Goal: Task Accomplishment & Management: Manage account settings

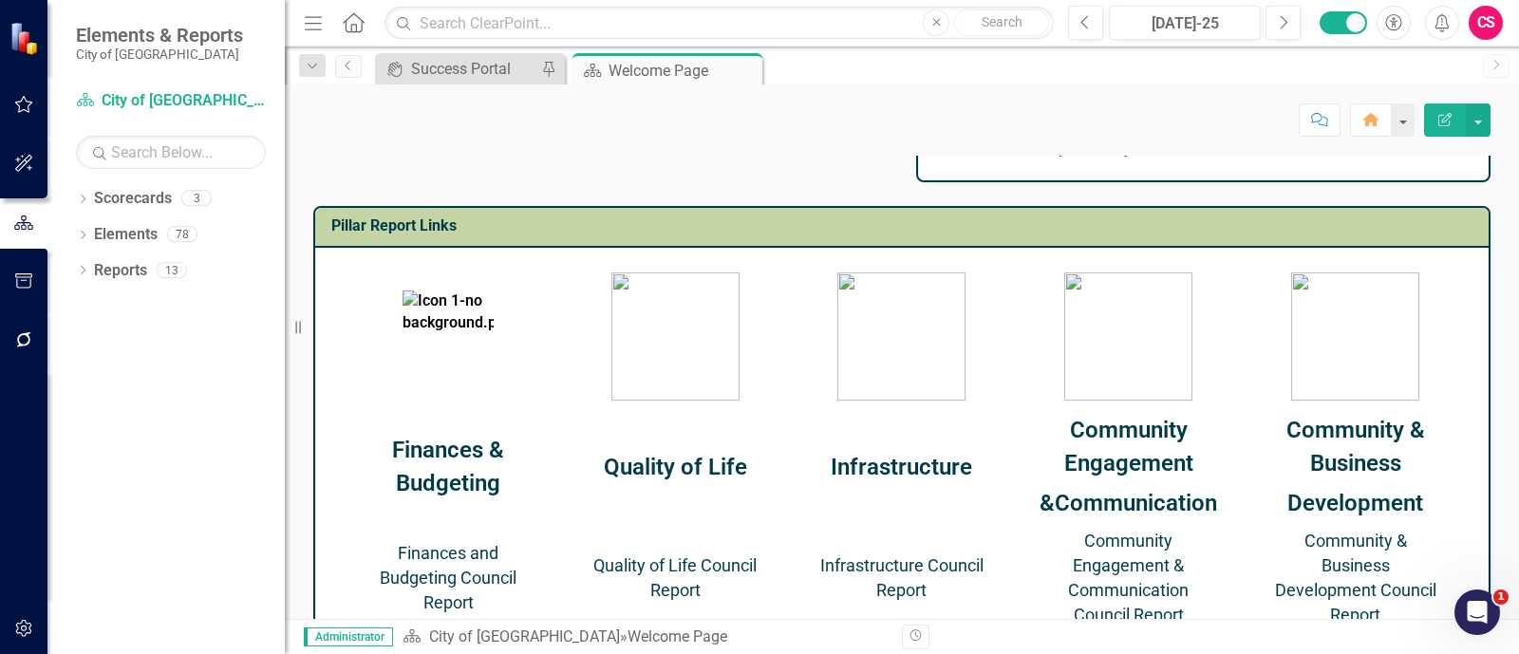
scroll to position [752, 0]
click at [729, 349] on img at bounding box center [676, 336] width 128 height 128
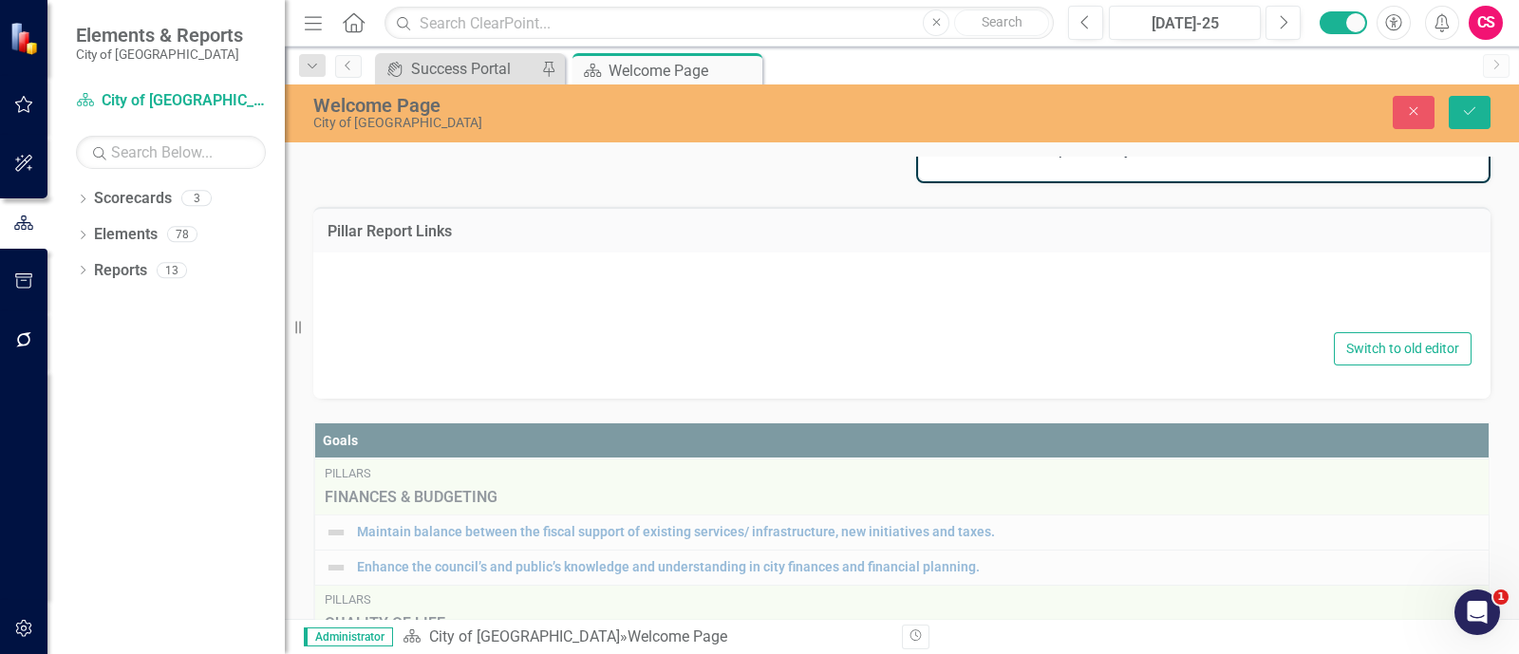
type textarea "<table style="border-collapse: collapse; width: 100%; height: 289px; margin-lef…"
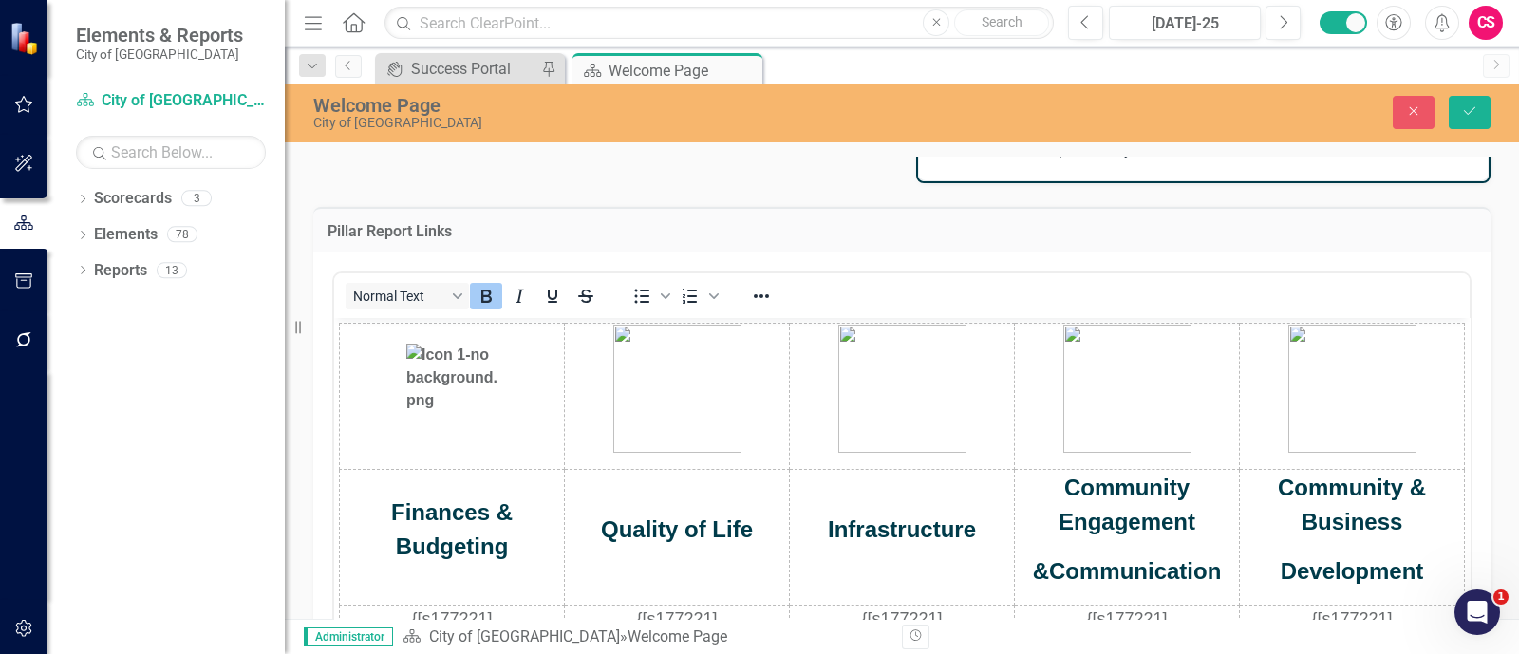
scroll to position [0, 0]
click at [694, 356] on img "Rich Text Area. Press ALT-0 for help." at bounding box center [677, 389] width 128 height 128
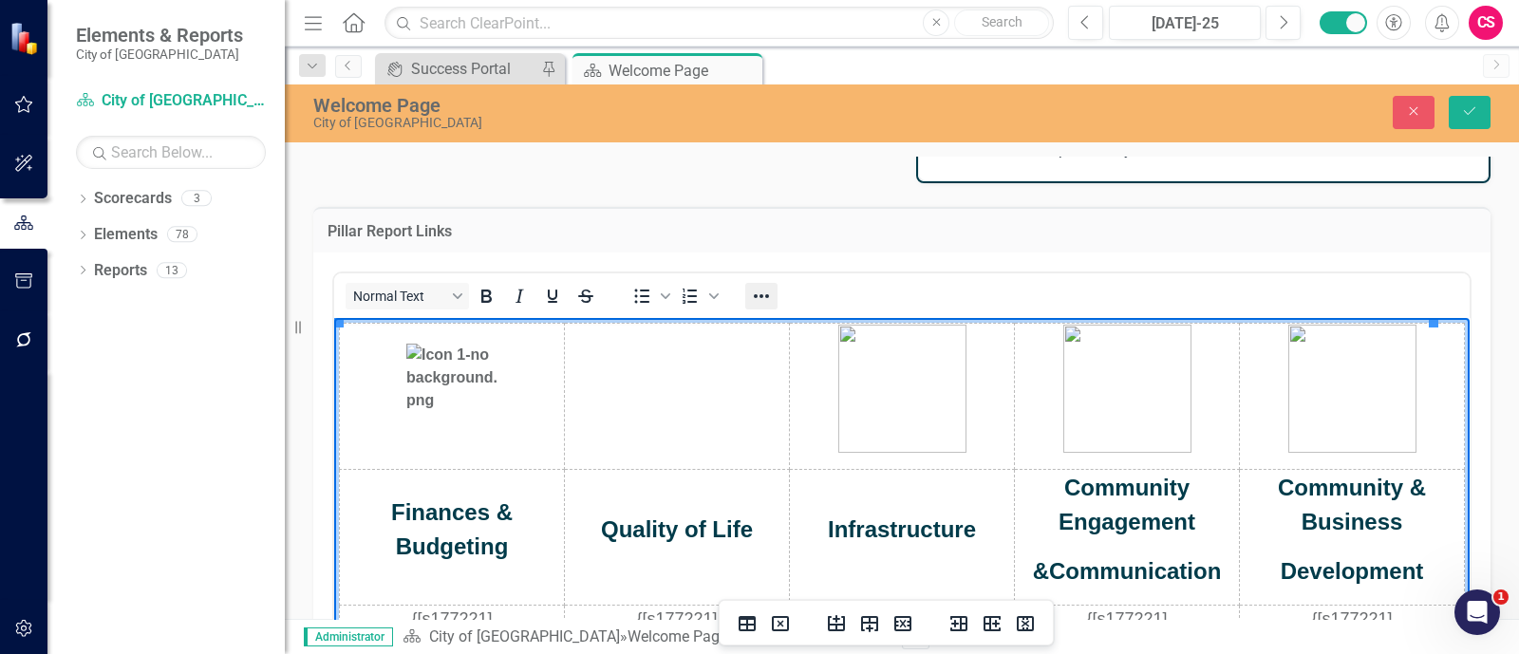
click at [767, 291] on icon "Reveal or hide additional toolbar items" at bounding box center [761, 296] width 23 height 23
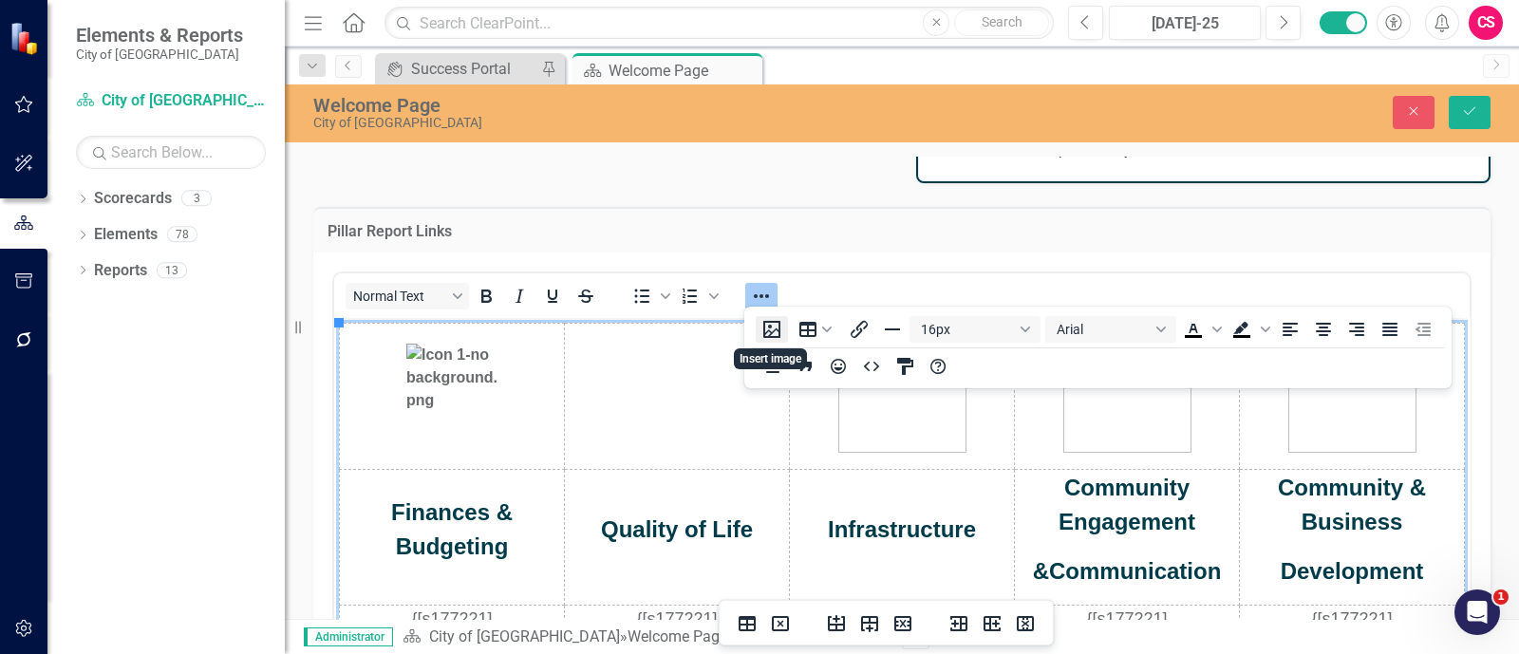
click at [769, 330] on button "Insert image" at bounding box center [772, 329] width 32 height 27
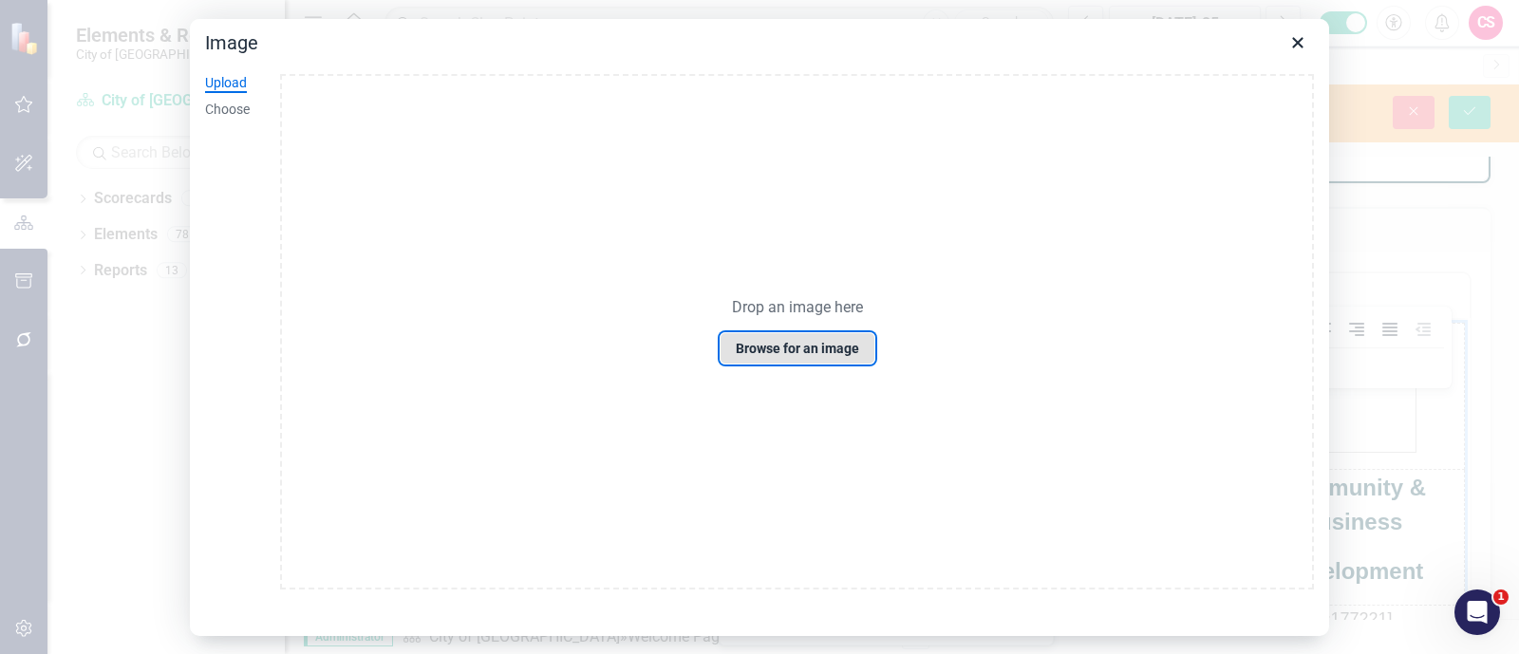
click at [788, 341] on button "Browse for an image" at bounding box center [798, 348] width 156 height 32
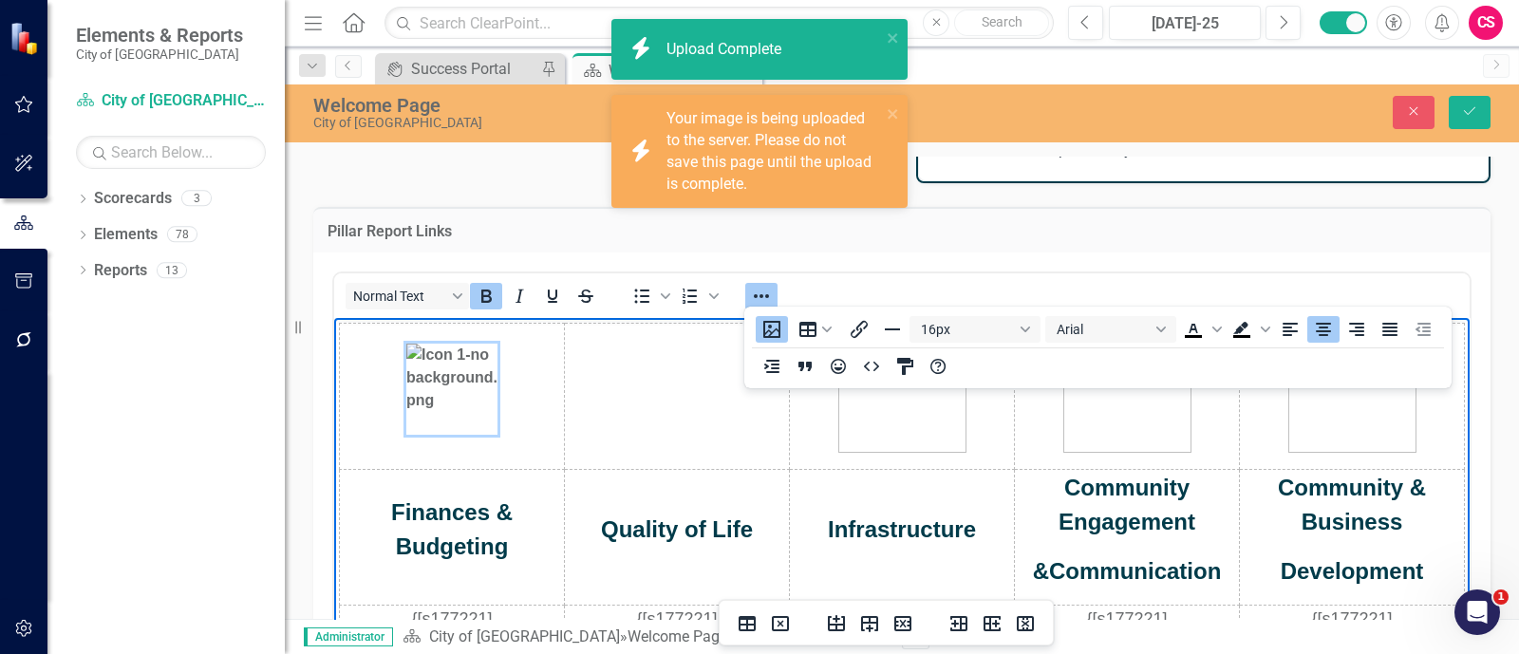
click at [566, 389] on img "Rich Text Area. Press ALT-0 for help." at bounding box center [566, 389] width 0 height 0
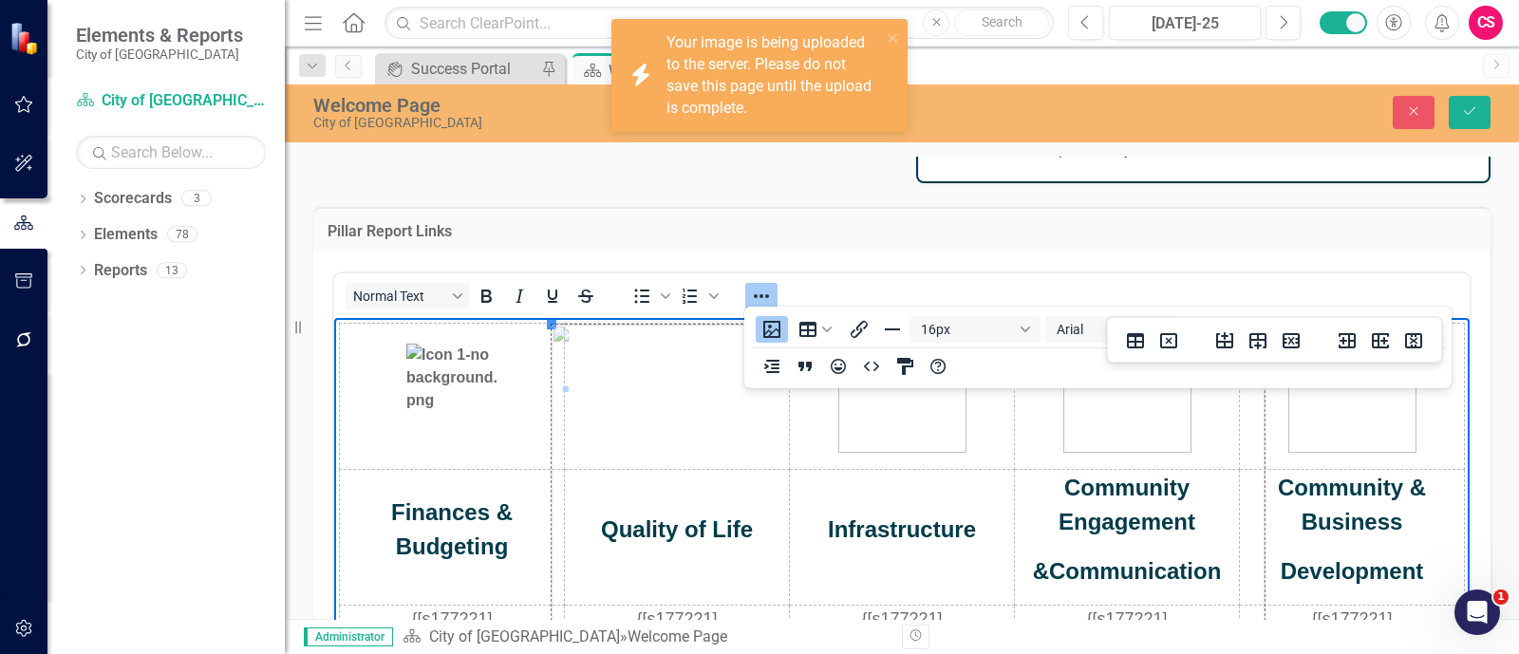
drag, startPoint x: 550, startPoint y: 322, endPoint x: 861, endPoint y: 712, distance: 499.3
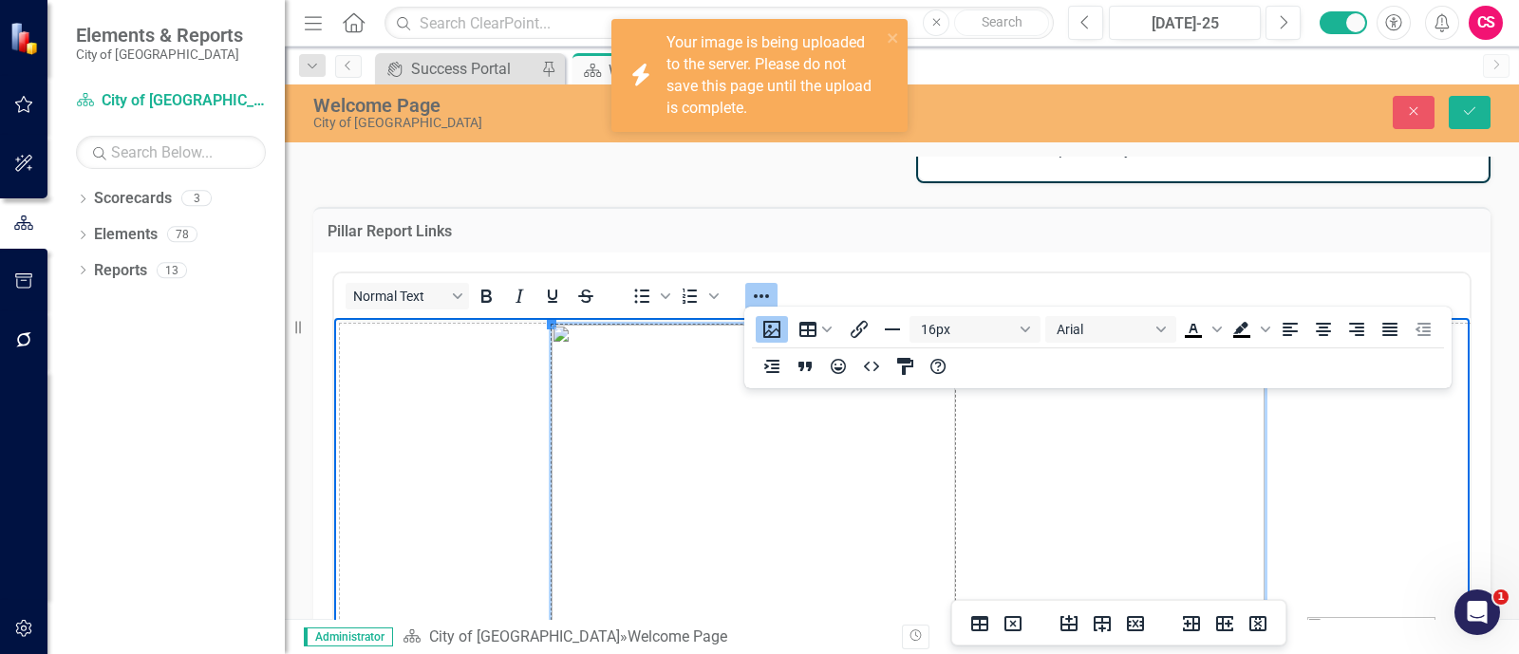
drag, startPoint x: 551, startPoint y: 326, endPoint x: 909, endPoint y: 712, distance: 526.8
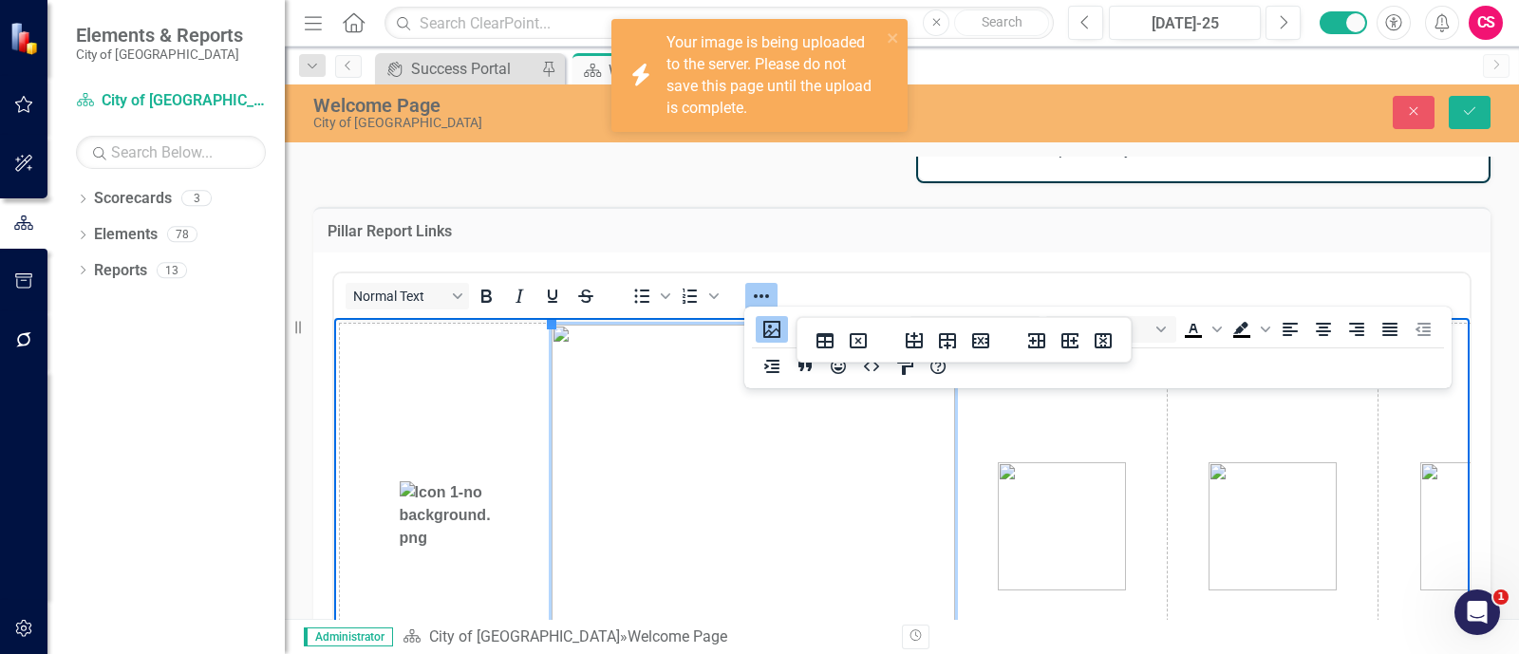
scroll to position [166, 0]
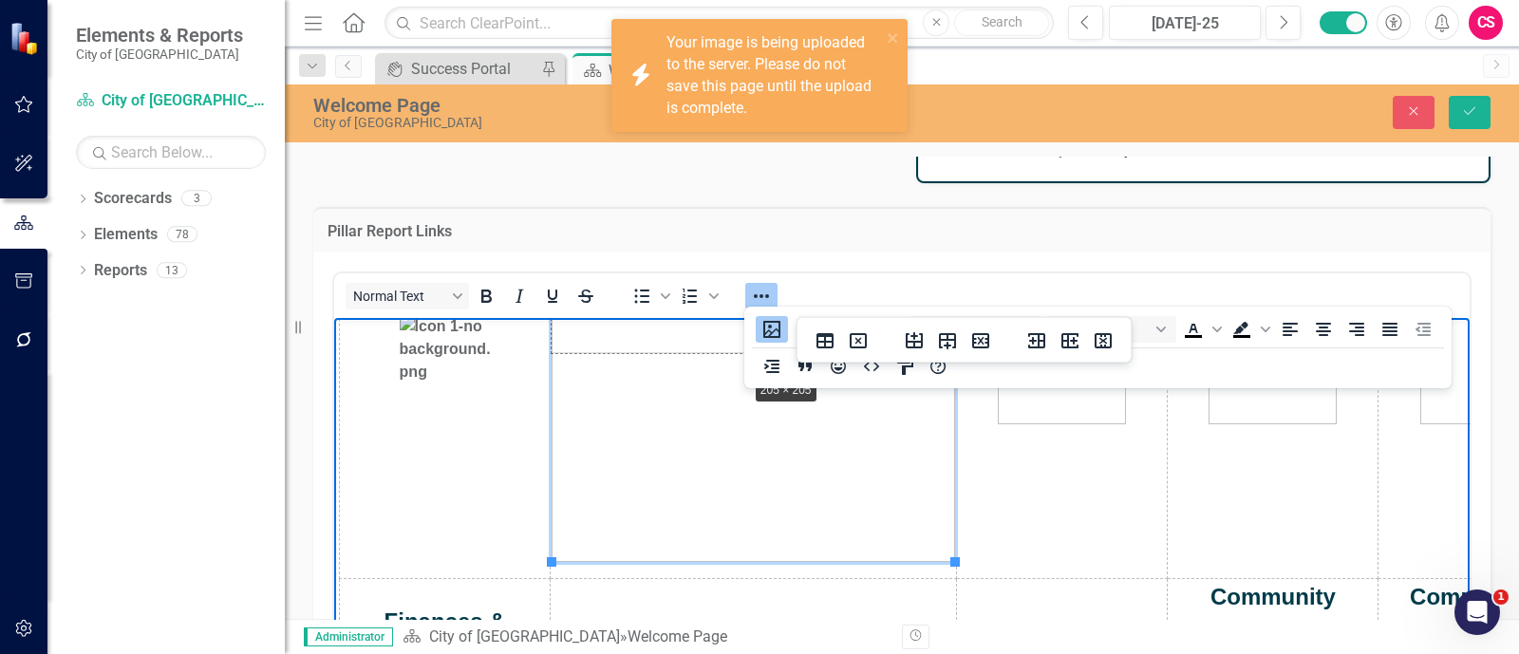
drag, startPoint x: 955, startPoint y: 566, endPoint x: 691, endPoint y: 332, distance: 352.5
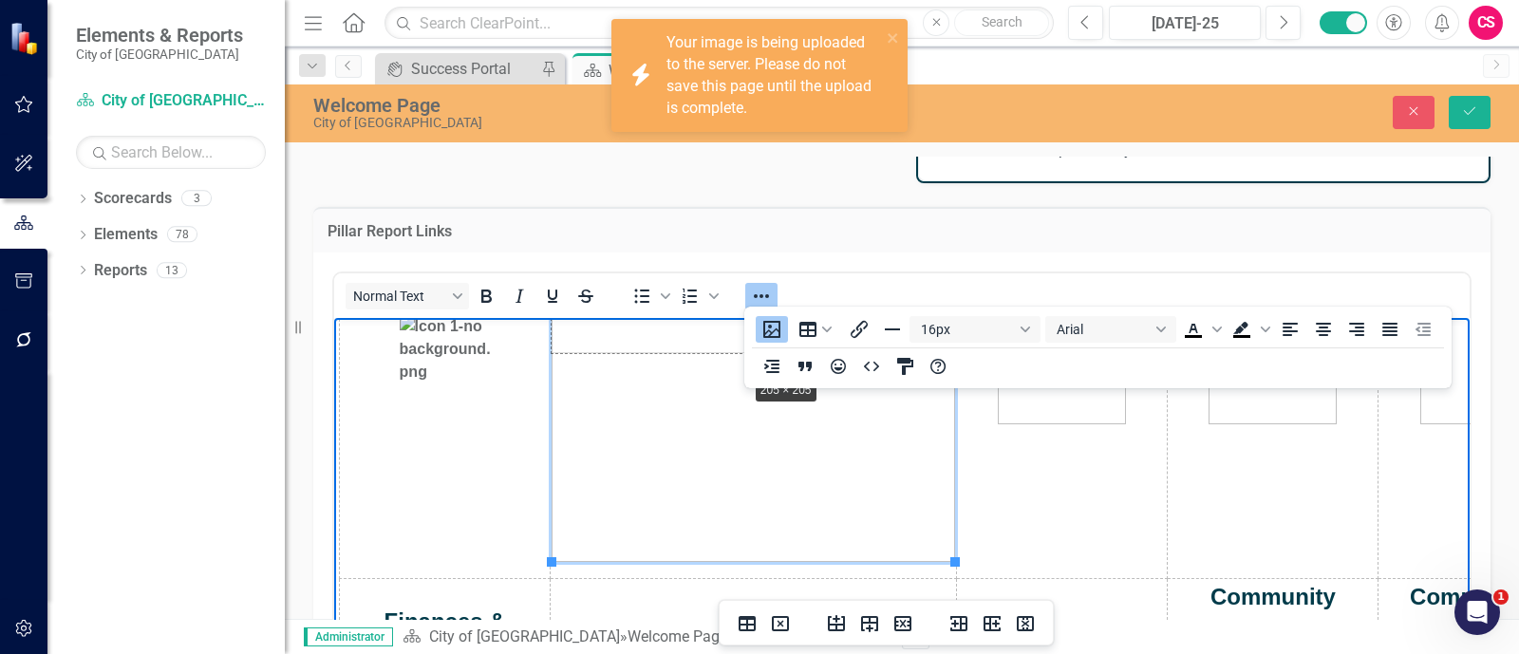
scroll to position [93, 0]
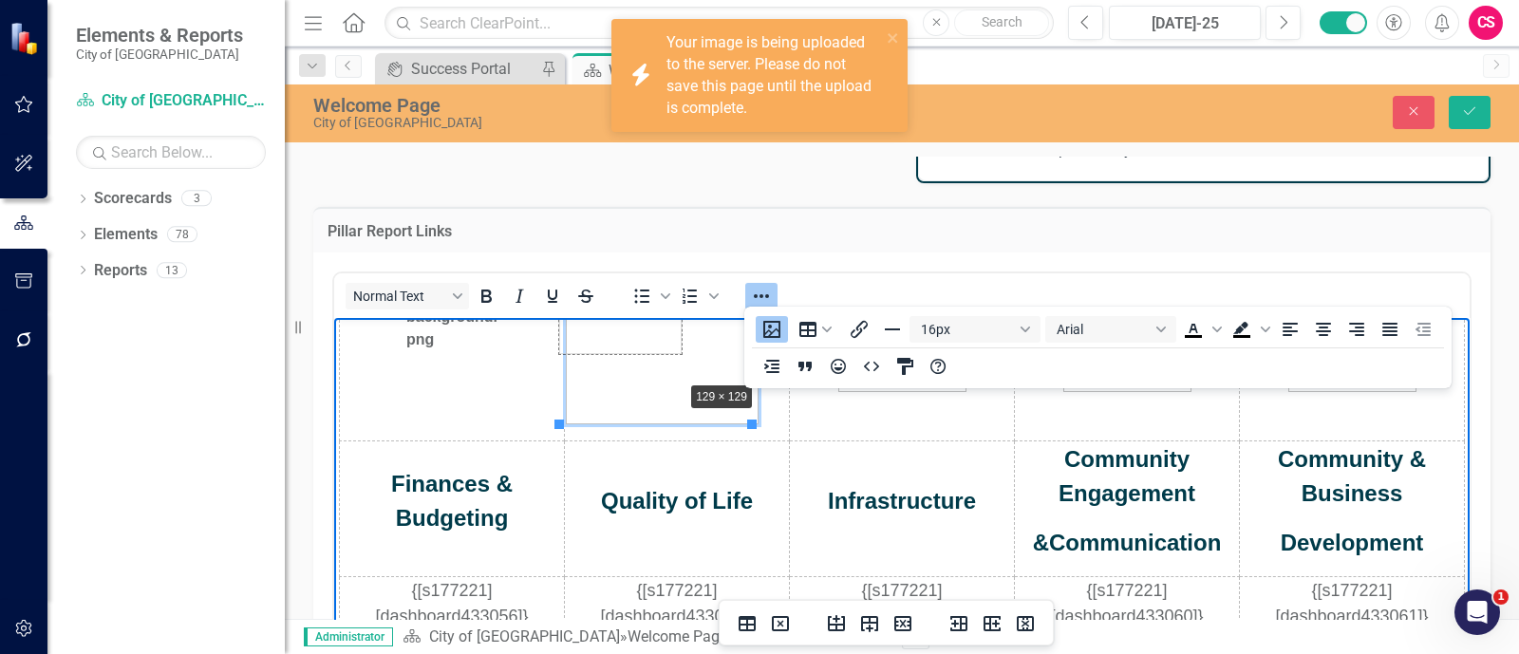
drag, startPoint x: 753, startPoint y: 423, endPoint x: 665, endPoint y: 368, distance: 103.6
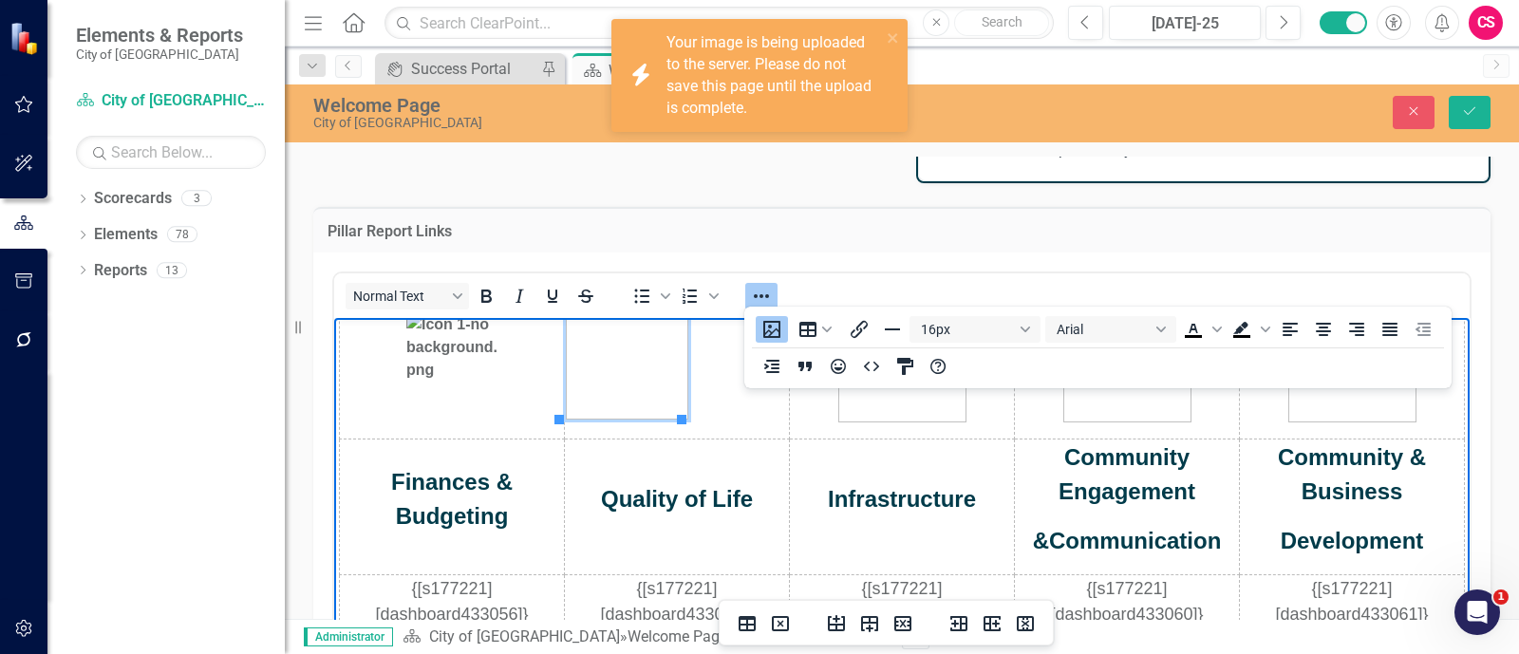
scroll to position [28, 0]
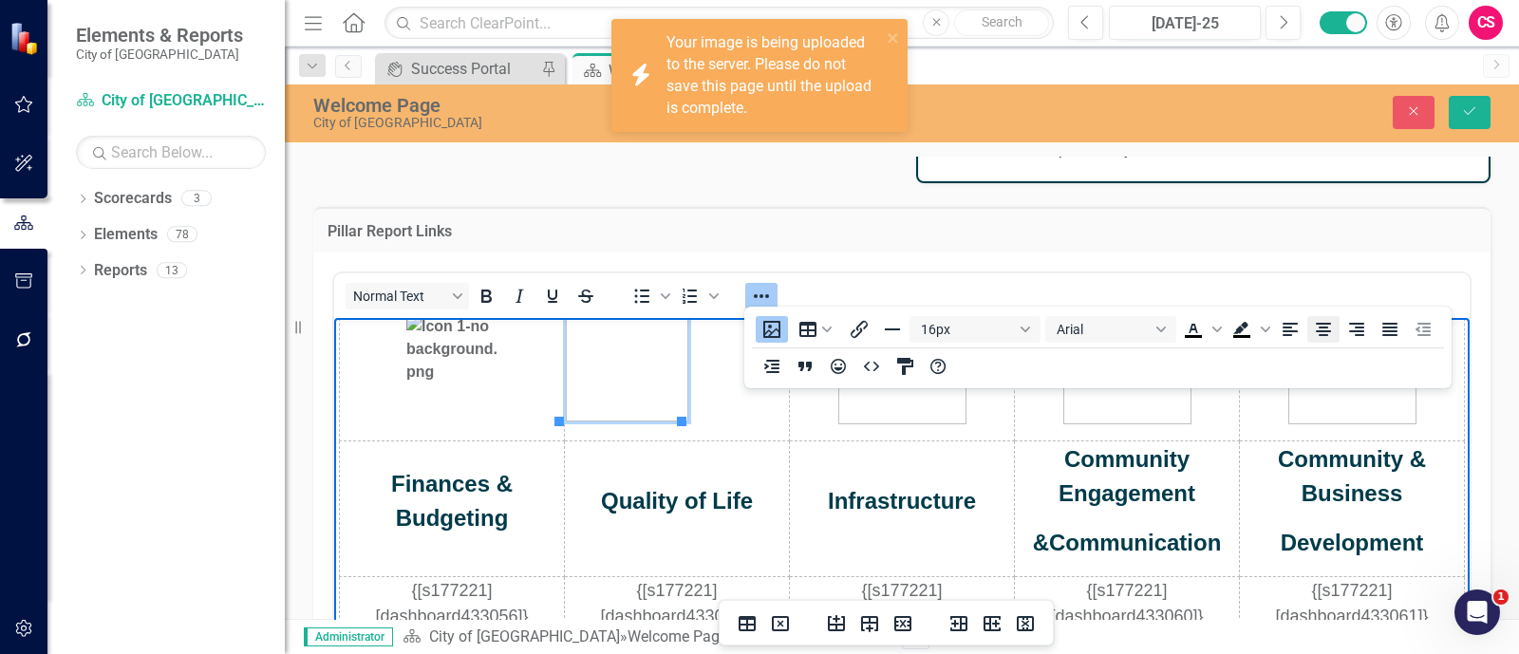
click at [1326, 334] on icon "Align center" at bounding box center [1323, 329] width 23 height 23
click at [469, 378] on img "Rich Text Area. Press ALT-0 for help." at bounding box center [451, 360] width 91 height 91
click at [662, 387] on img "Rich Text Area. Press ALT-0 for help." at bounding box center [677, 360] width 122 height 122
drag, startPoint x: 727, startPoint y: 422, endPoint x: 692, endPoint y: 394, distance: 44.6
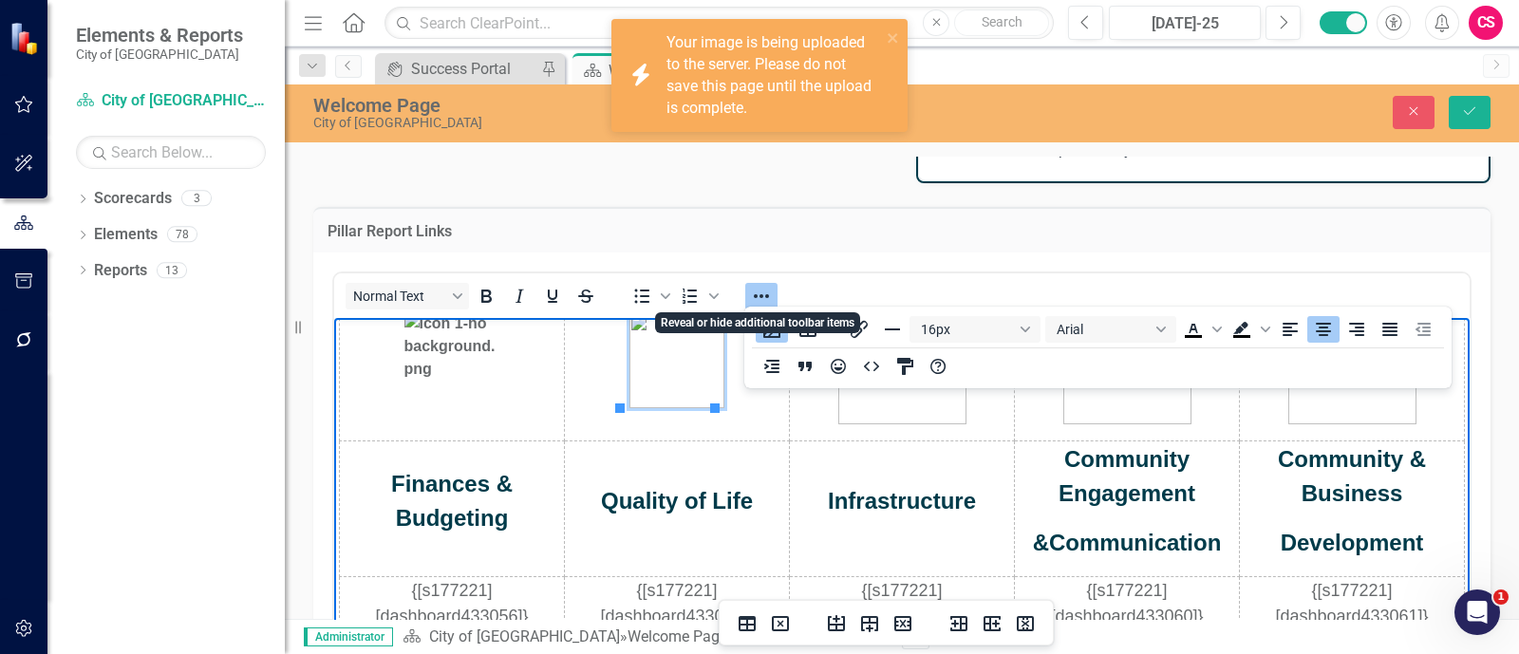
click at [768, 286] on icon "Reveal or hide additional toolbar items" at bounding box center [761, 296] width 23 height 23
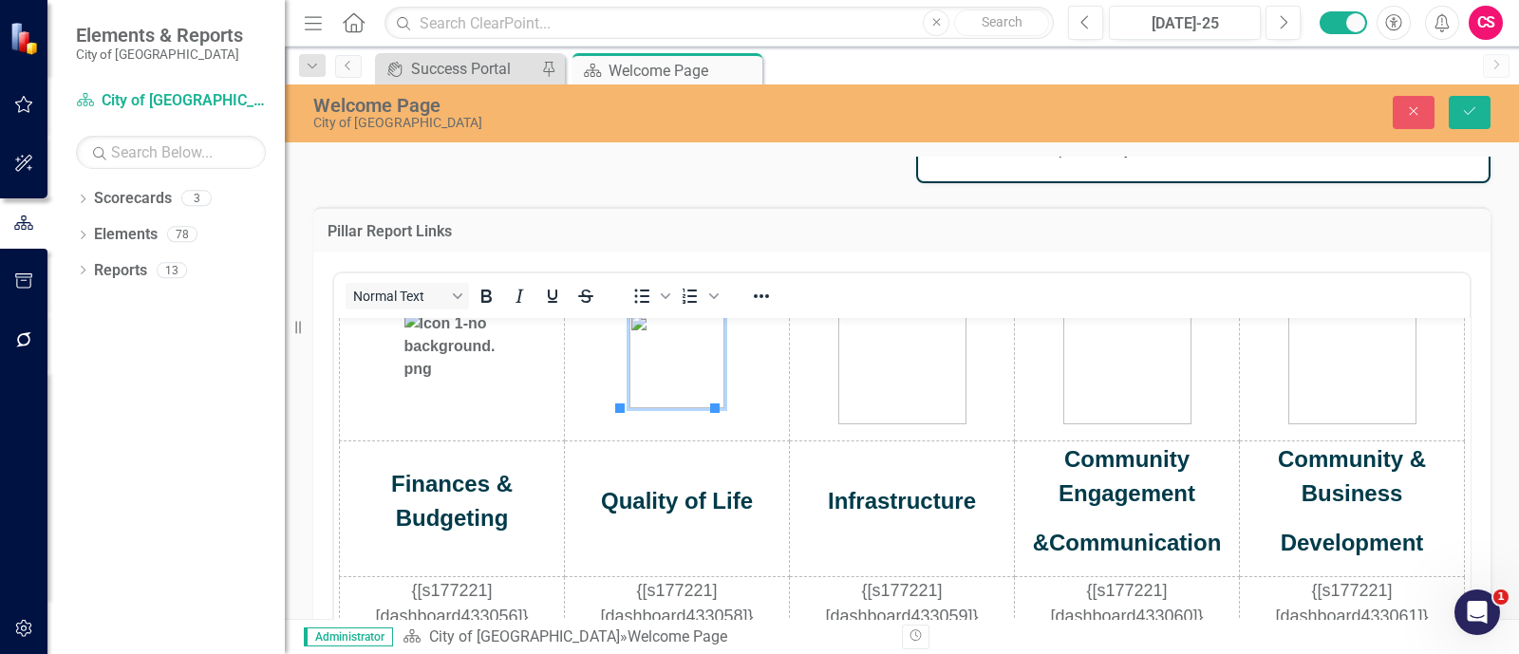
click at [901, 397] on img "Rich Text Area. Press ALT-0 for help." at bounding box center [903, 360] width 128 height 128
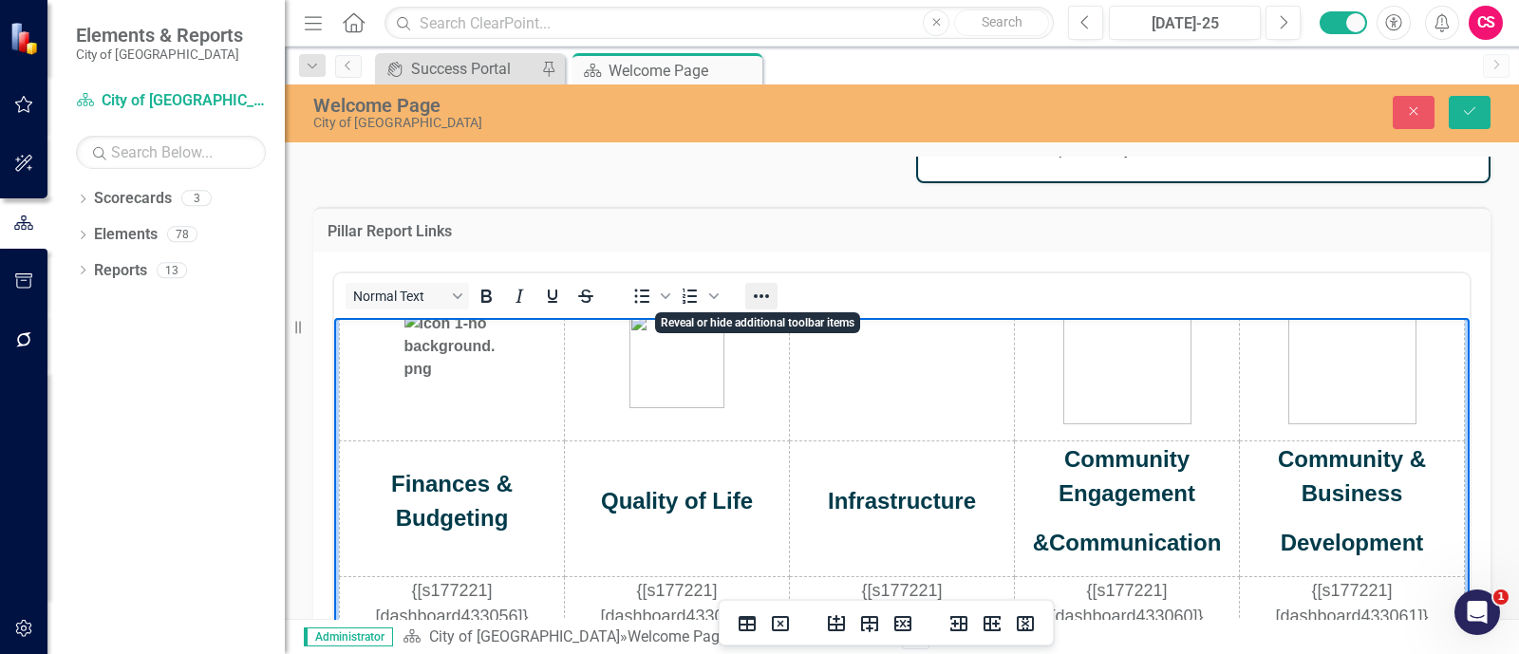
click at [750, 300] on icon "Reveal or hide additional toolbar items" at bounding box center [761, 296] width 23 height 23
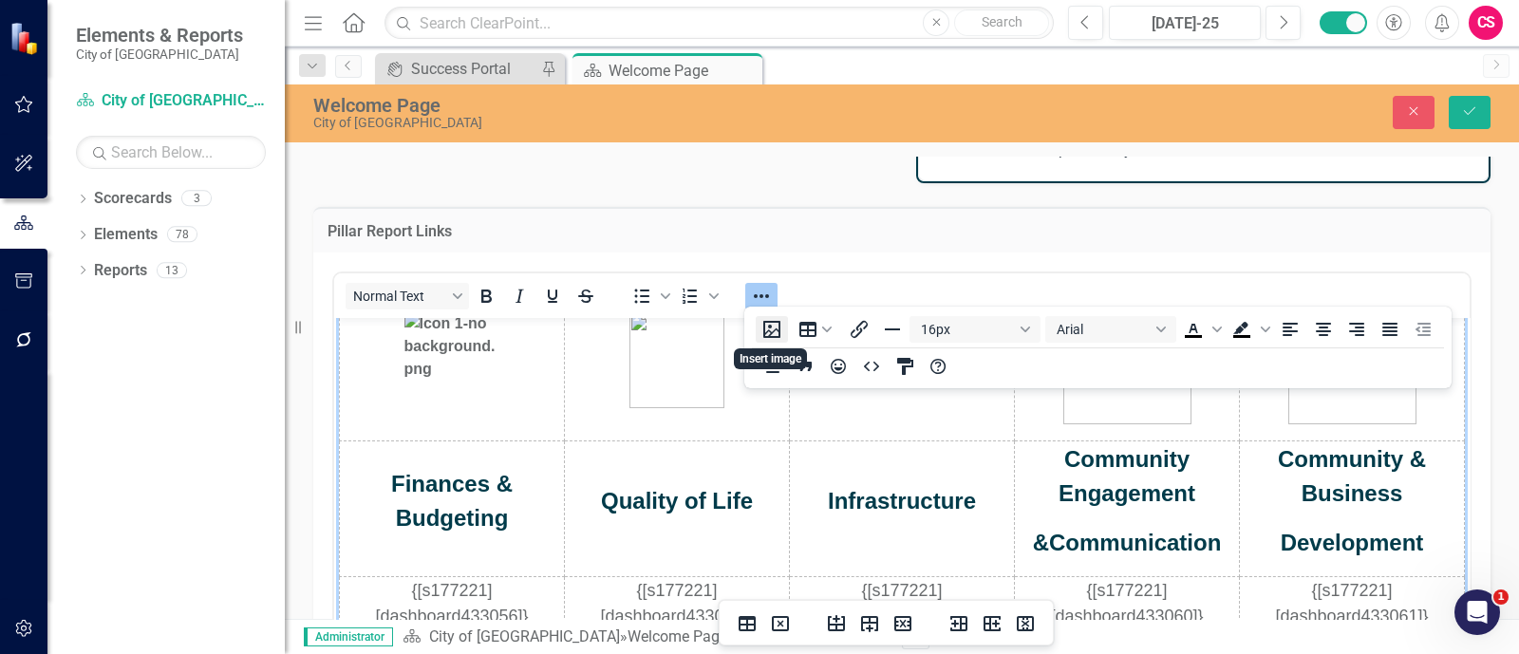
click at [764, 320] on button "Insert image" at bounding box center [772, 329] width 32 height 27
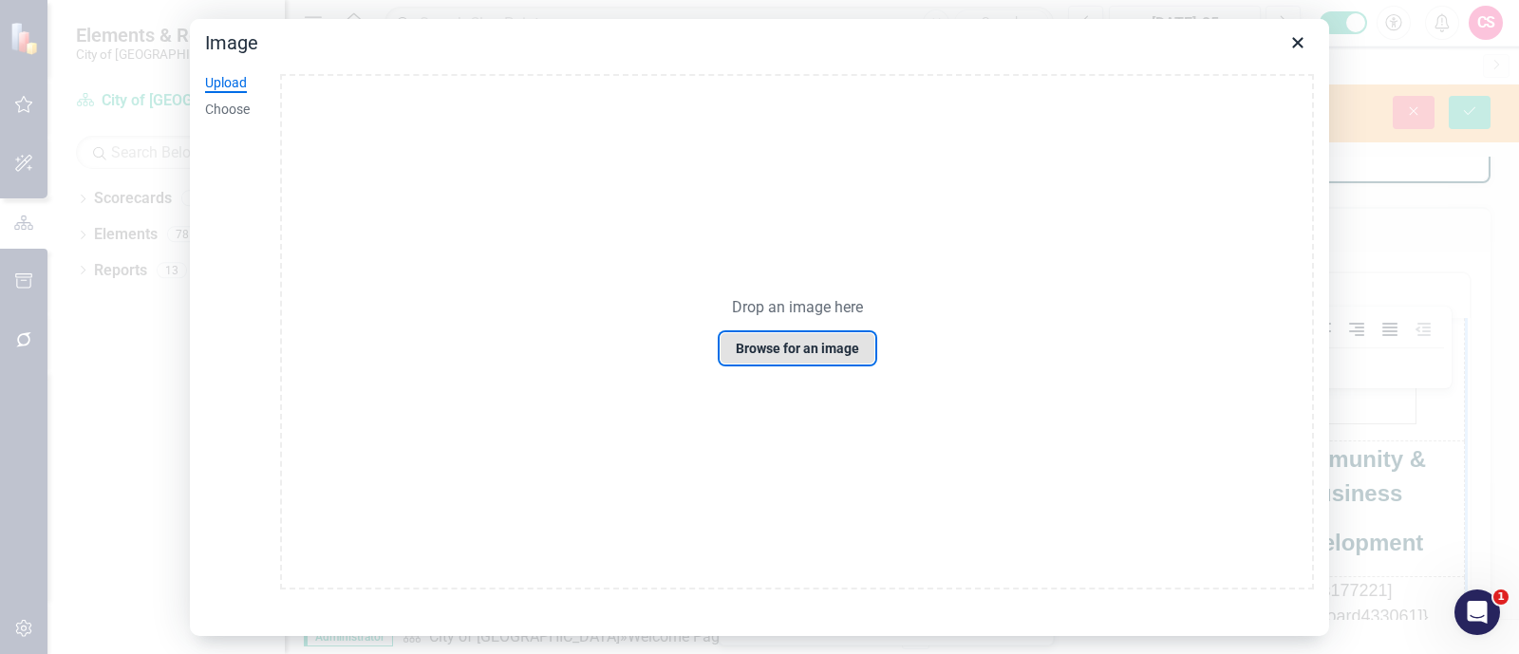
click at [810, 353] on button "Browse for an image" at bounding box center [798, 348] width 156 height 32
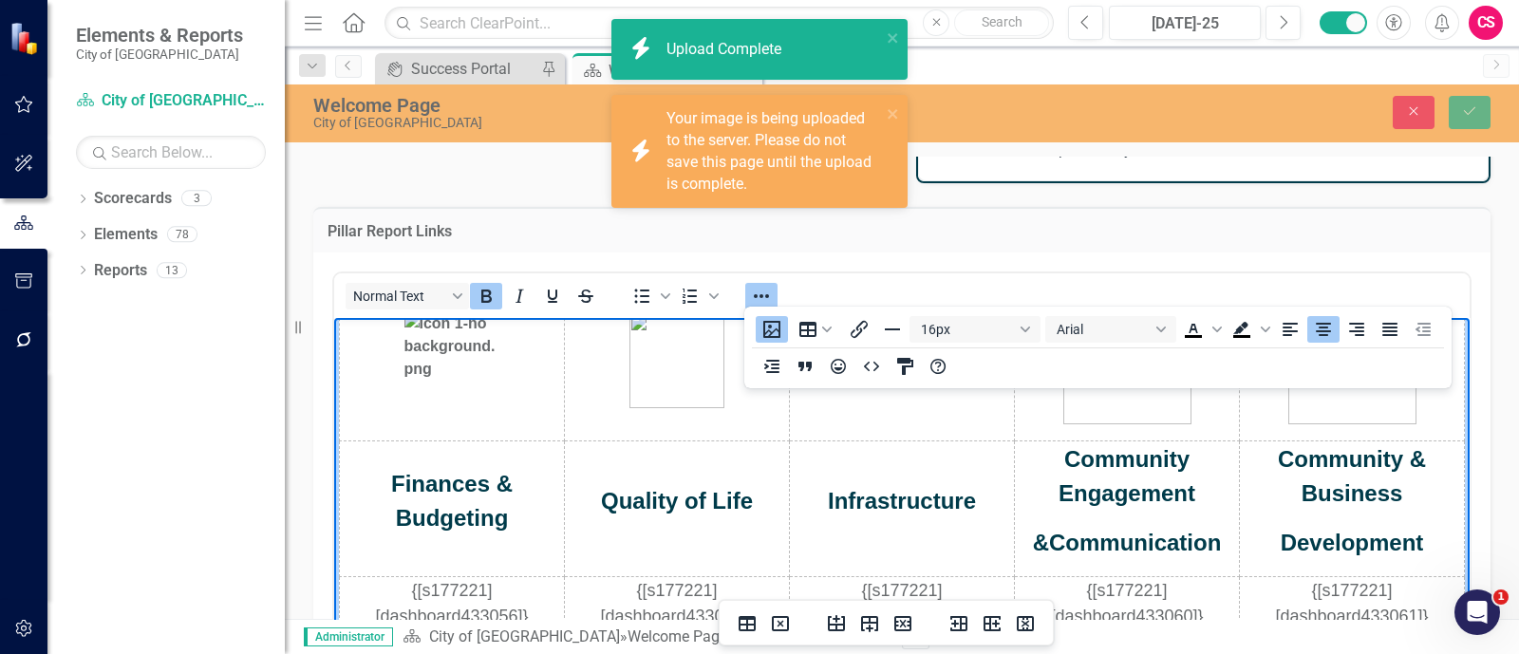
scroll to position [23, 0]
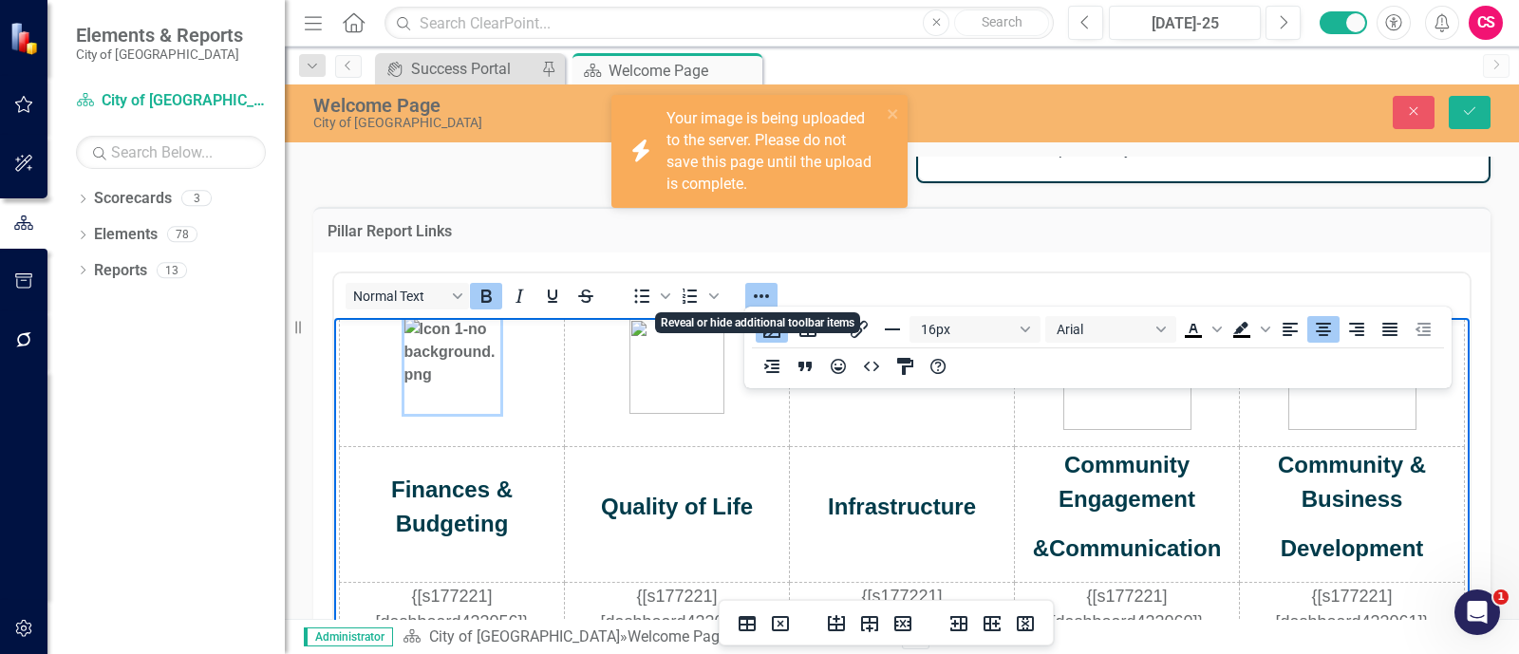
click at [761, 299] on icon "Reveal or hide additional toolbar items" at bounding box center [761, 296] width 23 height 23
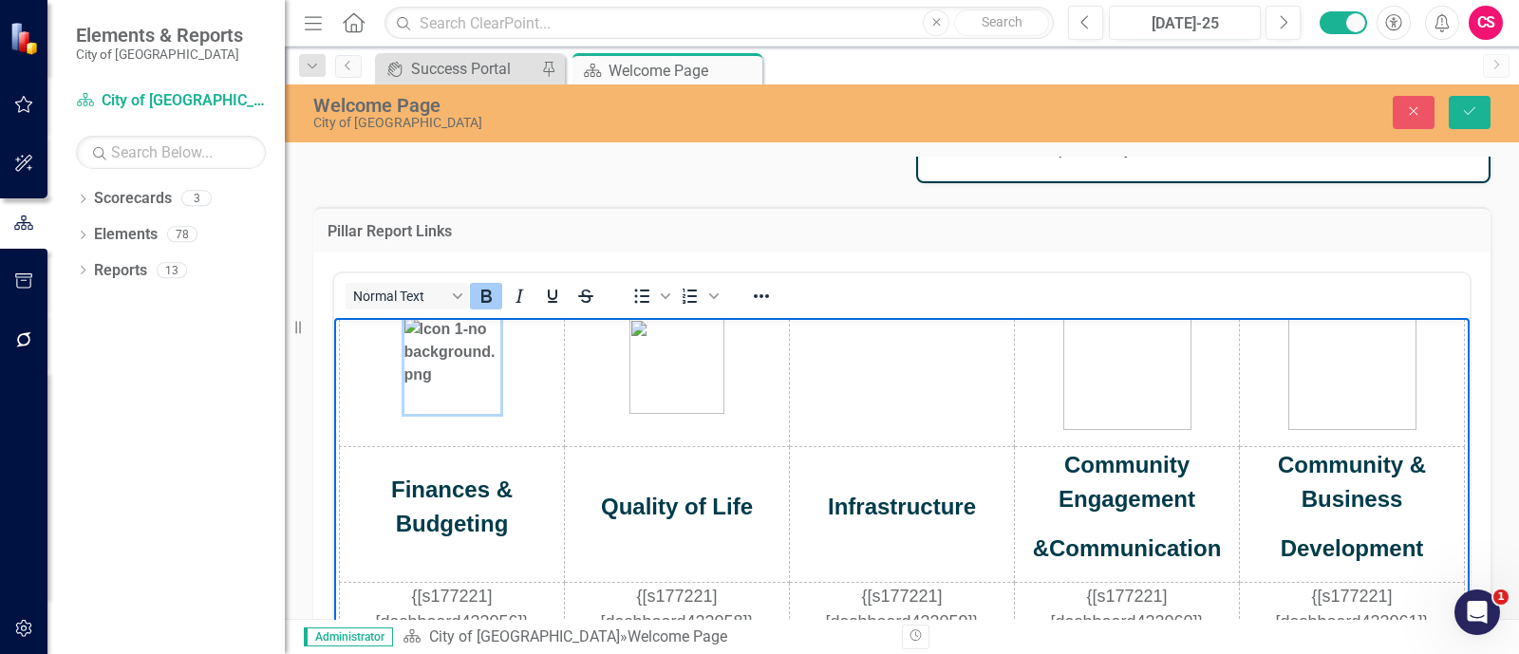
click at [791, 367] on img "Rich Text Area. Press ALT-0 for help." at bounding box center [791, 367] width 0 height 0
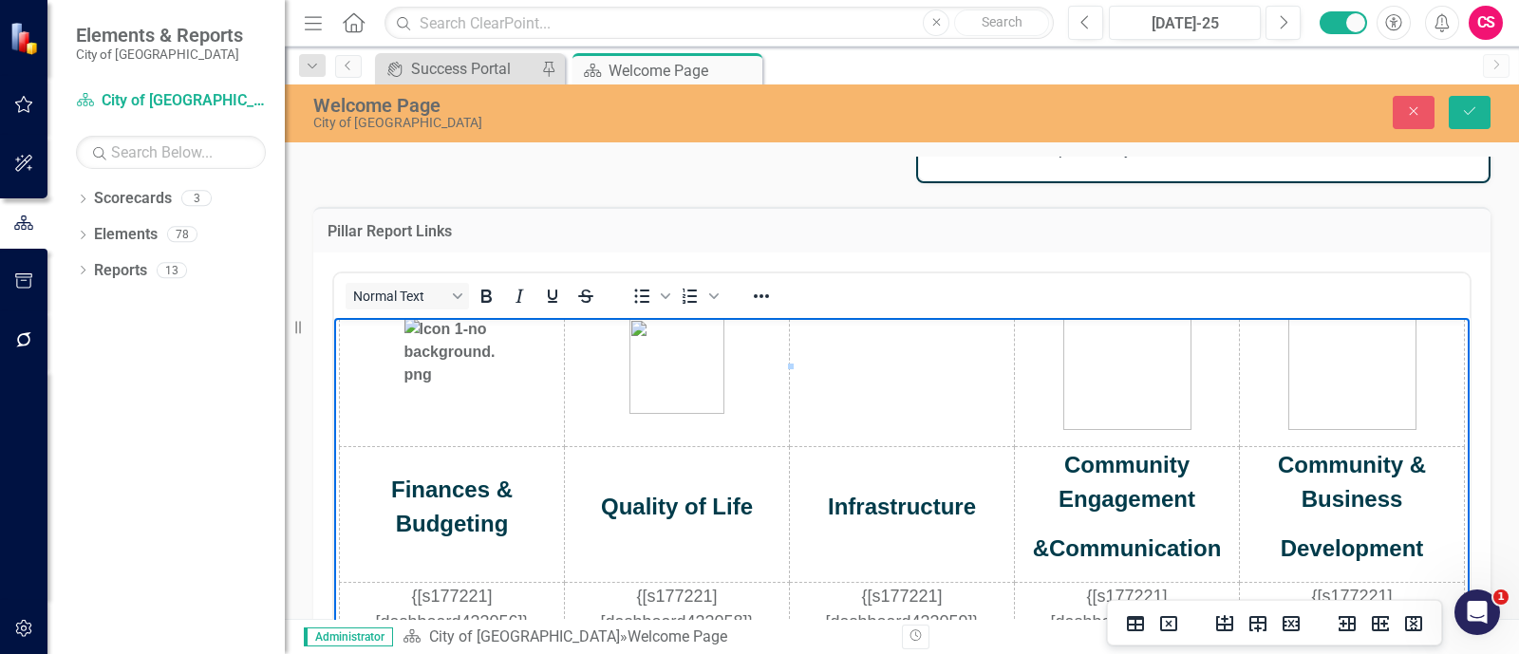
scroll to position [0, 0]
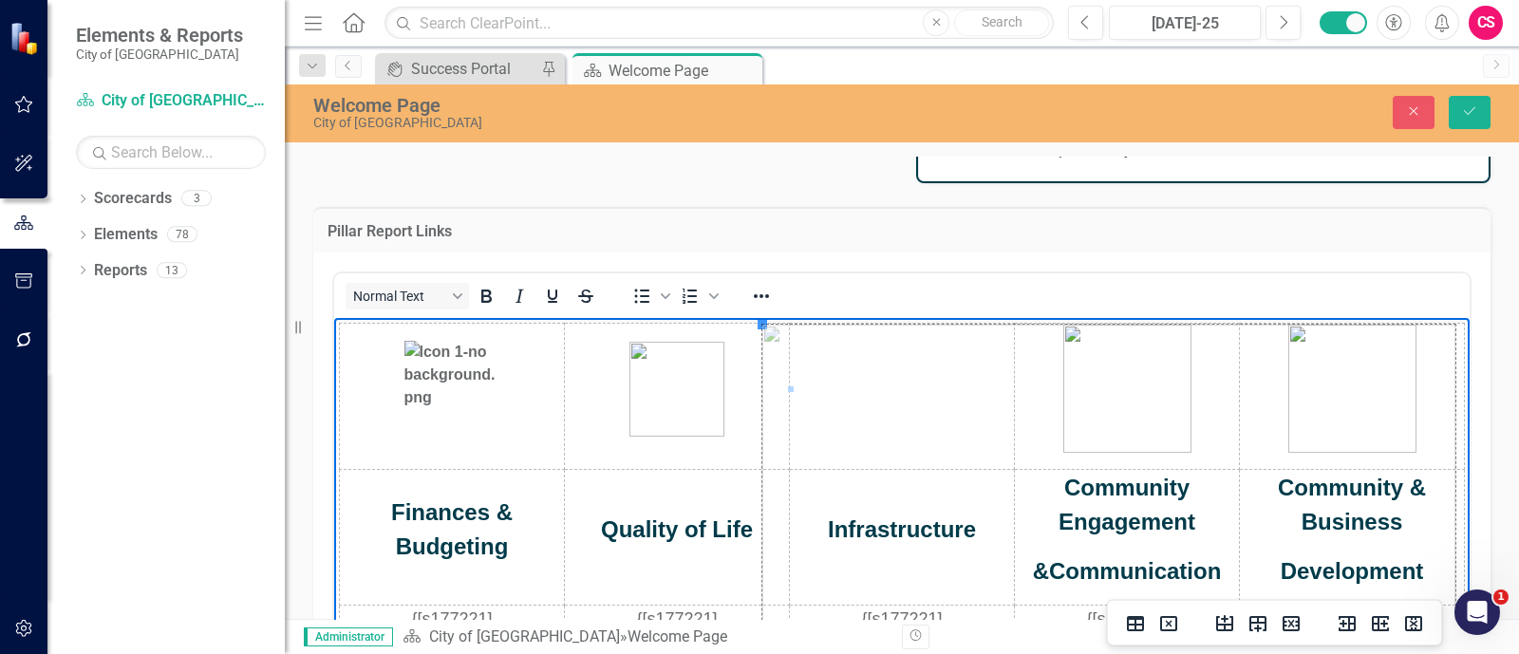
drag, startPoint x: 765, startPoint y: 325, endPoint x: 1185, endPoint y: 712, distance: 571.2
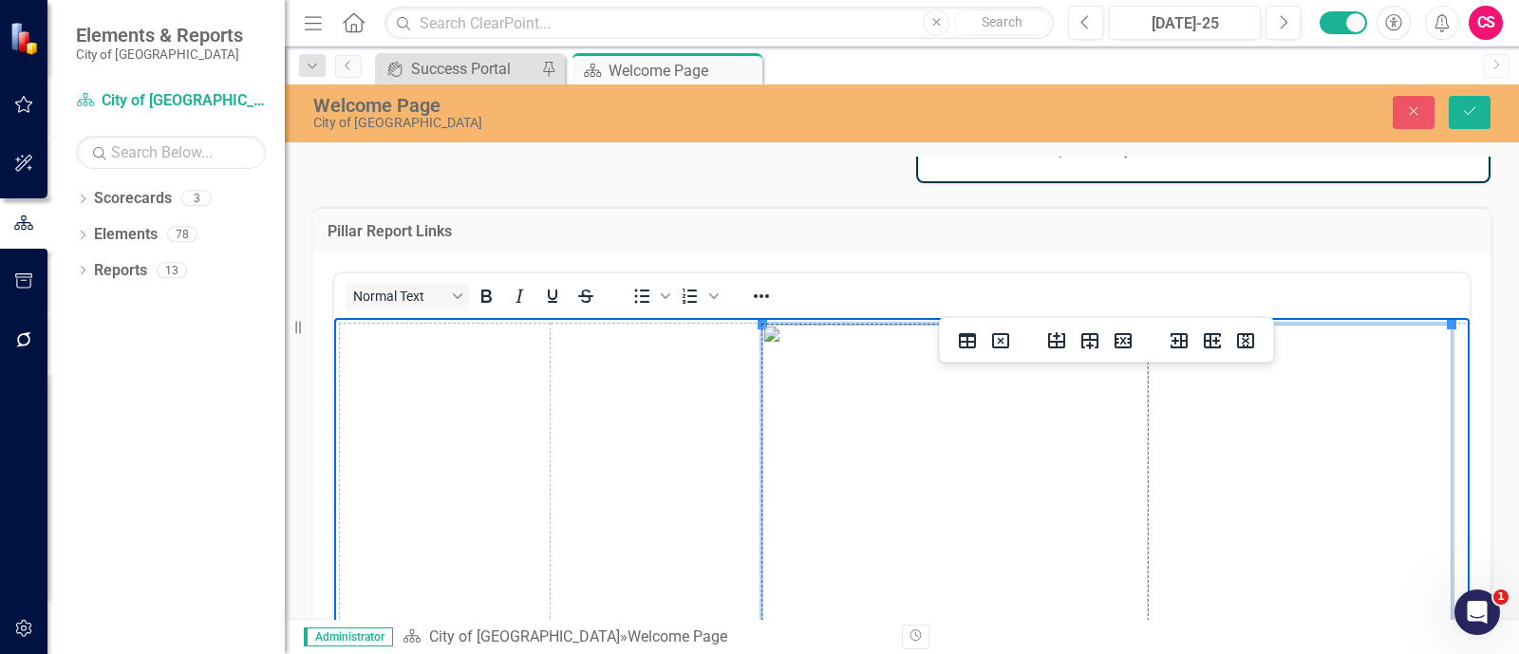
drag, startPoint x: 759, startPoint y: 326, endPoint x: 1099, endPoint y: 712, distance: 514.7
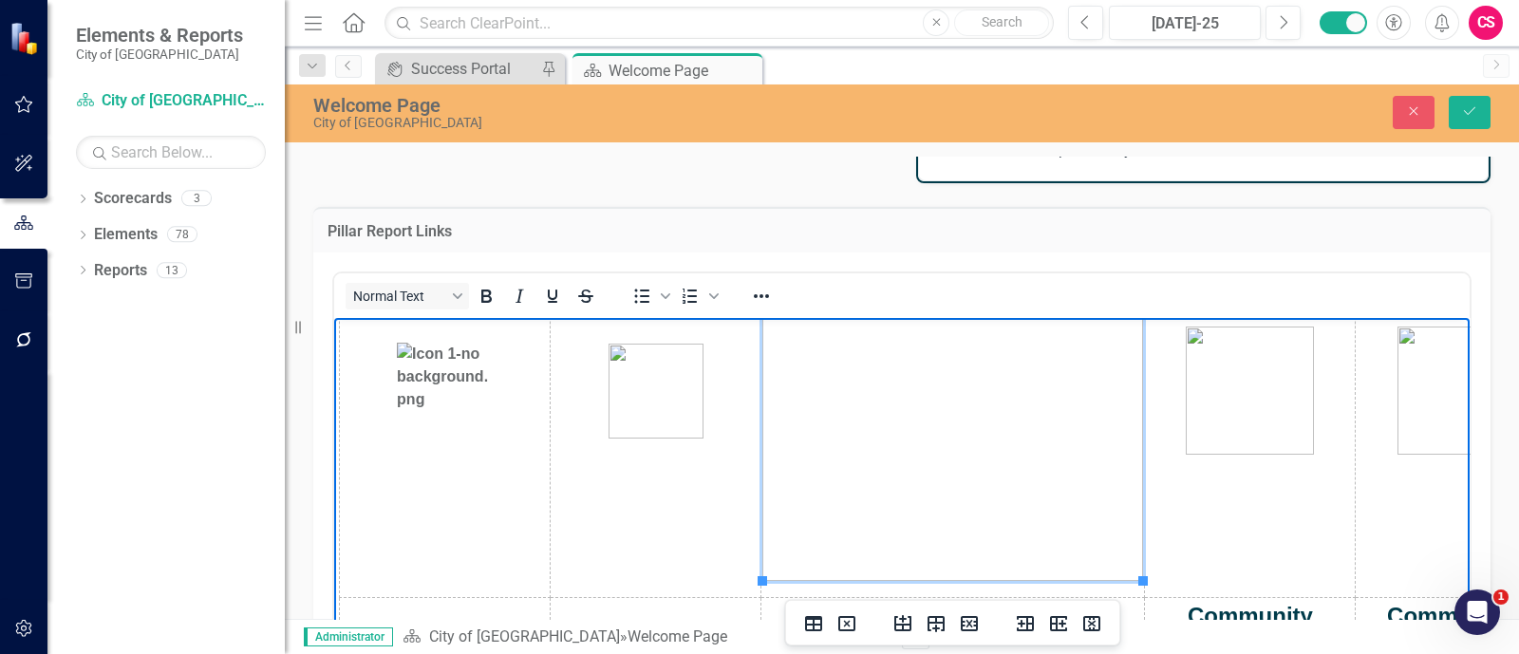
scroll to position [143, 0]
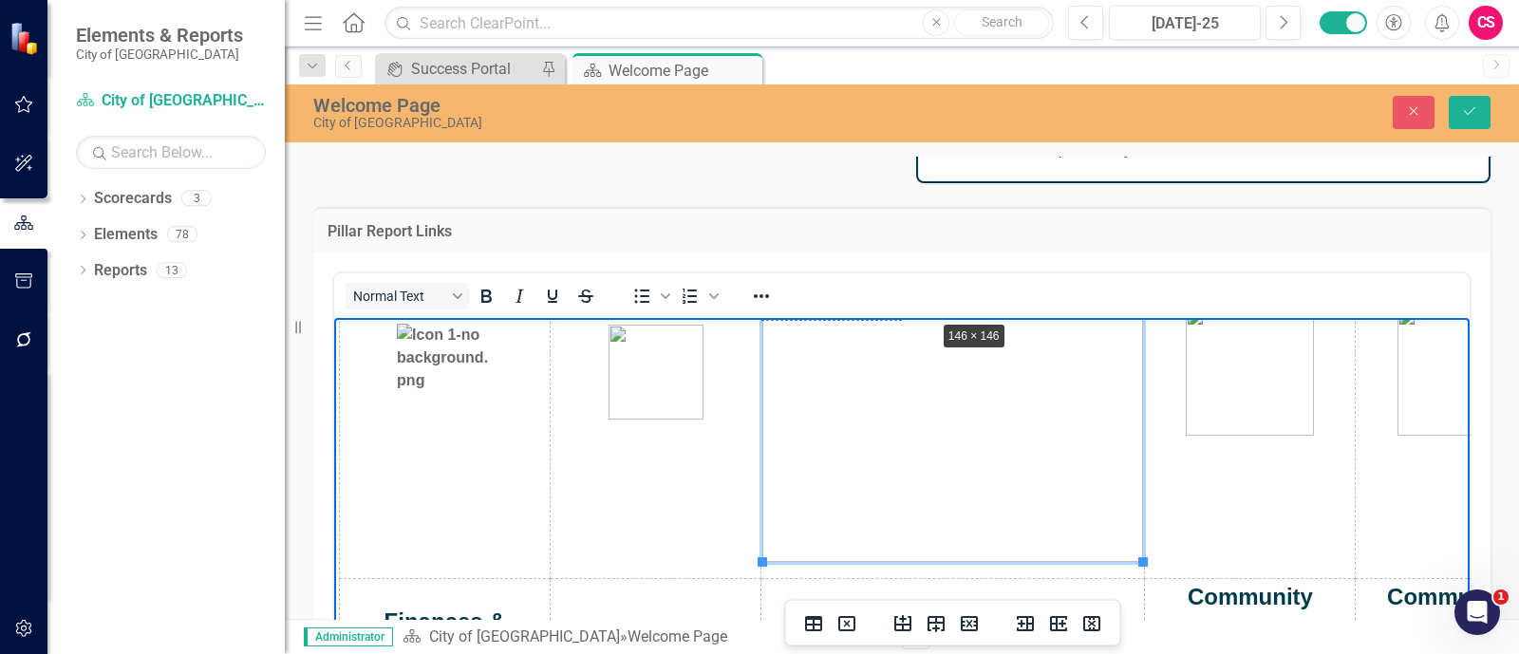
drag, startPoint x: 1146, startPoint y: 560, endPoint x: 883, endPoint y: 252, distance: 405.5
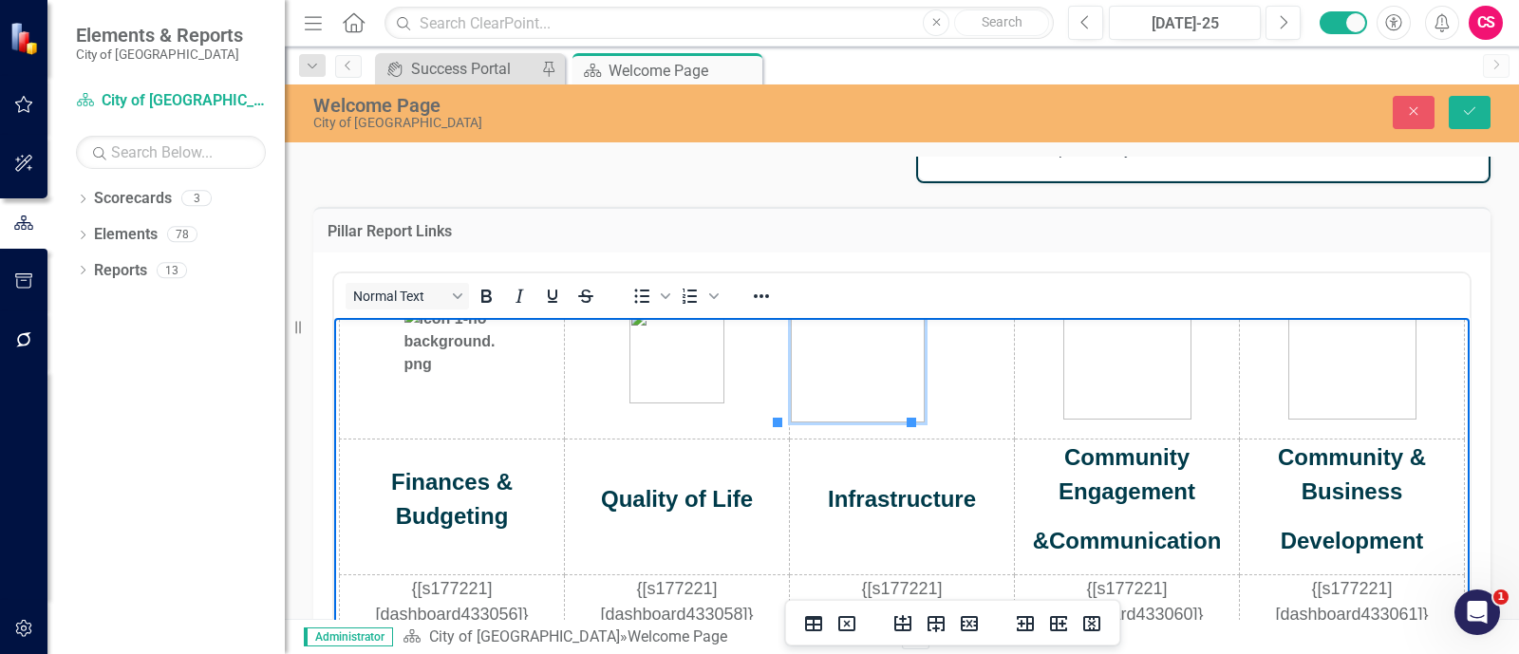
scroll to position [33, 0]
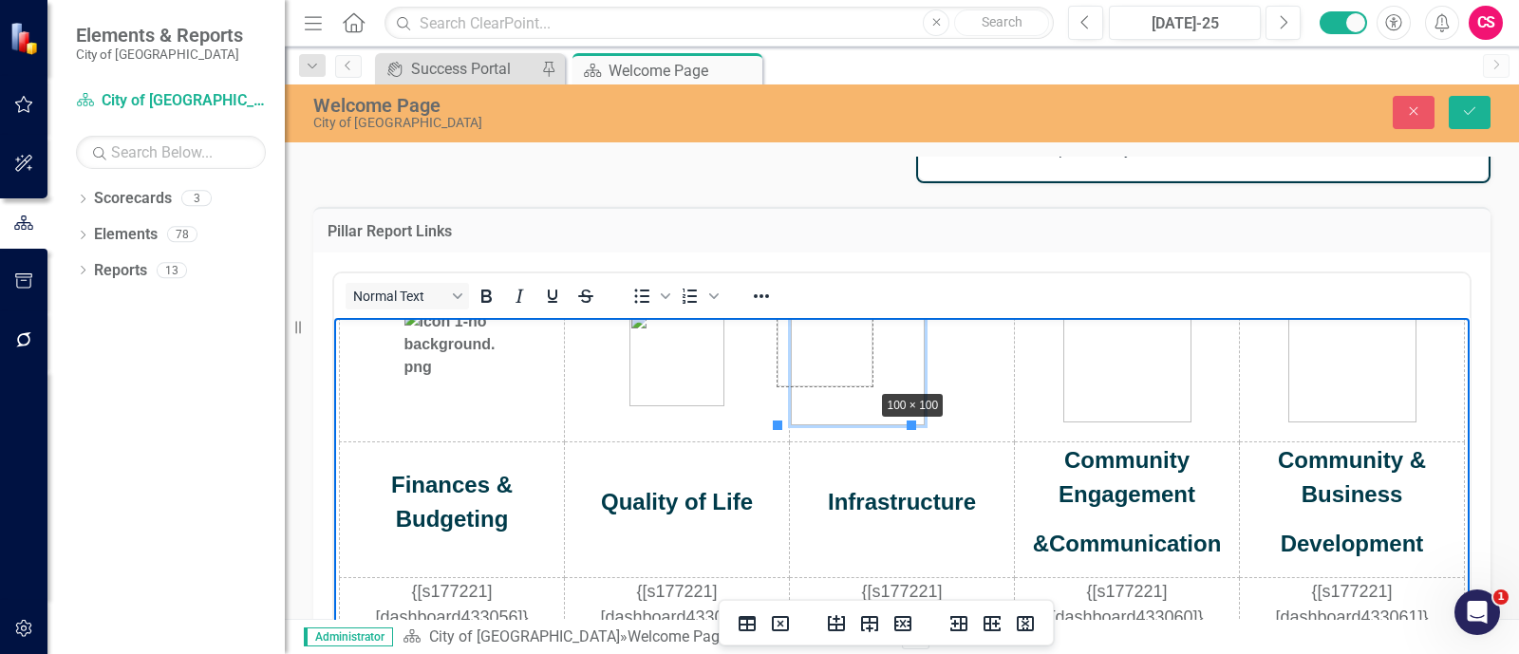
drag, startPoint x: 914, startPoint y: 424, endPoint x: 865, endPoint y: 379, distance: 65.9
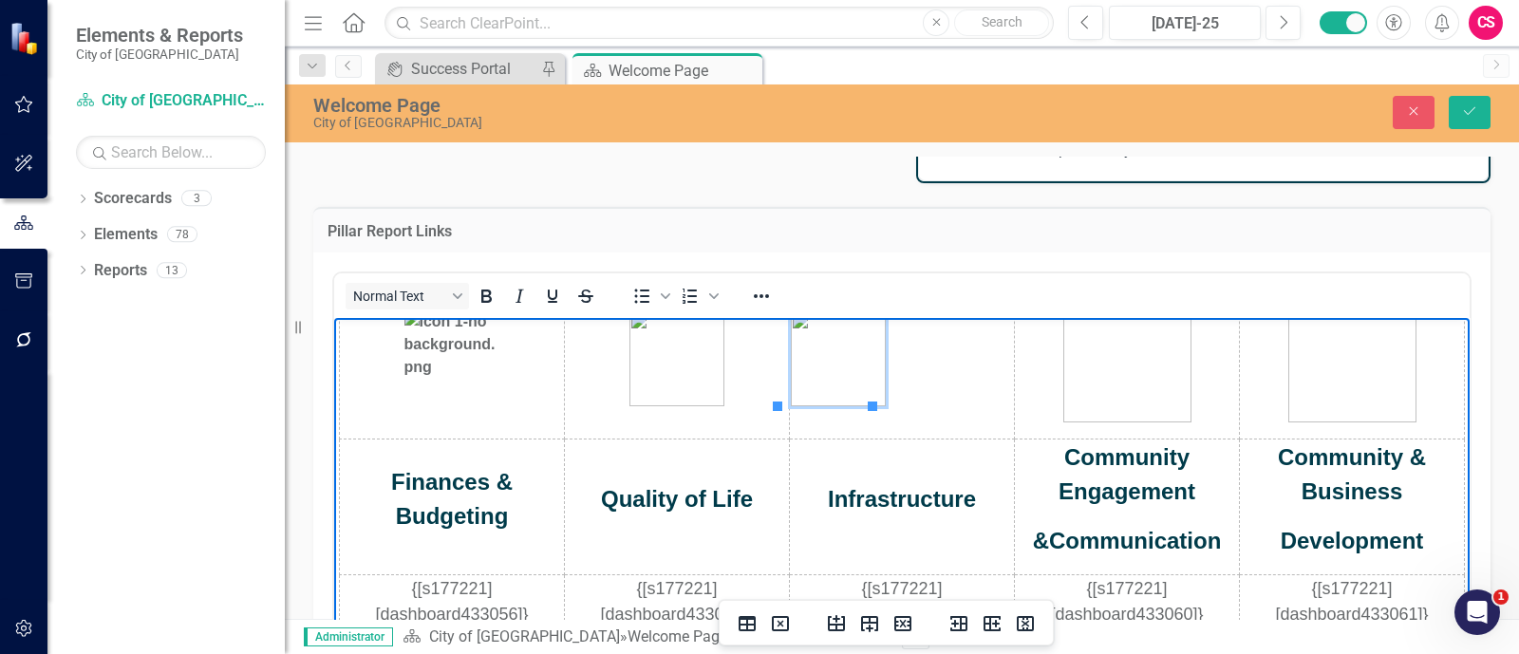
scroll to position [28, 0]
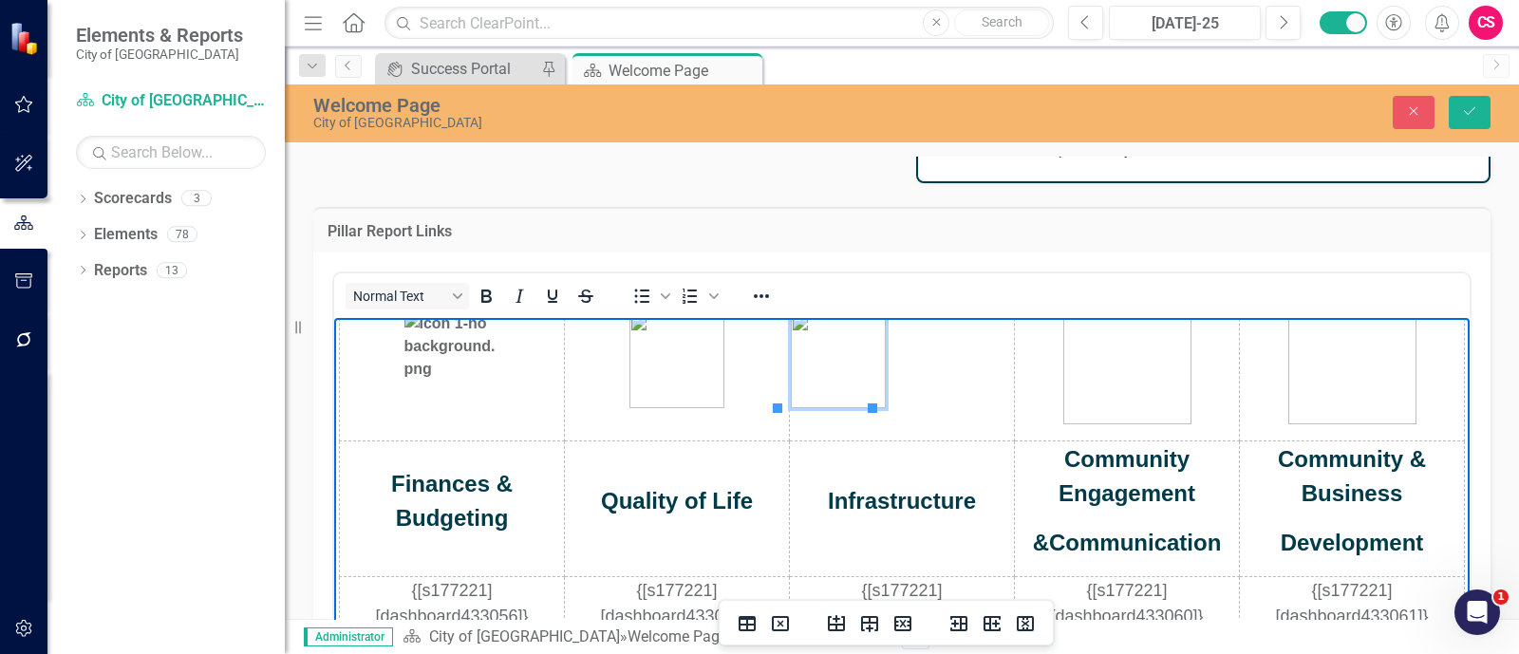
click at [865, 379] on img "Rich Text Area. Press ALT-0 for help." at bounding box center [838, 360] width 95 height 95
click at [852, 356] on img "Rich Text Area. Press ALT-0 for help." at bounding box center [838, 360] width 95 height 95
click at [764, 289] on icon "Reveal or hide additional toolbar items" at bounding box center [761, 296] width 23 height 23
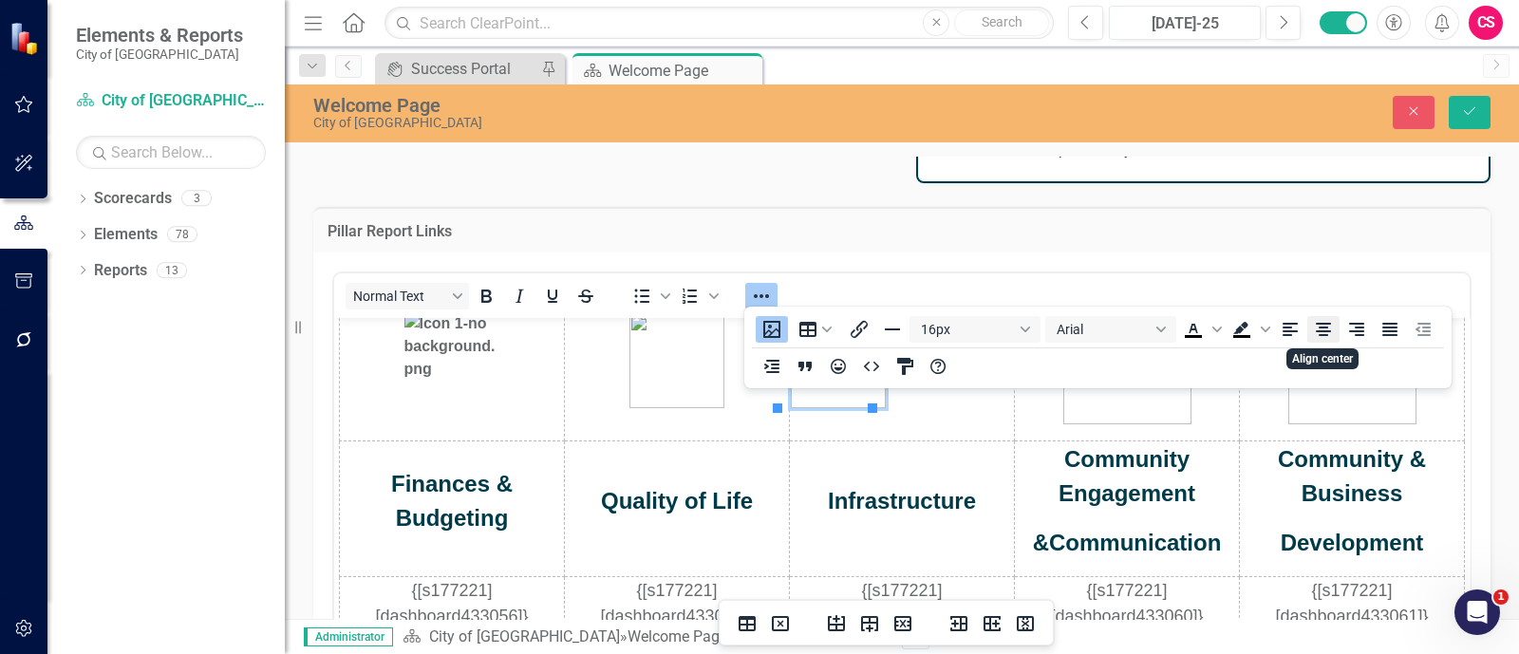
click at [1328, 318] on icon "Align center" at bounding box center [1323, 329] width 23 height 23
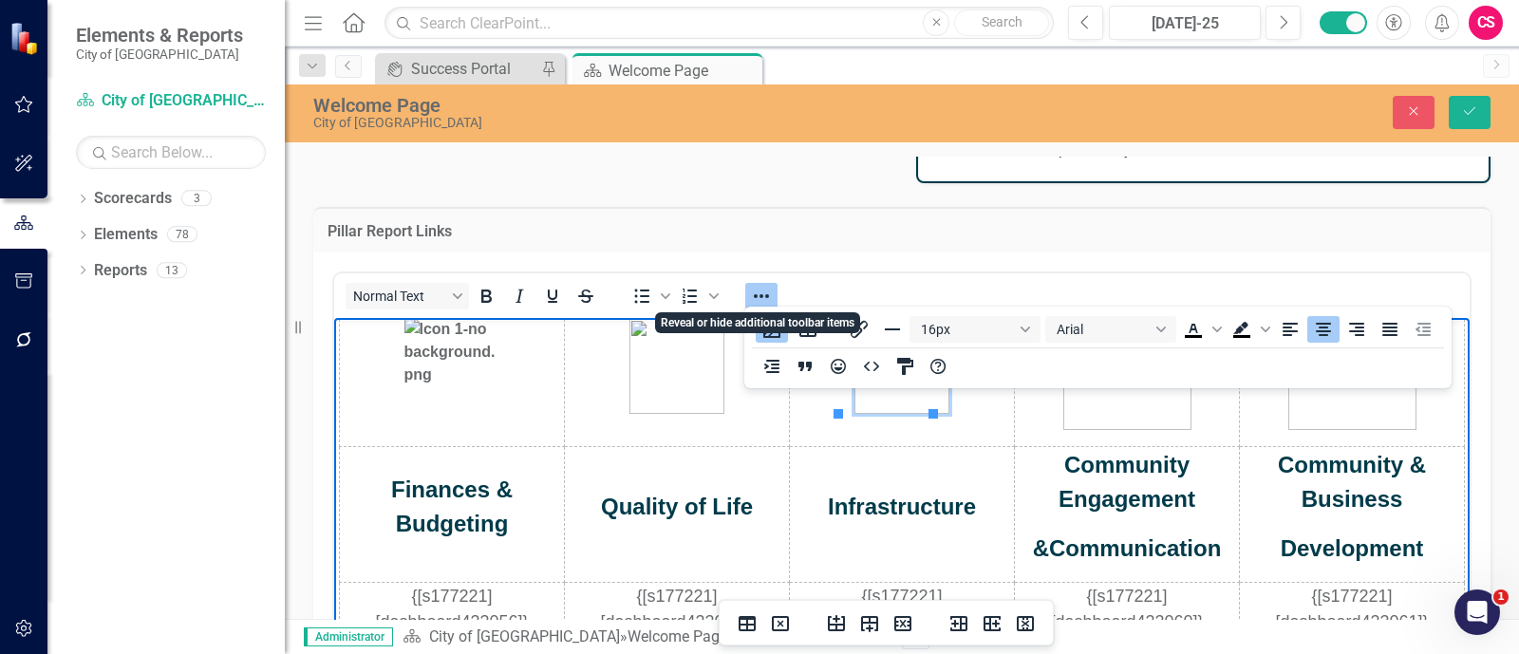
click at [760, 294] on icon "Reveal or hide additional toolbar items" at bounding box center [761, 296] width 15 height 4
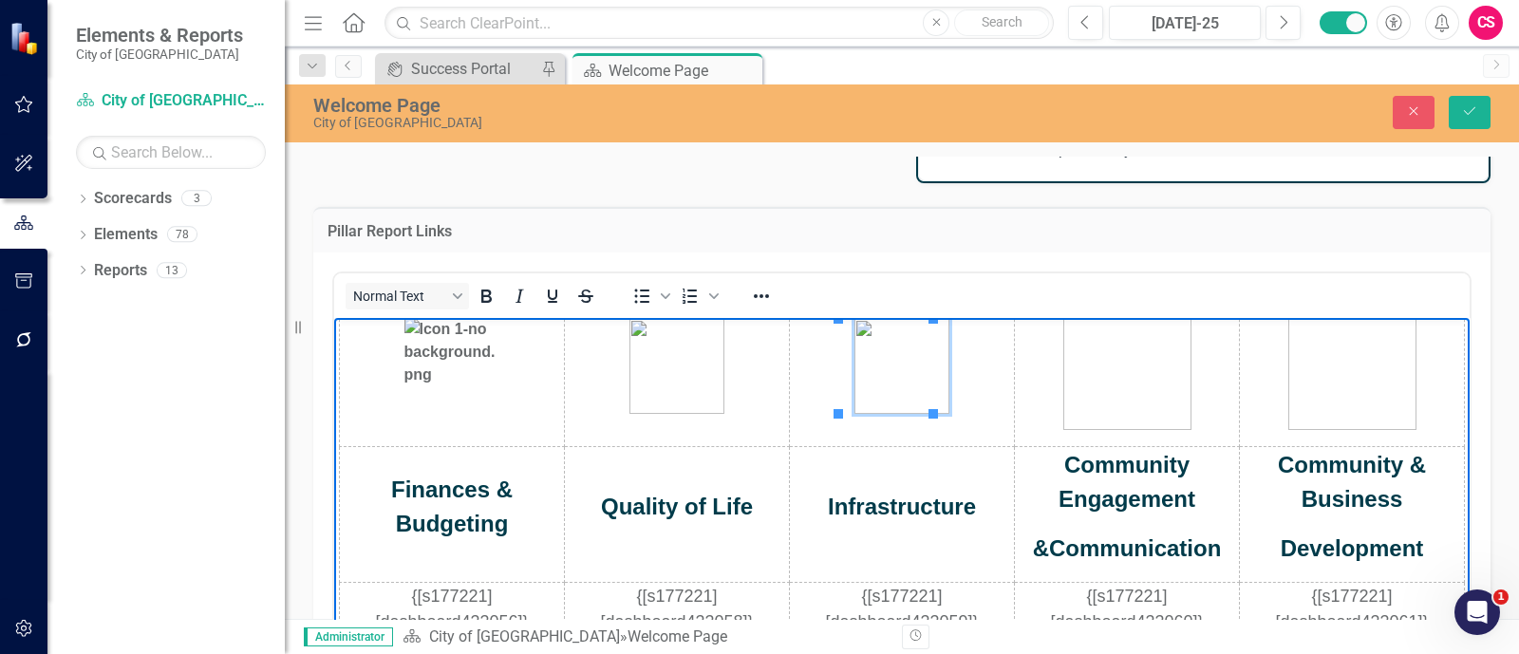
click at [1141, 397] on img "Rich Text Area. Press ALT-0 for help." at bounding box center [1128, 366] width 128 height 128
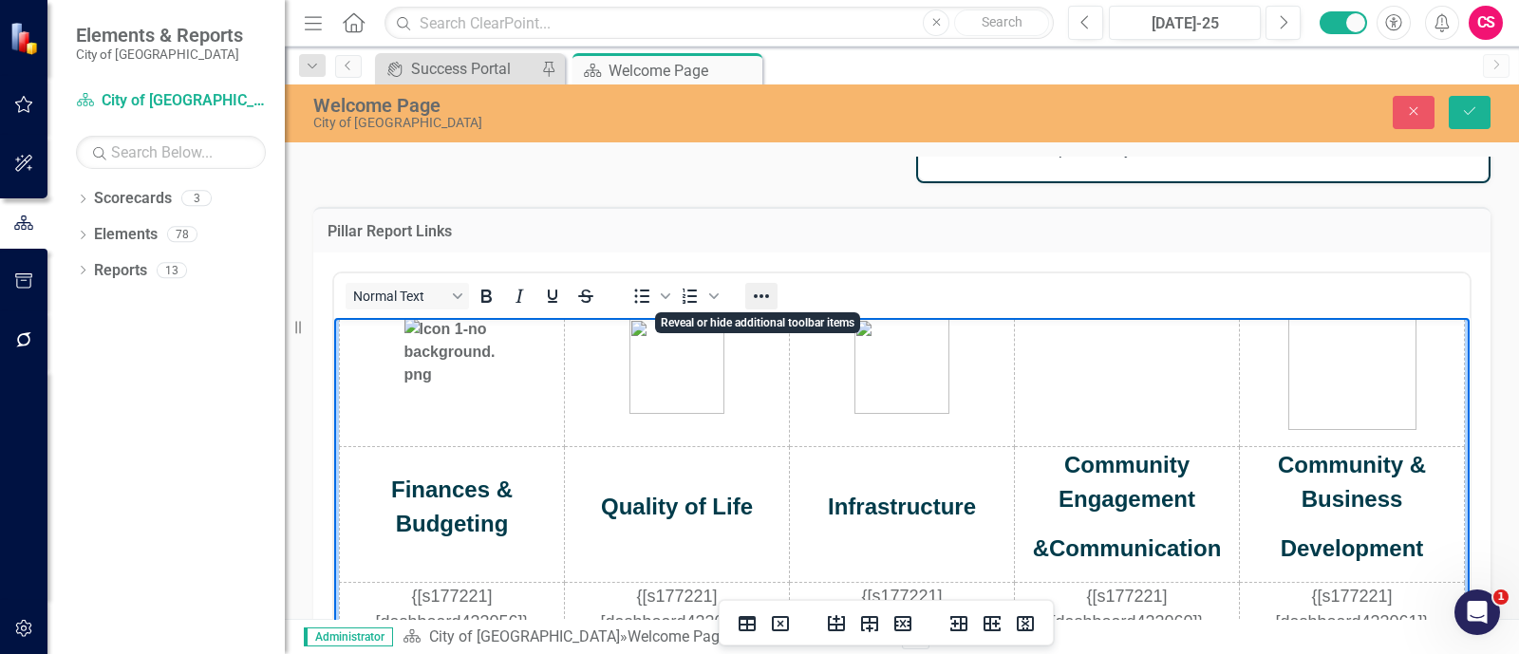
click at [764, 290] on icon "Reveal or hide additional toolbar items" at bounding box center [761, 296] width 23 height 23
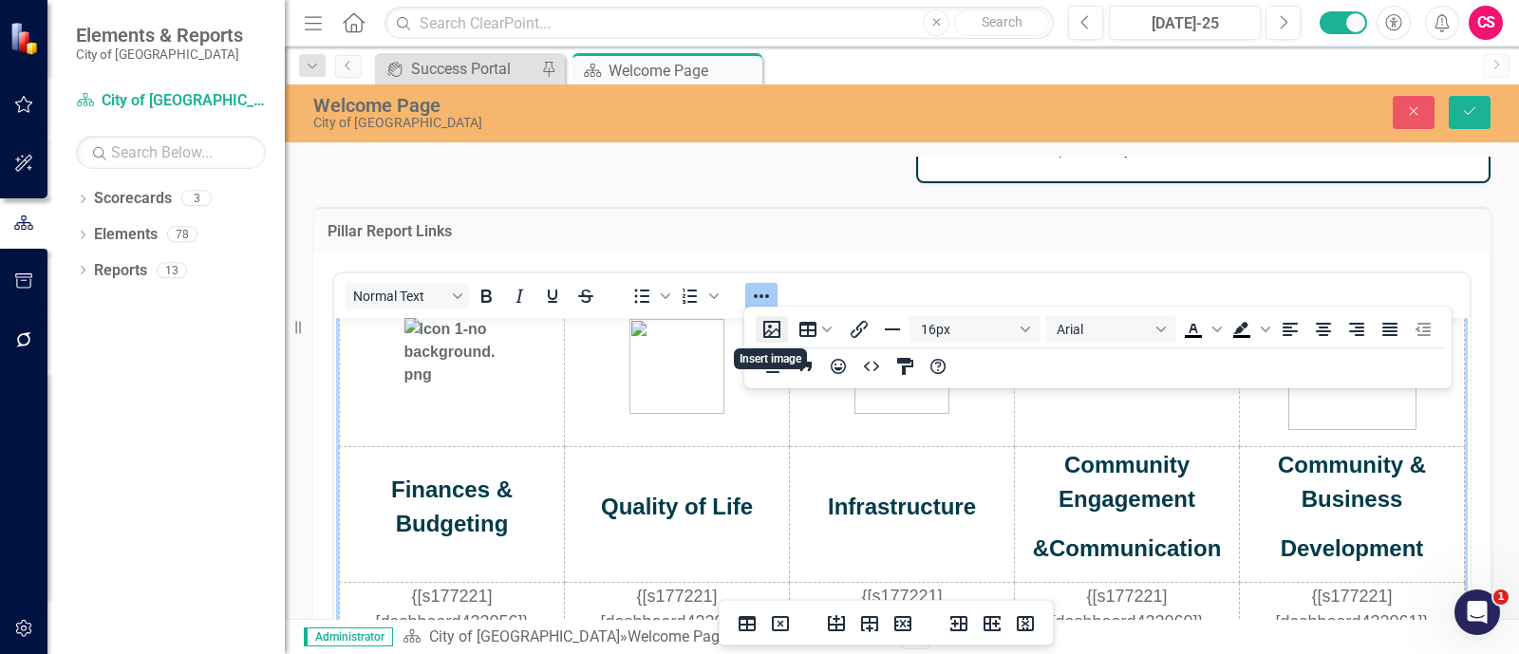
click at [782, 328] on button "Insert image" at bounding box center [772, 329] width 32 height 27
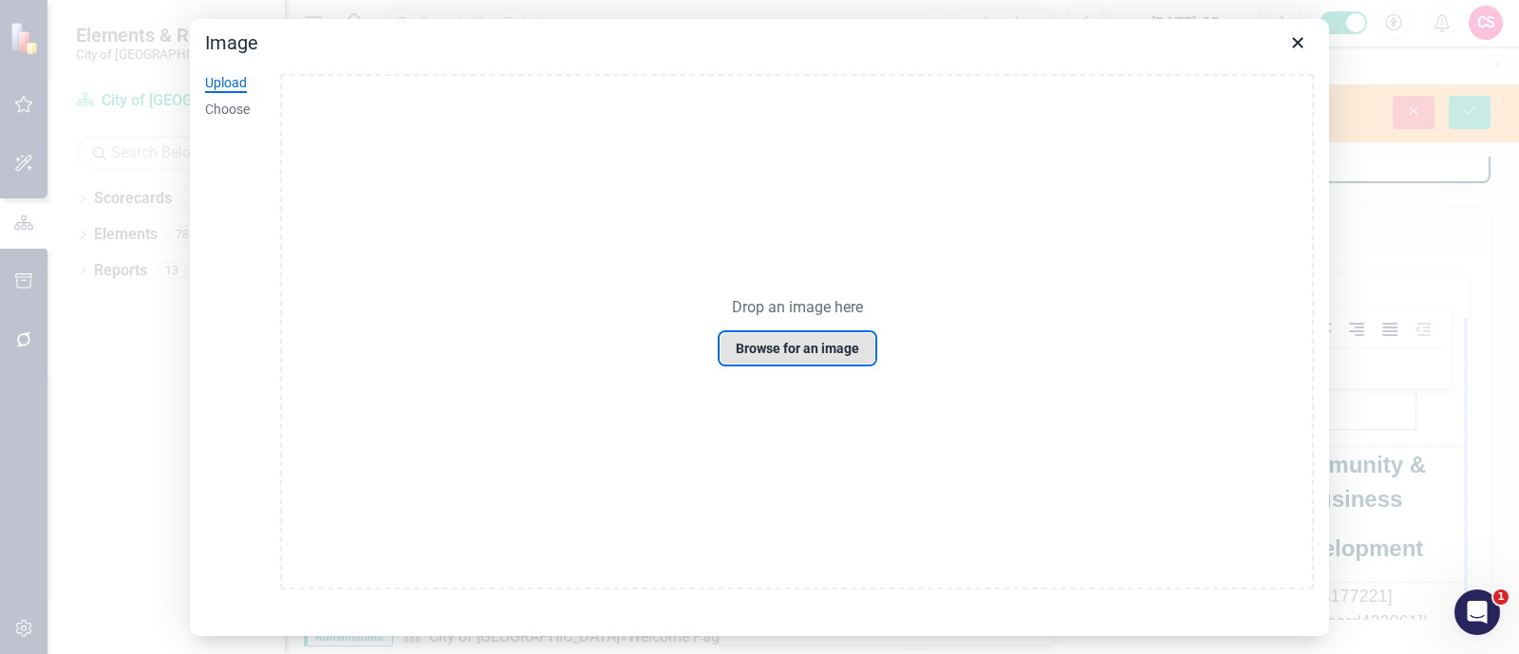
click at [782, 333] on button "Browse for an image" at bounding box center [798, 348] width 156 height 32
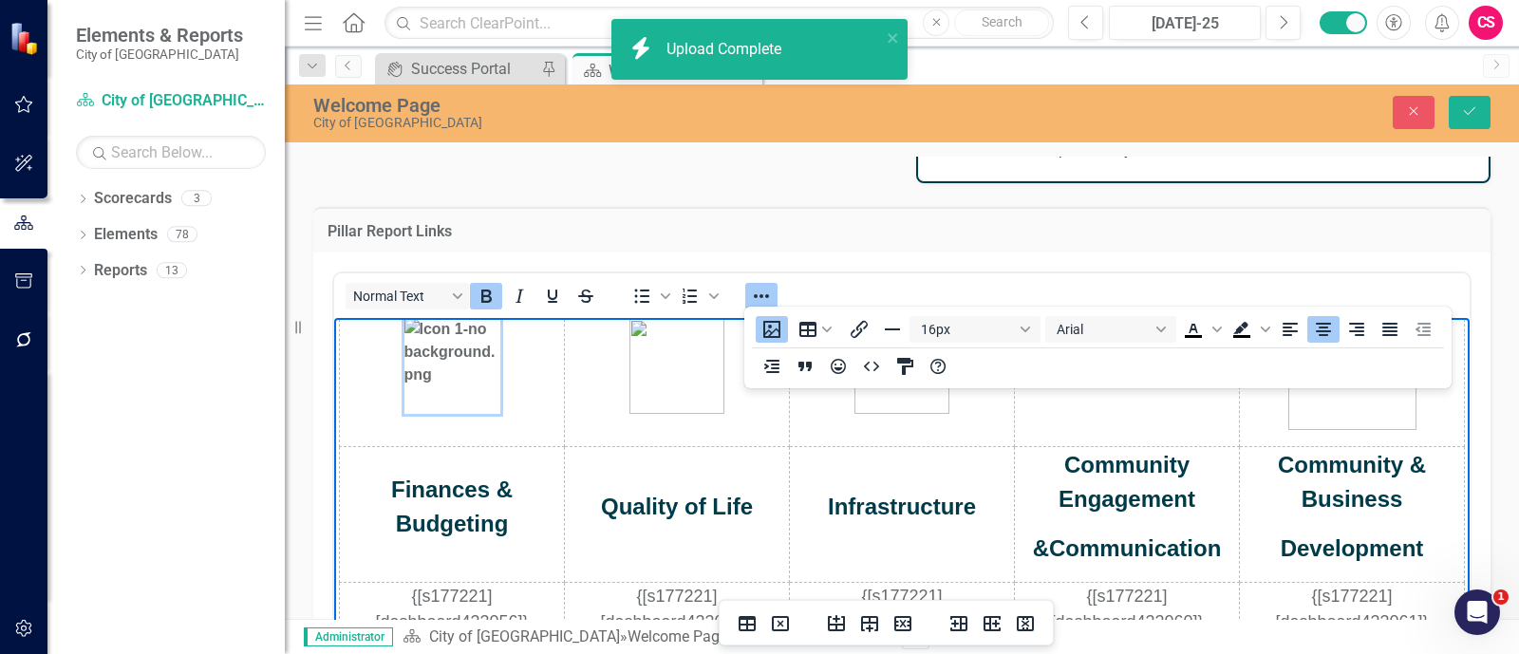
click at [1127, 367] on img "Rich Text Area. Press ALT-0 for help." at bounding box center [1127, 367] width 0 height 0
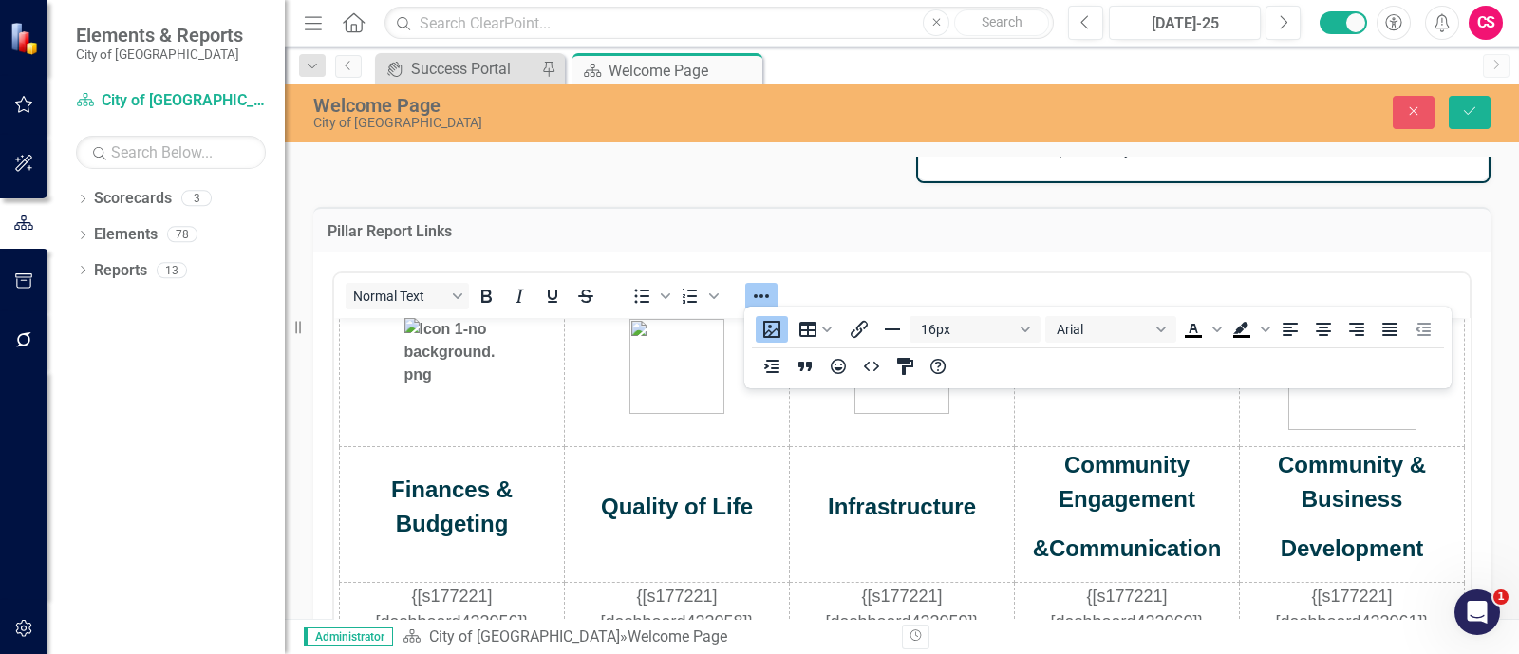
click at [757, 307] on div "16px Arial To open the popup, press Shift+Enter To open the popup, press Shift+…" at bounding box center [1097, 348] width 707 height 82
click at [769, 287] on icon "Reveal or hide additional toolbar items" at bounding box center [761, 296] width 23 height 23
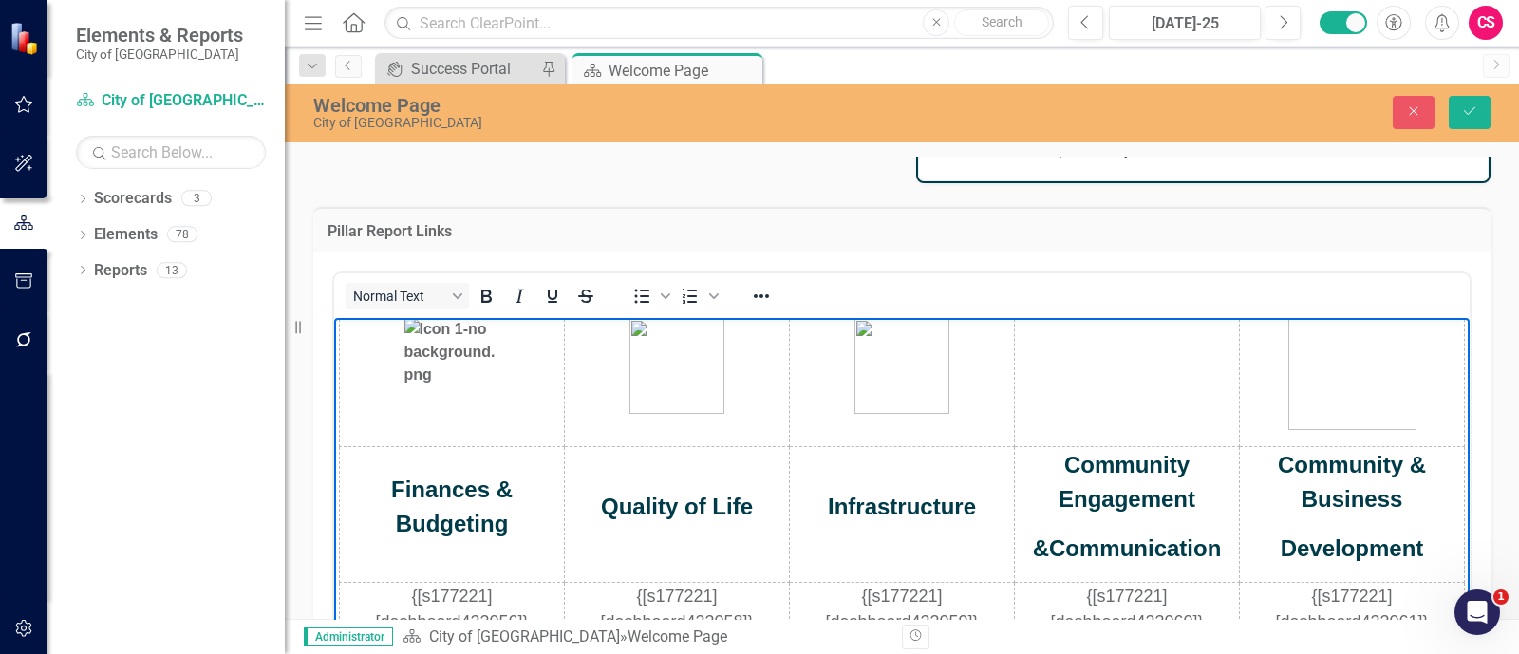
click at [1127, 367] on img "Rich Text Area. Press ALT-0 for help." at bounding box center [1127, 367] width 0 height 0
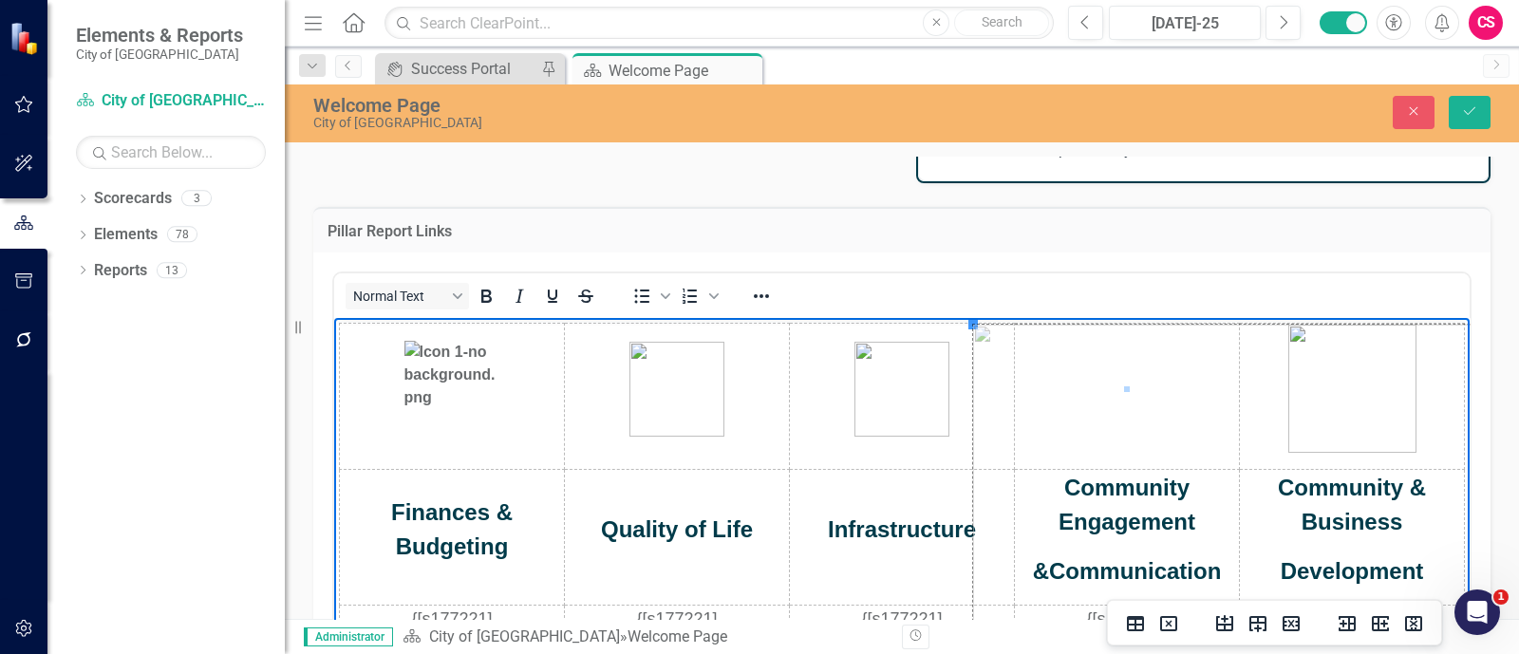
drag, startPoint x: 973, startPoint y: 325, endPoint x: 1316, endPoint y: 712, distance: 517.3
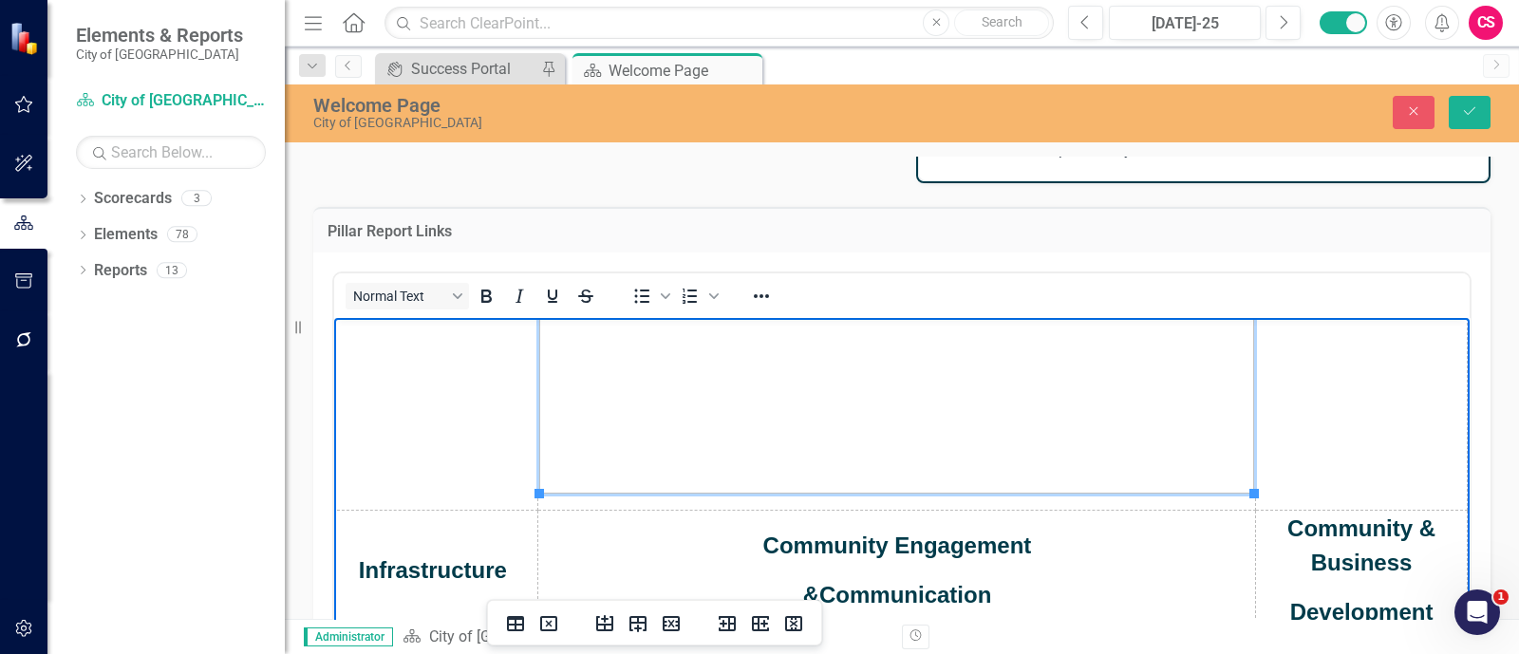
scroll to position [546, 462]
drag, startPoint x: 1222, startPoint y: 497, endPoint x: 862, endPoint y: 295, distance: 412.4
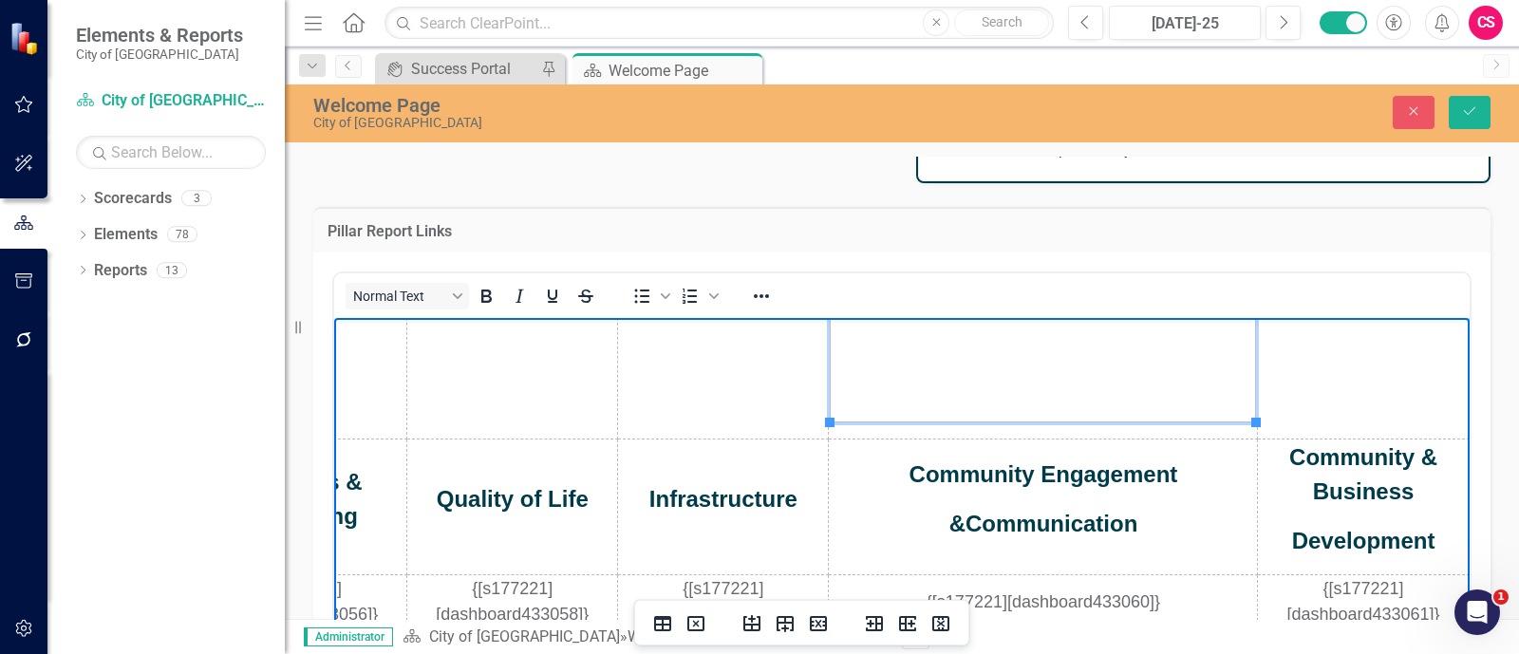
scroll to position [345, 174]
drag, startPoint x: 1222, startPoint y: 409, endPoint x: 911, endPoint y: 263, distance: 344.1
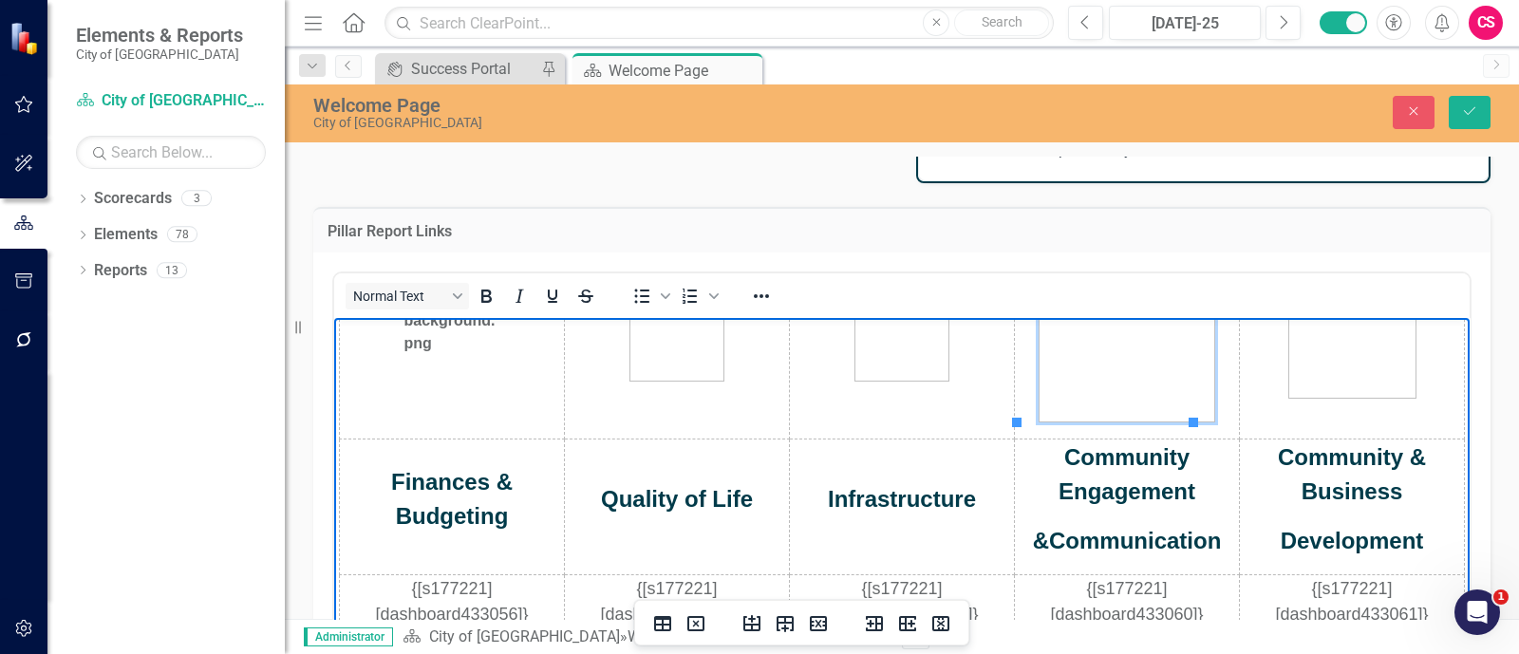
scroll to position [76, 0]
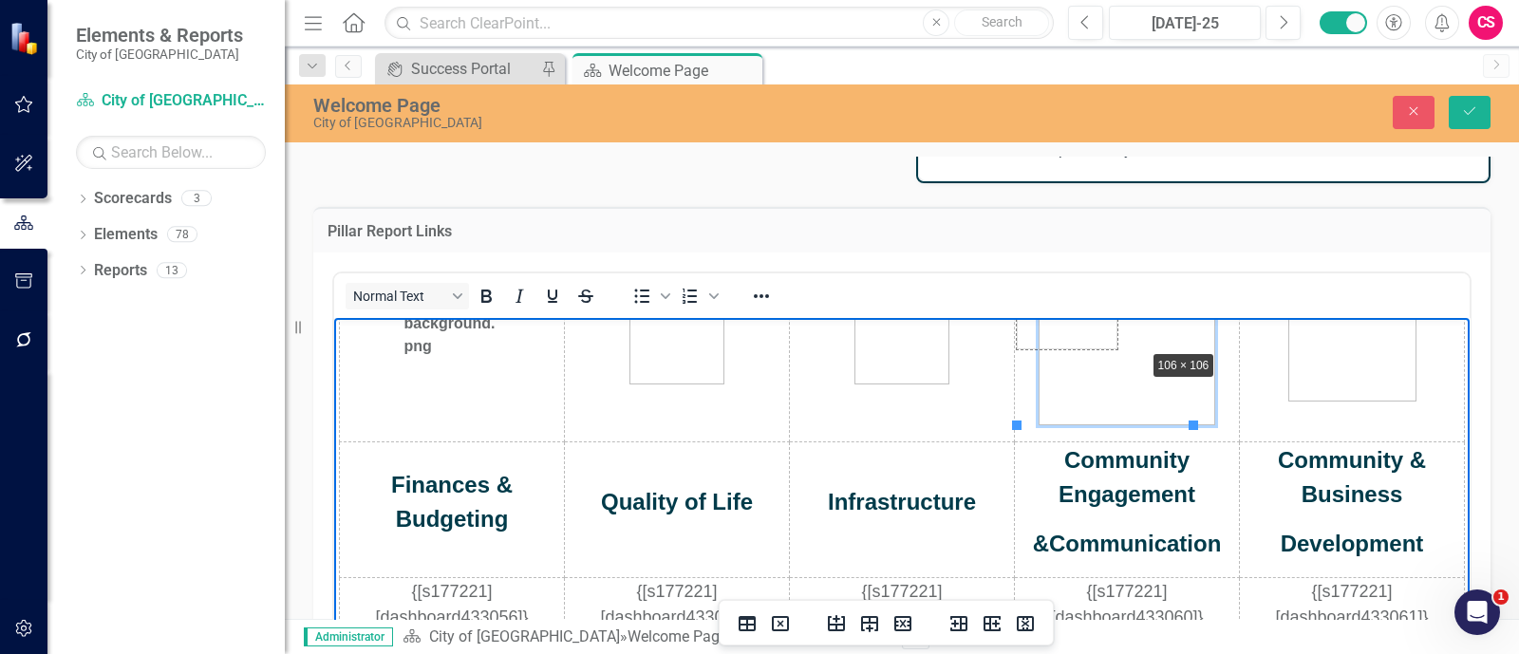
drag, startPoint x: 1192, startPoint y: 424, endPoint x: 1131, endPoint y: 330, distance: 112.7
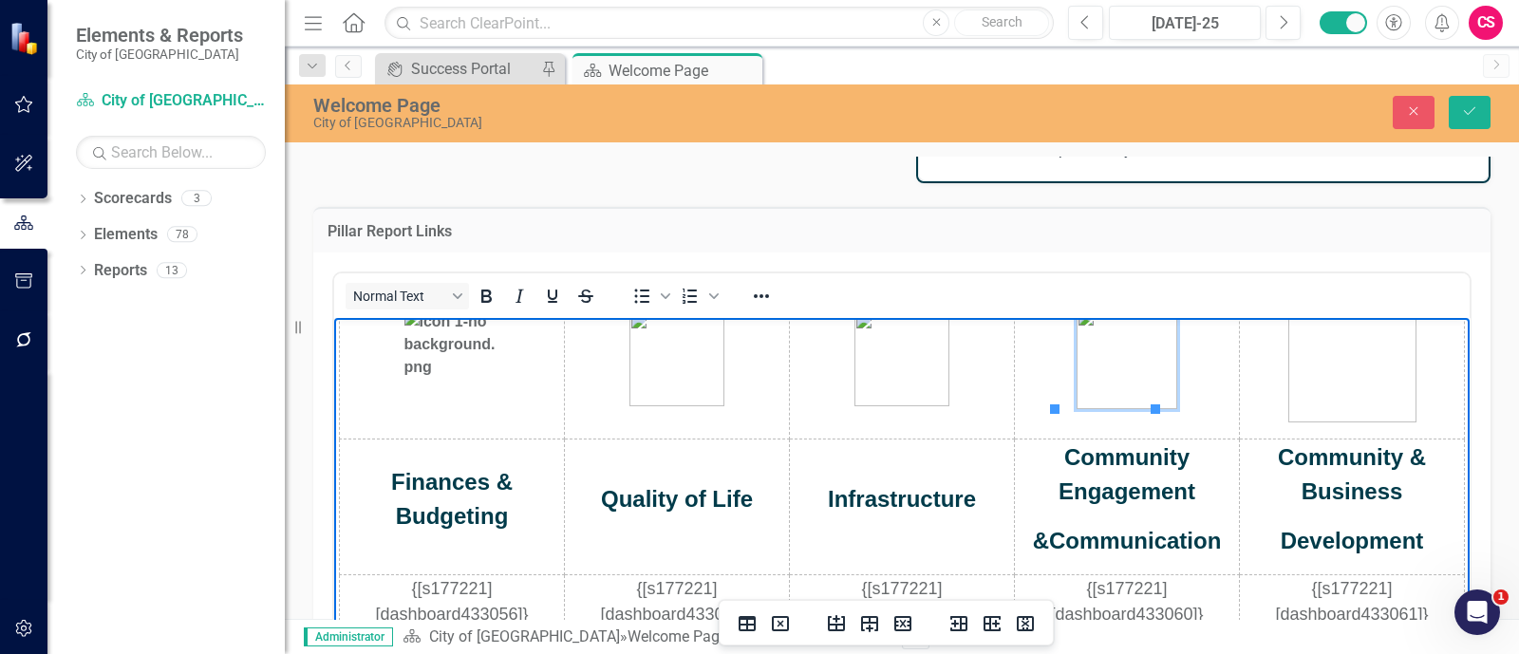
scroll to position [28, 0]
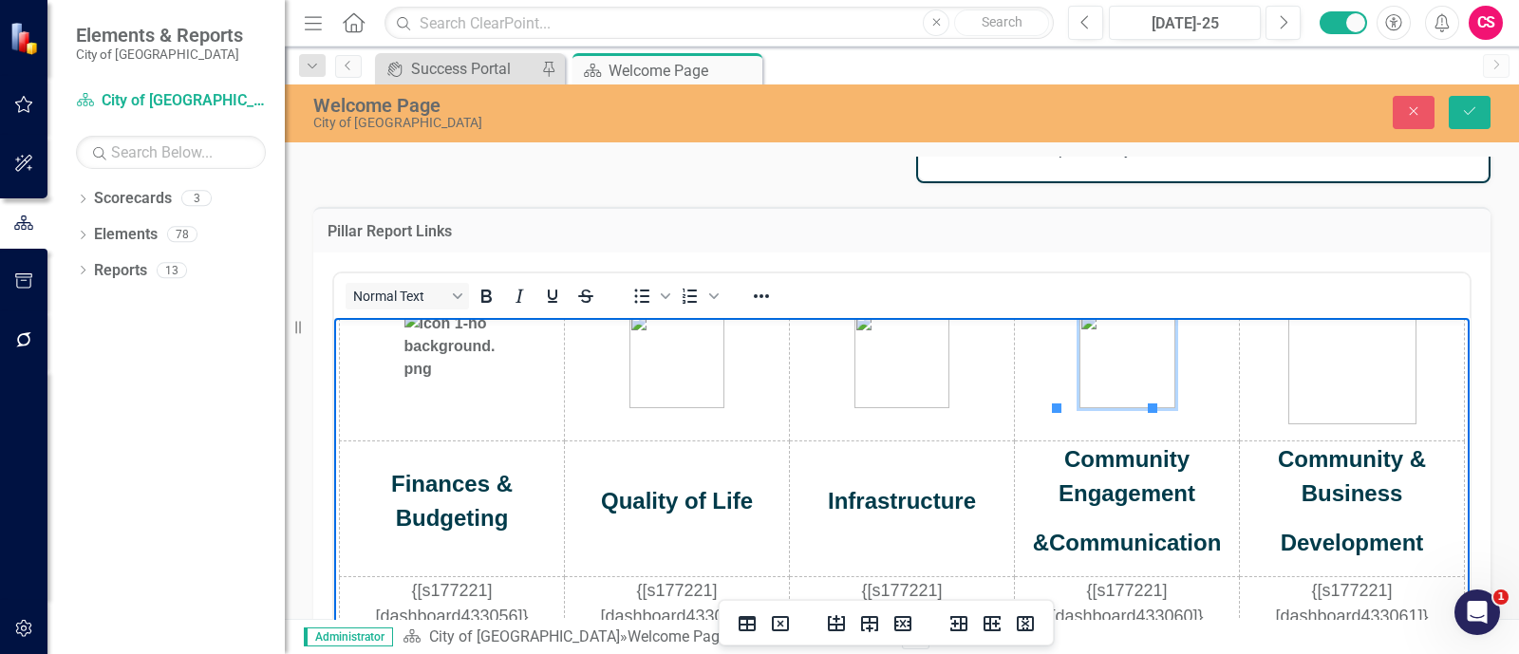
click at [1289, 367] on img "Rich Text Area. Press ALT-0 for help." at bounding box center [1353, 360] width 128 height 128
click at [761, 294] on icon "Reveal or hide additional toolbar items" at bounding box center [761, 296] width 15 height 4
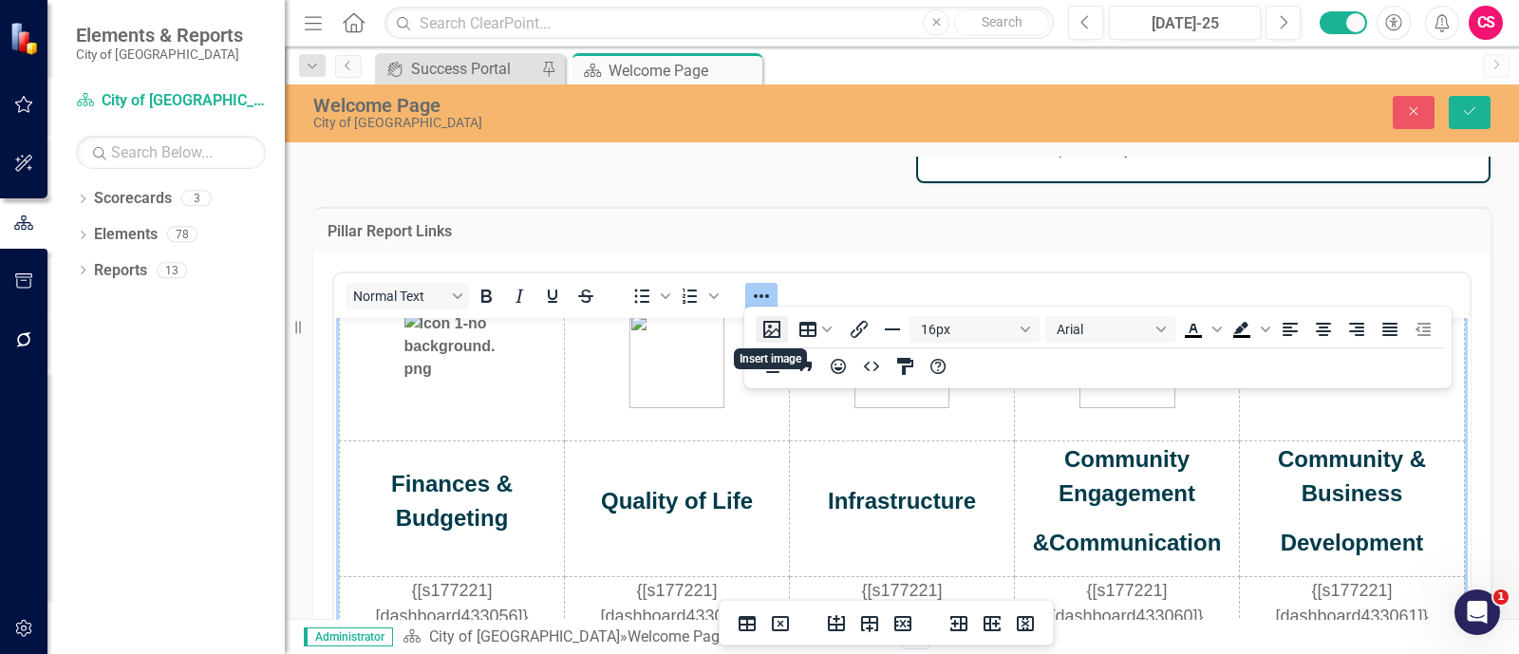
click at [779, 330] on button "Insert image" at bounding box center [772, 329] width 32 height 27
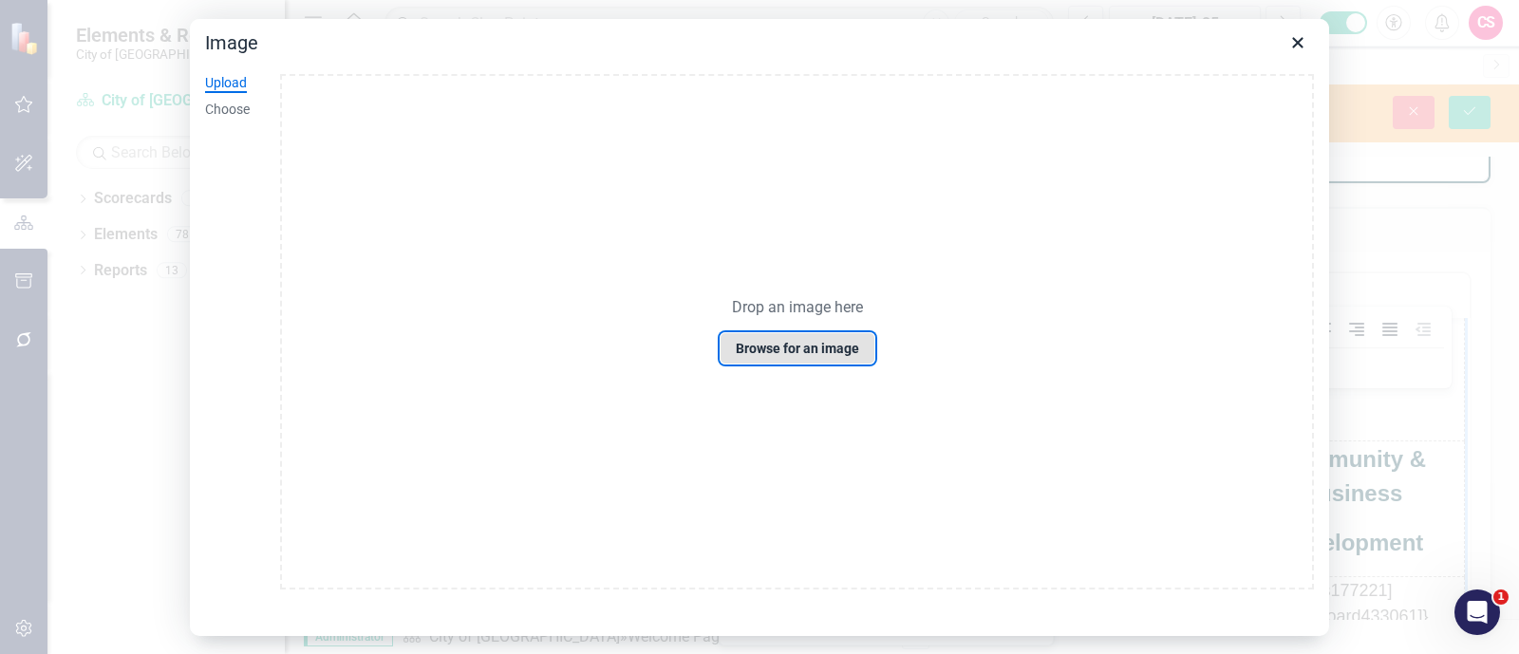
click at [810, 351] on button "Browse for an image" at bounding box center [798, 348] width 156 height 32
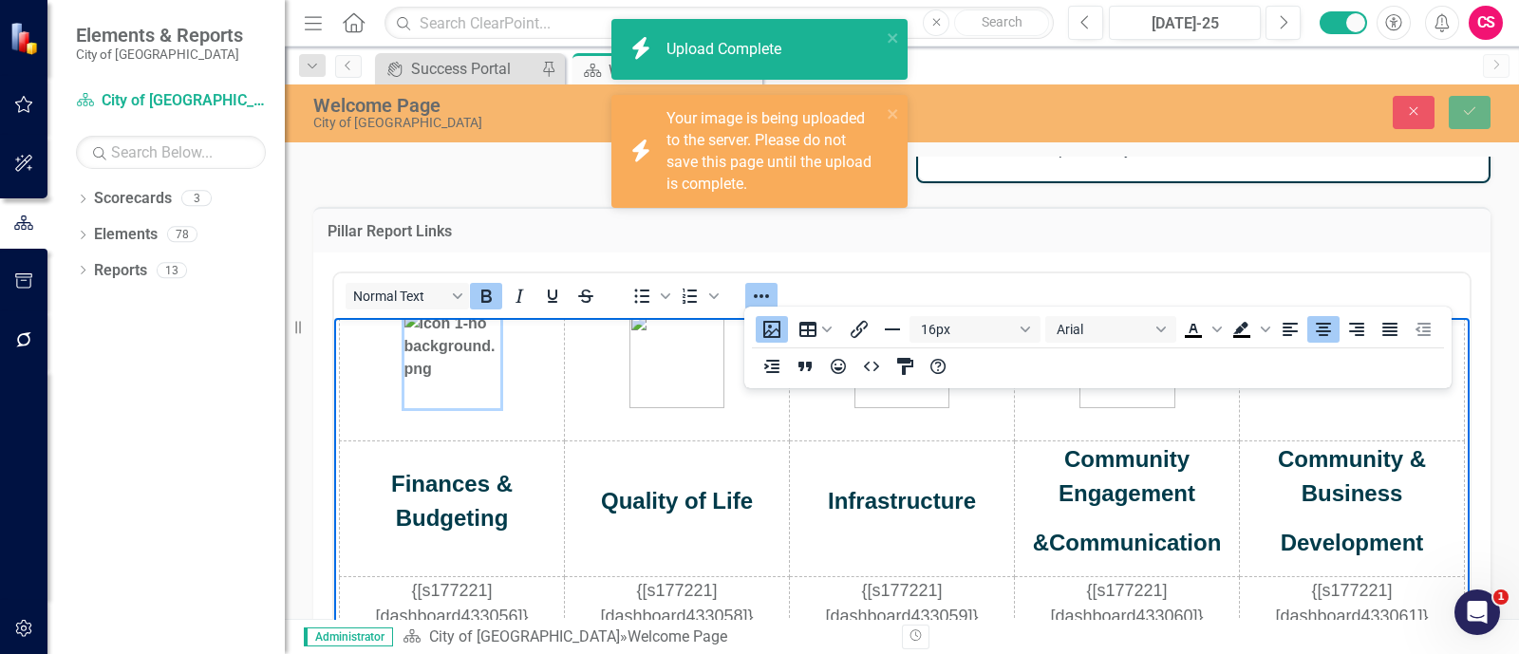
scroll to position [23, 0]
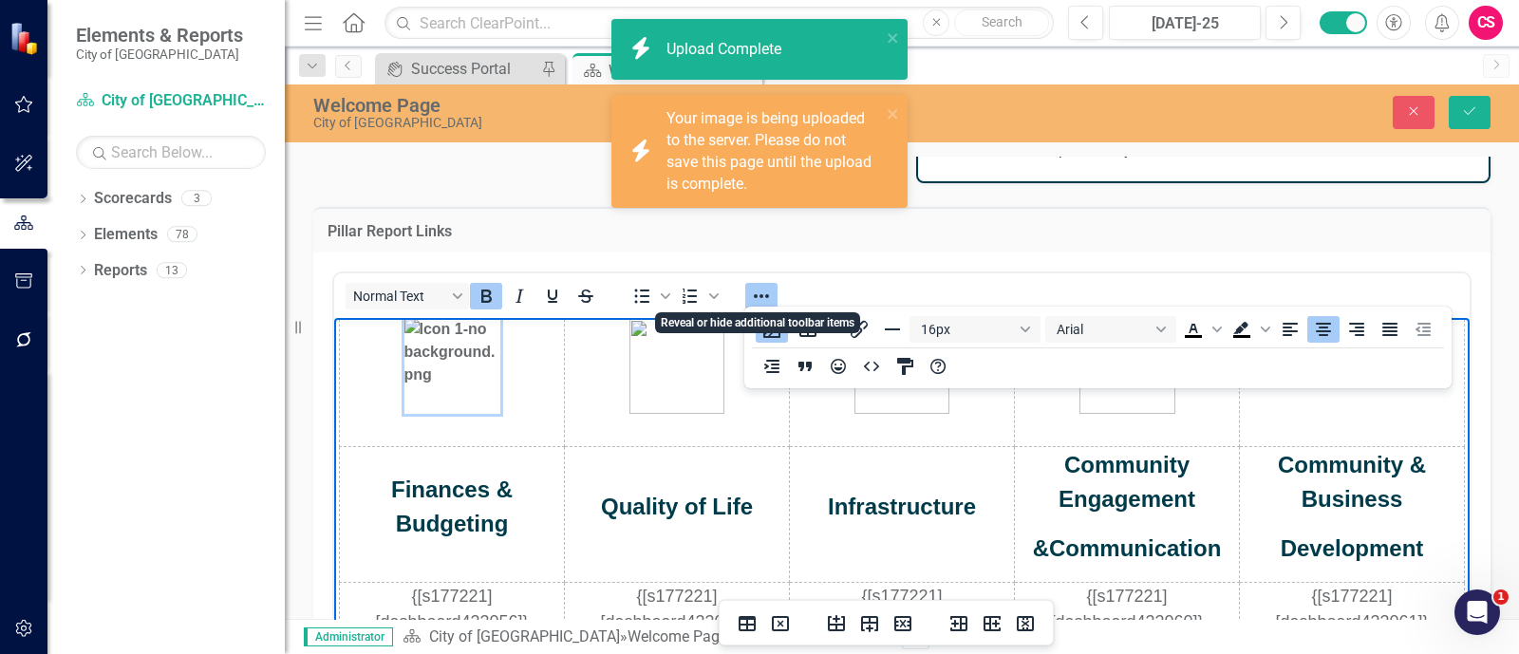
click at [765, 294] on icon "Reveal or hide additional toolbar items" at bounding box center [761, 296] width 15 height 4
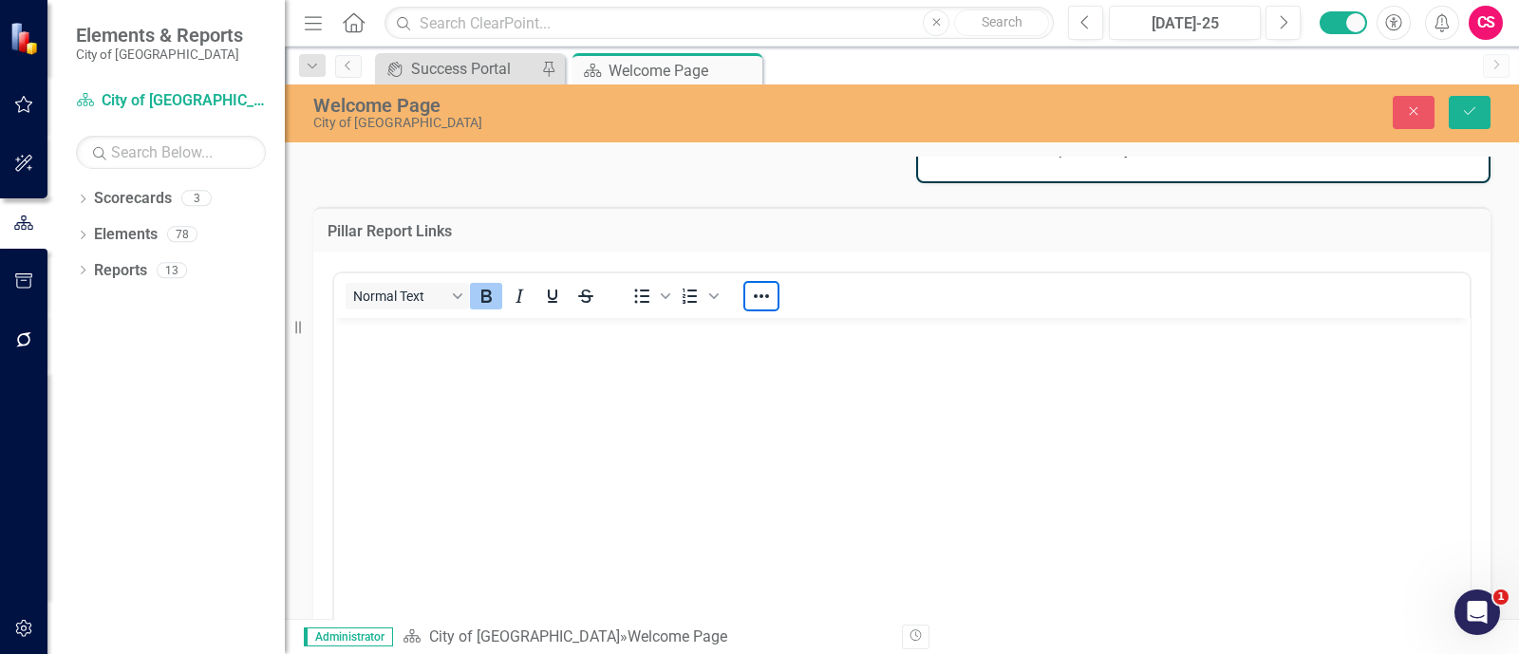
scroll to position [944, 773]
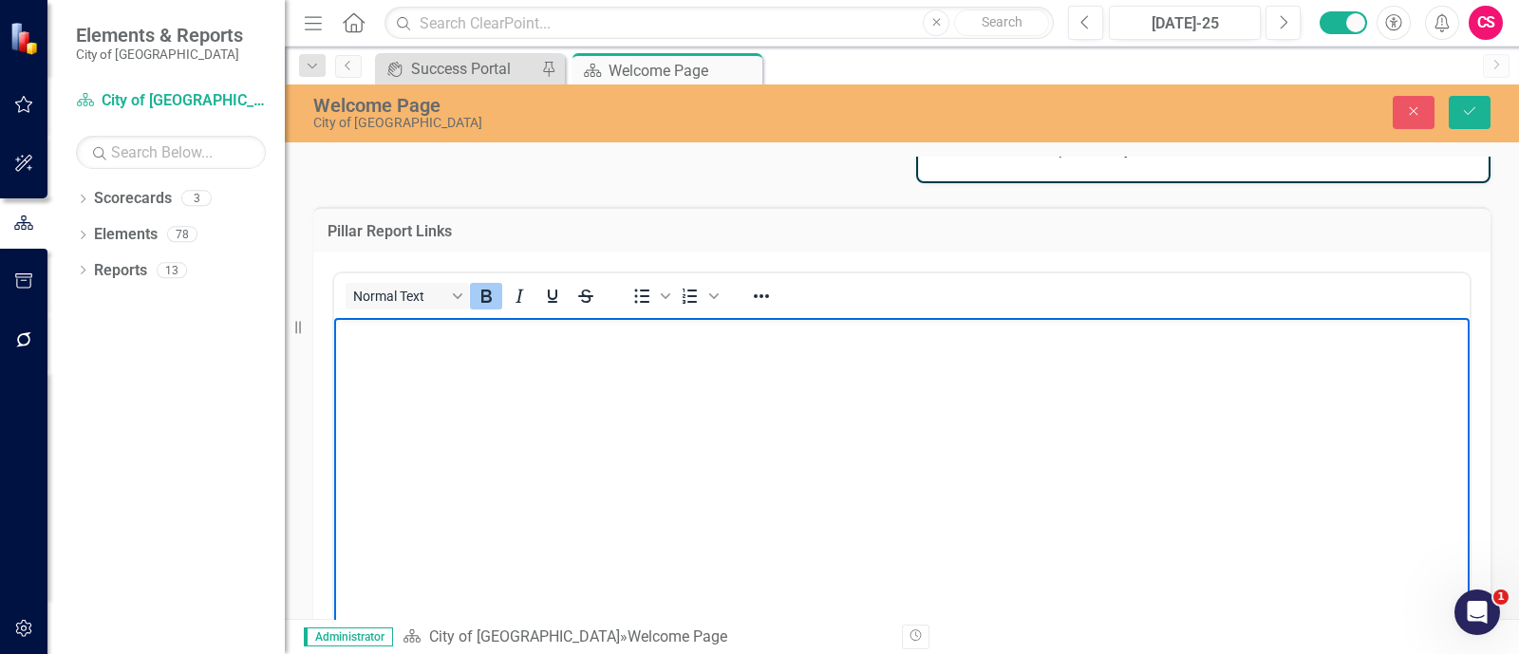
drag, startPoint x: 1436, startPoint y: 409, endPoint x: 1279, endPoint y: 330, distance: 175.4
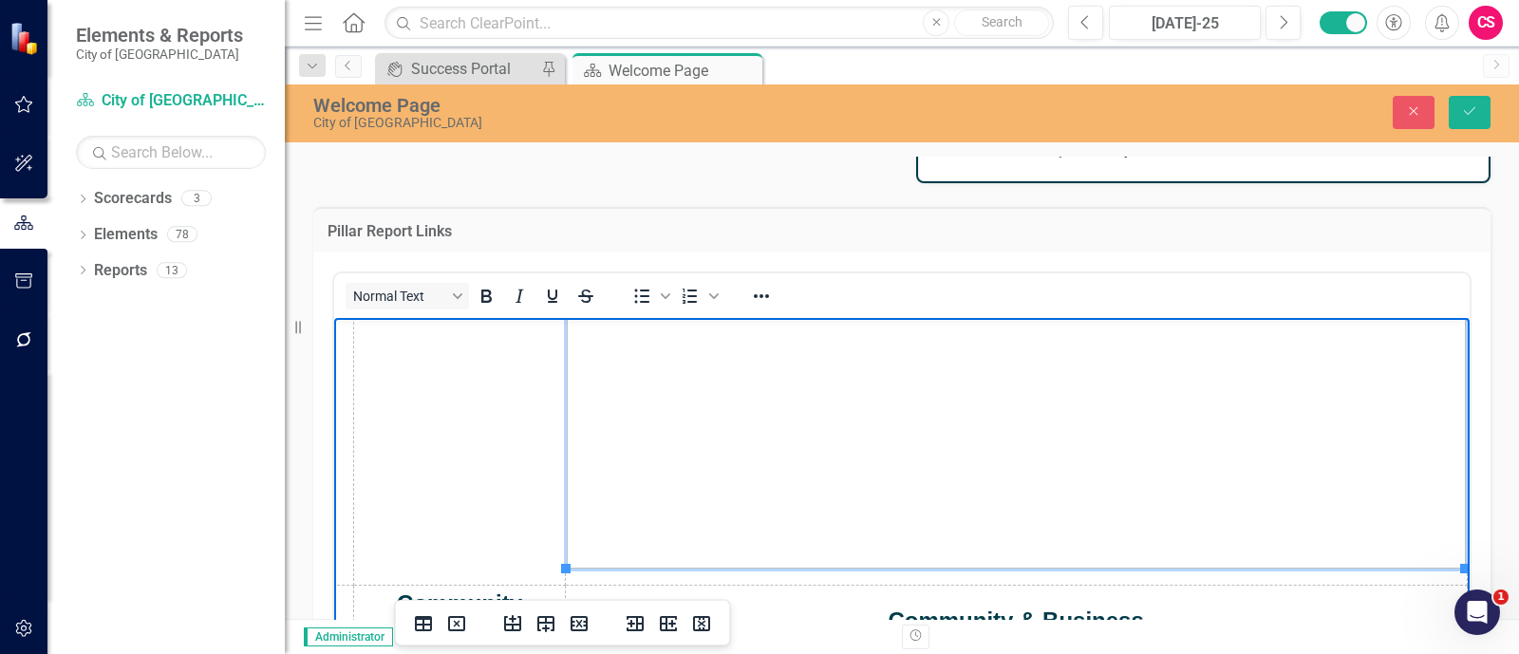
scroll to position [649, 650]
drag, startPoint x: 1430, startPoint y: 577, endPoint x: 1037, endPoint y: 340, distance: 459.3
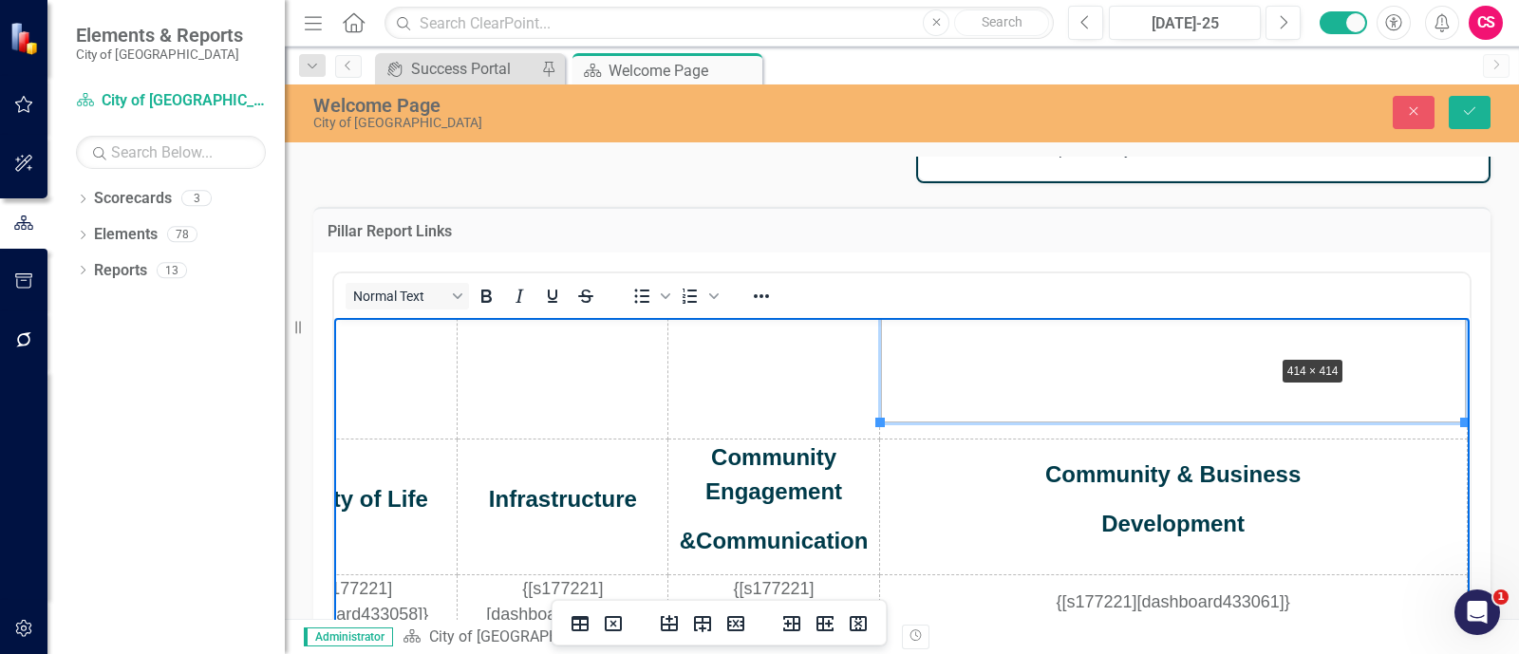
drag, startPoint x: 1434, startPoint y: 404, endPoint x: 1194, endPoint y: 318, distance: 255.0
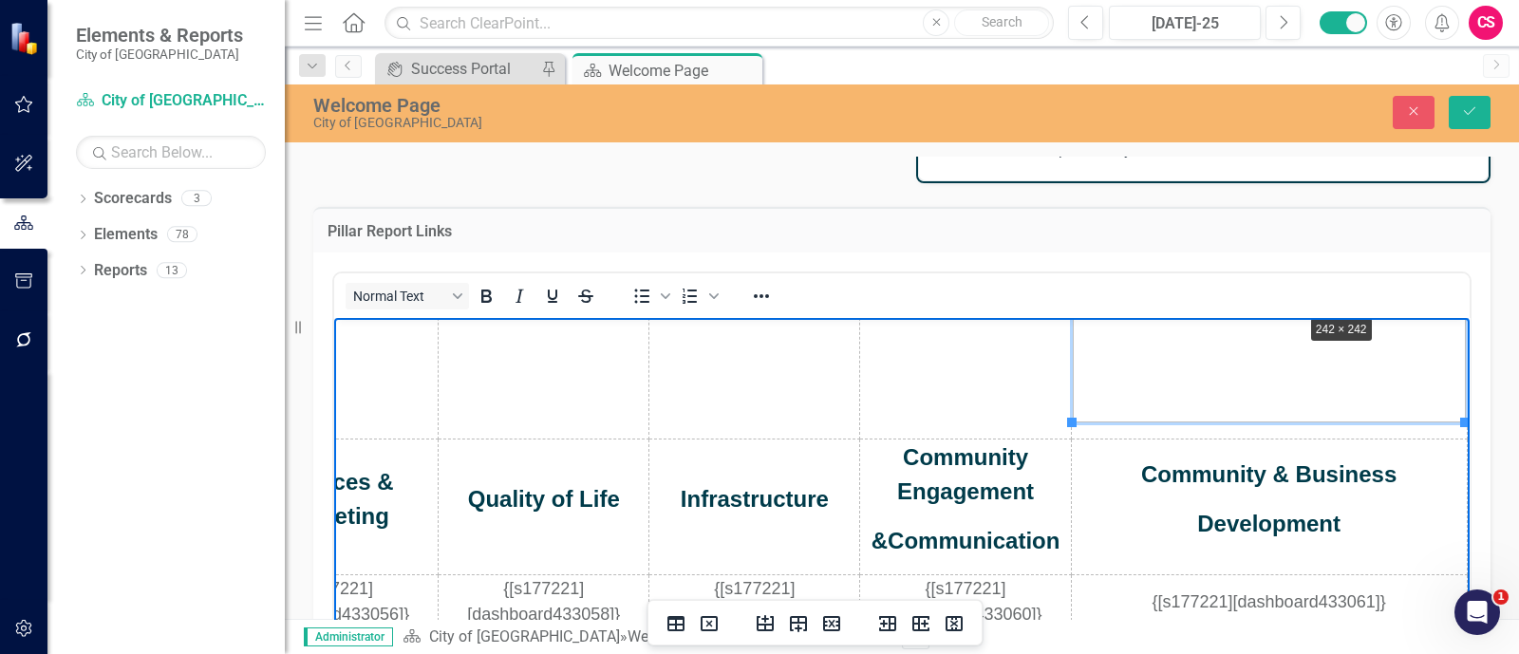
drag, startPoint x: 1429, startPoint y: 408, endPoint x: 1224, endPoint y: 272, distance: 246.5
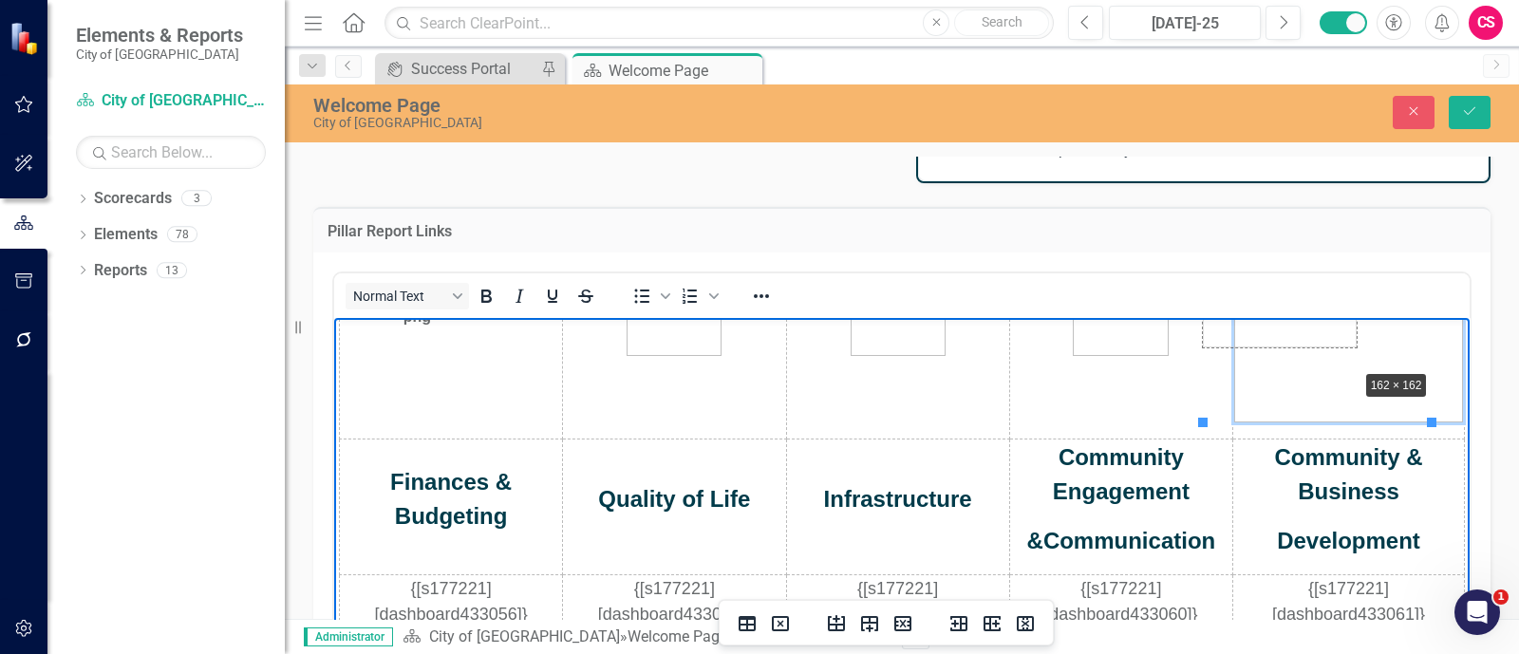
scroll to position [128, 0]
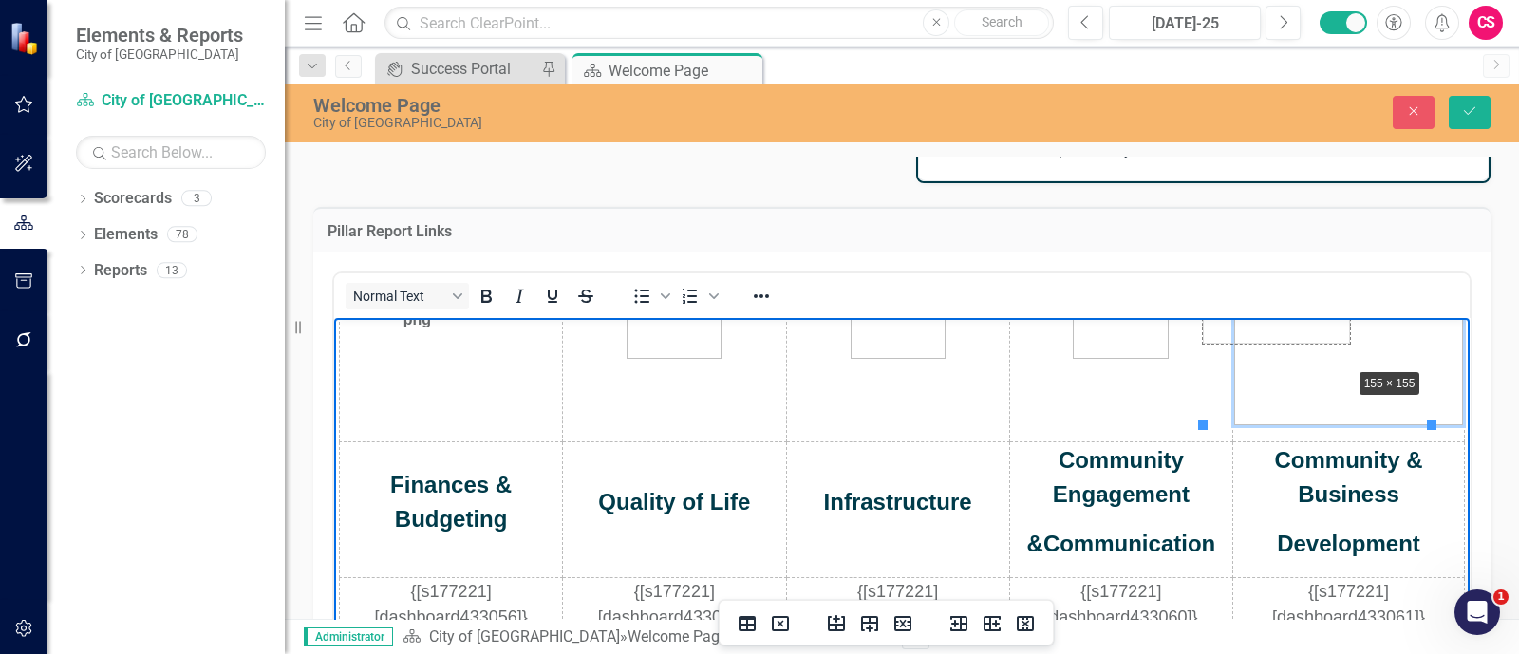
drag, startPoint x: 1436, startPoint y: 425, endPoint x: 1331, endPoint y: 351, distance: 128.1
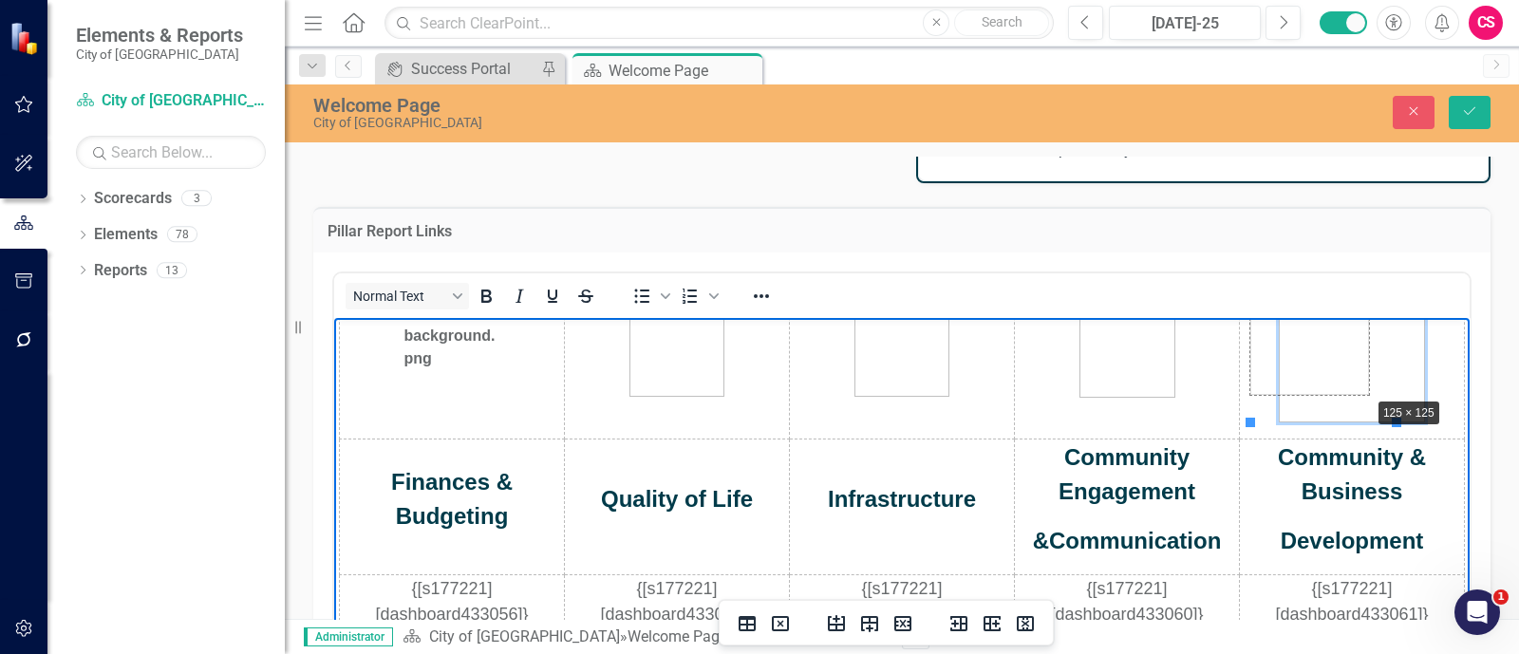
scroll to position [47, 0]
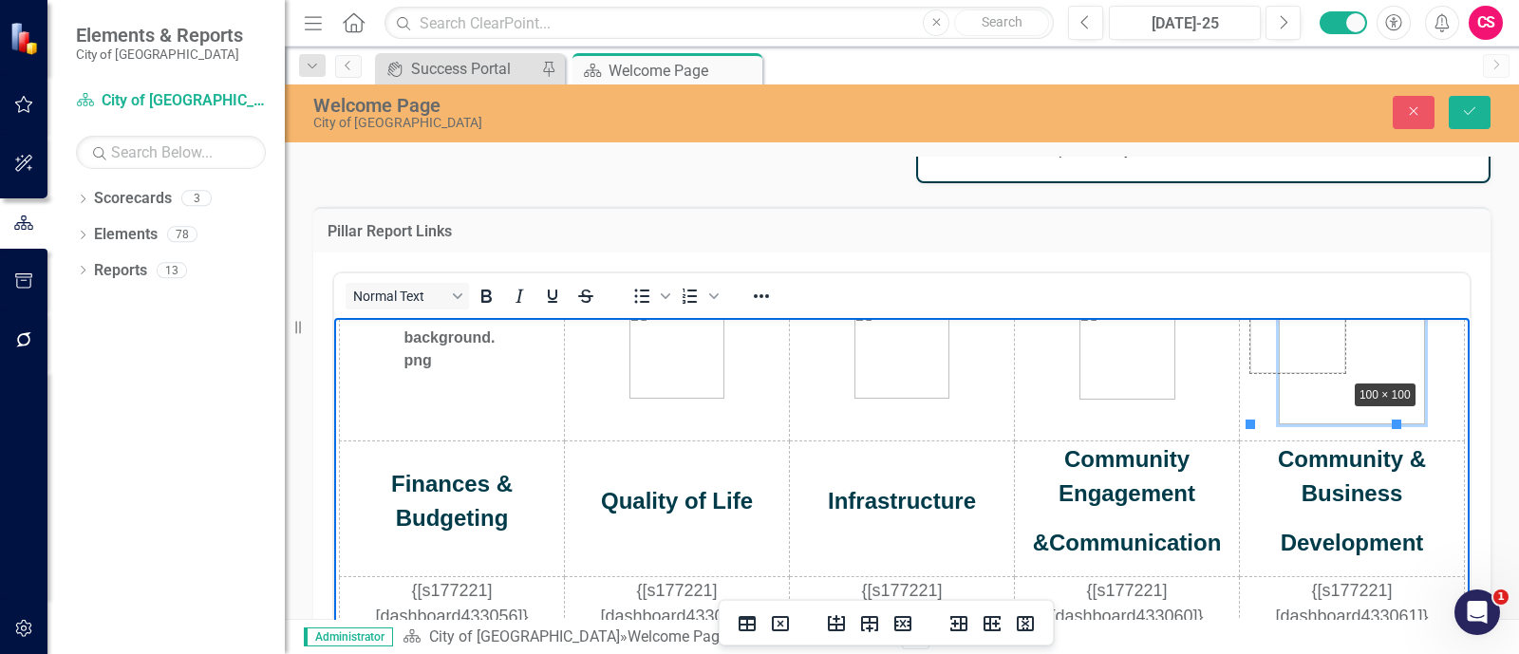
drag, startPoint x: 1394, startPoint y: 427, endPoint x: 1330, endPoint y: 370, distance: 85.4
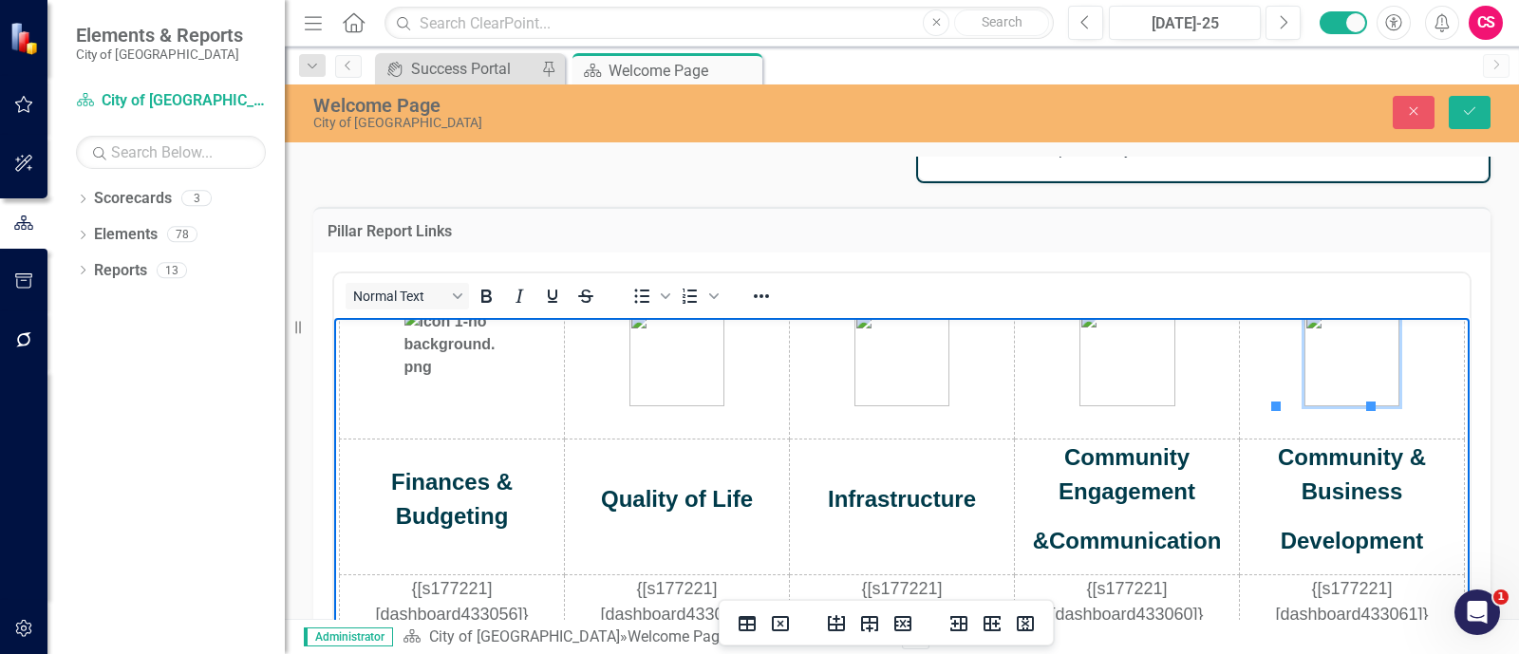
scroll to position [28, 0]
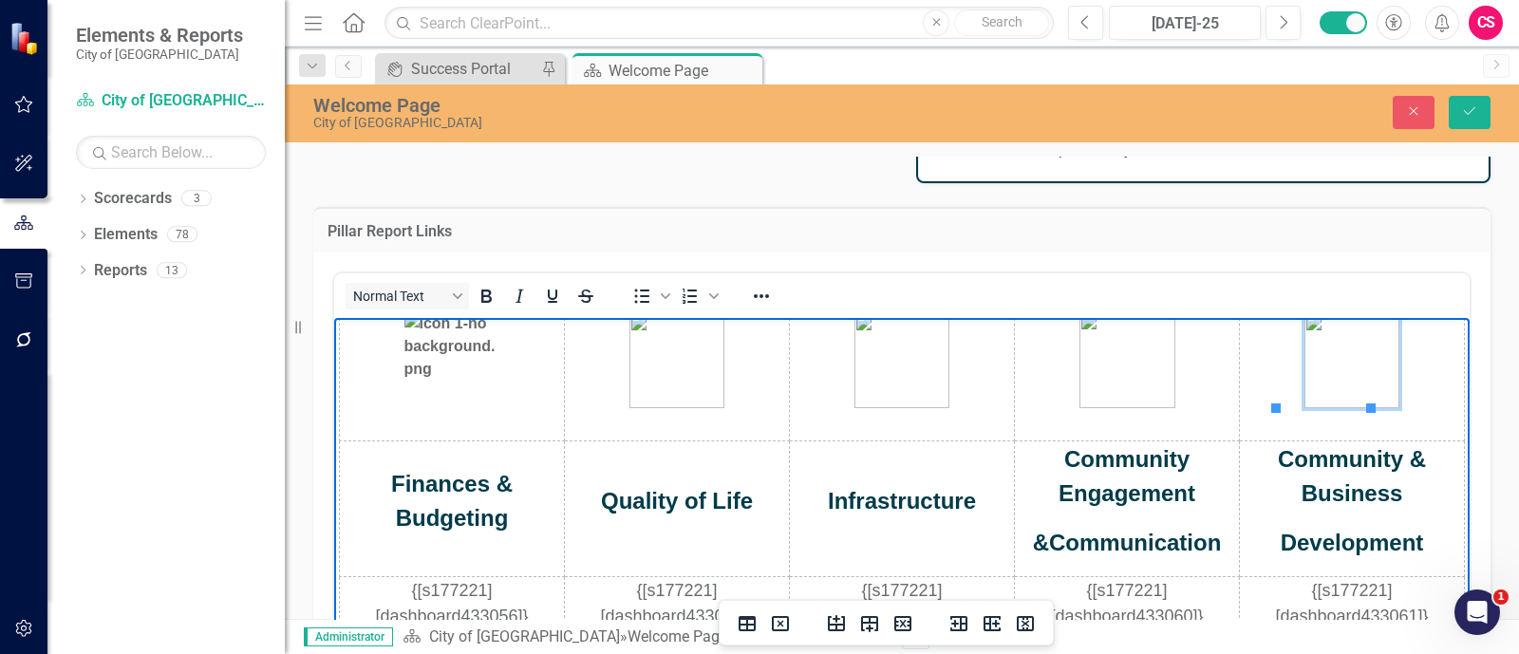
click at [1386, 353] on p "Rich Text Area. Press ALT-0 for help." at bounding box center [1352, 360] width 222 height 95
click at [1454, 106] on button "Save" at bounding box center [1470, 112] width 42 height 33
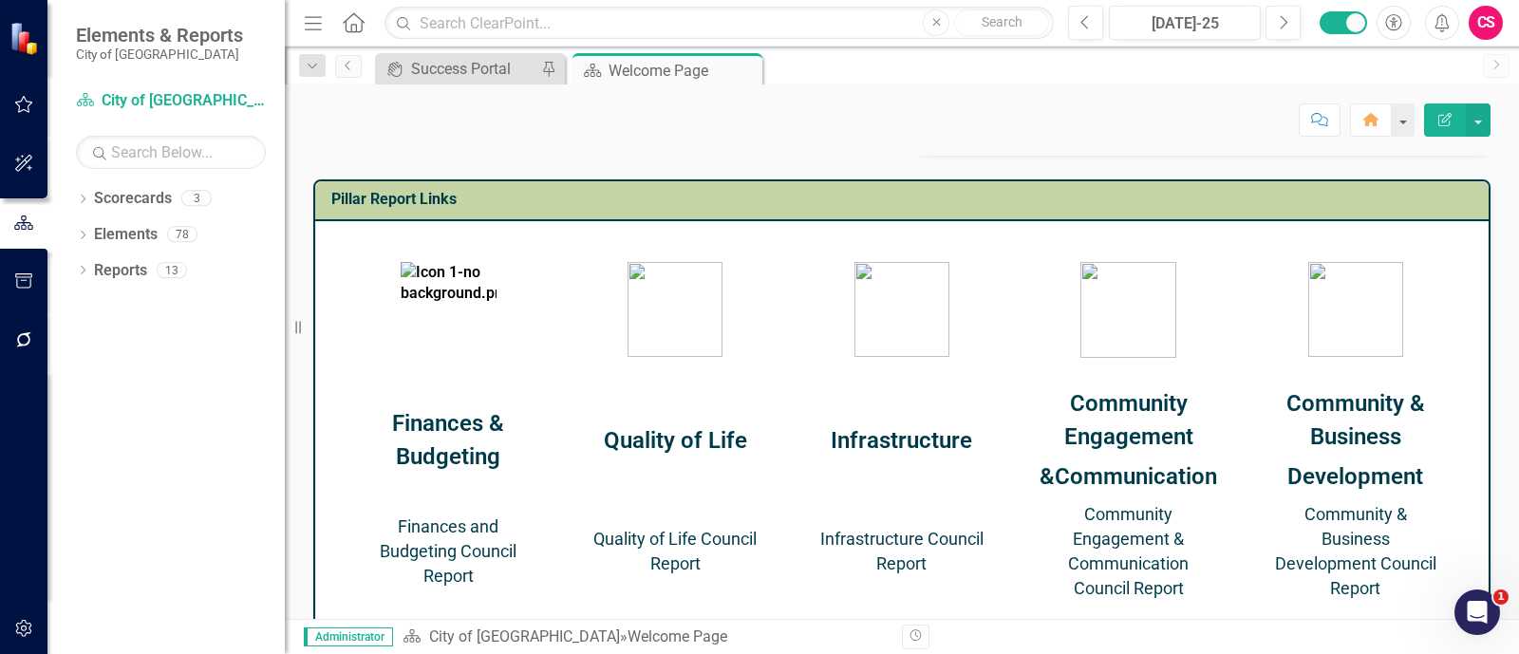
scroll to position [778, 0]
click at [1121, 476] on strong "Communication" at bounding box center [1136, 476] width 162 height 27
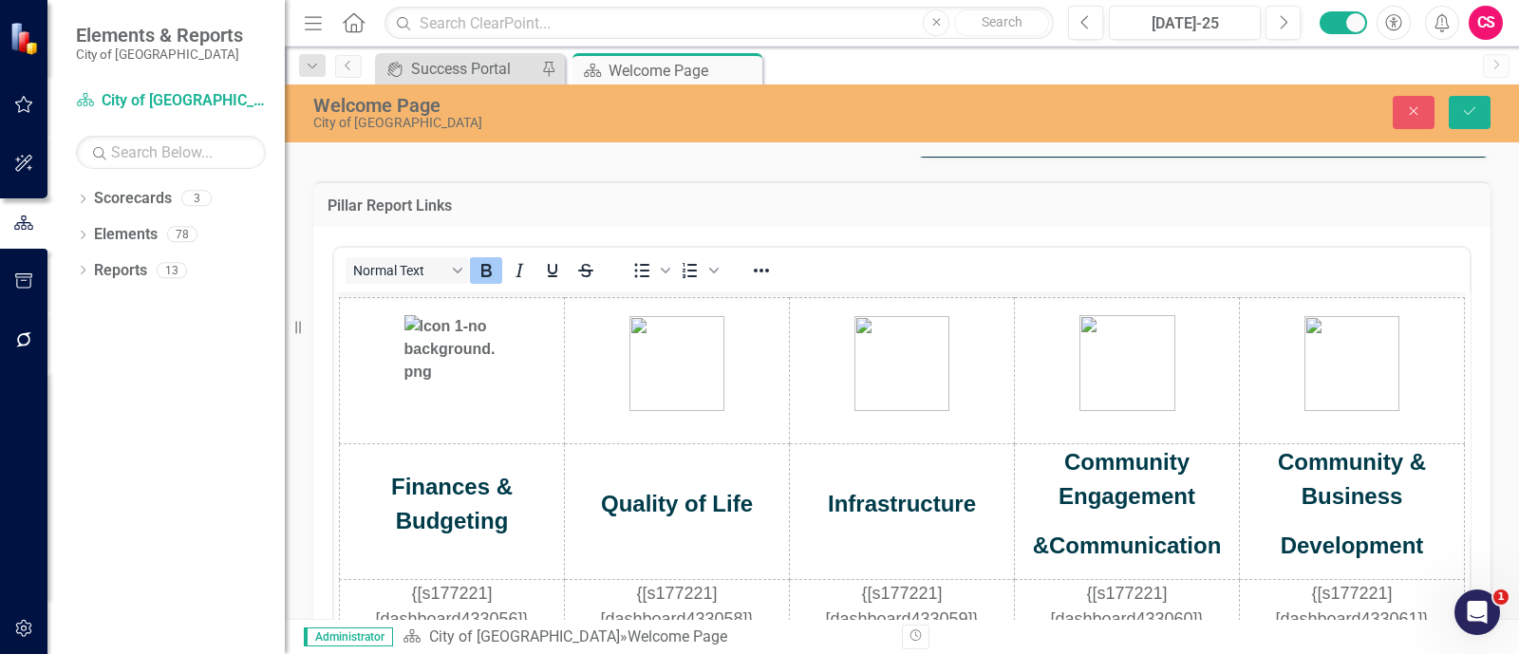
scroll to position [0, 0]
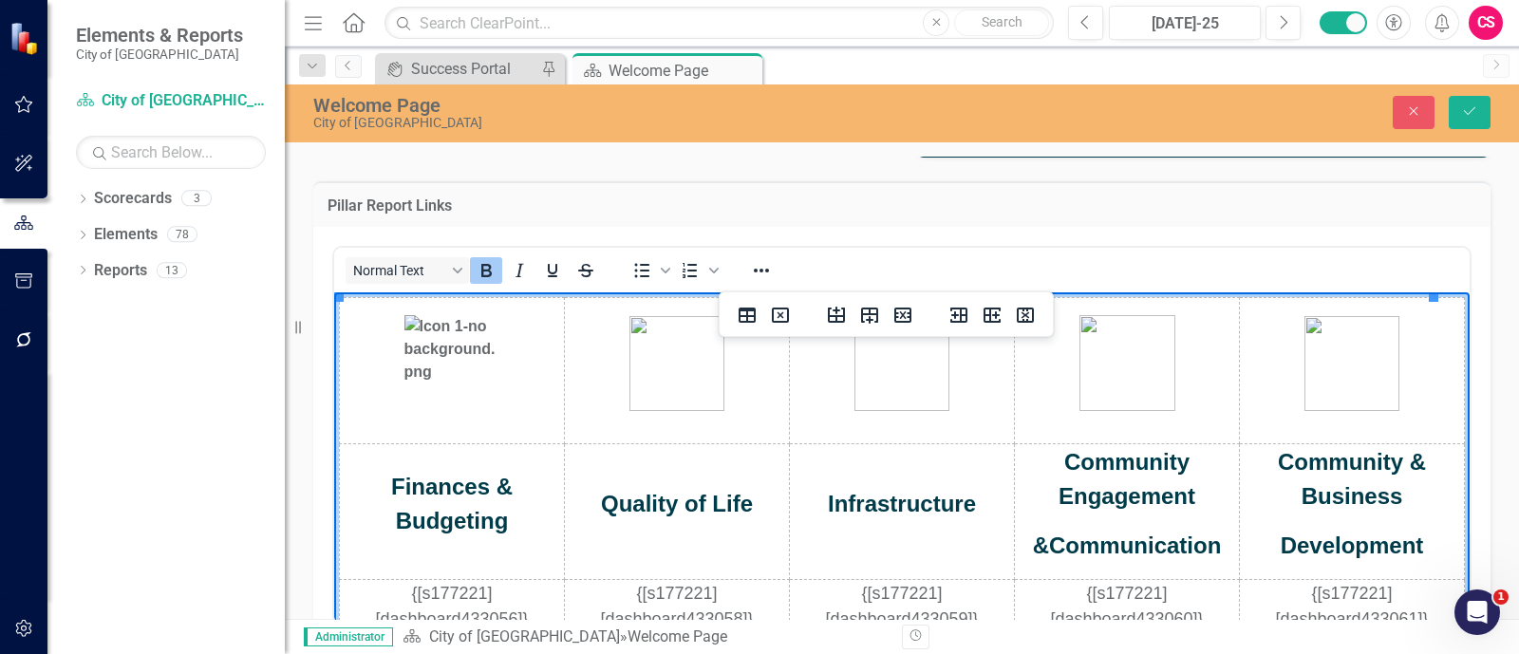
click at [1033, 545] on strong "&" at bounding box center [1041, 546] width 16 height 26
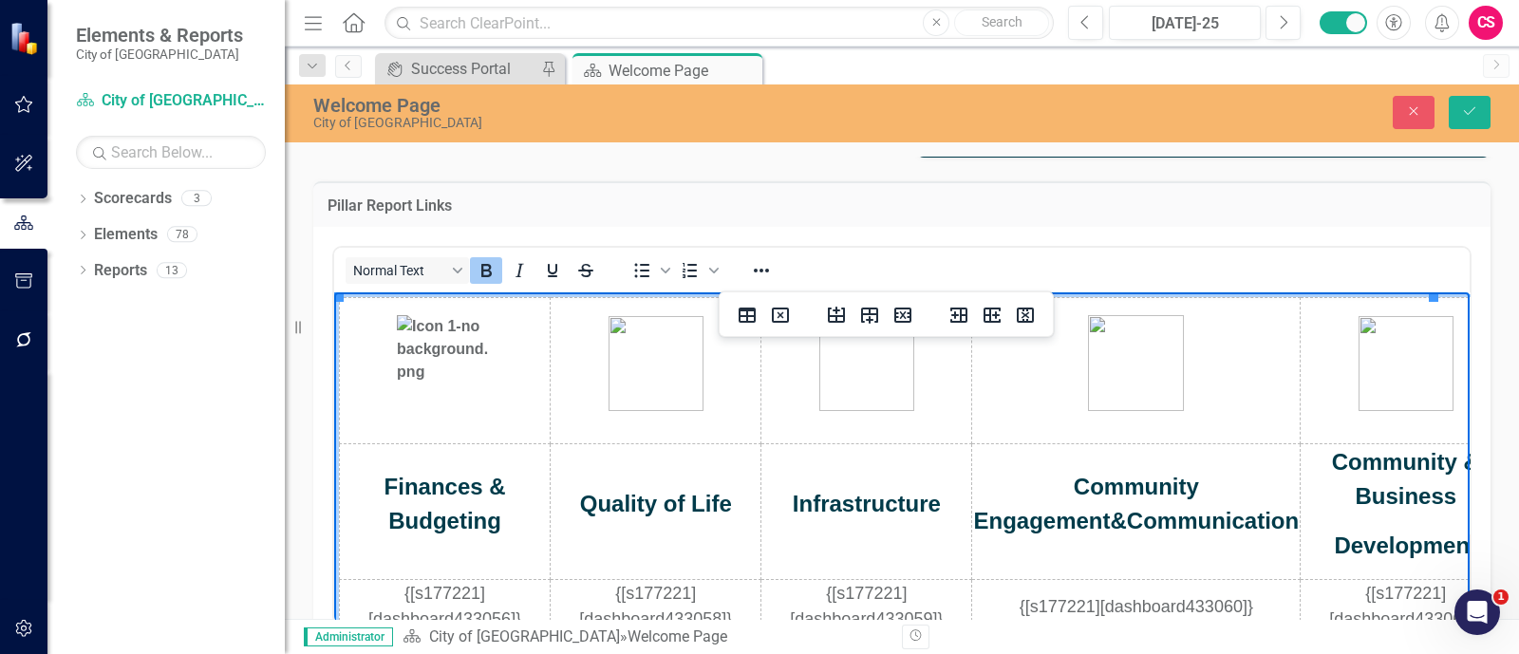
click at [1302, 549] on p "Development" at bounding box center [1406, 546] width 208 height 34
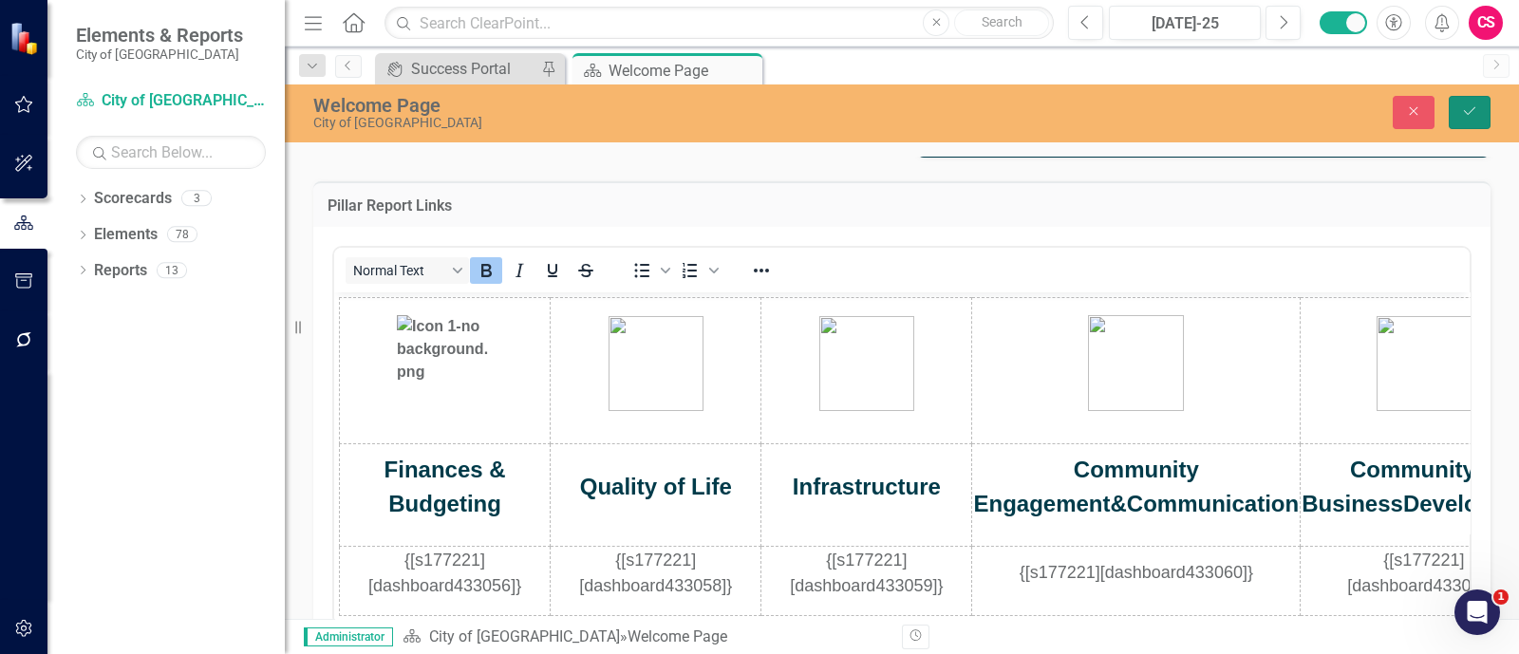
click at [1471, 111] on icon "submit" at bounding box center [1469, 111] width 11 height 8
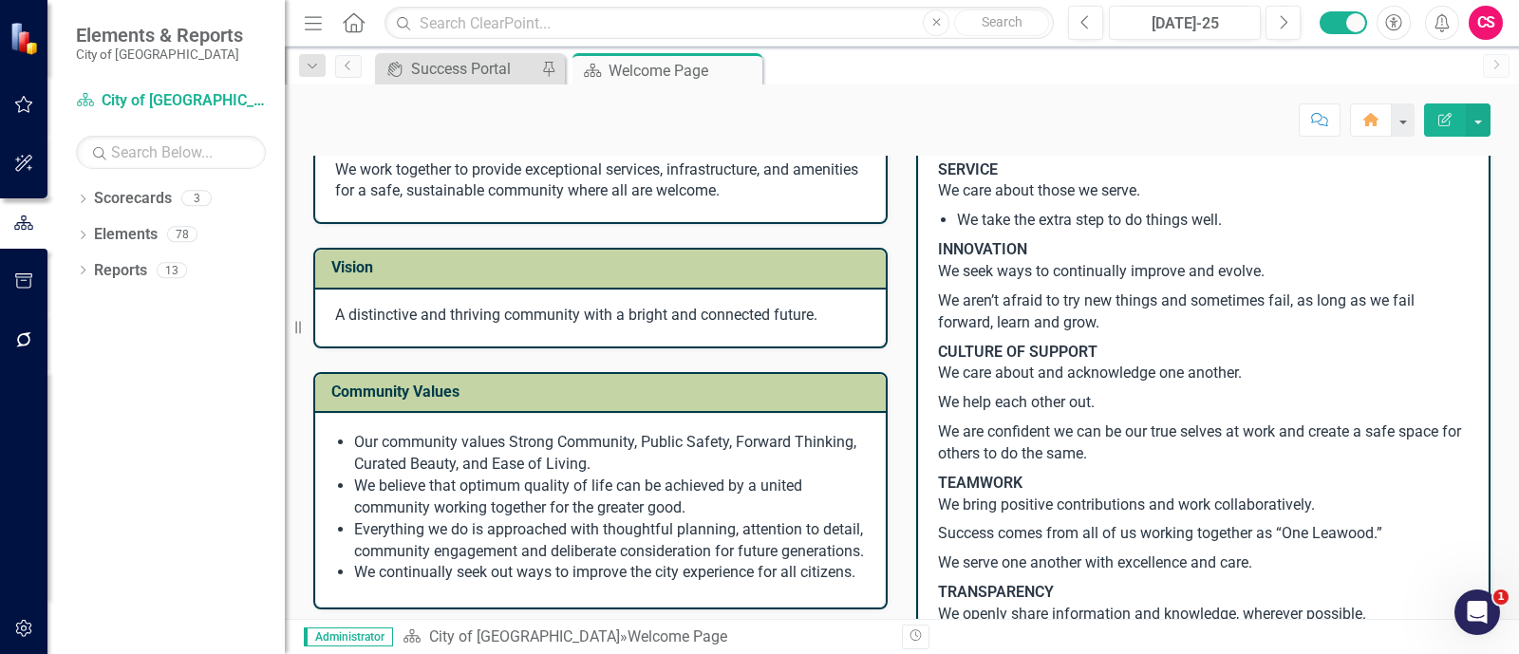
scroll to position [133, 0]
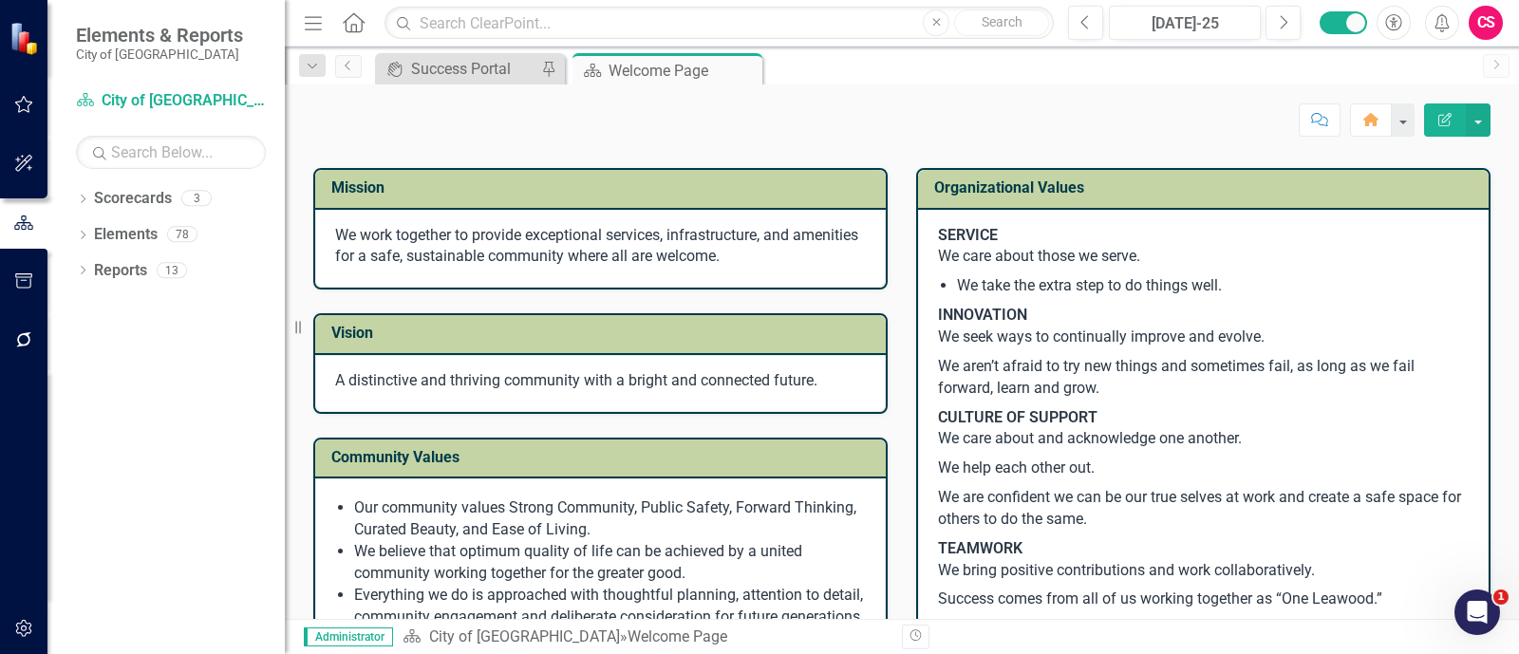
click at [1144, 262] on p "SERVICE We care about those we serve." at bounding box center [1203, 248] width 531 height 47
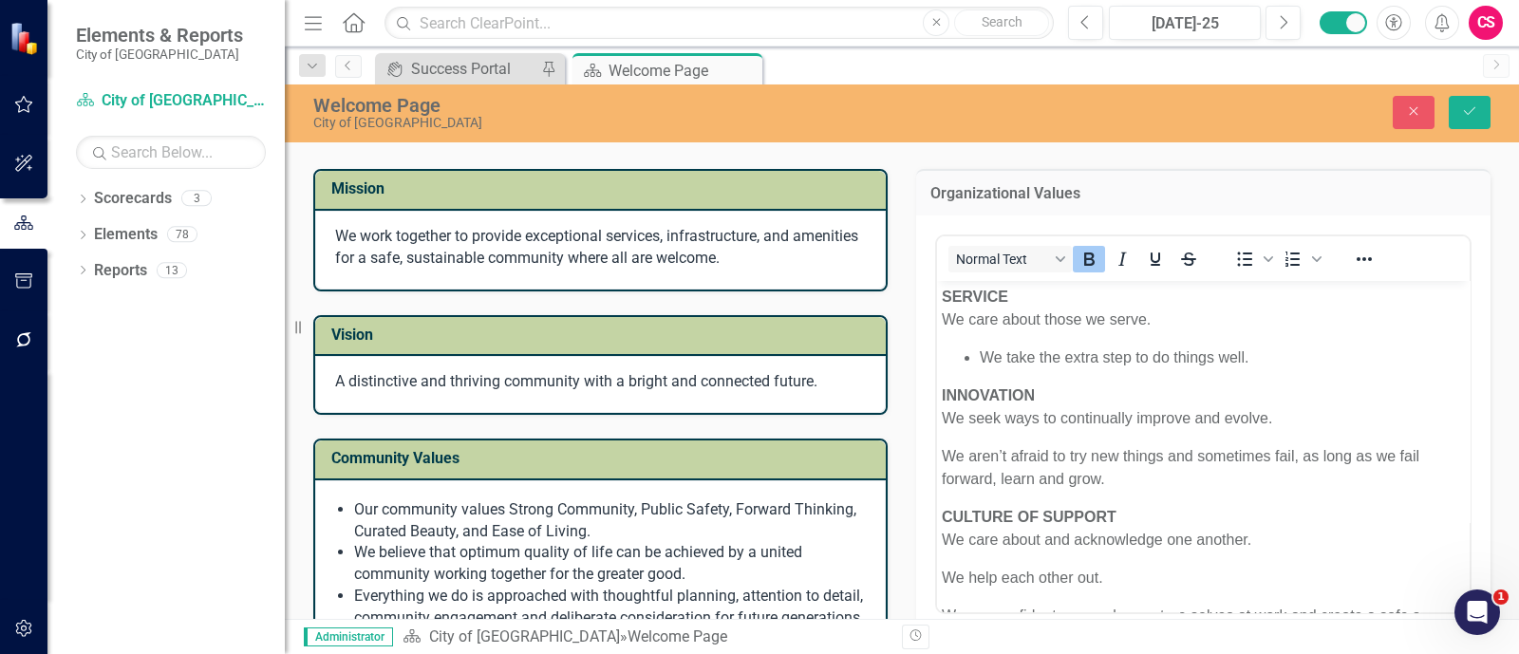
scroll to position [0, 0]
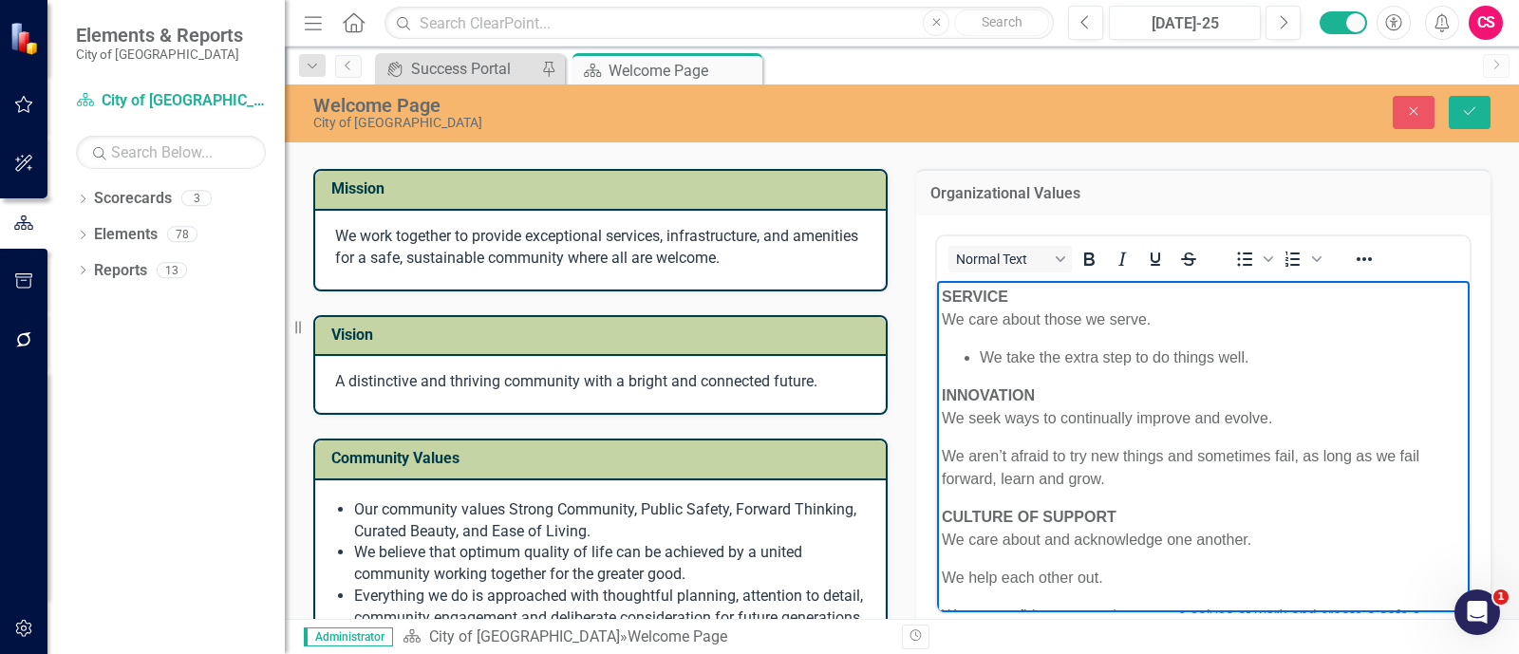
click at [946, 319] on p "SERVICE We care about those we serve." at bounding box center [1203, 308] width 523 height 46
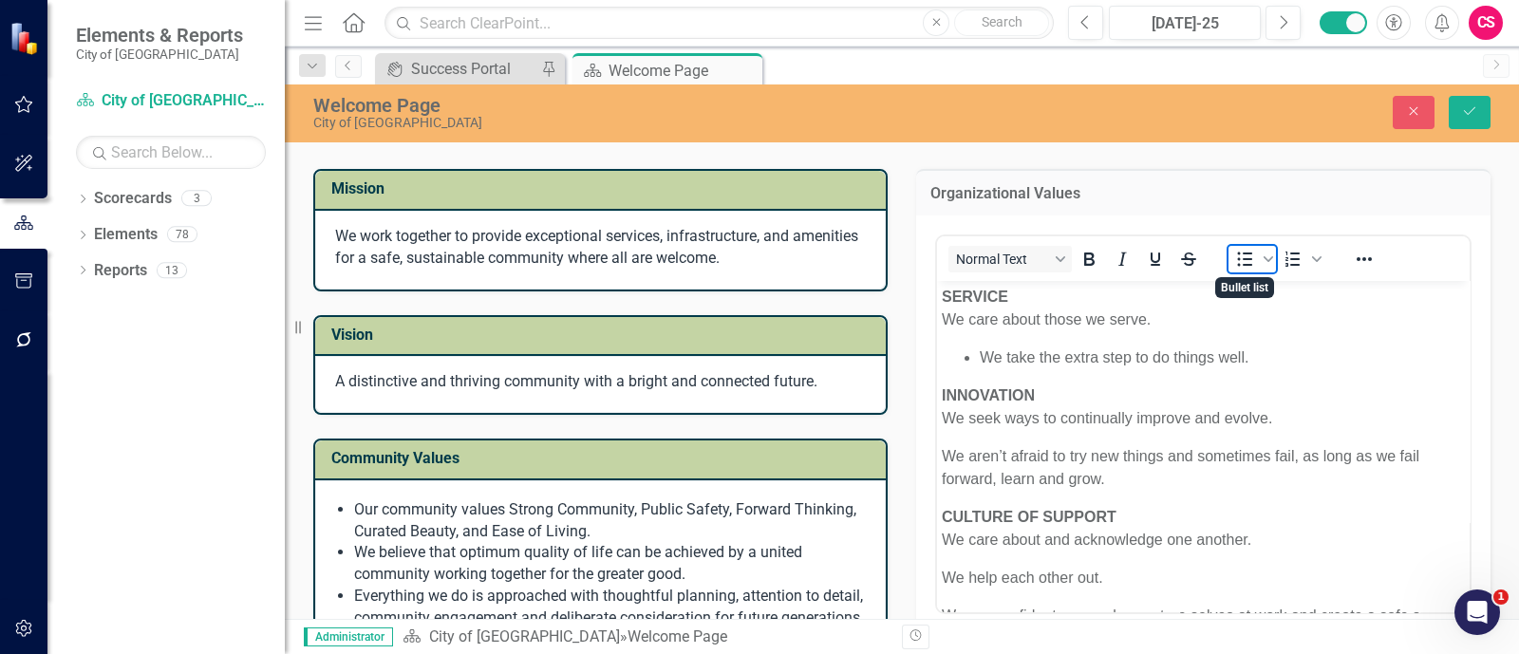
click at [1246, 256] on icon "Bullet list" at bounding box center [1245, 259] width 23 height 23
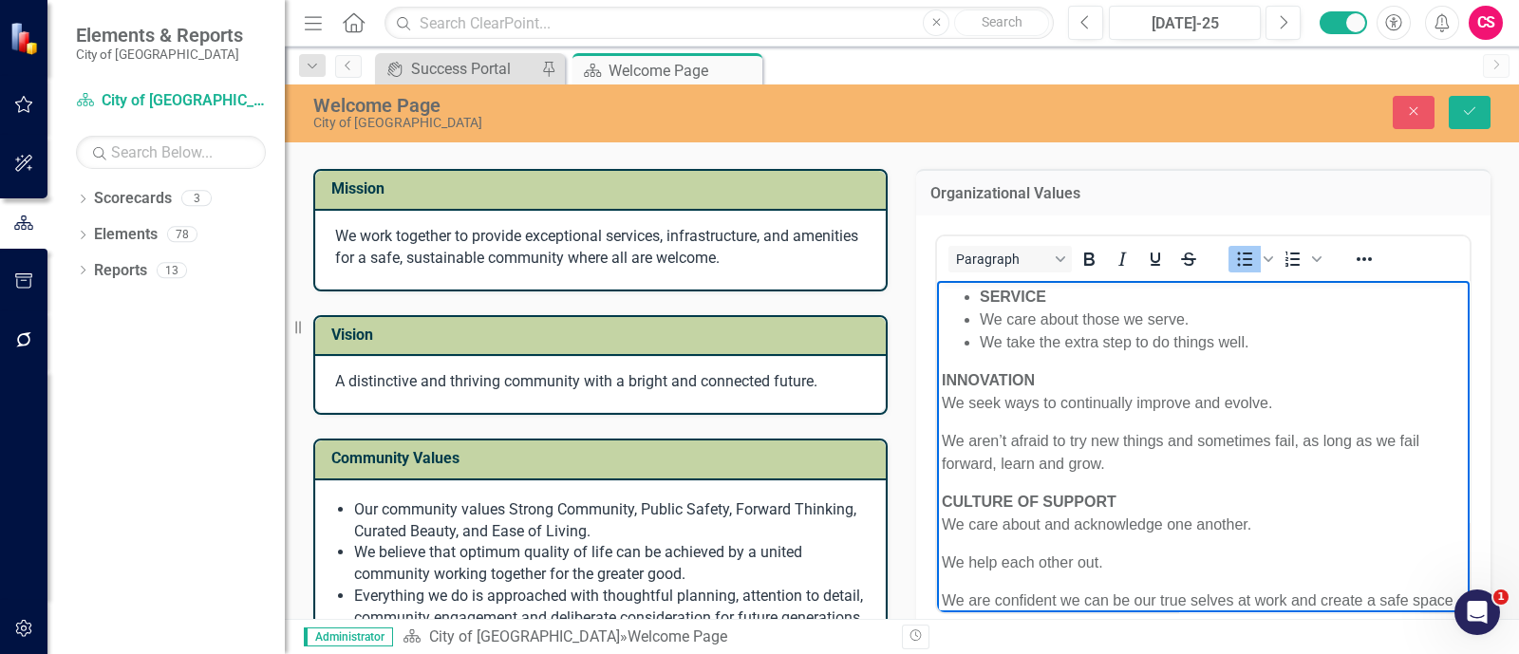
click at [978, 295] on ul "SERVICE We care about those we serve. We take the extra step to do things well." at bounding box center [1203, 319] width 523 height 68
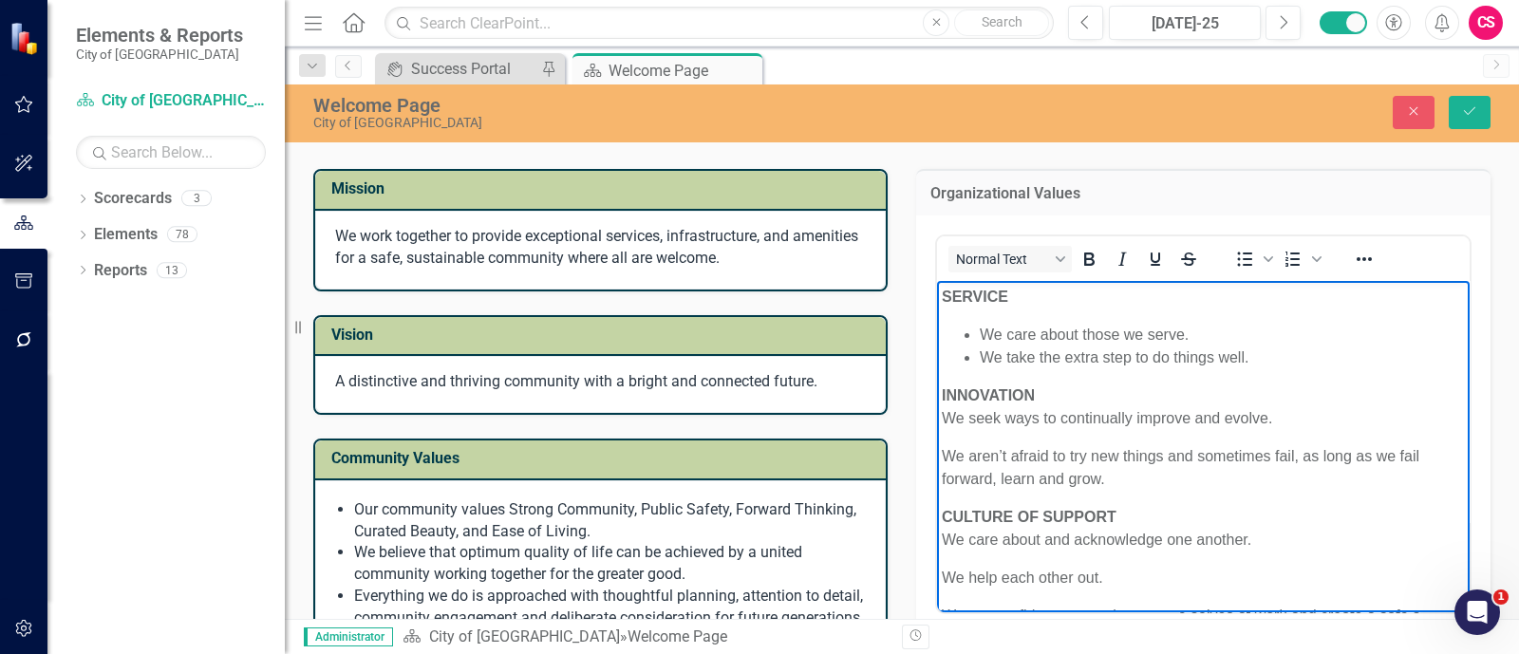
click at [941, 418] on body "SERVICE We care about those we serve. We take the extra step to do things well.…" at bounding box center [1203, 630] width 533 height 701
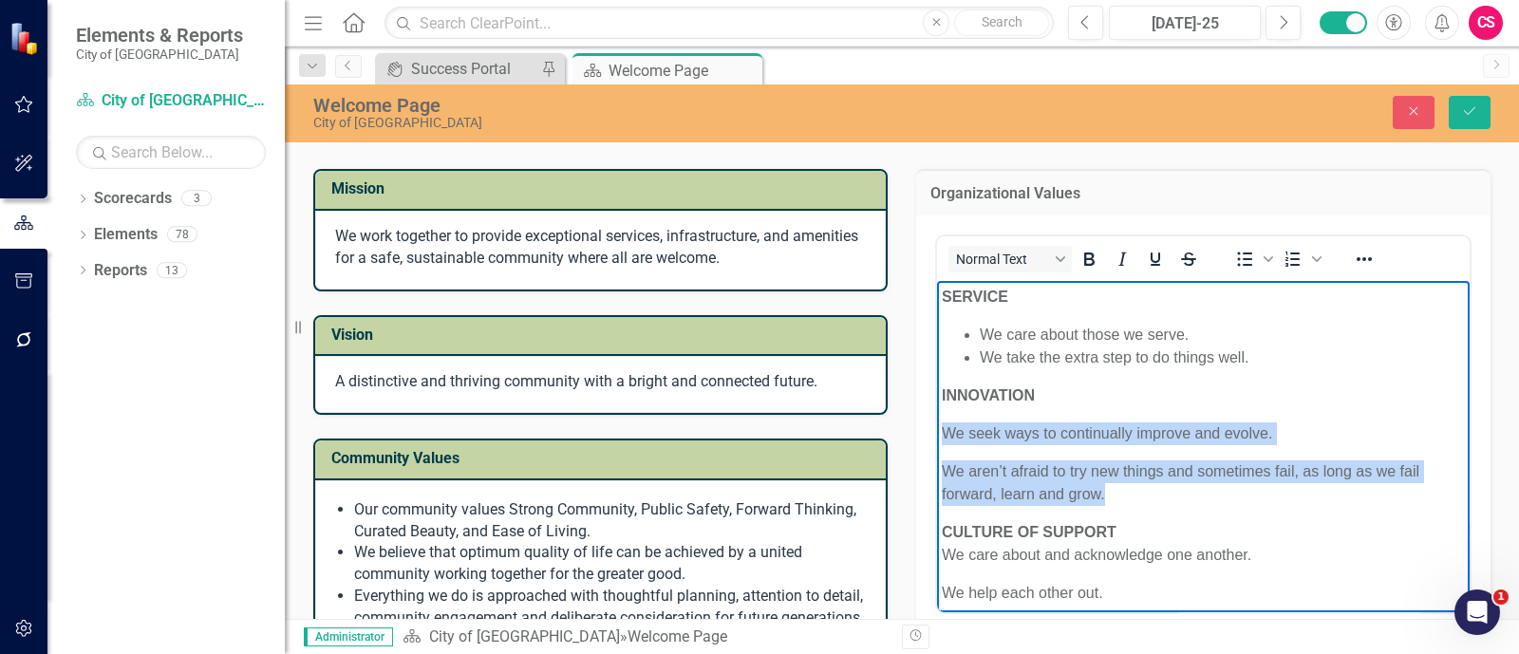
drag, startPoint x: 1122, startPoint y: 496, endPoint x: 939, endPoint y: 436, distance: 192.8
click at [939, 436] on body "SERVICE We care about those we serve. We take the extra step to do things well.…" at bounding box center [1203, 638] width 533 height 716
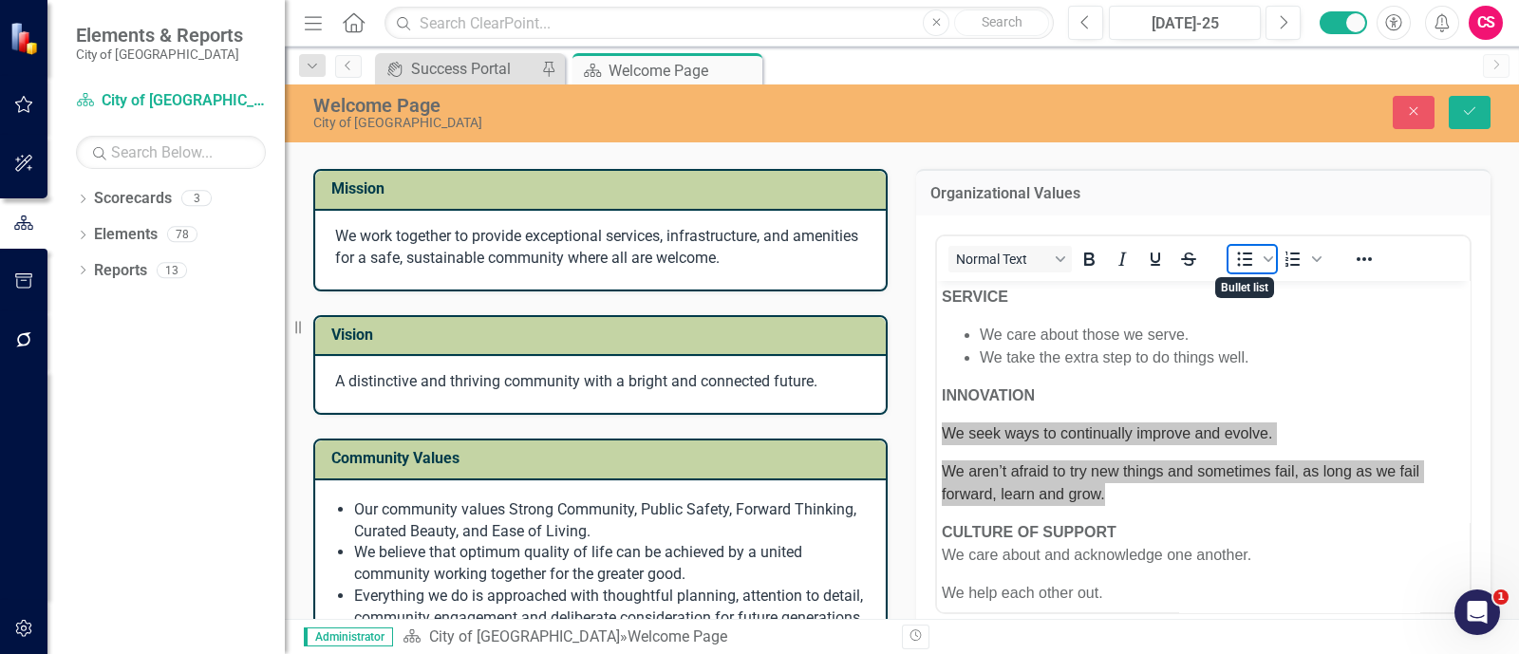
click at [1244, 268] on icon "Bullet list" at bounding box center [1245, 259] width 23 height 23
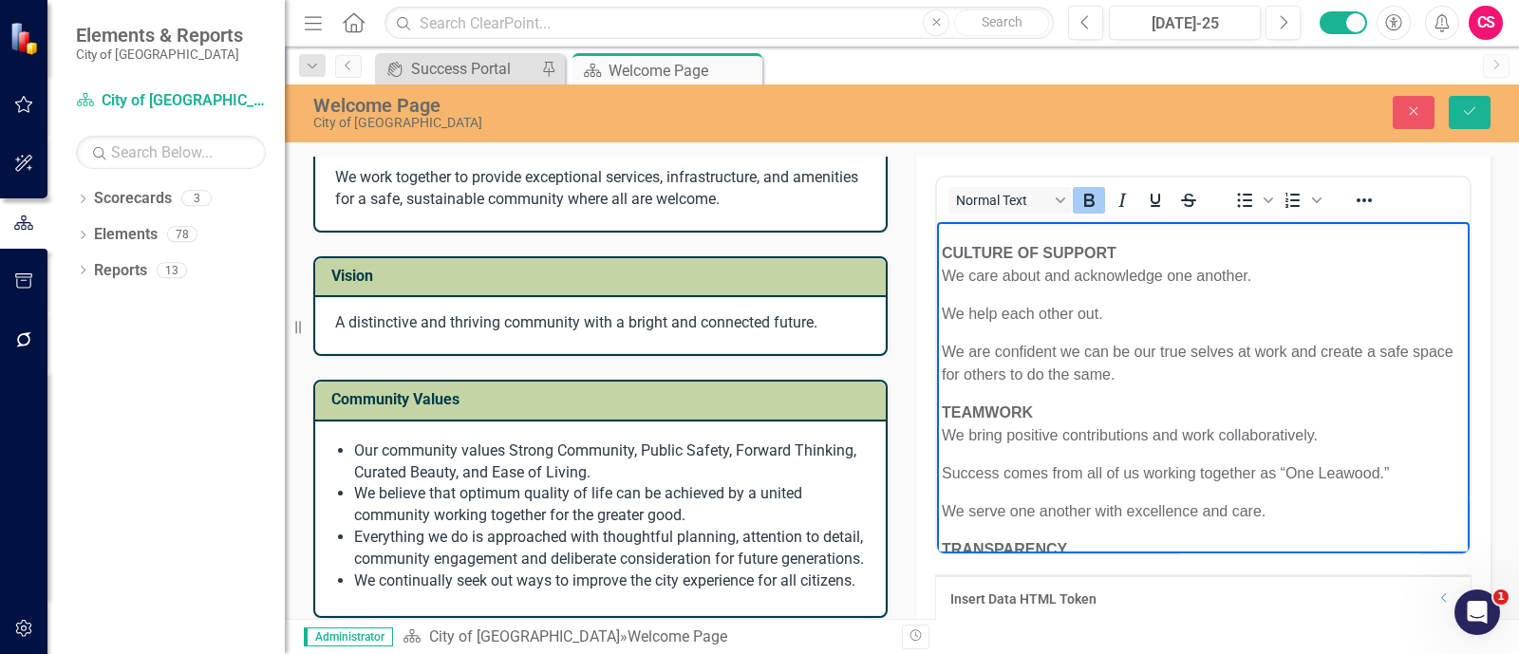
scroll to position [208, 0]
click at [943, 270] on p "CULTURE OF SUPPORT We care about and acknowledge one another." at bounding box center [1203, 261] width 523 height 46
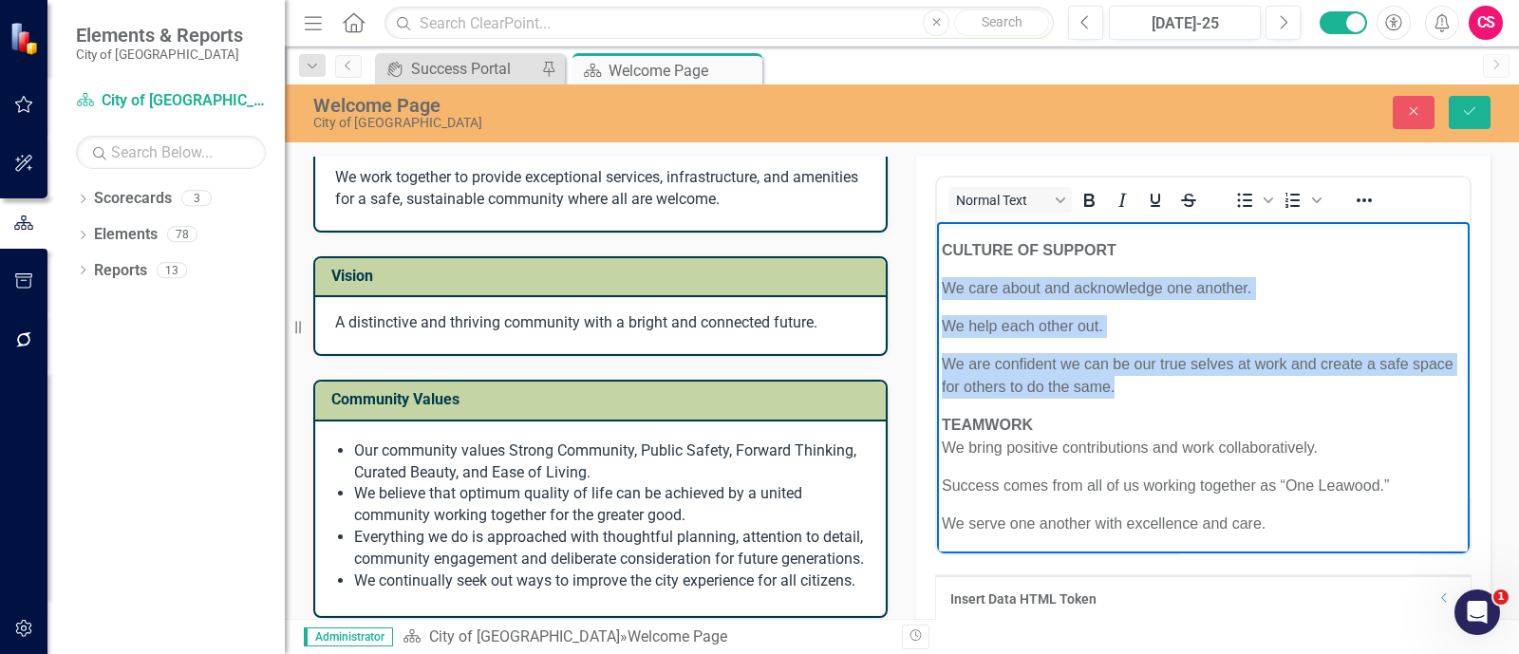
drag, startPoint x: 1173, startPoint y: 388, endPoint x: 920, endPoint y: 285, distance: 273.0
click at [937, 285] on html "SERVICE We care about those we serve. We take the extra step to do things well.…" at bounding box center [1203, 371] width 533 height 716
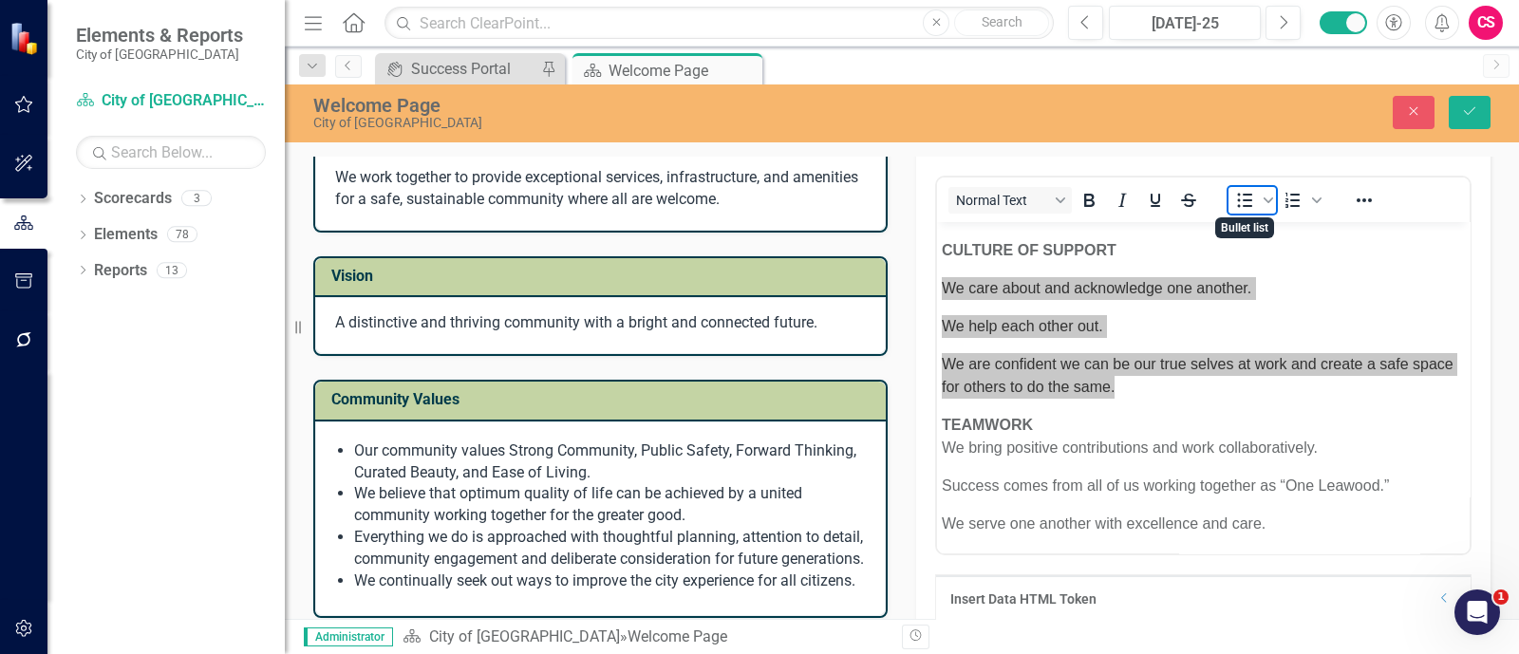
click at [1234, 197] on icon "Bullet list" at bounding box center [1245, 200] width 23 height 23
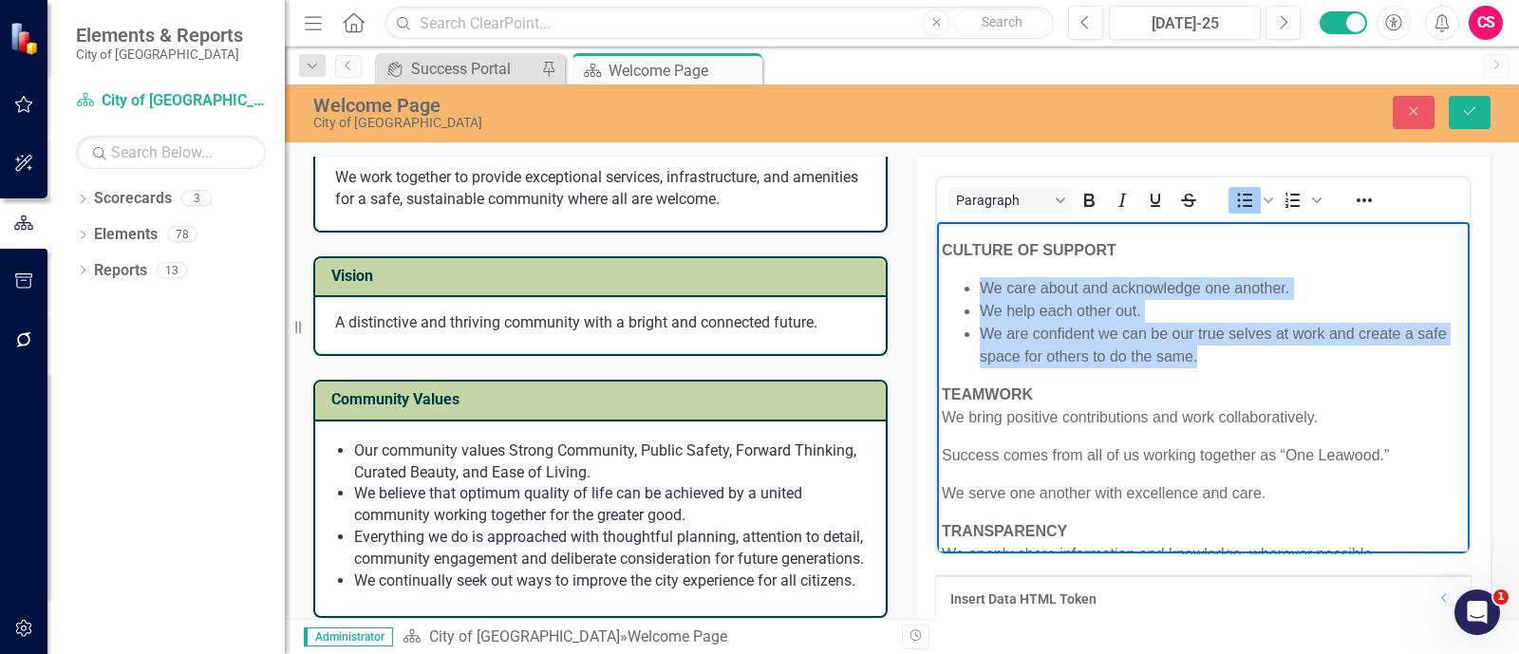
click at [1205, 360] on li "We are confident we can be our true selves at work and create a safe space for …" at bounding box center [1222, 345] width 485 height 46
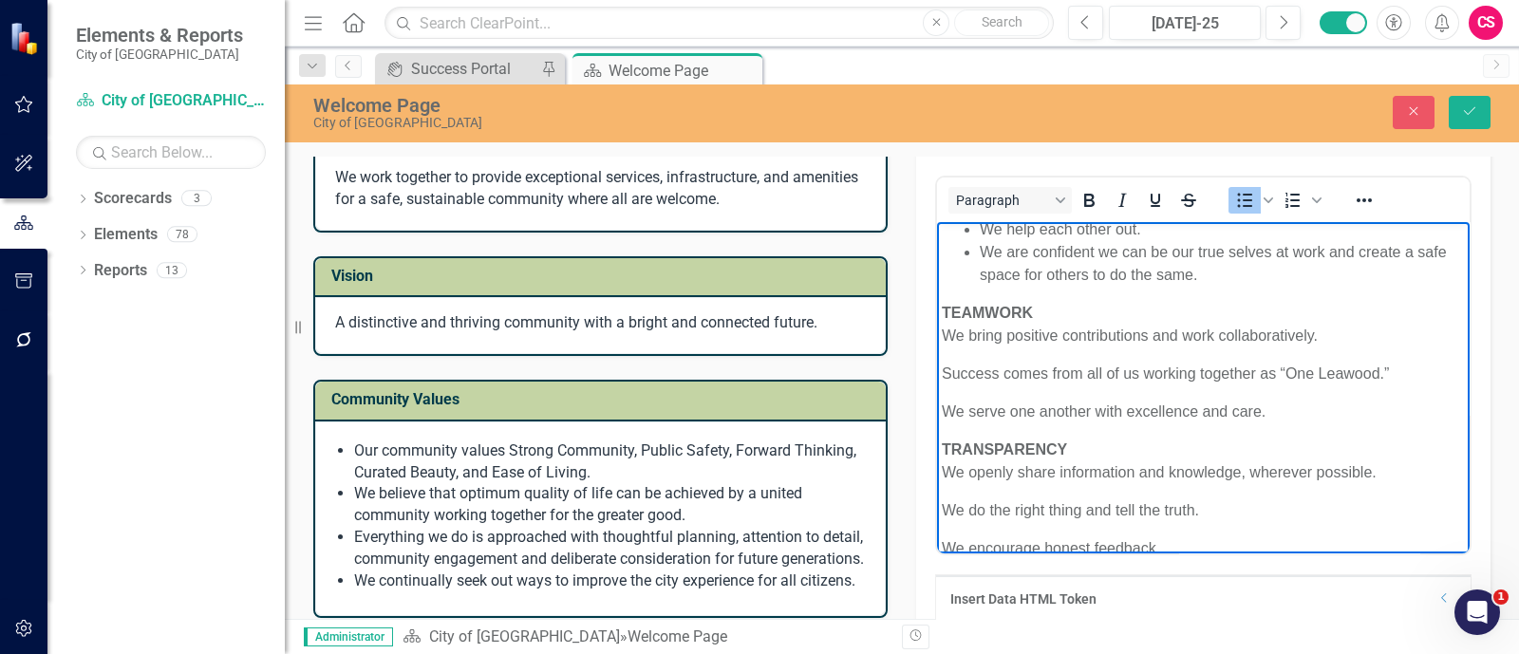
scroll to position [291, 0]
click at [942, 335] on p "TEAMWORK We bring positive contributions and work collaboratively." at bounding box center [1203, 323] width 523 height 46
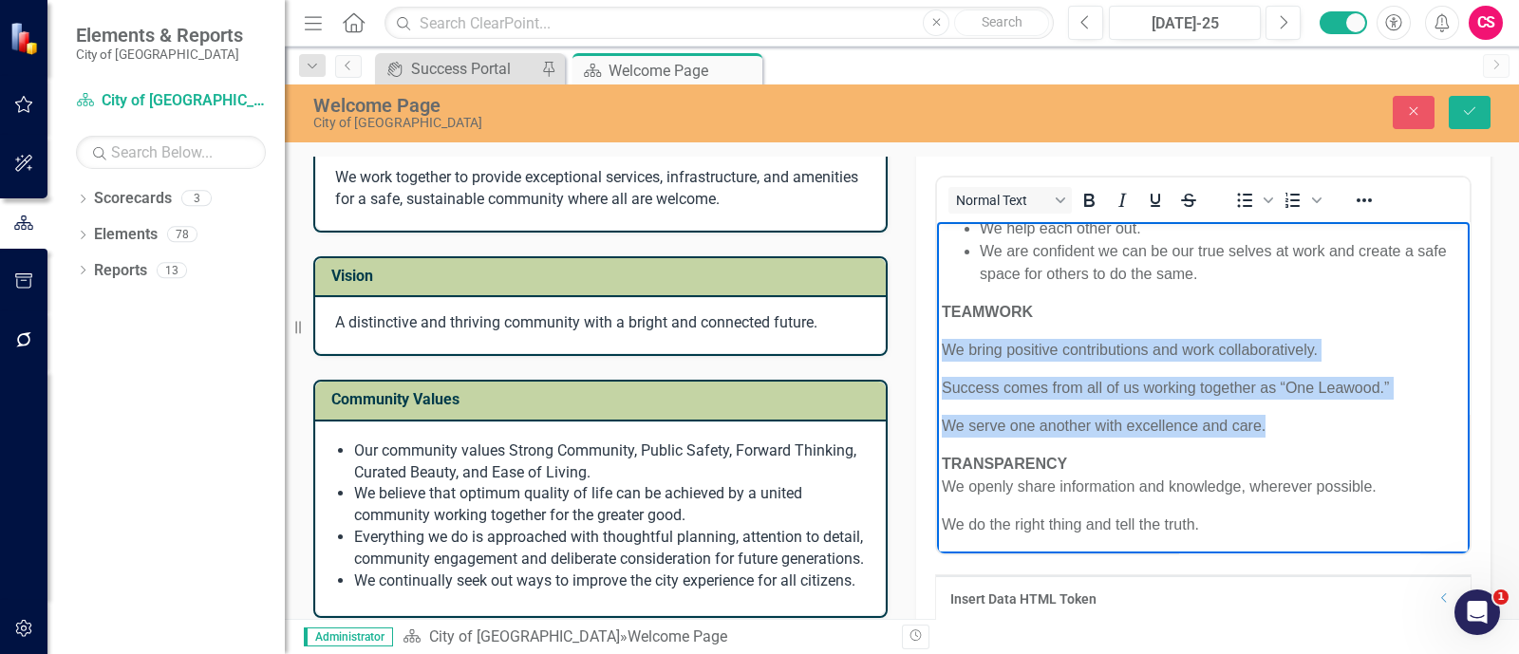
drag, startPoint x: 1292, startPoint y: 419, endPoint x: 1864, endPoint y: 565, distance: 590.1
click at [937, 345] on html "SERVICE We care about those we serve. We take the extra step to do things well.…" at bounding box center [1203, 281] width 533 height 701
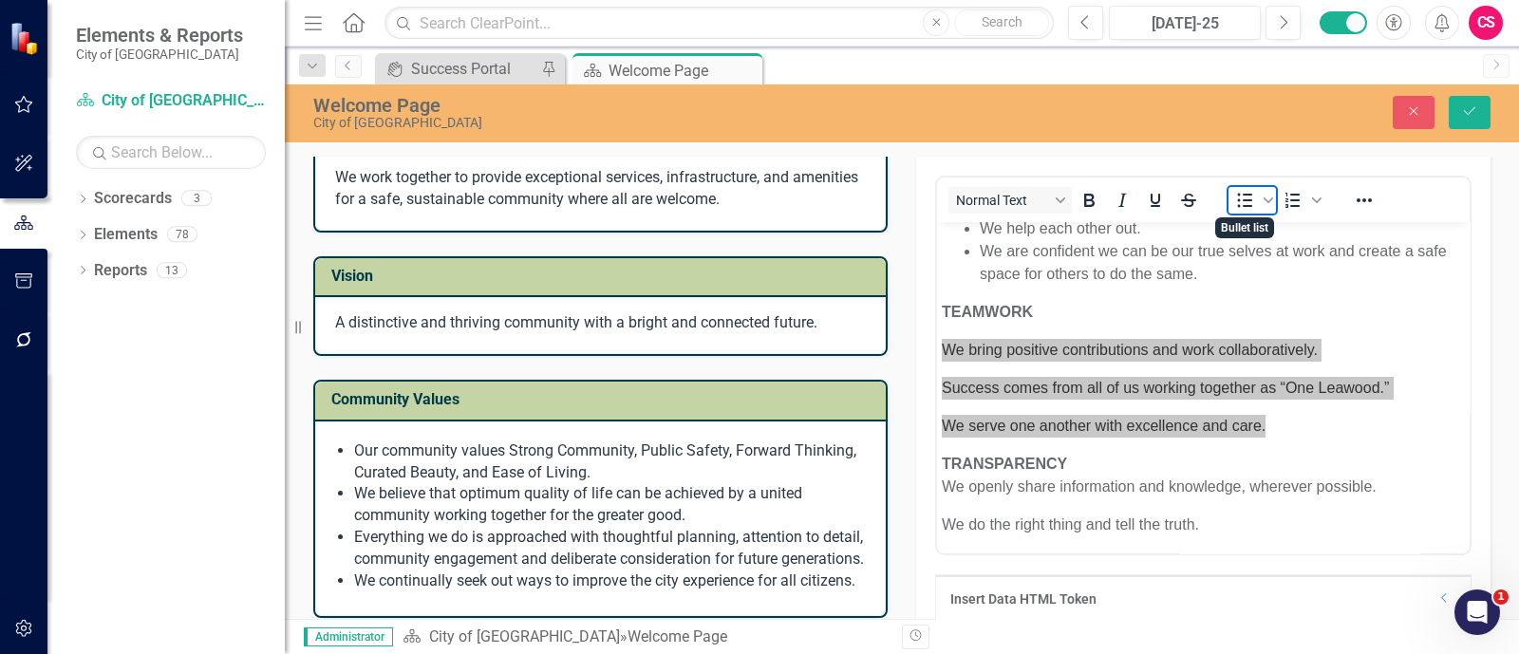
click at [1229, 211] on span "Bullet list" at bounding box center [1245, 200] width 32 height 27
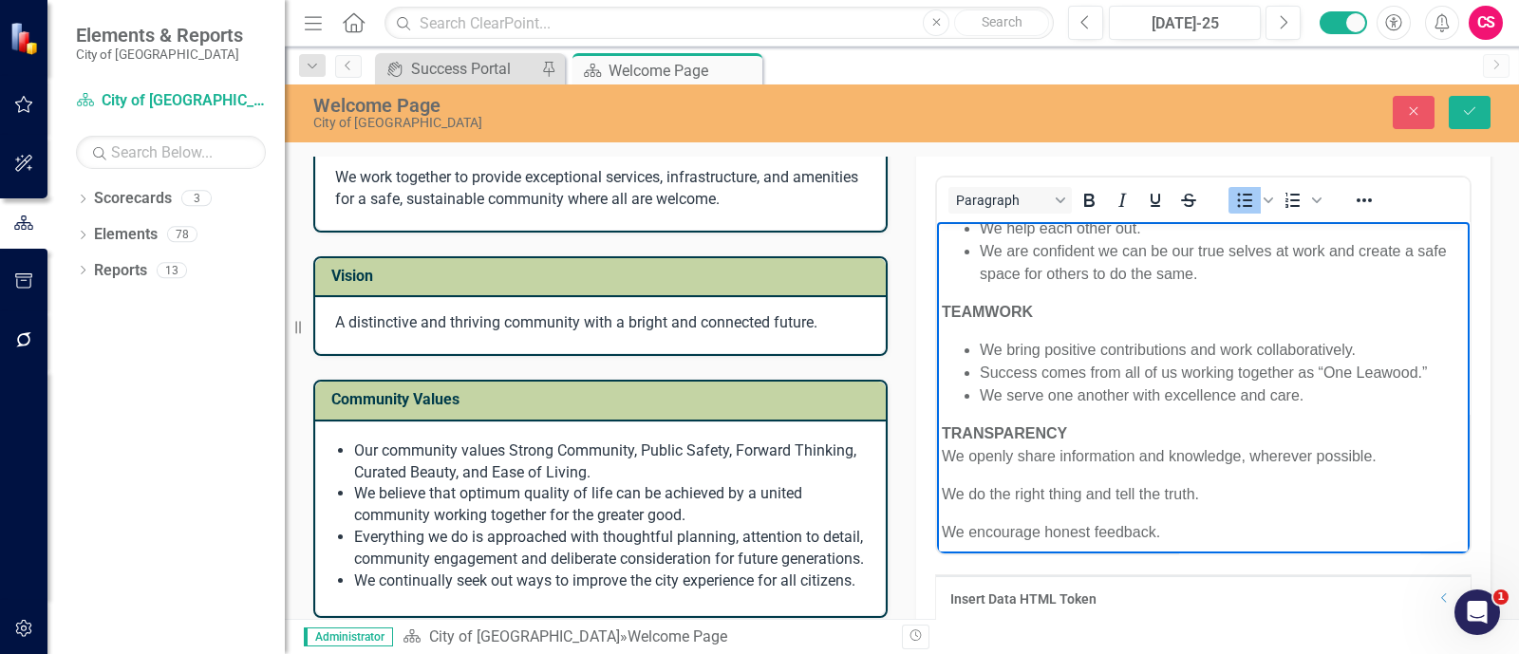
click at [1230, 326] on body "SERVICE We care about those we serve. We take the extra step to do things well.…" at bounding box center [1203, 266] width 533 height 670
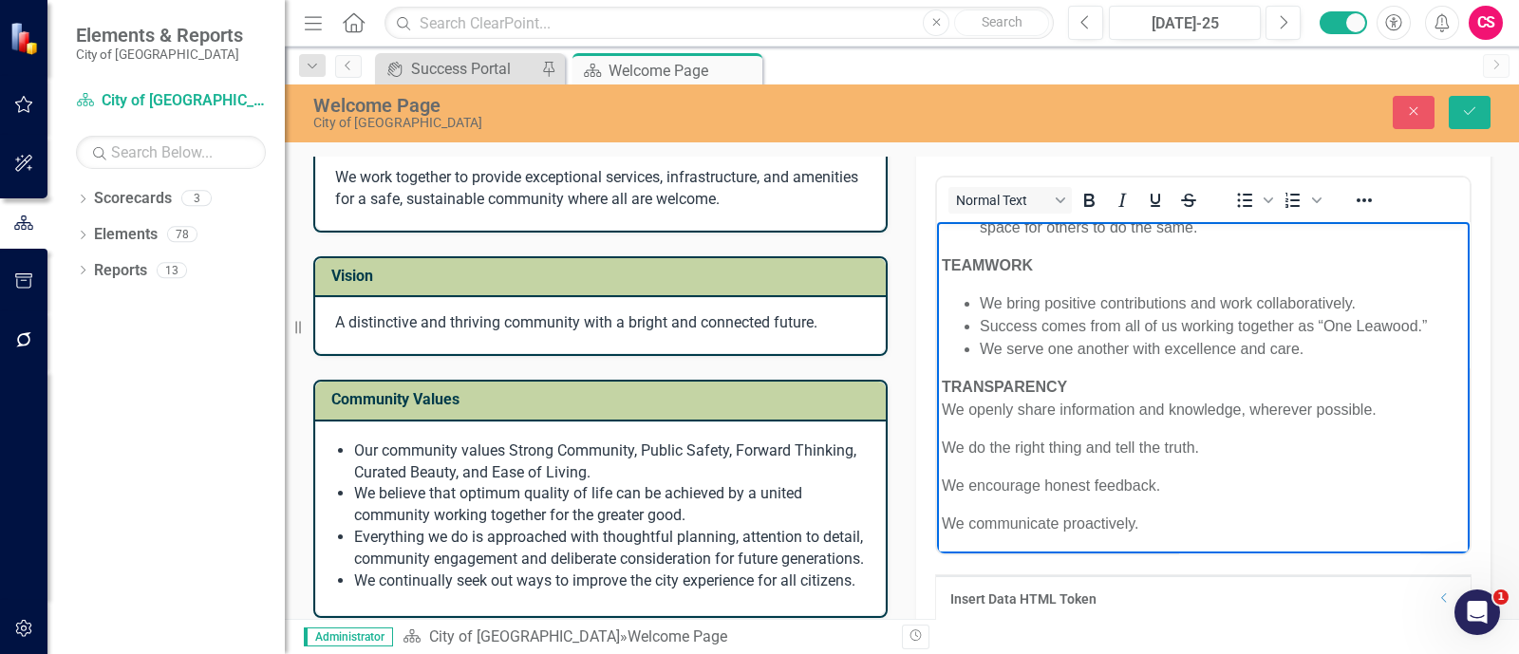
click at [947, 417] on p "TRANSPARENCY We openly share information and knowledge, wherever possible." at bounding box center [1203, 398] width 523 height 46
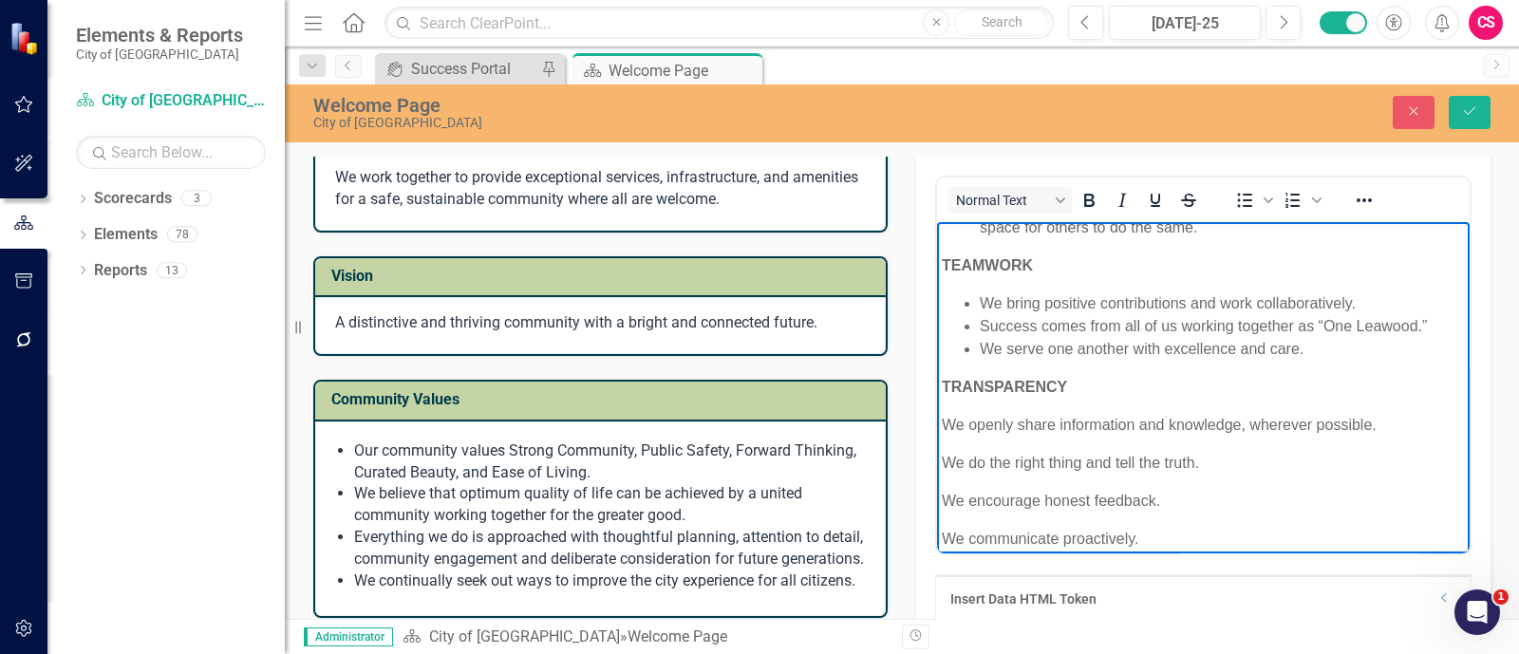
scroll to position [352, 0]
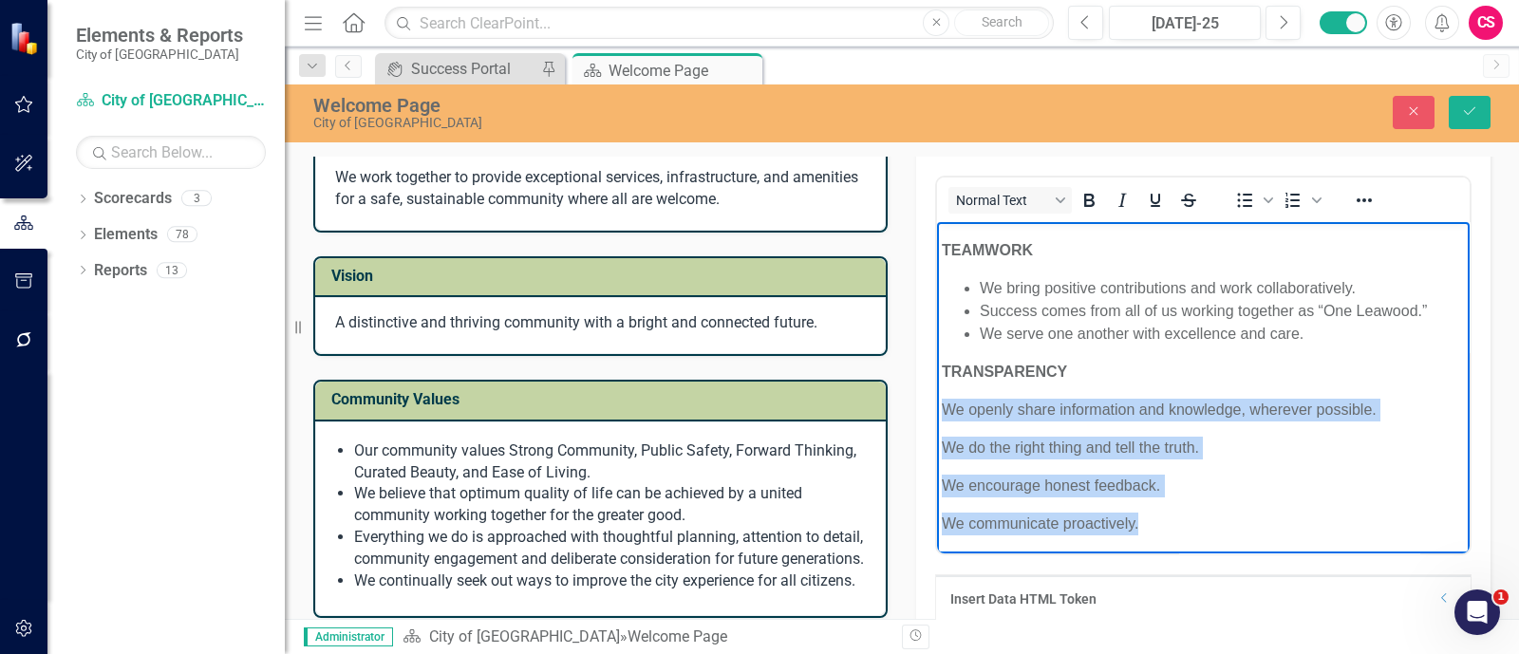
drag, startPoint x: 1163, startPoint y: 524, endPoint x: 942, endPoint y: 414, distance: 247.2
click at [942, 414] on body "SERVICE We care about those we serve. We take the extra step to do things well.…" at bounding box center [1203, 212] width 533 height 686
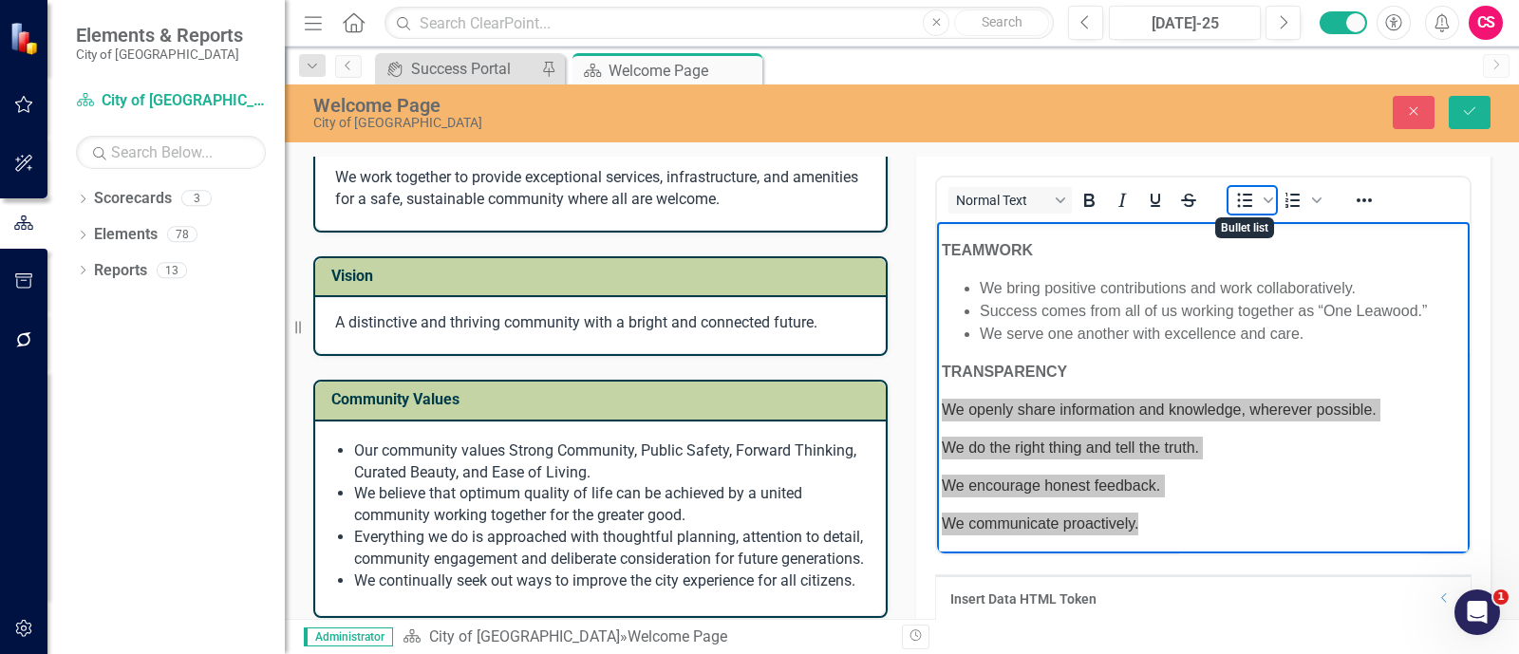
click at [1249, 205] on span "Bullet list" at bounding box center [1245, 200] width 32 height 27
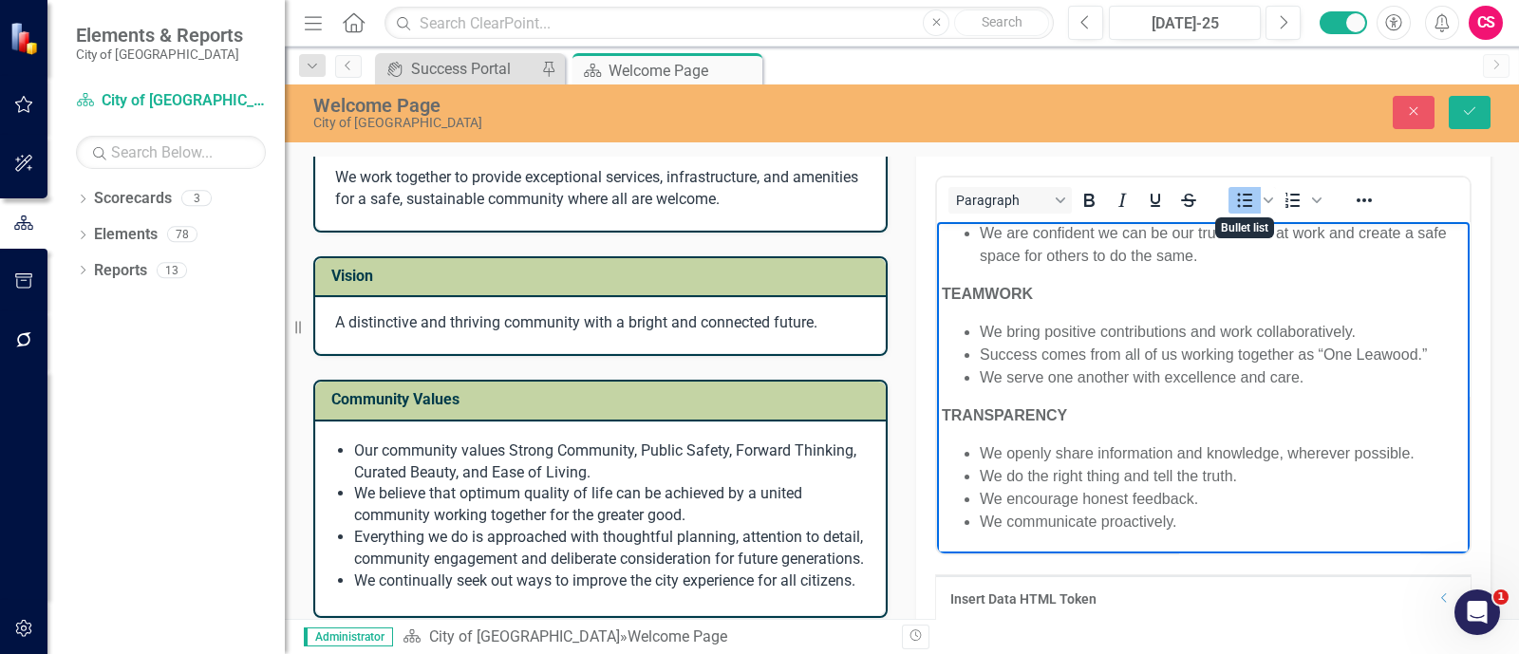
scroll to position [308, 0]
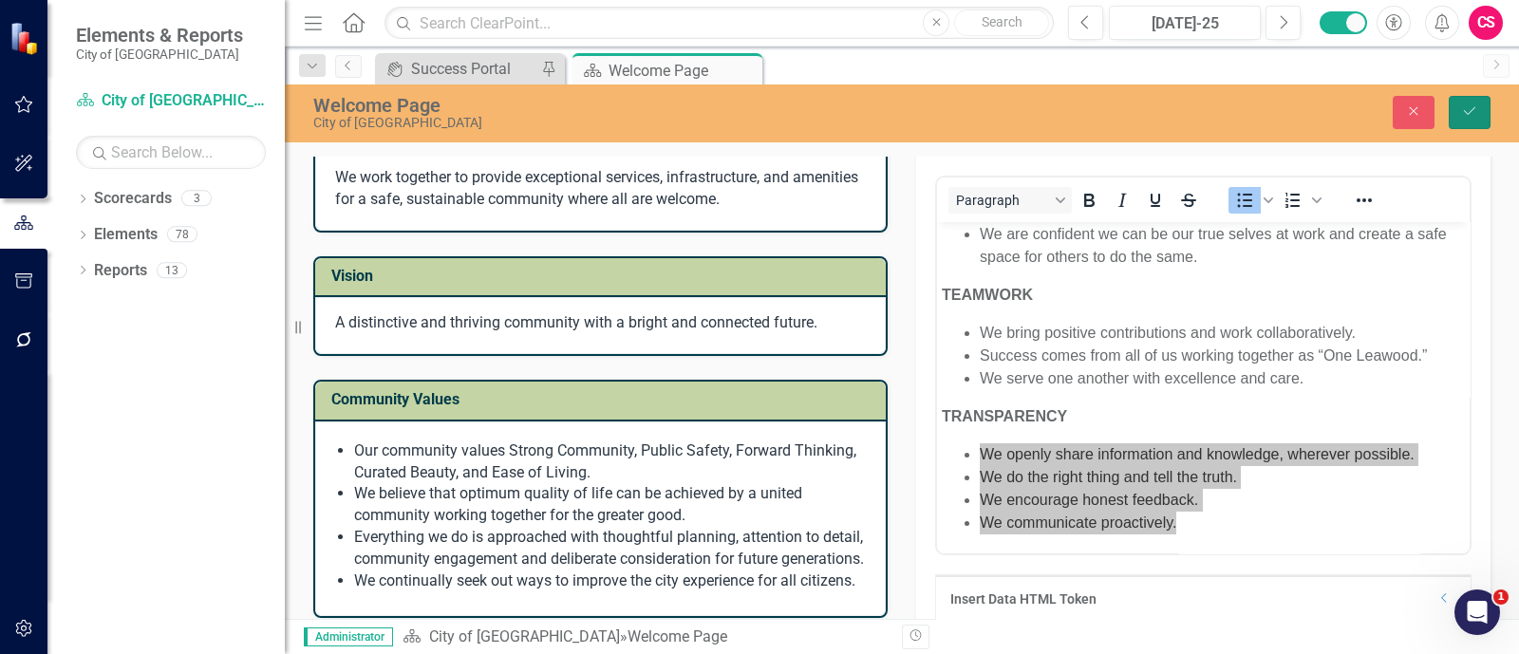
click at [1462, 111] on icon "Save" at bounding box center [1469, 110] width 17 height 13
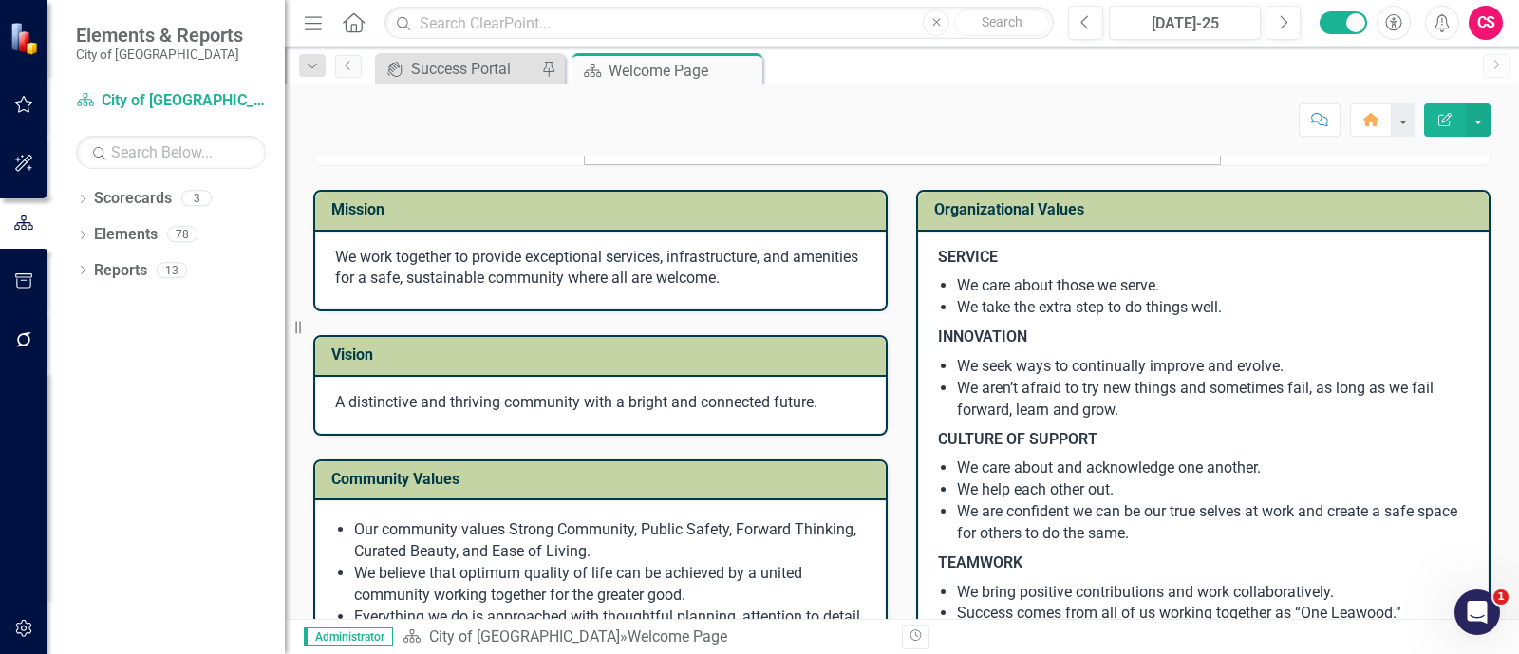
scroll to position [108, 0]
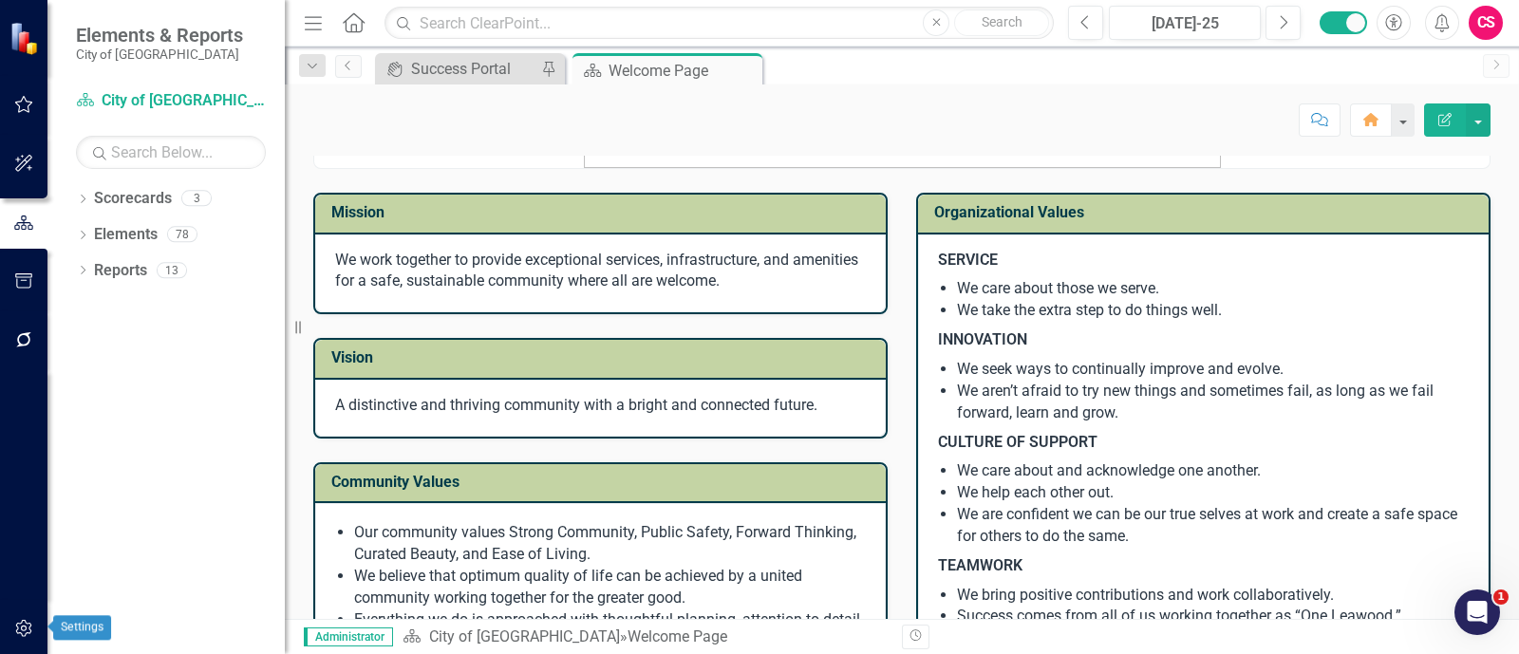
click at [15, 628] on icon "button" at bounding box center [24, 628] width 20 height 15
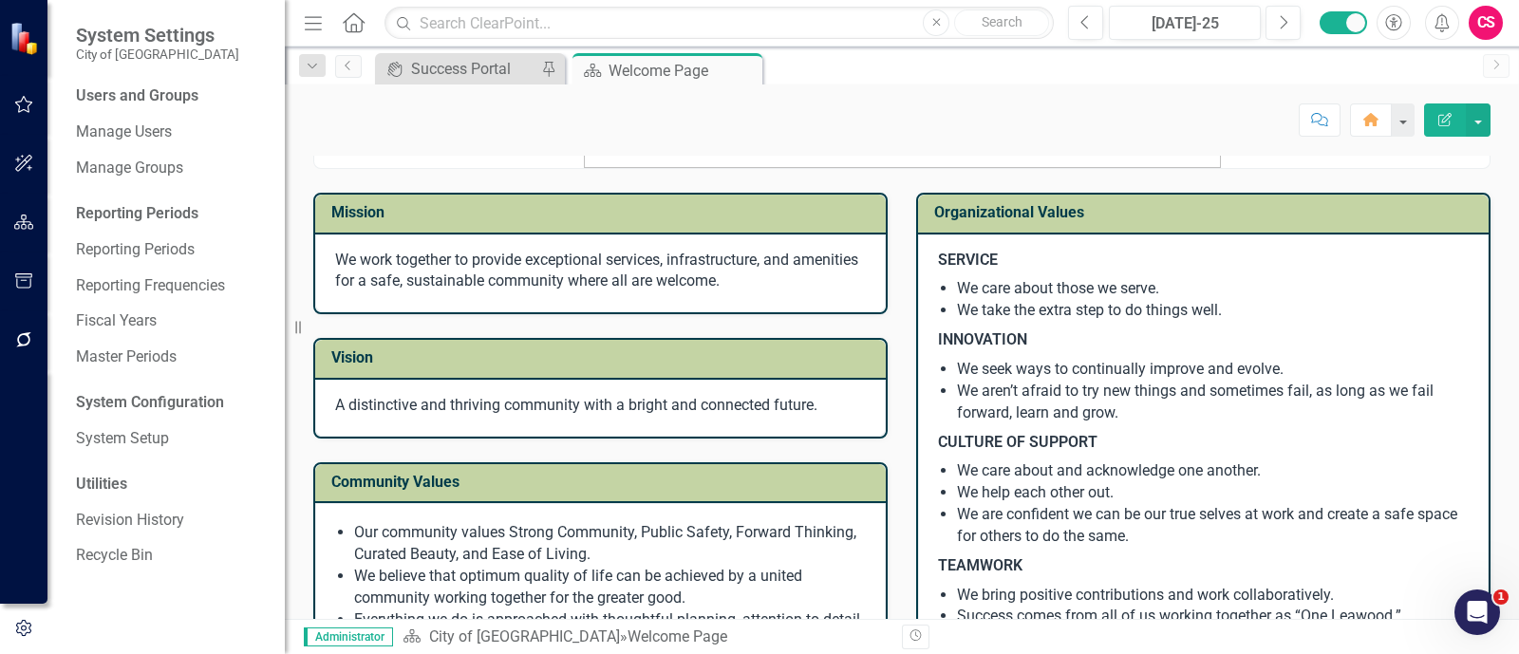
click at [445, 367] on td "Vision" at bounding box center [603, 360] width 545 height 31
click at [164, 439] on link "System Setup" at bounding box center [171, 439] width 190 height 22
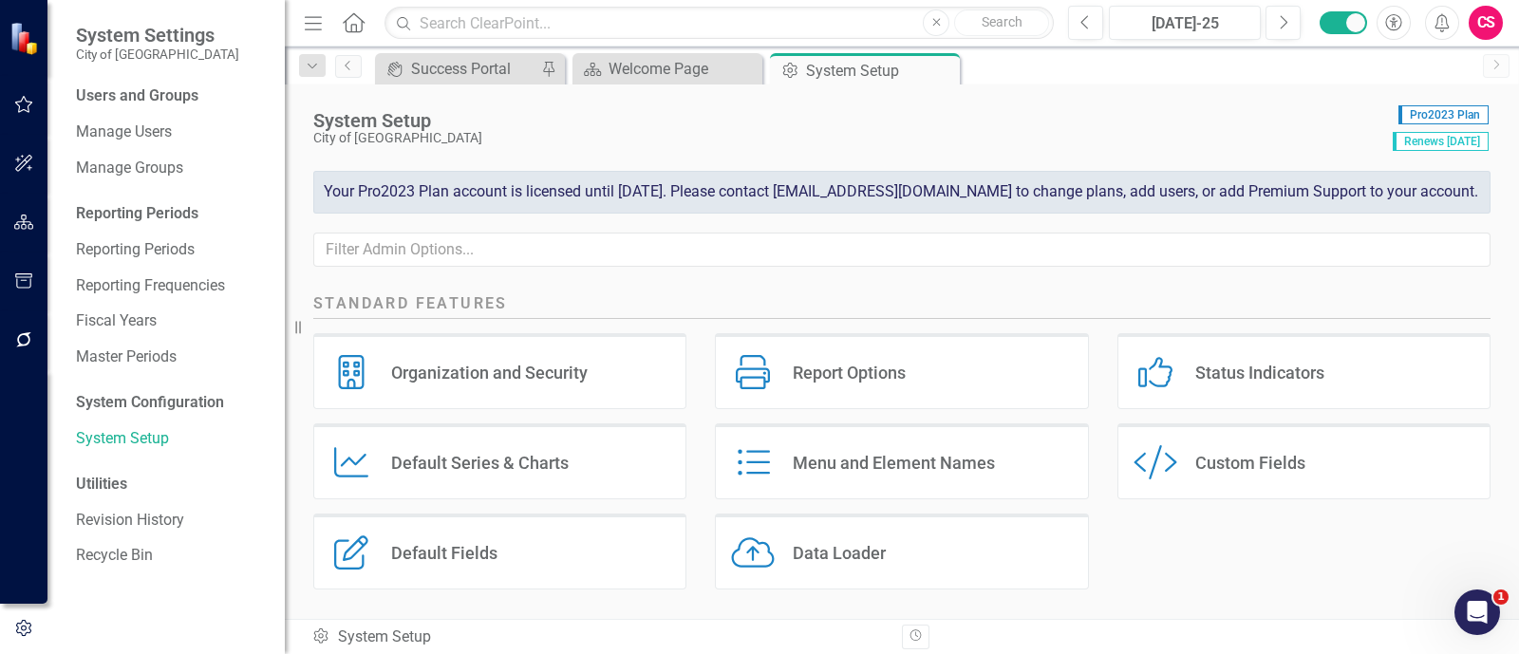
click at [823, 367] on div "Report Options" at bounding box center [849, 373] width 113 height 22
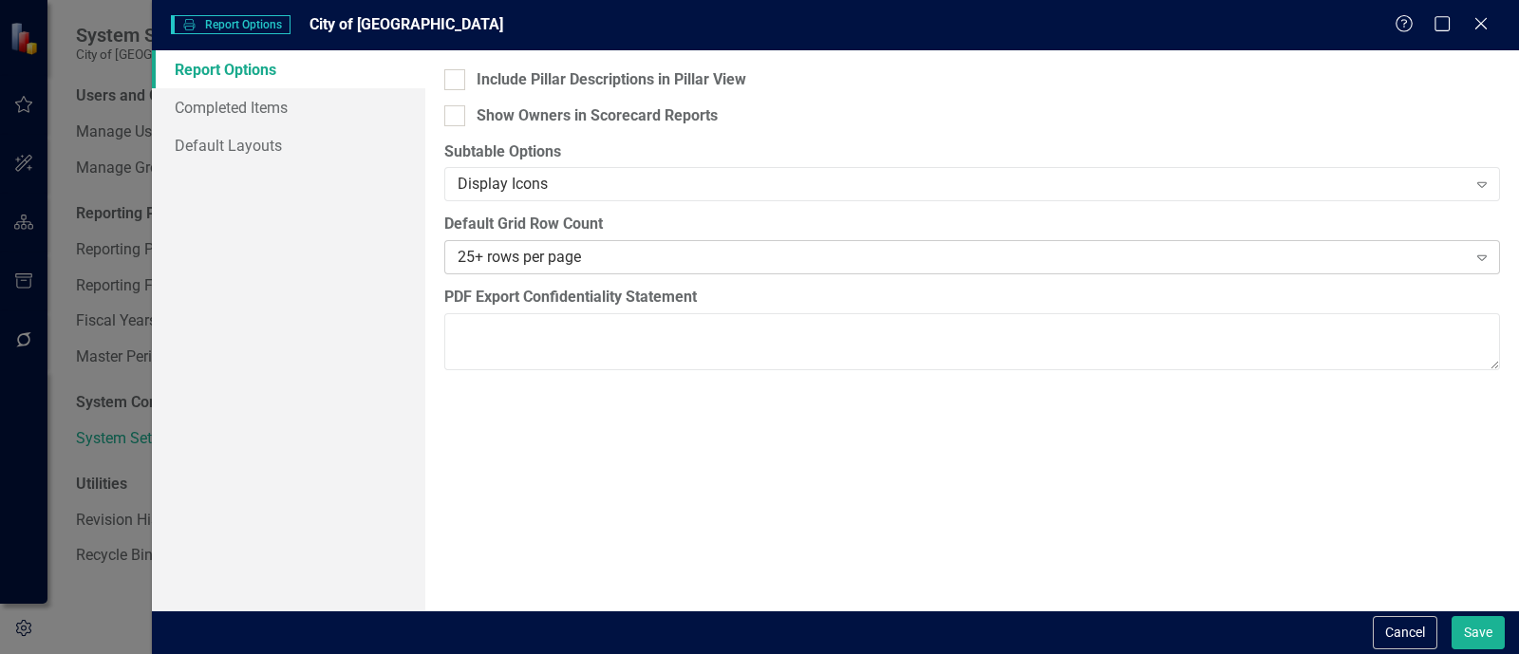
click at [692, 254] on div "25+ rows per page" at bounding box center [962, 258] width 1009 height 22
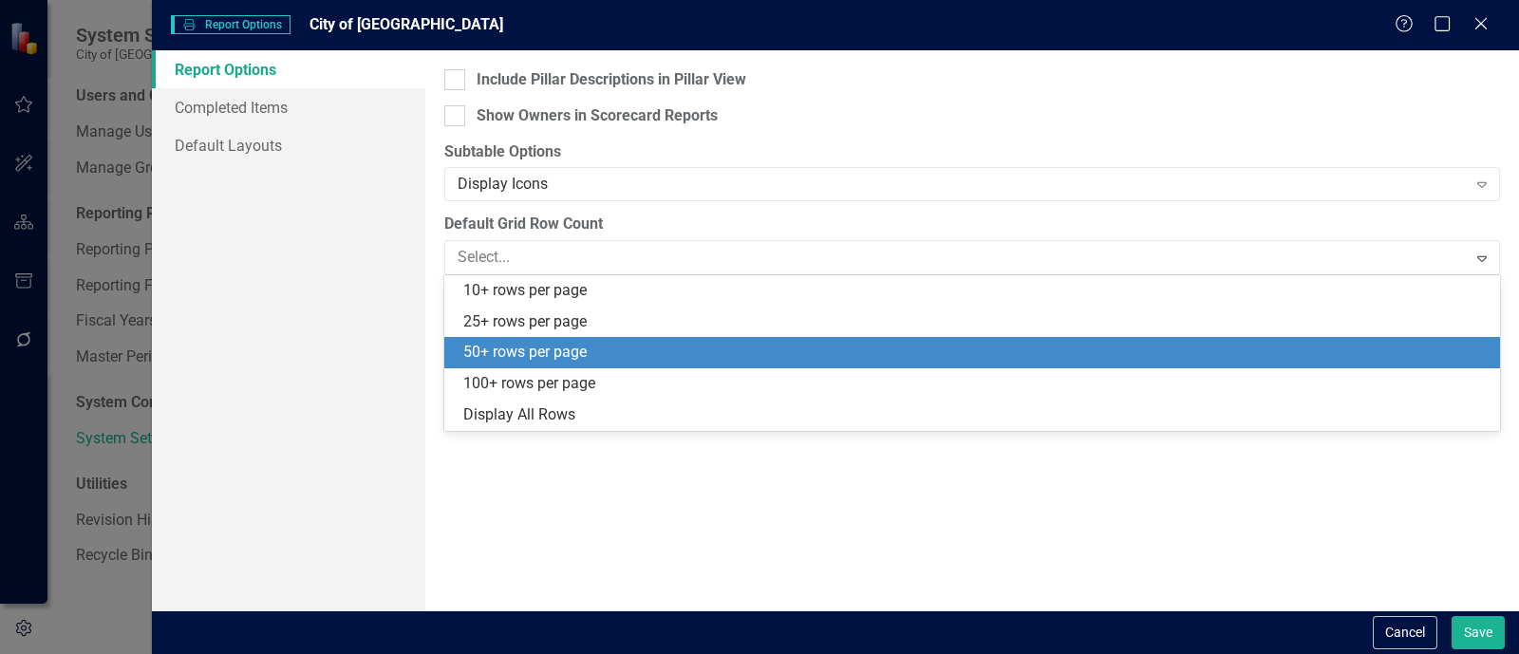
click at [631, 363] on div "50+ rows per page" at bounding box center [976, 353] width 1026 height 22
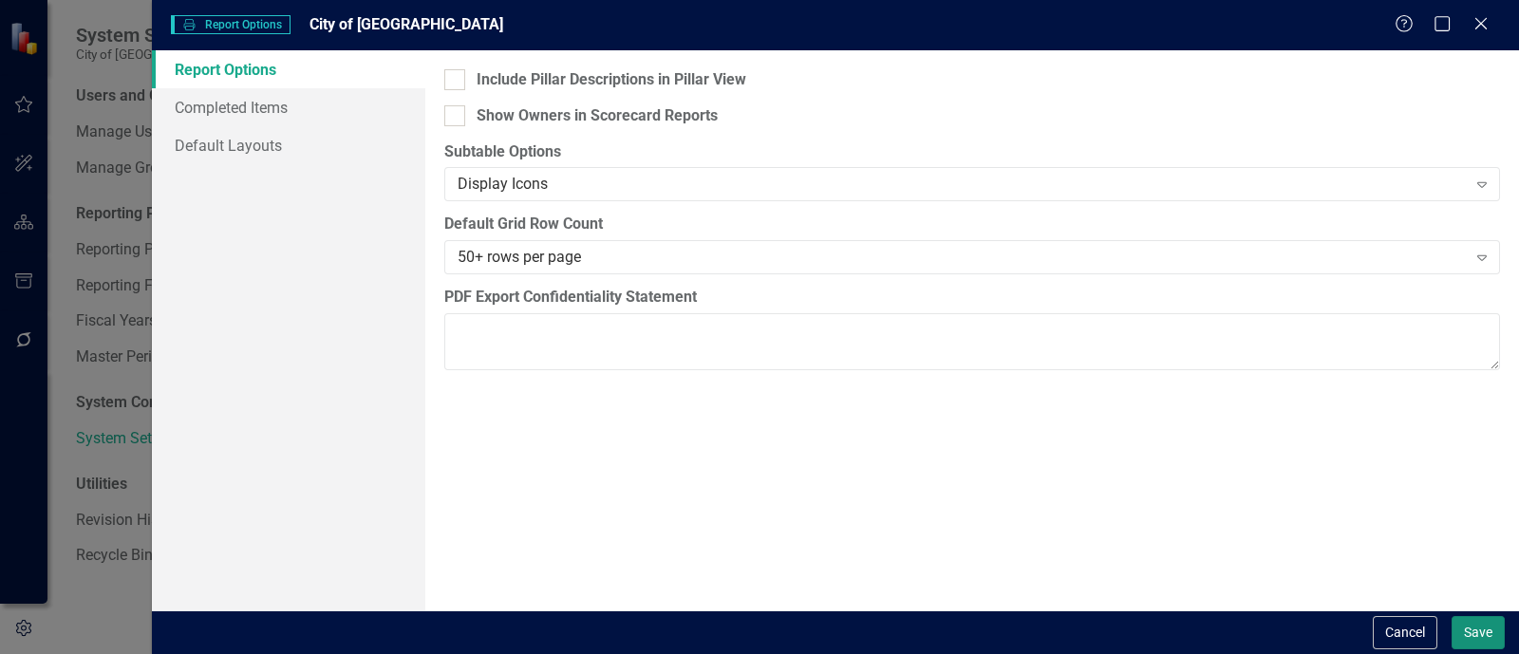
click at [1465, 647] on button "Save" at bounding box center [1478, 632] width 53 height 33
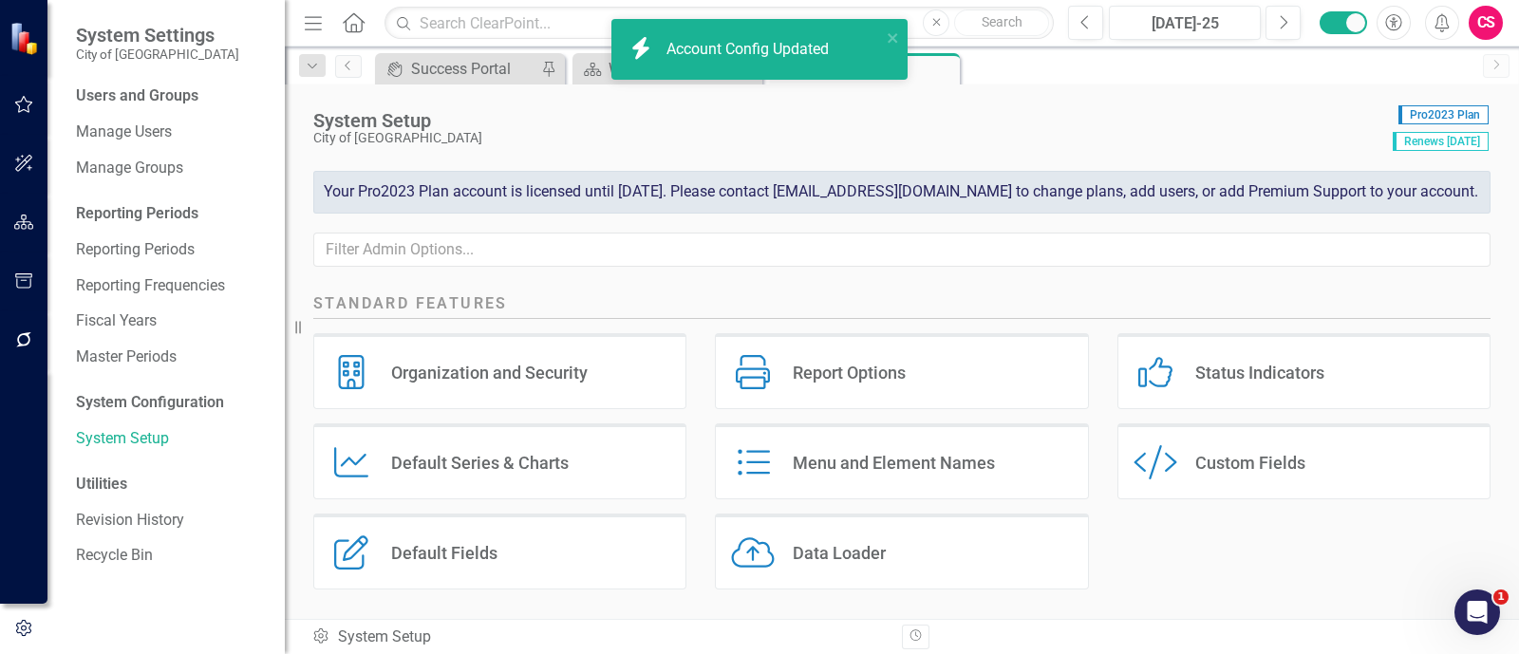
click at [361, 16] on icon "Home" at bounding box center [353, 22] width 25 height 20
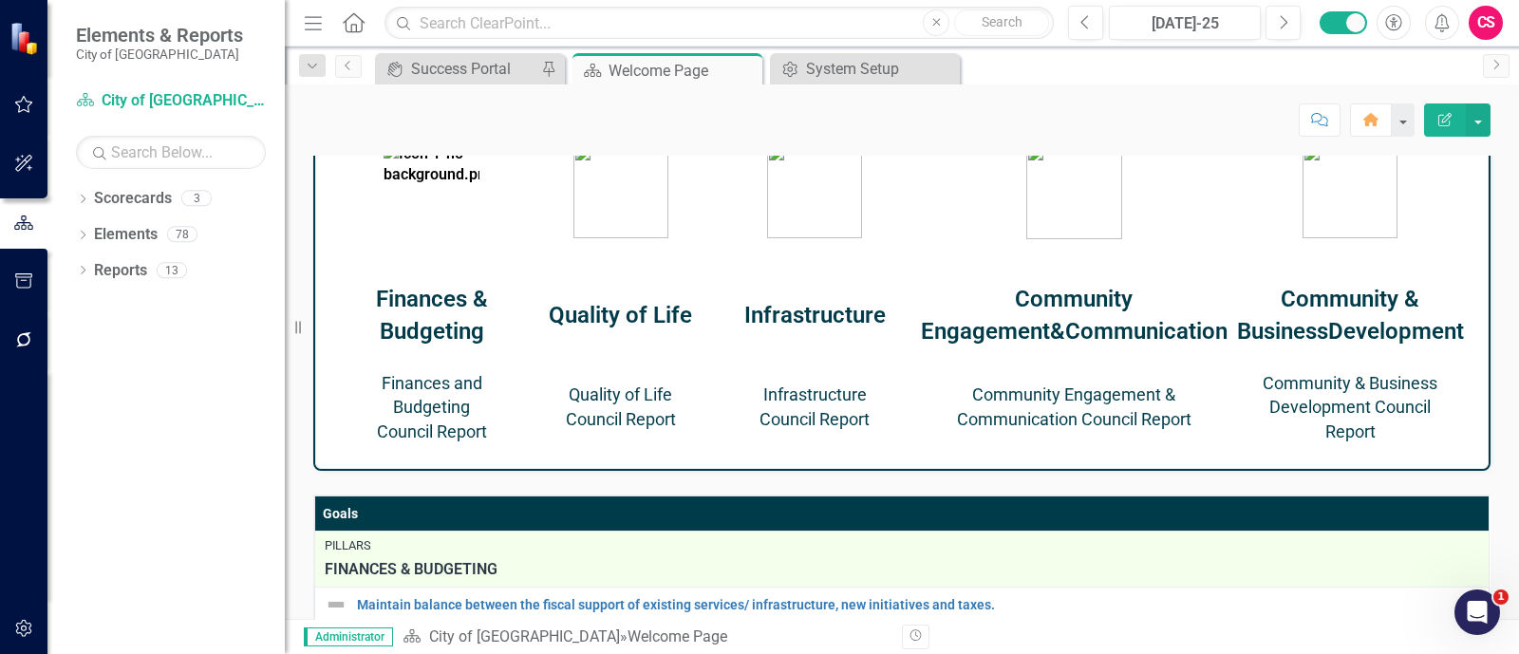
scroll to position [857, 0]
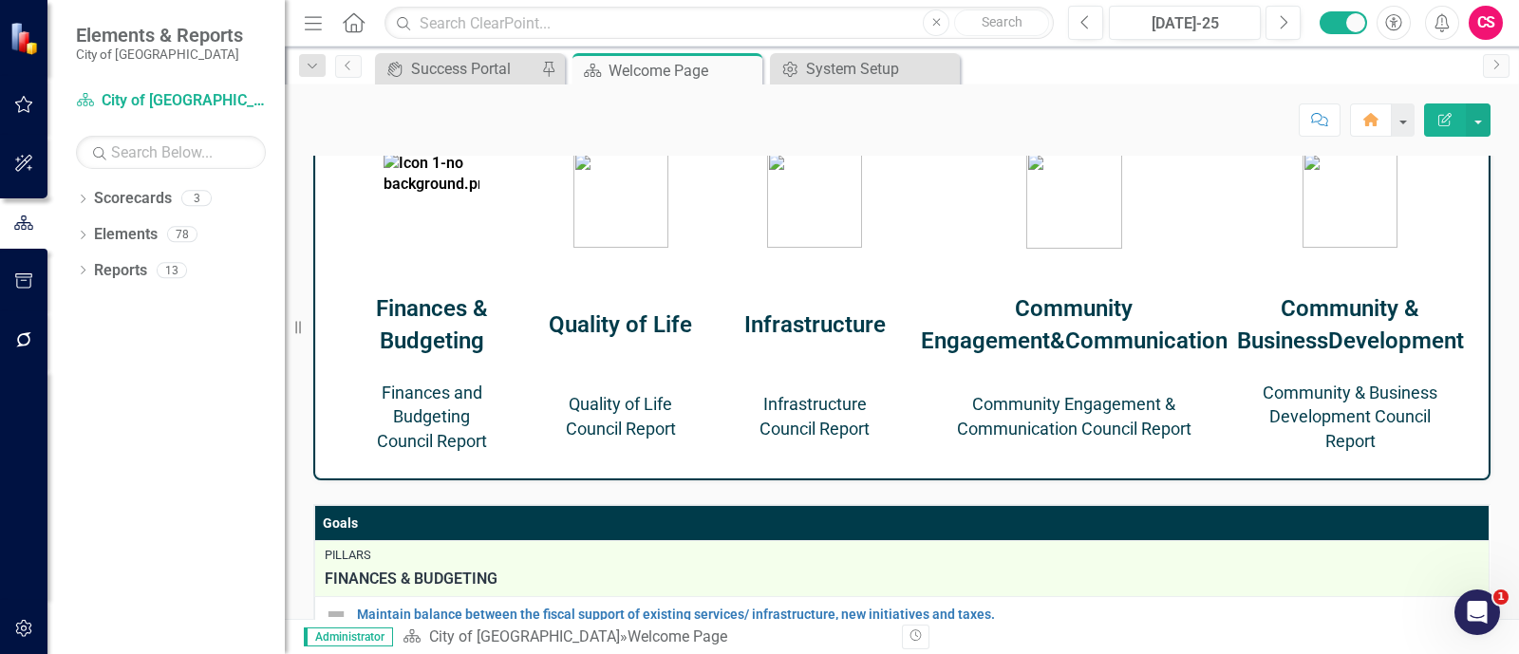
click at [483, 416] on link "Finances and Budgeting Council Report" at bounding box center [432, 417] width 110 height 69
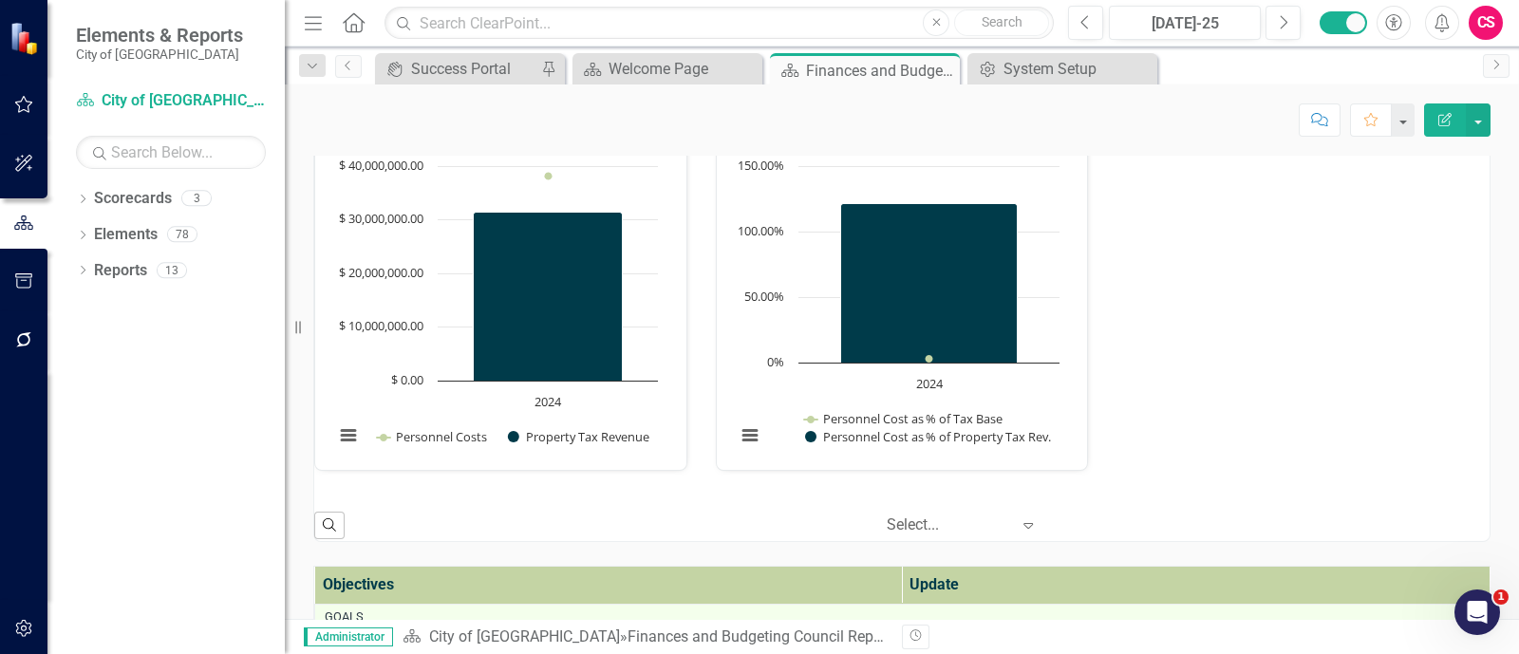
scroll to position [422, 0]
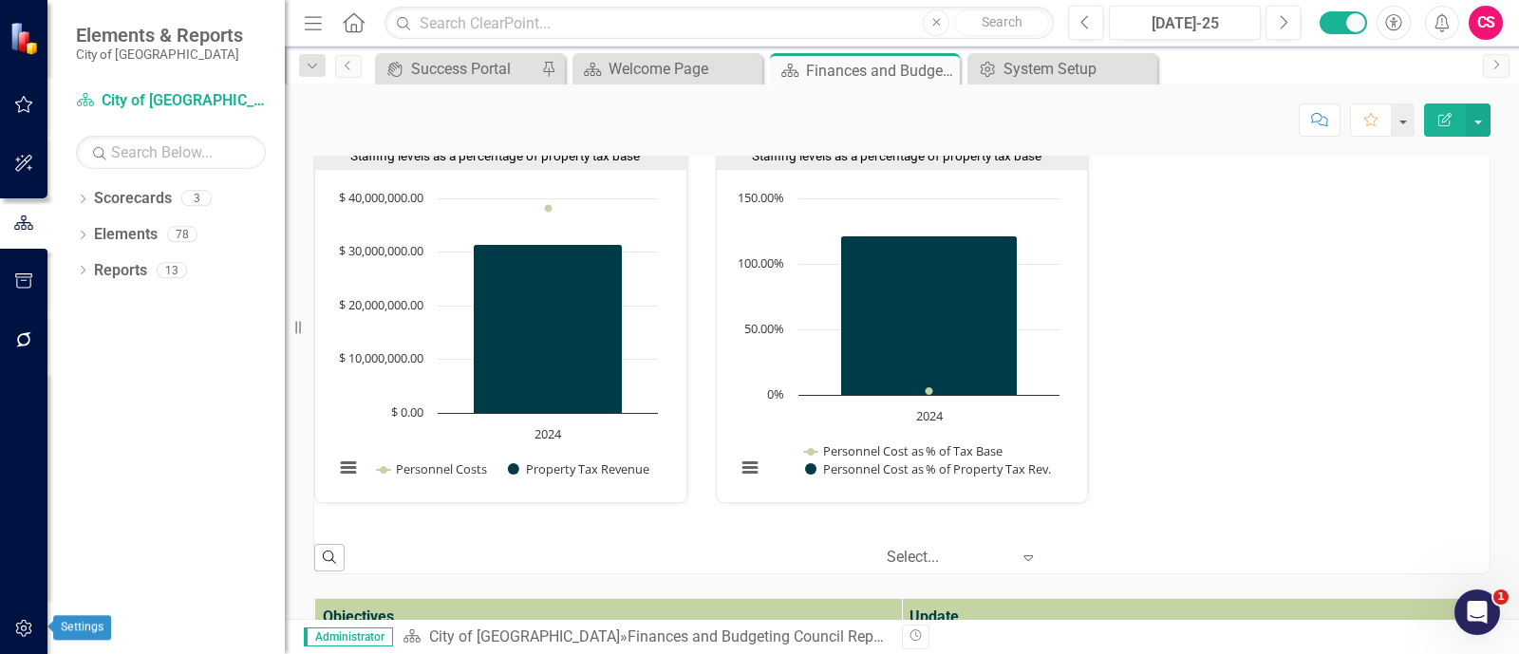
click at [19, 619] on button "button" at bounding box center [24, 630] width 43 height 40
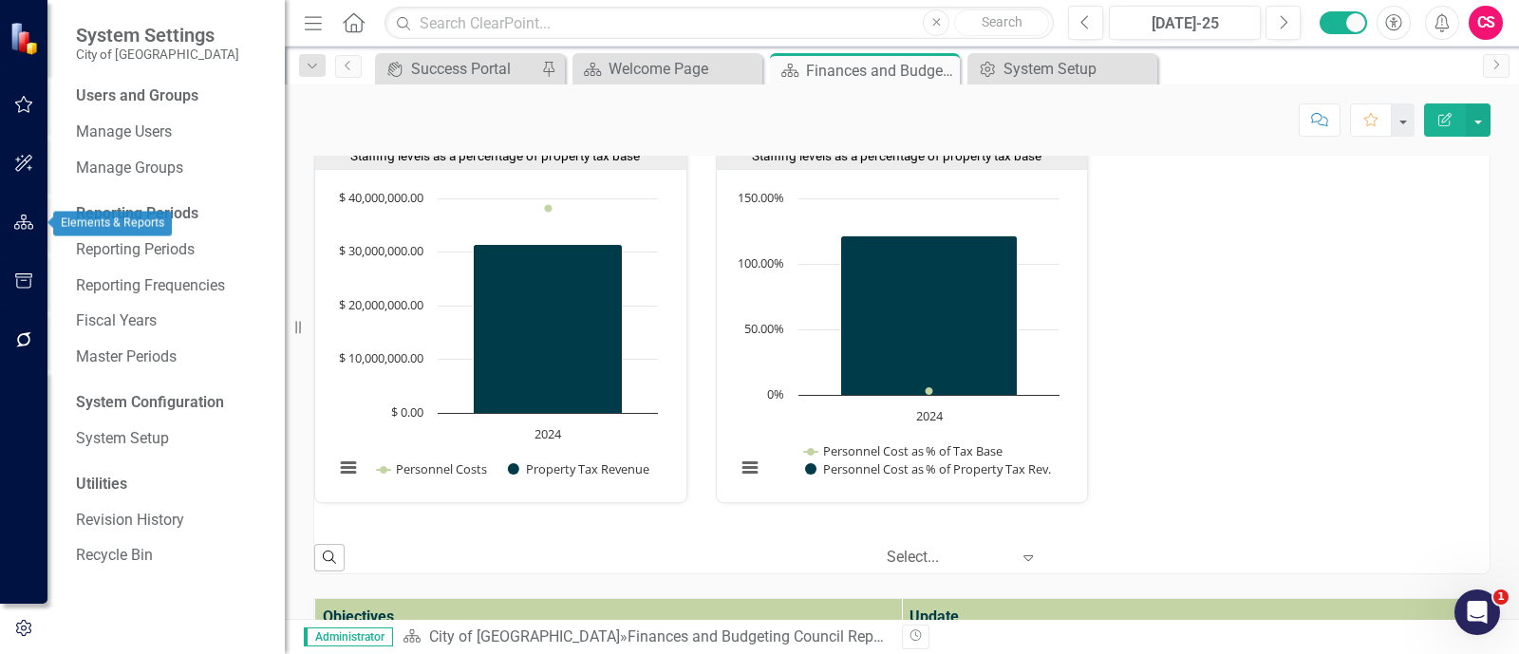
click at [14, 232] on button "button" at bounding box center [24, 223] width 43 height 40
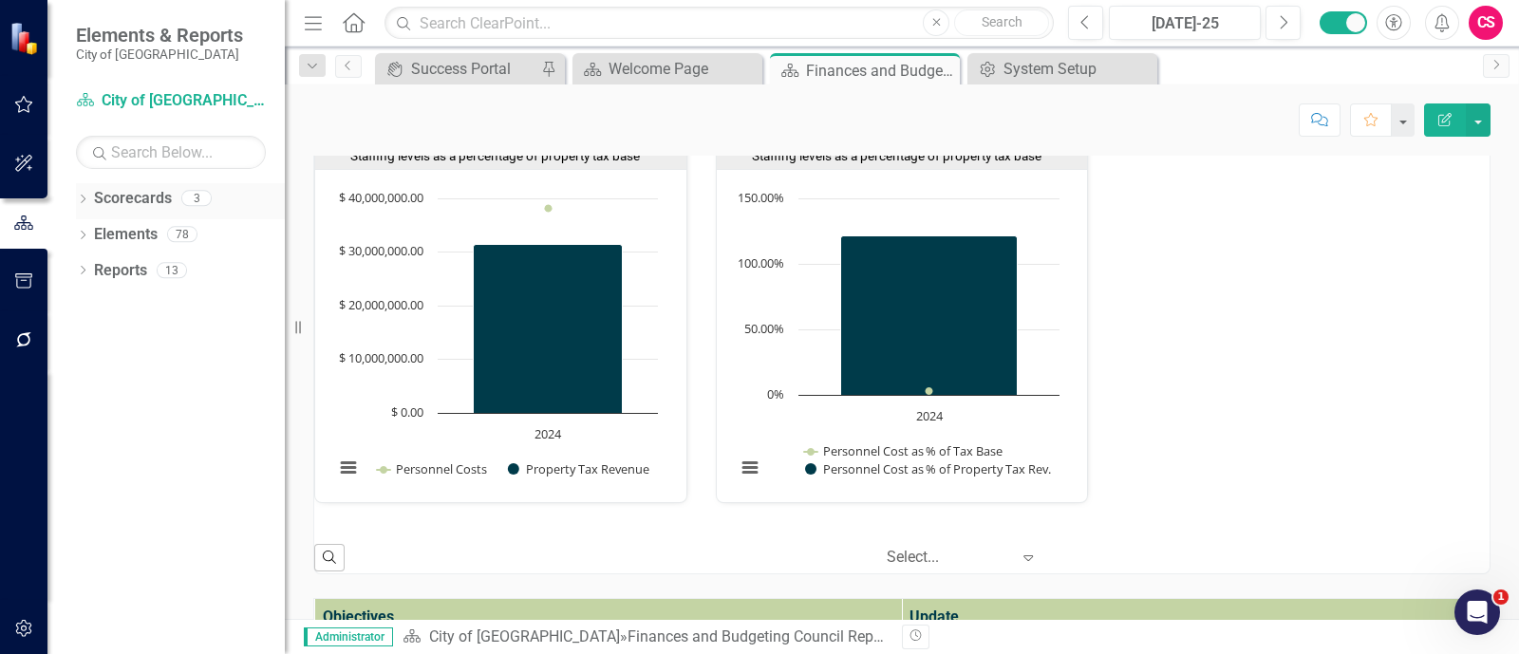
click at [79, 200] on icon "Dropdown" at bounding box center [82, 201] width 13 height 10
click at [93, 229] on icon "Dropdown" at bounding box center [92, 233] width 14 height 11
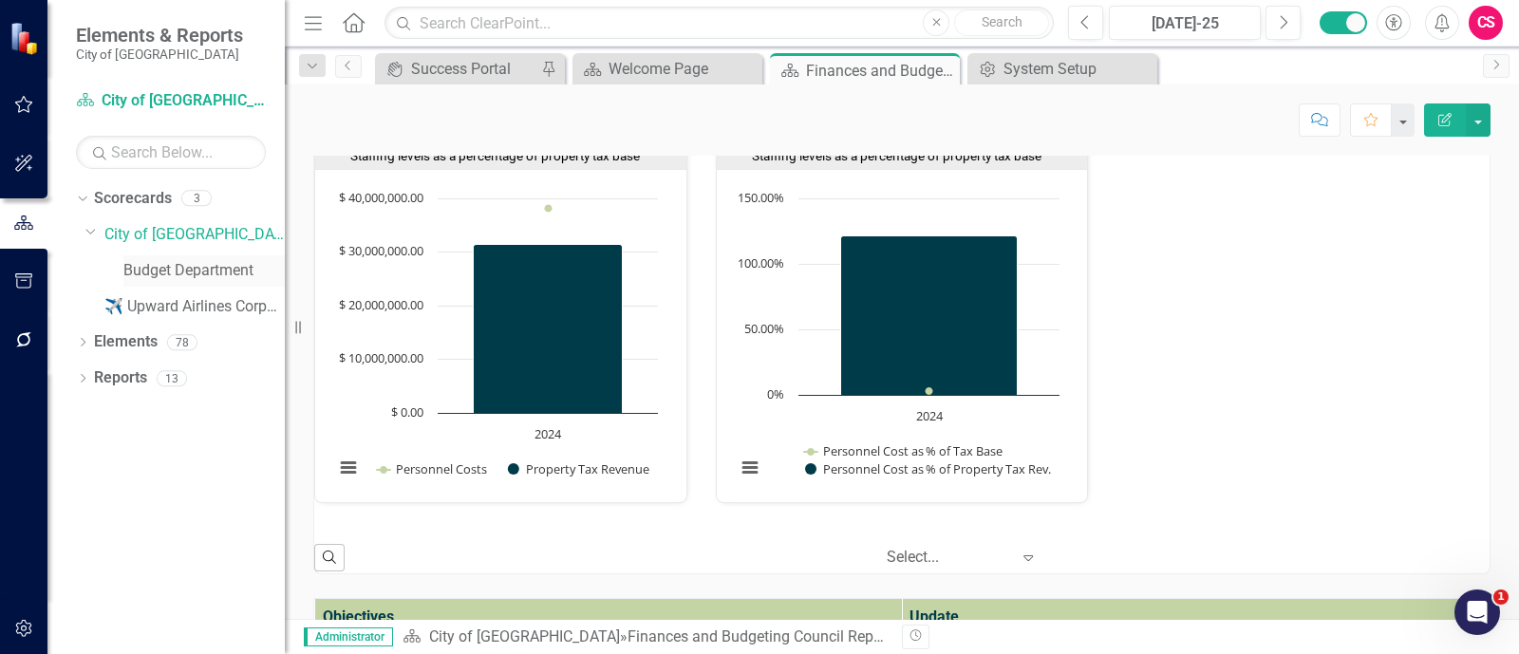
click at [147, 265] on link "Budget Department" at bounding box center [203, 271] width 161 height 22
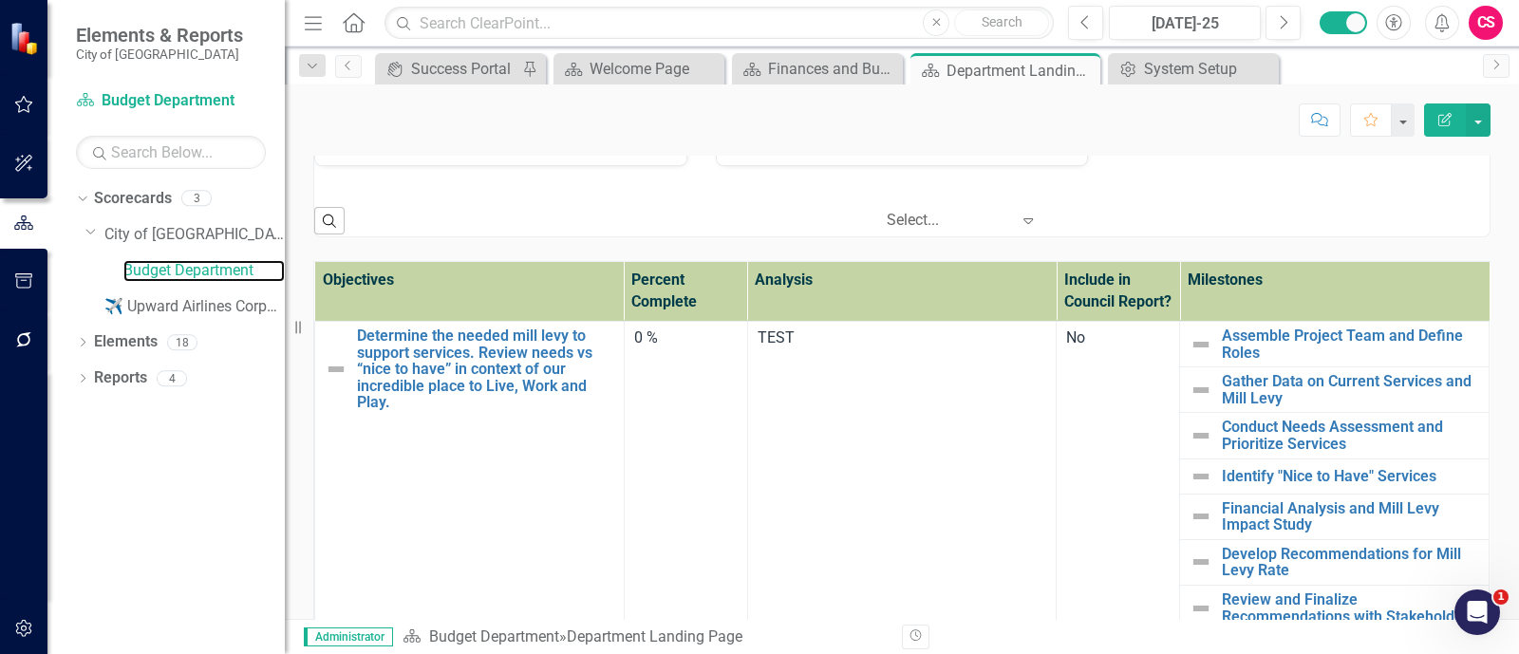
scroll to position [1914, 0]
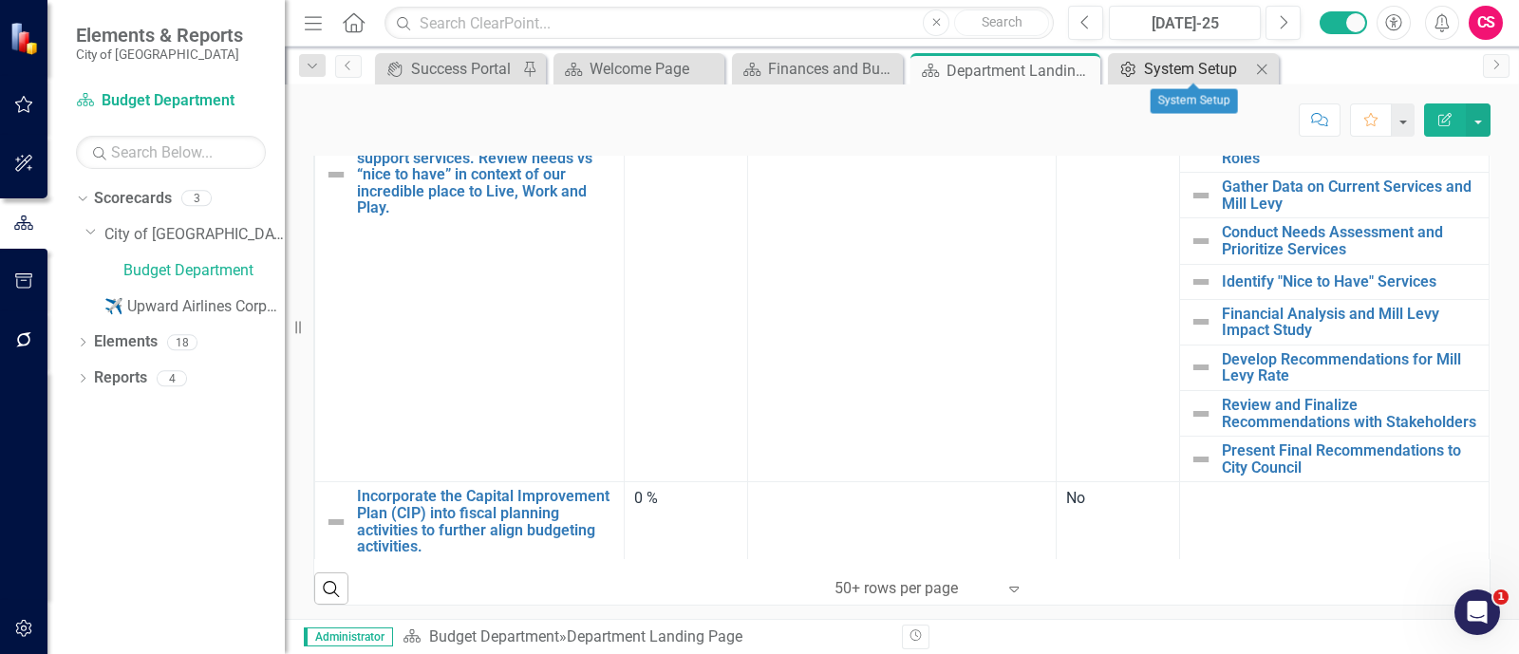
click at [1182, 64] on div "System Setup" at bounding box center [1197, 69] width 106 height 24
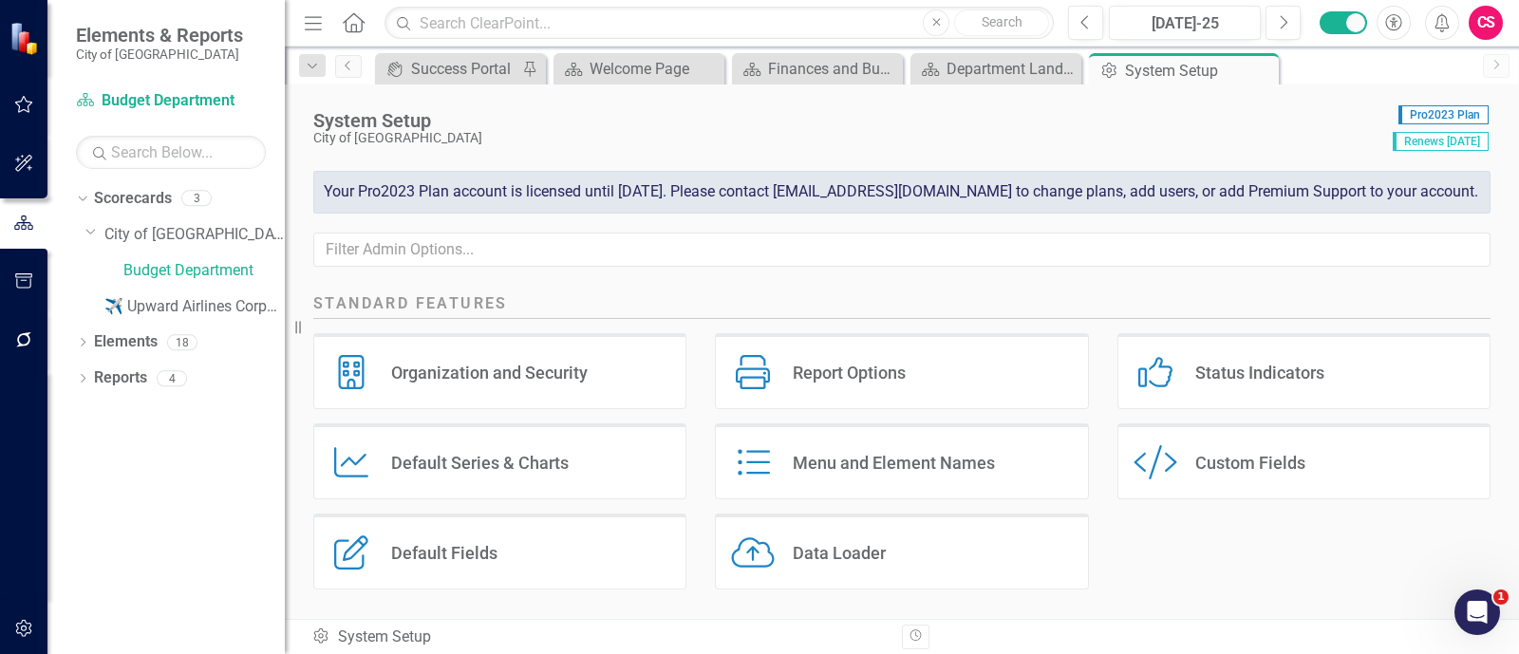
click at [1180, 498] on div "Custom Style Custom Fields" at bounding box center [1304, 462] width 373 height 76
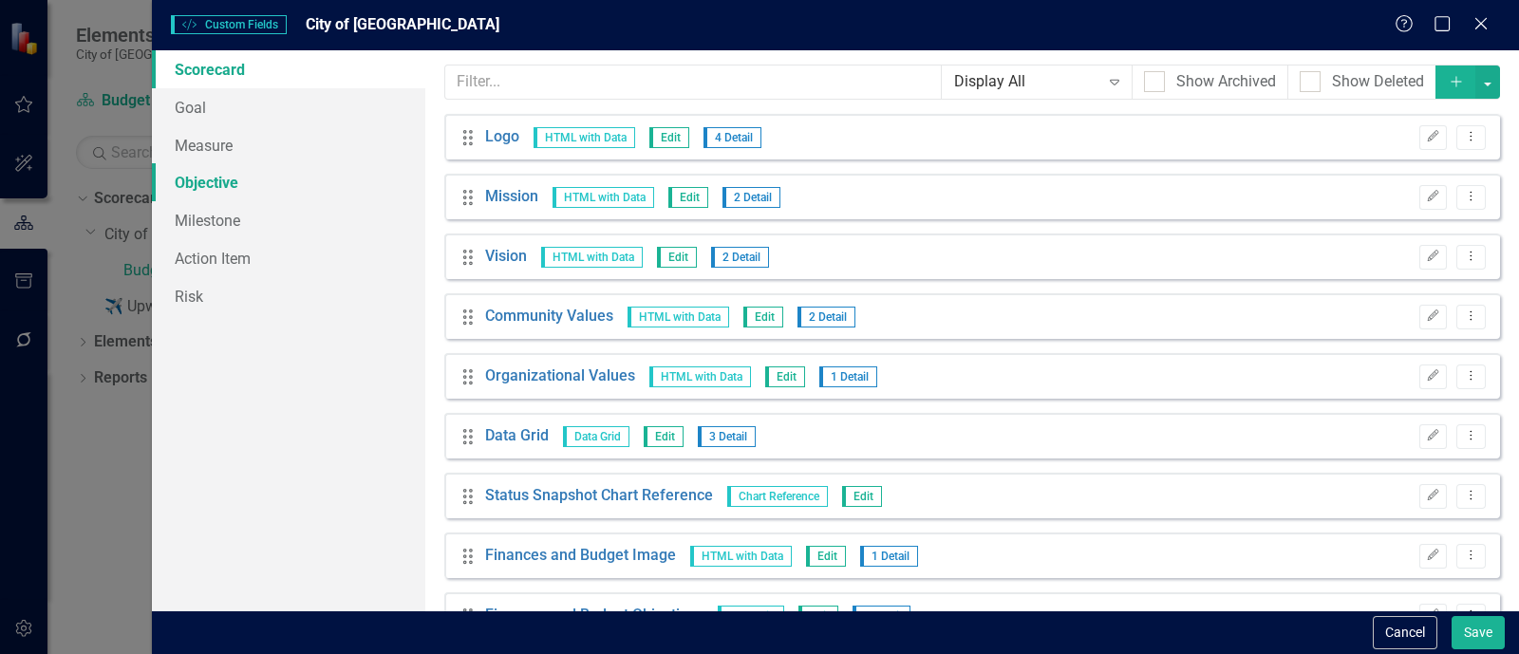
click at [308, 185] on link "Objective" at bounding box center [288, 182] width 273 height 38
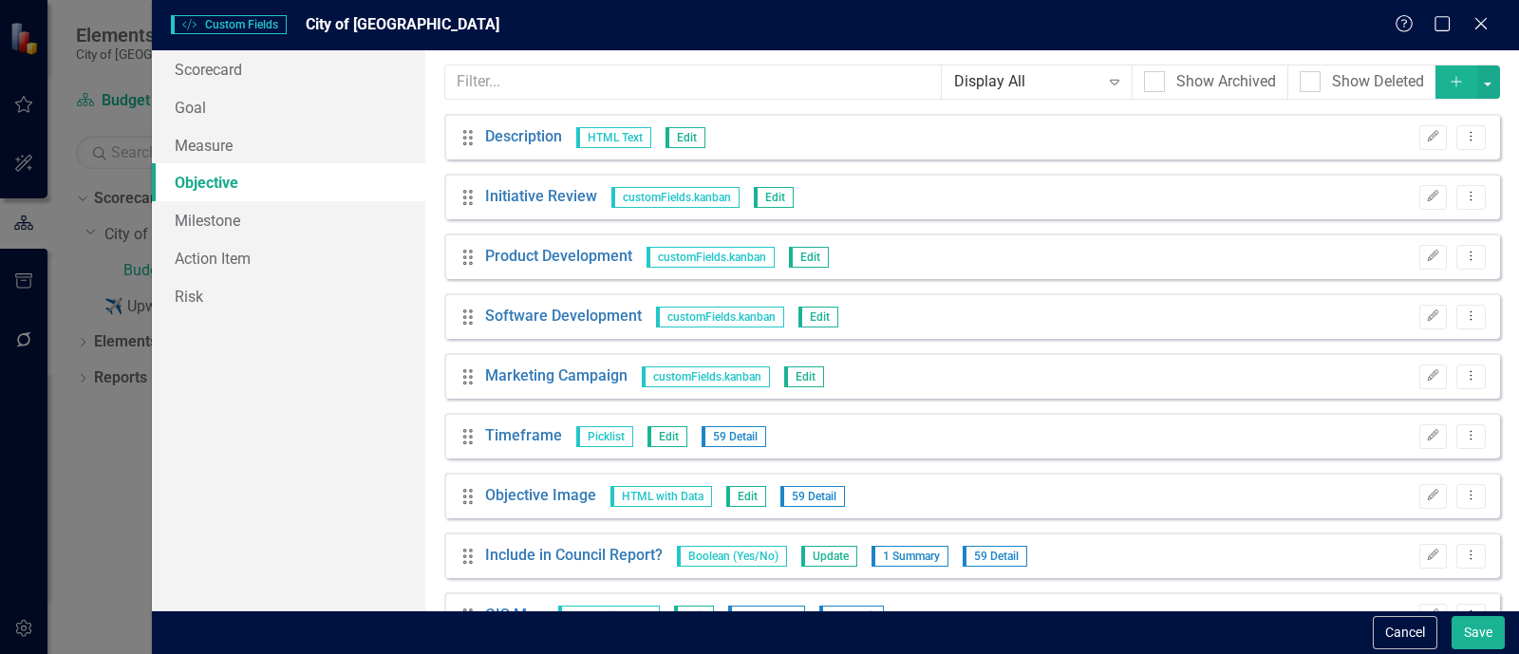
click at [1436, 70] on button "Add" at bounding box center [1457, 82] width 42 height 33
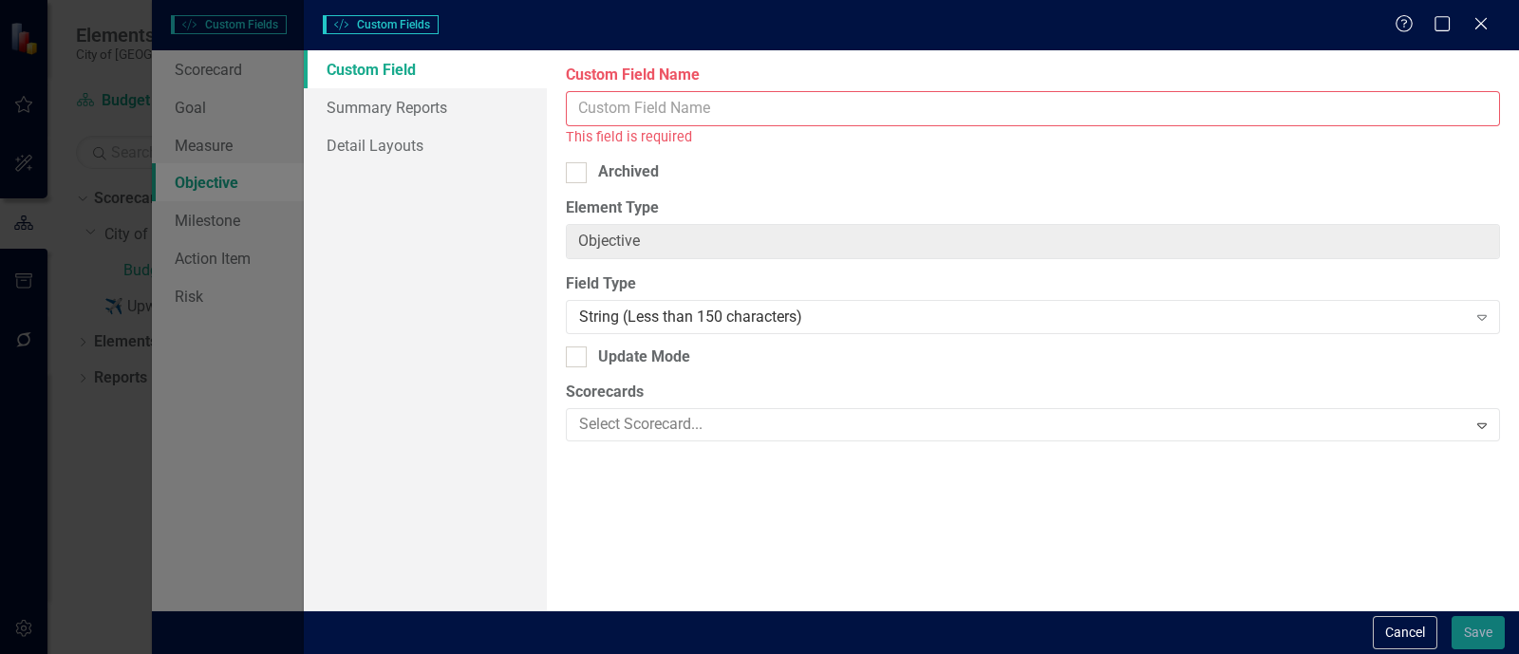
click at [937, 106] on input "Custom Field Name" at bounding box center [1033, 108] width 934 height 35
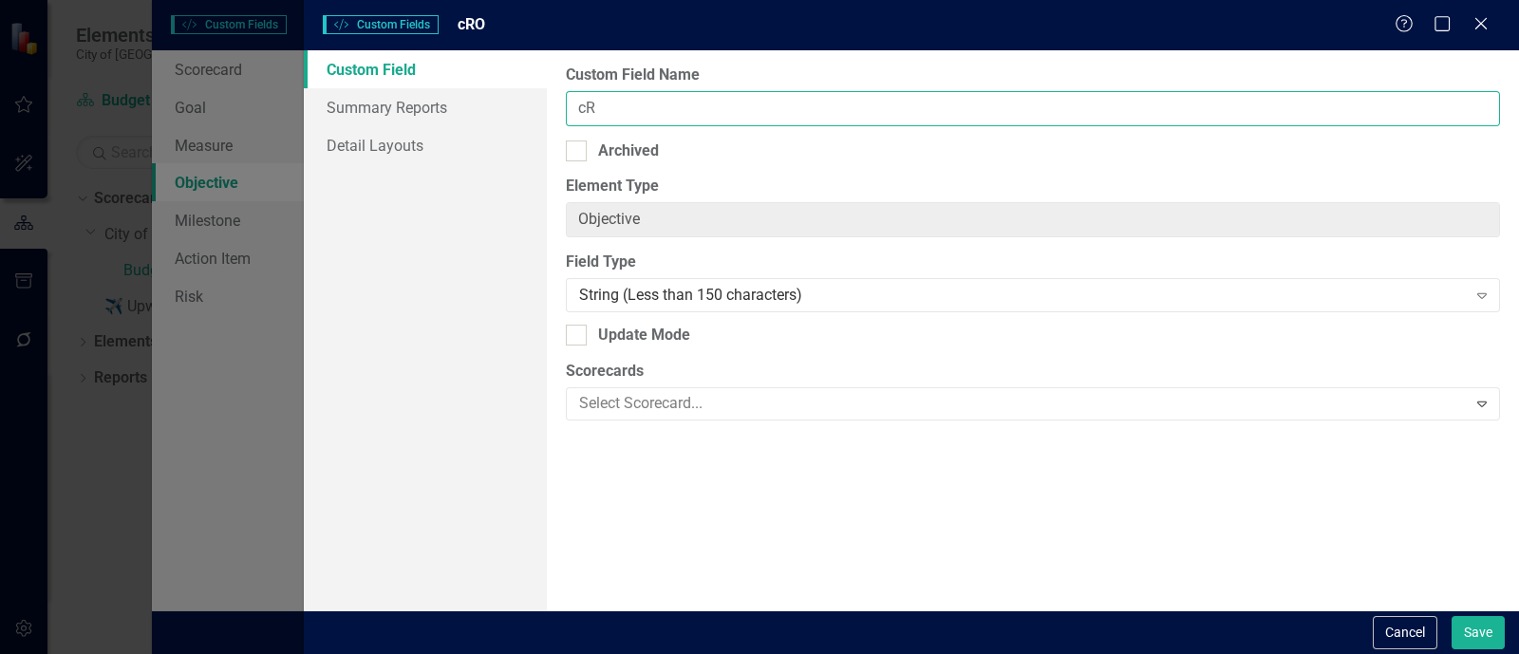
type input "c"
type input "Cross-Departmental Objectives"
click at [767, 288] on div "String (Less than 150 characters)" at bounding box center [1023, 296] width 888 height 22
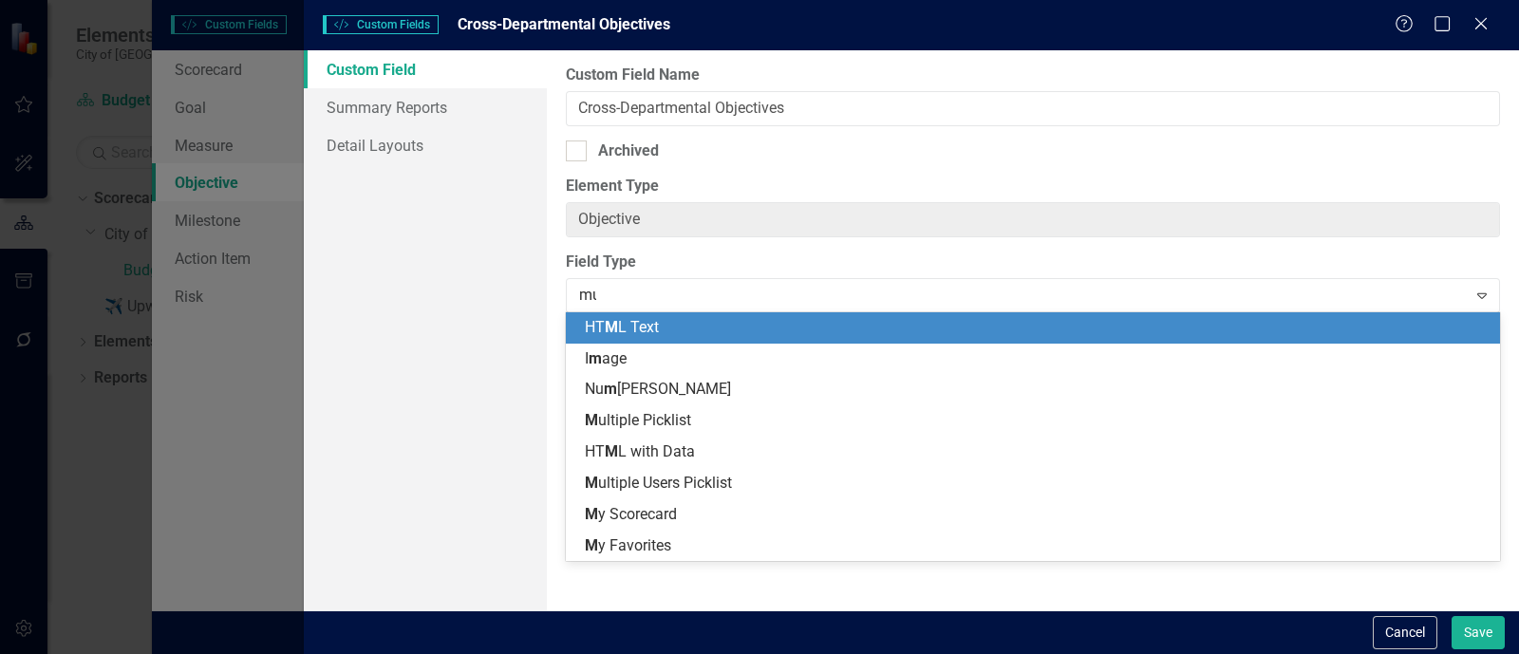
type input "mul"
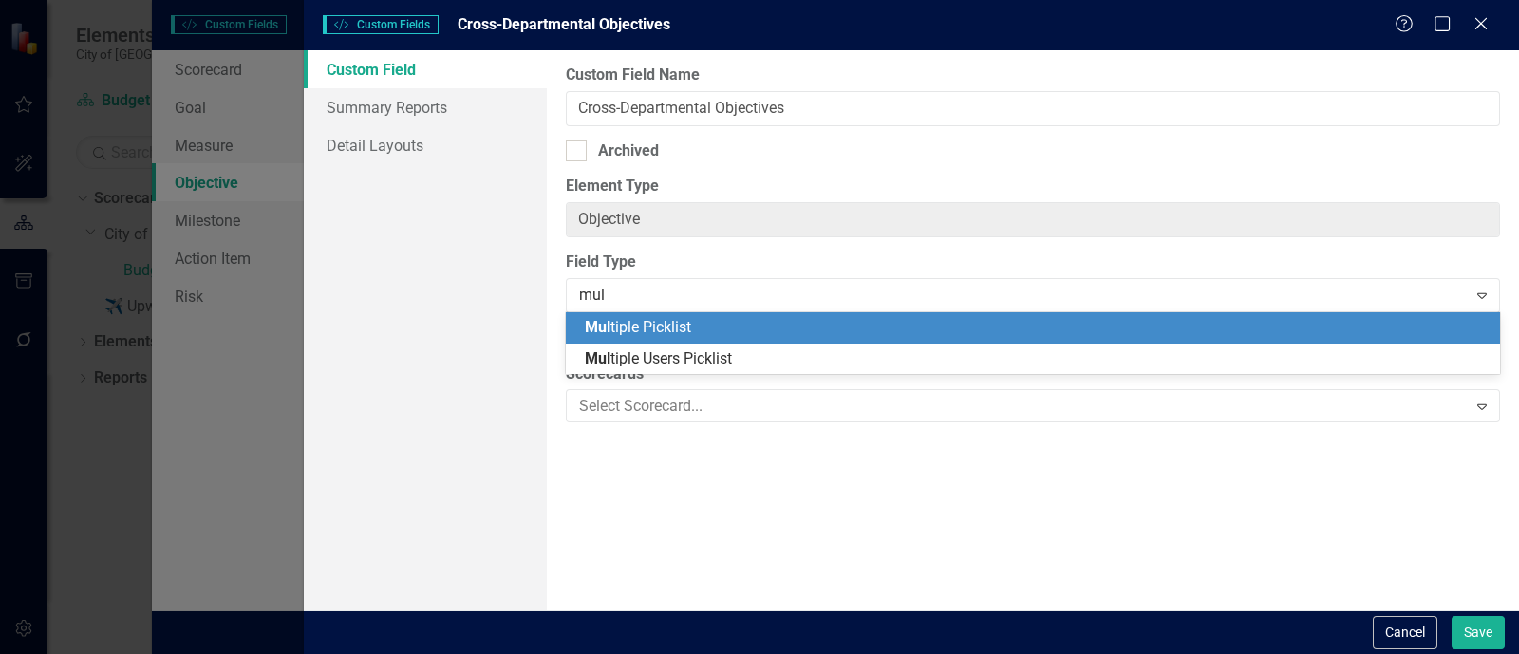
click at [716, 334] on div "Mul tiple Picklist" at bounding box center [1037, 328] width 904 height 22
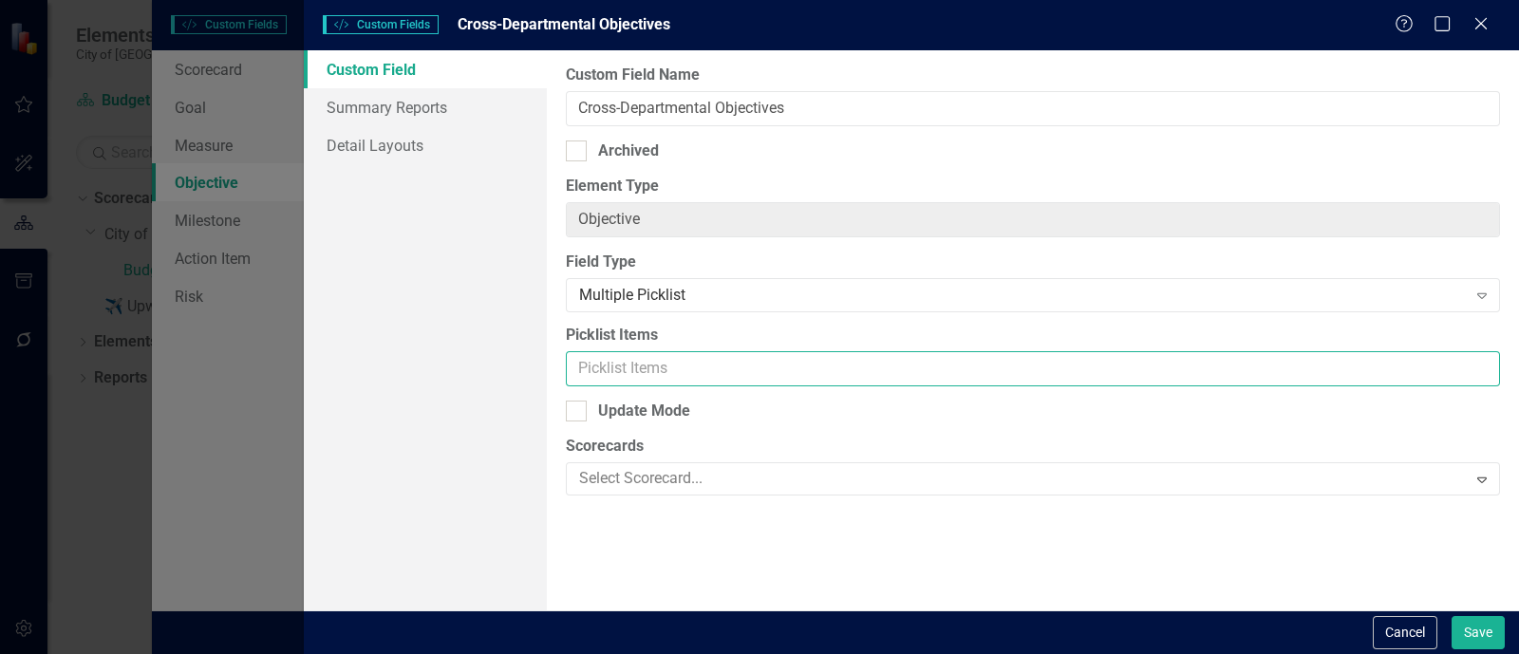
click at [700, 366] on input "Picklist Items" at bounding box center [1033, 368] width 934 height 35
type input "Budget,"
click at [1482, 628] on button "Save" at bounding box center [1478, 632] width 53 height 33
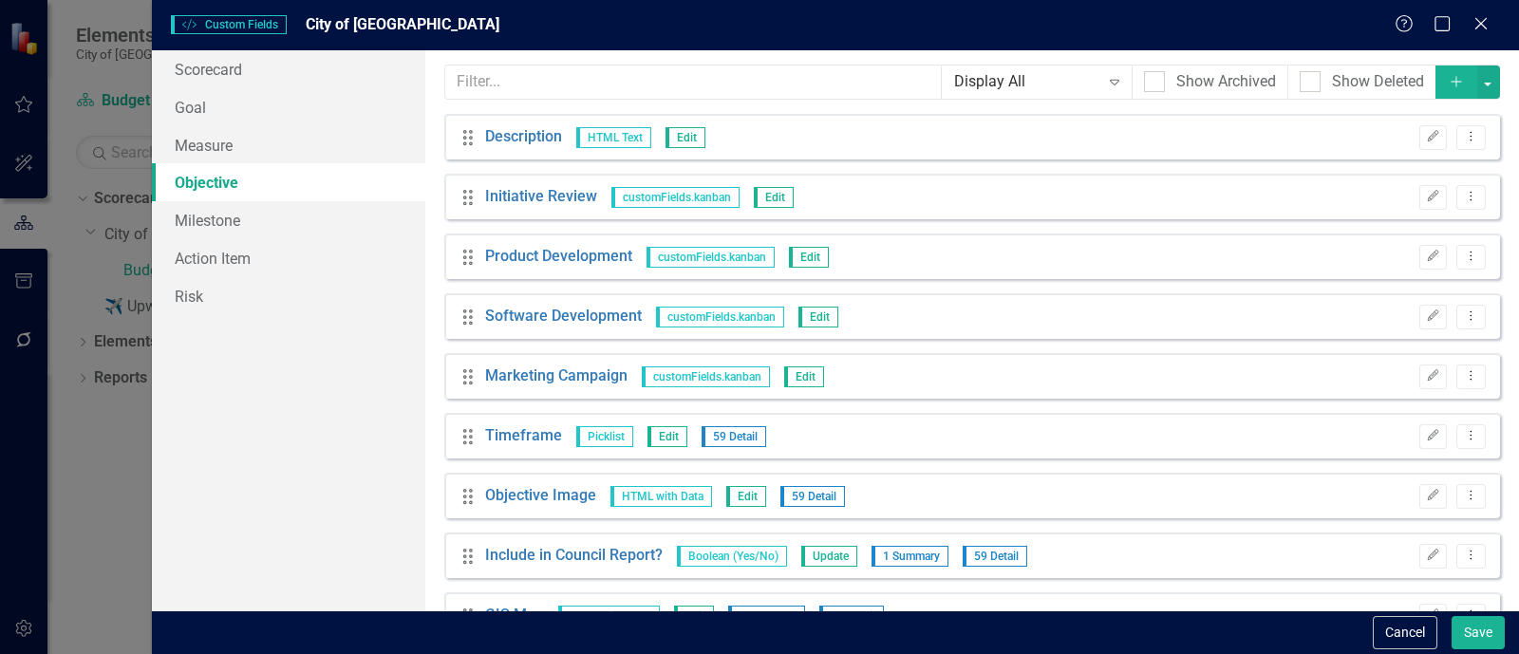
scroll to position [114, 0]
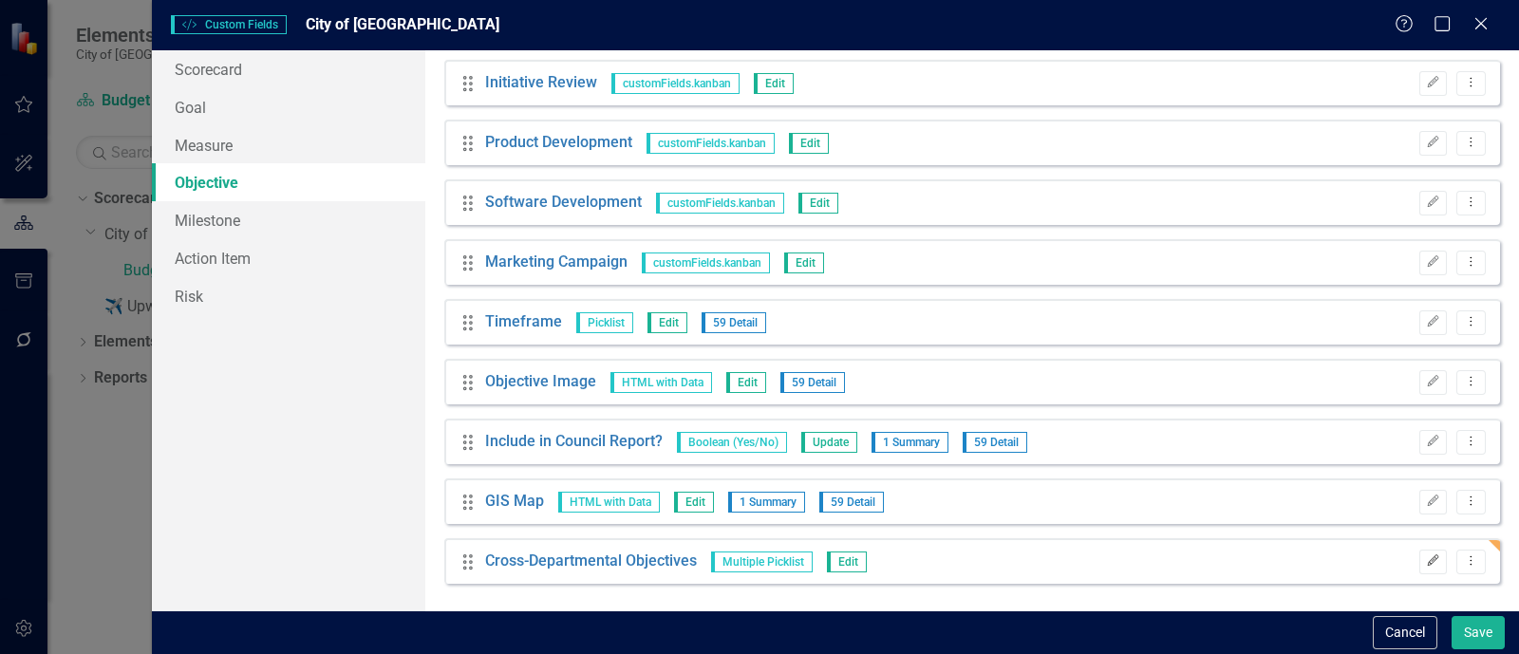
click at [1420, 567] on button "Edit" at bounding box center [1434, 562] width 28 height 25
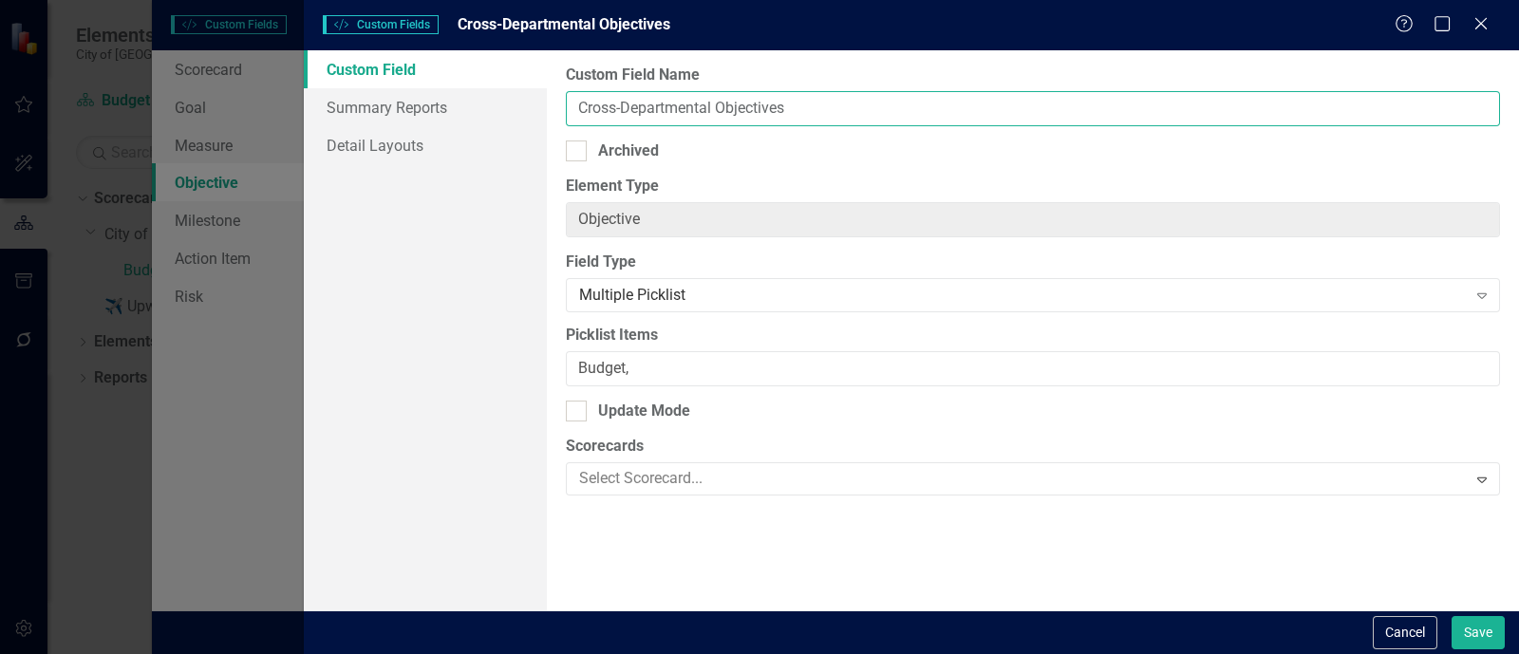
click at [699, 105] on input "Cross-Departmental Objectives" at bounding box center [1033, 108] width 934 height 35
type input "Departments Involved"
click at [1498, 619] on button "Save" at bounding box center [1478, 632] width 53 height 33
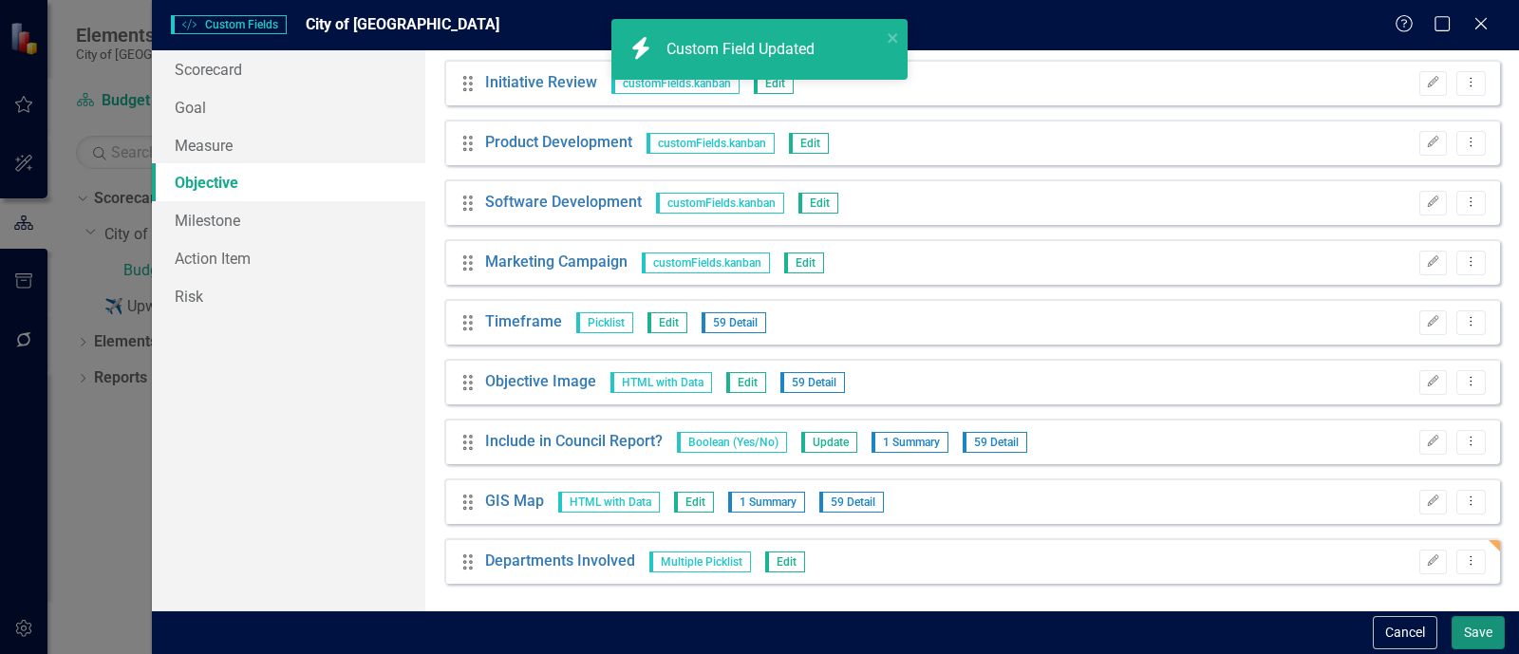
click at [1473, 632] on button "Save" at bounding box center [1478, 632] width 53 height 33
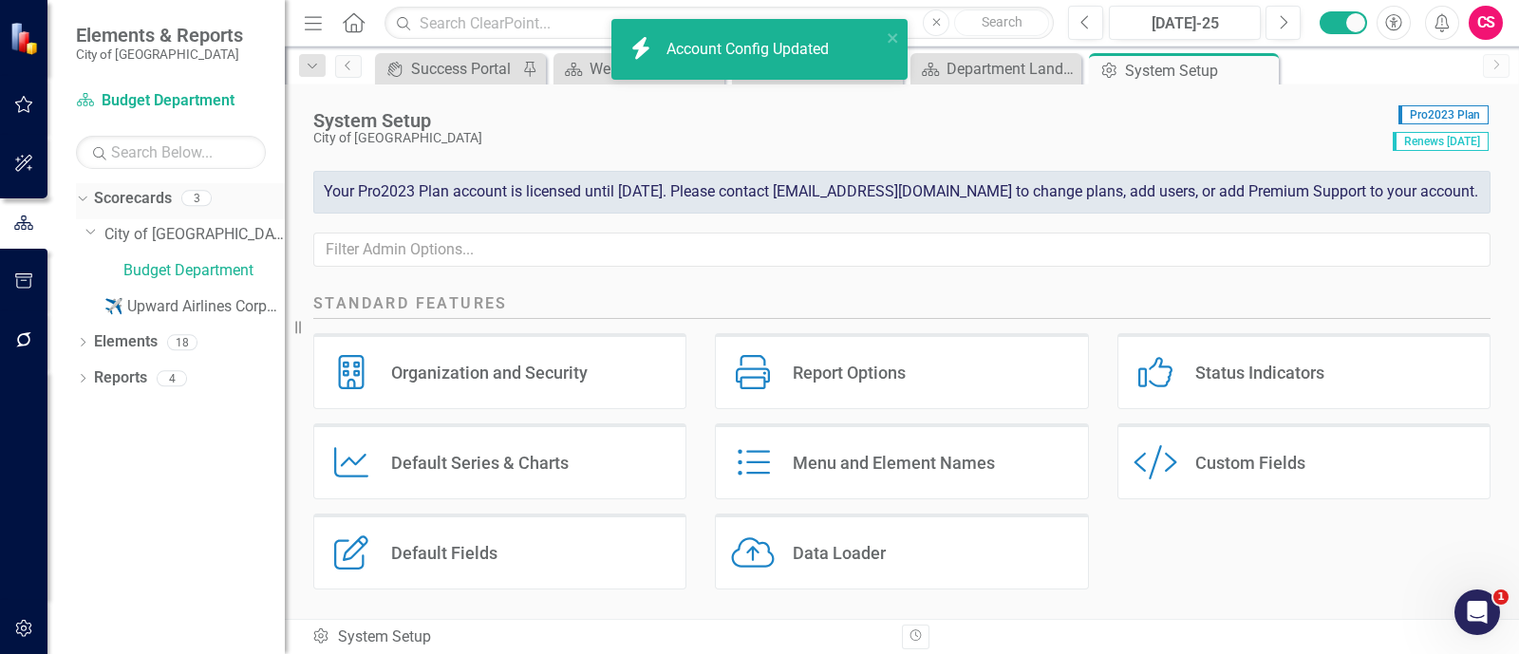
click at [142, 211] on div "Scorecards" at bounding box center [133, 198] width 78 height 31
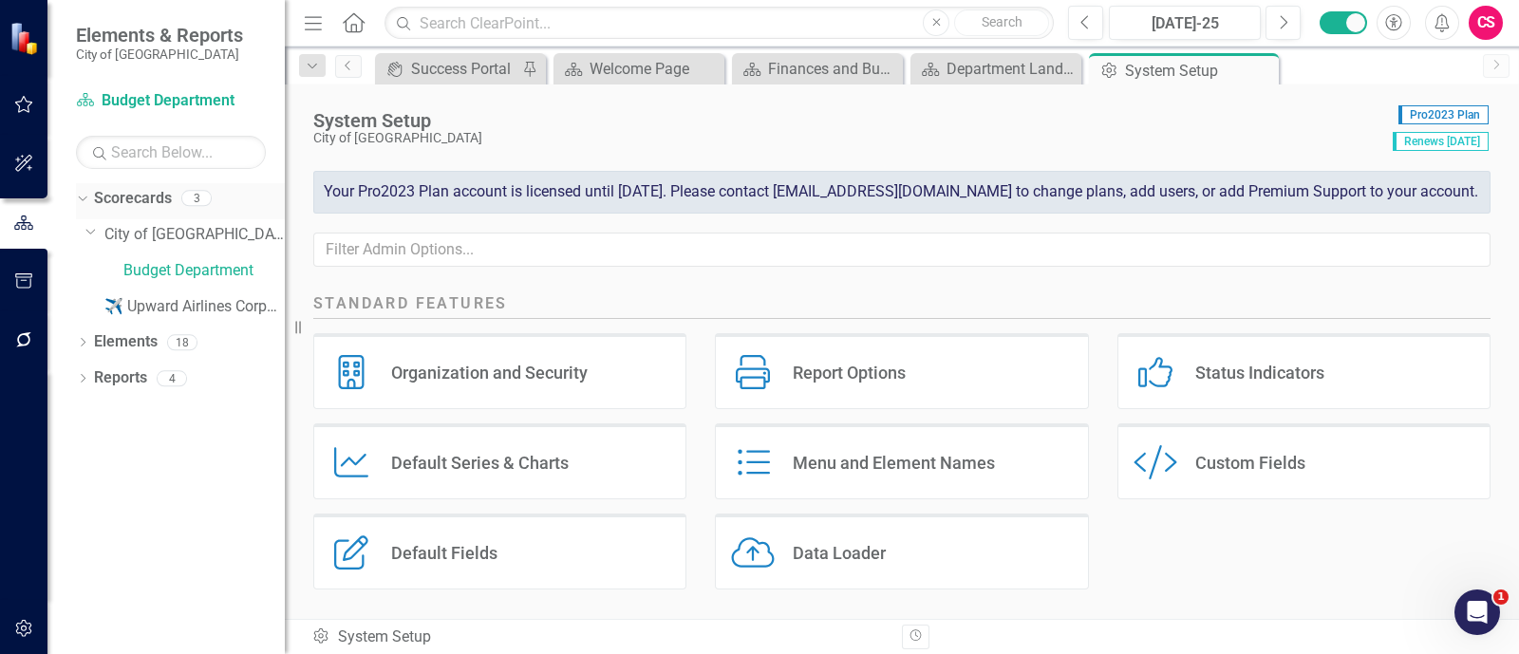
click at [142, 198] on link "Scorecards" at bounding box center [133, 199] width 78 height 22
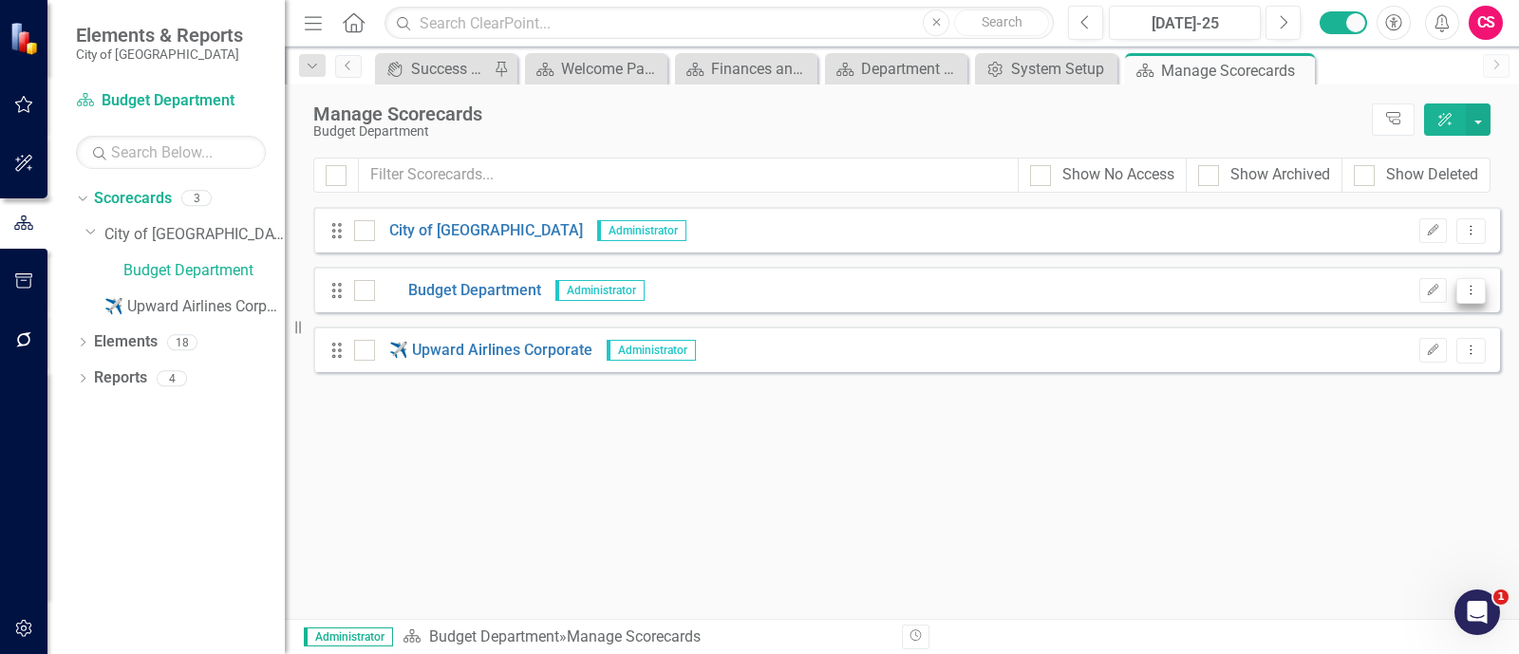
click at [1479, 287] on icon "Dropdown Menu" at bounding box center [1471, 290] width 16 height 12
click at [1434, 360] on link "Copy Duplicate Scorecard" at bounding box center [1380, 356] width 210 height 35
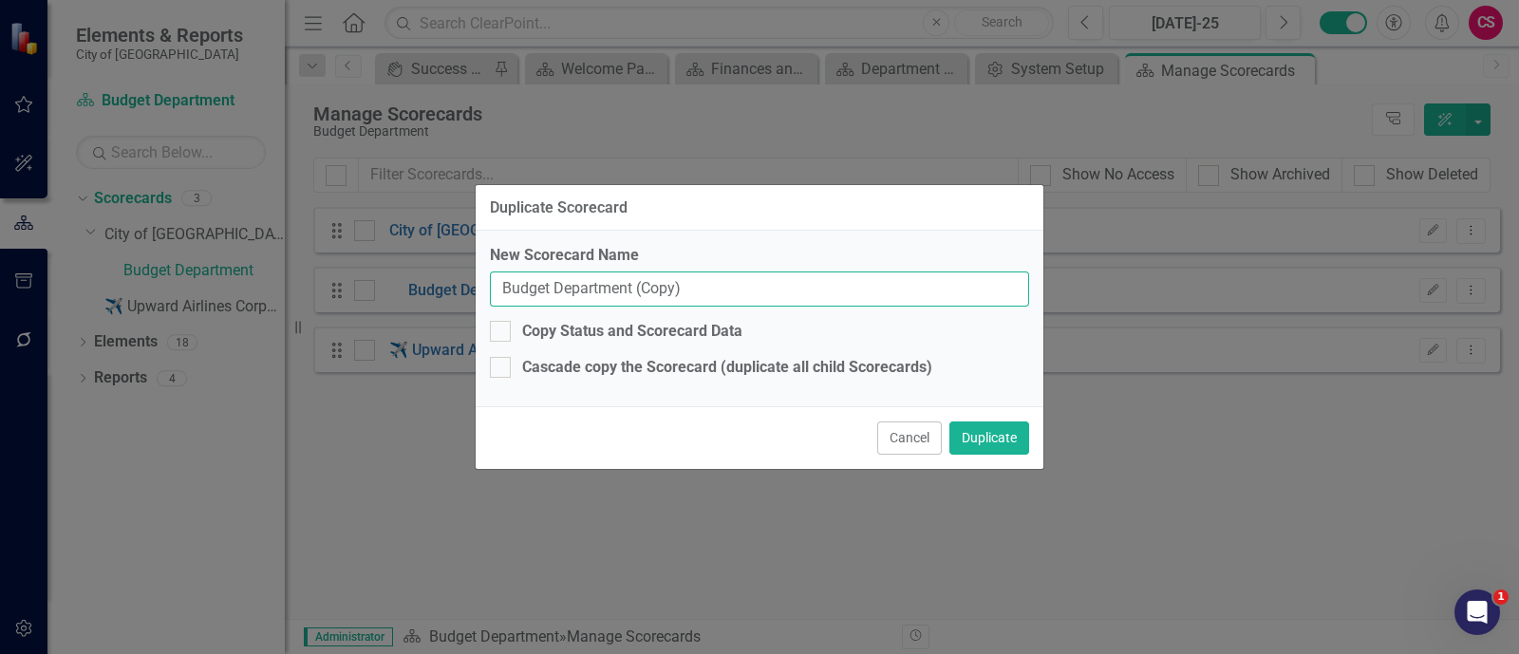
click at [653, 293] on input "Budget Department (Copy)" at bounding box center [759, 289] width 539 height 35
click at [515, 287] on input "Fire D" at bounding box center [759, 289] width 539 height 35
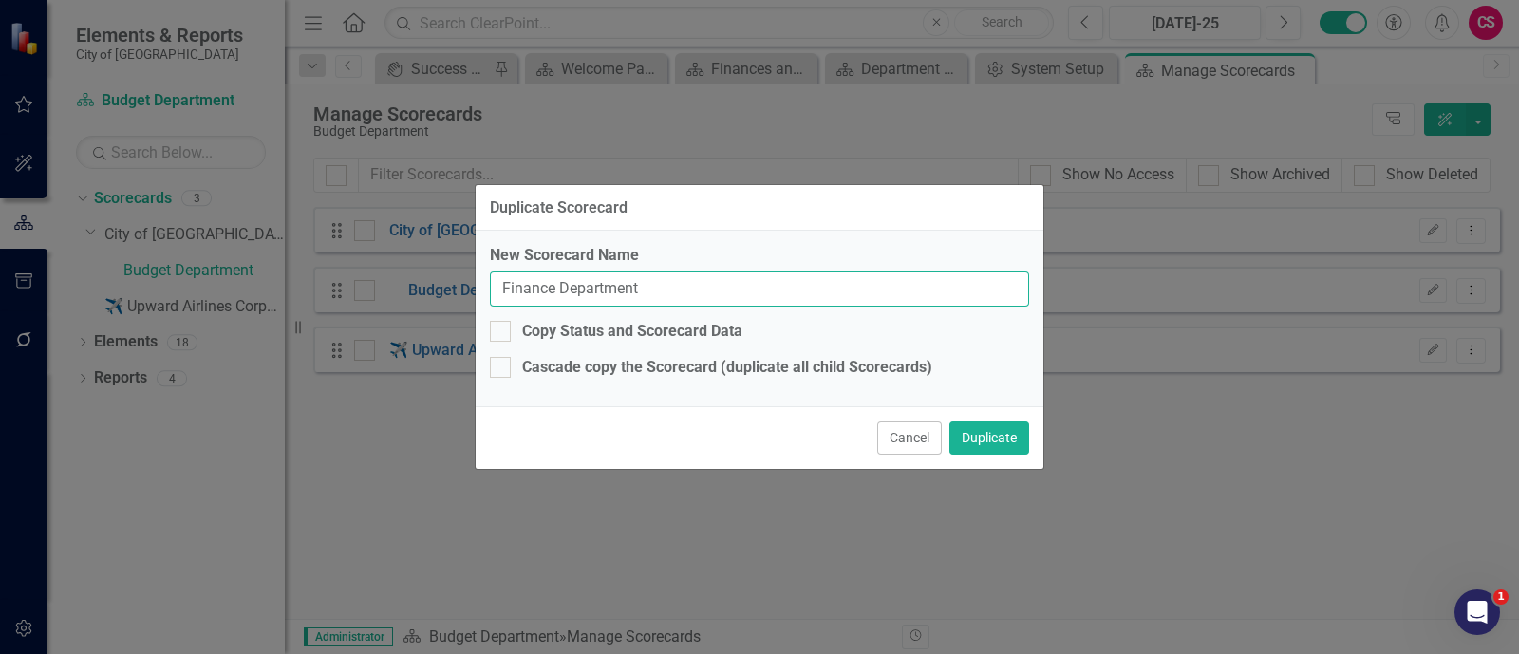
type input "Finance Department"
click at [950, 422] on button "Duplicate" at bounding box center [990, 438] width 80 height 33
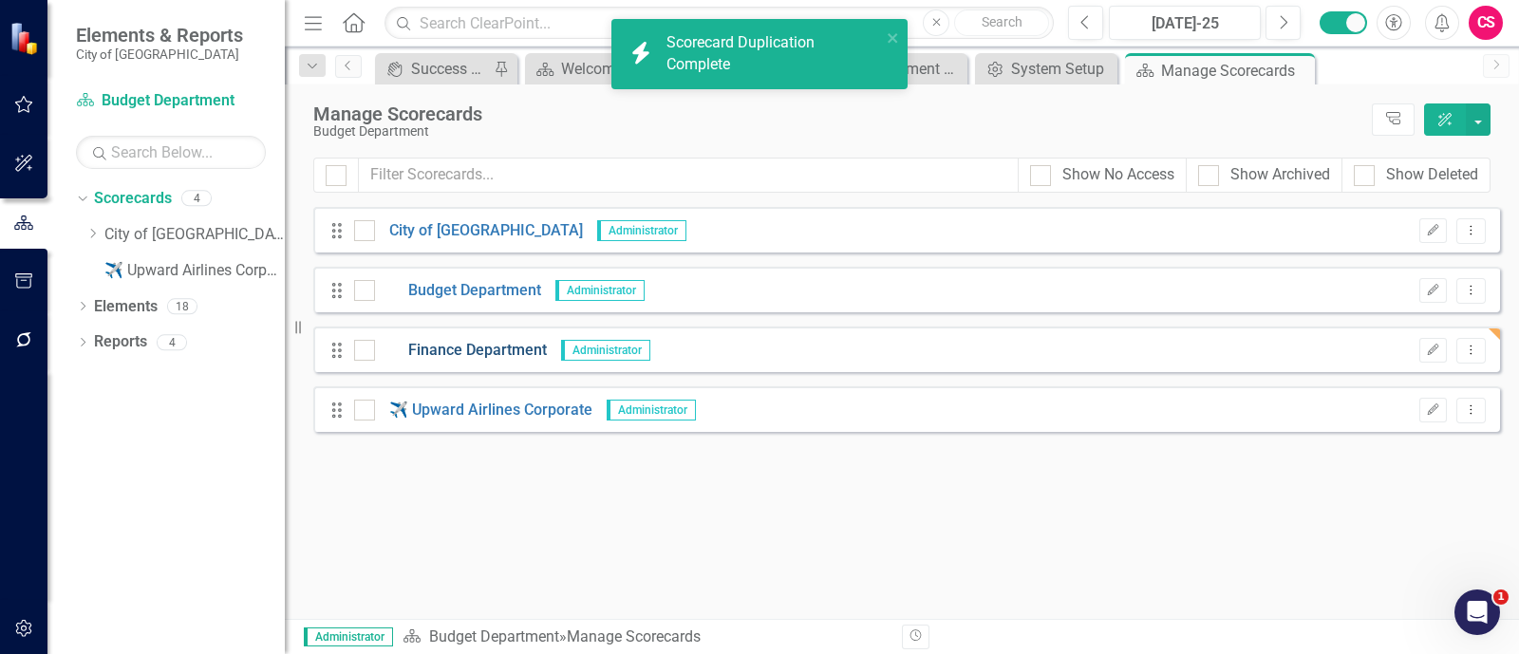
click at [489, 346] on link "Finance Department" at bounding box center [461, 351] width 172 height 22
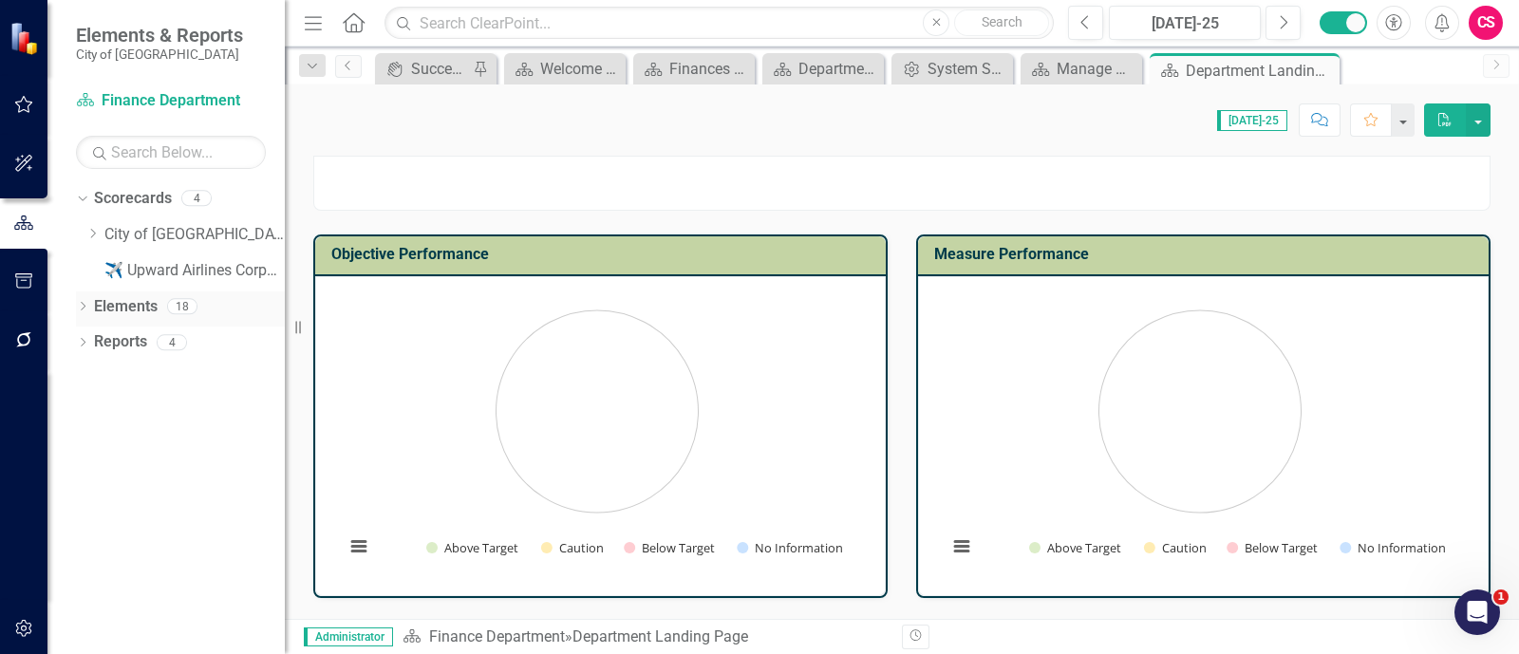
click at [125, 303] on link "Elements" at bounding box center [126, 307] width 64 height 22
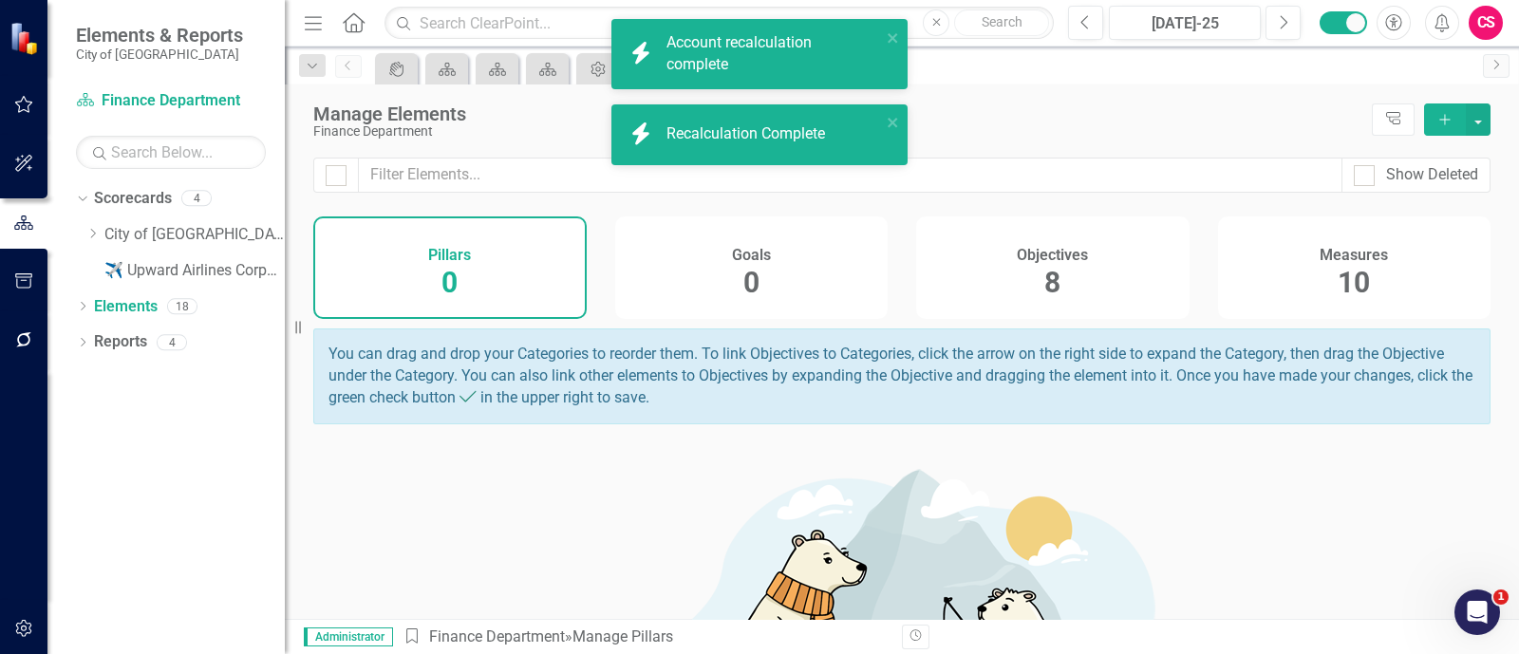
click at [1084, 276] on div "Objectives 8" at bounding box center [1052, 268] width 273 height 103
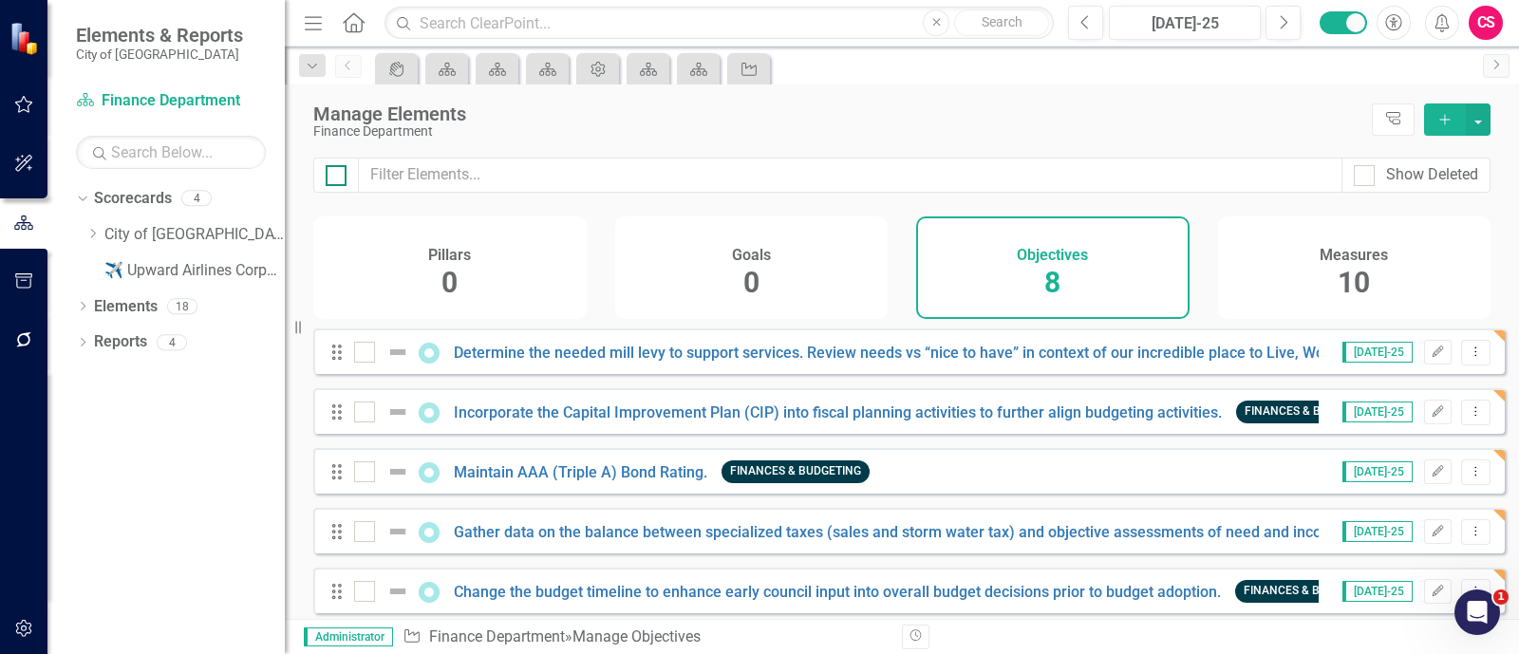
click at [339, 179] on div at bounding box center [336, 175] width 21 height 21
click at [338, 178] on input "checkbox" at bounding box center [332, 171] width 12 height 12
checkbox input "true"
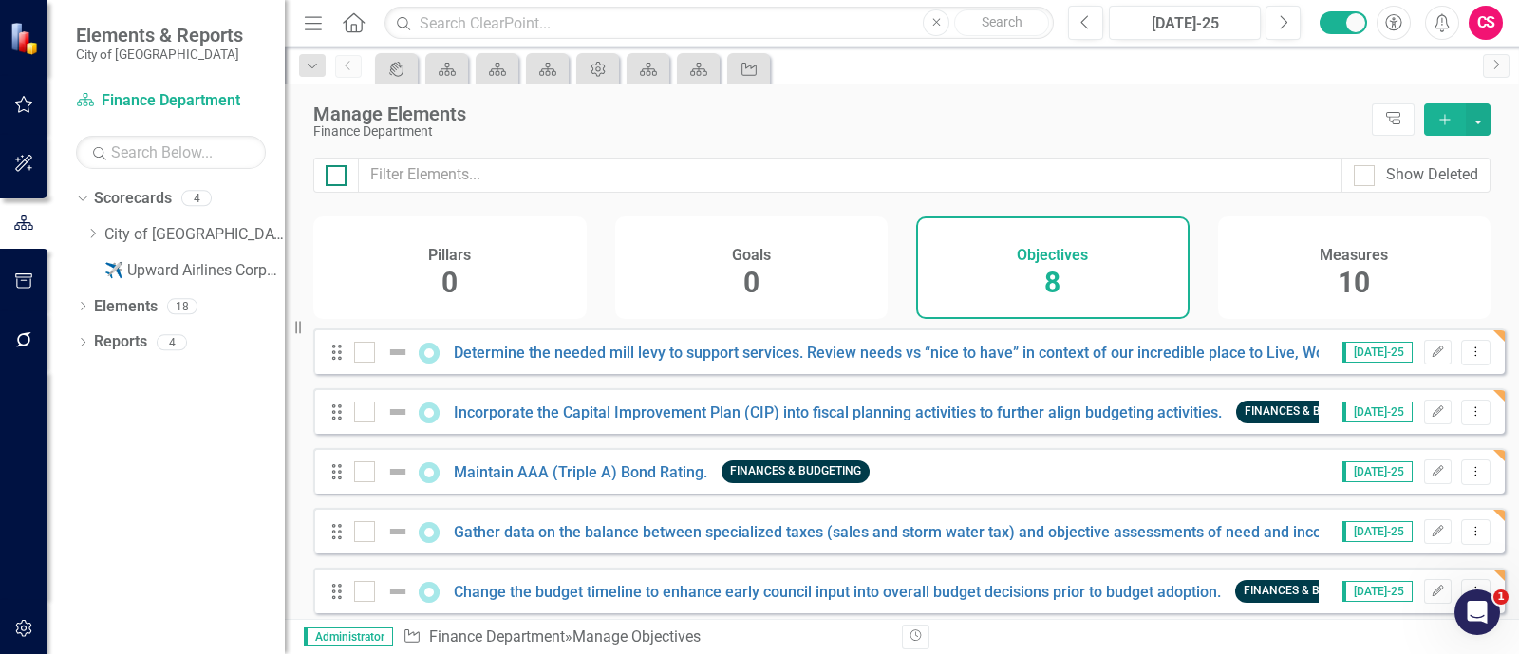
checkbox input "true"
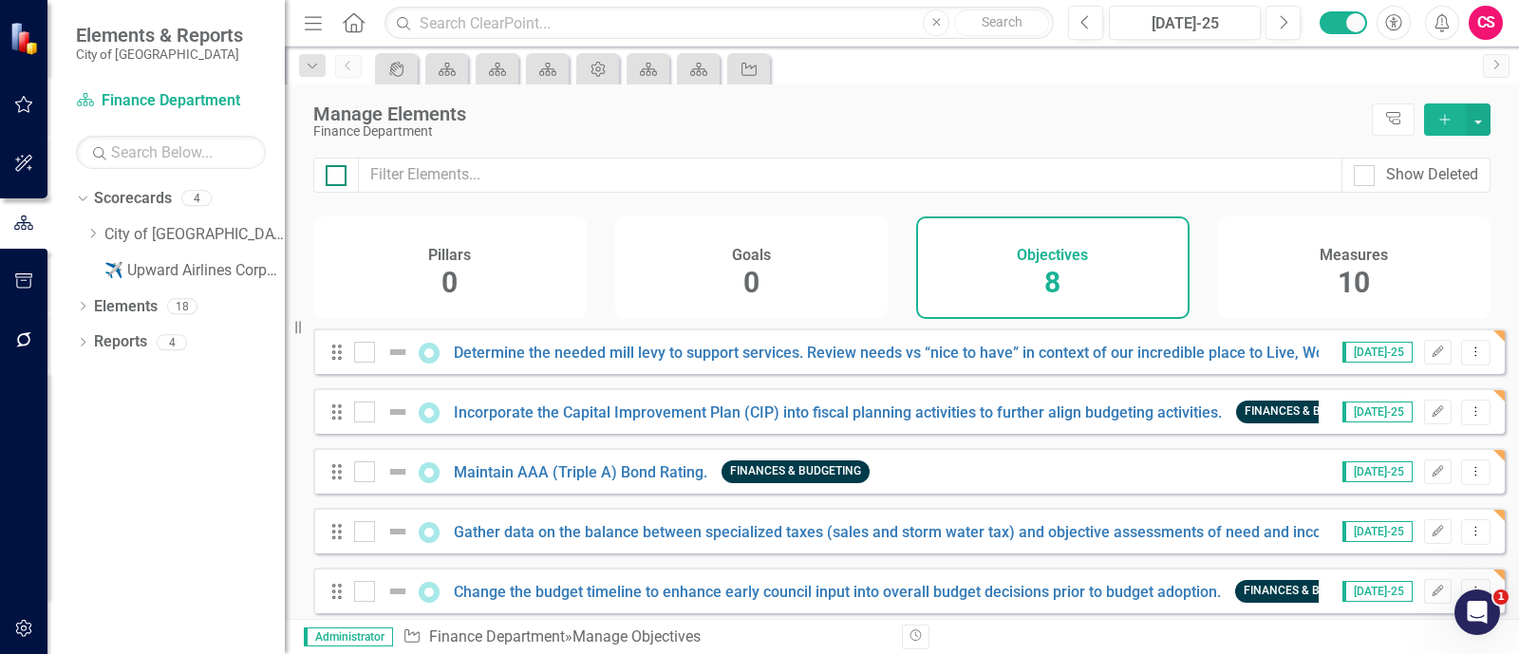
checkbox input "true"
click at [367, 363] on div at bounding box center [364, 352] width 21 height 21
click at [367, 354] on input "checkbox" at bounding box center [360, 348] width 12 height 12
checkbox input "false"
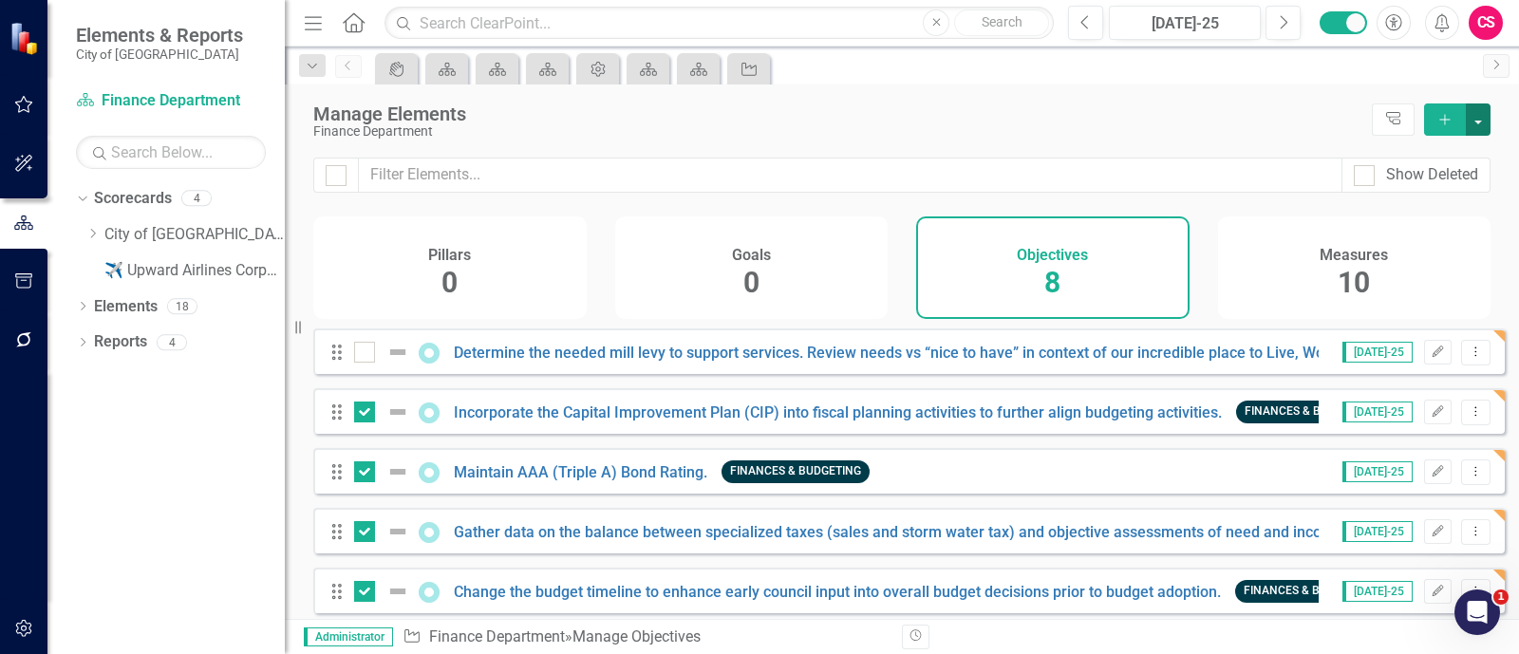
click at [1469, 116] on button "button" at bounding box center [1478, 120] width 25 height 32
click at [1408, 251] on link "Trash Delete Multiple" at bounding box center [1415, 259] width 150 height 35
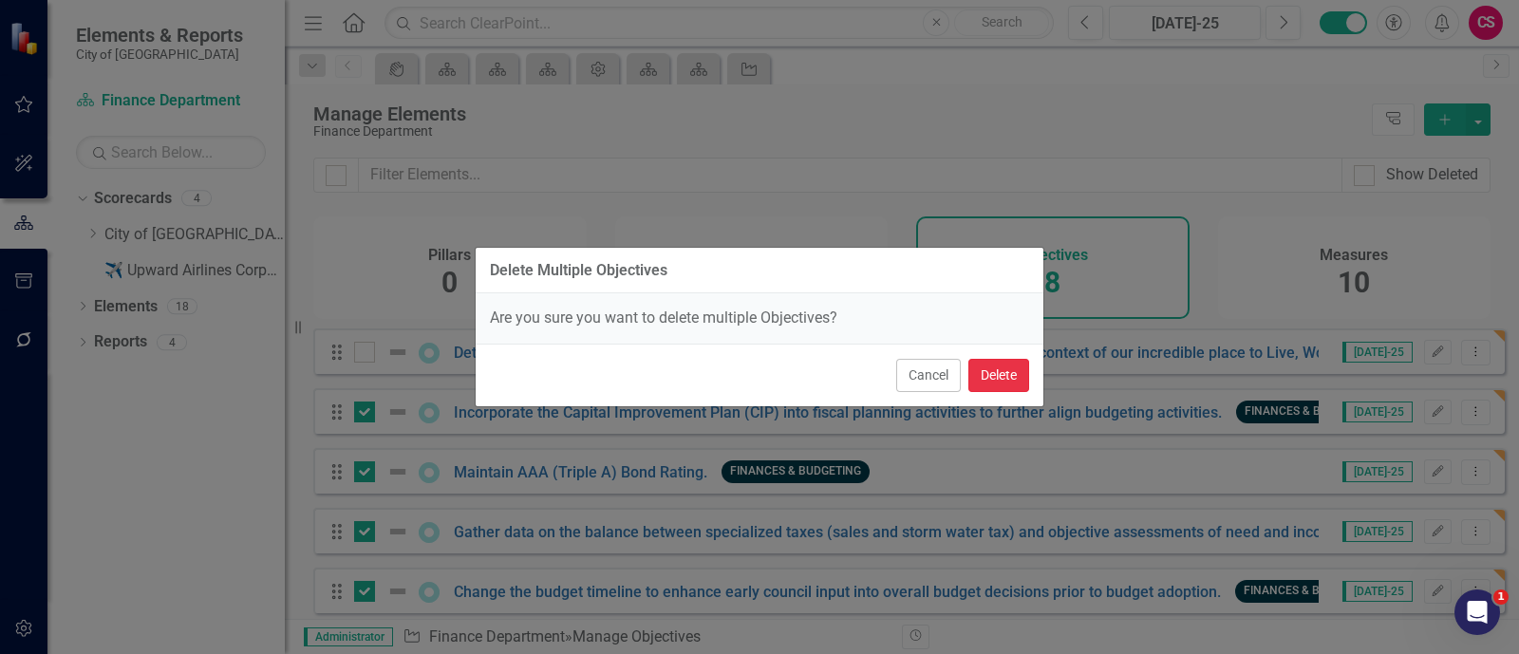
click at [996, 379] on button "Delete" at bounding box center [999, 375] width 61 height 33
checkbox input "false"
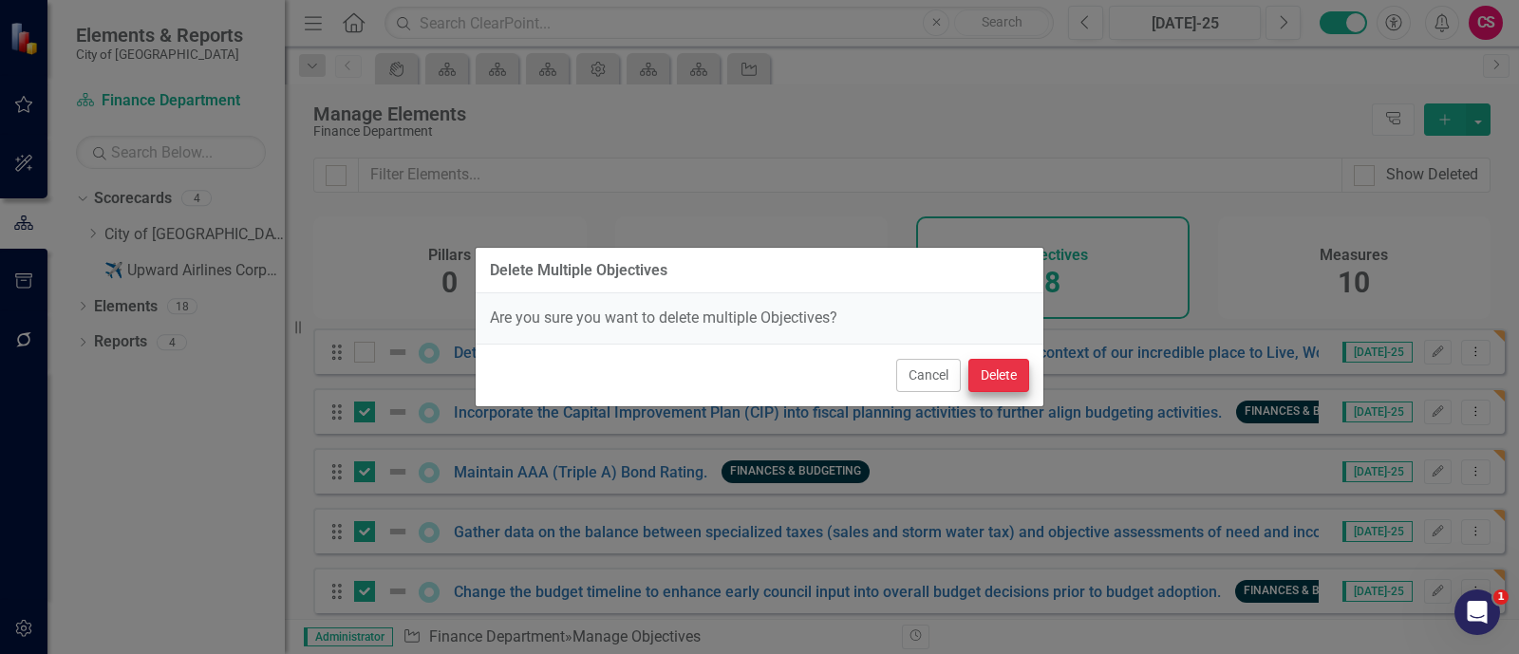
checkbox input "false"
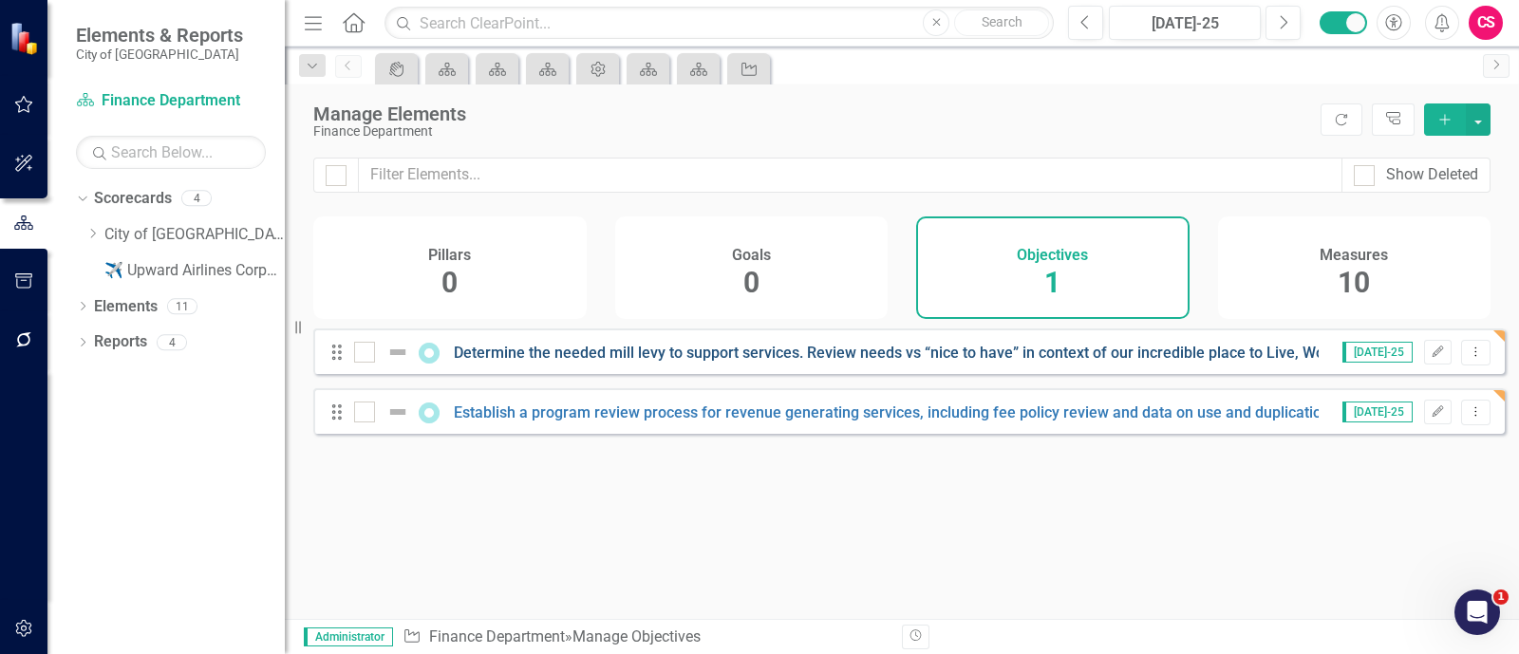
click at [989, 358] on link "Determine the needed mill levy to support services. Review needs vs “nice to ha…" at bounding box center [929, 353] width 950 height 18
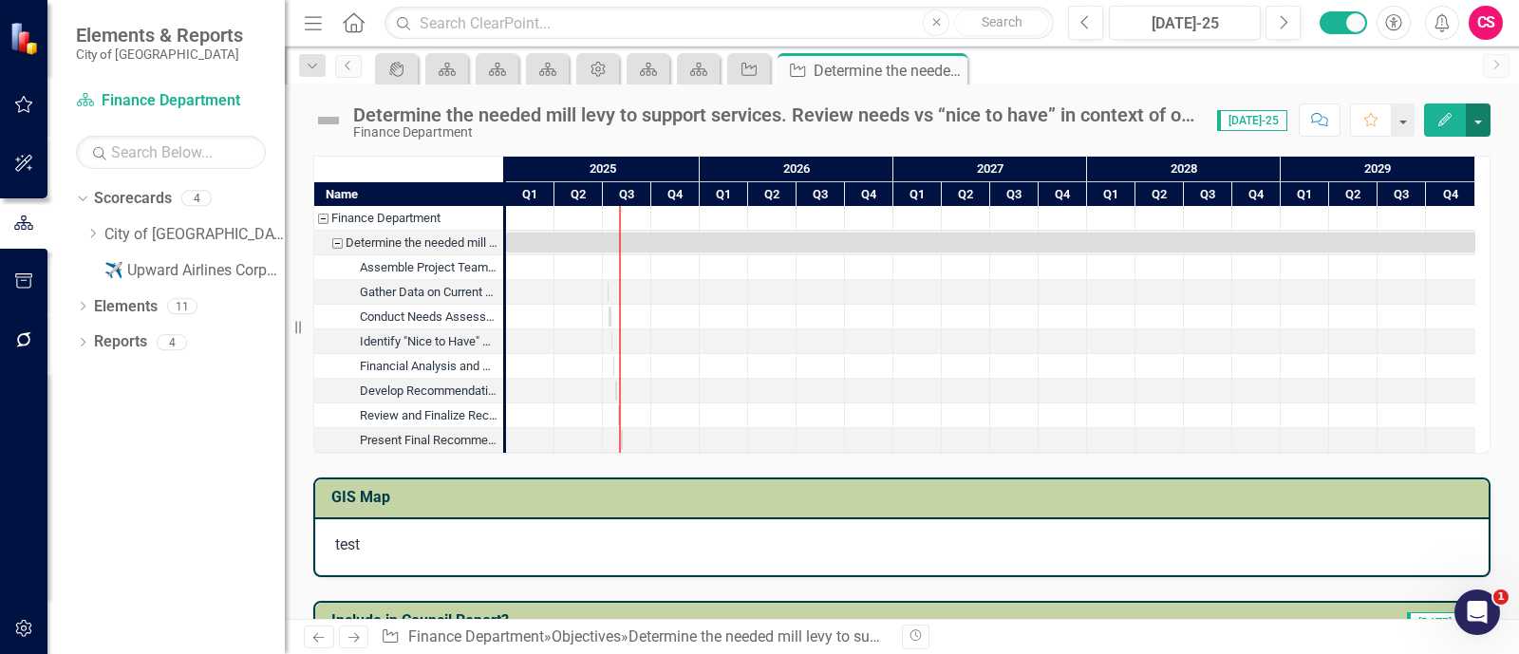
click at [1479, 113] on button "button" at bounding box center [1478, 120] width 25 height 33
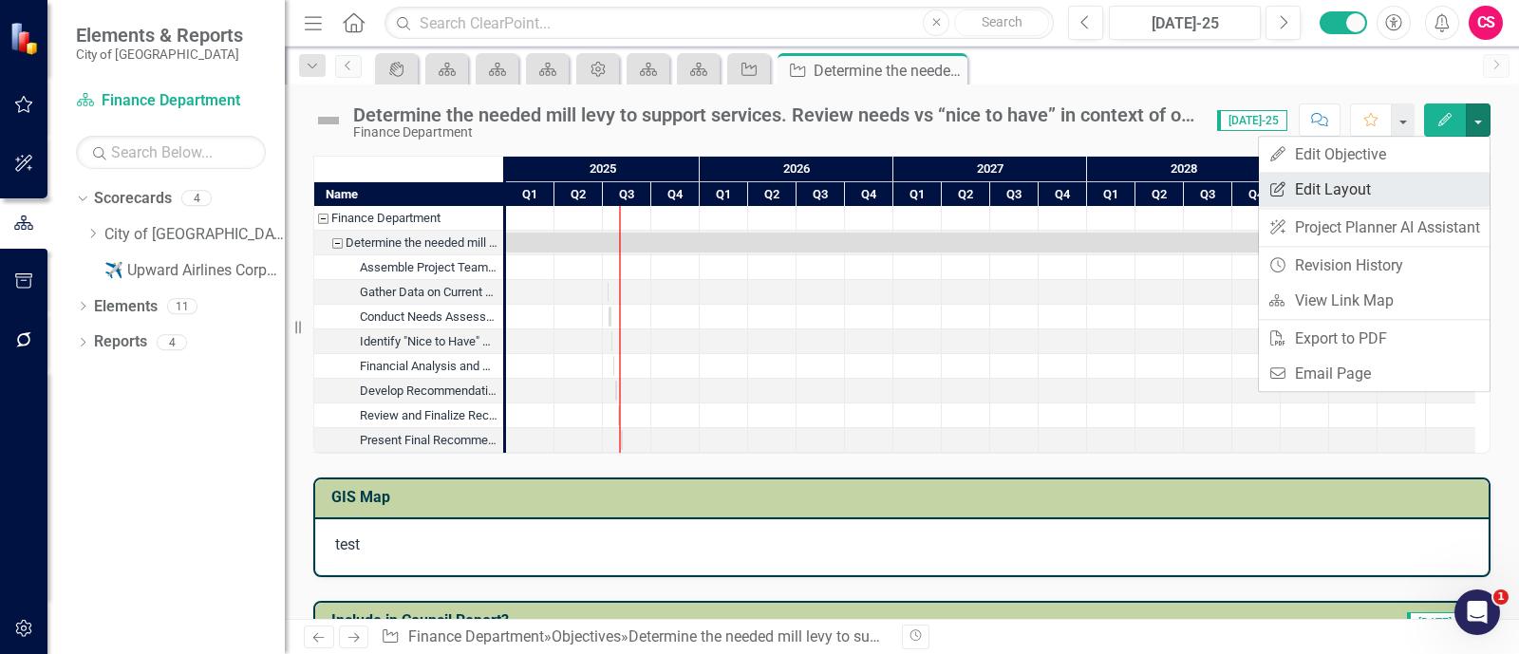
click at [1433, 192] on link "Edit Report Edit Layout" at bounding box center [1374, 189] width 231 height 35
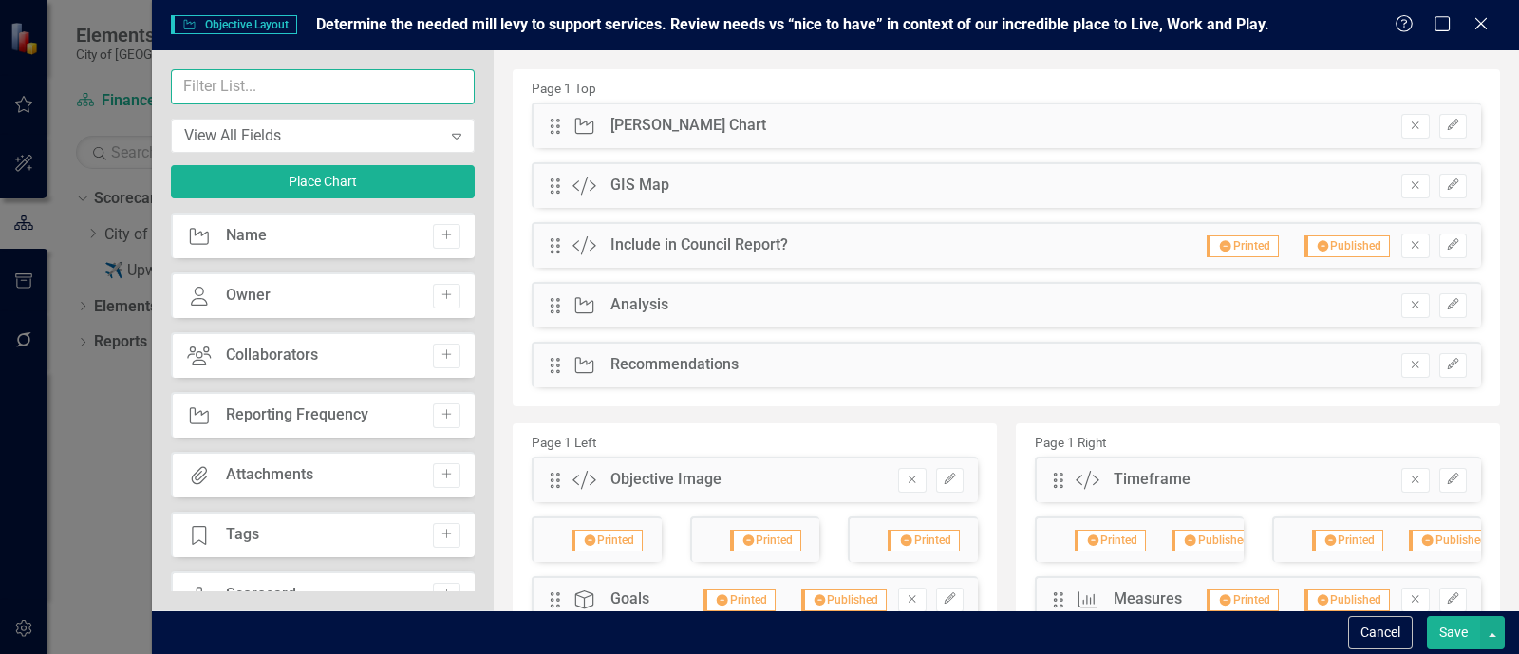
click at [385, 83] on input "text" at bounding box center [323, 86] width 304 height 35
type input "s"
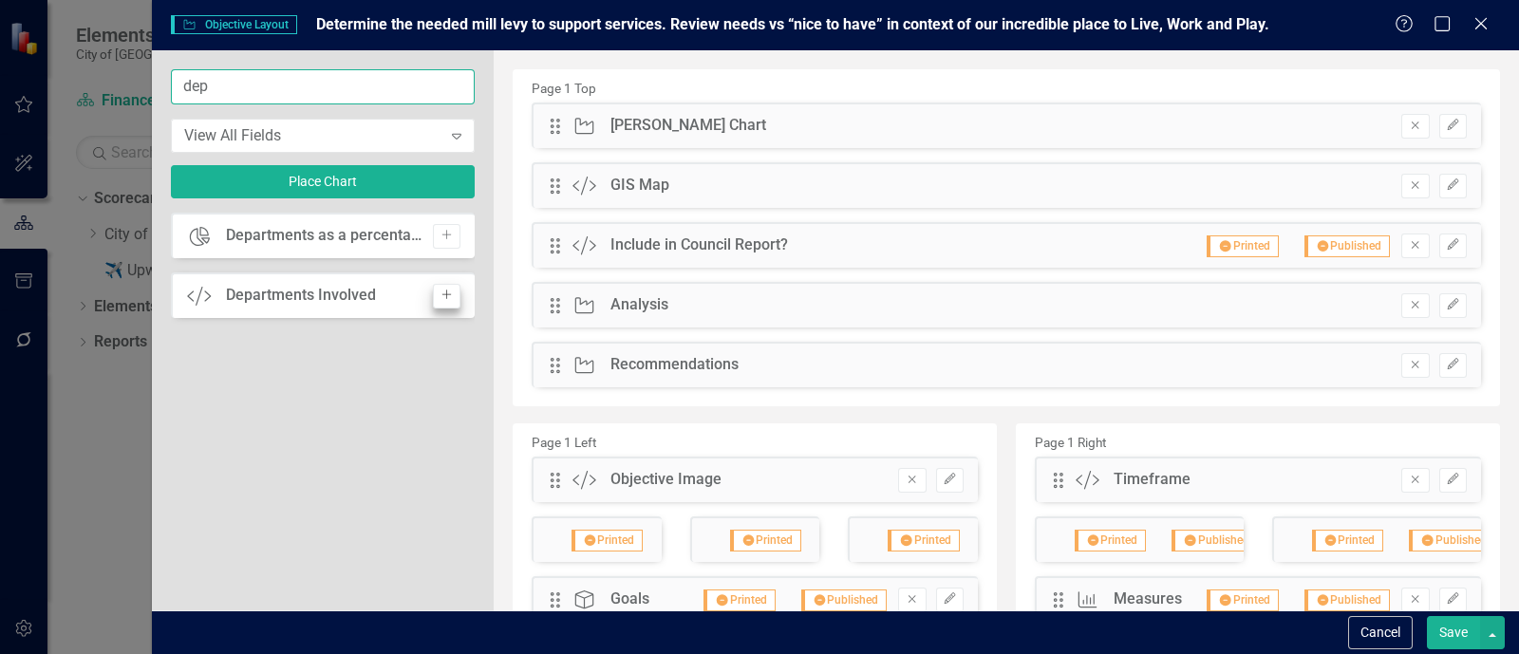
type input "dep"
click at [459, 302] on button "Add" at bounding box center [447, 296] width 28 height 25
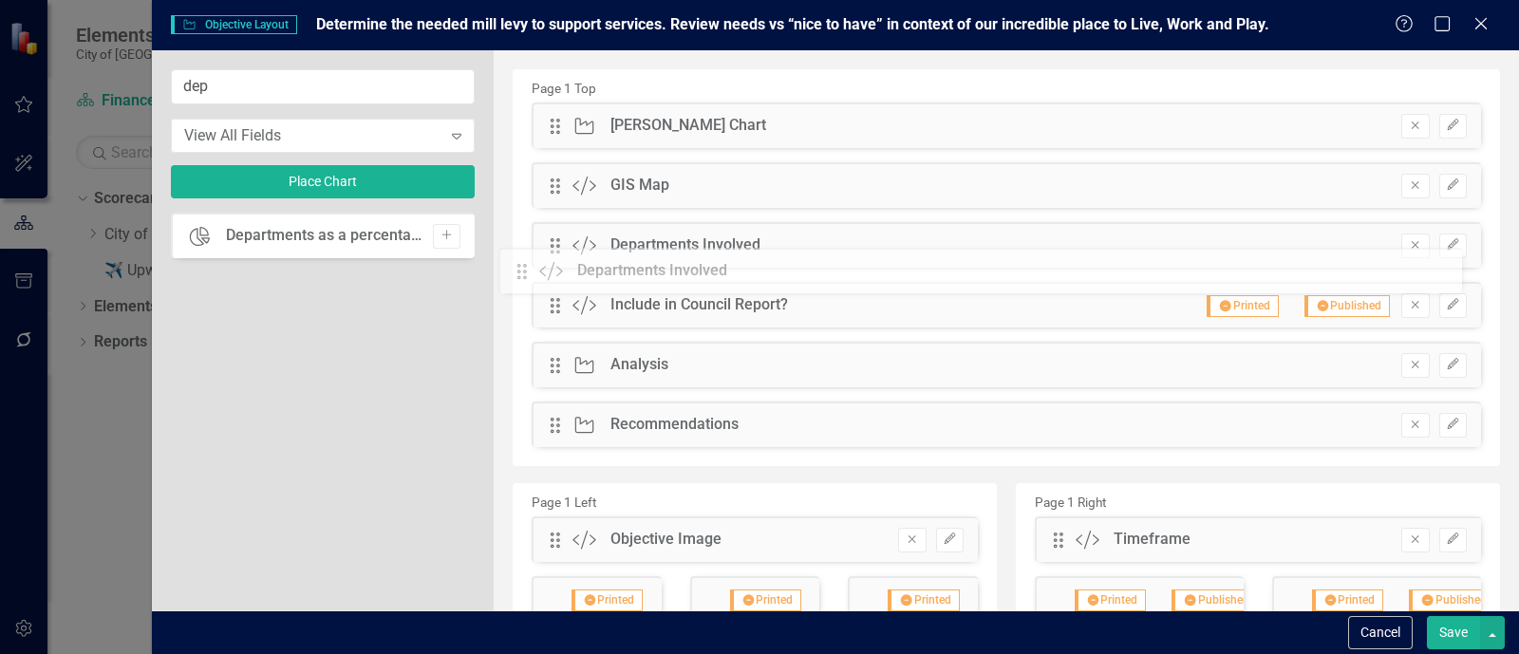
drag, startPoint x: 559, startPoint y: 121, endPoint x: 540, endPoint y: 266, distance: 146.5
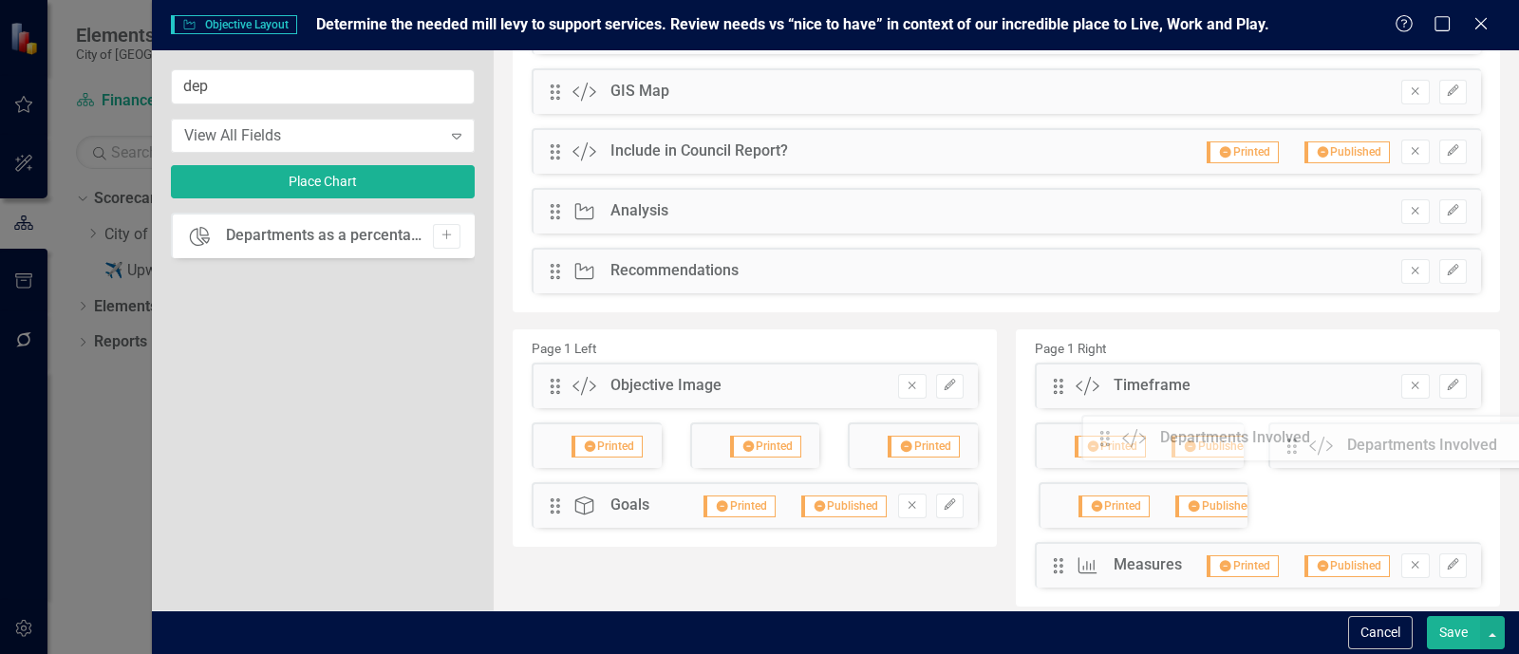
scroll to position [104, 0]
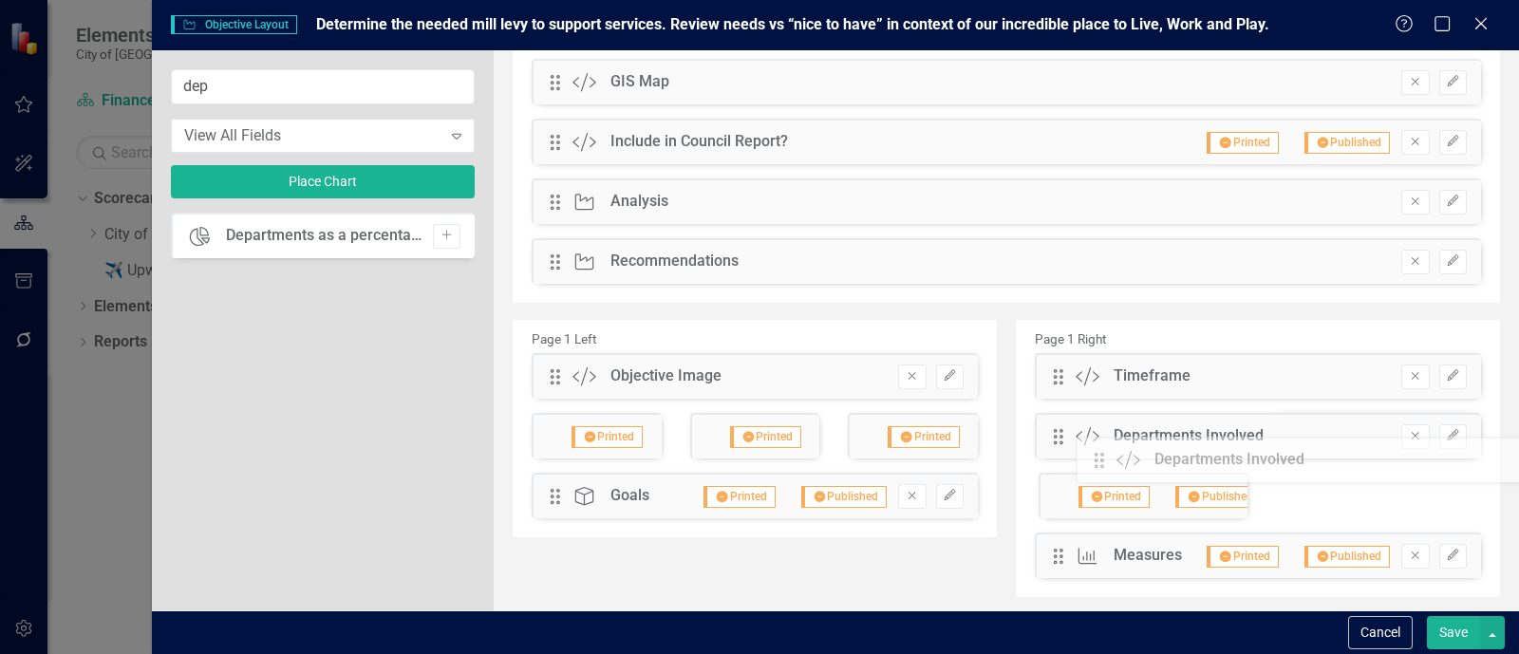
drag, startPoint x: 549, startPoint y: 151, endPoint x: 1106, endPoint y: 451, distance: 633.1
click at [1442, 443] on button "Edit" at bounding box center [1454, 436] width 28 height 25
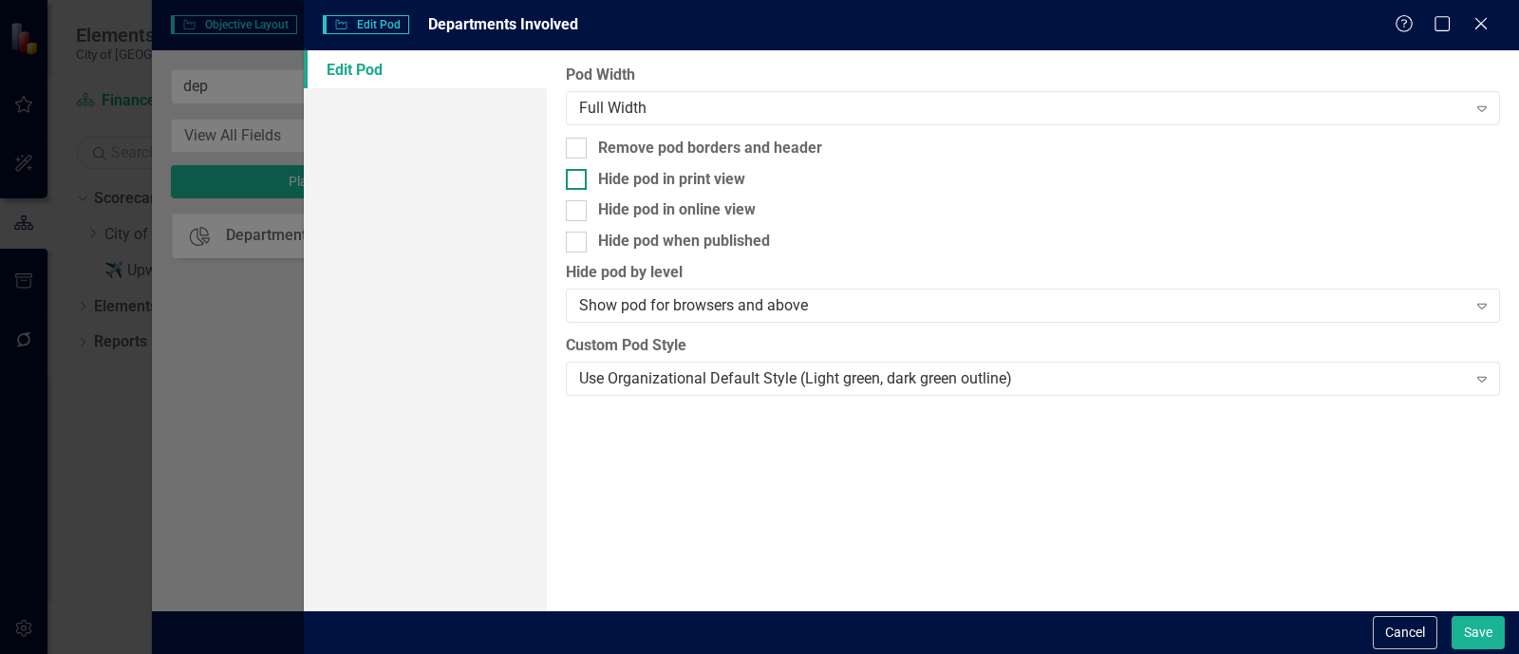
click at [715, 180] on div "Hide pod in print view" at bounding box center [671, 180] width 147 height 22
click at [578, 180] on input "Hide pod in print view" at bounding box center [572, 175] width 12 height 12
checkbox input "true"
click at [716, 241] on div "Hide pod when published" at bounding box center [684, 242] width 172 height 22
click at [578, 241] on input "Hide pod when published" at bounding box center [572, 238] width 12 height 12
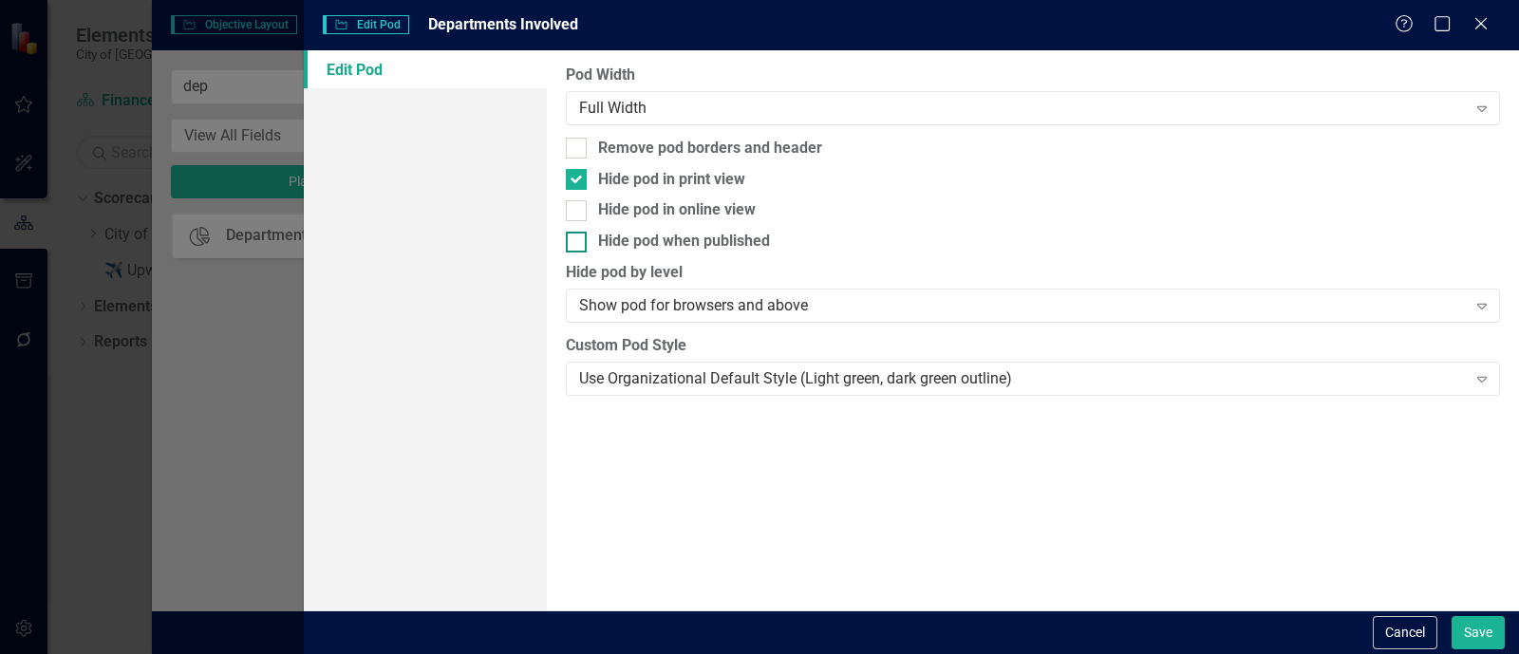
checkbox input "true"
click at [1491, 629] on button "Save" at bounding box center [1478, 632] width 53 height 33
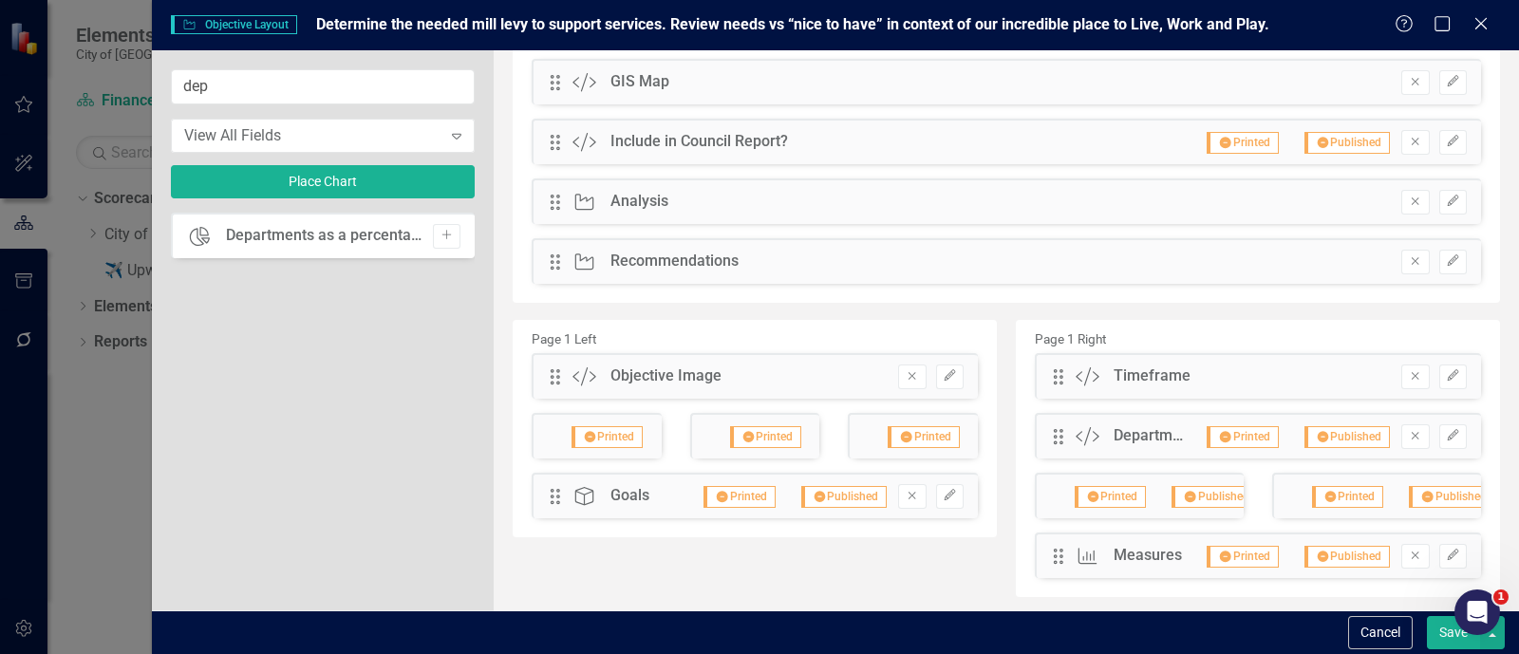
scroll to position [0, 0]
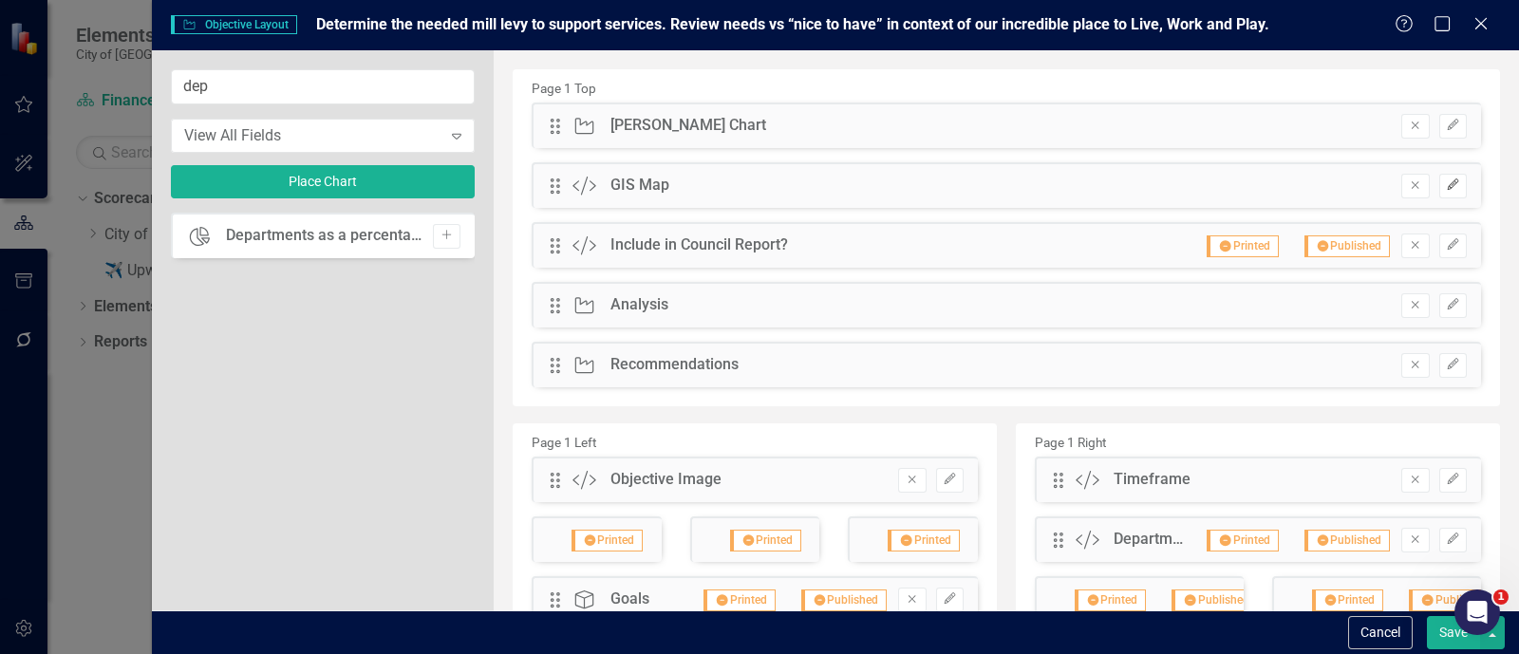
click at [1446, 182] on icon "Edit" at bounding box center [1453, 184] width 14 height 11
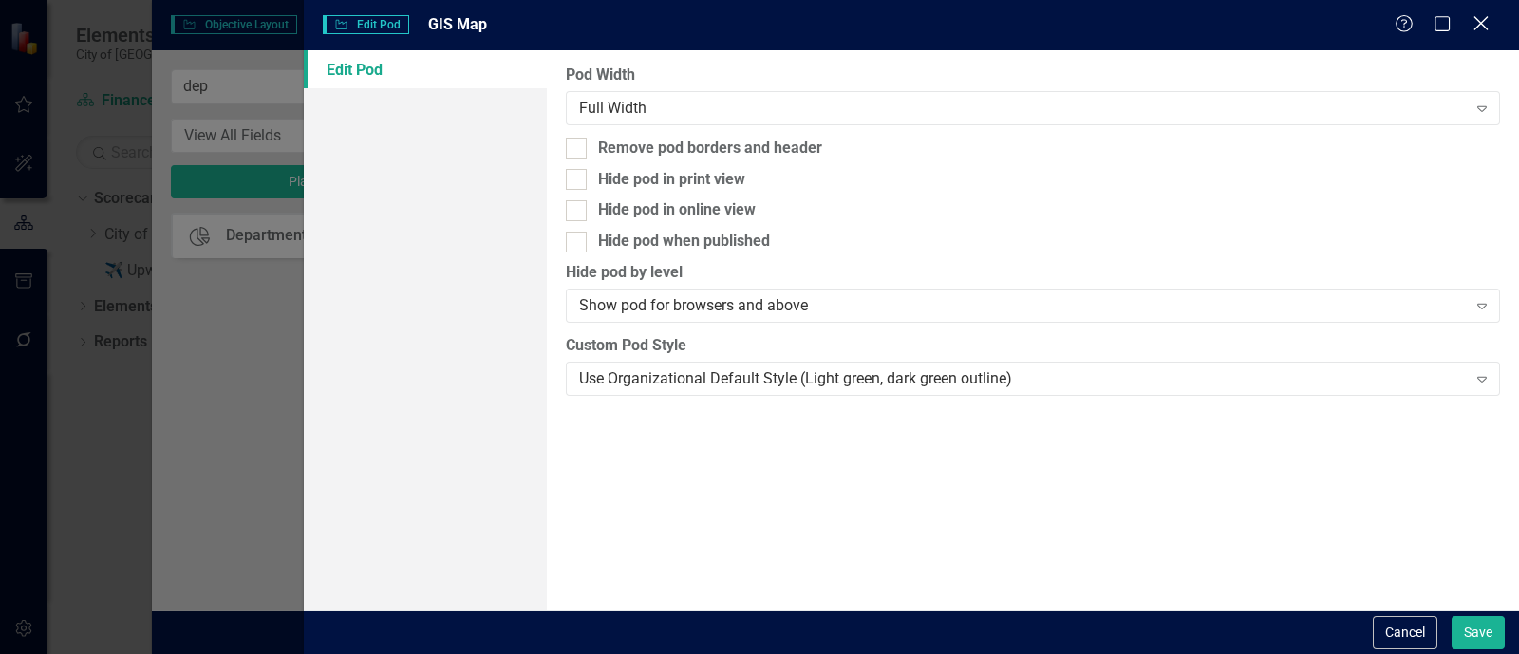
click at [1486, 20] on icon "Close" at bounding box center [1481, 23] width 24 height 18
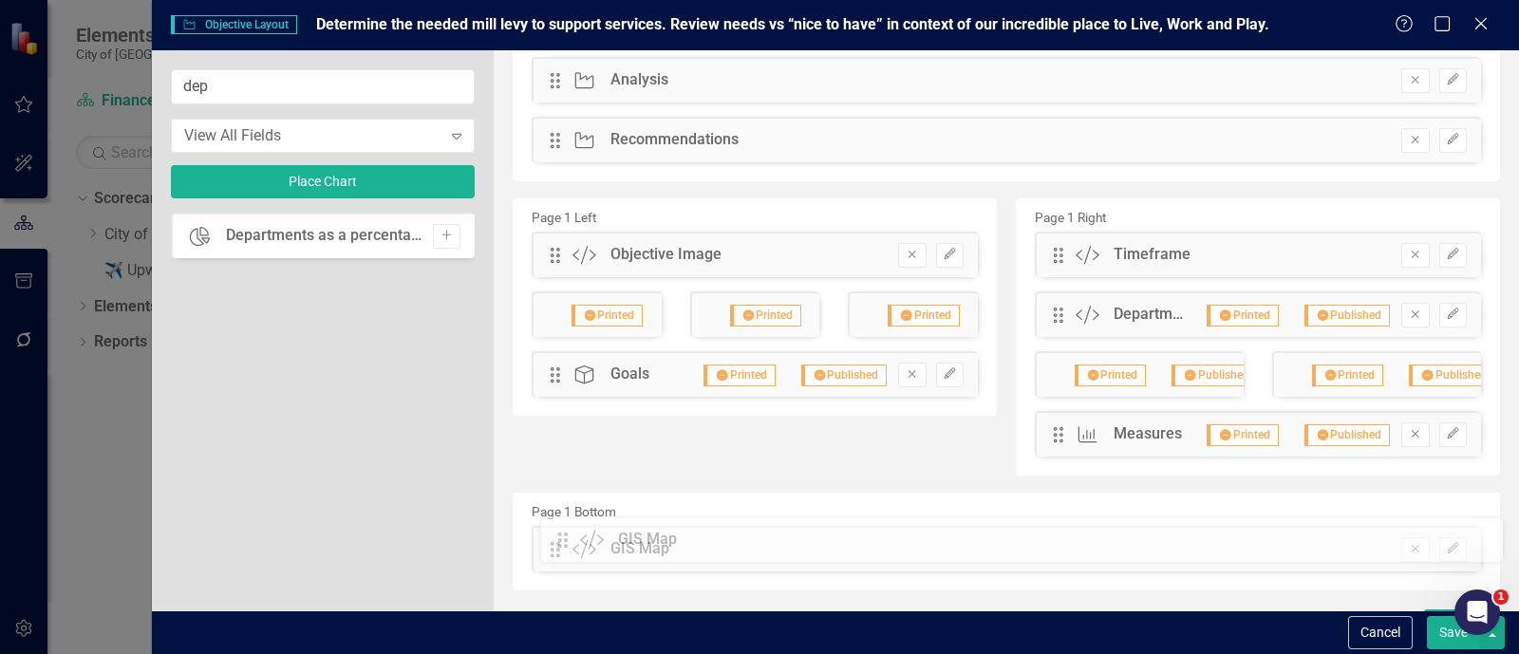
scroll to position [198, 0]
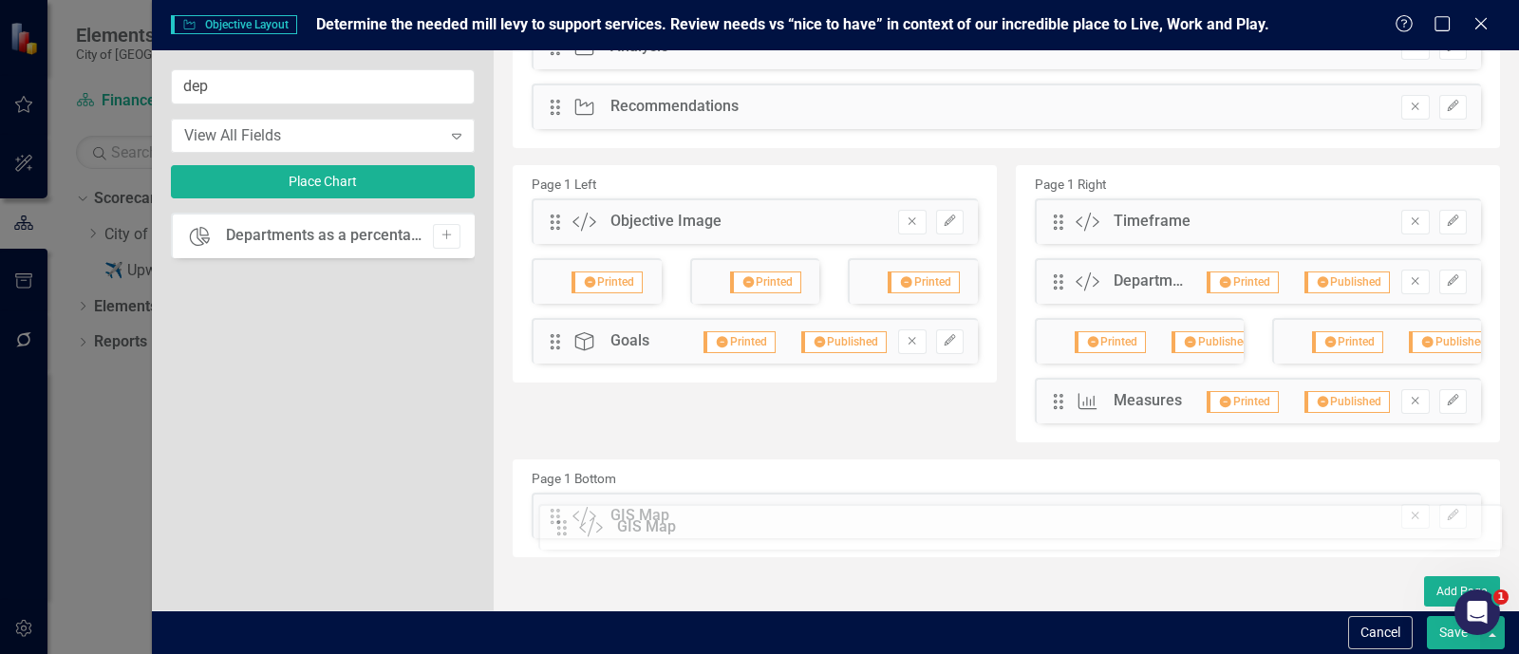
drag, startPoint x: 551, startPoint y: 187, endPoint x: 572, endPoint y: 525, distance: 338.7
click at [1450, 507] on button "Edit" at bounding box center [1454, 516] width 28 height 25
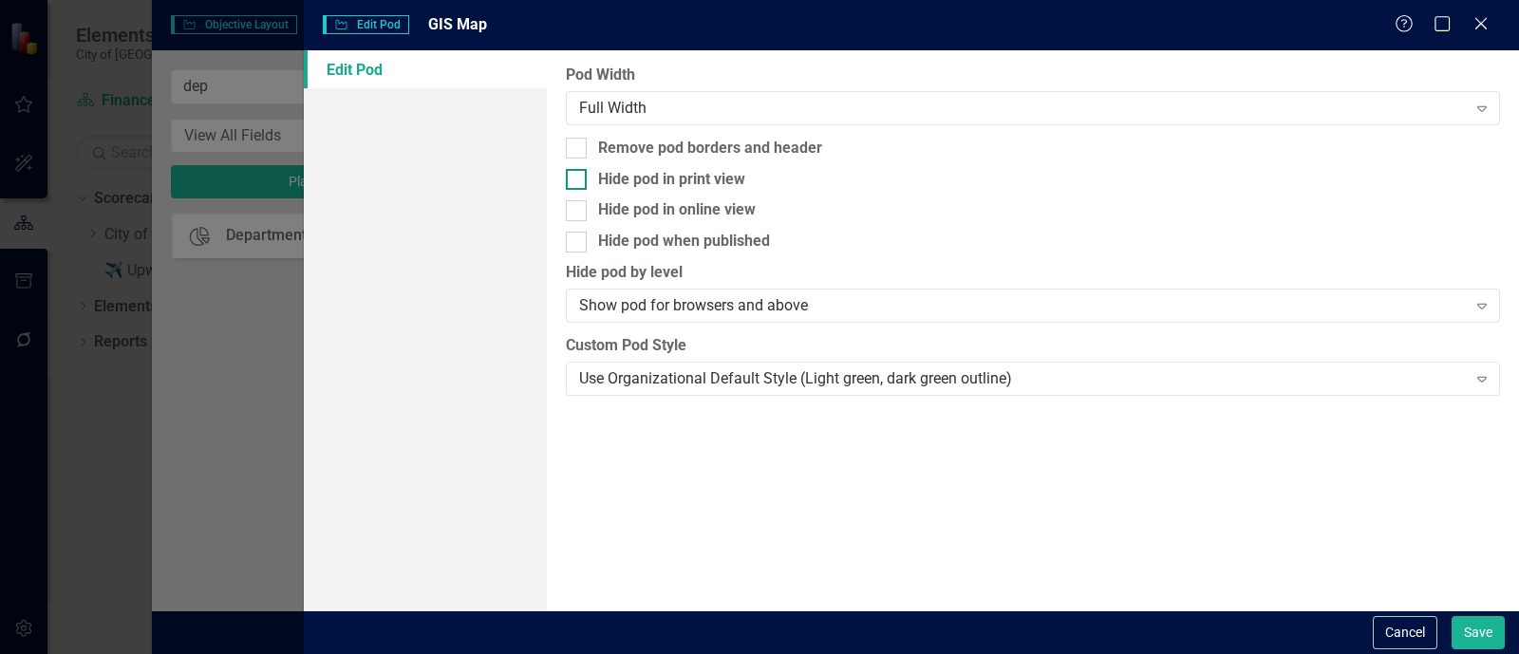
click at [688, 178] on div "Hide pod in print view" at bounding box center [671, 180] width 147 height 22
click at [578, 178] on input "Hide pod in print view" at bounding box center [572, 175] width 12 height 12
checkbox input "true"
click at [717, 240] on div "Hide pod when published" at bounding box center [684, 242] width 172 height 22
click at [578, 240] on input "Hide pod when published" at bounding box center [572, 238] width 12 height 12
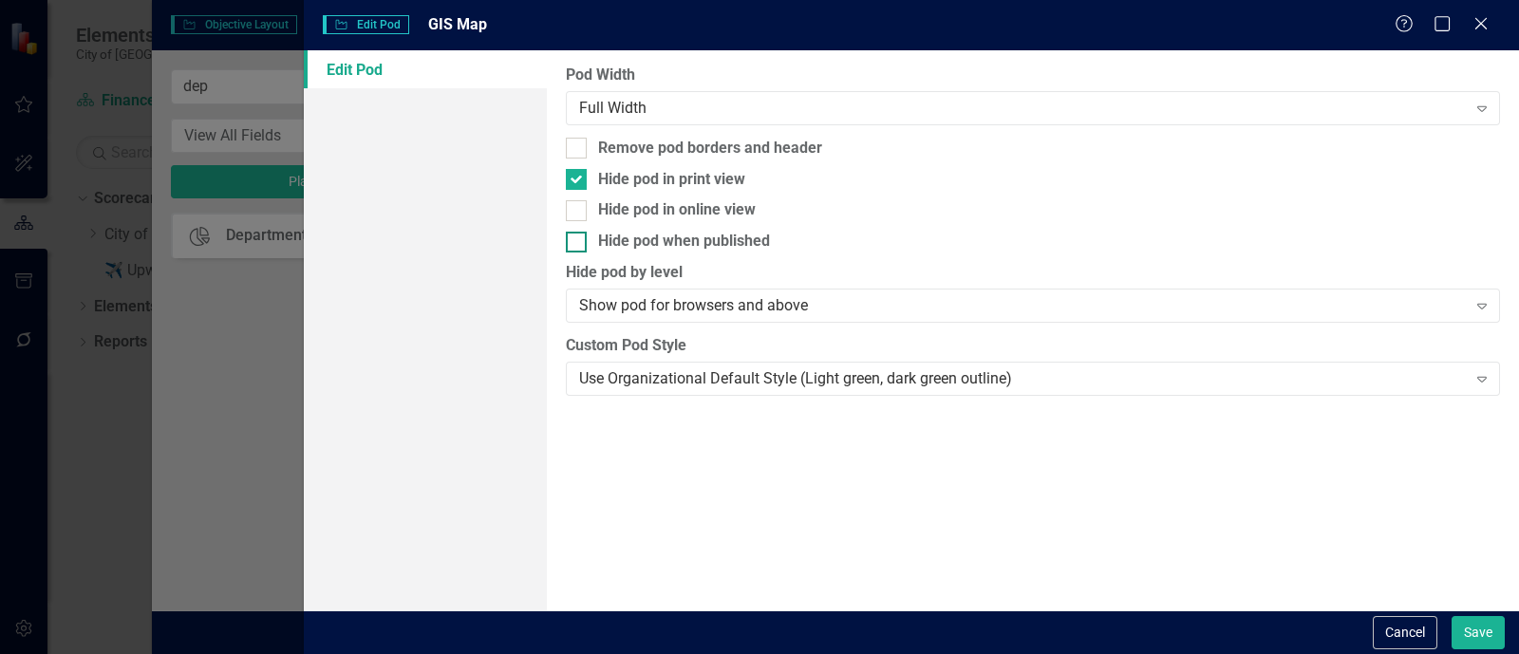
checkbox input "true"
click at [1477, 617] on button "Save" at bounding box center [1478, 632] width 53 height 33
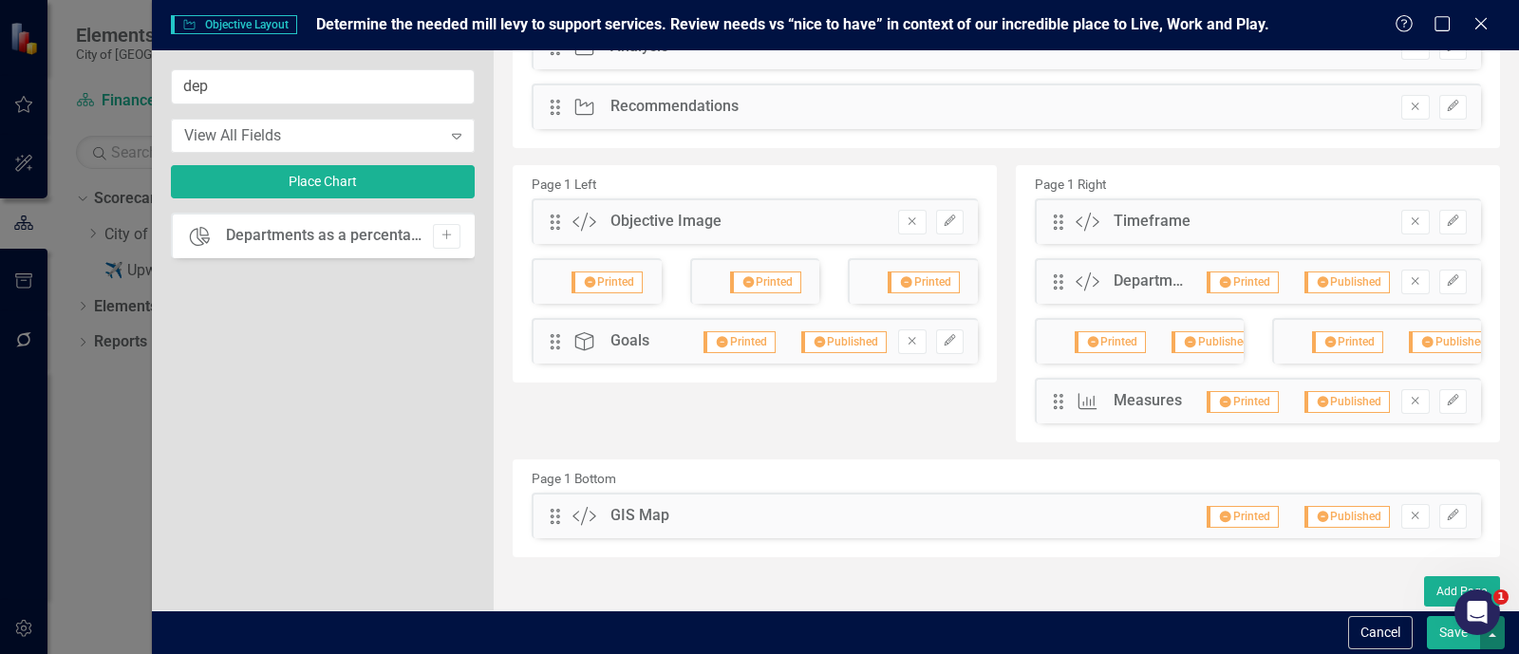
click at [1489, 648] on button "button" at bounding box center [1492, 632] width 25 height 33
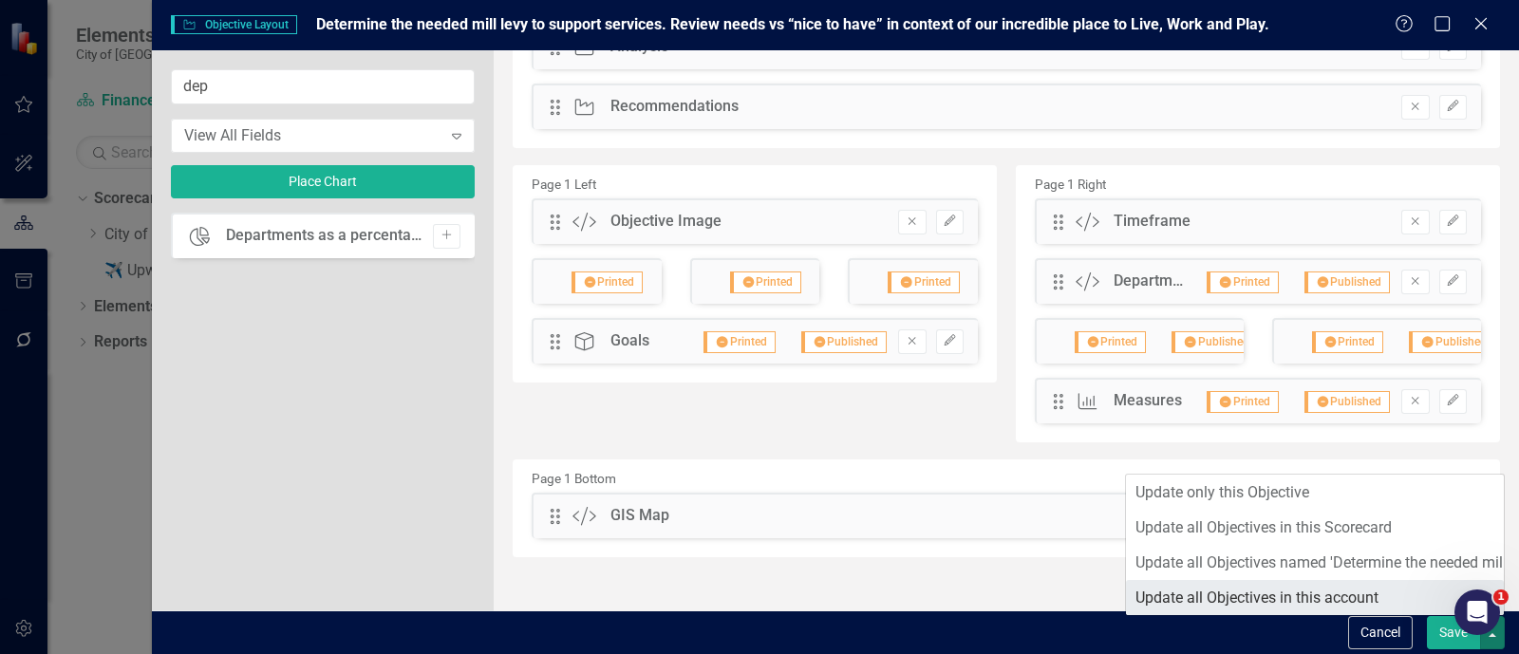
click at [1422, 606] on link "Update all Objectives in this account" at bounding box center [1315, 597] width 378 height 35
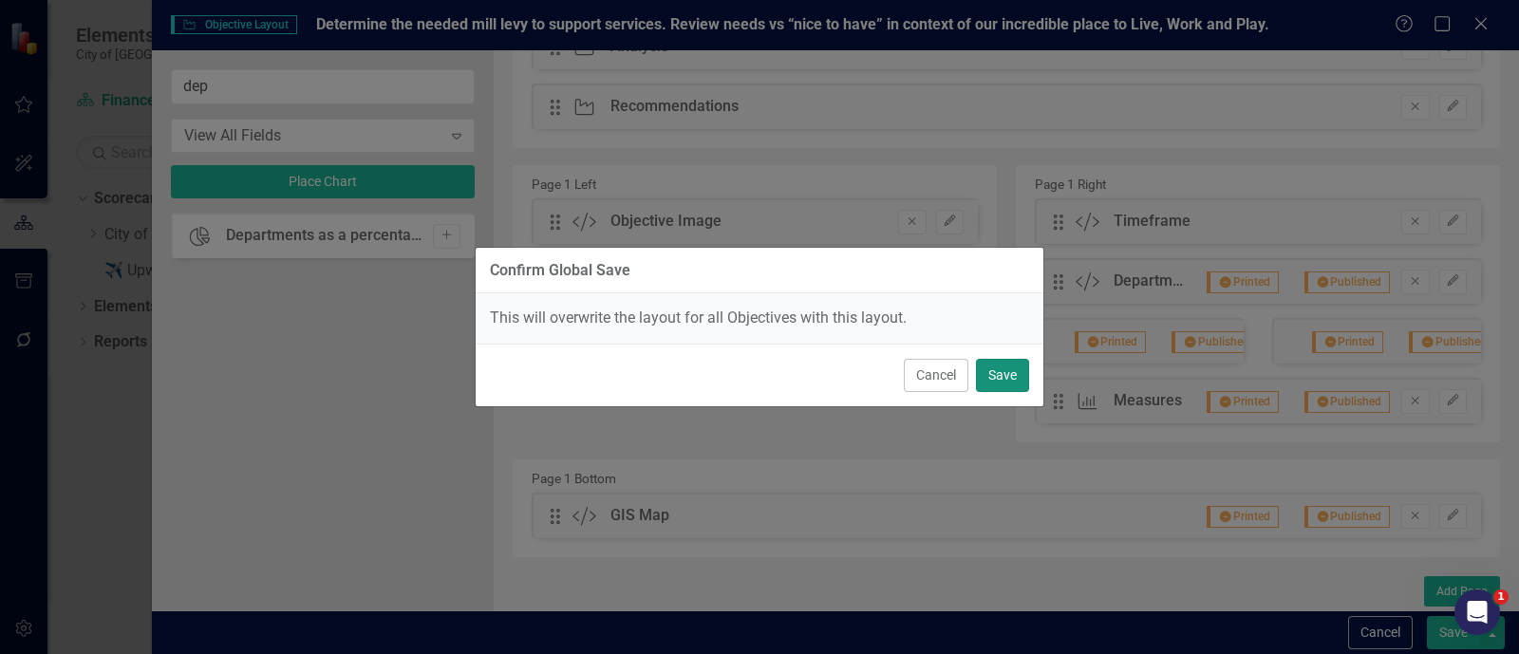
click at [987, 386] on button "Save" at bounding box center [1002, 375] width 53 height 33
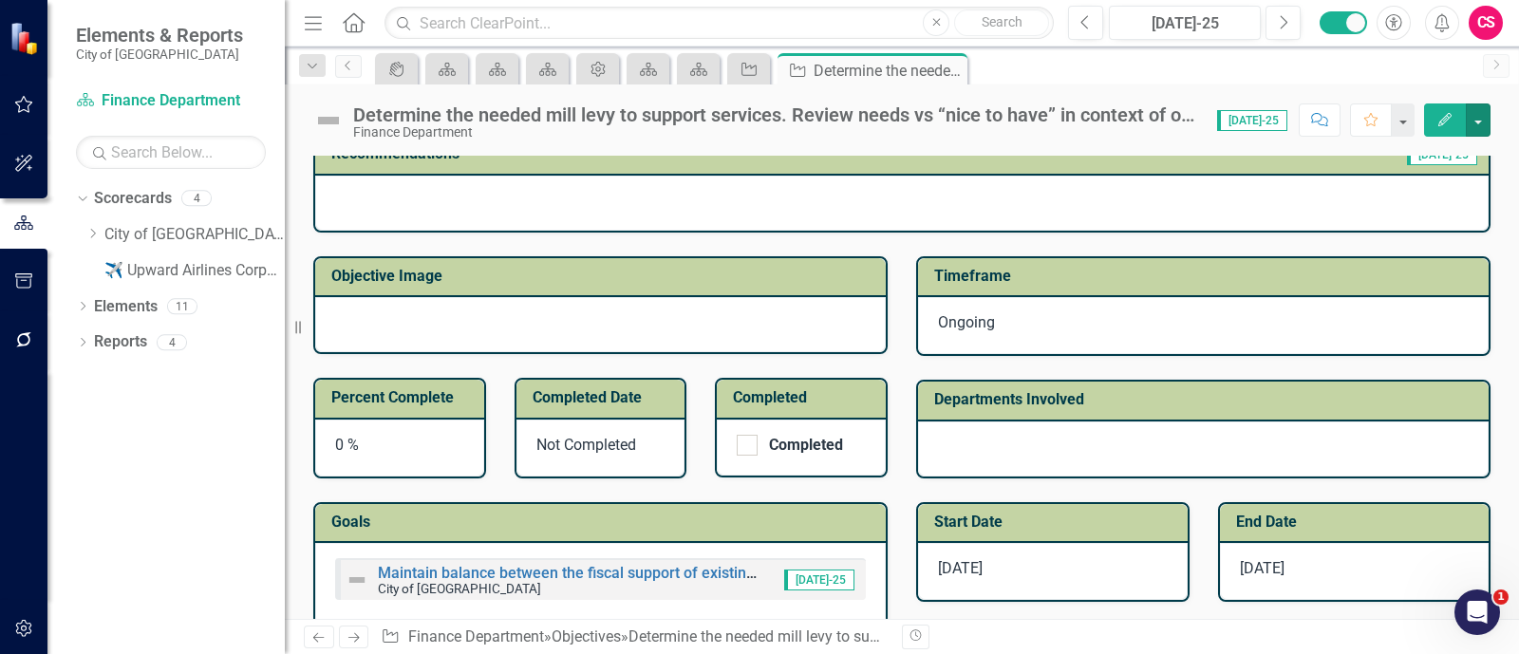
scroll to position [591, 0]
click at [998, 413] on div "Departments Involved" at bounding box center [1203, 401] width 571 height 40
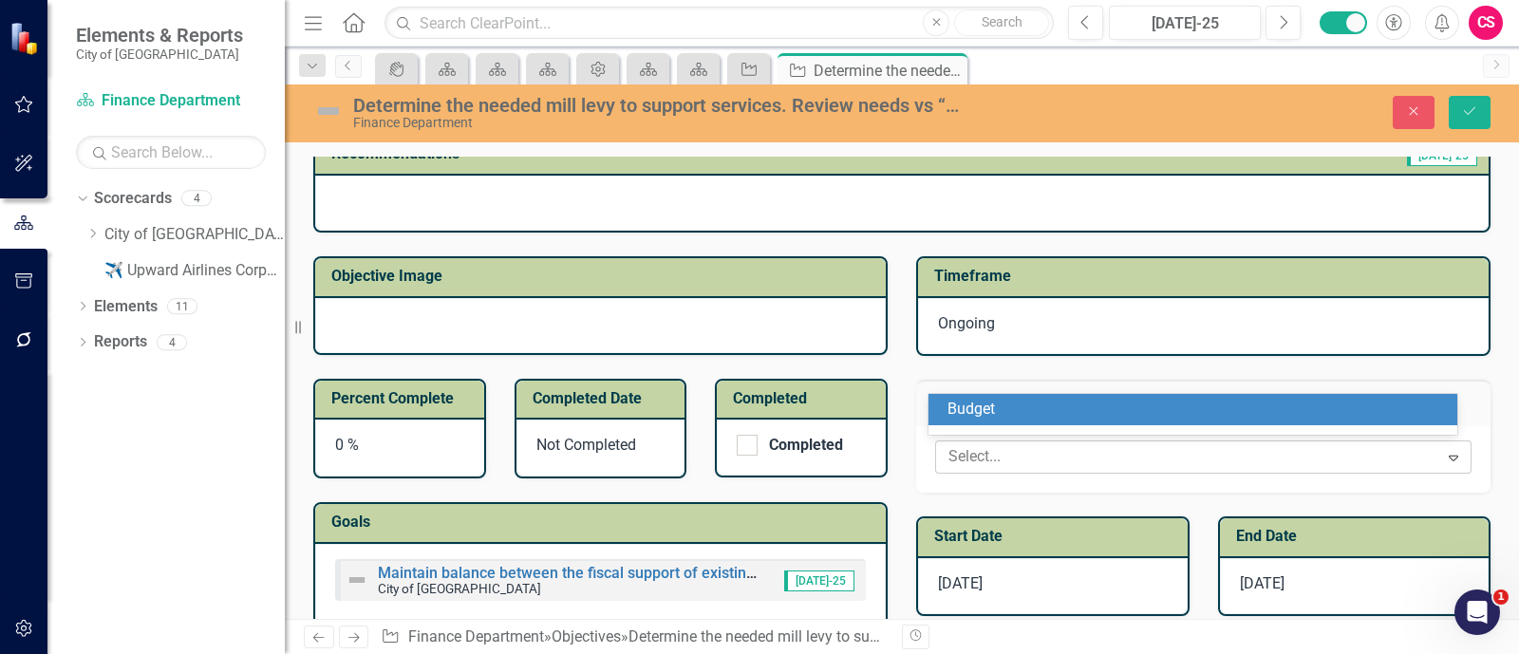
click at [1002, 444] on div at bounding box center [1190, 457] width 498 height 26
click at [1001, 405] on div "Budget" at bounding box center [1197, 410] width 499 height 22
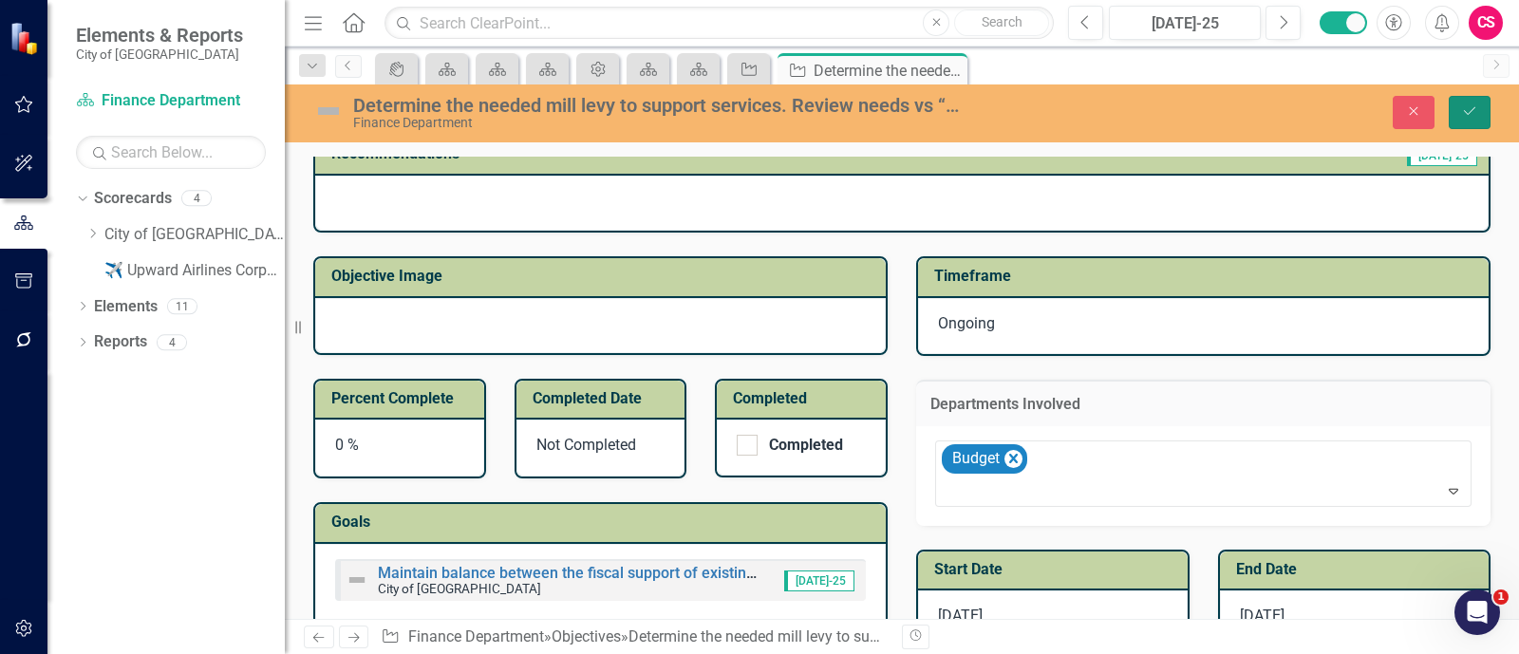
click at [1474, 97] on button "Save" at bounding box center [1470, 112] width 42 height 33
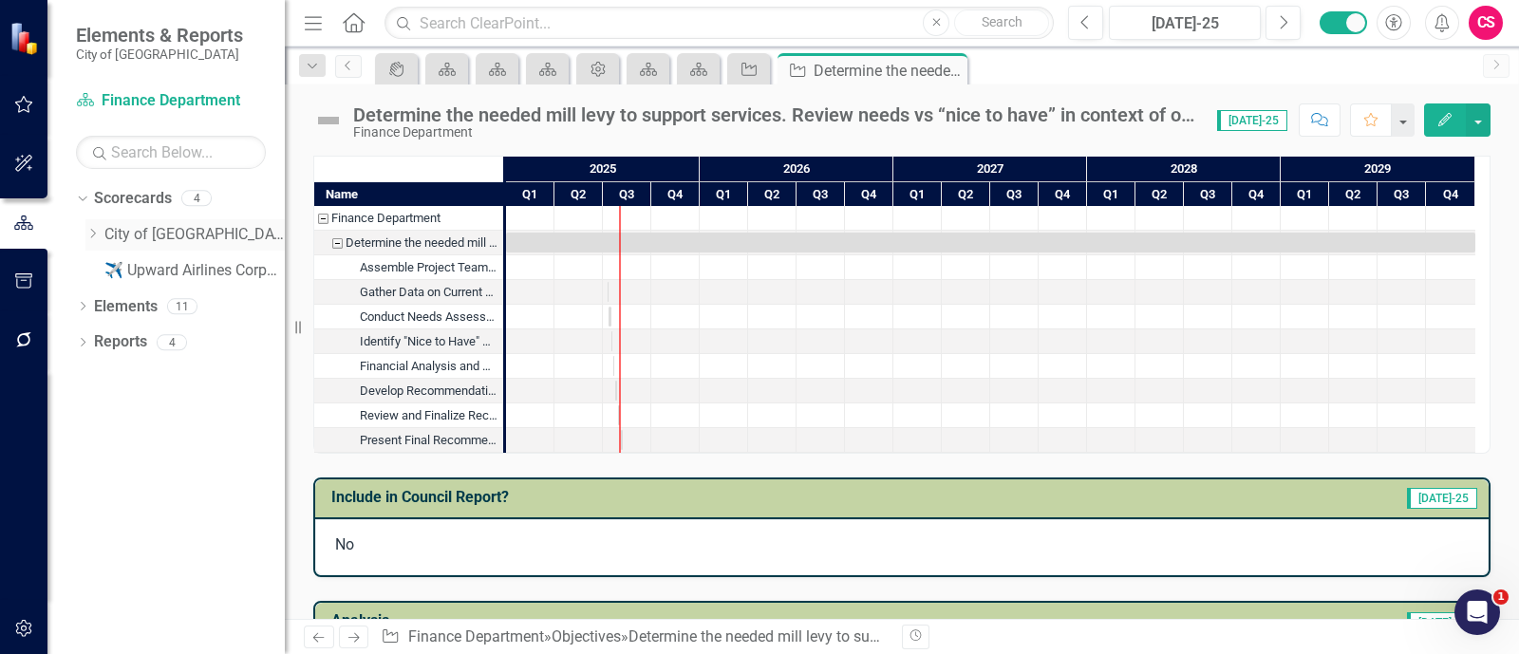
click at [160, 249] on div "Dropdown City of [GEOGRAPHIC_DATA]" at bounding box center [184, 234] width 199 height 31
click at [147, 226] on link "City of [GEOGRAPHIC_DATA]" at bounding box center [194, 235] width 180 height 22
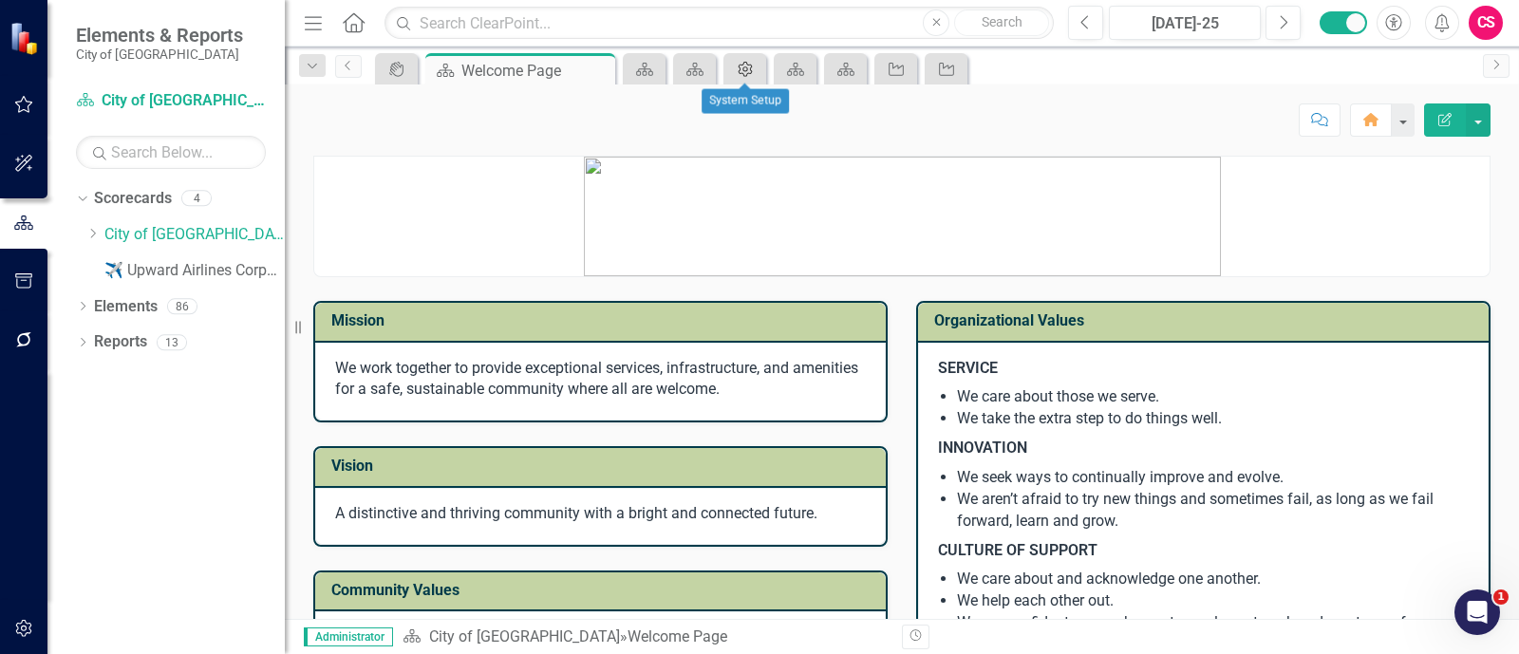
click at [736, 75] on icon "Admin Options" at bounding box center [745, 69] width 19 height 15
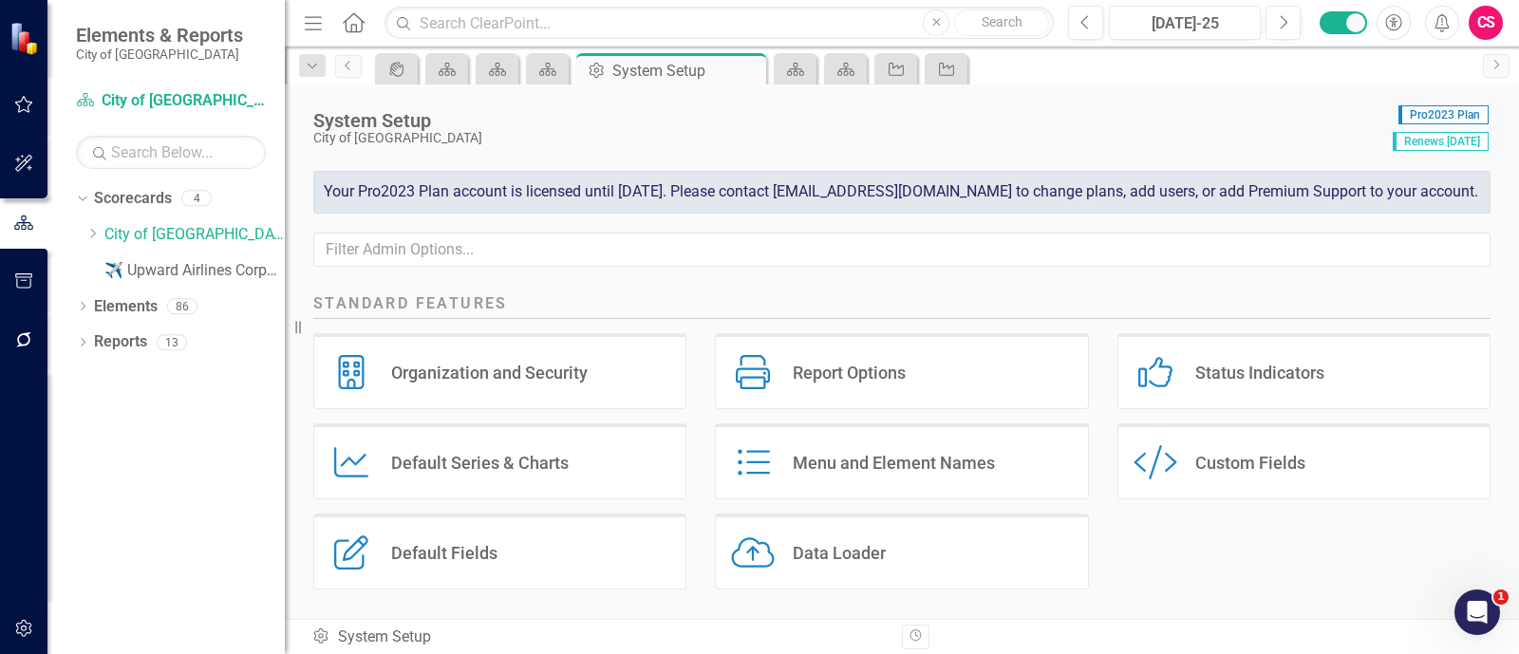
click at [1165, 438] on div "Custom Style Custom Fields" at bounding box center [1304, 462] width 373 height 76
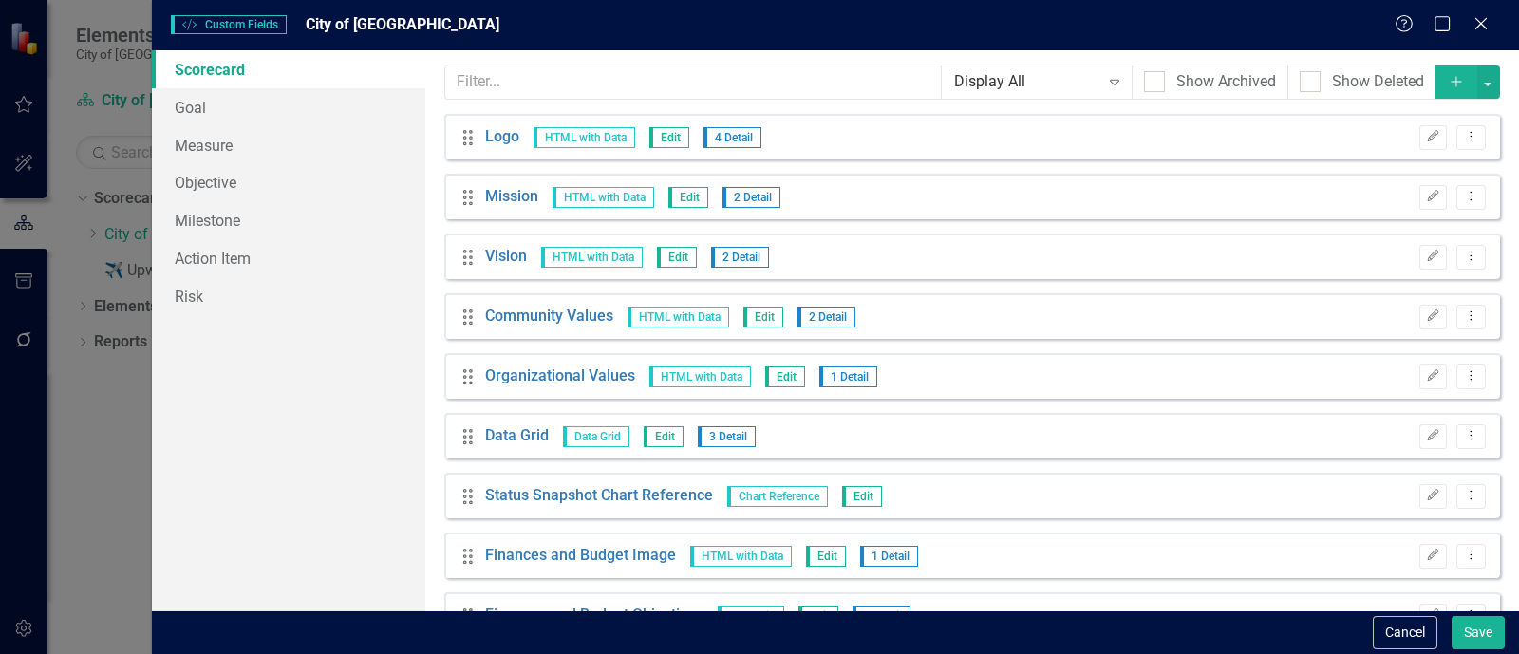
click at [1448, 76] on icon "Add" at bounding box center [1456, 81] width 17 height 13
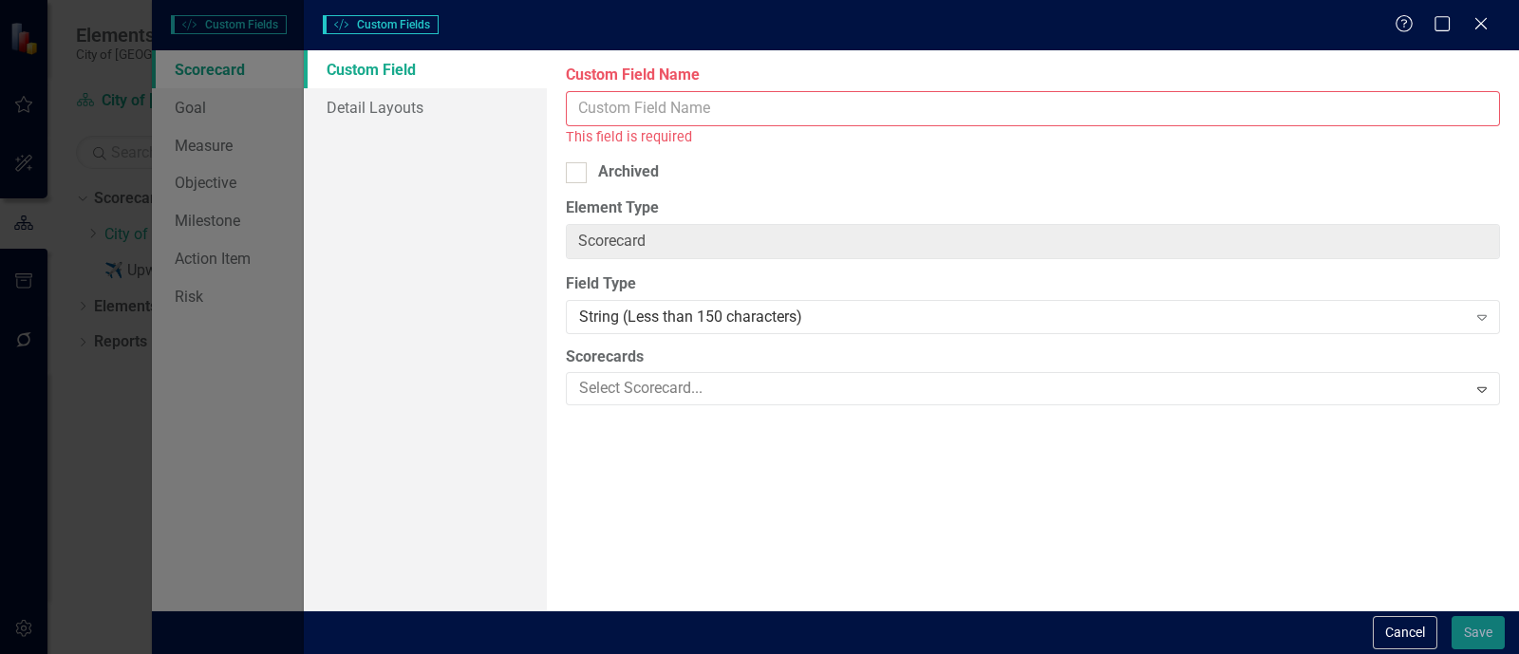
click at [1083, 118] on input "Custom Field Name" at bounding box center [1033, 108] width 934 height 35
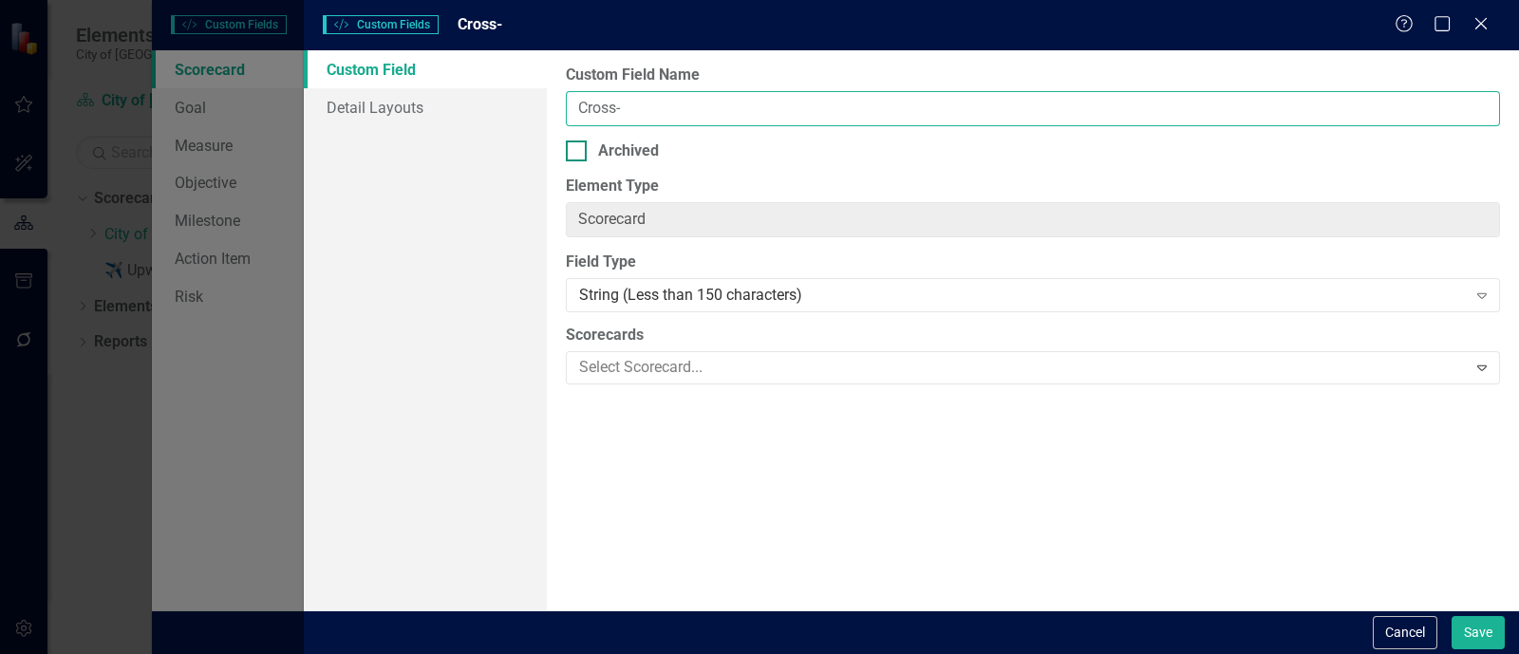
type input "Cross-Departmental Objectives"
click at [796, 290] on div "String (Less than 150 characters)" at bounding box center [1023, 296] width 888 height 22
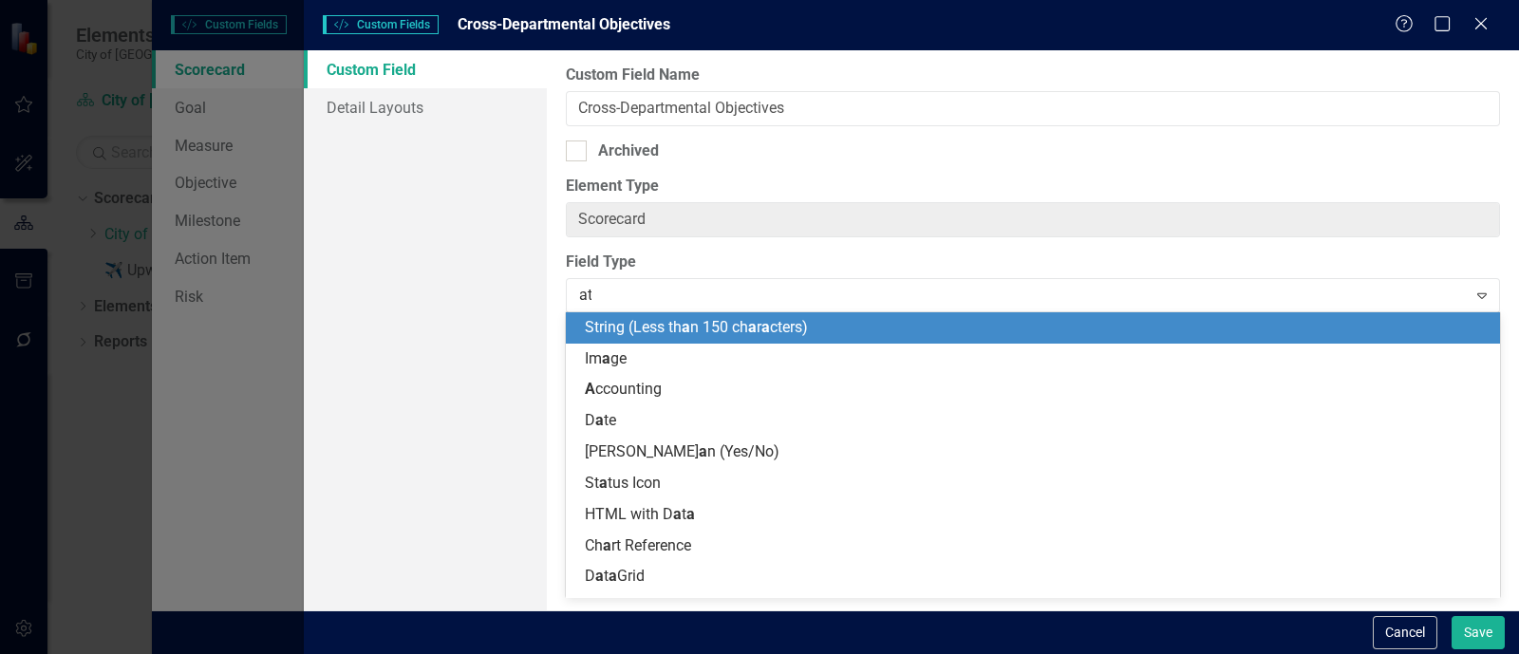
type input "ata"
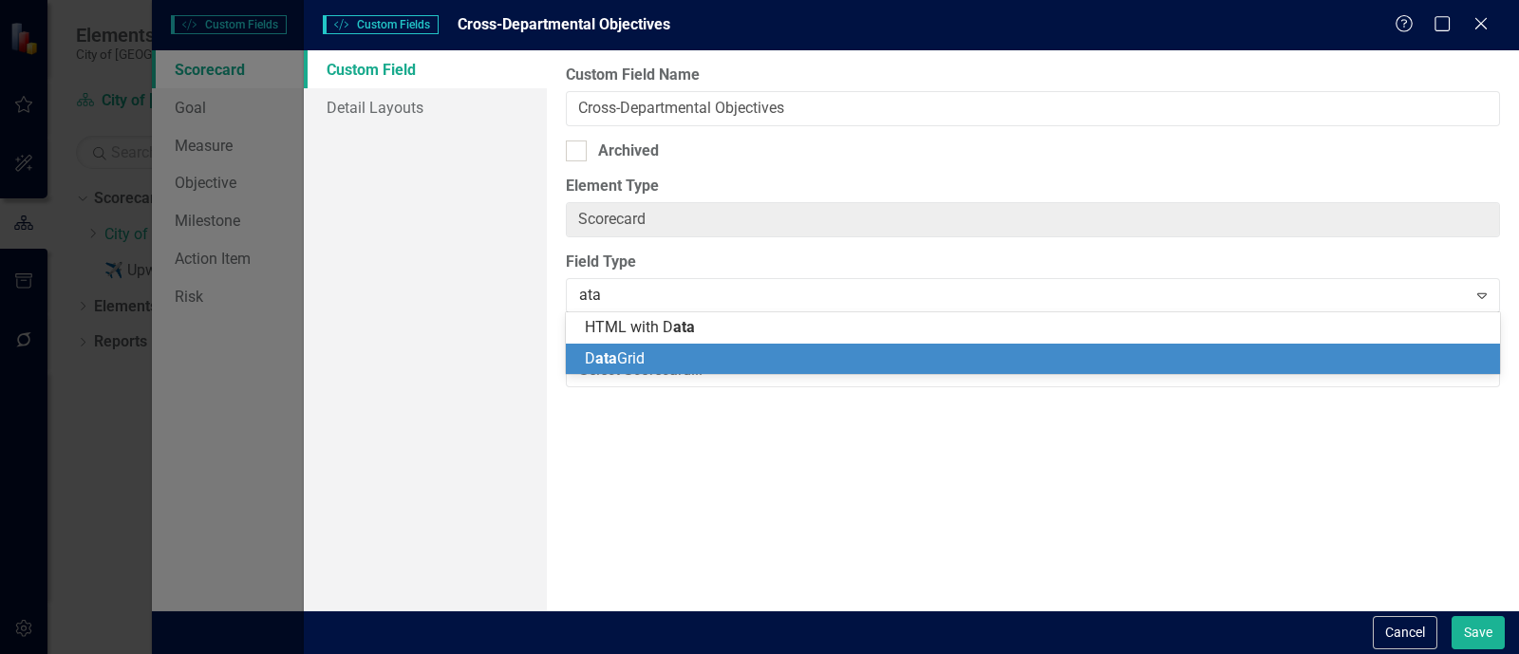
click at [751, 363] on div "D ata Grid" at bounding box center [1037, 360] width 904 height 22
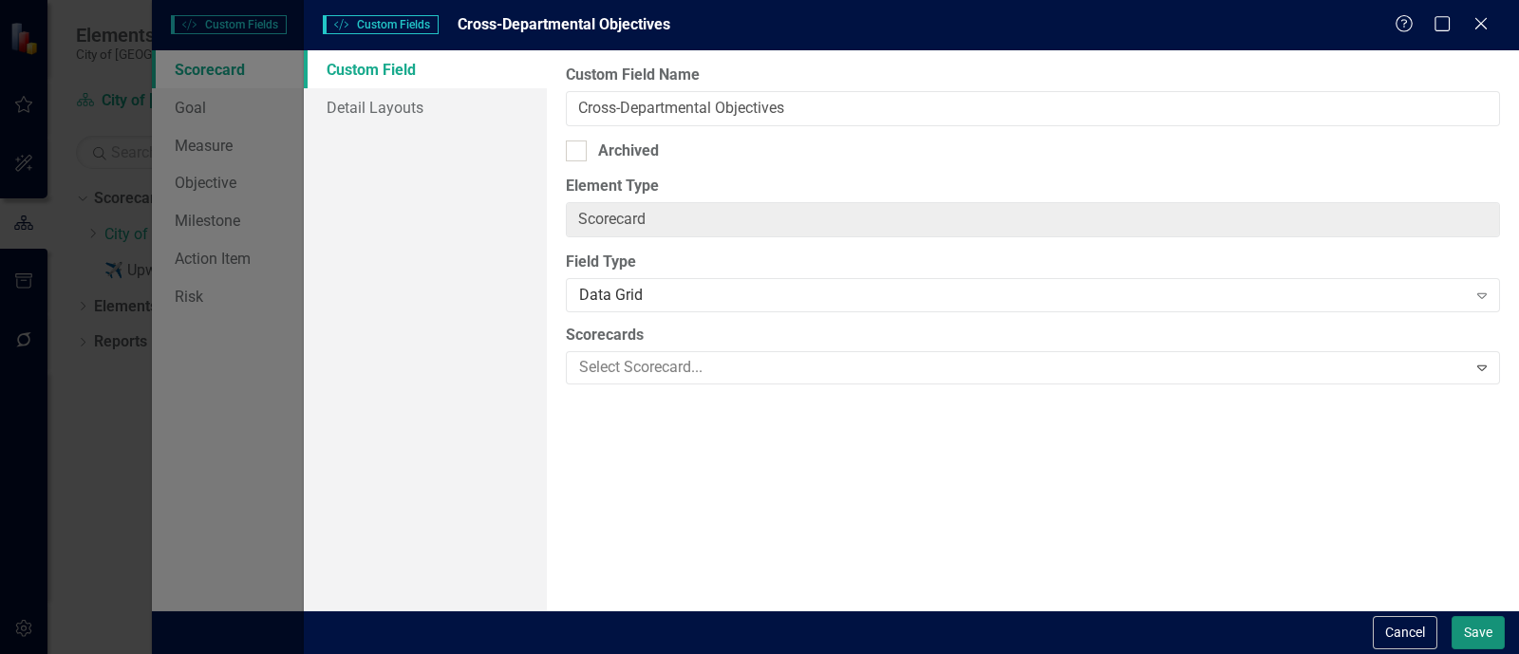
click at [1472, 625] on button "Save" at bounding box center [1478, 632] width 53 height 33
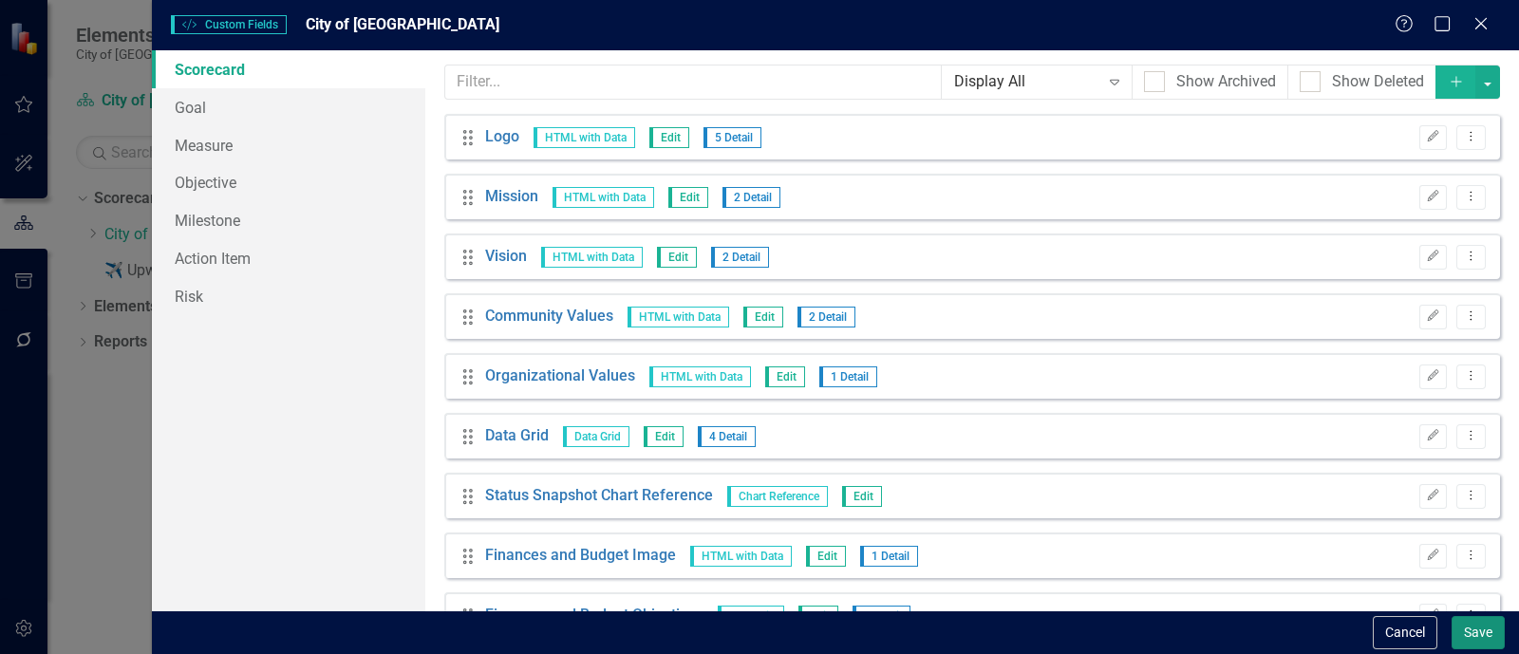
click at [1464, 624] on button "Save" at bounding box center [1478, 632] width 53 height 33
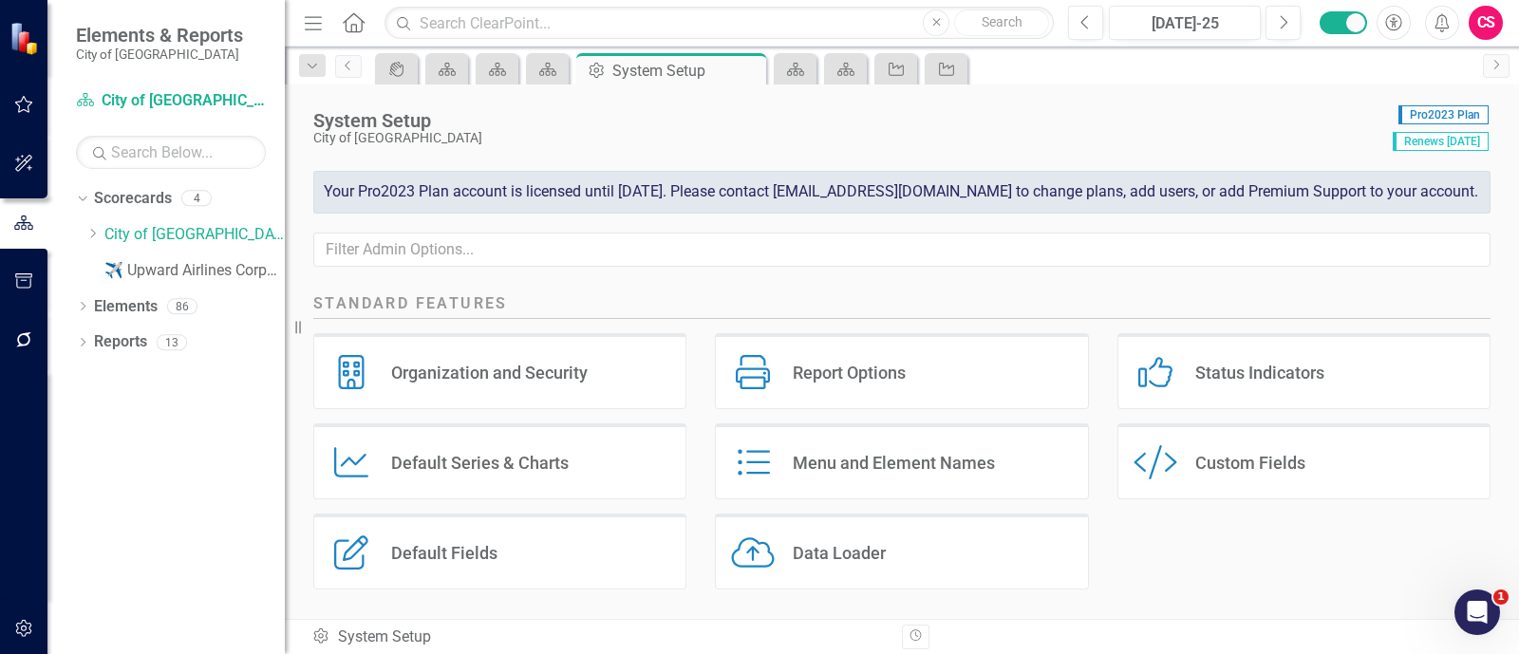
click at [1261, 447] on div "Custom Style Custom Fields" at bounding box center [1304, 462] width 373 height 76
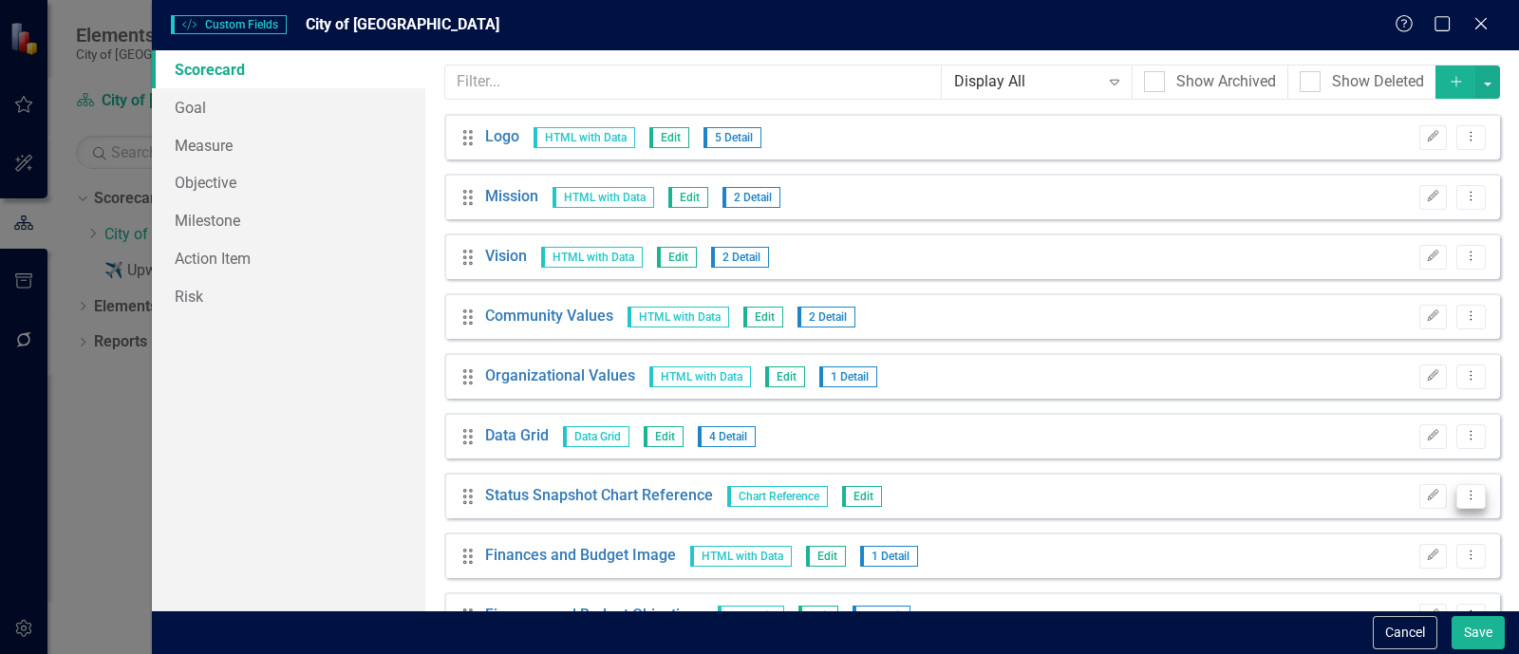
click at [1463, 499] on icon "Dropdown Menu" at bounding box center [1471, 495] width 16 height 12
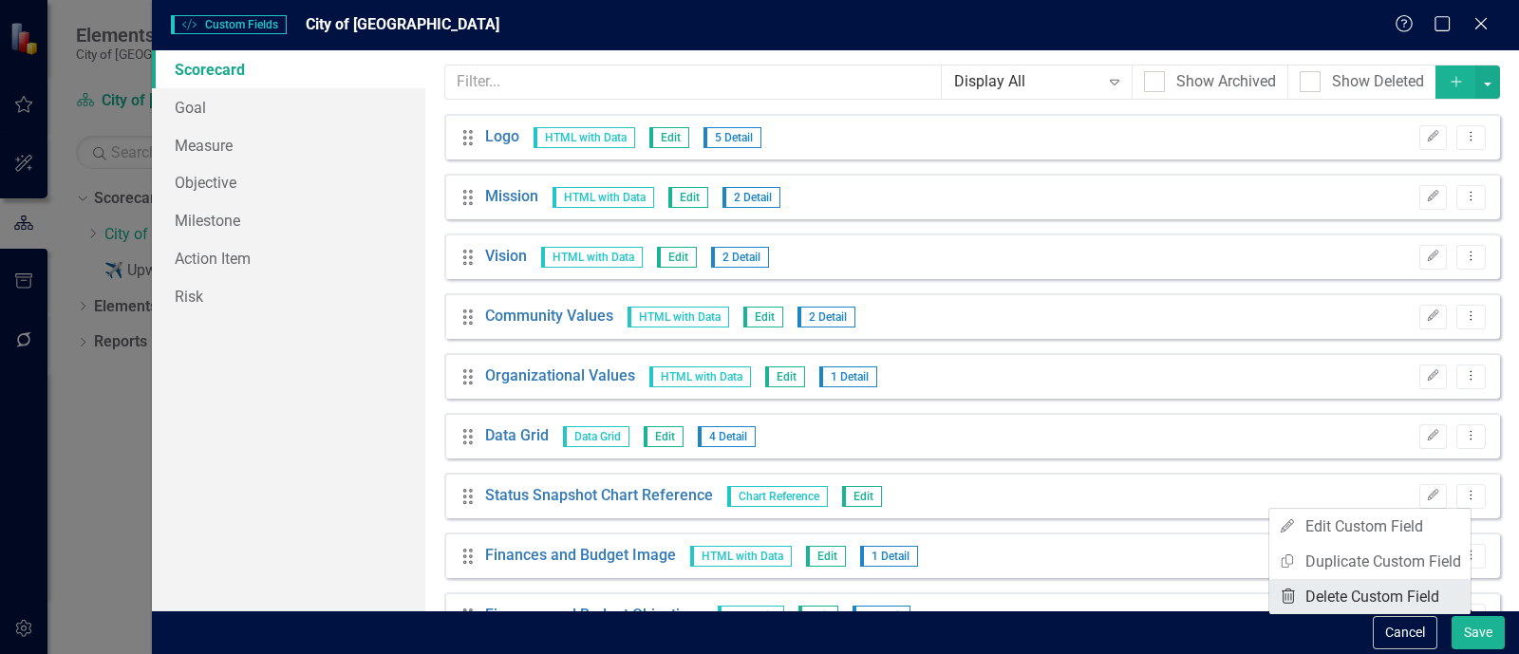
click at [1368, 592] on link "Trash Delete Custom Field" at bounding box center [1370, 596] width 201 height 35
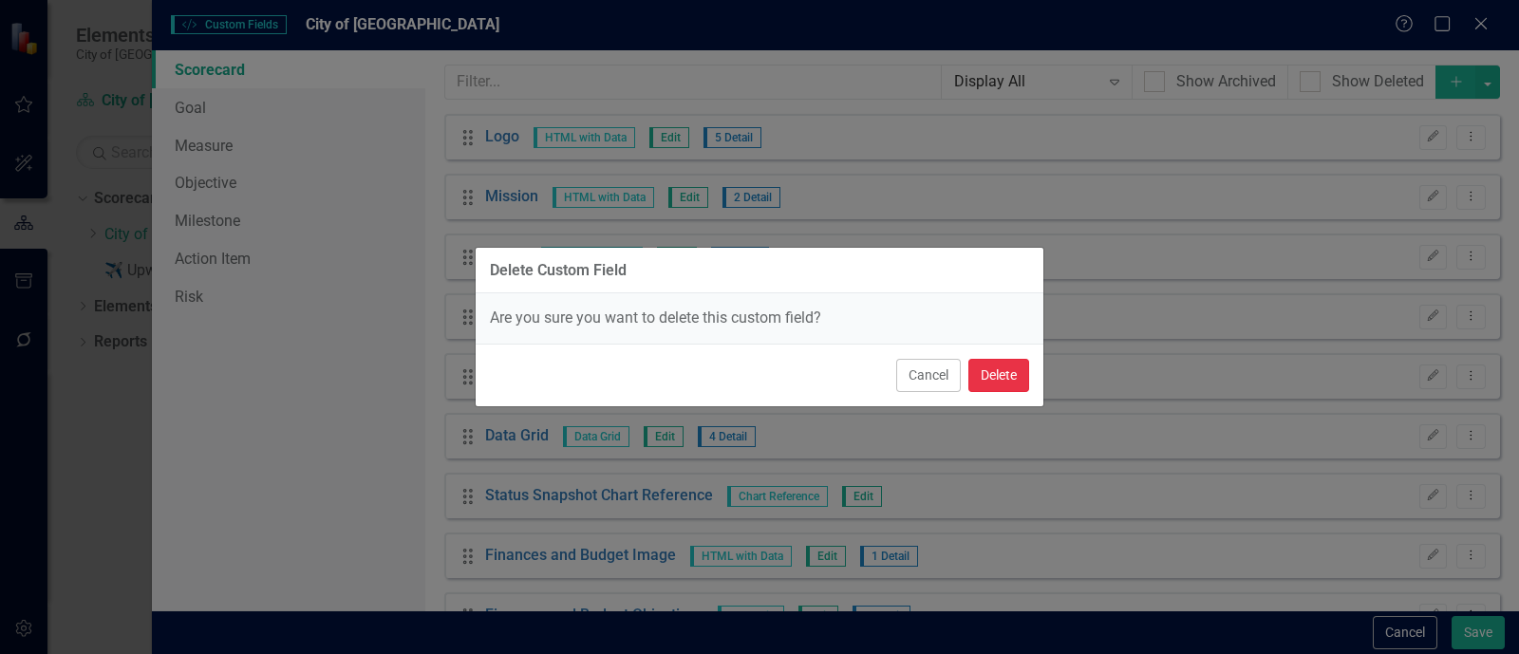
click at [1008, 363] on button "Delete" at bounding box center [999, 375] width 61 height 33
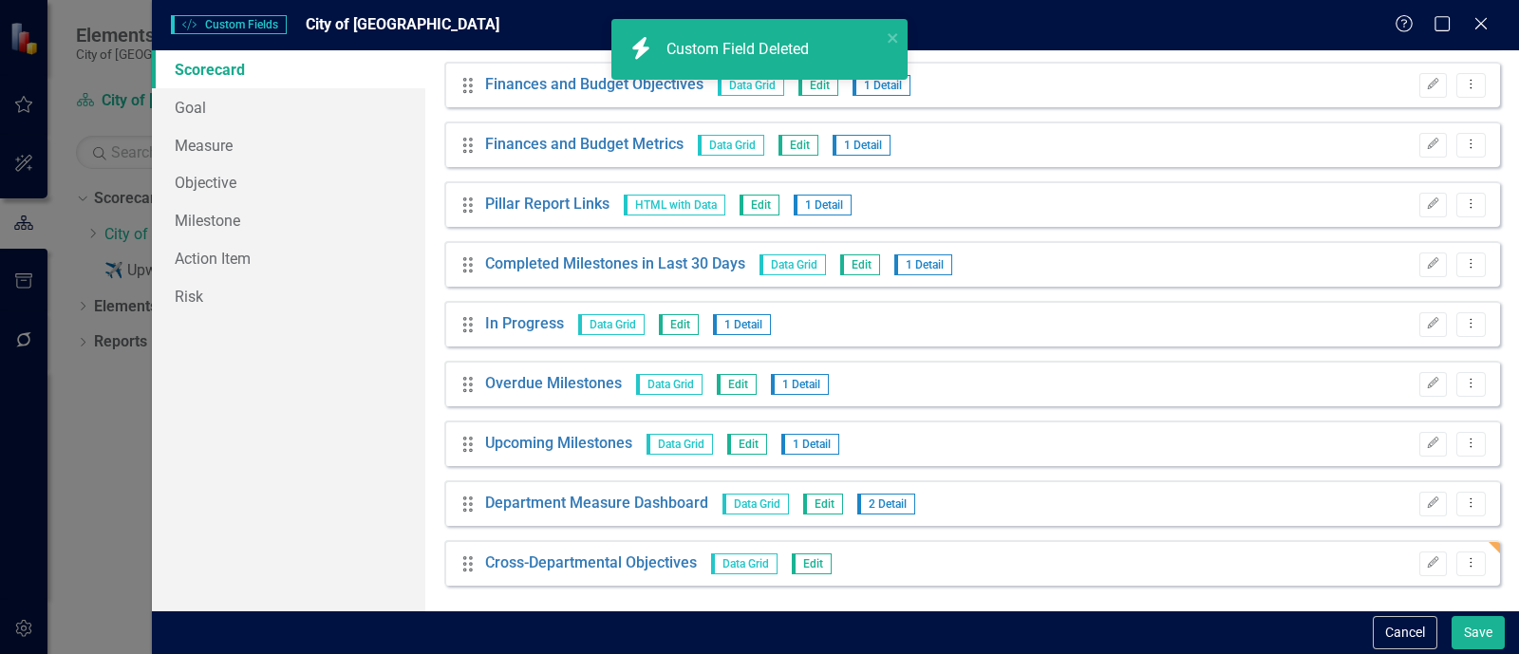
scroll to position [474, 0]
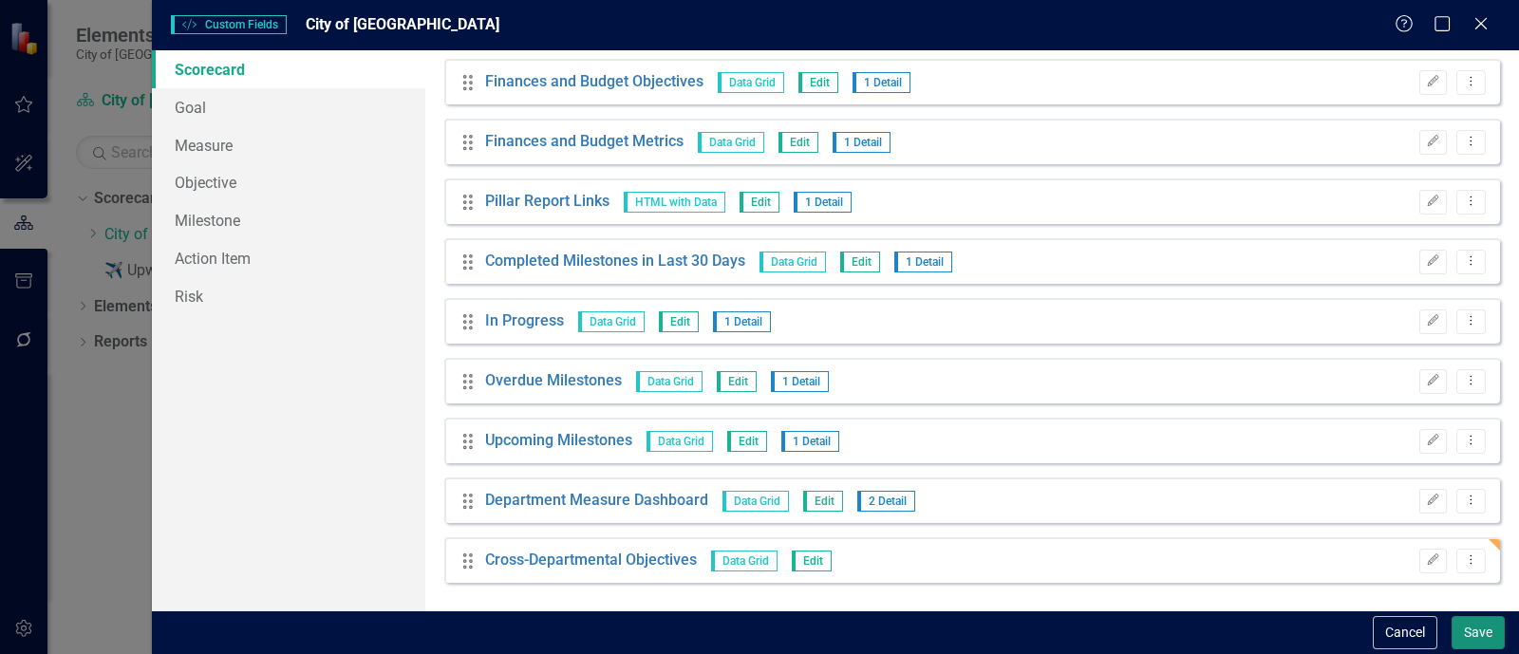
click at [1476, 632] on button "Save" at bounding box center [1478, 632] width 53 height 33
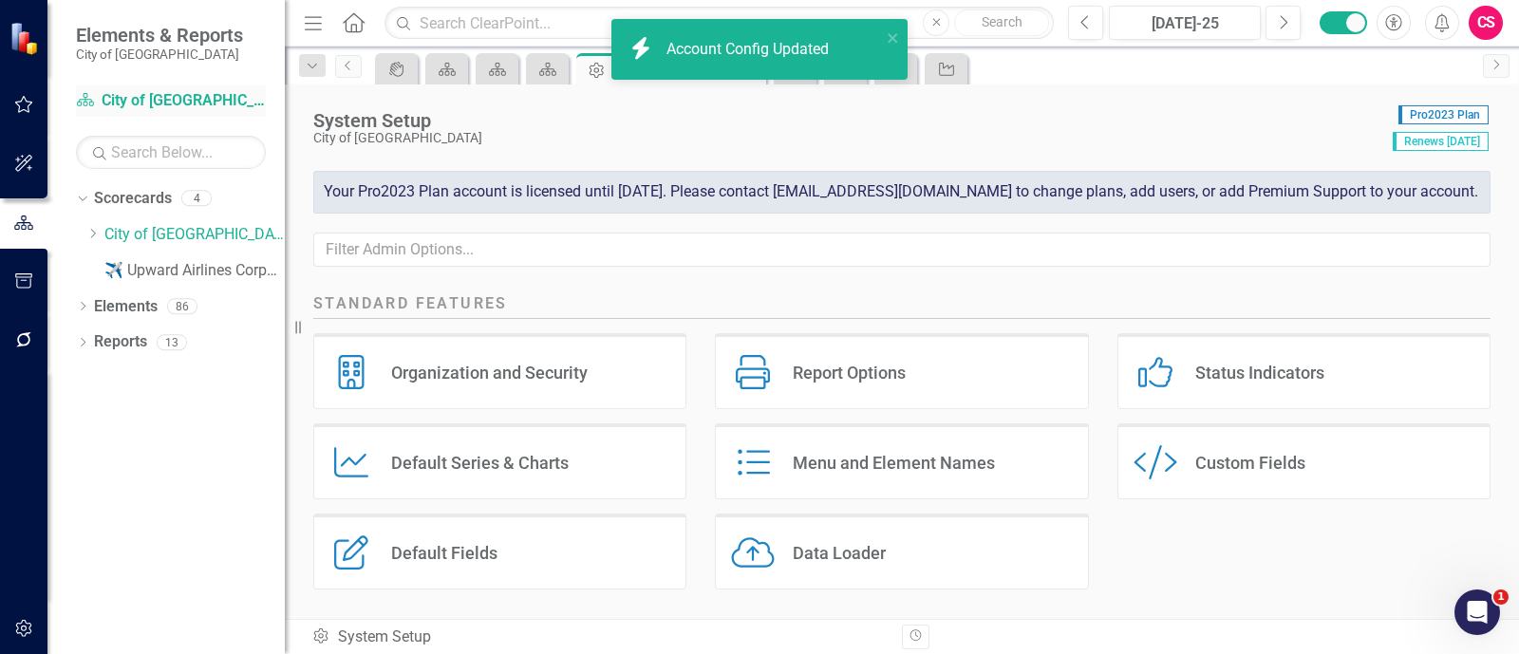
click at [167, 93] on link "Scorecard City of Leawood" at bounding box center [171, 101] width 190 height 22
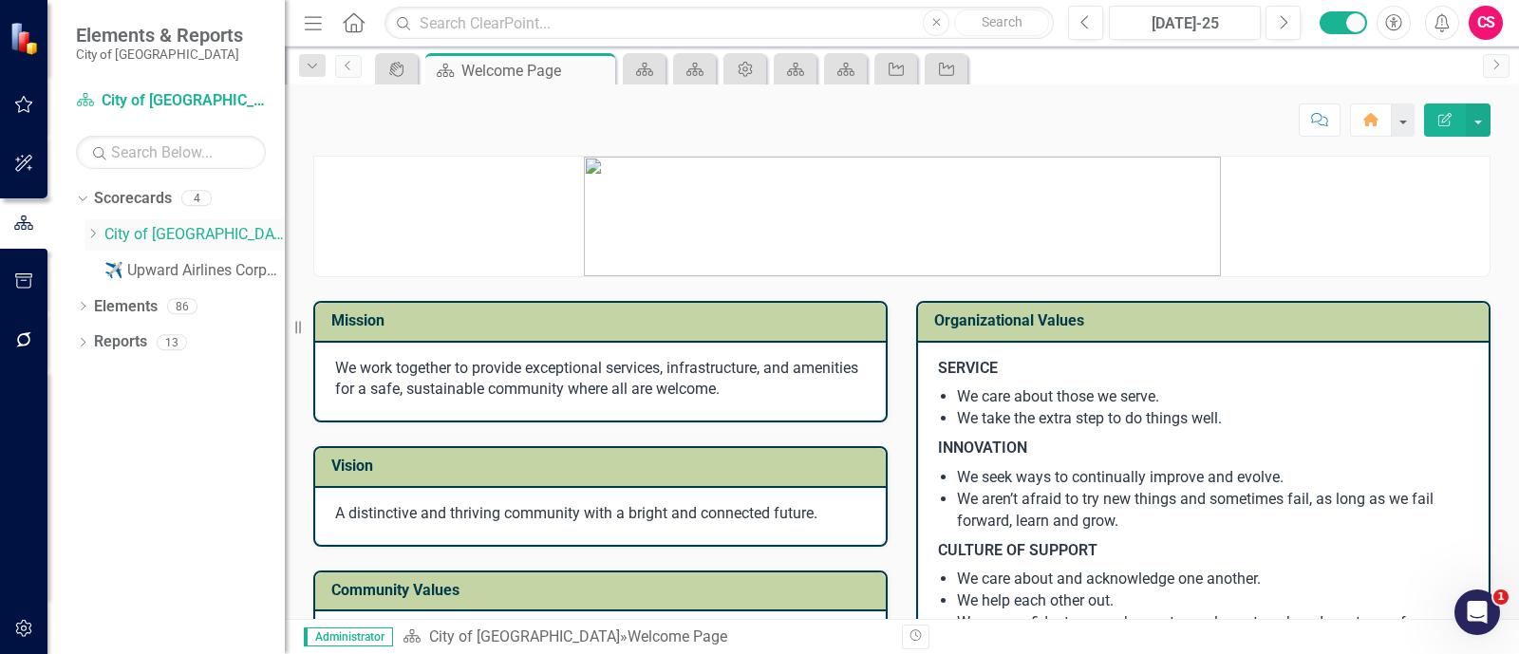
click at [89, 236] on icon "Dropdown" at bounding box center [92, 233] width 14 height 11
click at [155, 273] on link "Budget Department" at bounding box center [203, 271] width 161 height 22
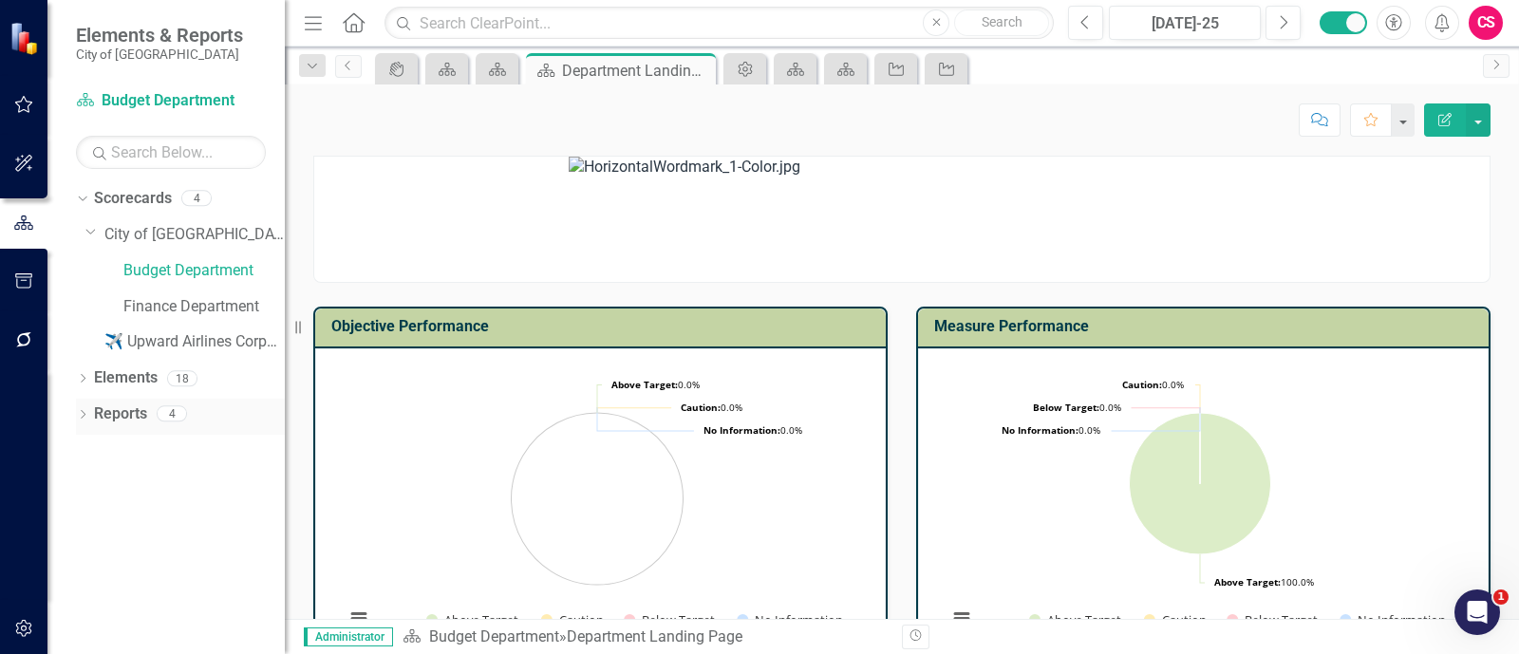
click at [119, 424] on link "Reports" at bounding box center [120, 415] width 53 height 22
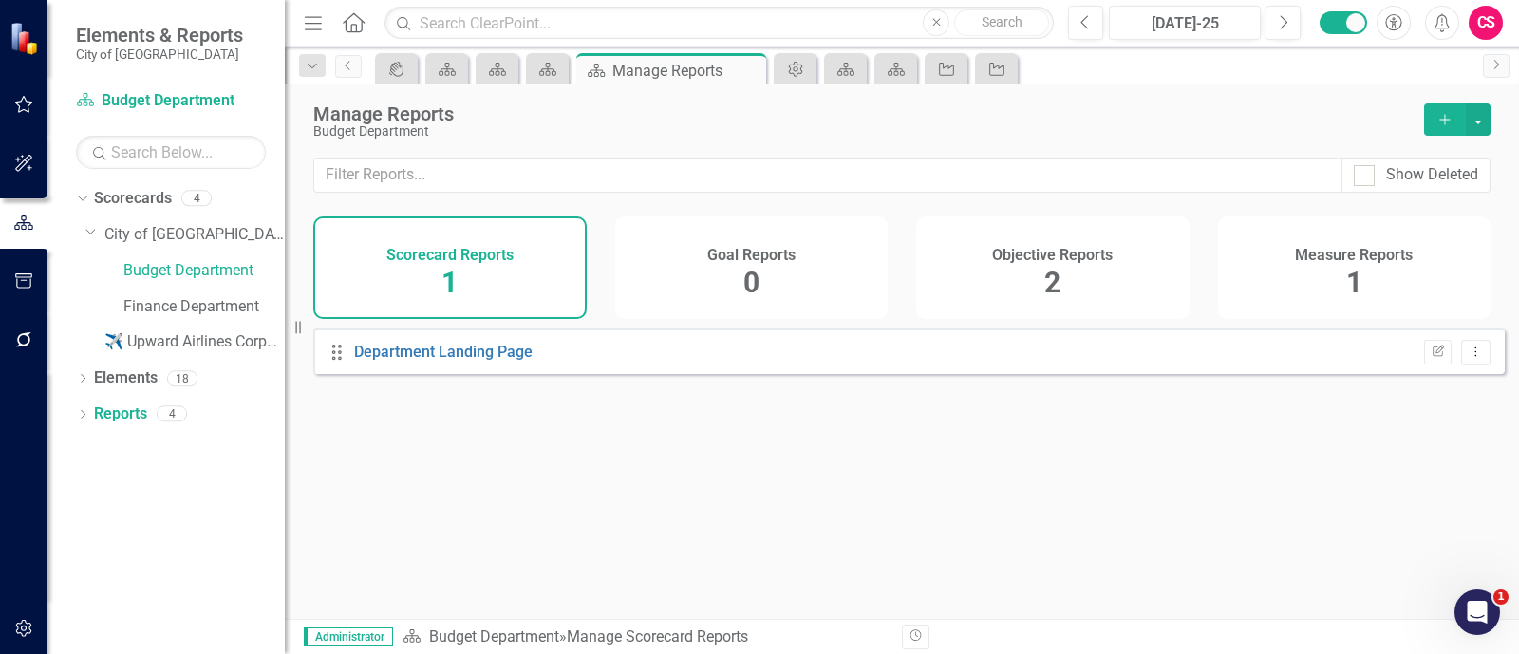
click at [990, 312] on div "Objective Reports 2" at bounding box center [1052, 268] width 273 height 103
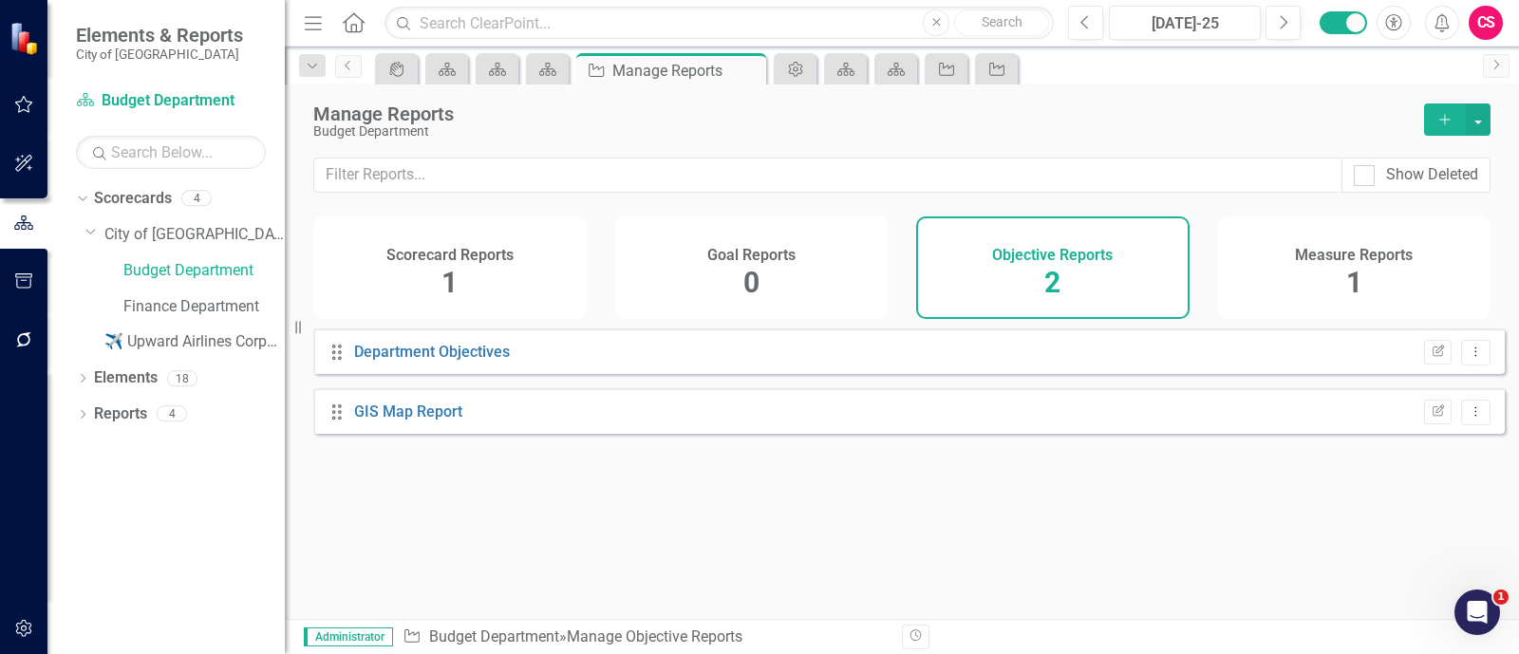
click at [1439, 115] on icon "Add" at bounding box center [1445, 119] width 17 height 13
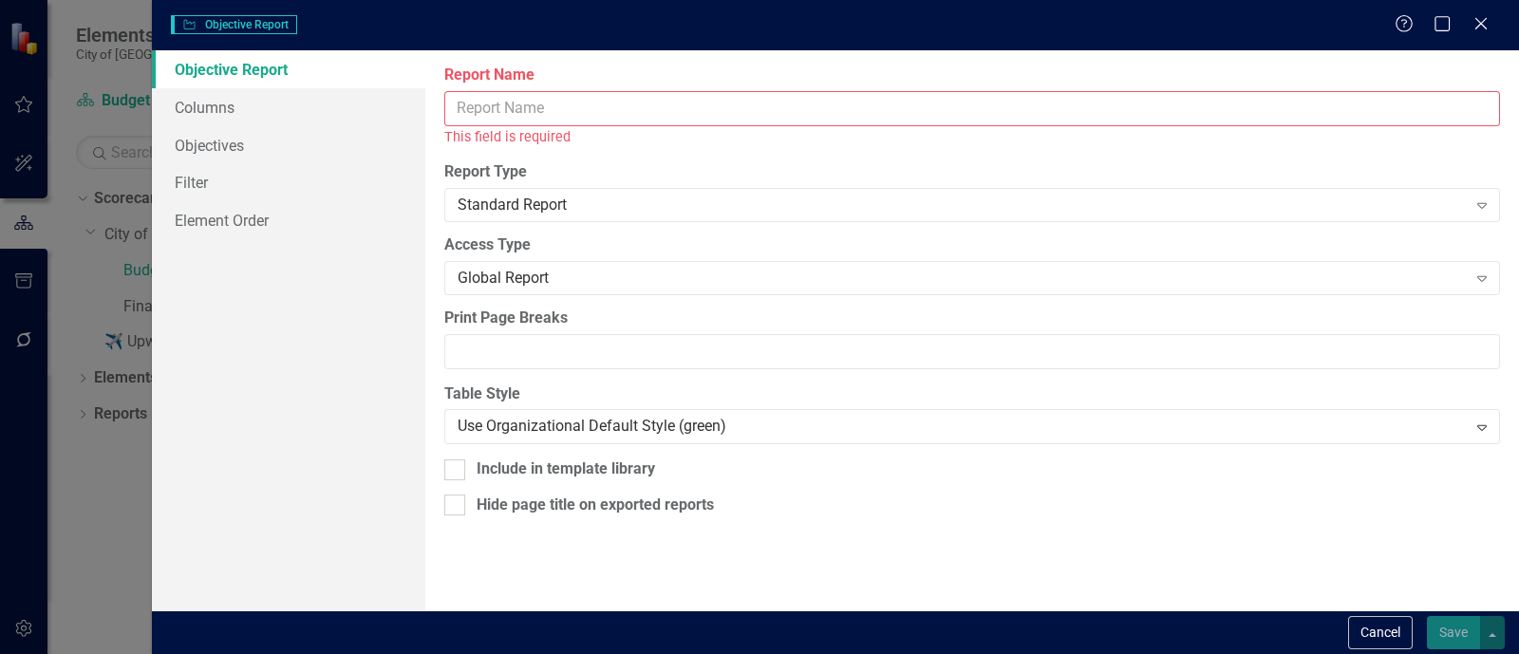
click at [958, 98] on input "Report Name" at bounding box center [972, 108] width 1056 height 35
type input "c"
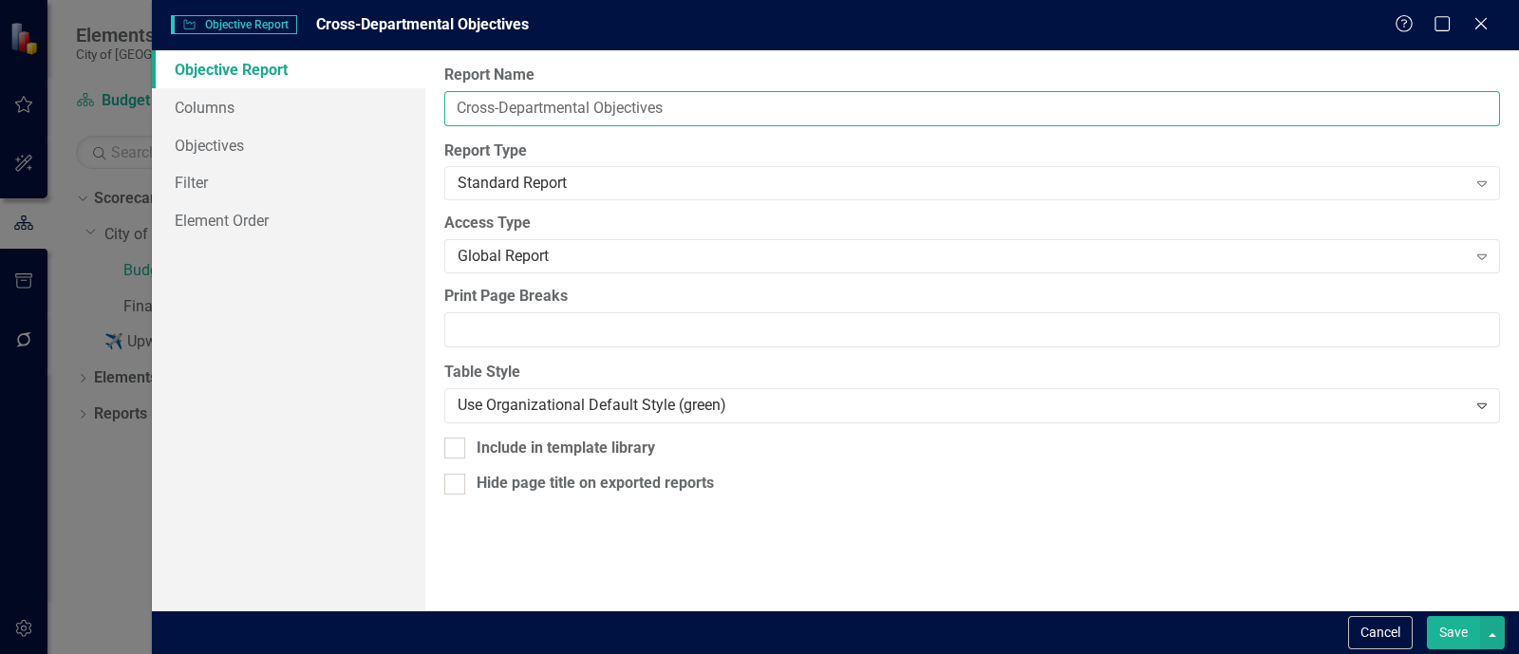
type input "Cross-Departmental Objectives"
click at [627, 121] on div "Report Name Cross-Departmental Objectives Report Type Standard Report Expand Gl…" at bounding box center [972, 330] width 1094 height 560
click at [627, 121] on input "Cross-Departmental Objectives" at bounding box center [972, 108] width 1056 height 35
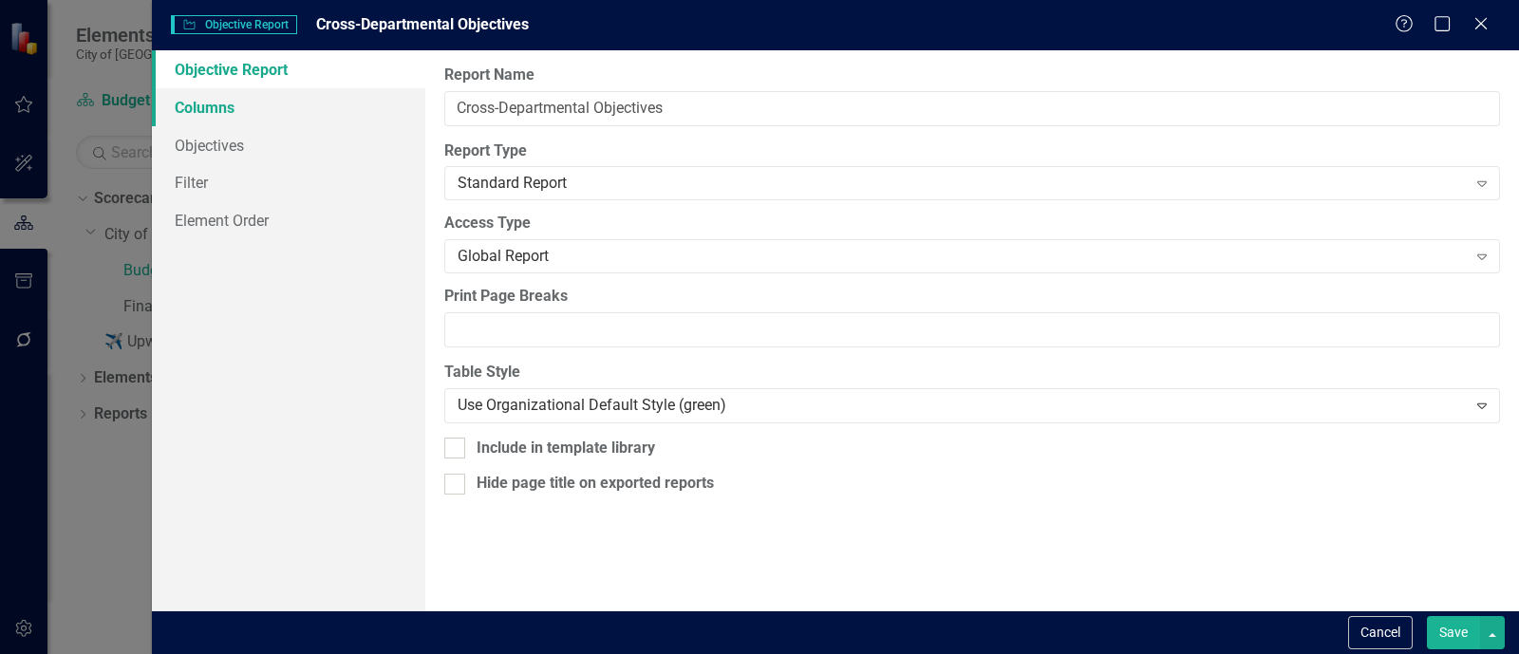
click at [392, 101] on link "Columns" at bounding box center [288, 107] width 273 height 38
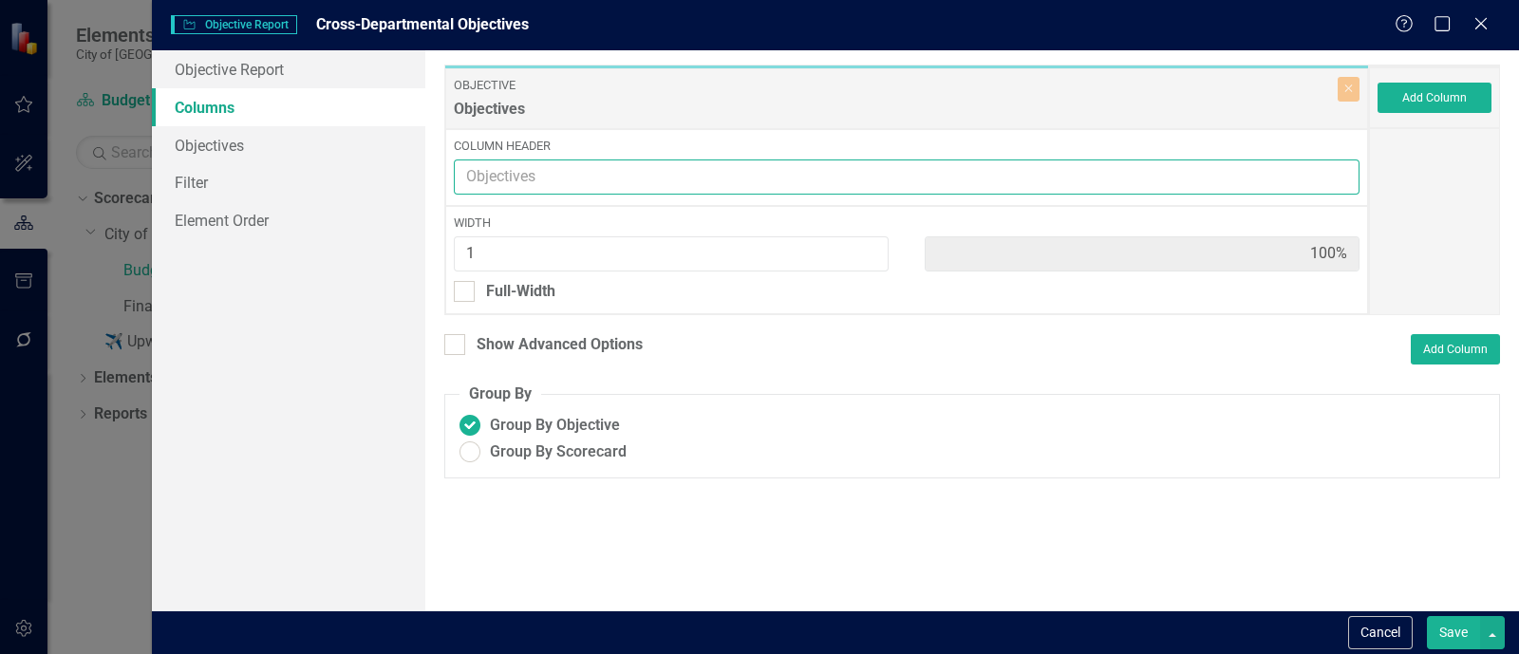
click at [583, 160] on input "Column Header" at bounding box center [907, 177] width 906 height 35
paste input "Cross-Departmental Objectives"
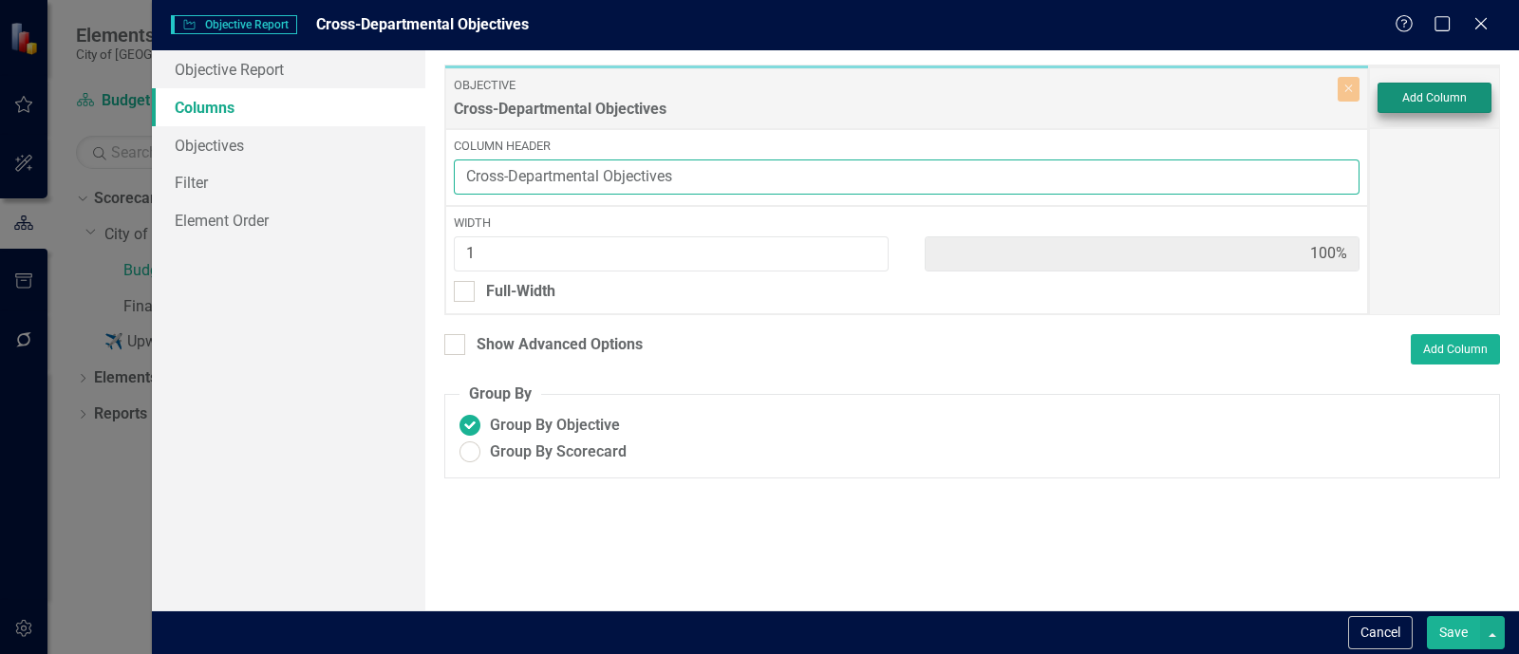
type input "Cross-Departmental Objectives"
click at [1454, 105] on button "Add Column" at bounding box center [1435, 98] width 114 height 30
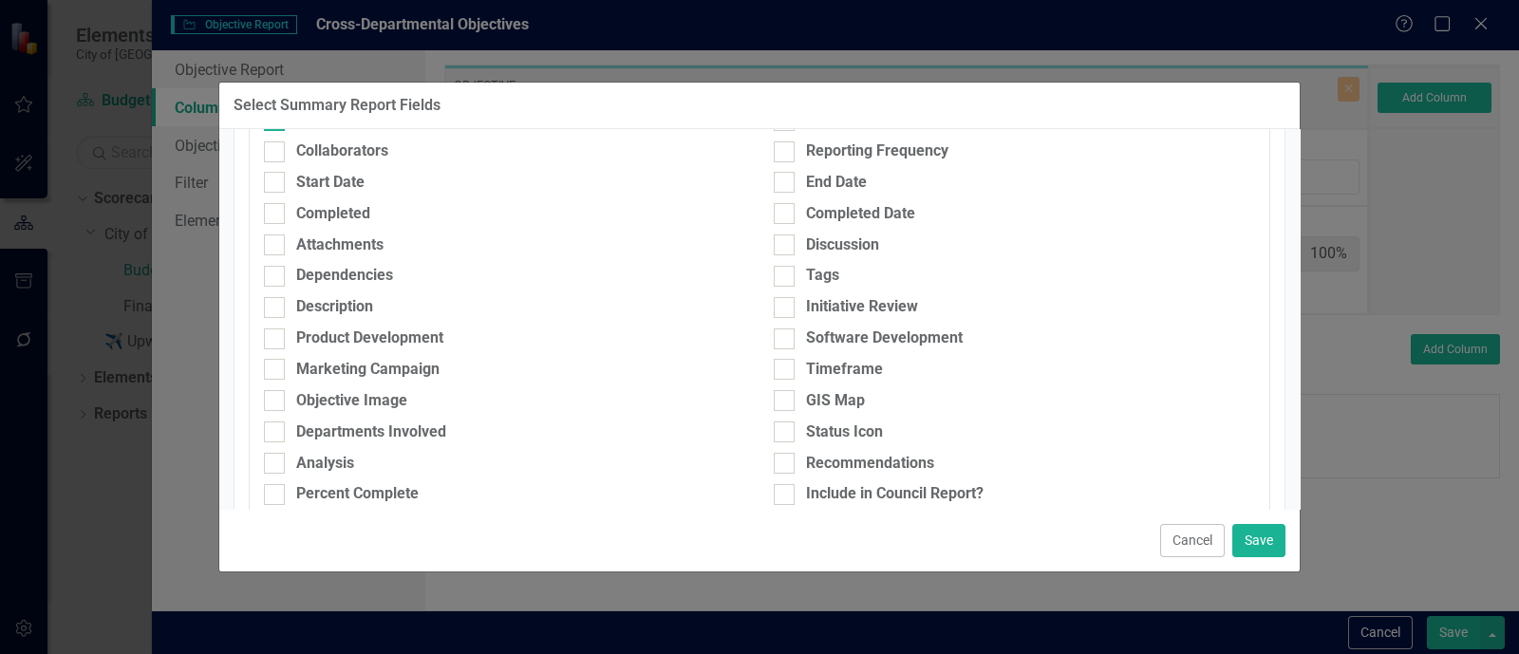
scroll to position [192, 0]
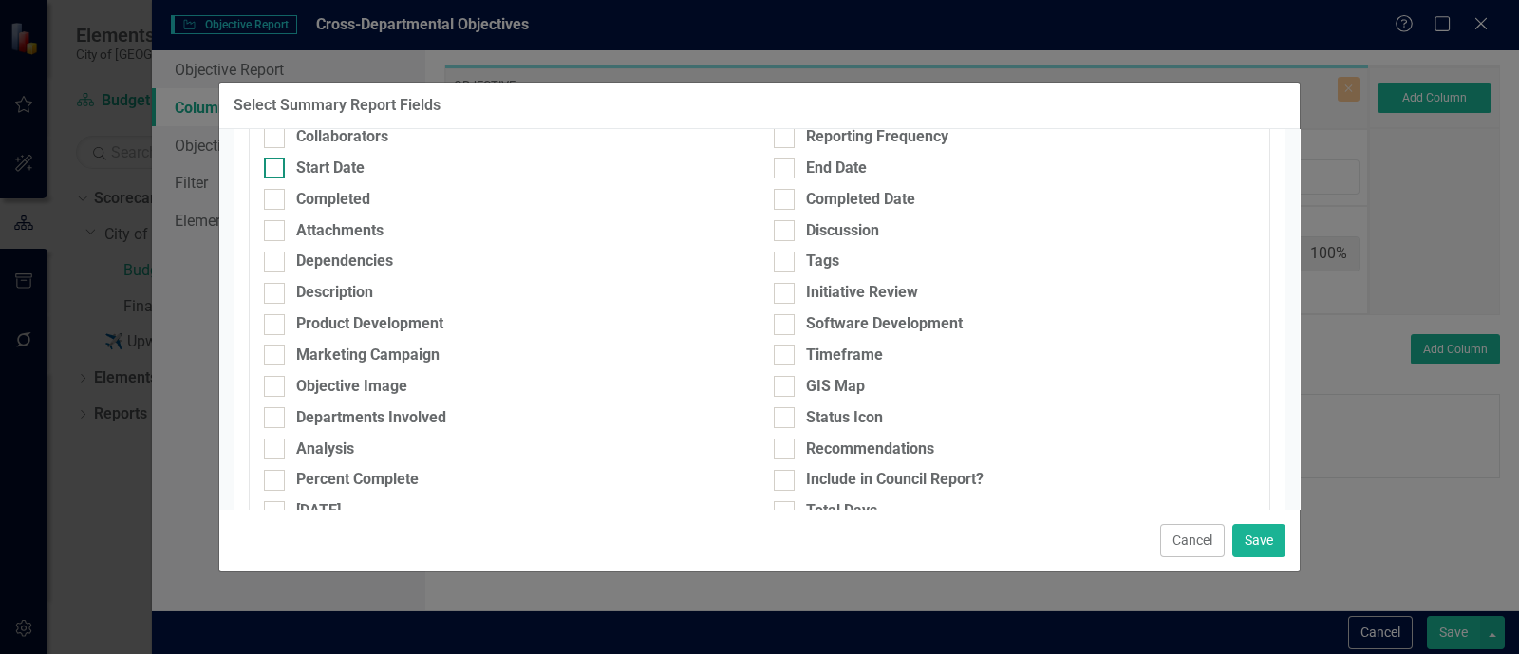
click at [330, 171] on div "Start Date" at bounding box center [330, 169] width 68 height 22
click at [276, 170] on input "Start Date" at bounding box center [270, 164] width 12 height 12
checkbox input "true"
click at [775, 160] on input "End Date" at bounding box center [780, 164] width 12 height 12
checkbox input "true"
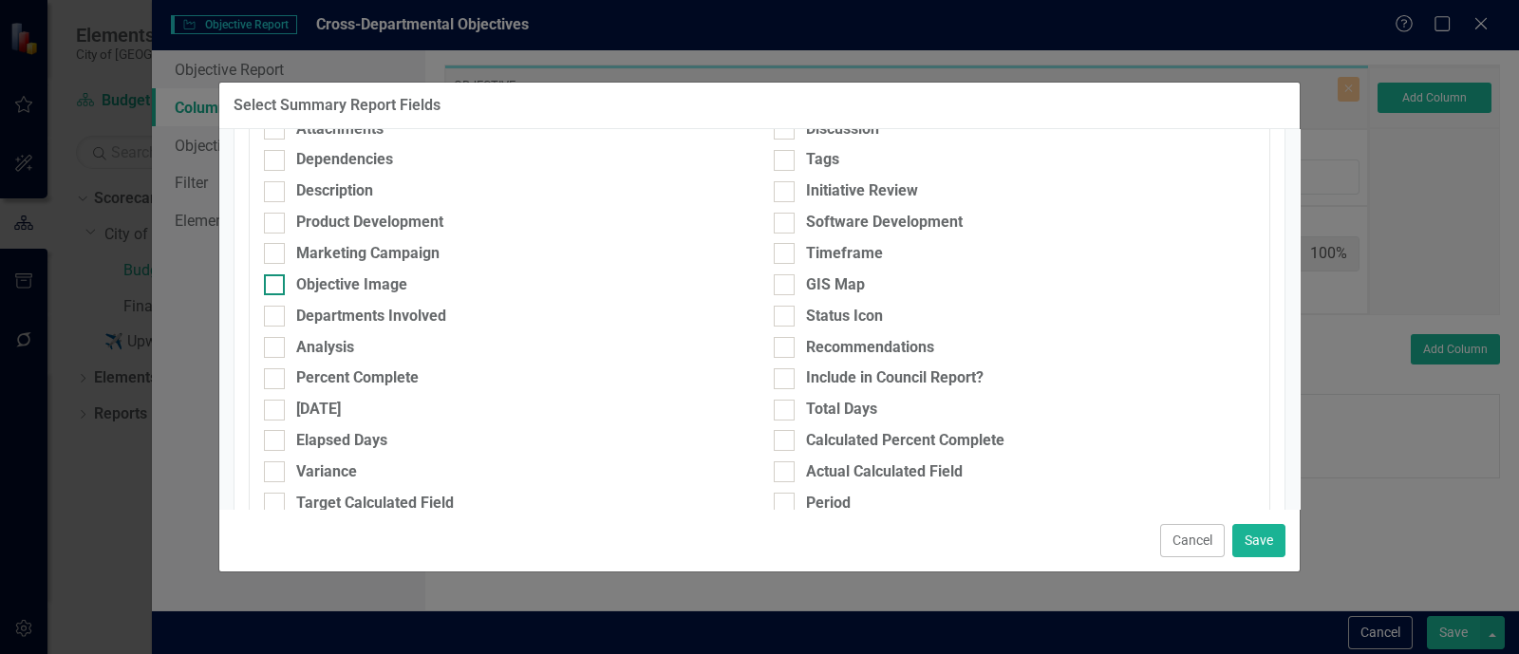
scroll to position [294, 0]
click at [332, 346] on div "Analysis" at bounding box center [325, 347] width 58 height 22
click at [276, 346] on input "Analysis" at bounding box center [270, 342] width 12 height 12
checkbox input "true"
click at [798, 347] on div "Recommendations" at bounding box center [1014, 347] width 481 height 22
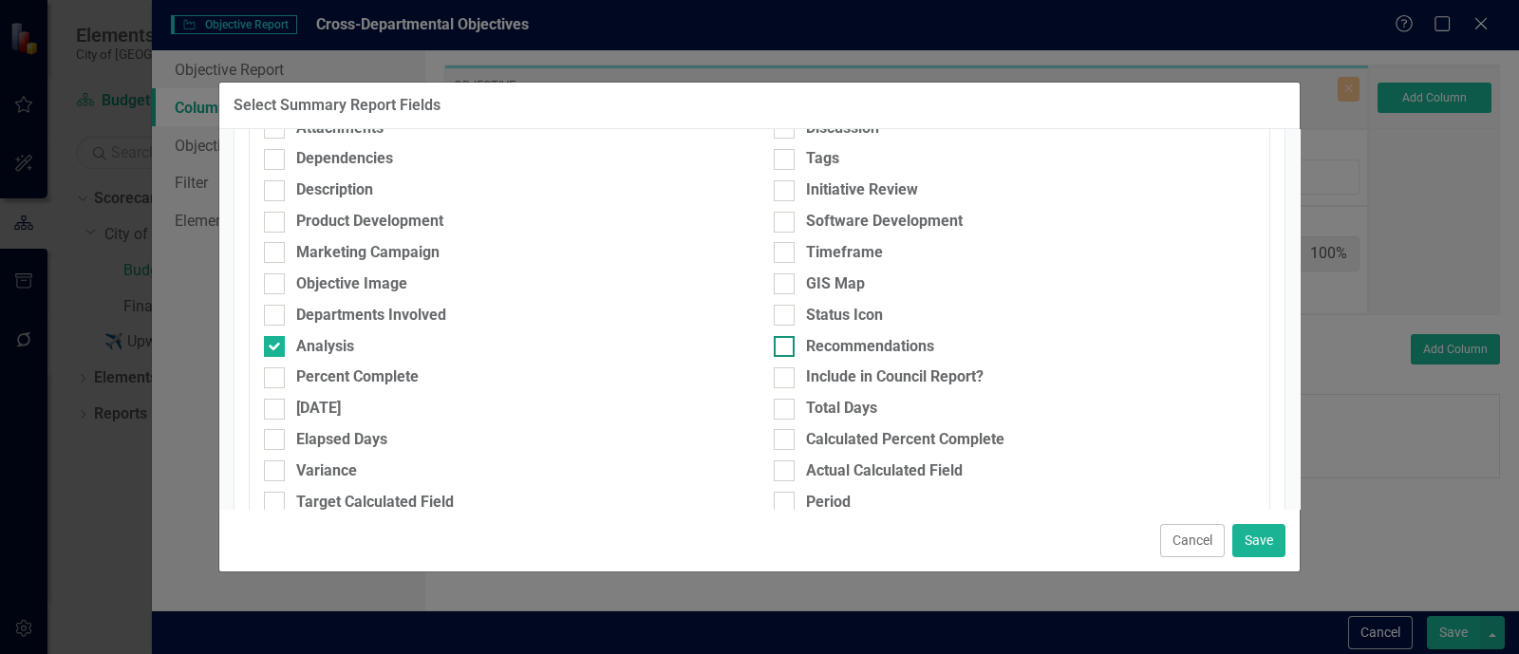
click at [786, 347] on input "Recommendations" at bounding box center [780, 342] width 12 height 12
checkbox input "true"
click at [396, 313] on div "Departments Involved" at bounding box center [371, 316] width 150 height 22
click at [276, 313] on input "Departments Involved" at bounding box center [270, 311] width 12 height 12
checkbox input "true"
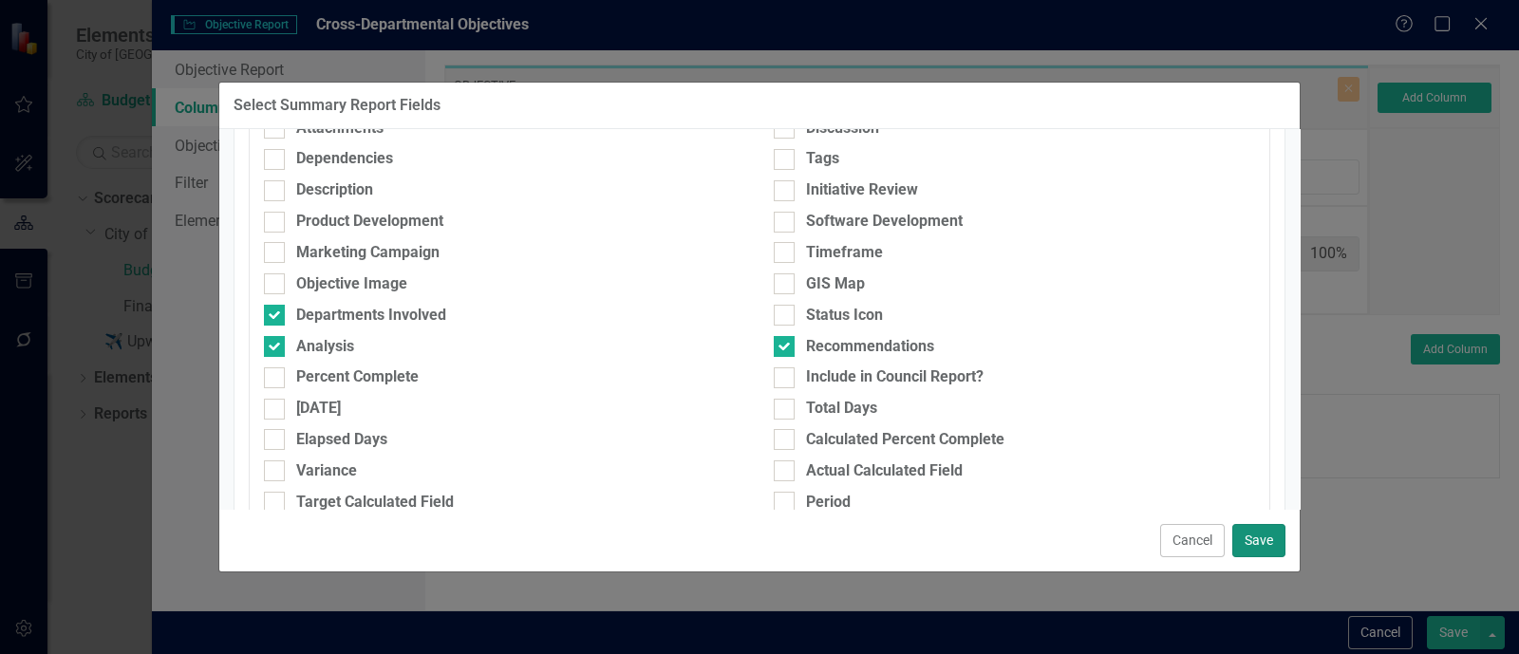
click at [1254, 529] on button "Save" at bounding box center [1259, 540] width 53 height 33
type input "17%"
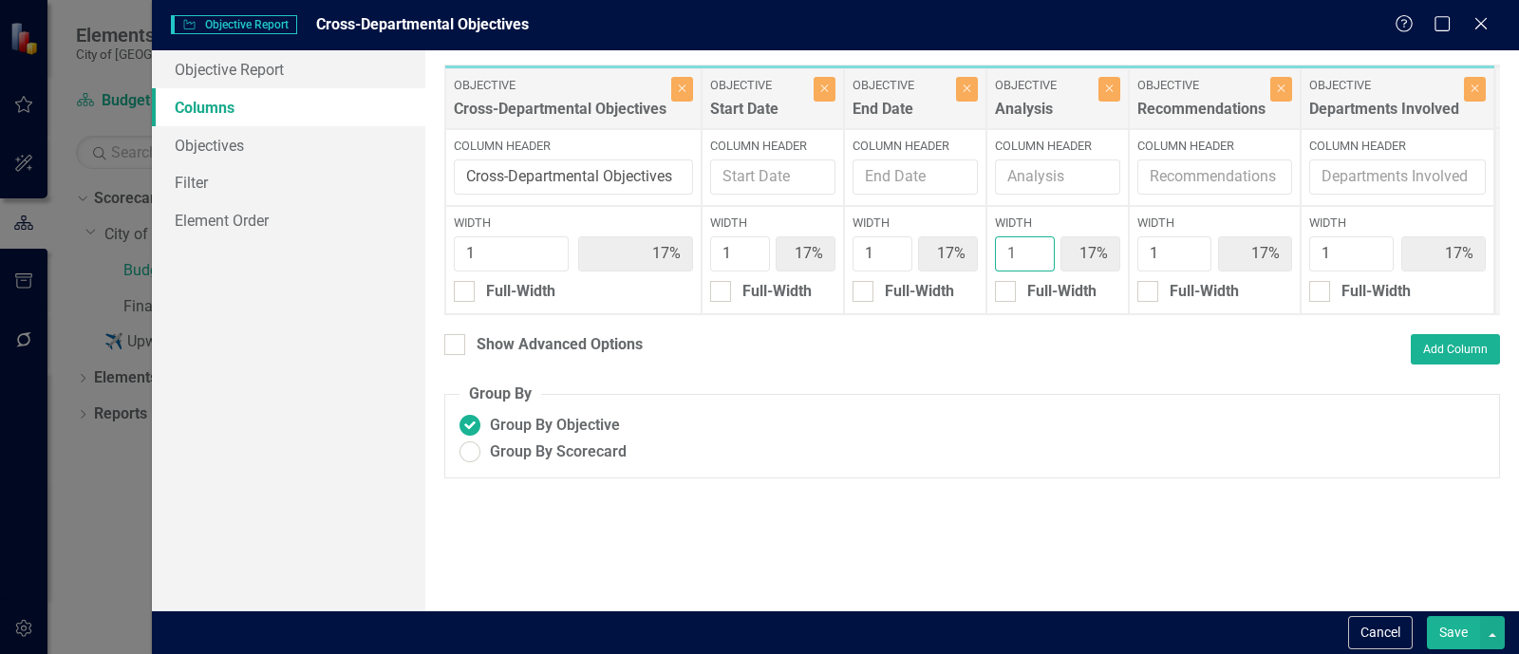
type input "2"
type input "14%"
type input "29%"
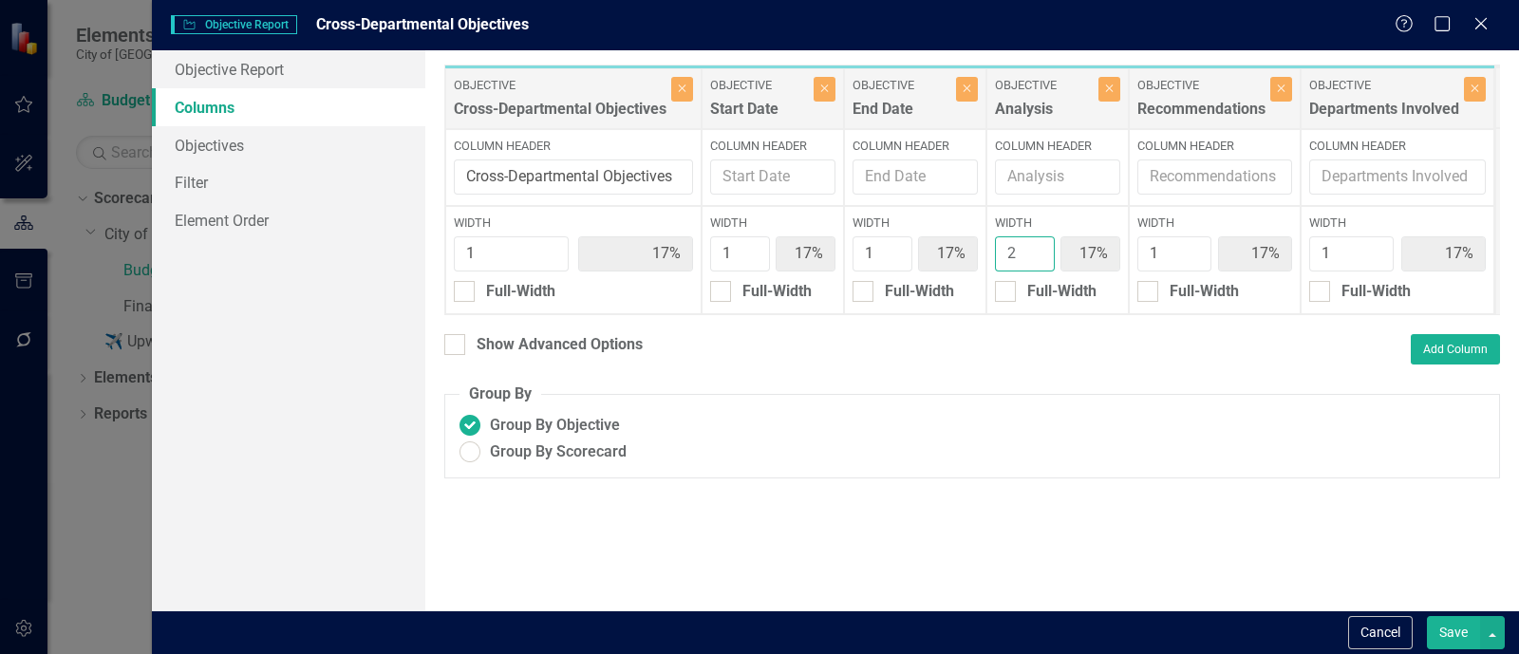
type input "14%"
click at [1031, 244] on input "2" at bounding box center [1025, 253] width 60 height 35
type input "3"
type input "13%"
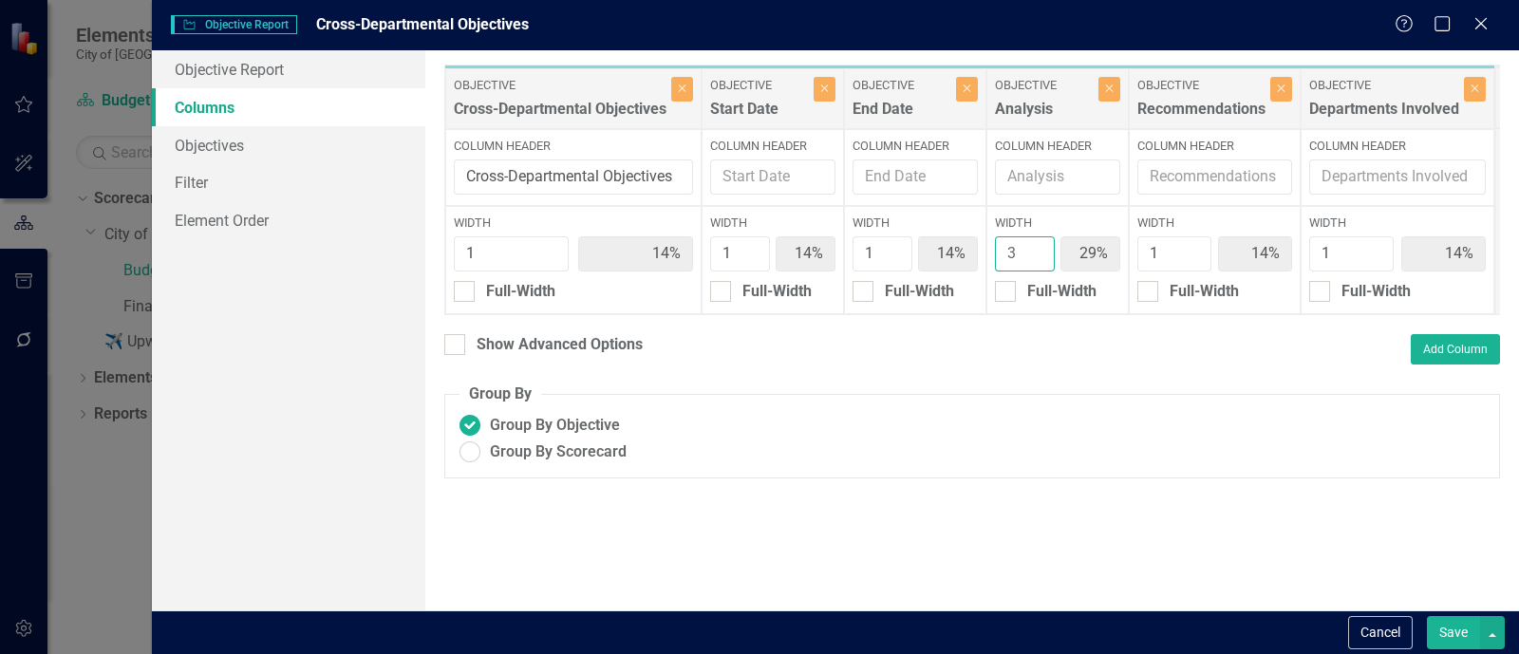
type input "13%"
type input "38%"
type input "13%"
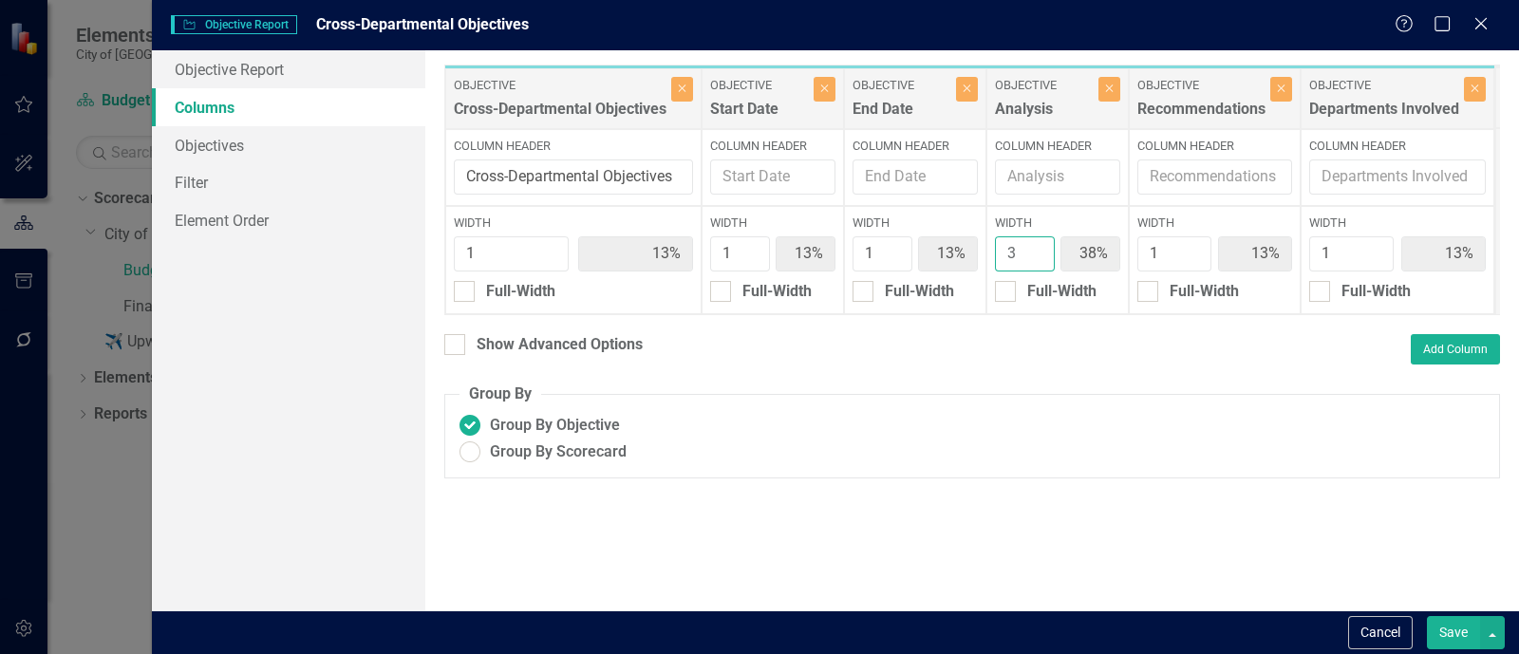
type input "3"
click at [1031, 244] on input "3" at bounding box center [1025, 253] width 60 height 35
type input "2"
type input "11%"
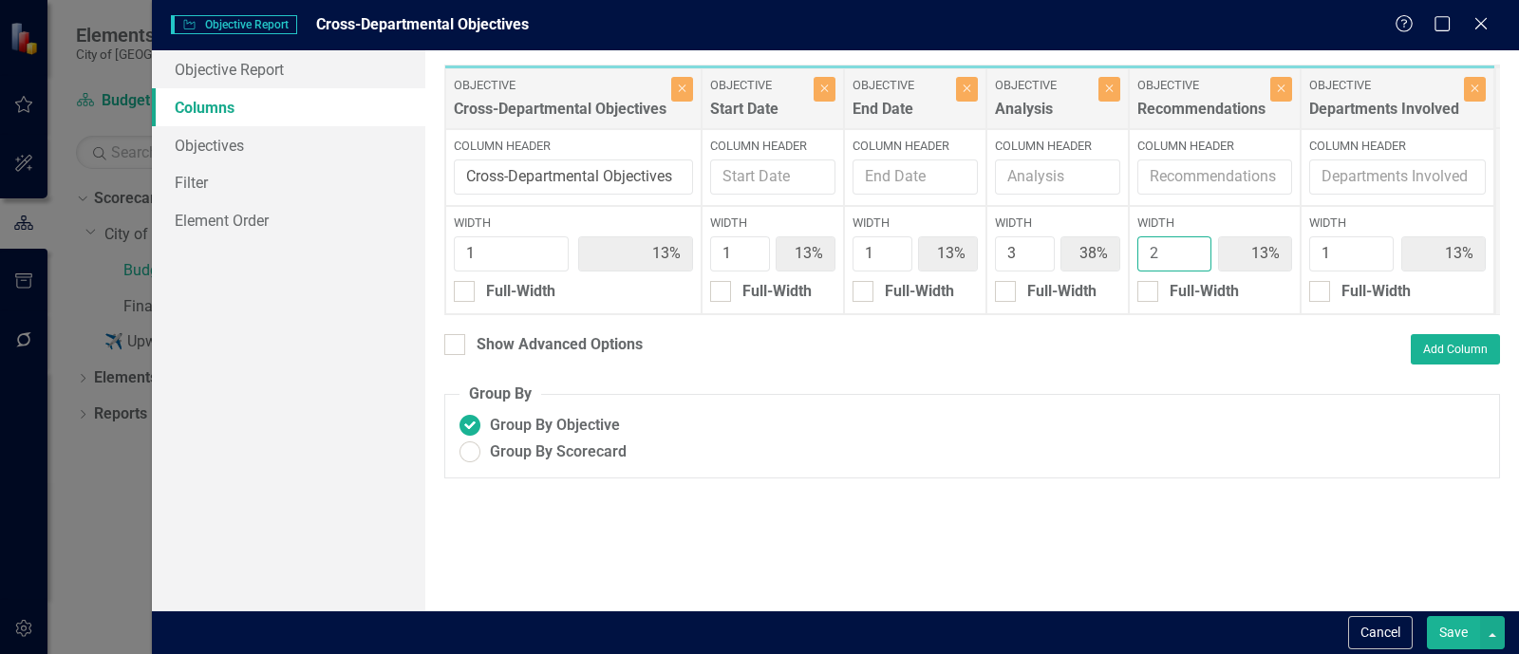
type input "11%"
type input "33%"
type input "22%"
type input "11%"
click at [1197, 251] on input "2" at bounding box center [1175, 253] width 74 height 35
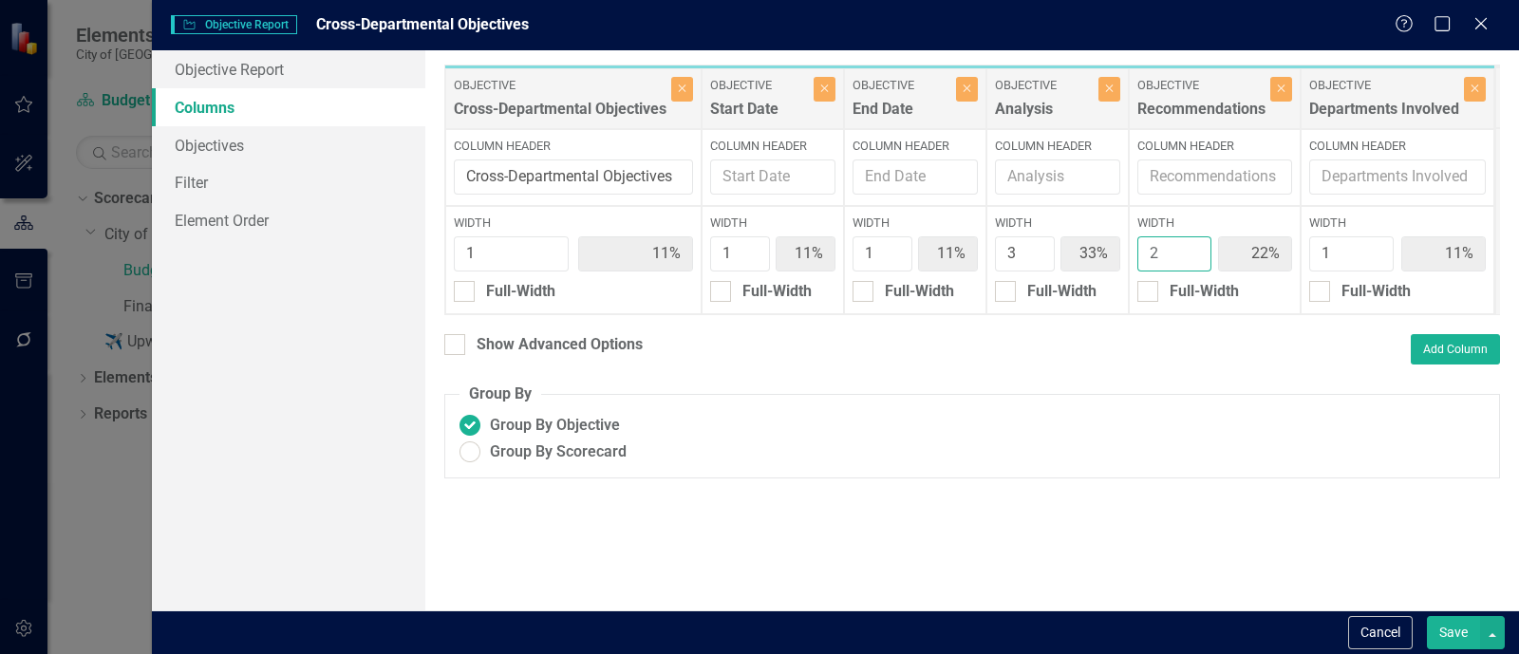
type input "3"
type input "10%"
type input "30%"
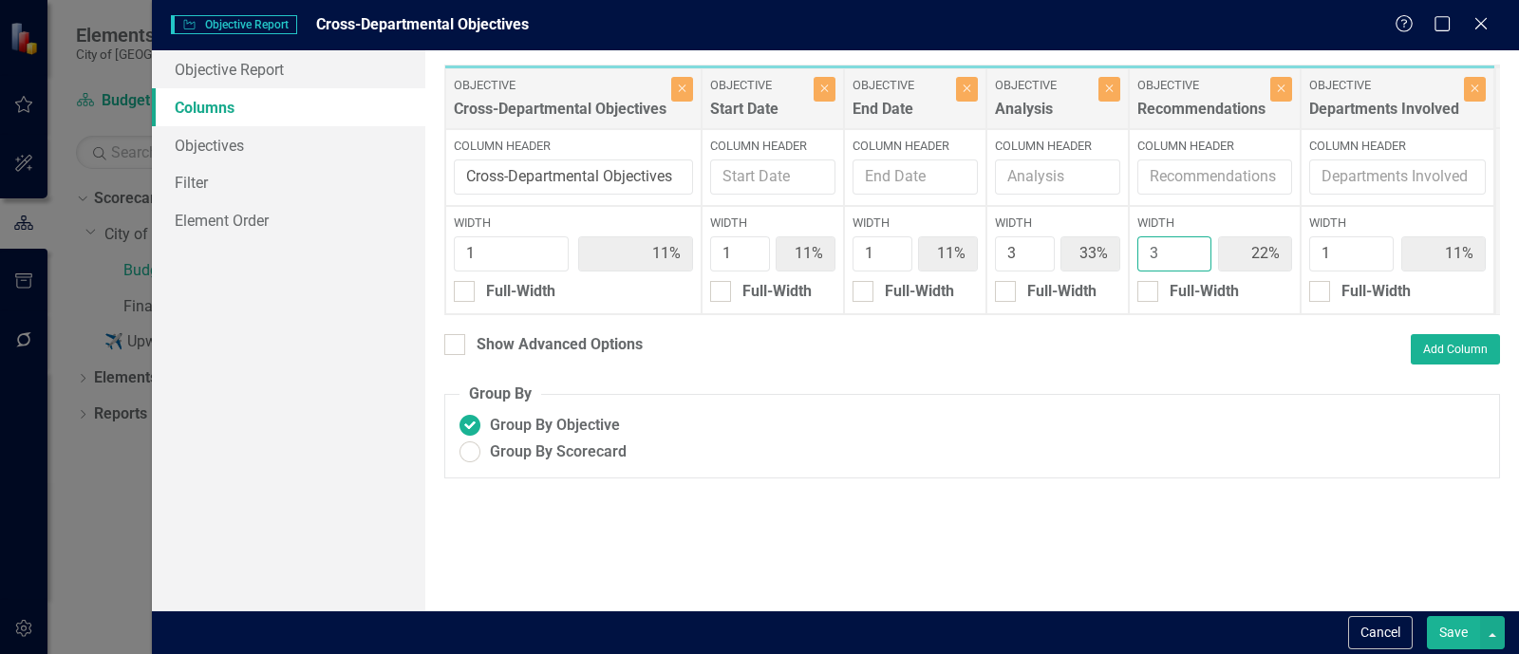
type input "30%"
type input "10%"
type input "3"
click at [1197, 251] on input "3" at bounding box center [1175, 253] width 74 height 35
type input "2"
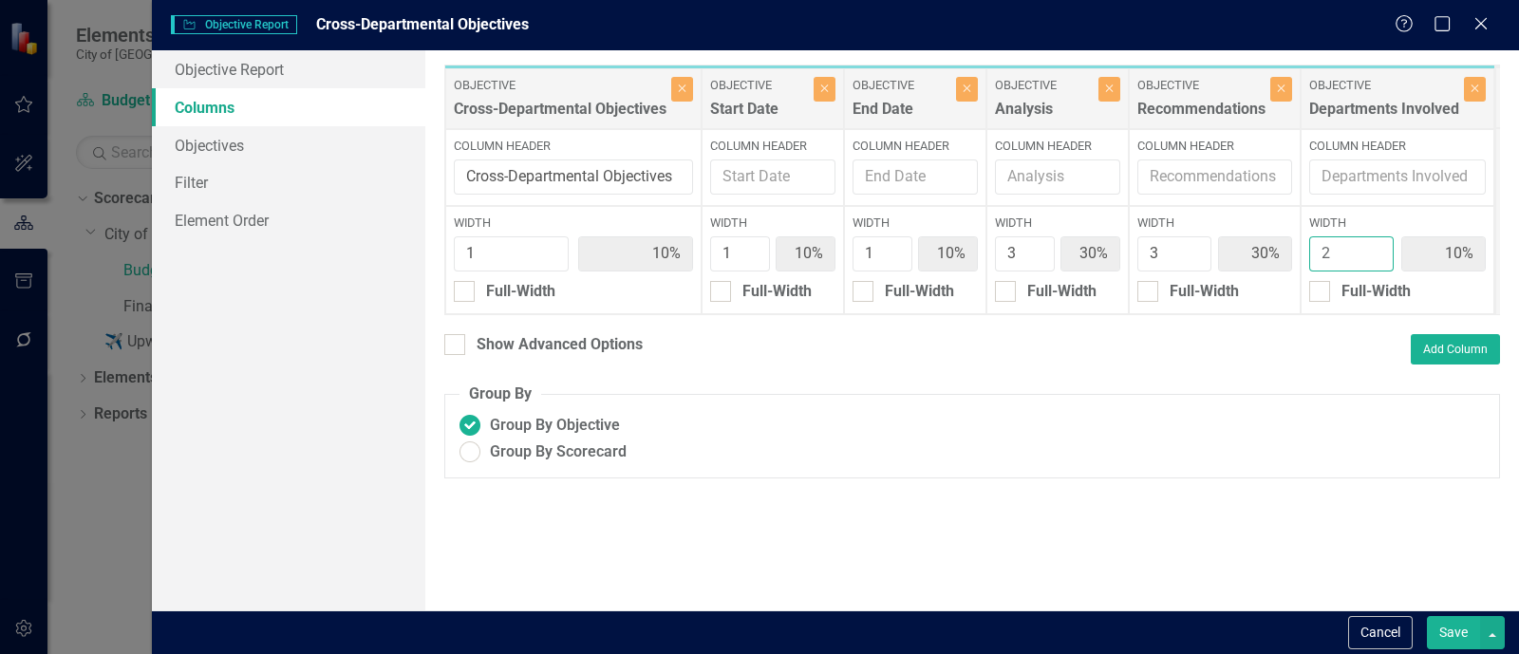
type input "9%"
type input "27%"
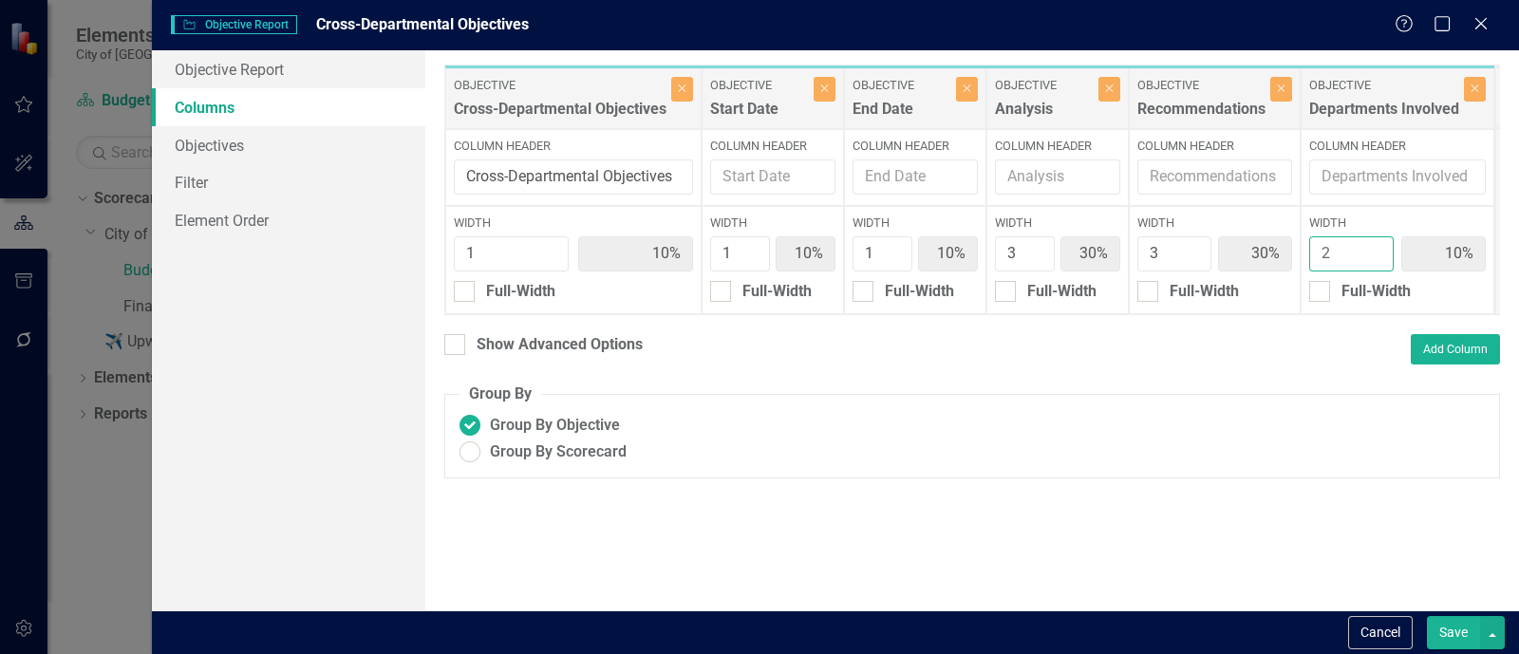
type input "18%"
type input "2"
click at [1377, 249] on input "2" at bounding box center [1352, 253] width 85 height 35
type input "2"
type input "17%"
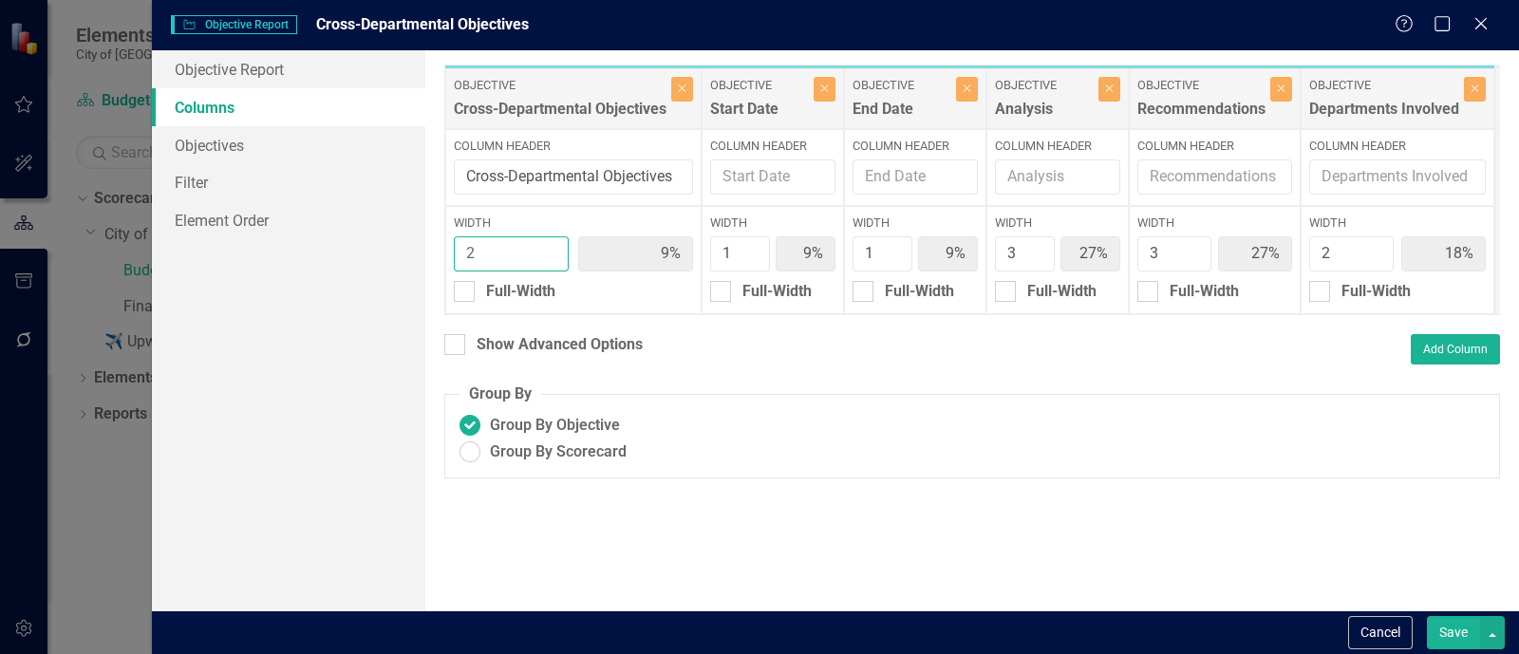
type input "8%"
type input "25%"
type input "17%"
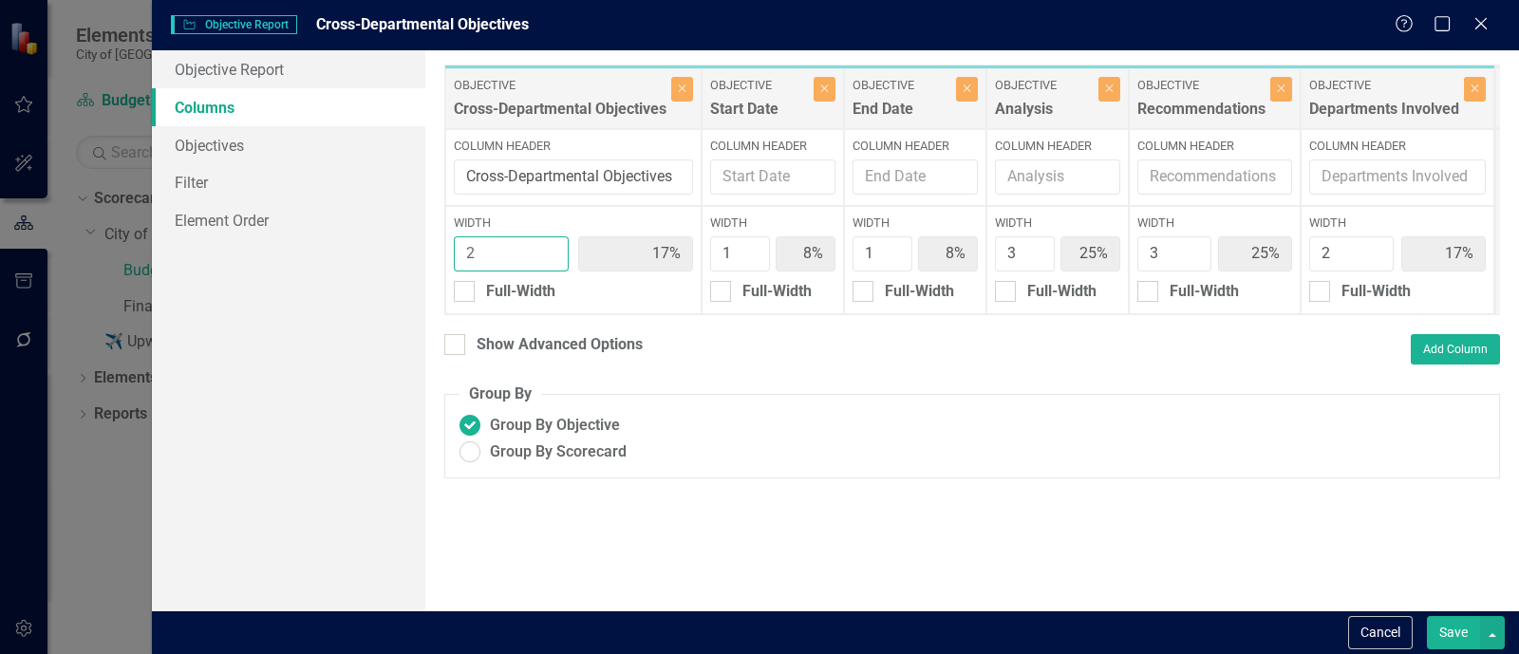
click at [550, 247] on input "2" at bounding box center [511, 253] width 115 height 35
type input "3"
type input "23%"
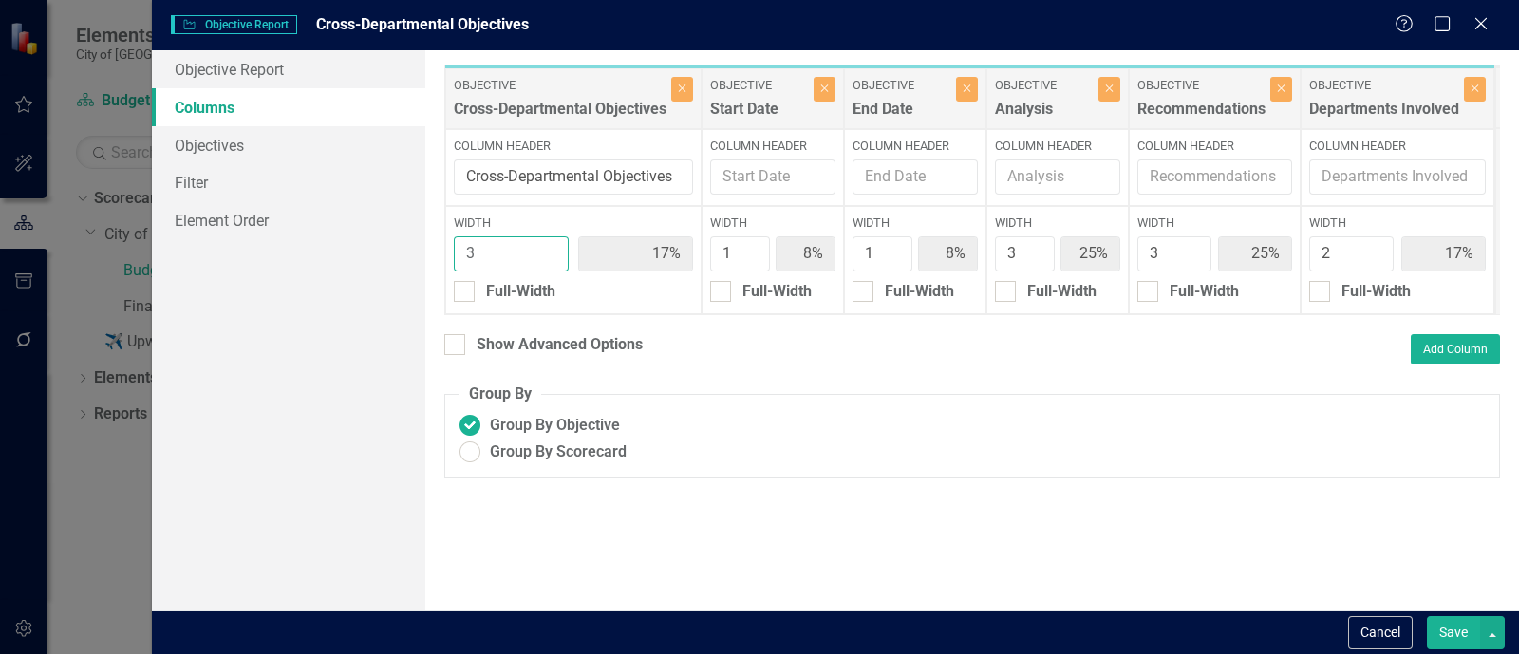
type input "15%"
type input "3"
click at [550, 247] on input "3" at bounding box center [511, 253] width 115 height 35
click at [302, 126] on link "Objectives" at bounding box center [288, 145] width 273 height 38
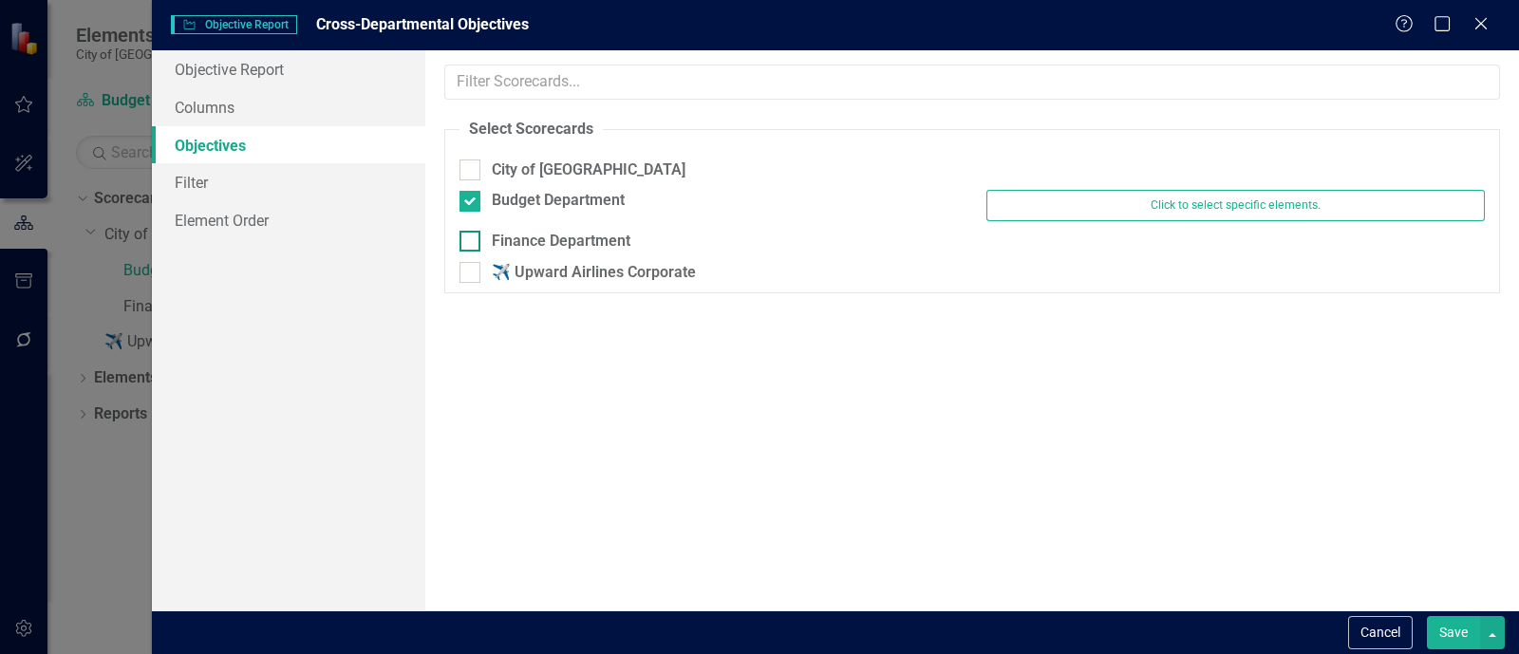
click at [498, 235] on div "Finance Department" at bounding box center [561, 242] width 139 height 22
click at [472, 235] on input "Finance Department" at bounding box center [466, 237] width 12 height 12
checkbox input "true"
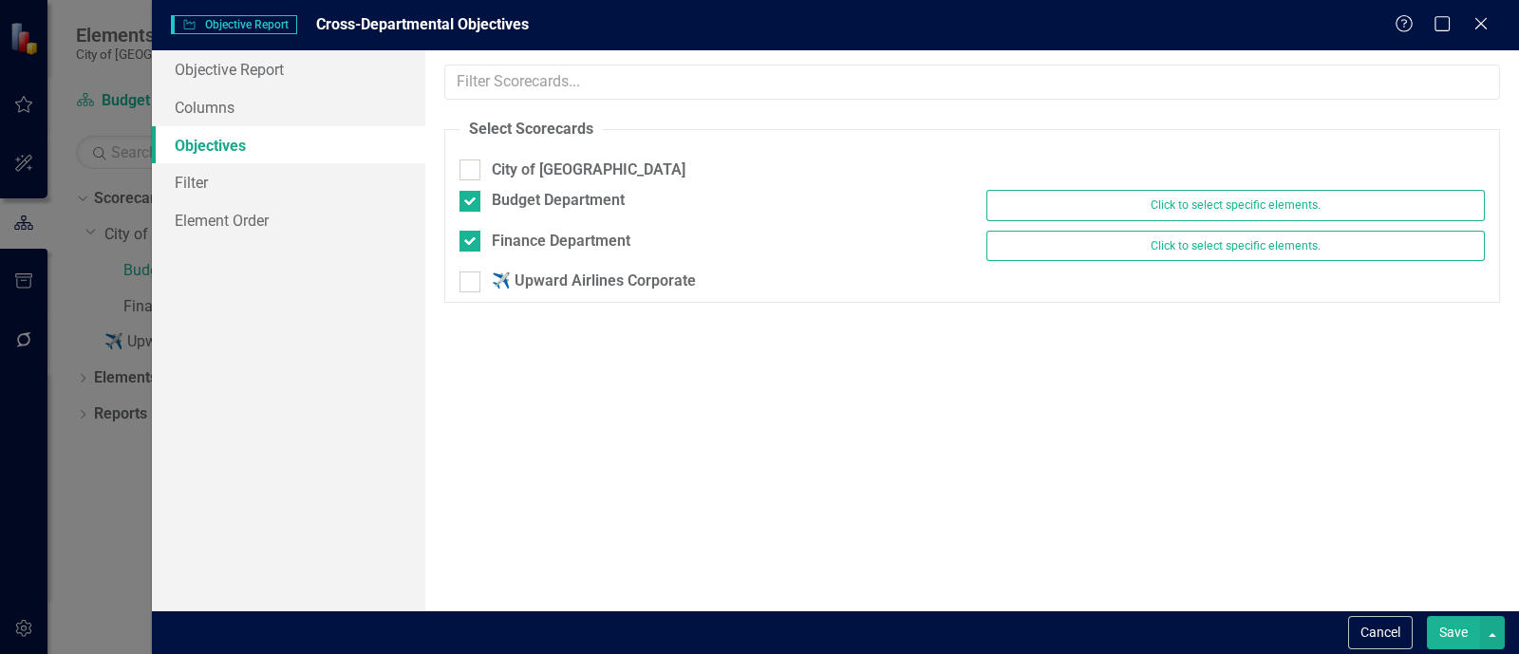
click at [328, 161] on link "Objectives" at bounding box center [288, 145] width 273 height 38
click at [329, 174] on link "Filter" at bounding box center [288, 182] width 273 height 38
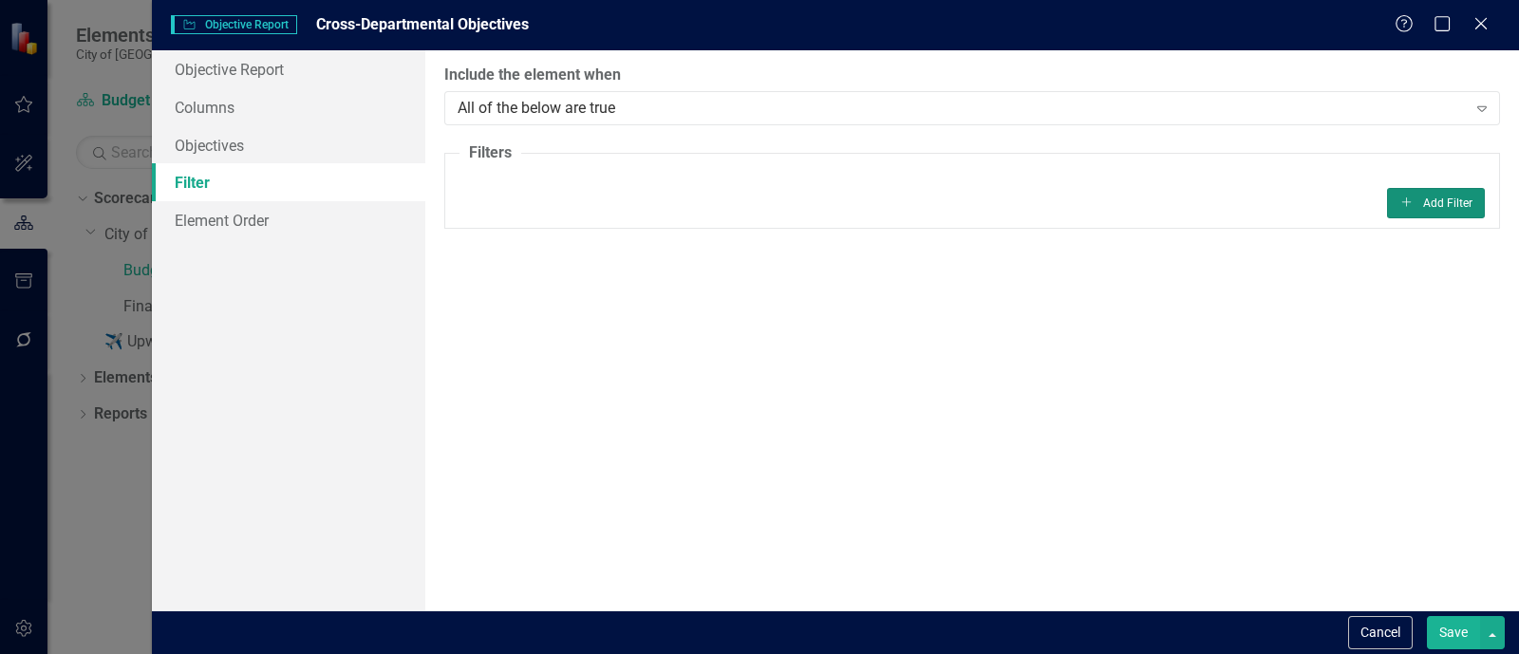
click at [1458, 201] on button "Add Add Filter" at bounding box center [1436, 203] width 98 height 30
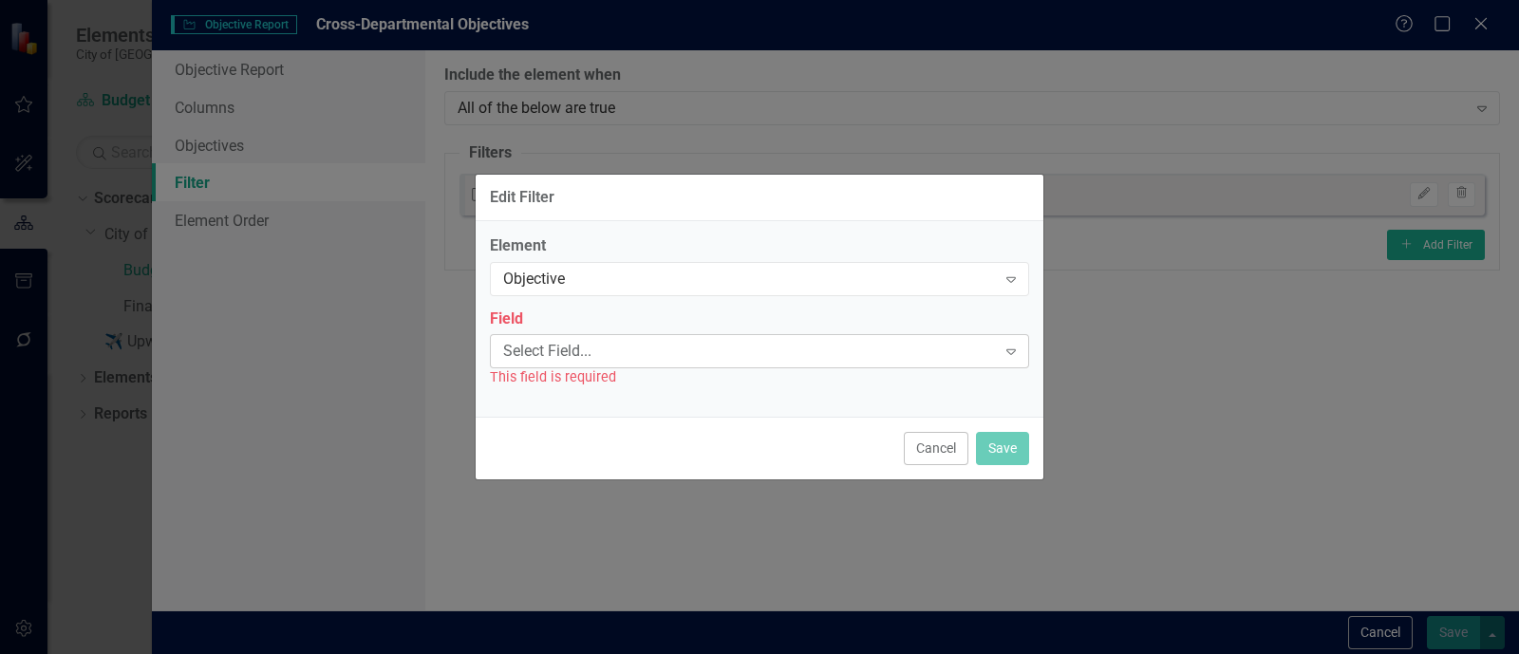
click at [804, 345] on div "Select Field..." at bounding box center [749, 352] width 493 height 22
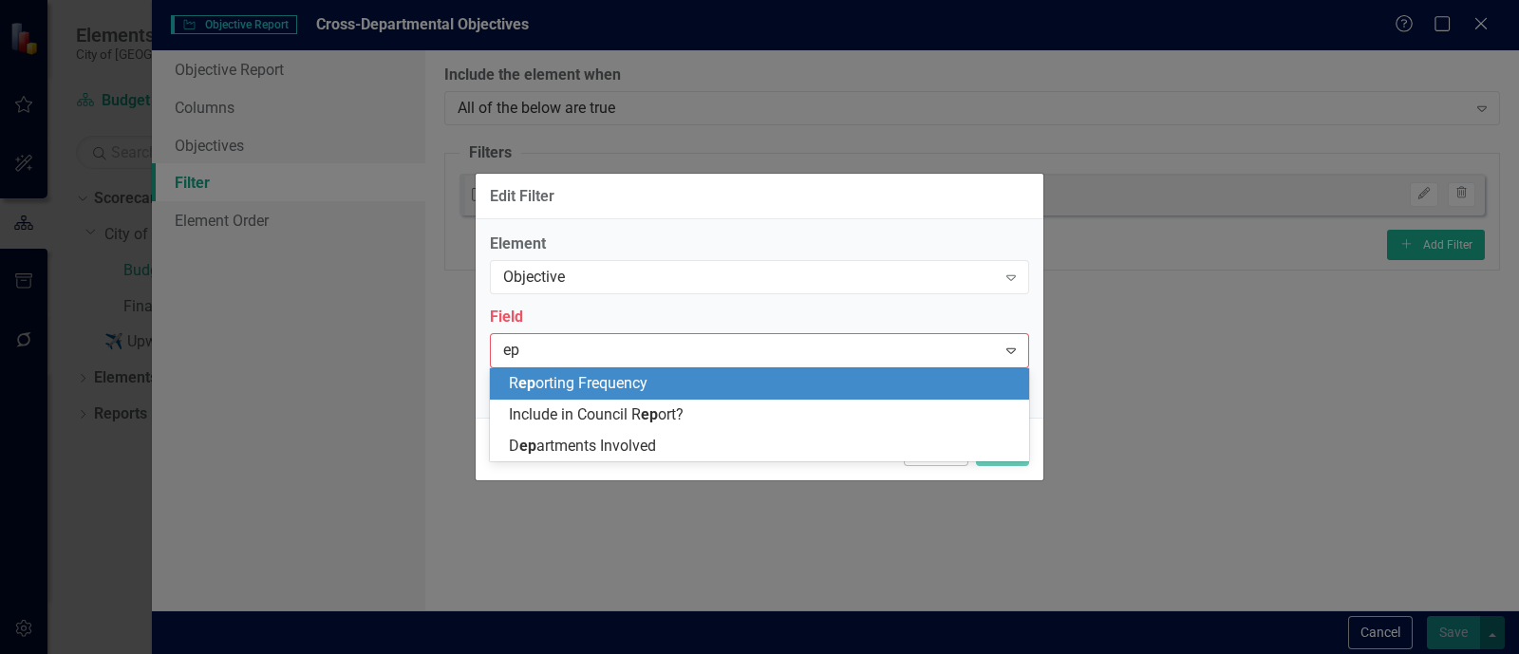
type input "epa"
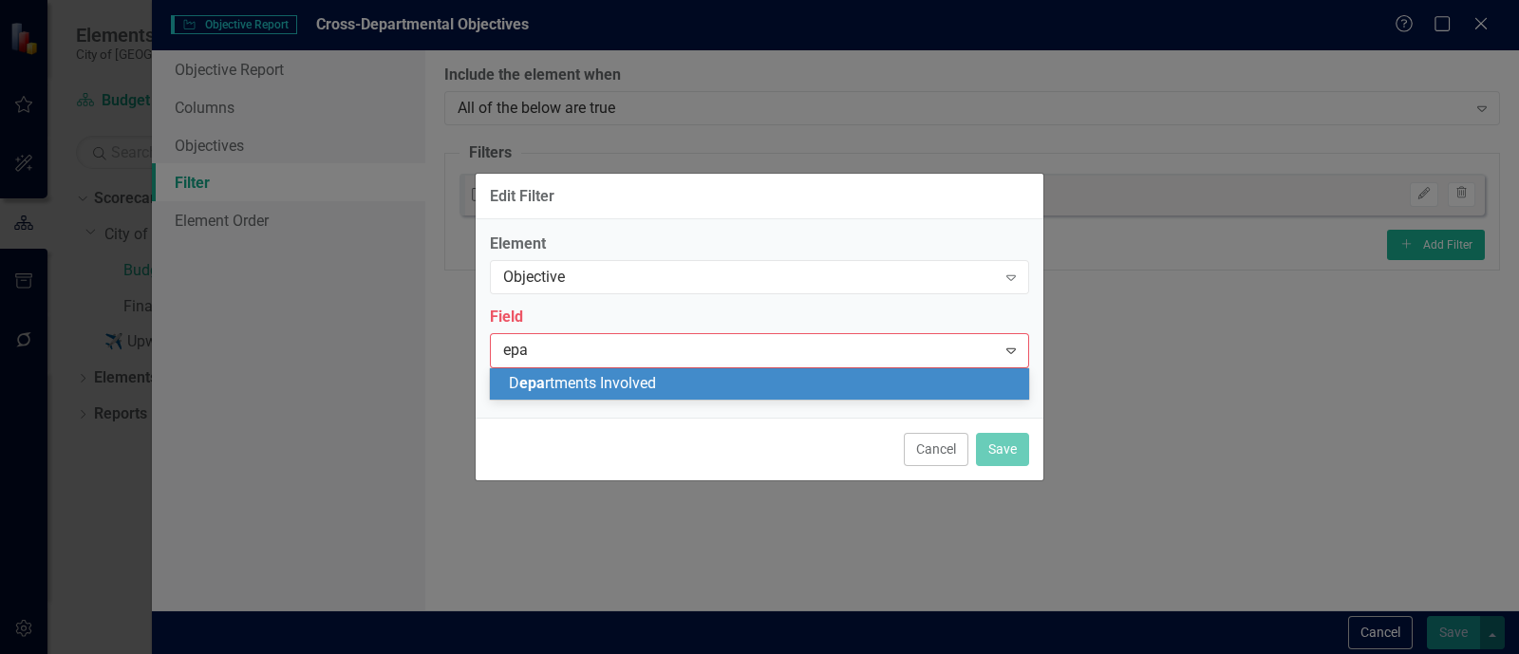
click at [760, 377] on div "D epa rtments Involved" at bounding box center [763, 384] width 509 height 22
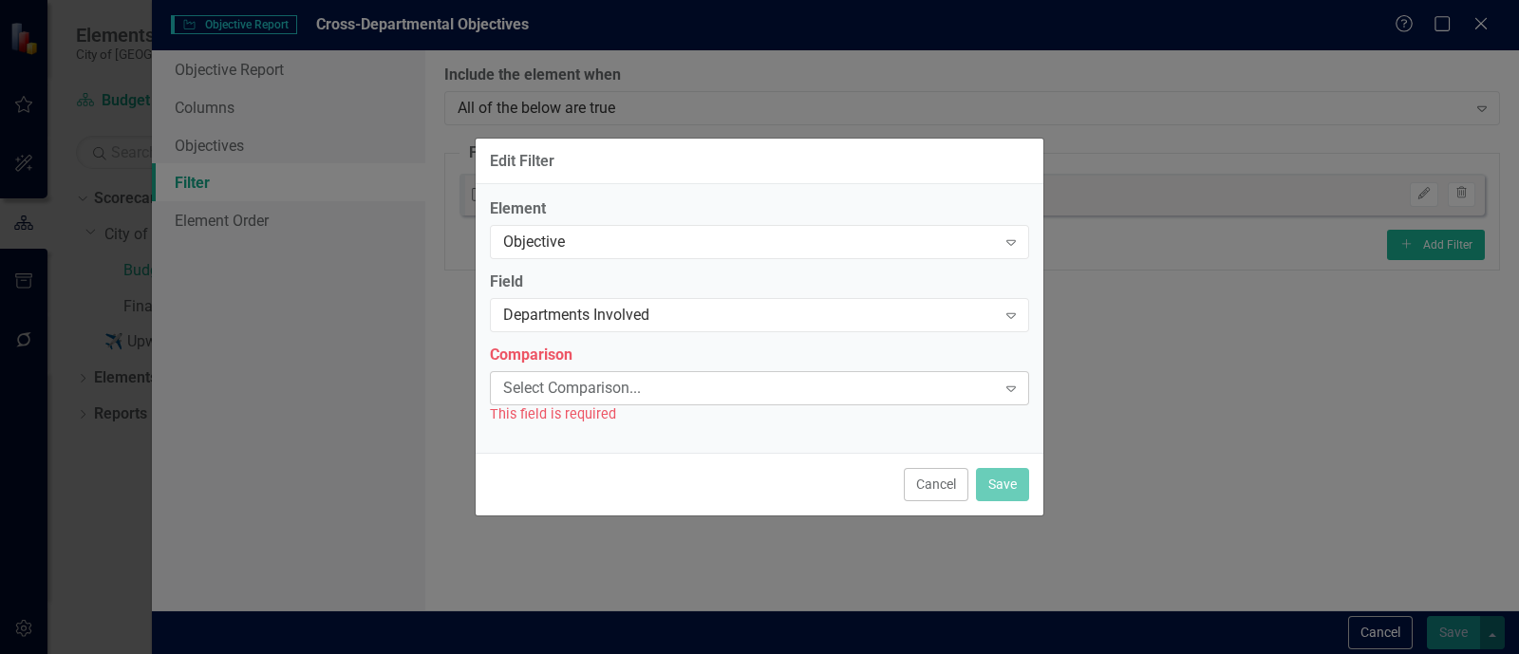
click at [729, 382] on div "Select Comparison..." at bounding box center [749, 388] width 493 height 22
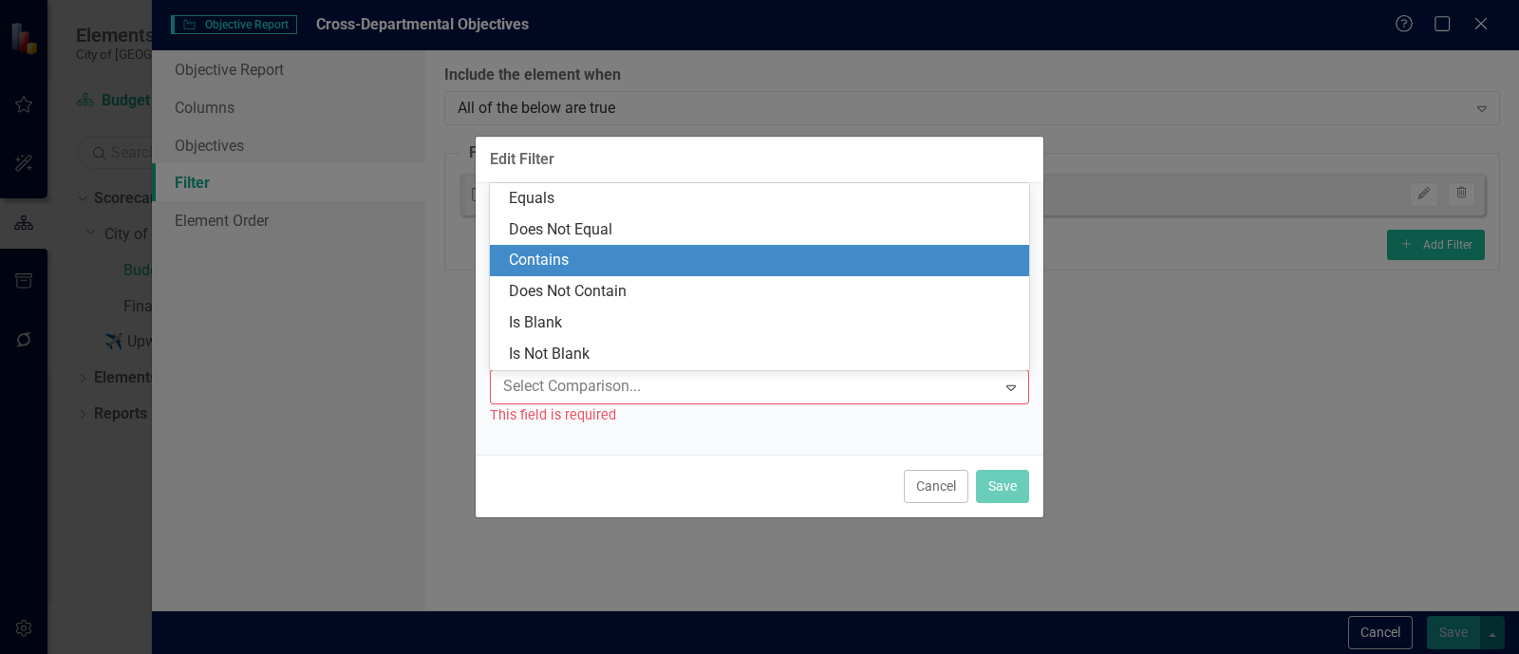
click at [631, 254] on div "Contains" at bounding box center [763, 261] width 509 height 22
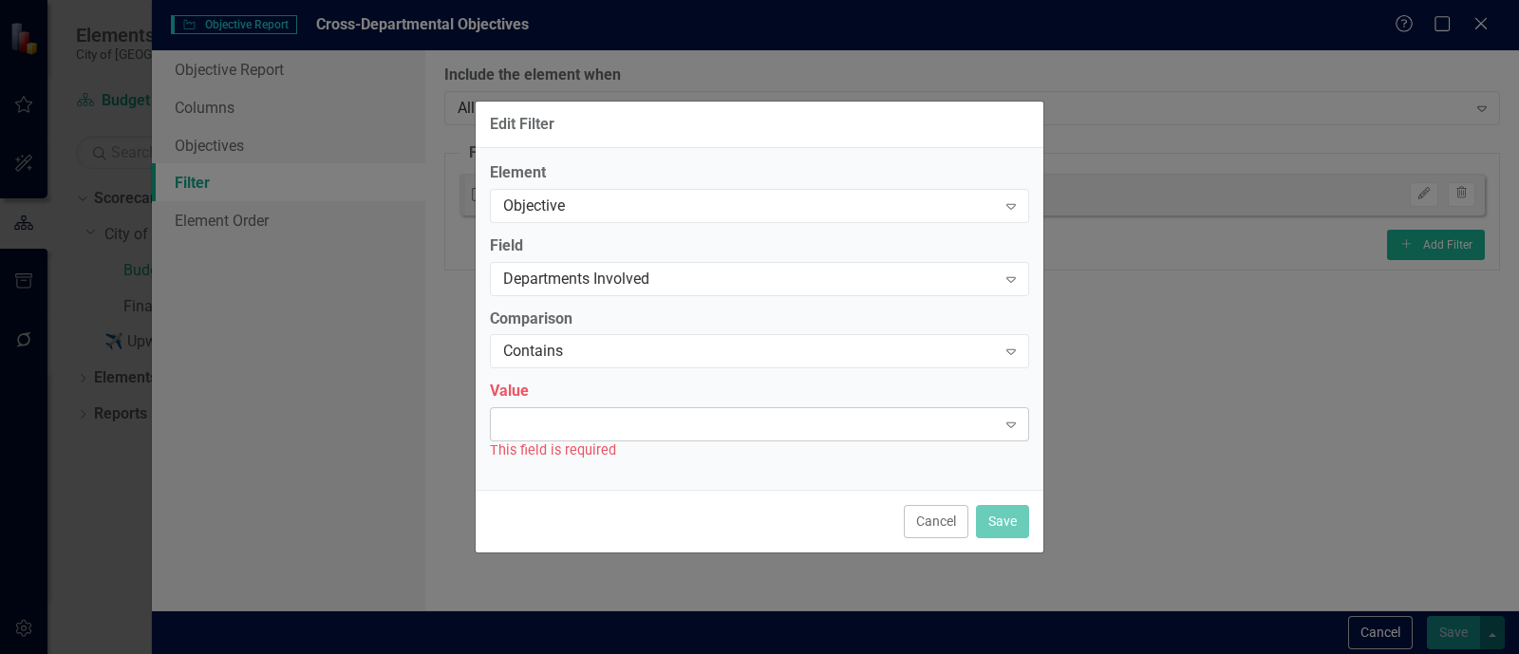
click at [597, 424] on div at bounding box center [744, 425] width 500 height 4
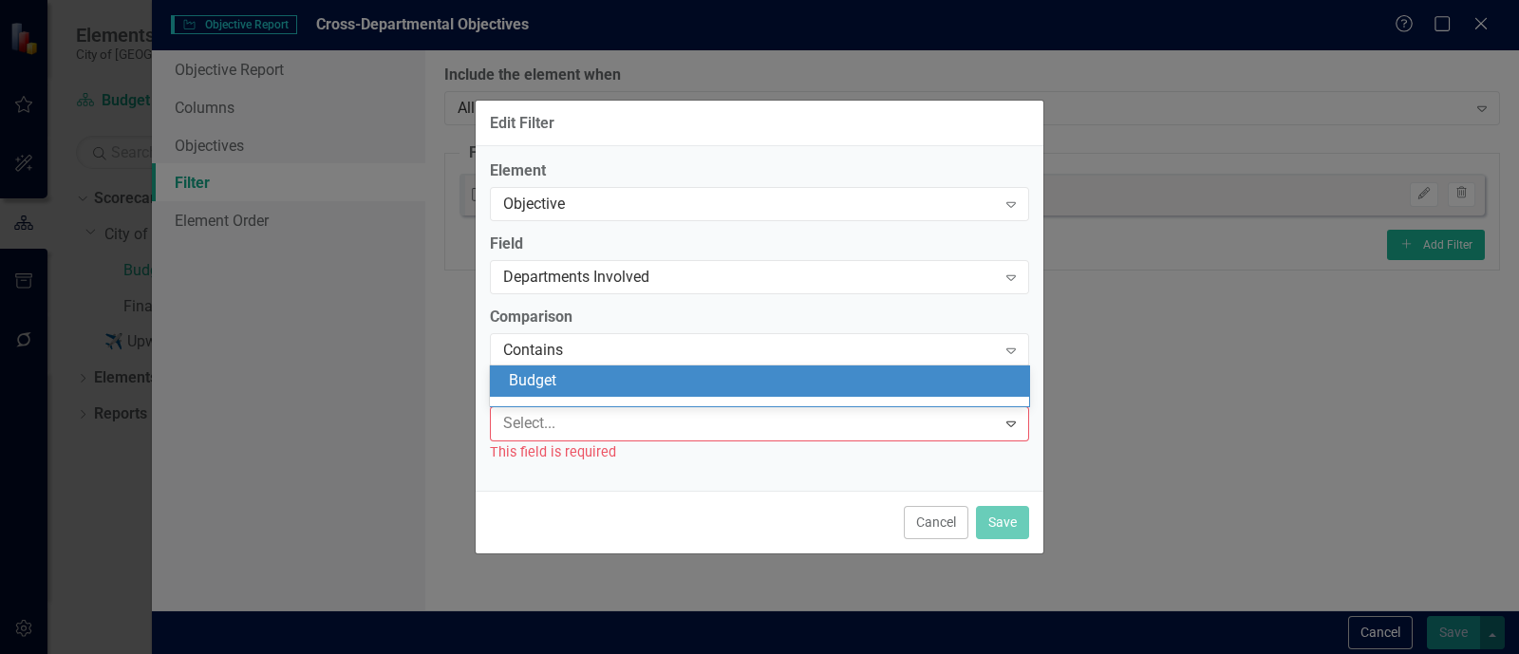
click at [590, 370] on div "Budget" at bounding box center [763, 381] width 509 height 22
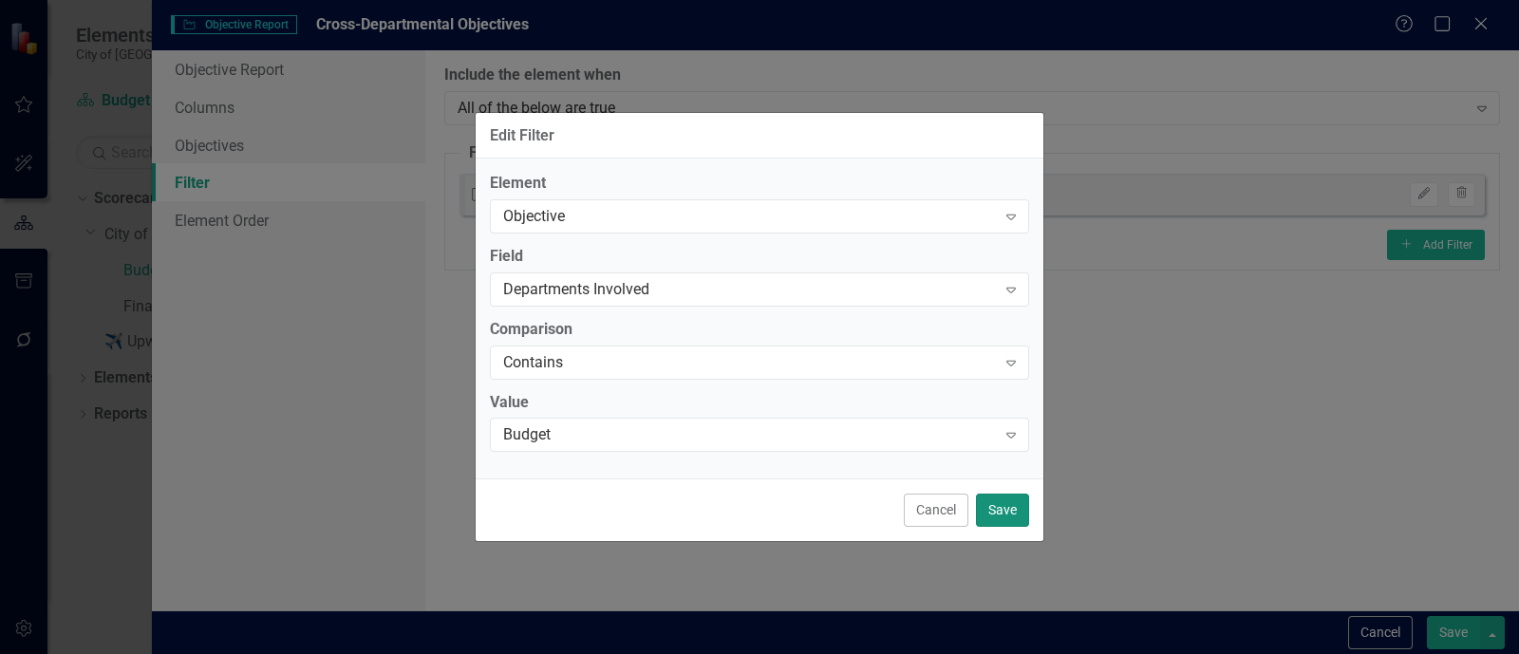
click at [977, 500] on button "Save" at bounding box center [1002, 510] width 53 height 33
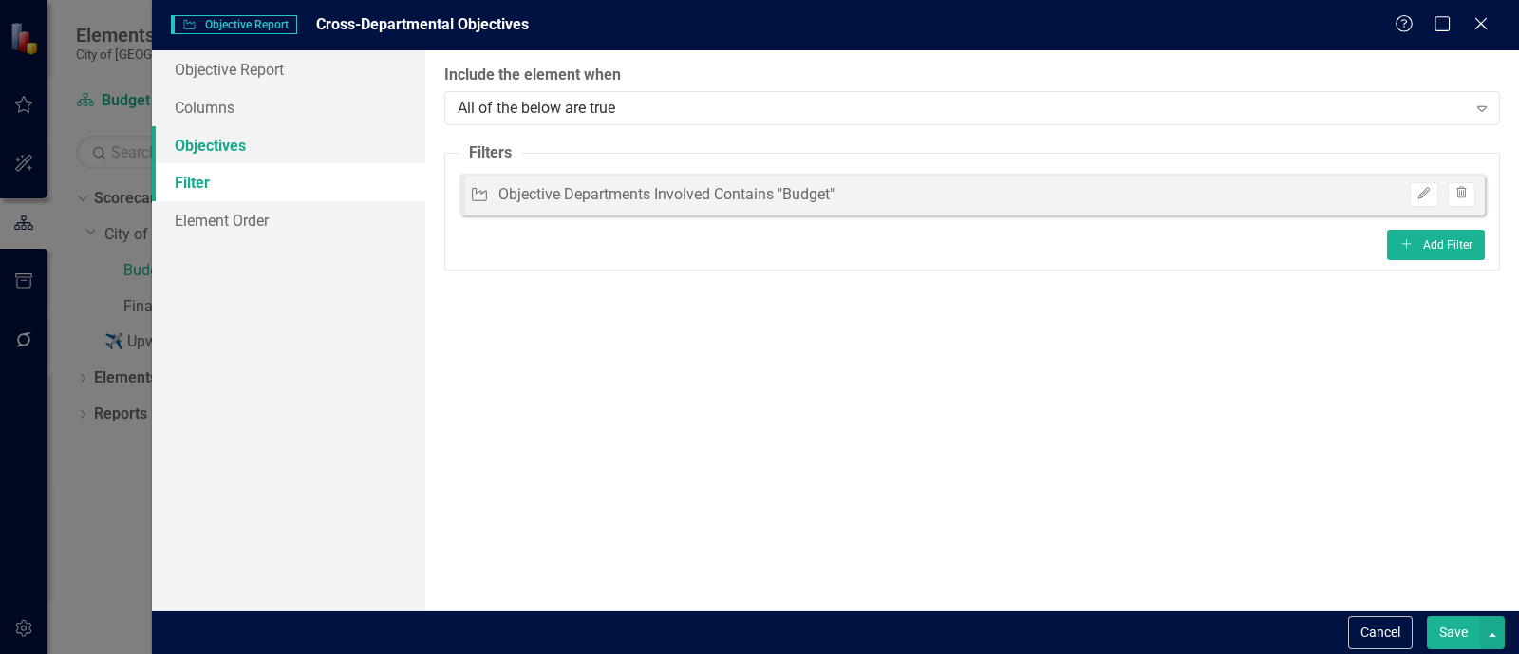
click at [299, 150] on link "Objectives" at bounding box center [288, 145] width 273 height 38
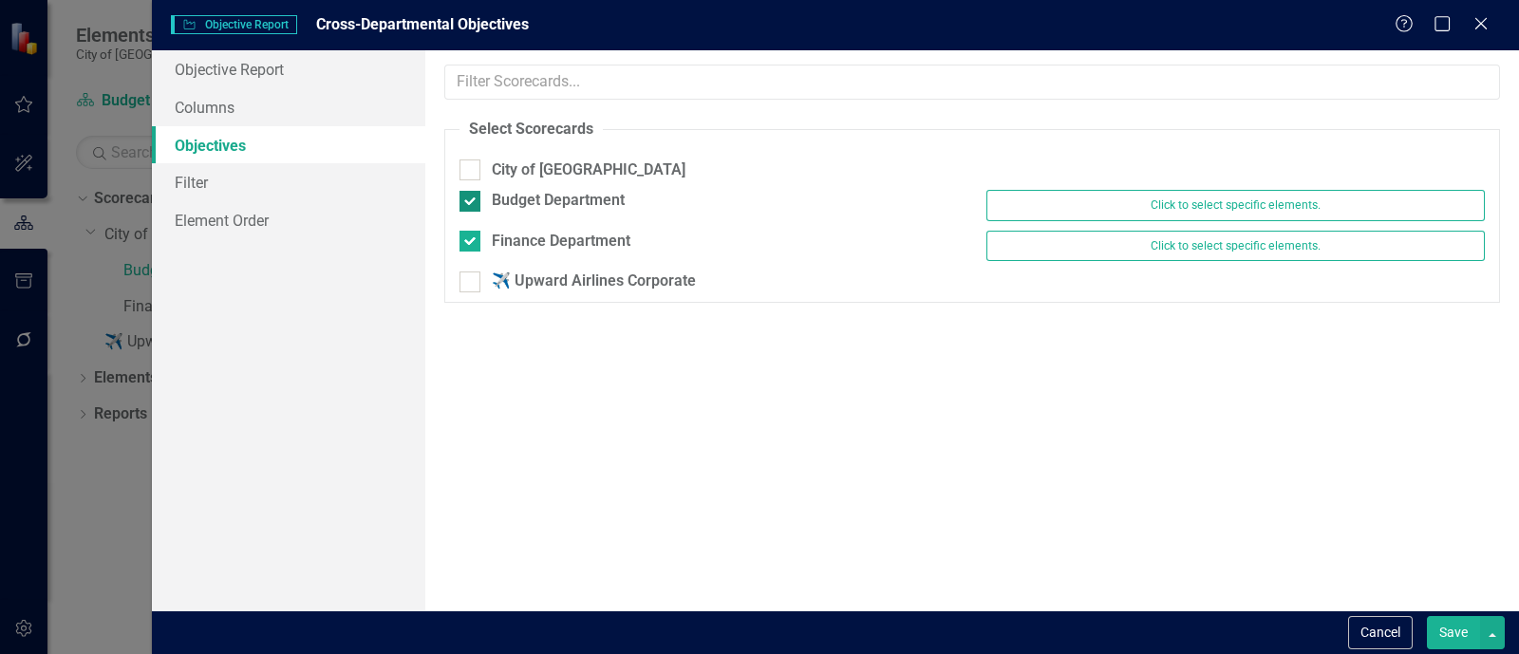
click at [480, 197] on div "Budget Department" at bounding box center [709, 201] width 499 height 22
click at [472, 197] on input "Budget Department" at bounding box center [466, 197] width 12 height 12
checkbox input "false"
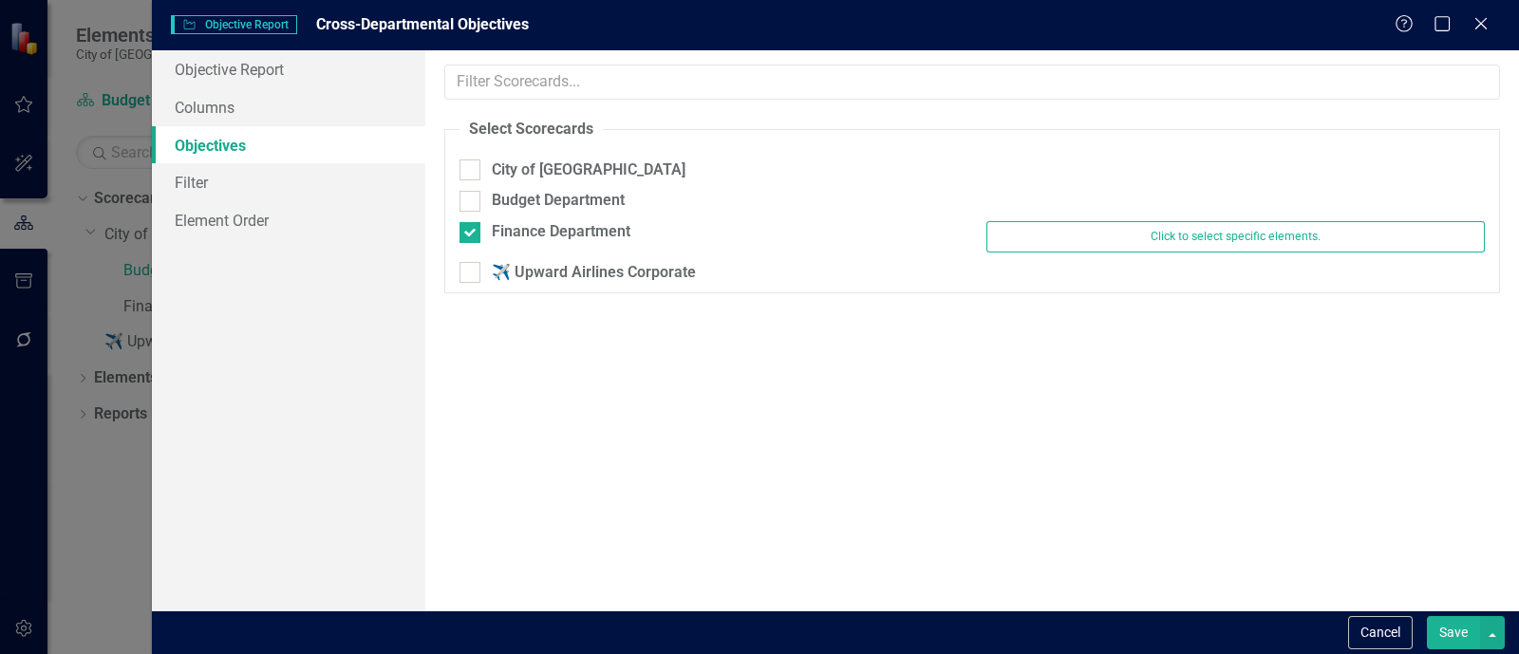
click at [1457, 634] on button "Save" at bounding box center [1453, 632] width 53 height 33
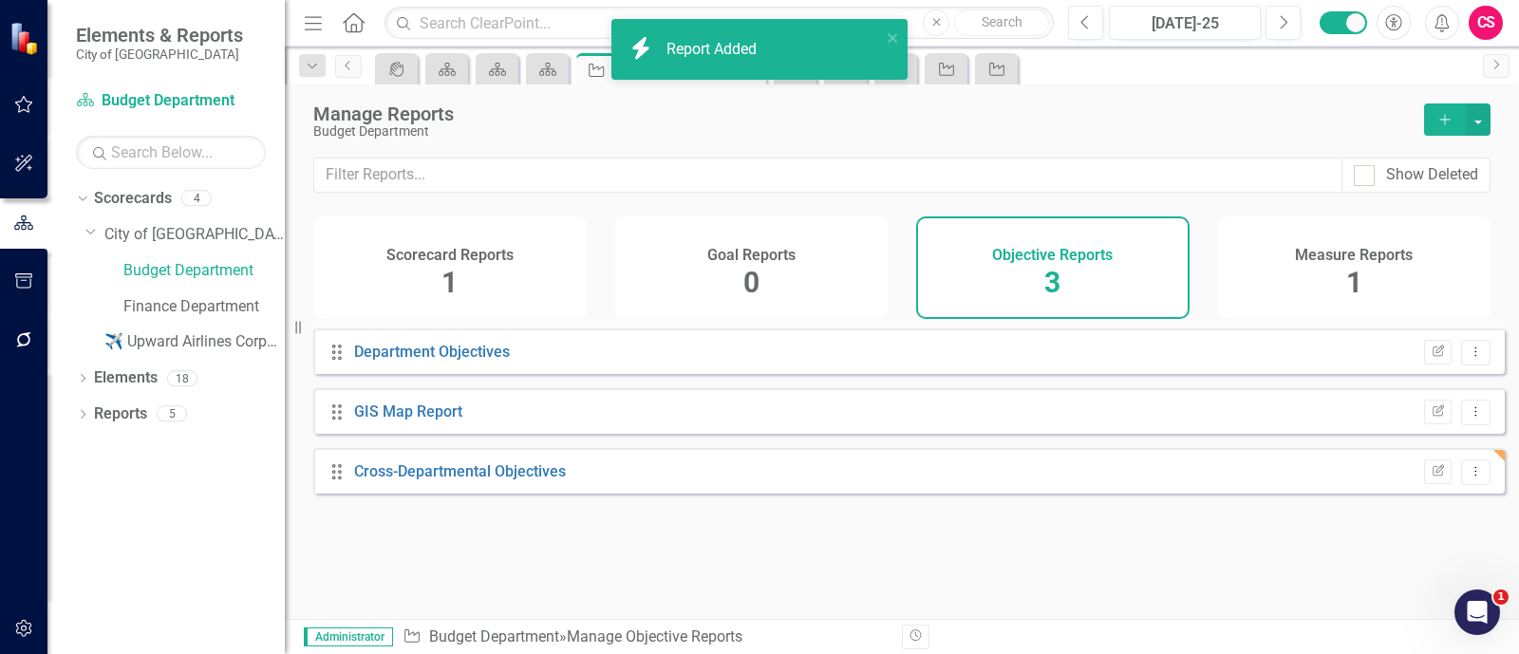
click at [475, 238] on div "Scorecard Reports 1" at bounding box center [449, 268] width 273 height 103
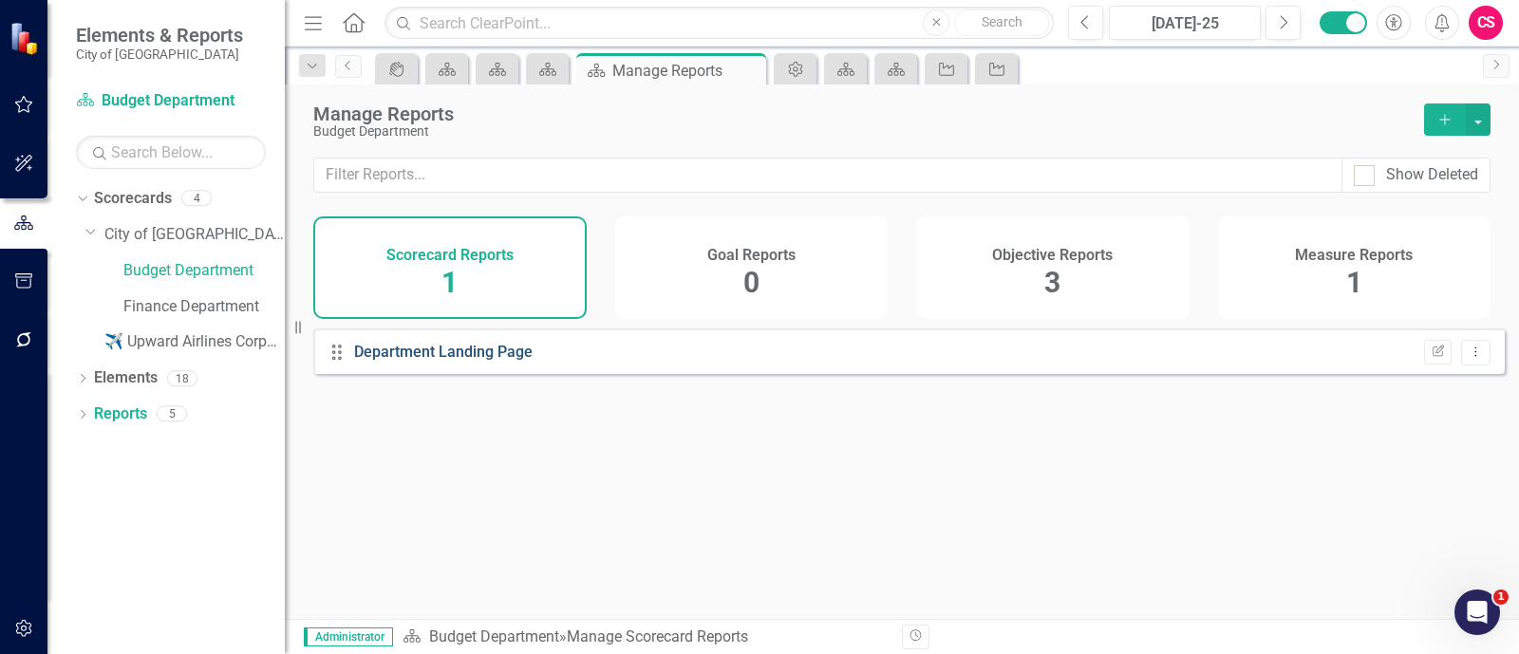
click at [454, 361] on link "Department Landing Page" at bounding box center [443, 352] width 179 height 18
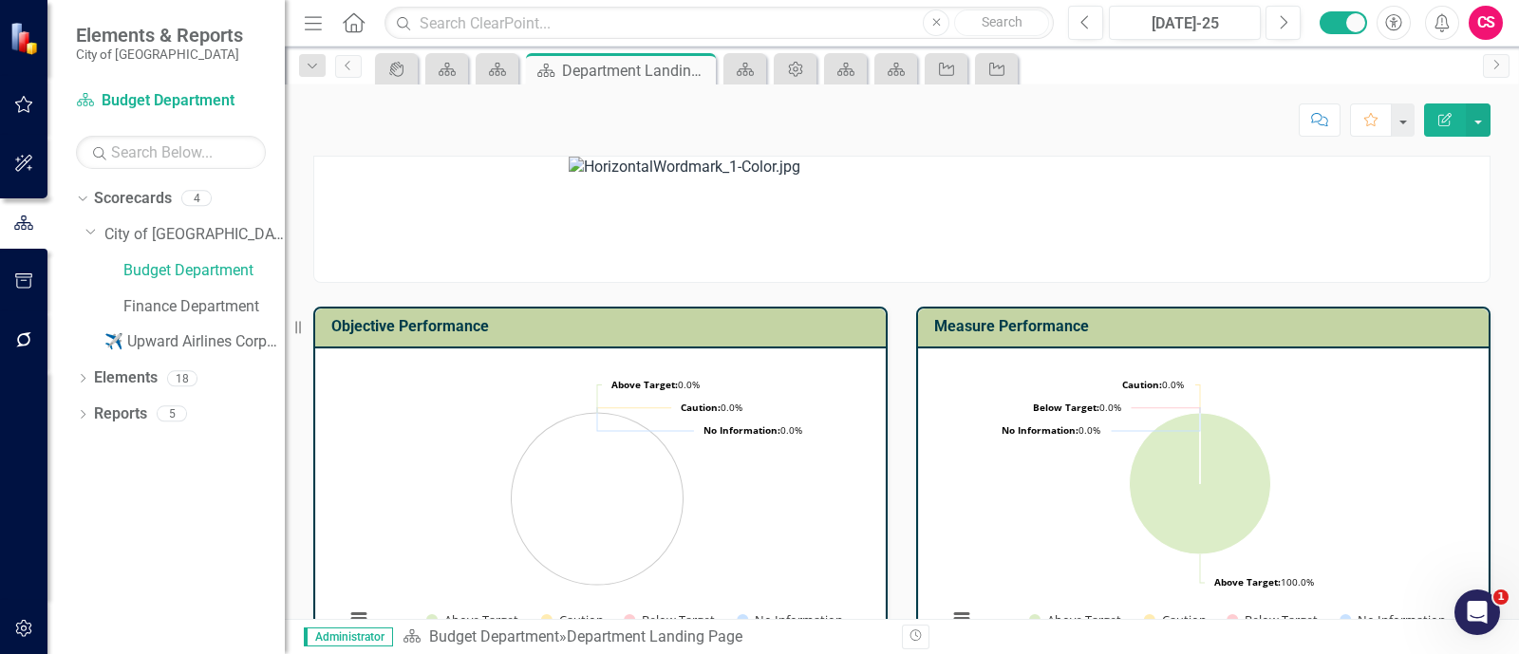
click at [1442, 122] on icon "Edit Report" at bounding box center [1445, 119] width 17 height 13
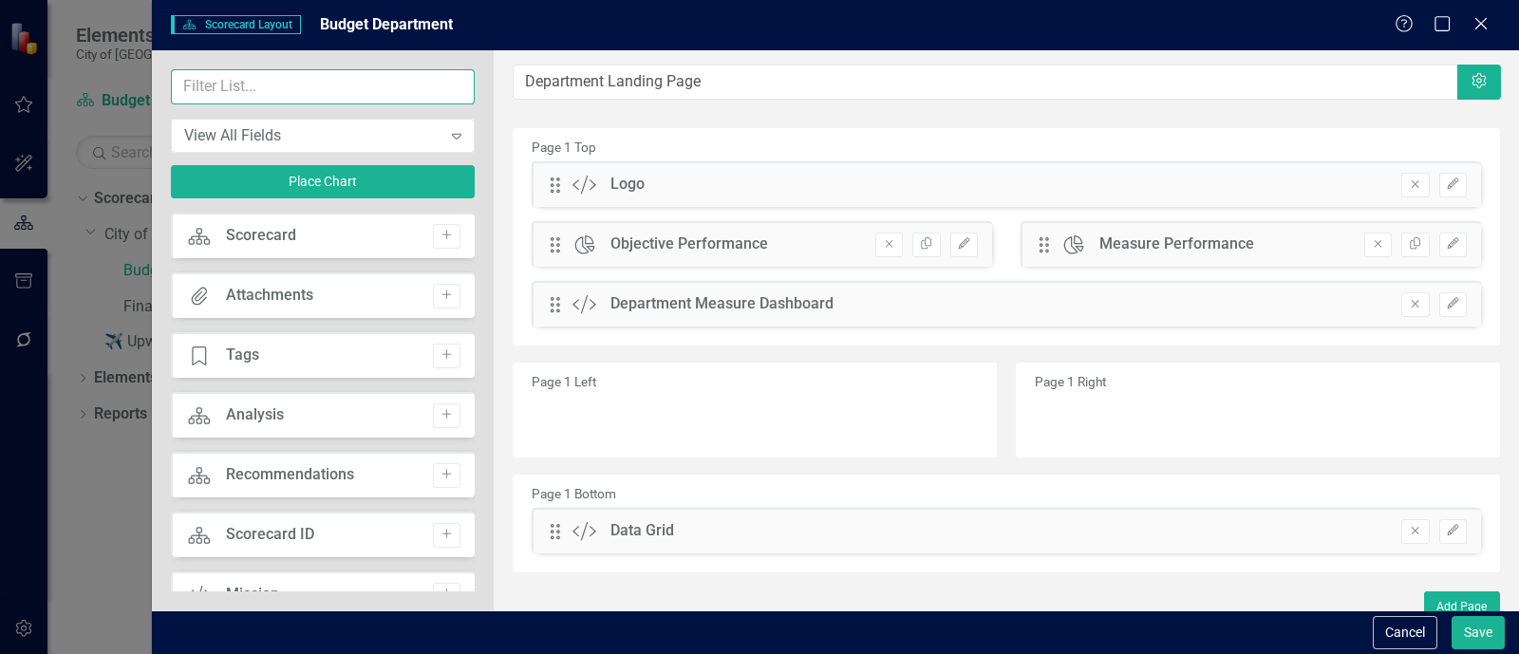
click at [372, 94] on input "text" at bounding box center [323, 86] width 304 height 35
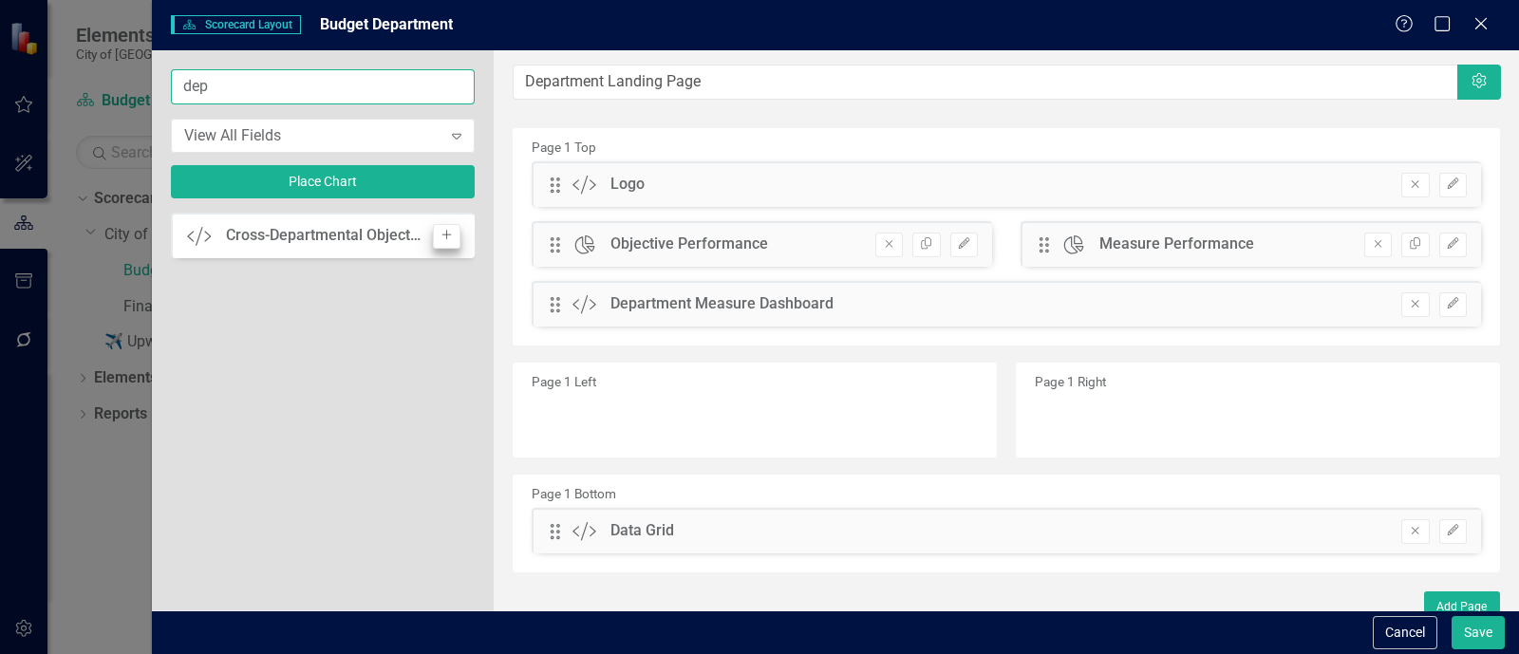
type input "dep"
click at [448, 230] on icon "Add" at bounding box center [447, 235] width 14 height 11
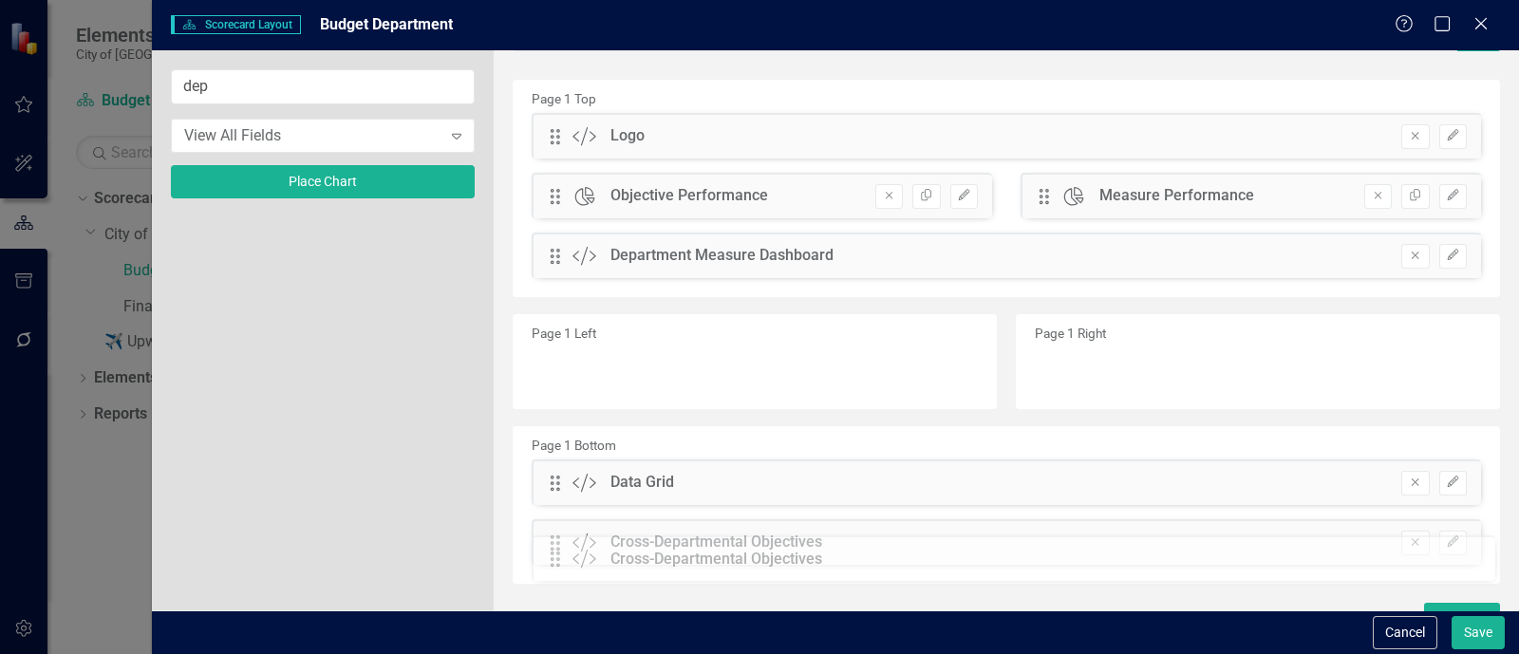
scroll to position [75, 0]
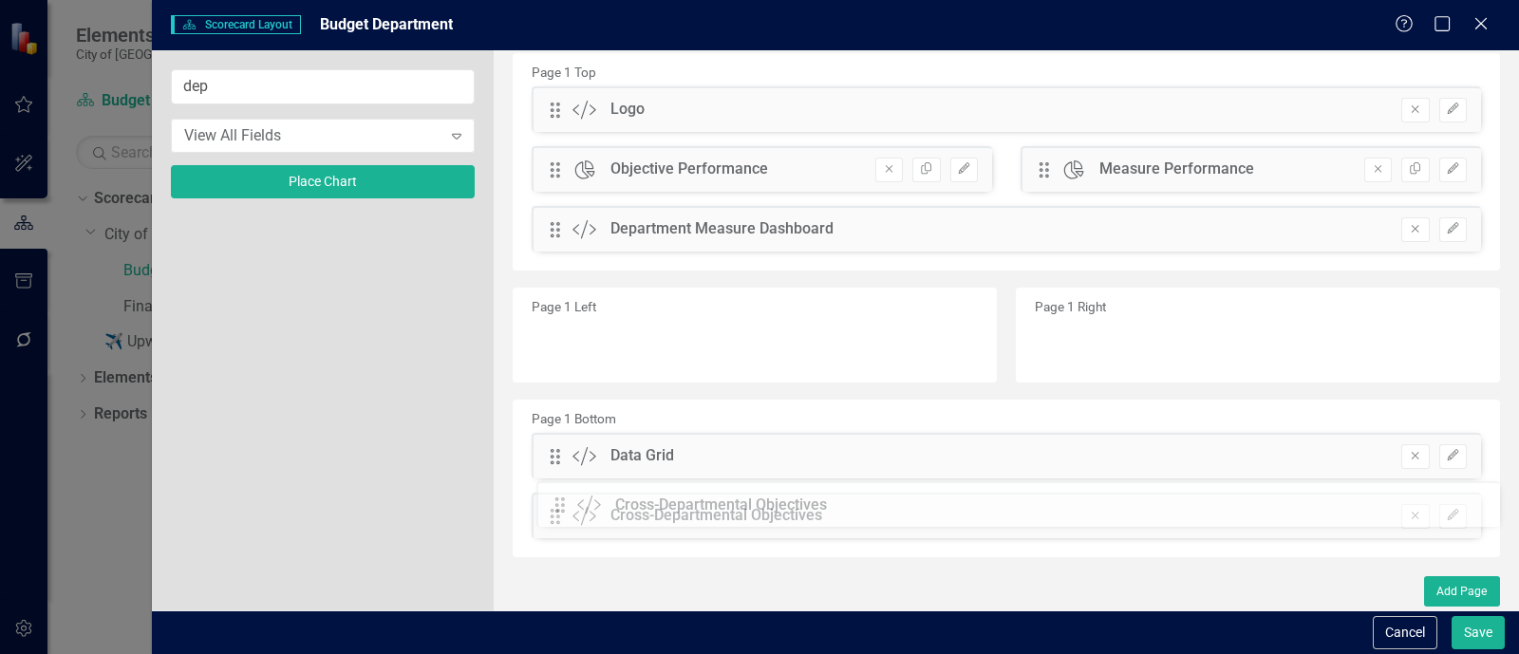
drag, startPoint x: 556, startPoint y: 188, endPoint x: 575, endPoint y: 509, distance: 321.5
click at [1459, 639] on button "Save" at bounding box center [1478, 632] width 53 height 33
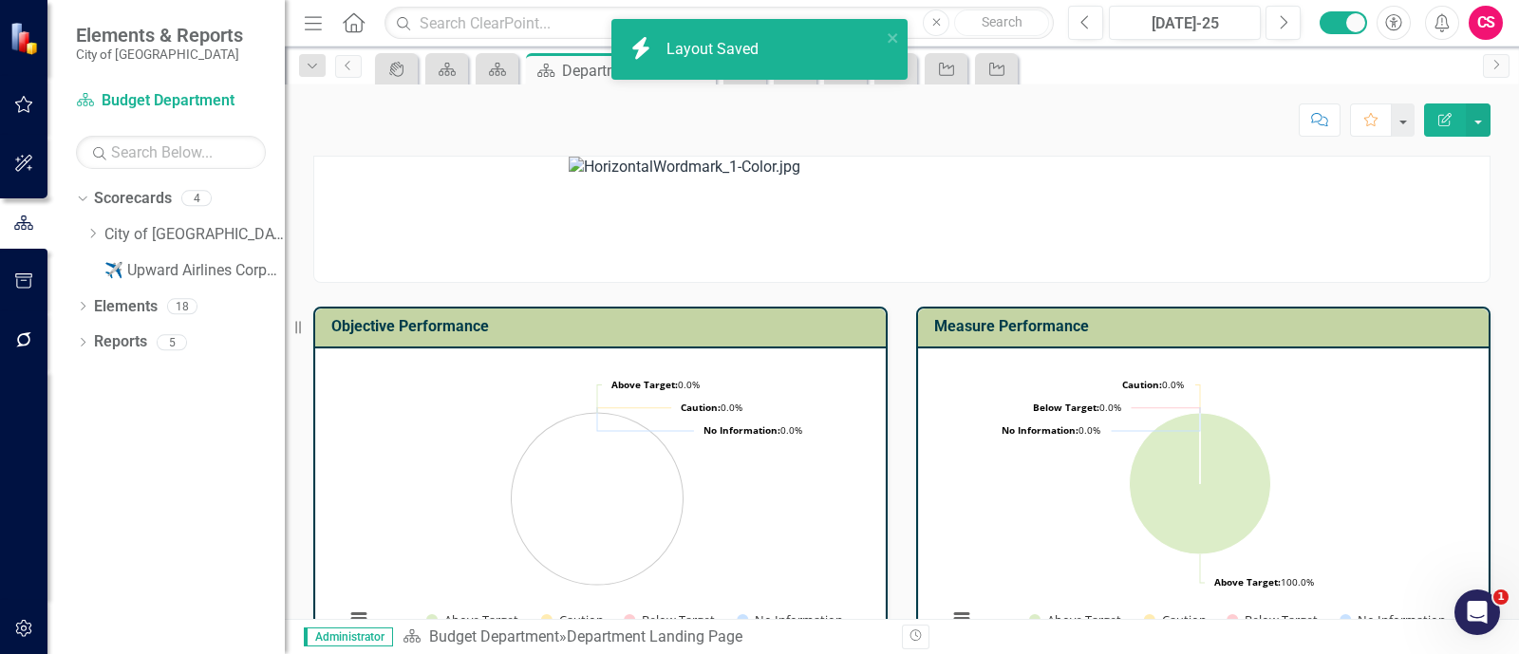
scroll to position [0, 0]
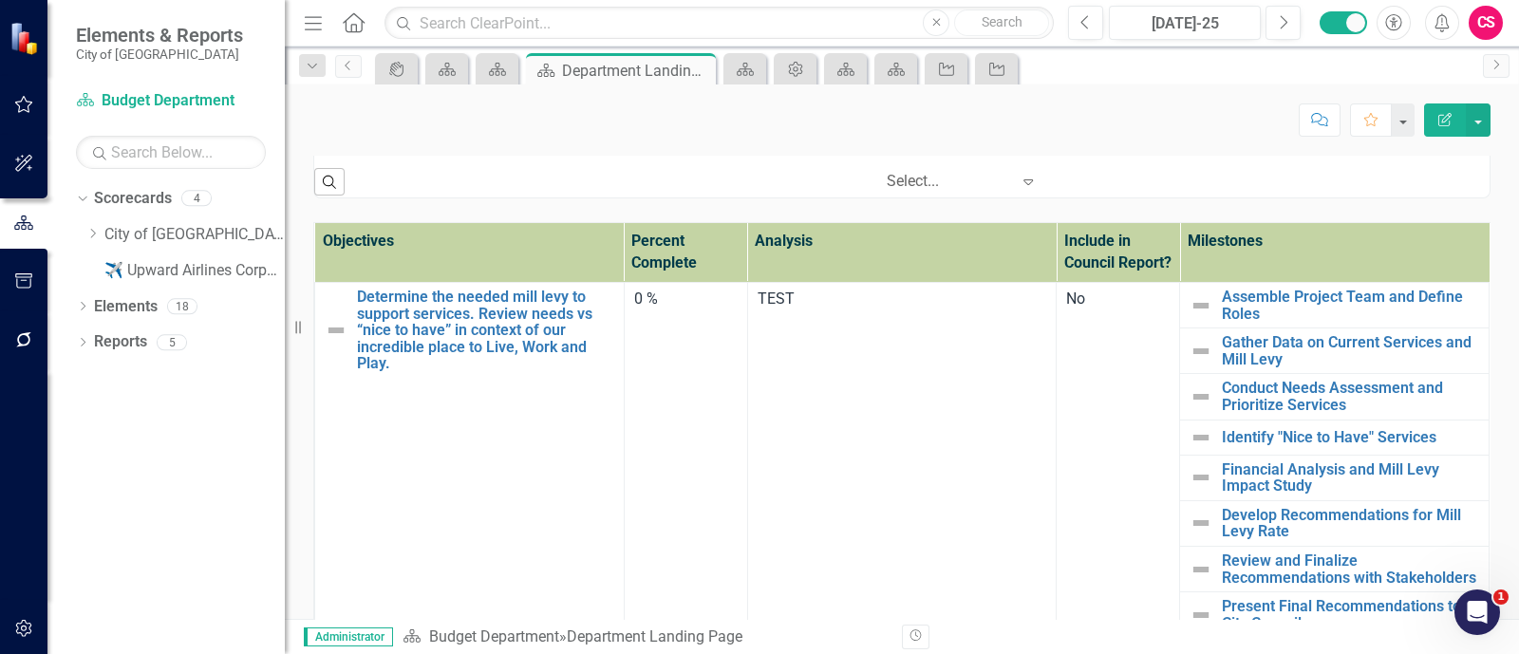
click at [1157, 539] on td "No" at bounding box center [1118, 460] width 123 height 355
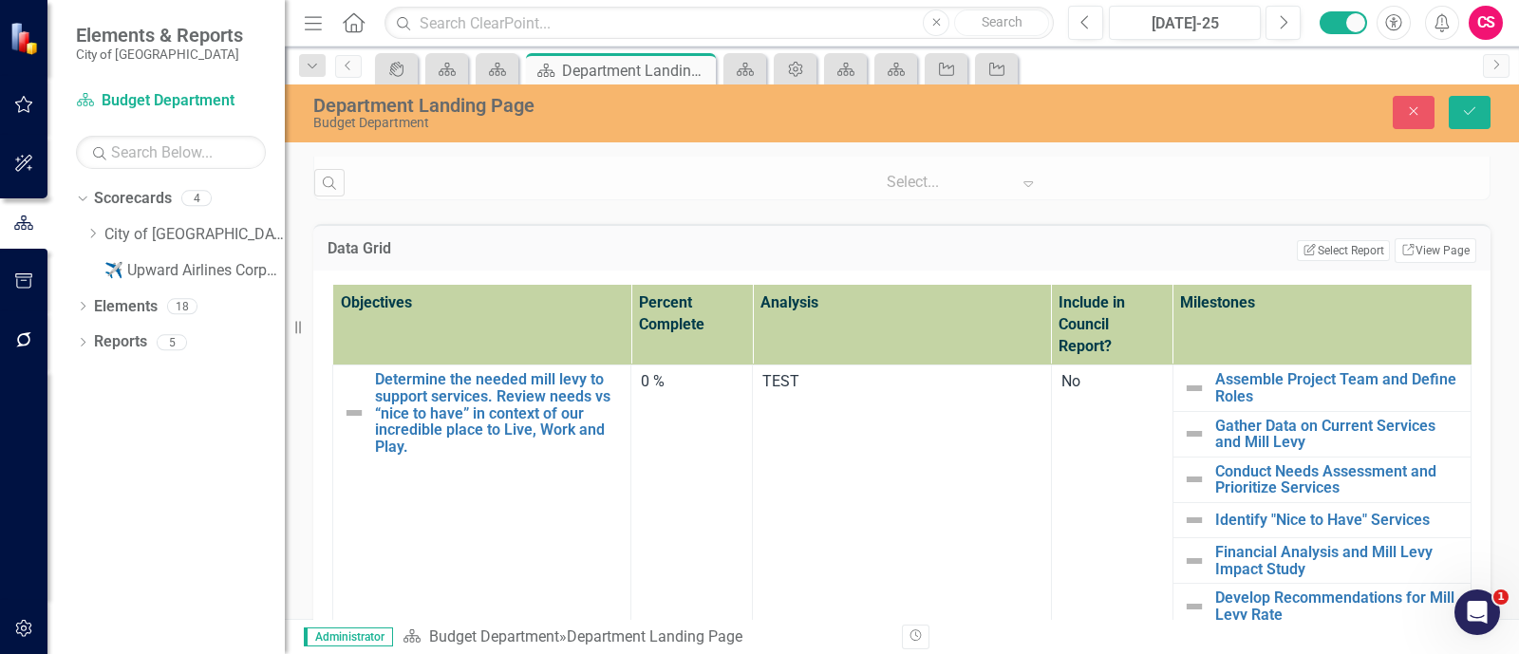
scroll to position [514, 0]
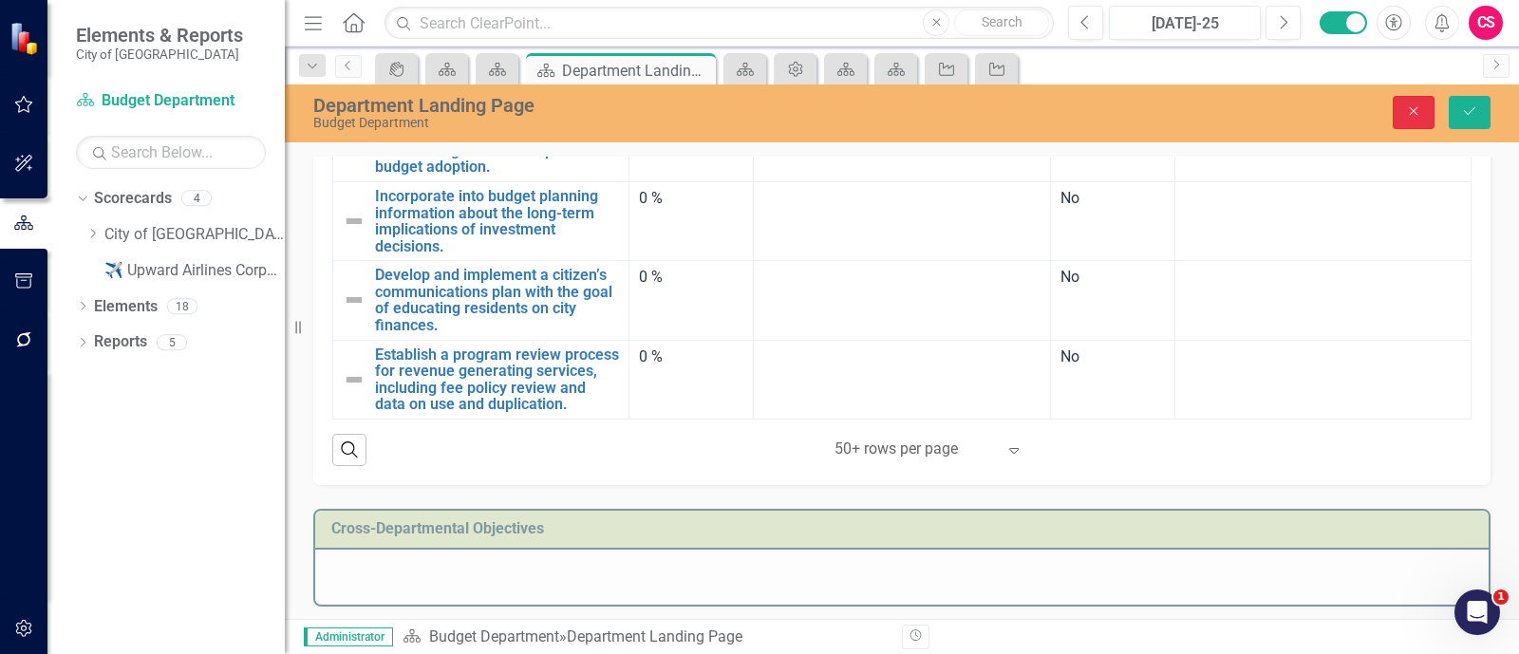
click at [1416, 117] on icon "Close" at bounding box center [1413, 110] width 17 height 13
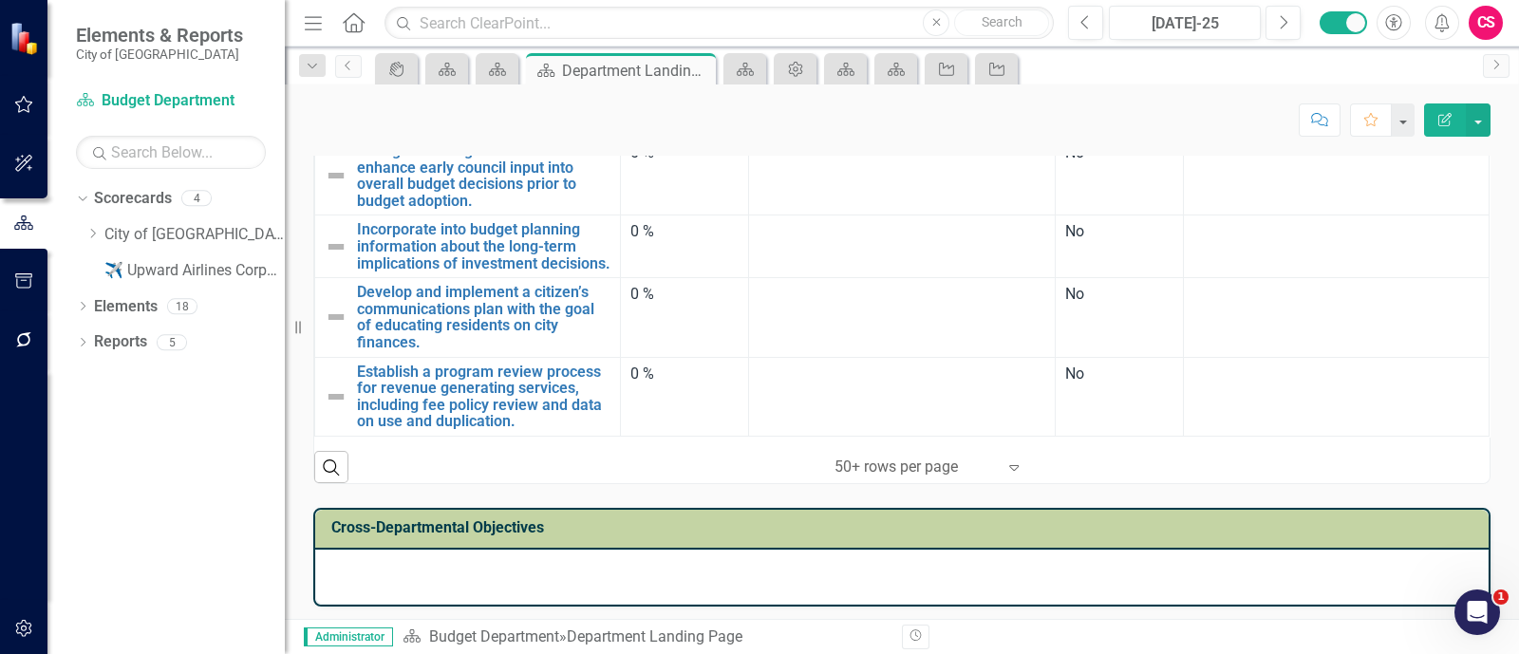
scroll to position [492, 0]
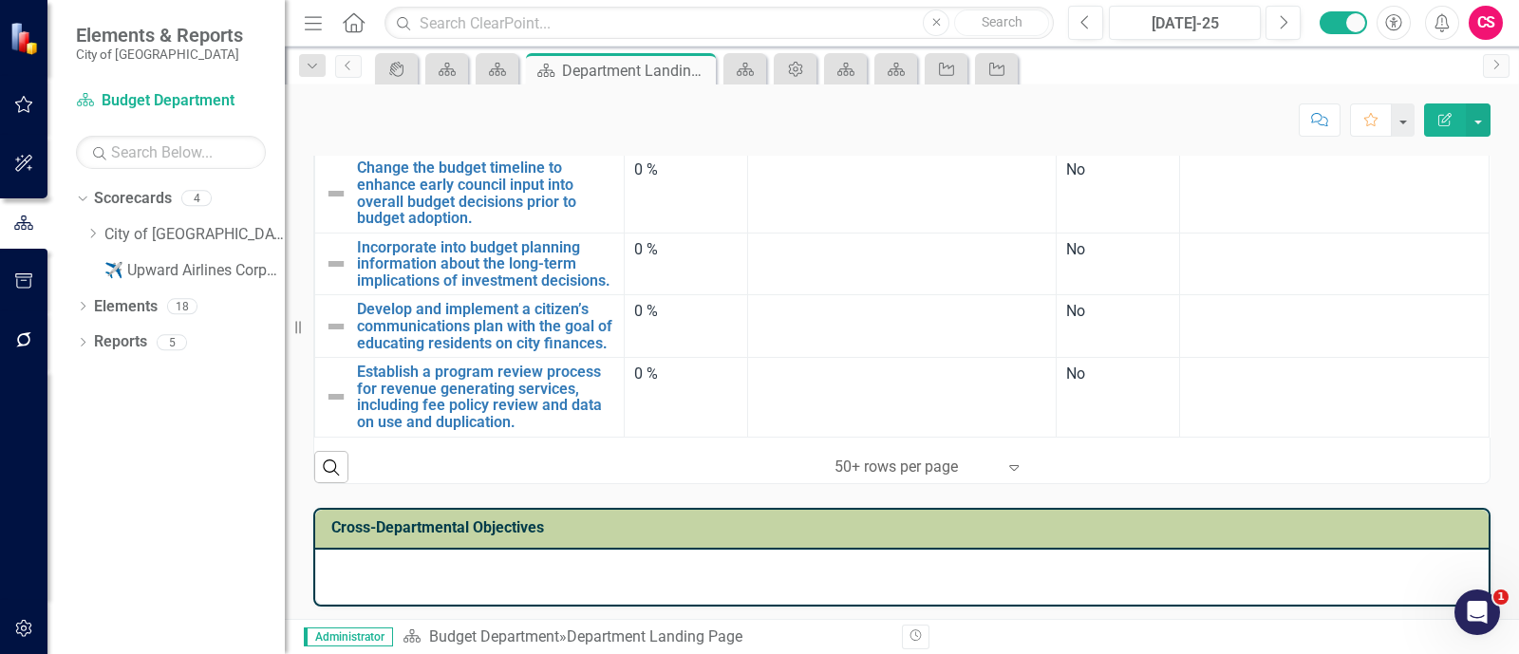
click at [1273, 569] on div at bounding box center [902, 577] width 1174 height 55
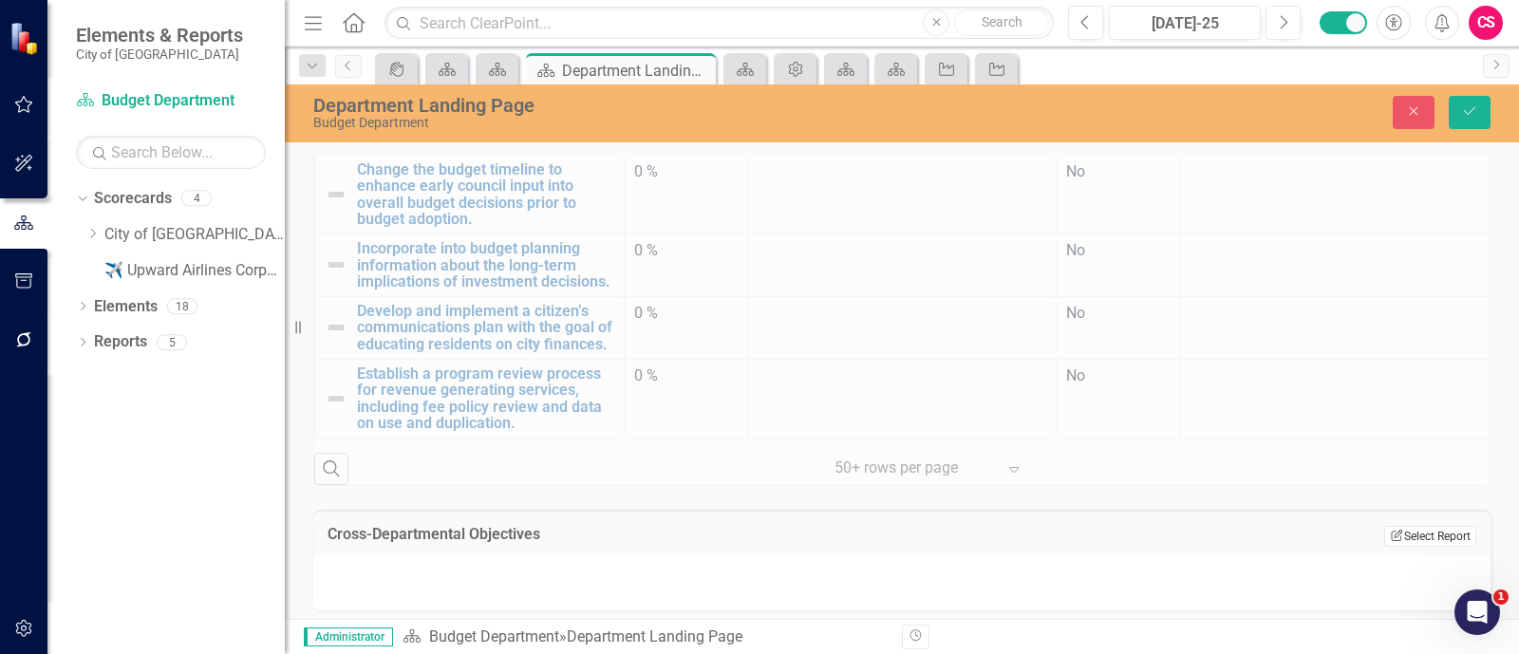
click at [1406, 526] on button "Edit Report Select Report" at bounding box center [1431, 536] width 92 height 21
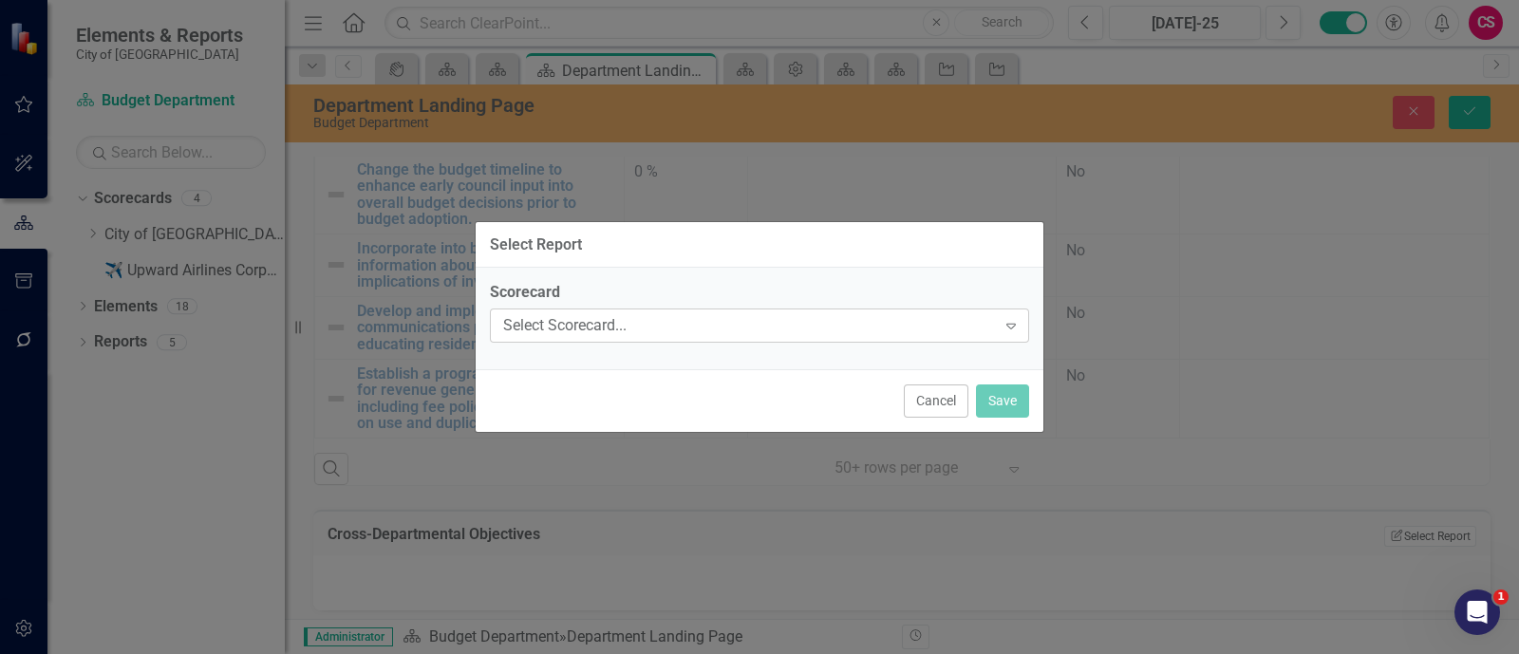
click at [730, 318] on div "Select Scorecard..." at bounding box center [749, 326] width 493 height 22
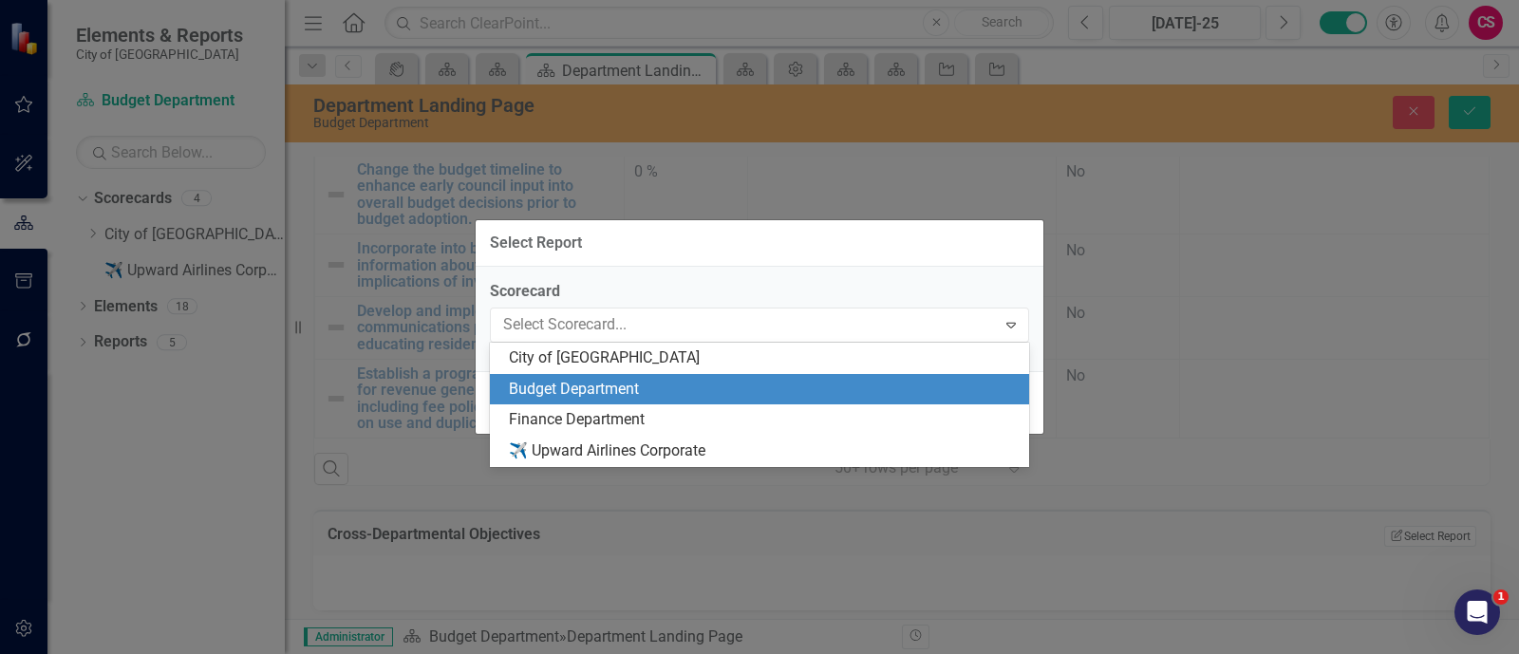
click at [602, 391] on div "Budget Department" at bounding box center [763, 390] width 509 height 22
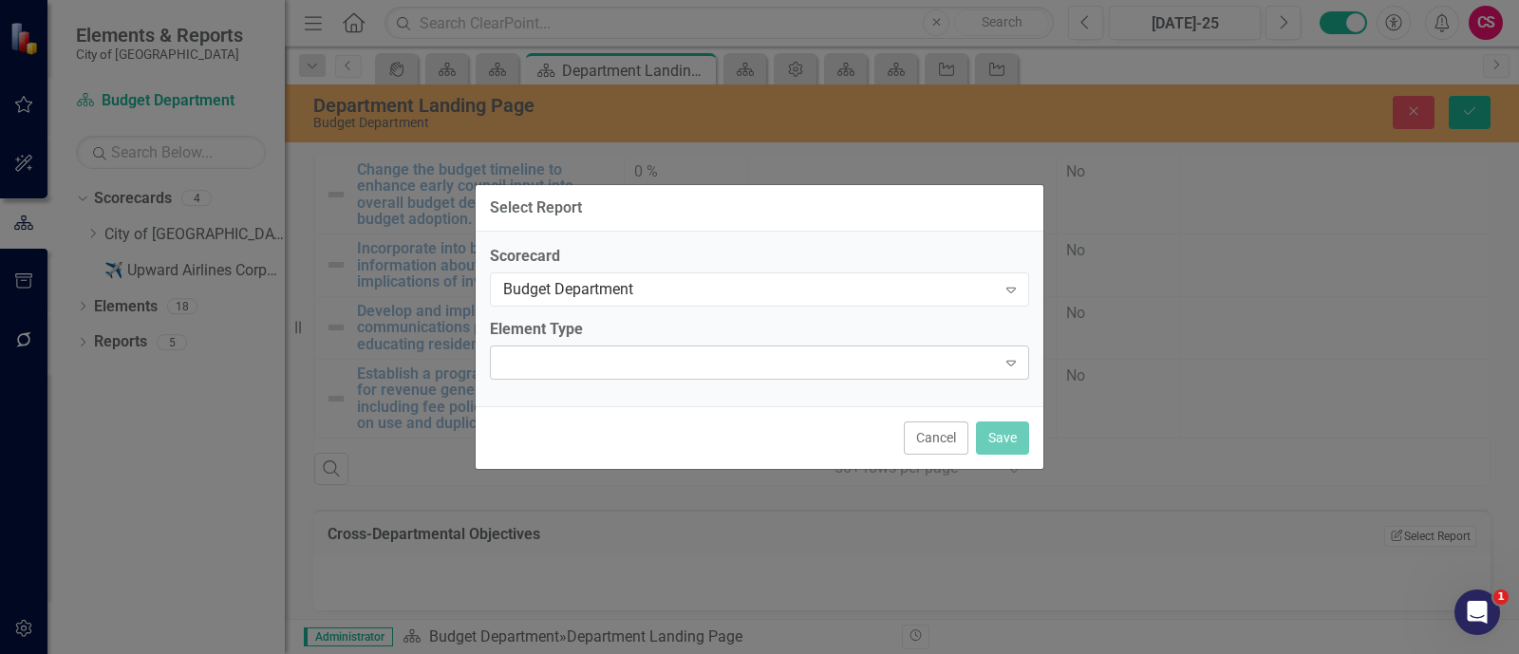
click at [605, 371] on div "Expand" at bounding box center [759, 363] width 539 height 34
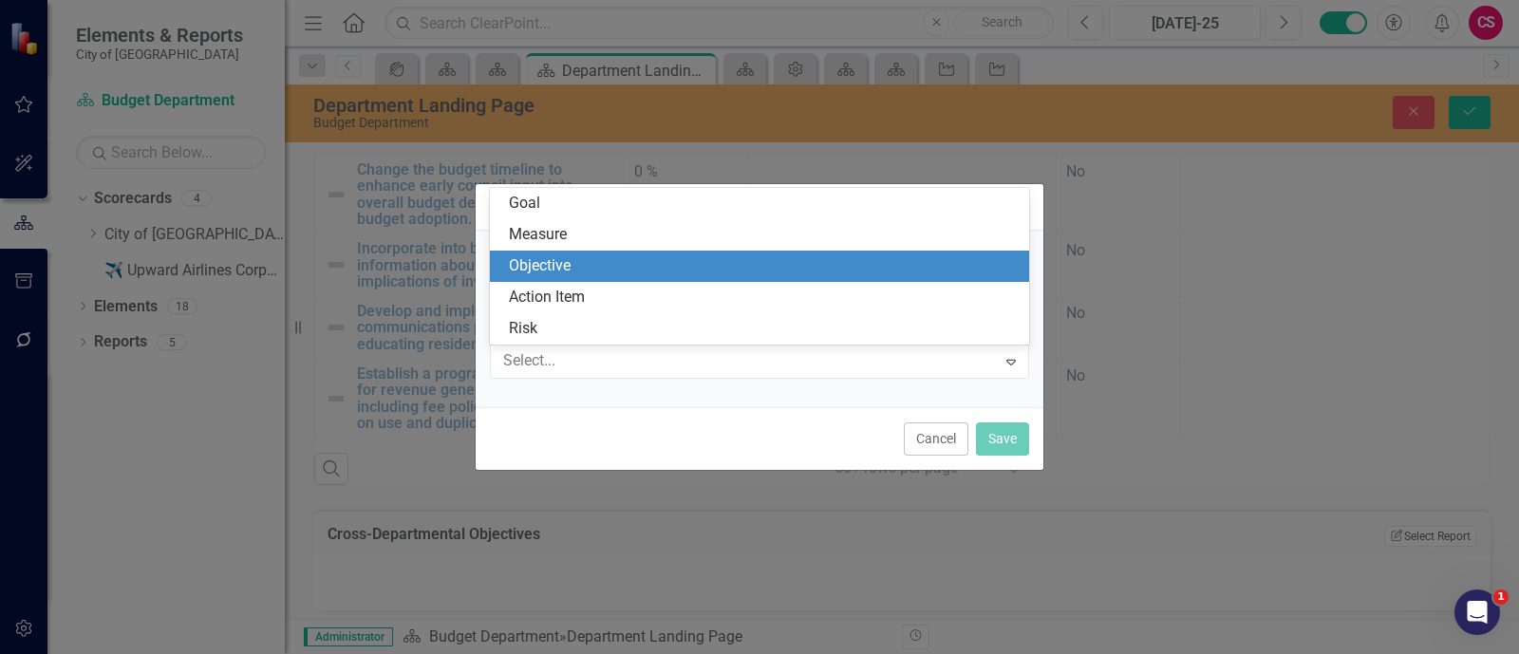
click at [596, 276] on div "Objective" at bounding box center [763, 266] width 509 height 22
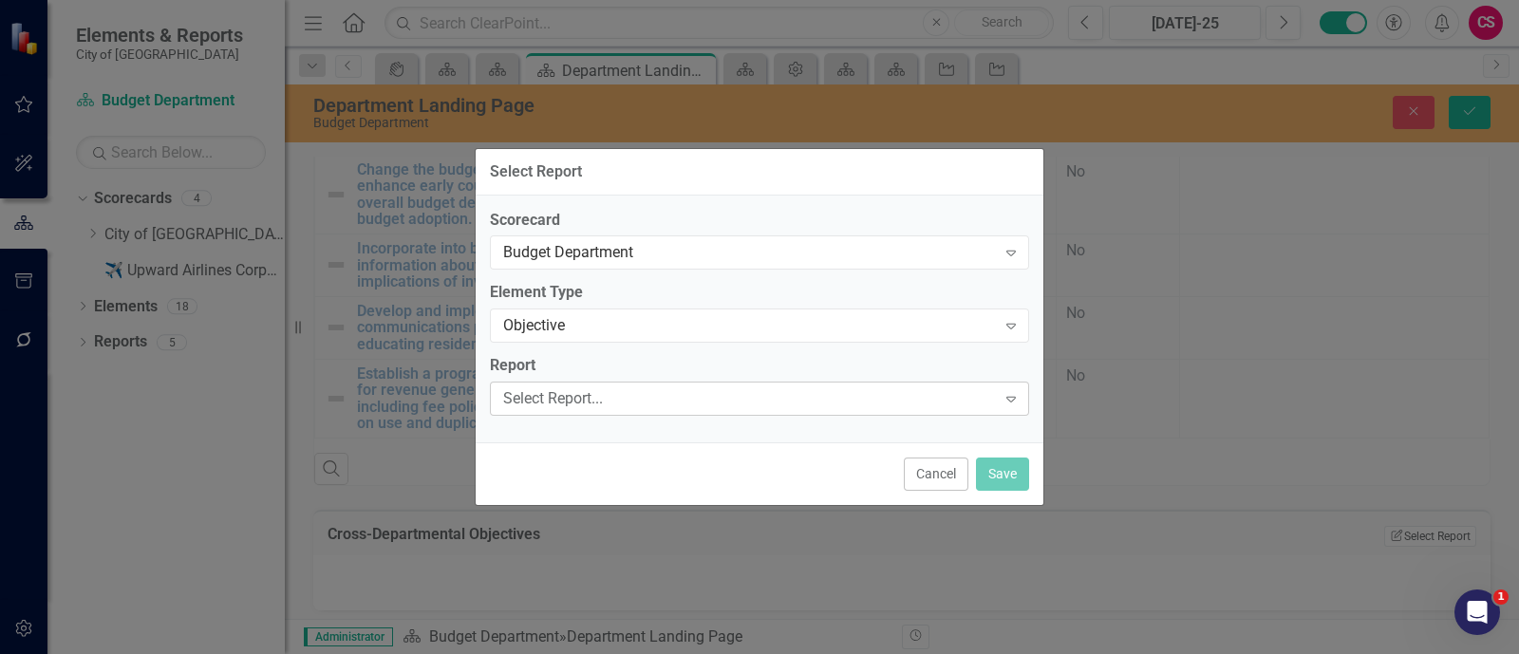
click at [575, 405] on div "Select Report..." at bounding box center [749, 399] width 493 height 22
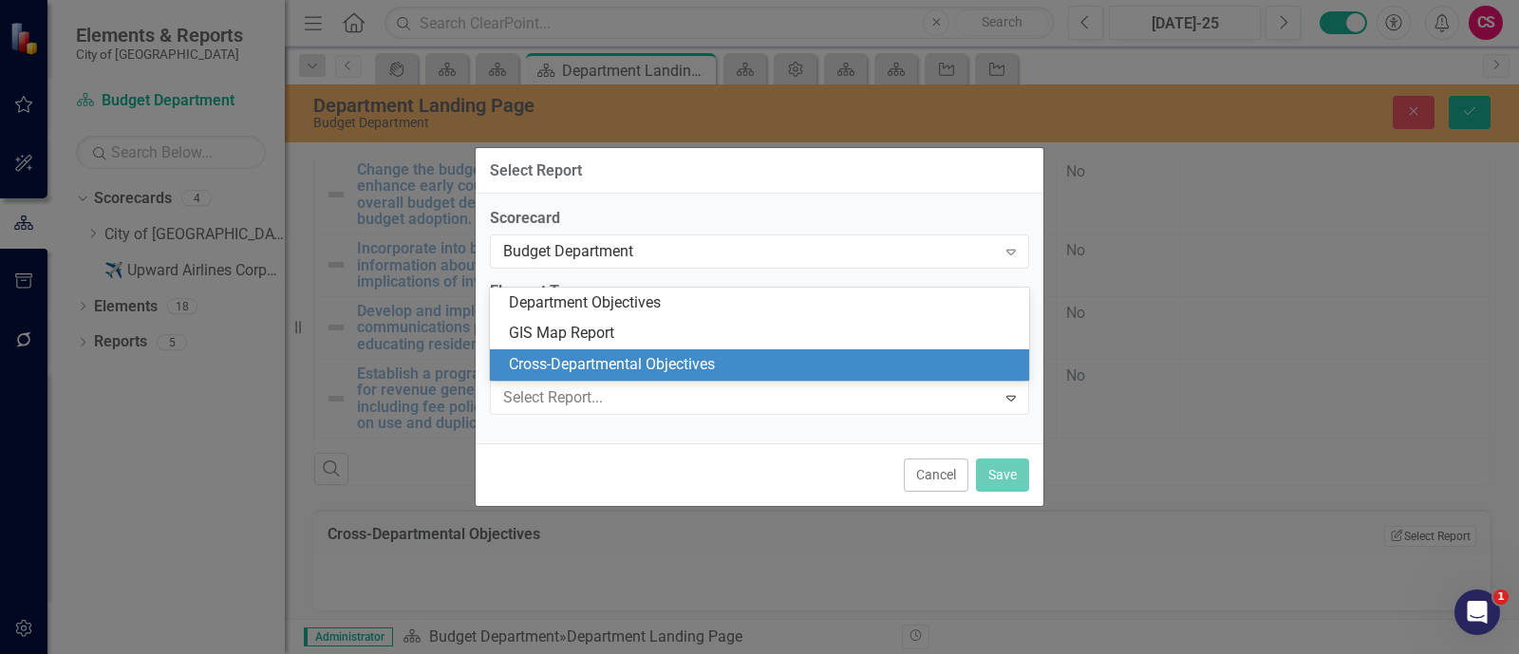
click at [594, 361] on div "Cross-Departmental Objectives" at bounding box center [763, 365] width 509 height 22
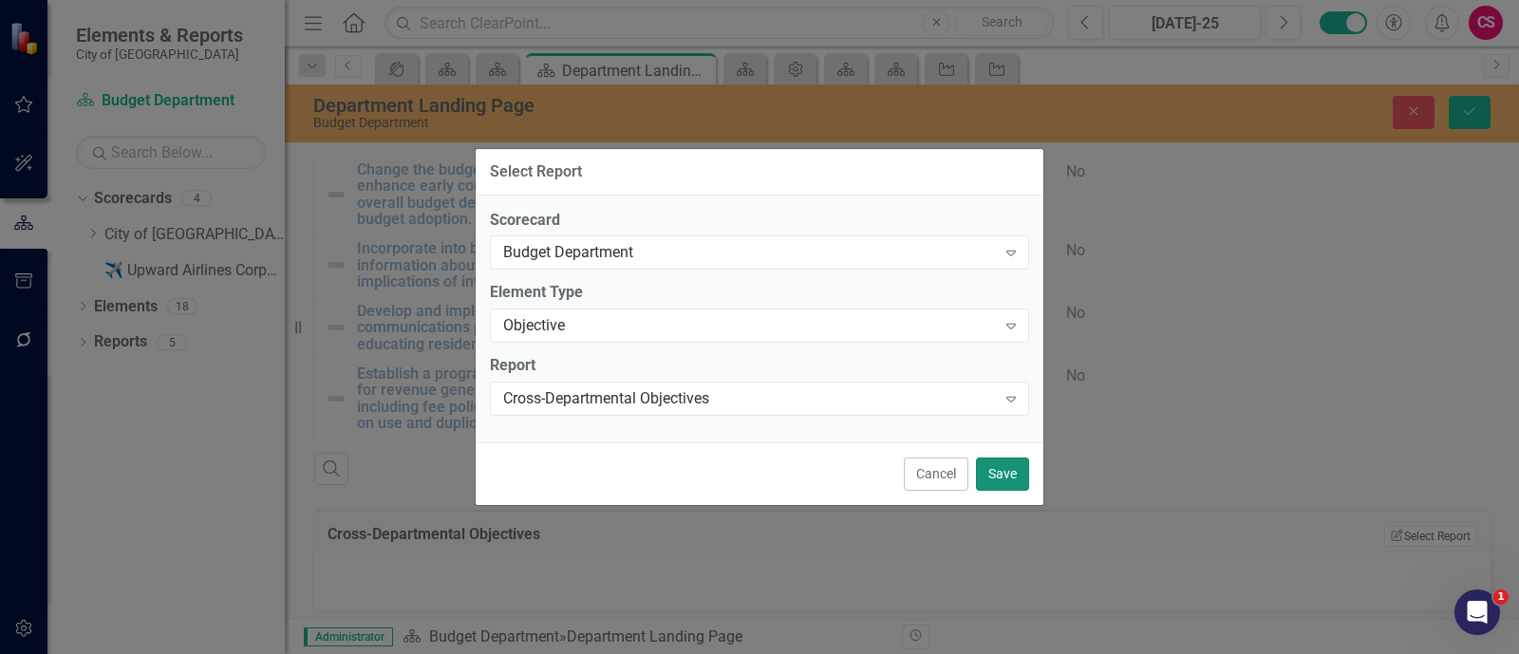
click at [976, 468] on button "Save" at bounding box center [1002, 474] width 53 height 33
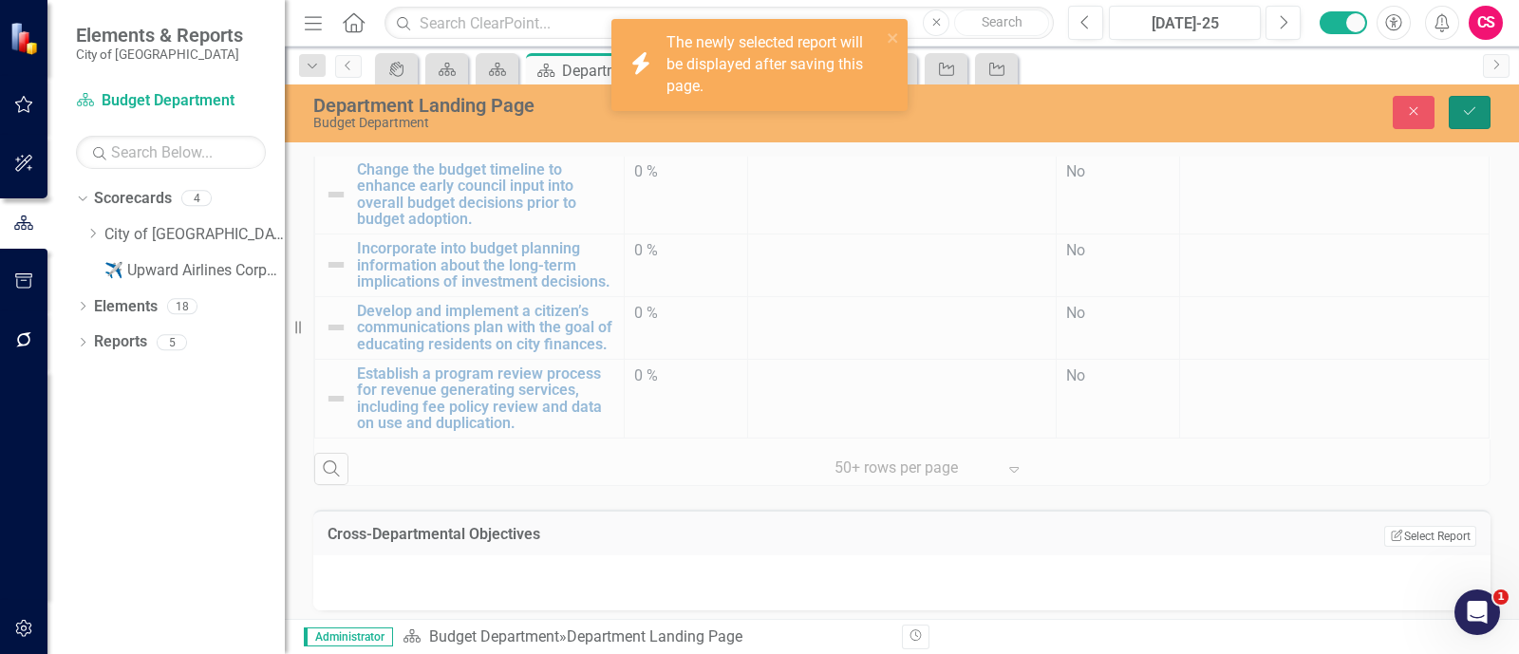
click at [1471, 107] on icon "Save" at bounding box center [1469, 110] width 17 height 13
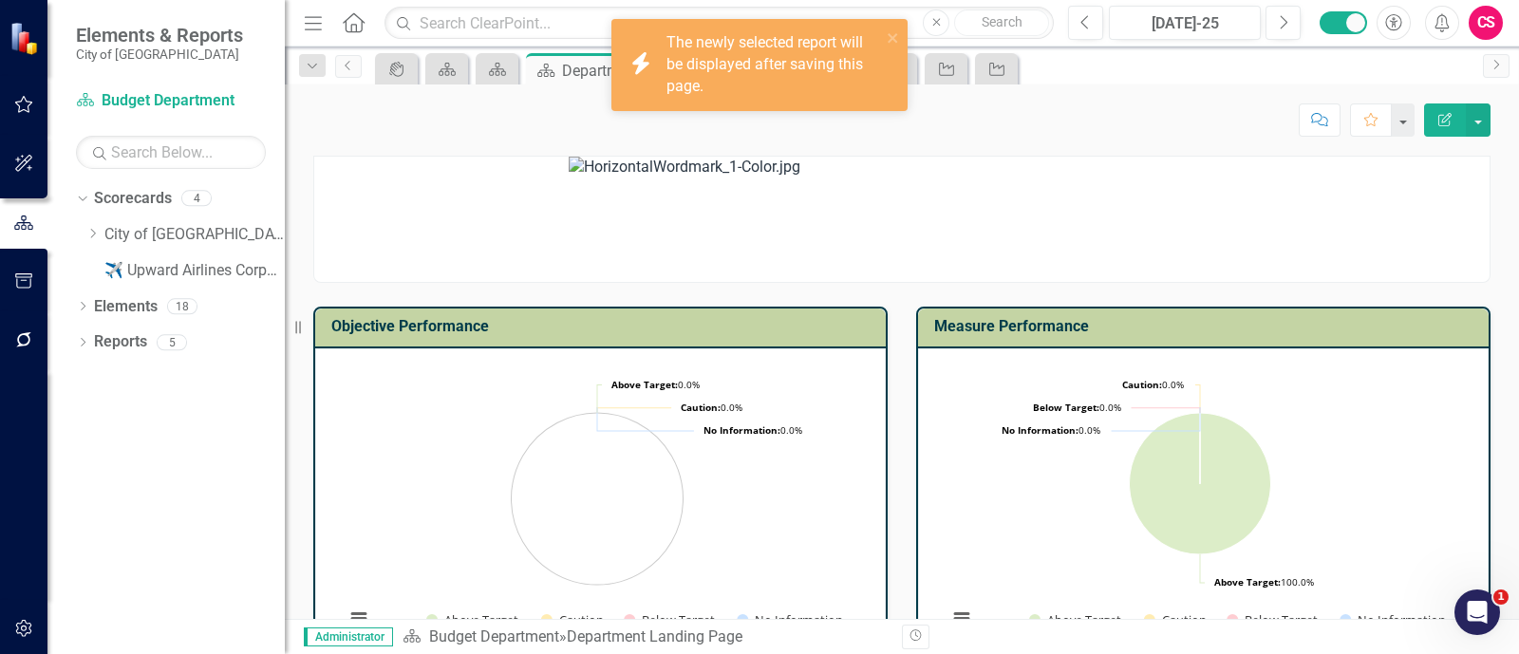
click at [1444, 117] on icon "button" at bounding box center [1445, 119] width 13 height 13
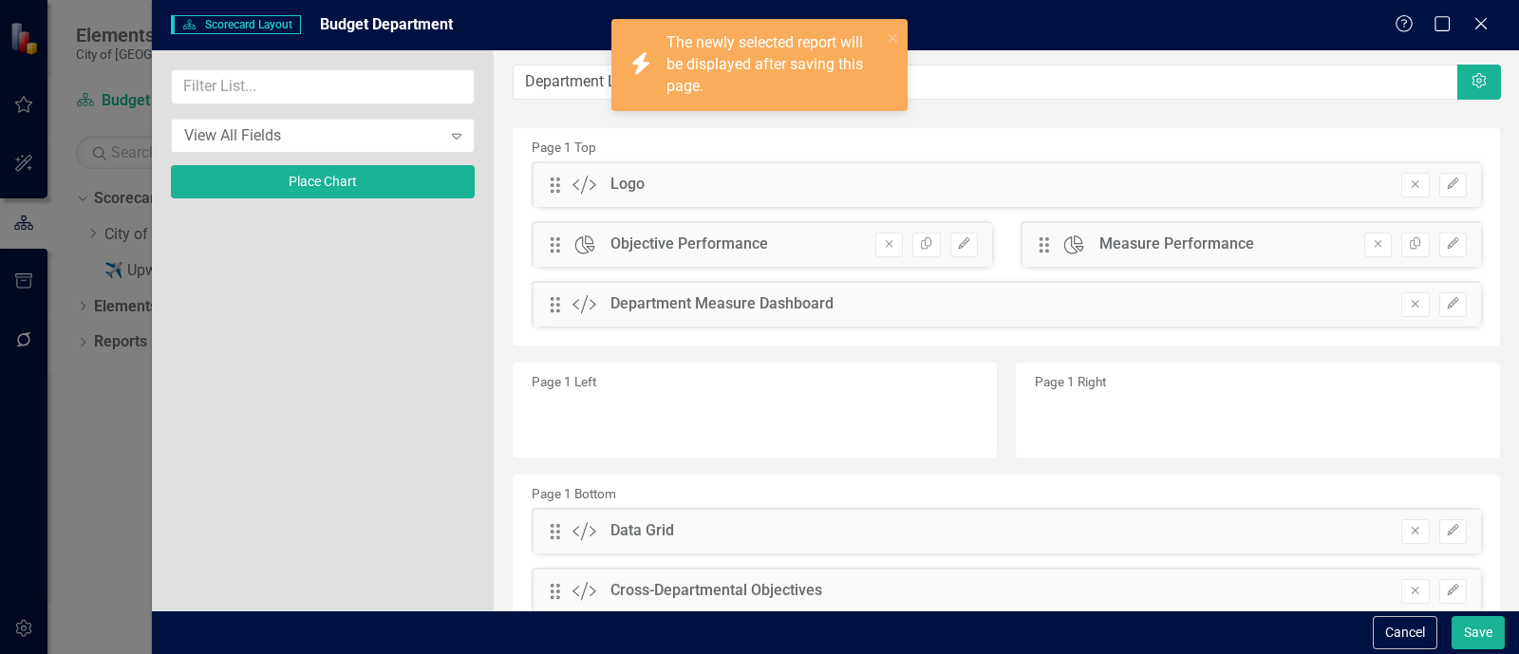
click at [1444, 117] on div "Scorecard Scorecard Layout Budget Department Help Maximize Close View All Field…" at bounding box center [759, 327] width 1519 height 654
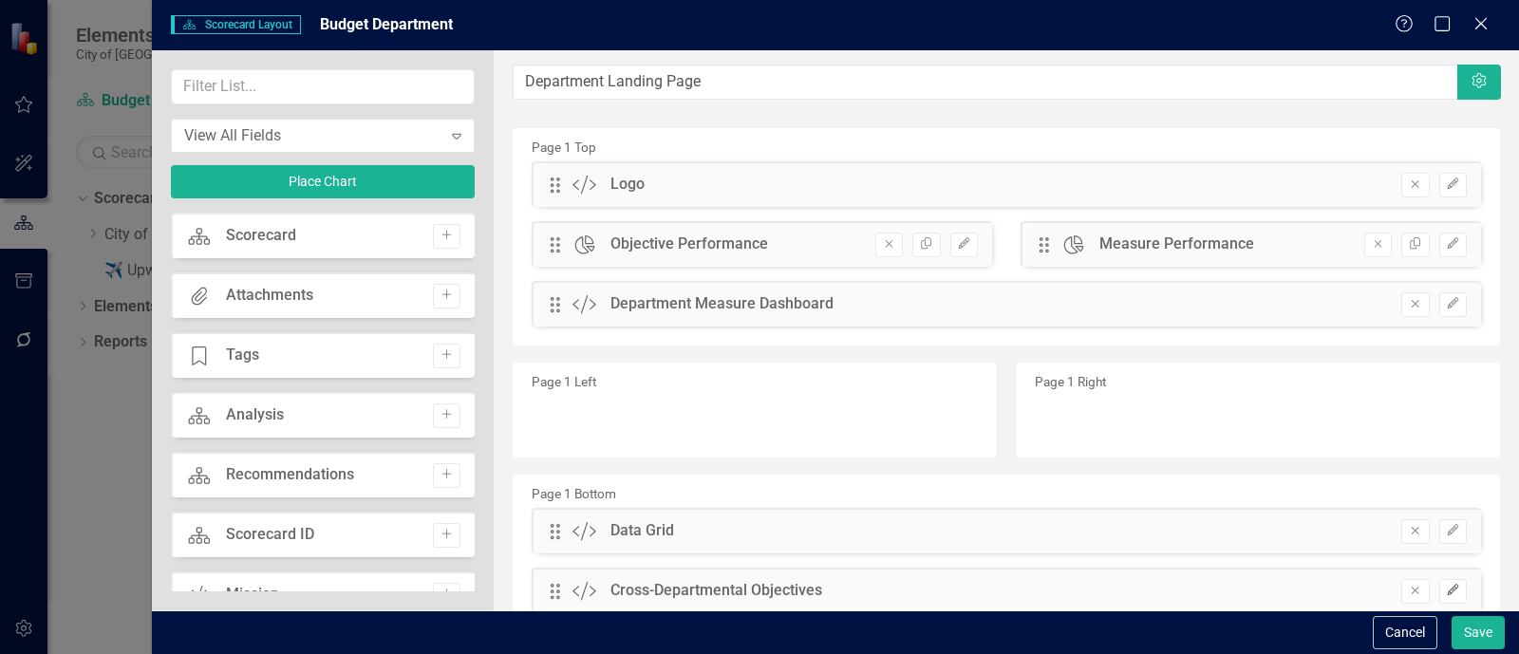
click at [1446, 585] on icon "Edit" at bounding box center [1453, 590] width 14 height 11
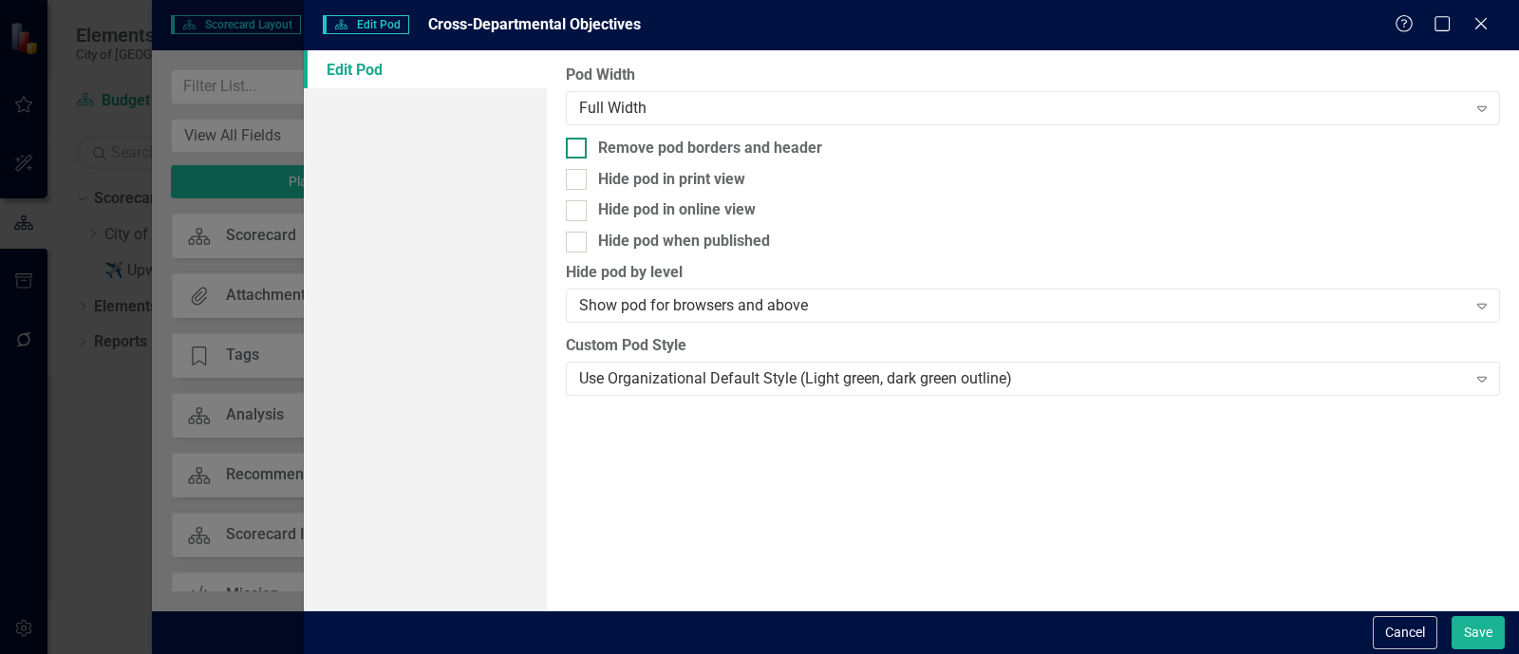
scroll to position [15, 0]
click at [683, 148] on div "Remove pod borders and header" at bounding box center [710, 149] width 224 height 22
click at [578, 148] on input "Remove pod borders and header" at bounding box center [572, 144] width 12 height 12
checkbox input "true"
click at [1476, 630] on button "Save" at bounding box center [1478, 632] width 53 height 33
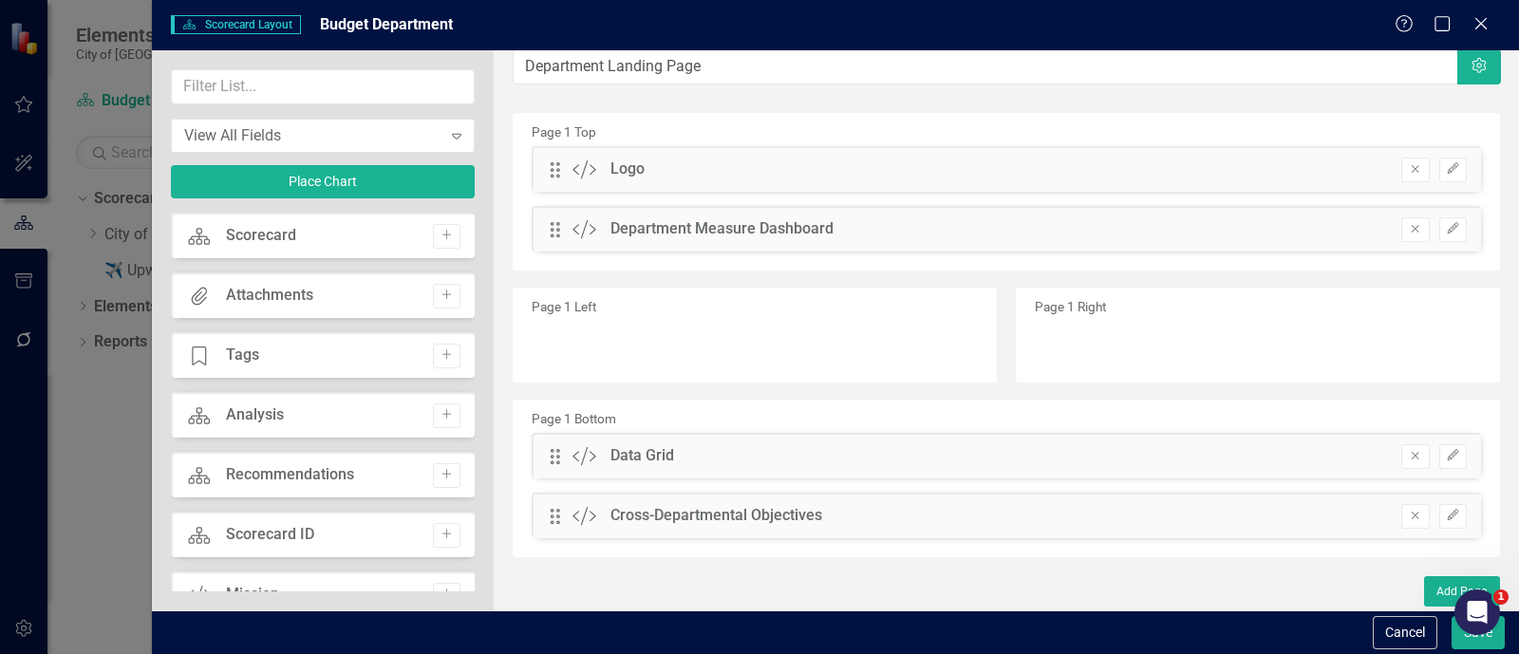
click at [1476, 630] on div "Open Intercom Messenger" at bounding box center [1477, 612] width 63 height 63
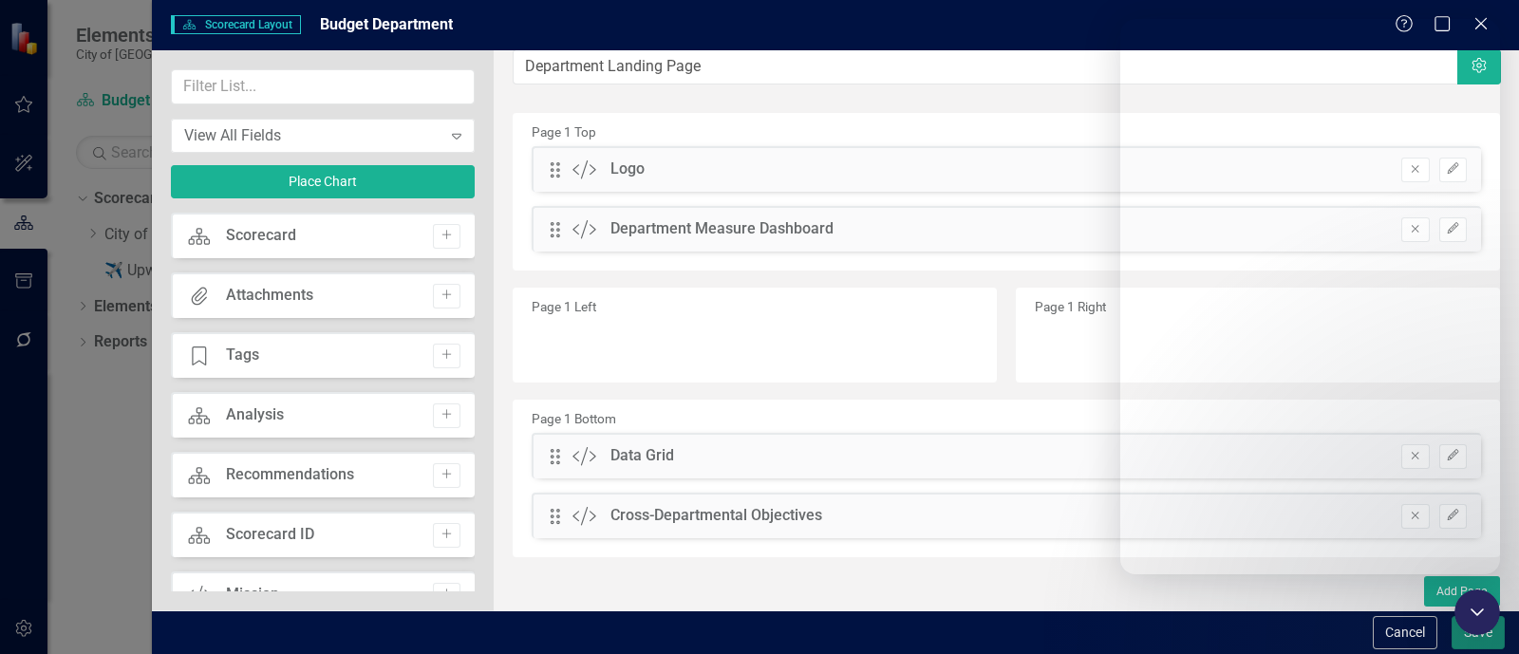
click at [1490, 639] on button "Save" at bounding box center [1478, 632] width 53 height 33
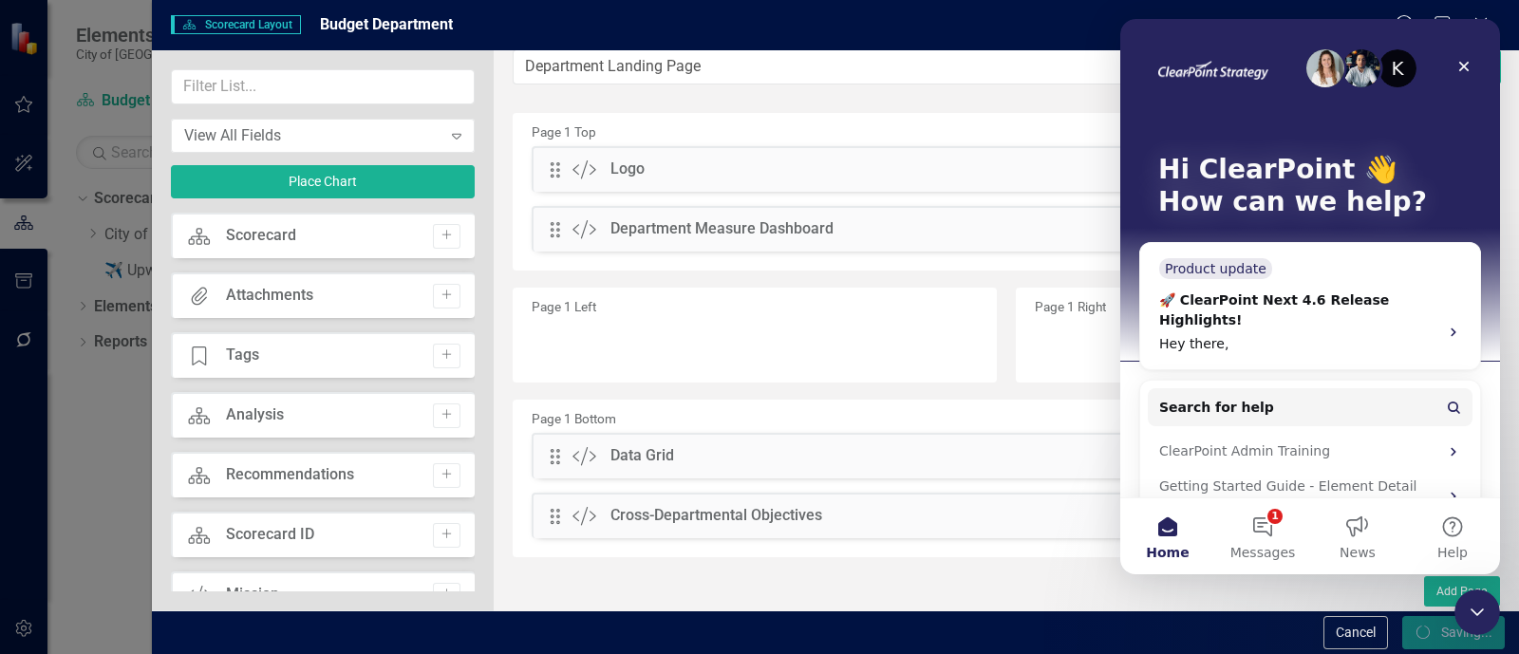
click at [1491, 599] on div "Close Intercom Messenger" at bounding box center [1478, 613] width 46 height 46
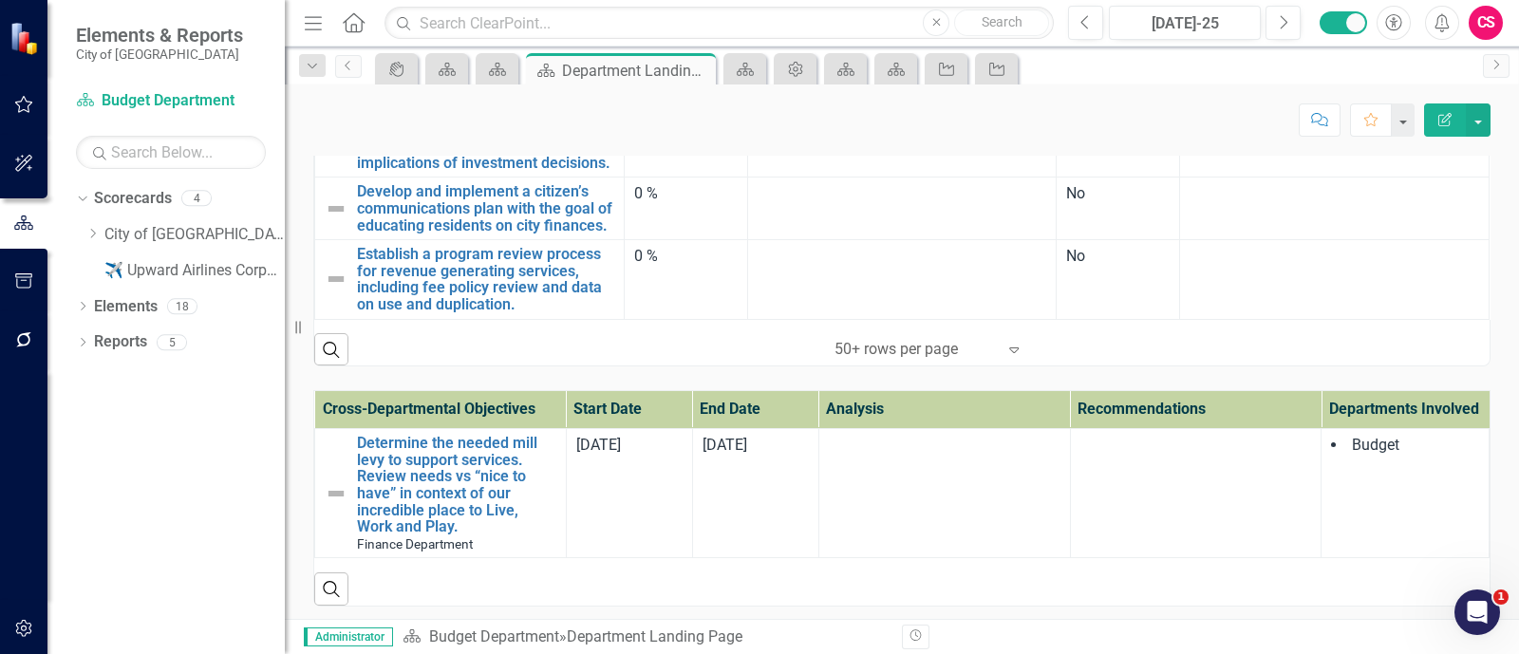
scroll to position [0, 0]
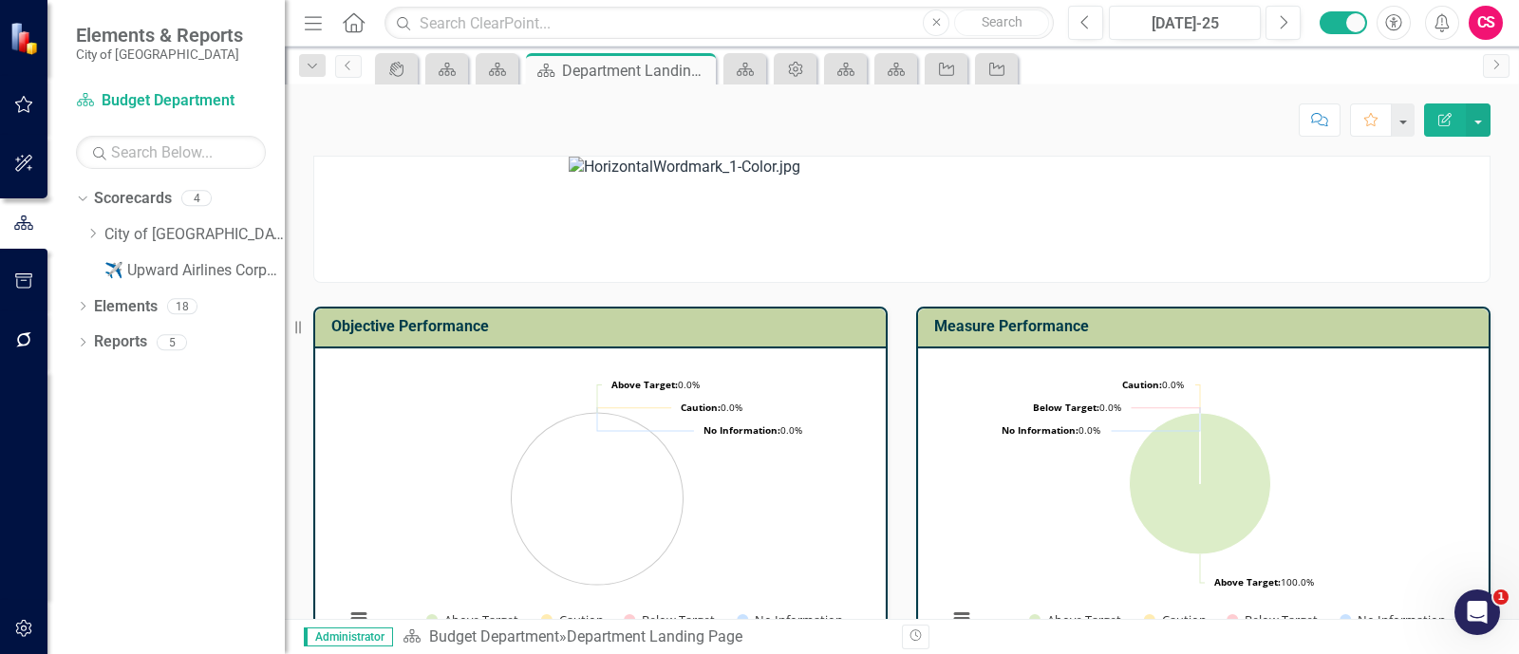
scroll to position [514, 0]
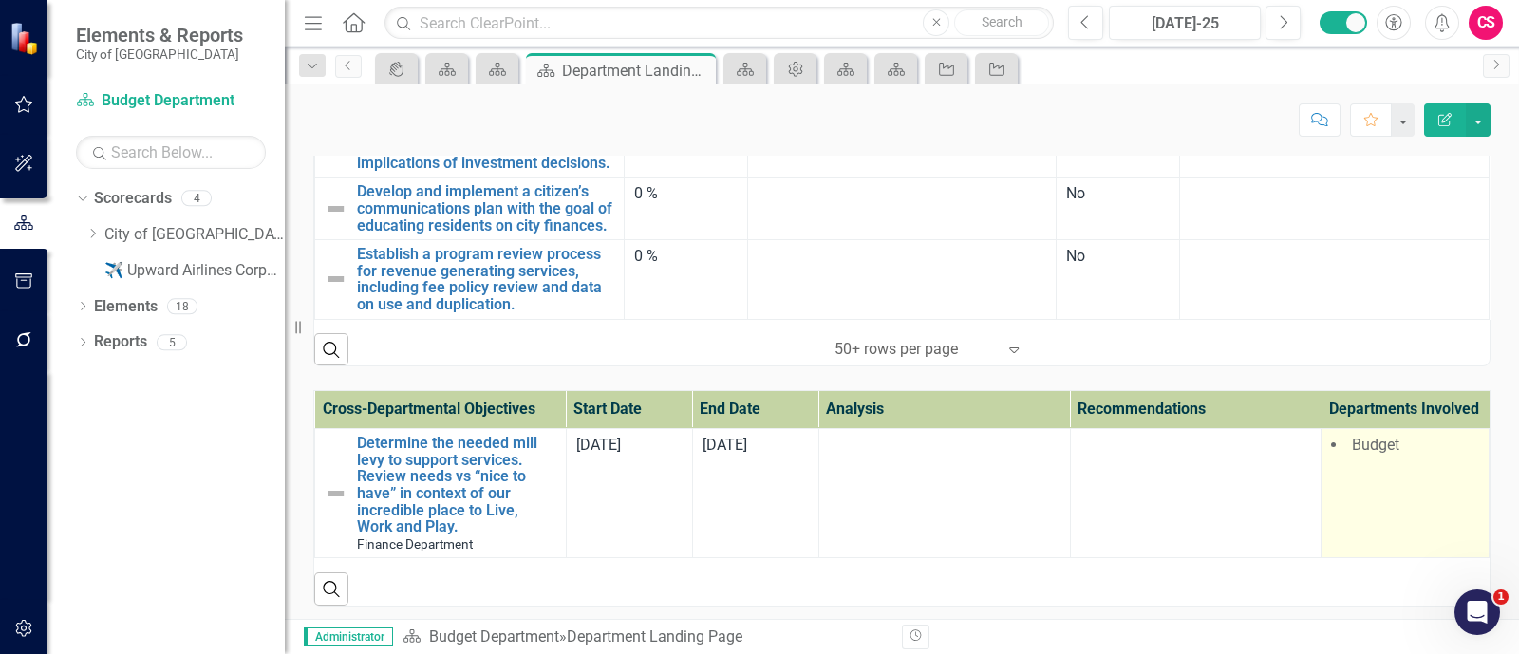
click at [1370, 471] on td "Budget" at bounding box center [1406, 493] width 168 height 129
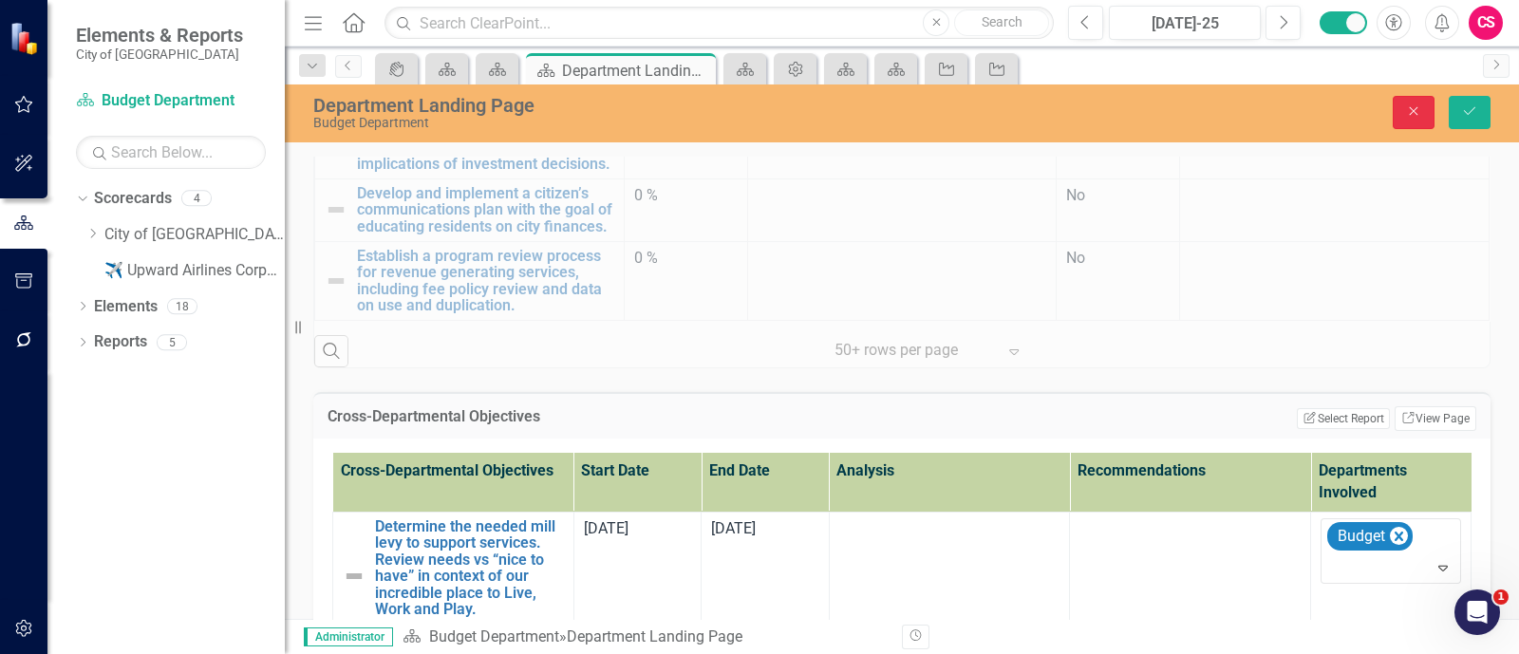
click at [1424, 111] on button "Close" at bounding box center [1414, 112] width 42 height 33
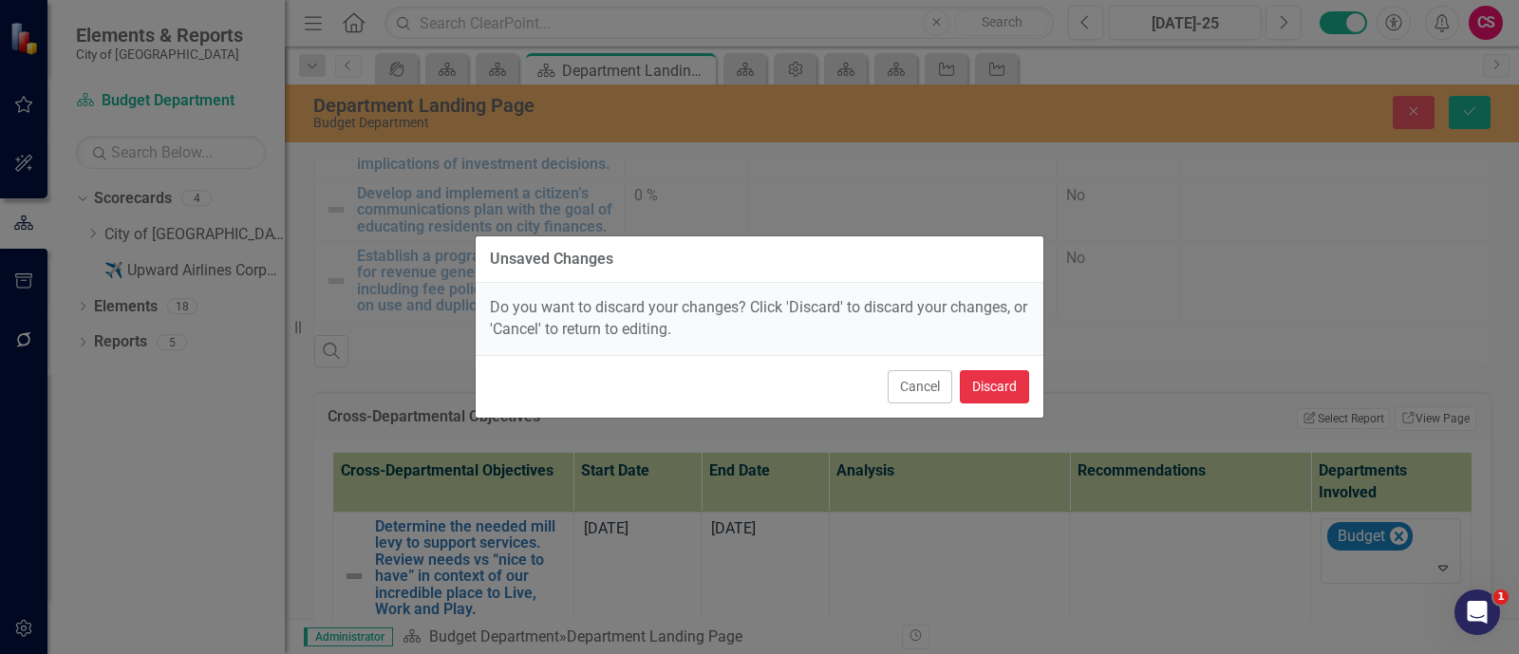
click at [973, 396] on button "Discard" at bounding box center [994, 386] width 69 height 33
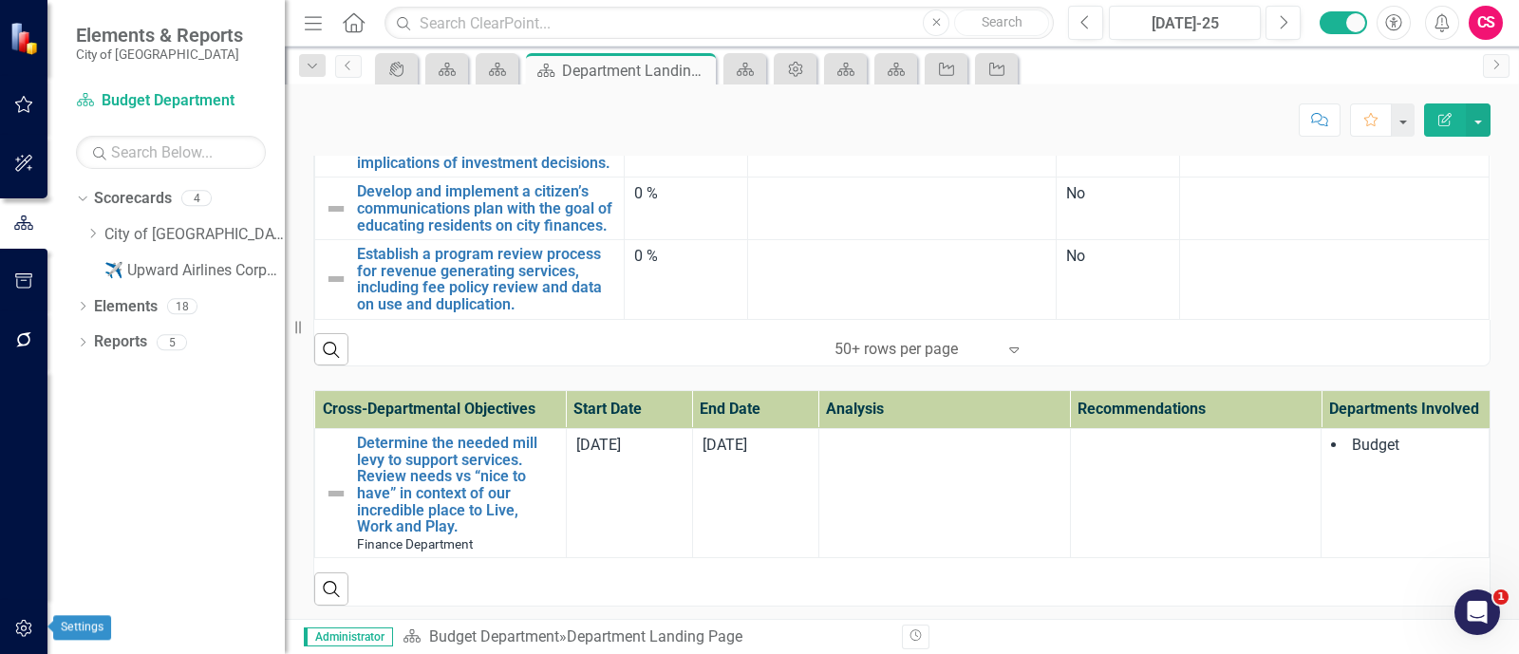
click at [28, 614] on button "button" at bounding box center [24, 630] width 43 height 40
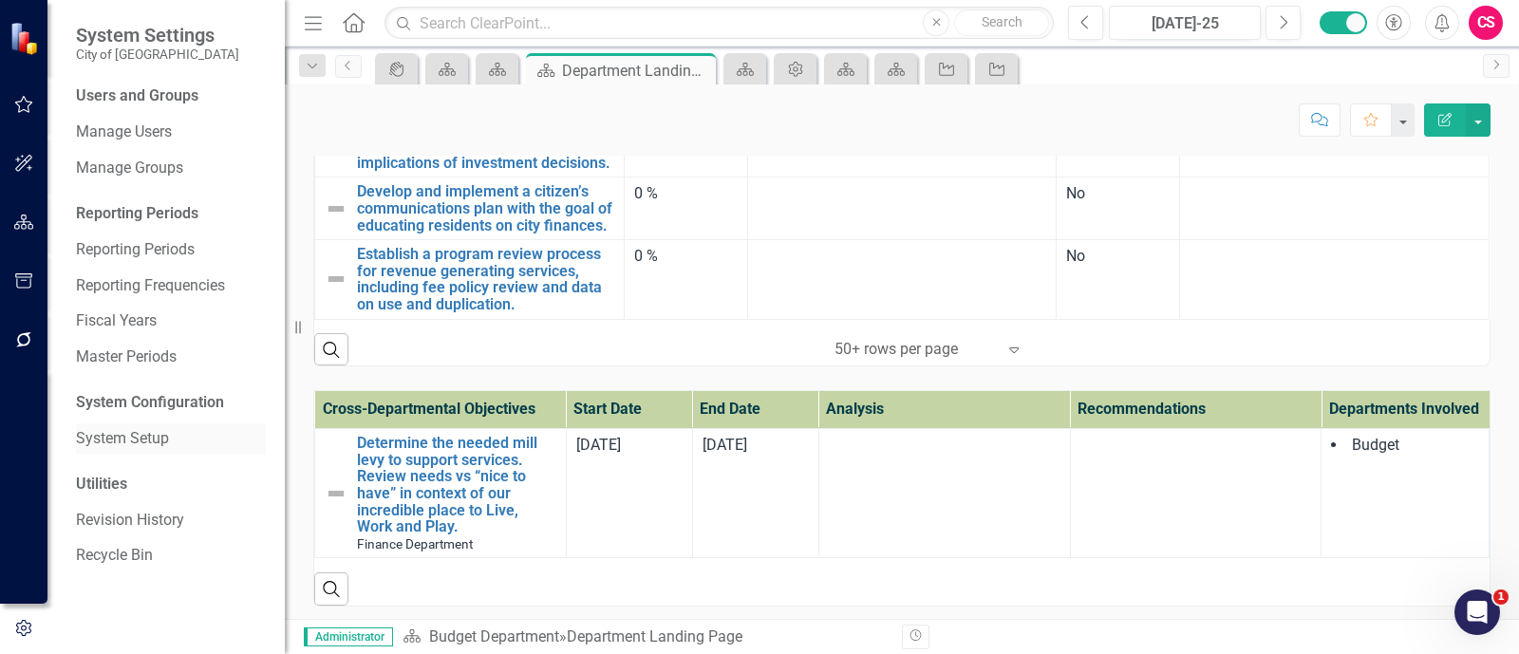
click at [147, 430] on link "System Setup" at bounding box center [171, 439] width 190 height 22
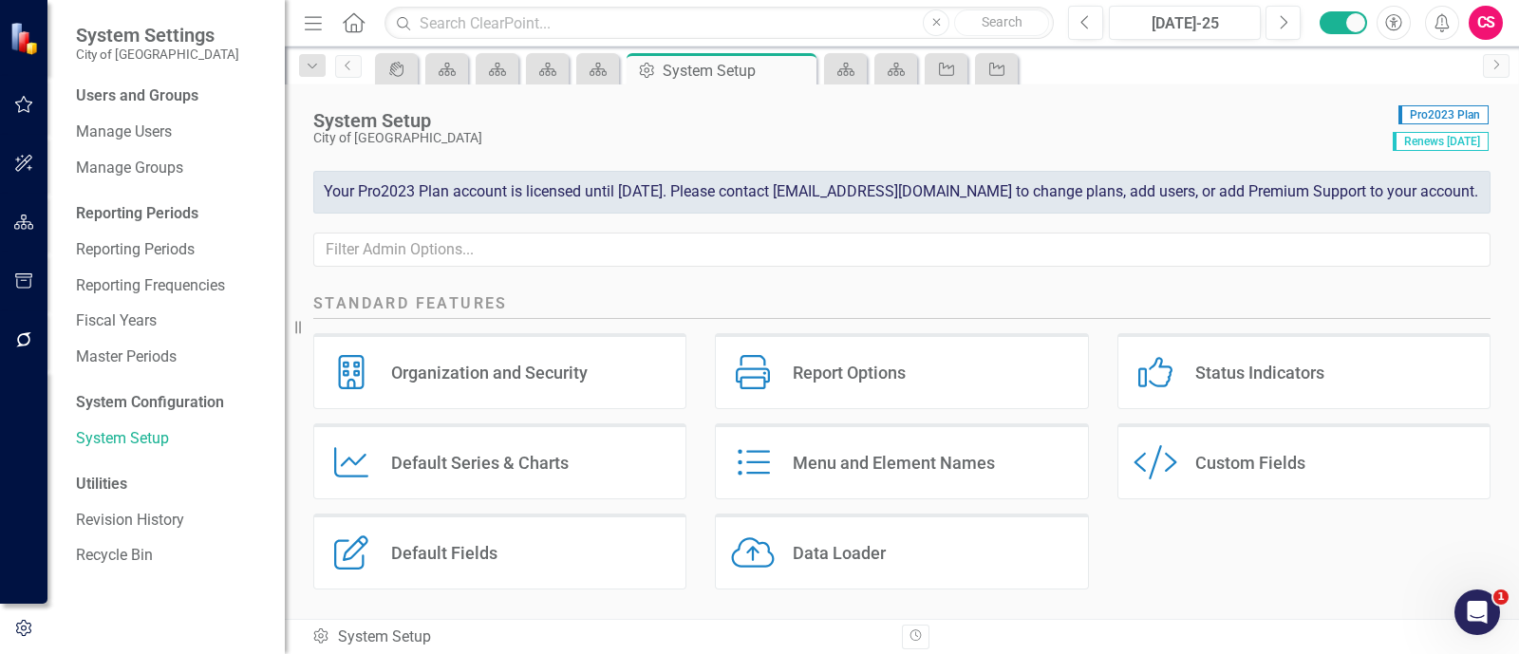
click at [1118, 493] on div "Custom Style Custom Fields" at bounding box center [1304, 462] width 373 height 76
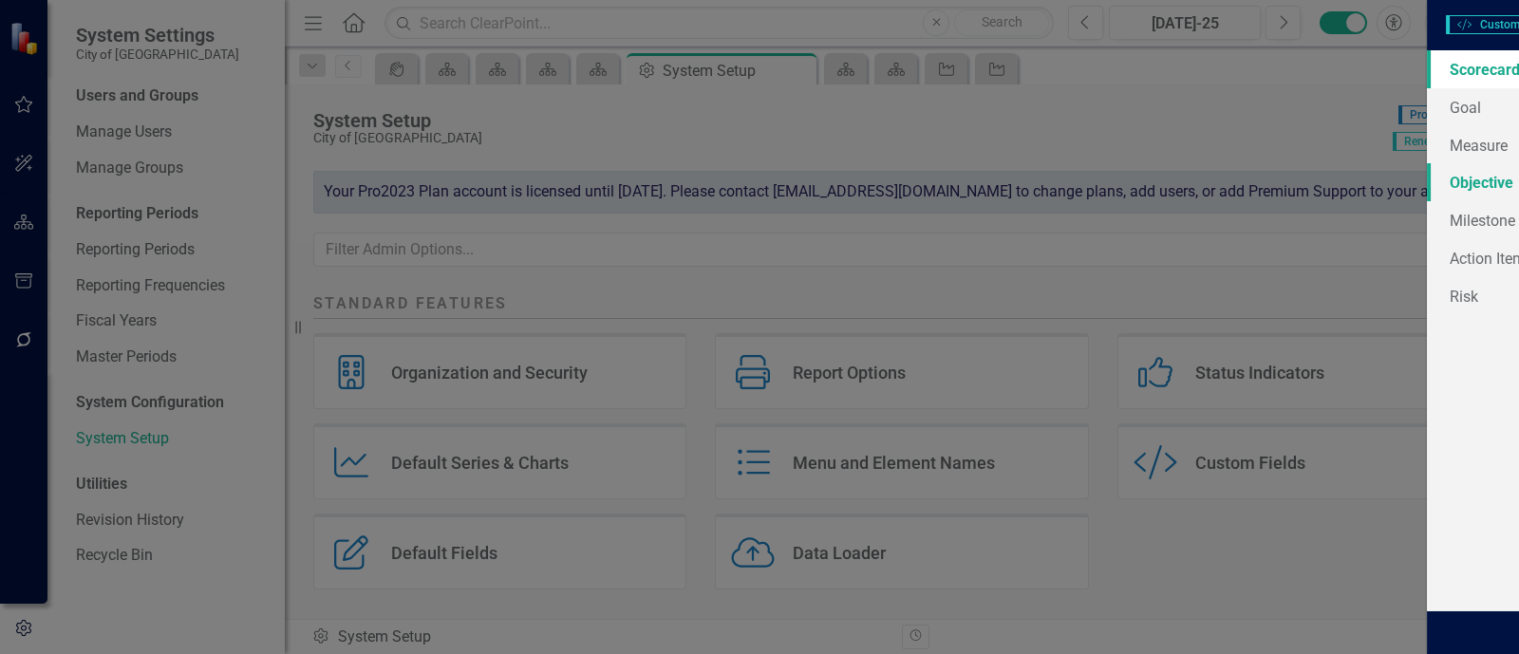
click at [398, 190] on link "Objective" at bounding box center [288, 182] width 273 height 38
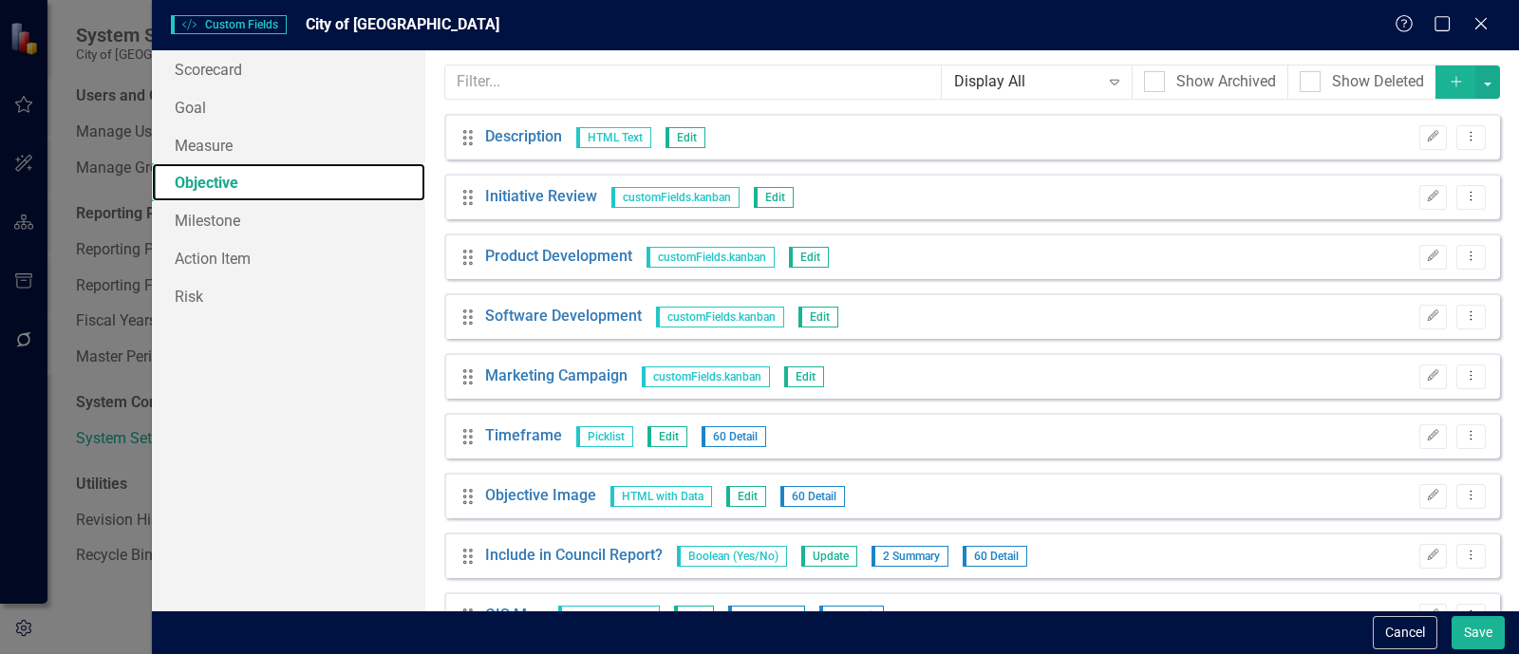
scroll to position [114, 0]
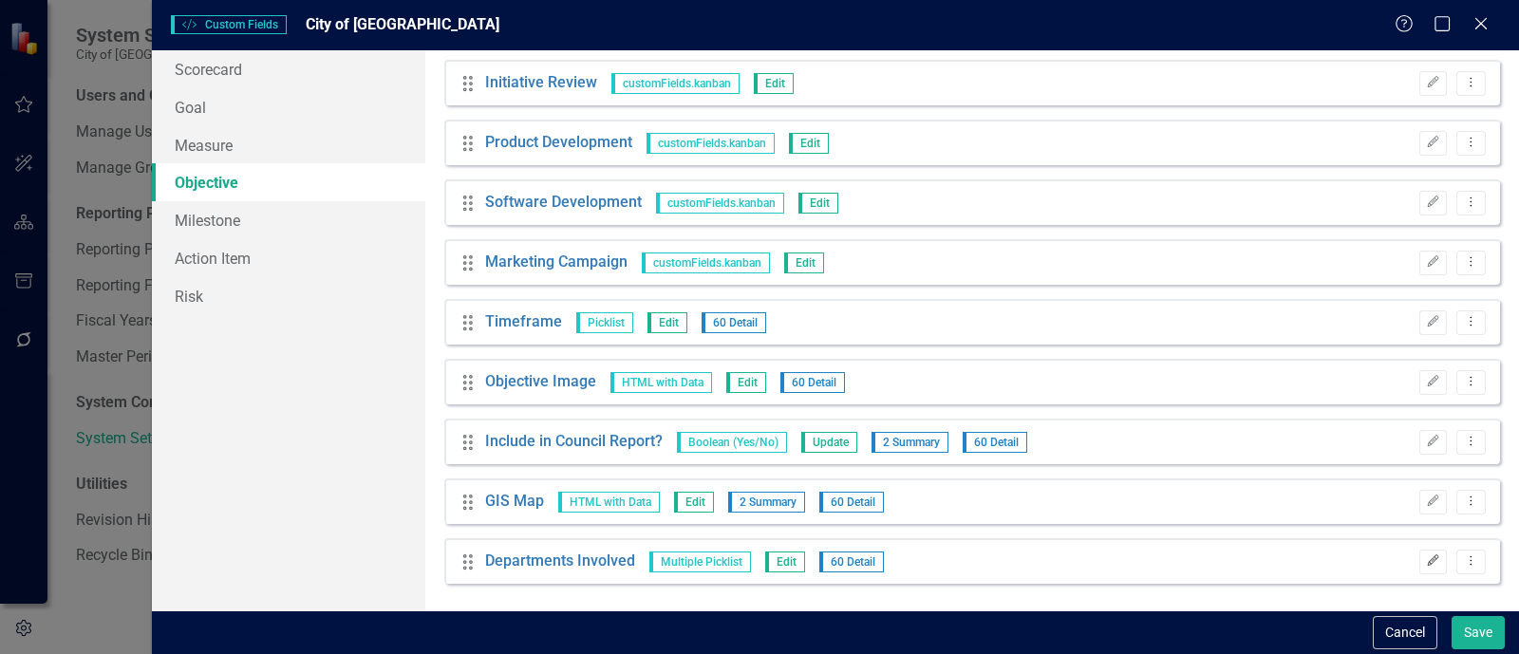
click at [1420, 557] on button "Edit" at bounding box center [1434, 562] width 28 height 25
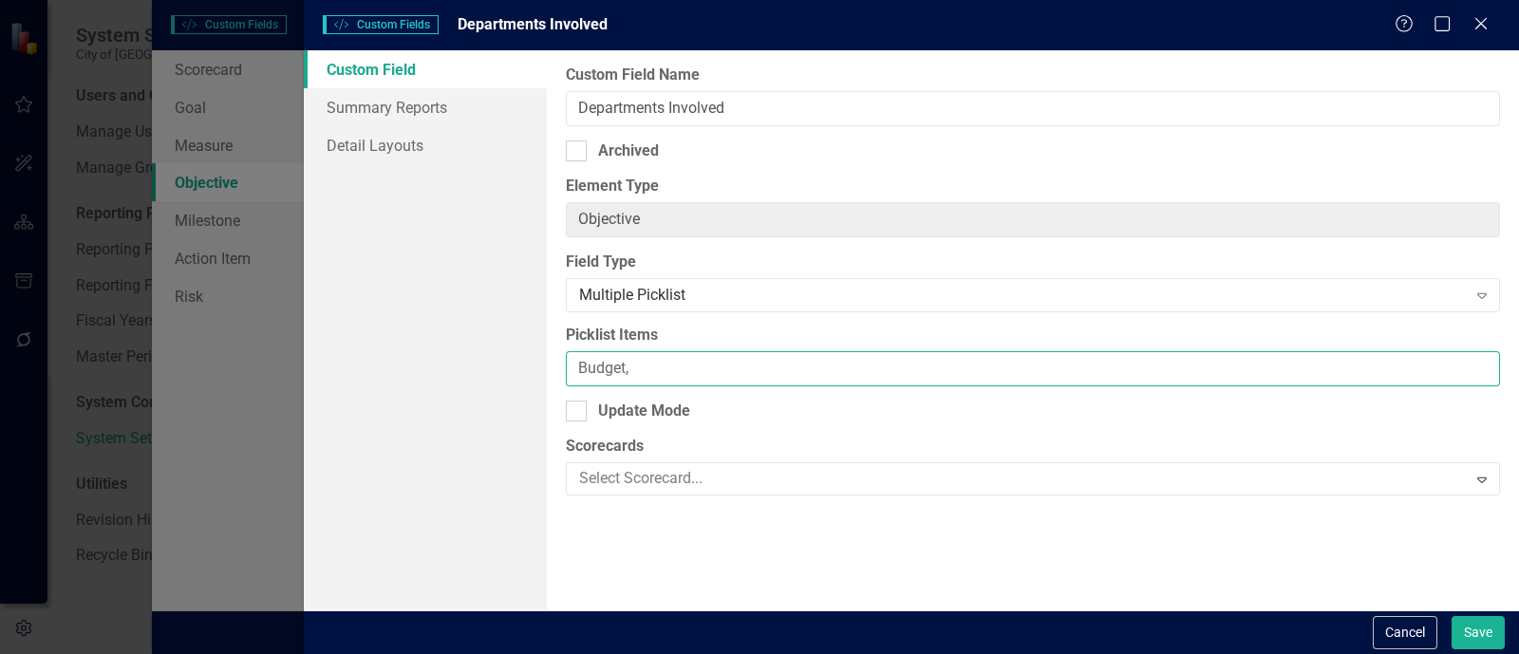
click at [779, 358] on input "Budget," at bounding box center [1033, 368] width 934 height 35
type input "Budget, Fire"
click at [1452, 616] on button "Save" at bounding box center [1478, 632] width 53 height 33
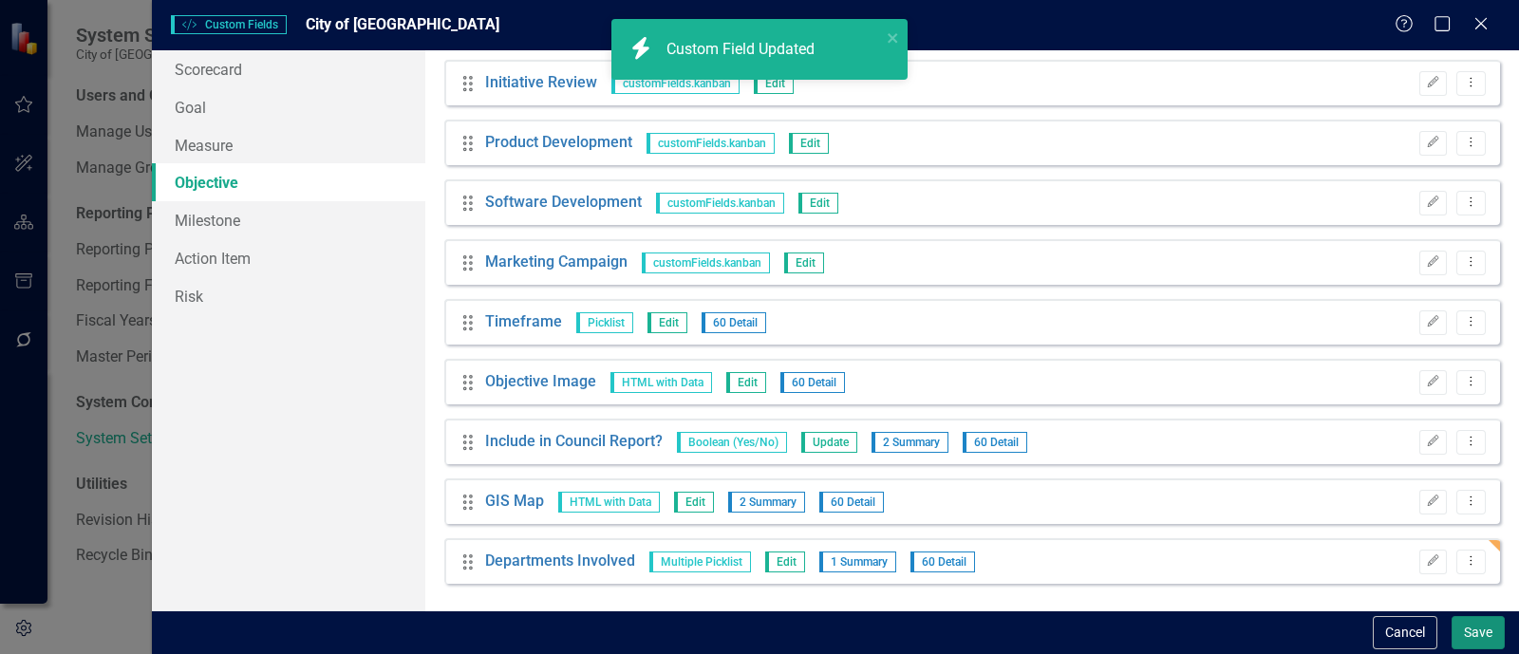
click at [1480, 634] on button "Save" at bounding box center [1478, 632] width 53 height 33
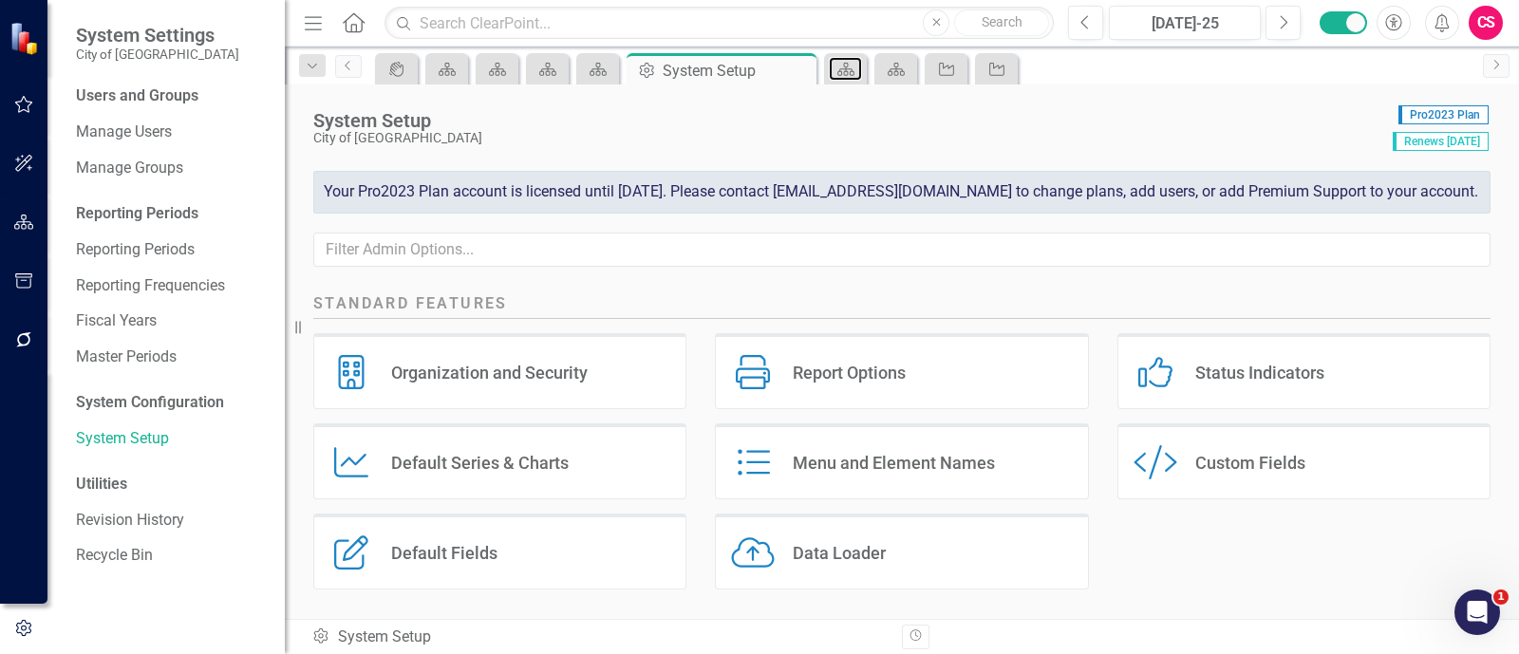
click at [850, 73] on icon "Scorecard" at bounding box center [846, 69] width 19 height 15
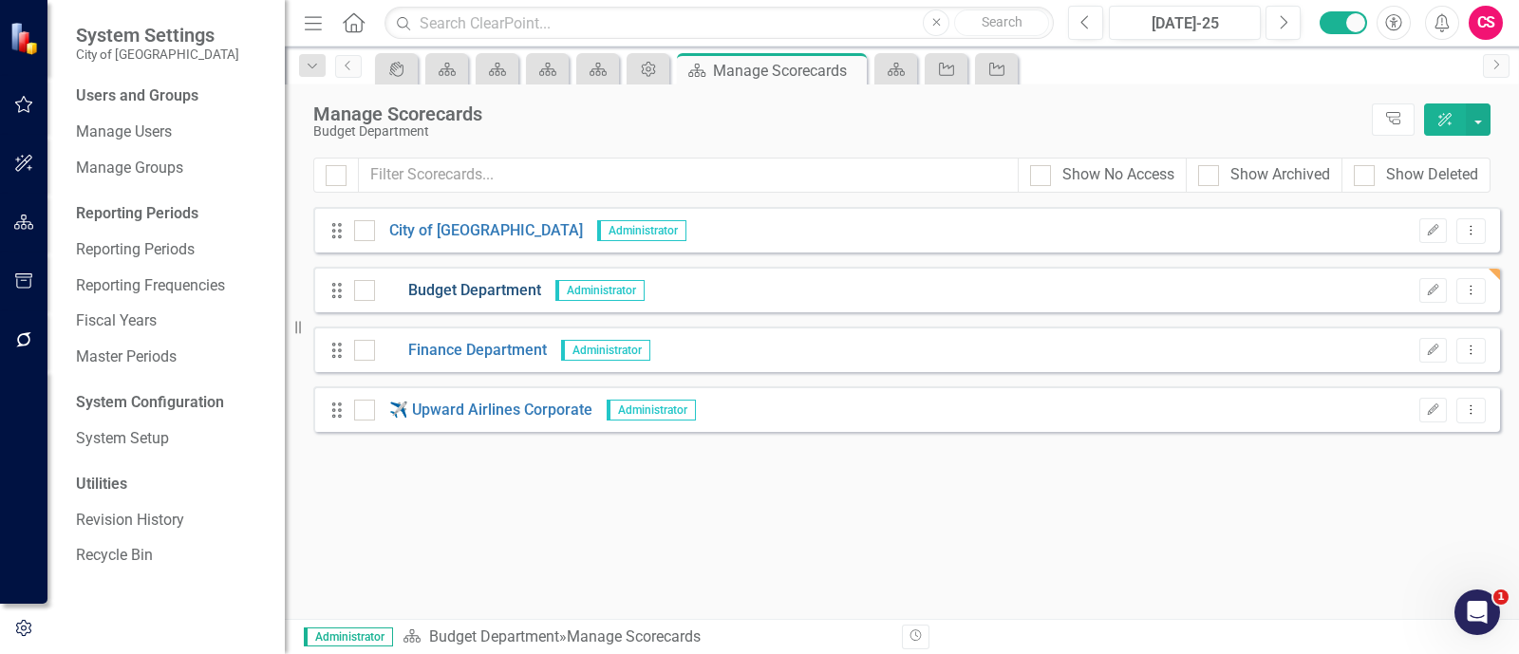
click at [435, 296] on link "Budget Department" at bounding box center [458, 291] width 166 height 22
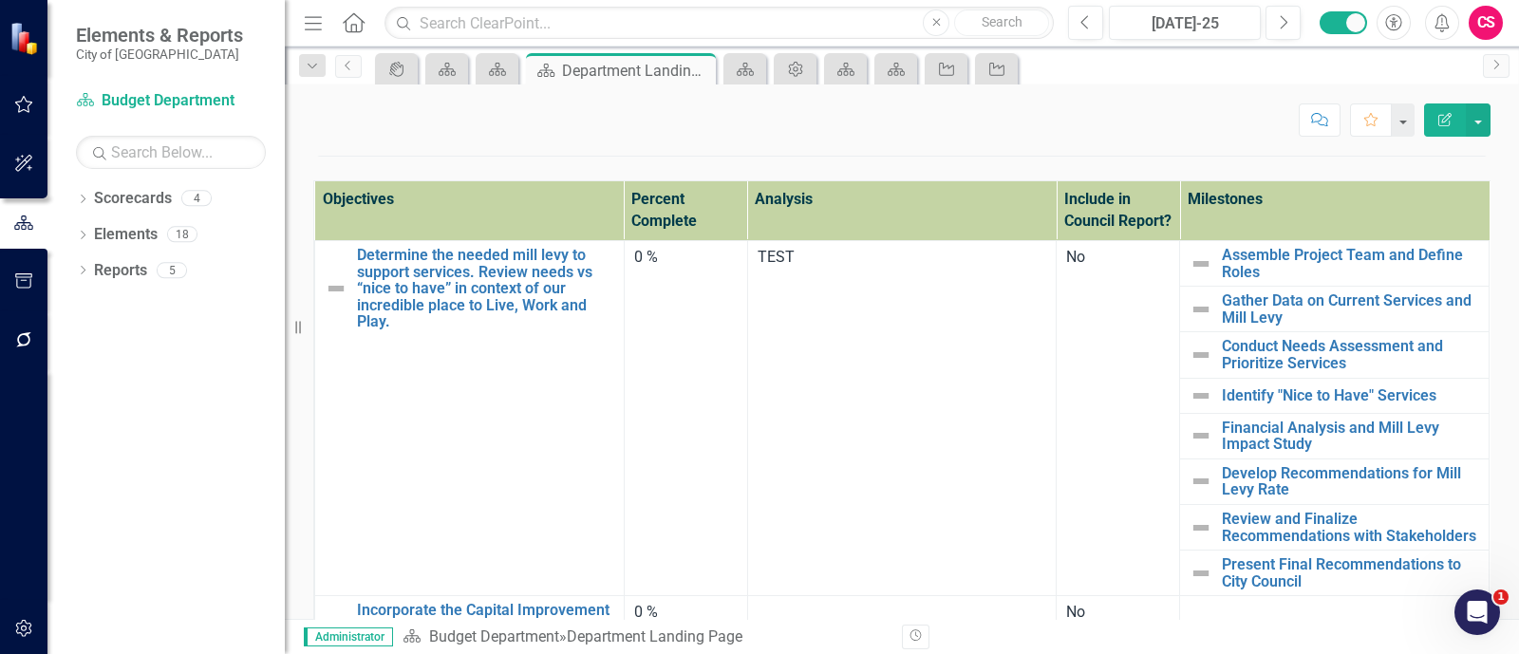
scroll to position [2154, 0]
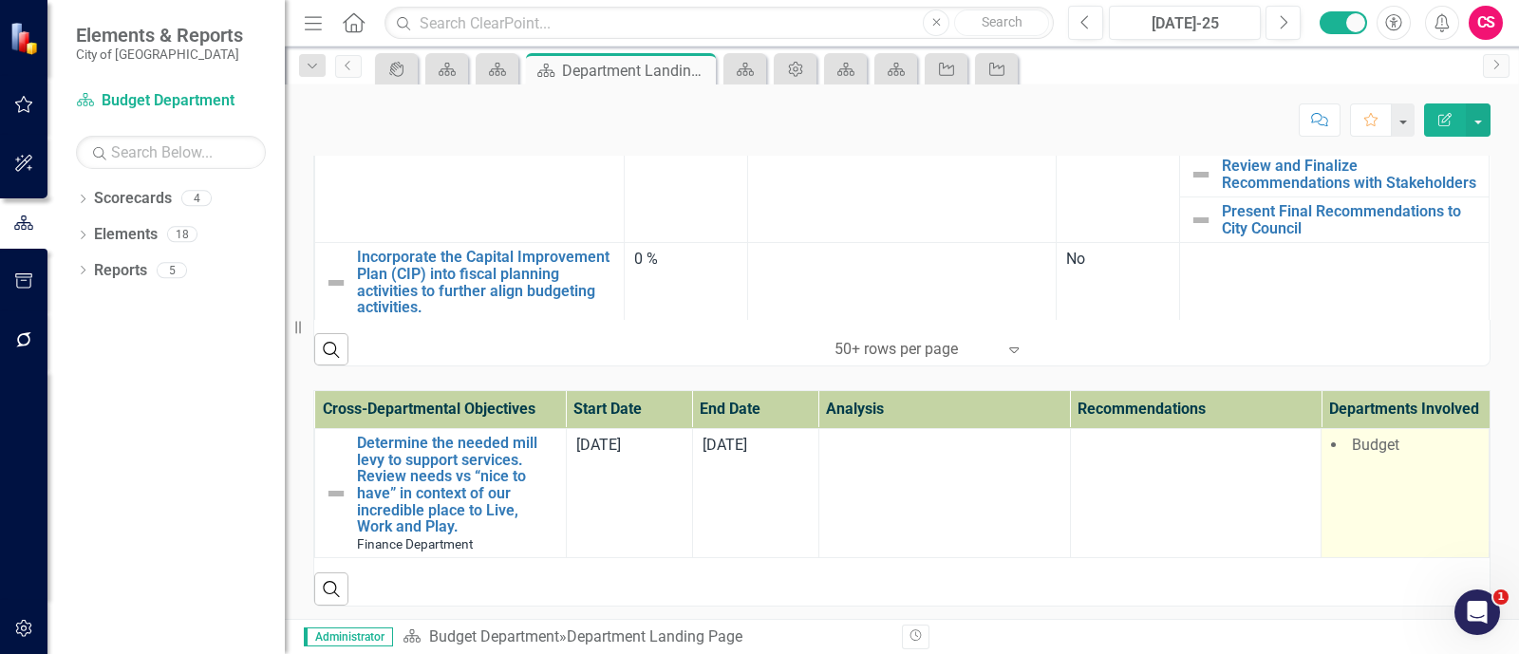
click at [1388, 490] on td "Budget" at bounding box center [1406, 493] width 168 height 129
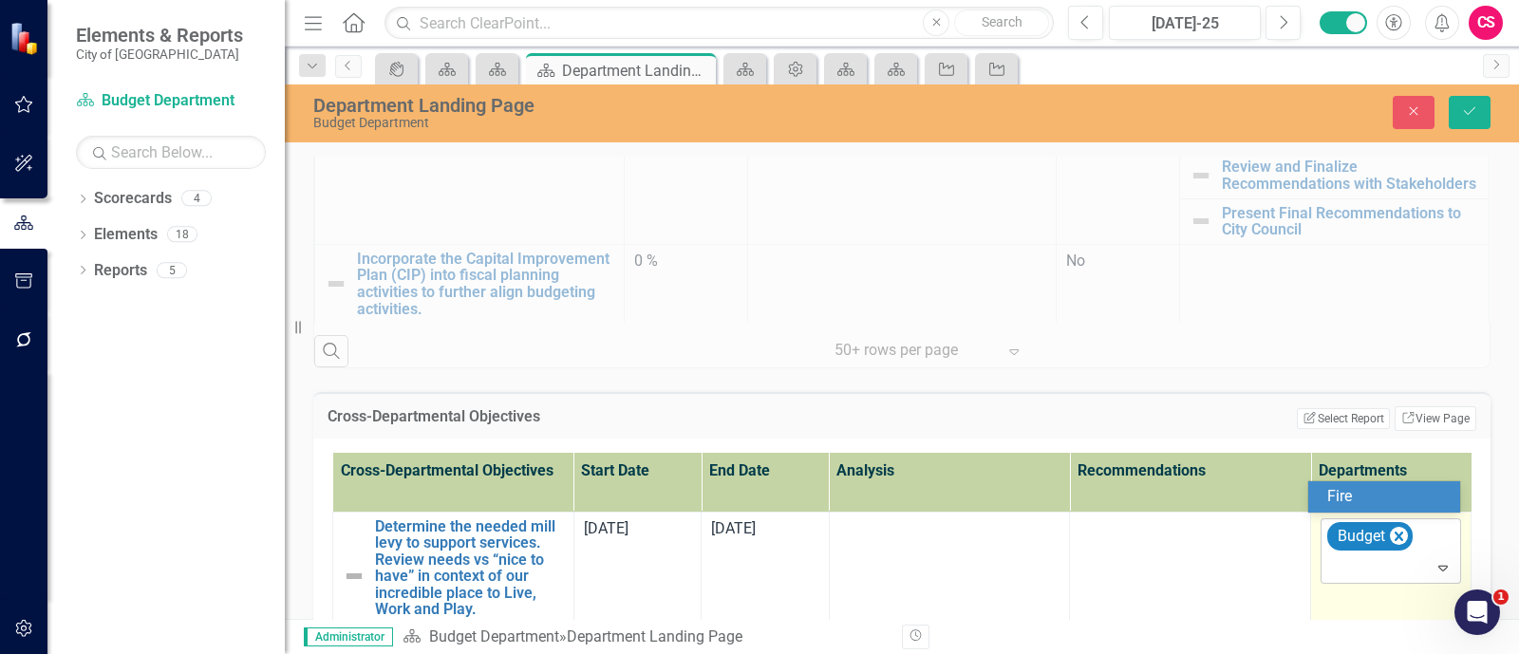
click at [1370, 575] on div "Budget" at bounding box center [1393, 551] width 136 height 65
click at [1352, 491] on div "Fire" at bounding box center [1389, 497] width 122 height 22
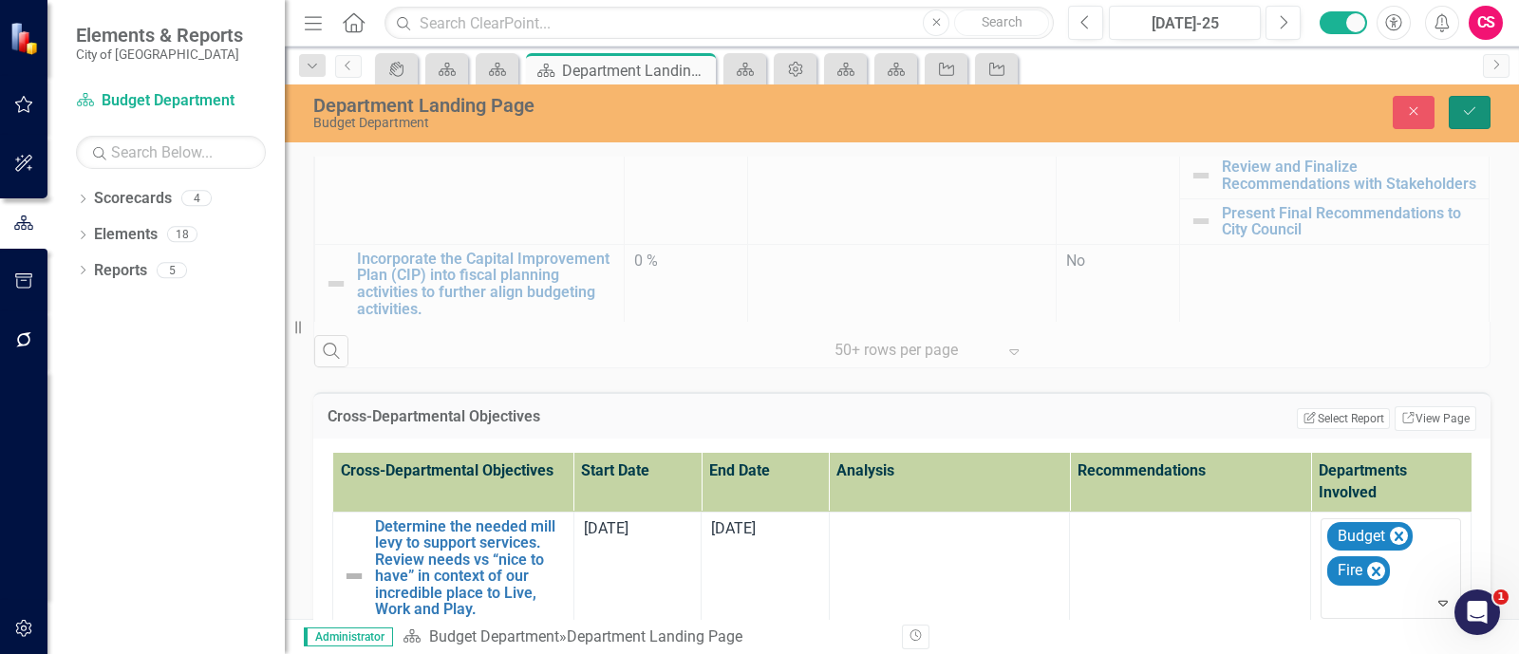
click at [1477, 117] on icon "Save" at bounding box center [1469, 110] width 17 height 13
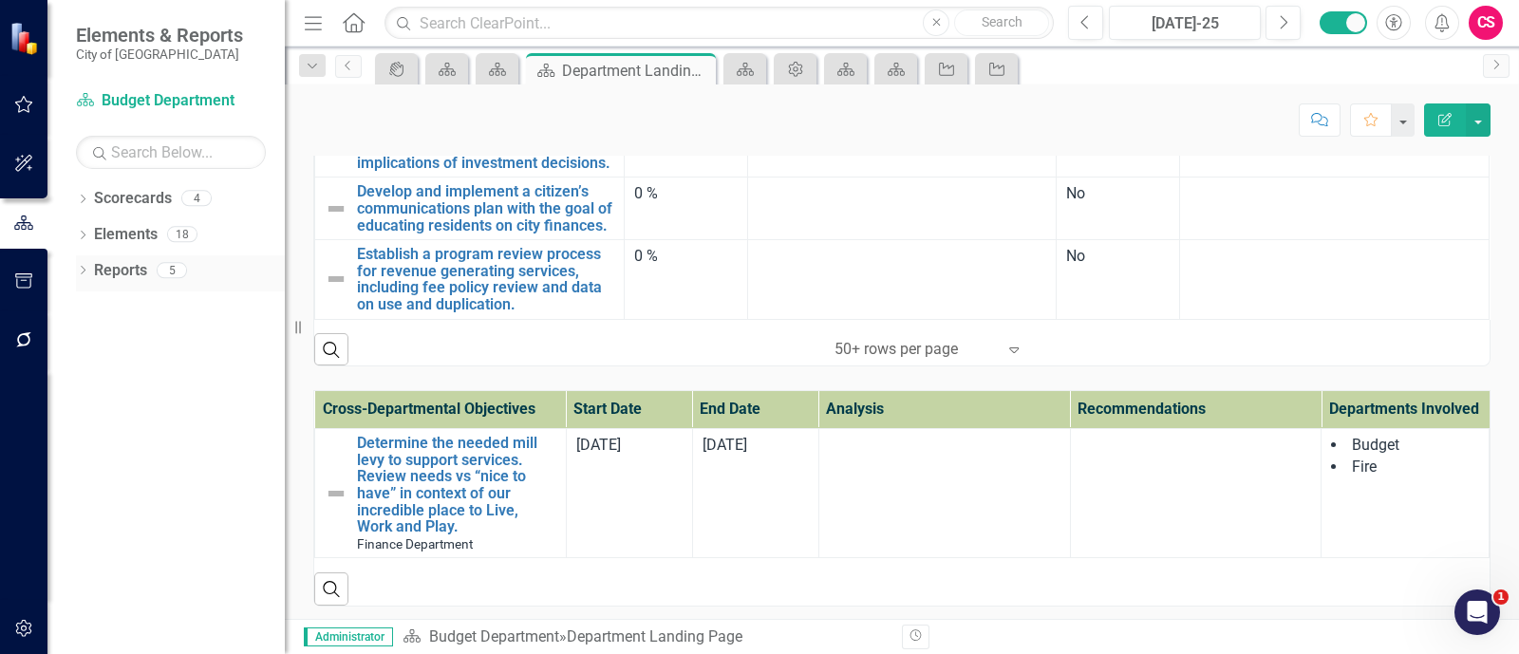
click at [121, 269] on link "Reports" at bounding box center [120, 271] width 53 height 22
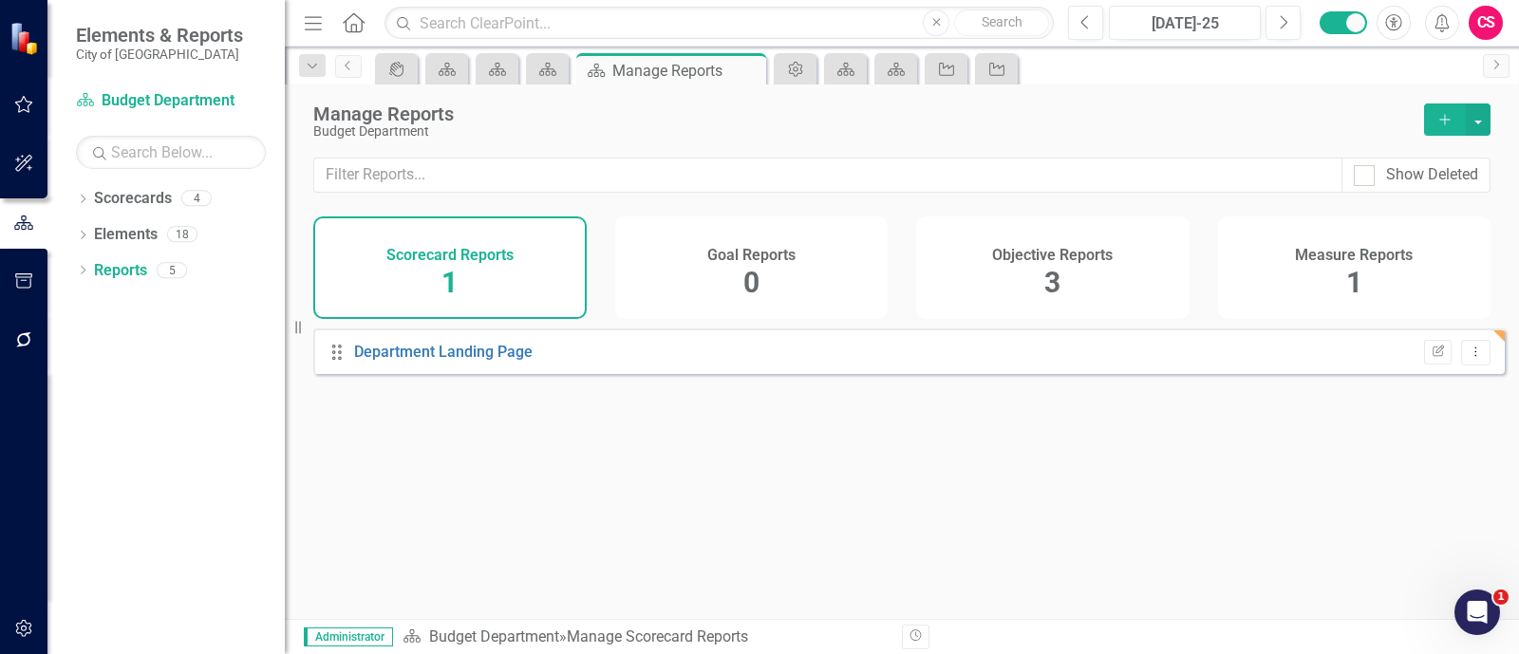
click at [1058, 292] on span "3" at bounding box center [1053, 282] width 16 height 33
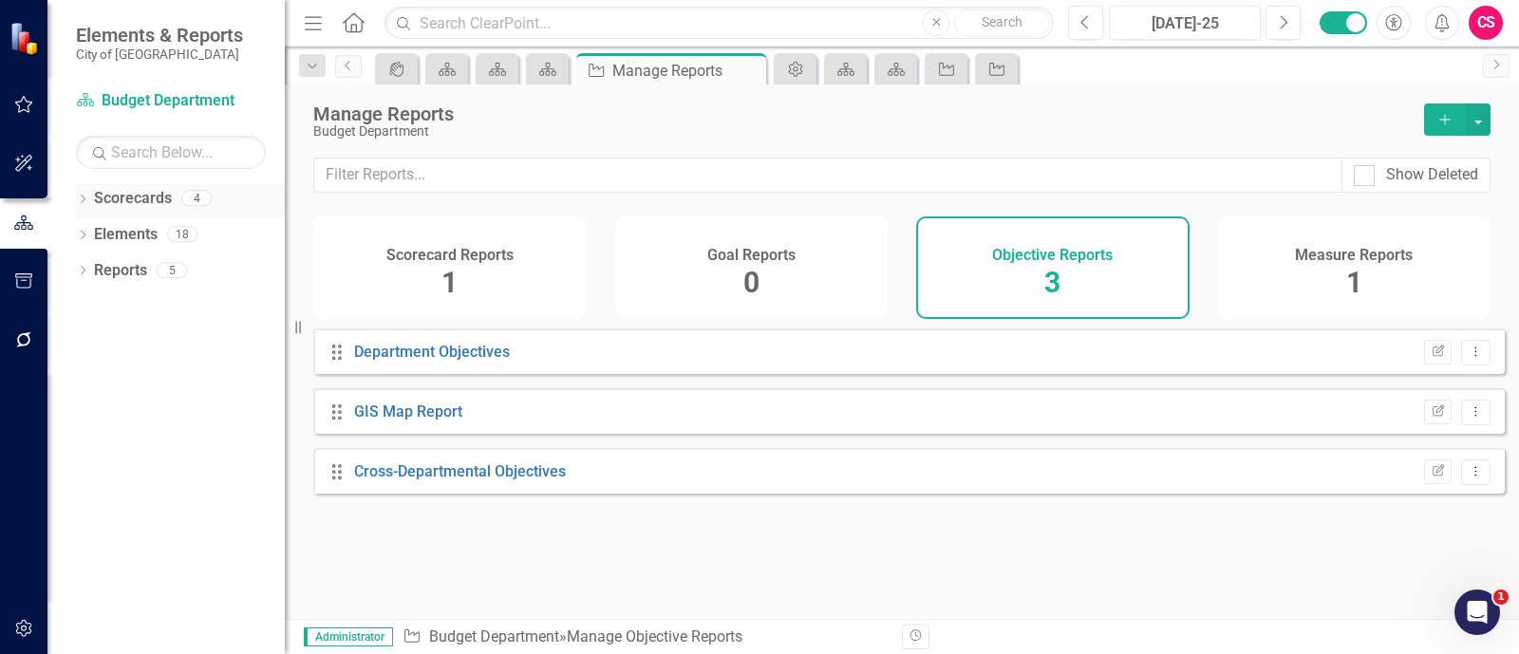
click at [86, 202] on icon "Dropdown" at bounding box center [82, 201] width 13 height 10
click at [157, 235] on link "City of [GEOGRAPHIC_DATA]" at bounding box center [194, 235] width 180 height 22
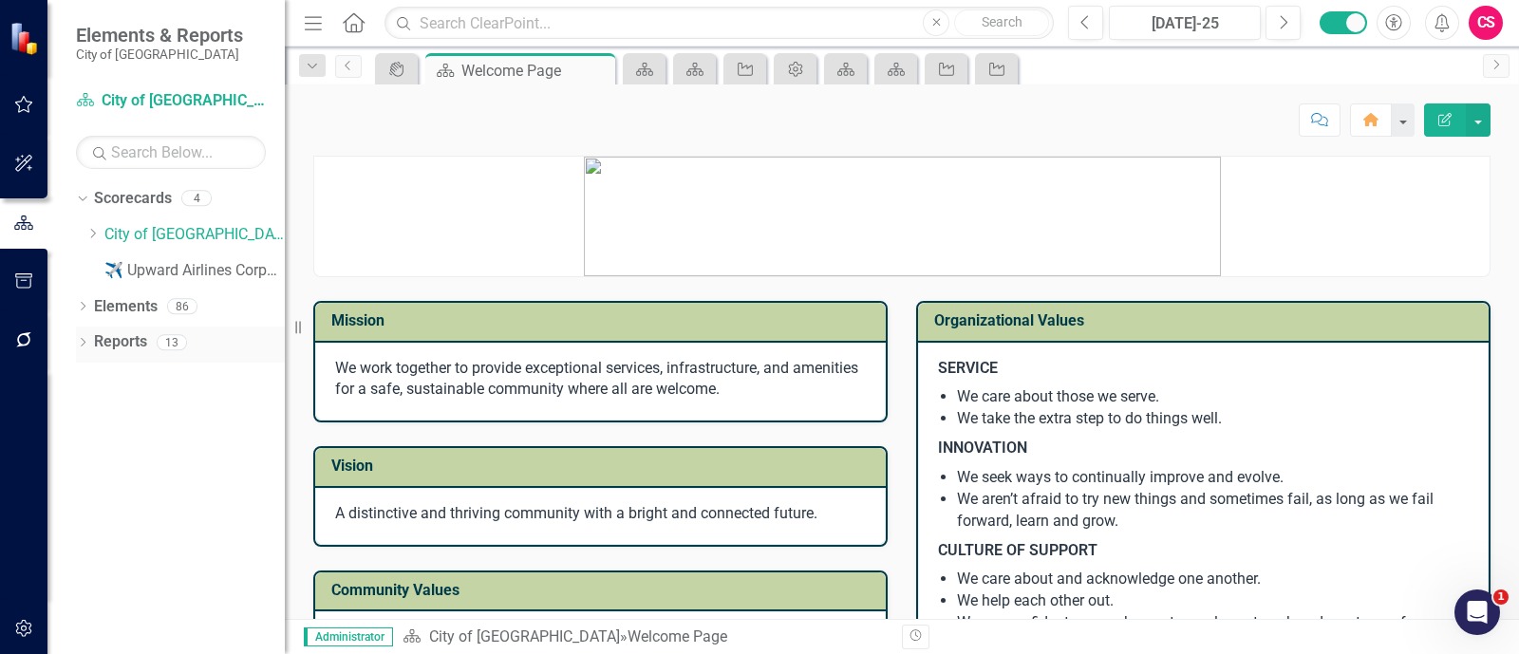
click at [82, 337] on div "Dropdown" at bounding box center [82, 345] width 13 height 16
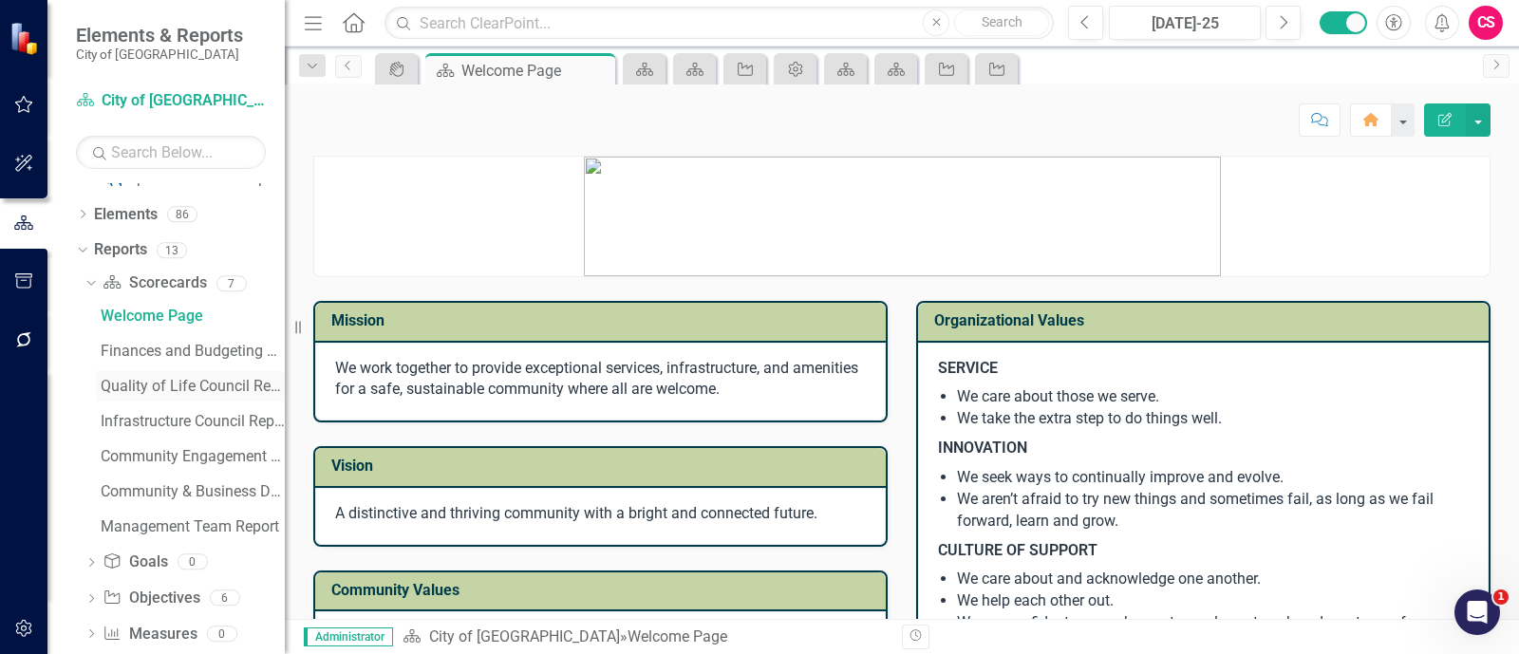
scroll to position [96, 0]
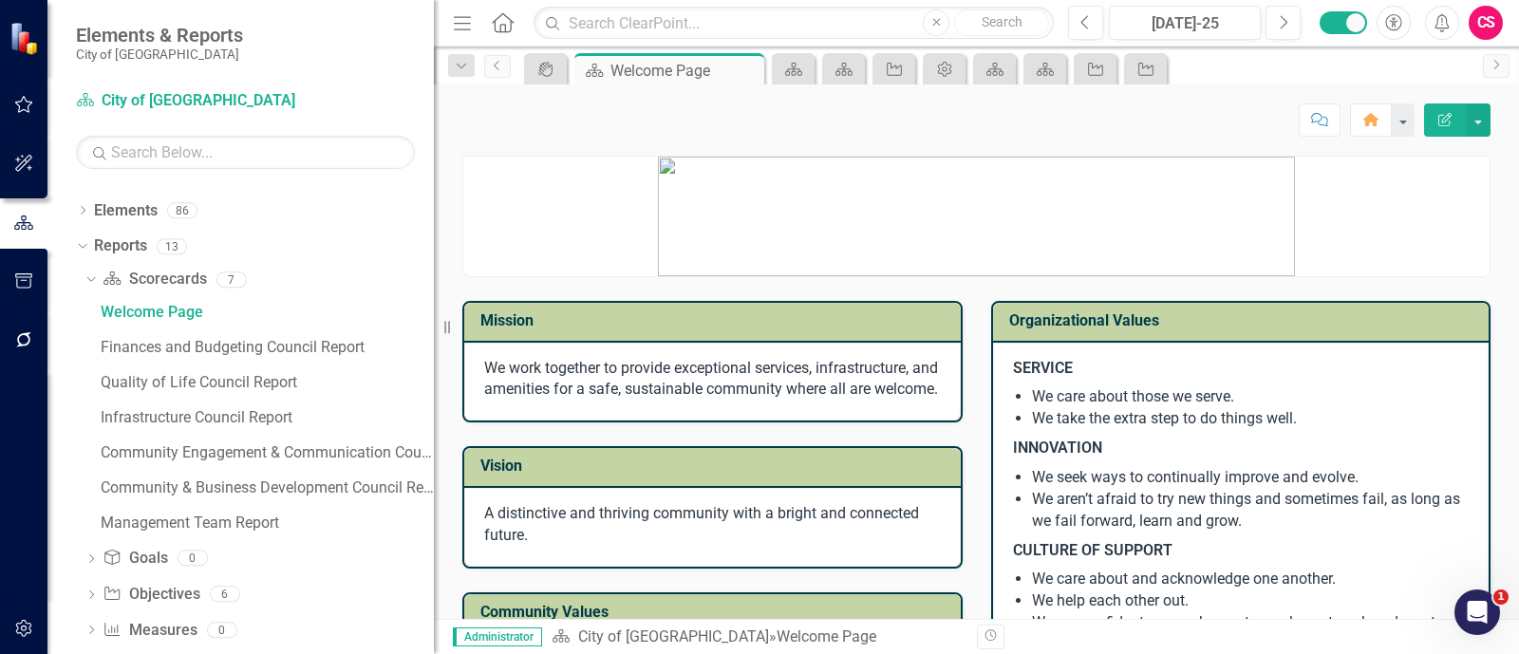
drag, startPoint x: 298, startPoint y: 320, endPoint x: 434, endPoint y: 319, distance: 135.8
click at [434, 319] on div "Resize" at bounding box center [441, 327] width 15 height 654
click at [309, 348] on div "Finances and Budgeting Council Report" at bounding box center [267, 347] width 333 height 17
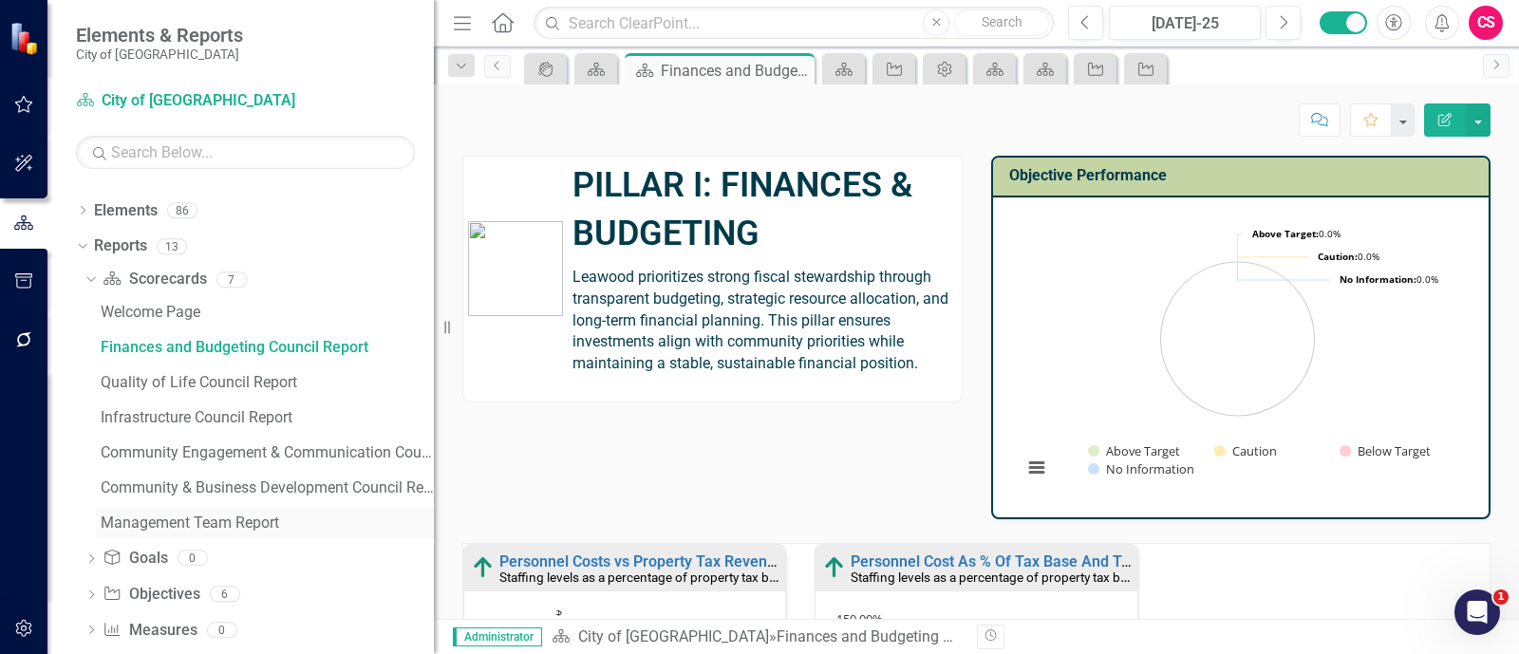
click at [191, 515] on div "Management Team Report" at bounding box center [267, 523] width 333 height 17
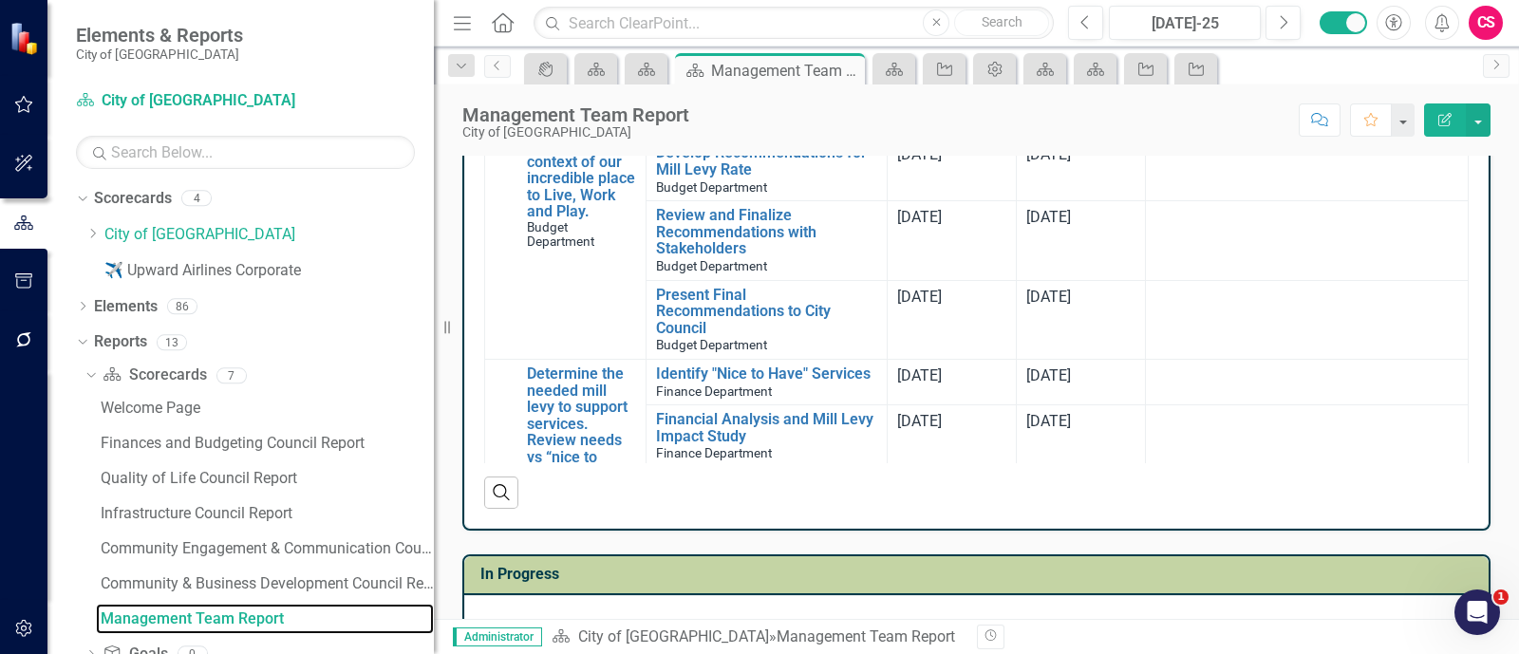
scroll to position [1580, 0]
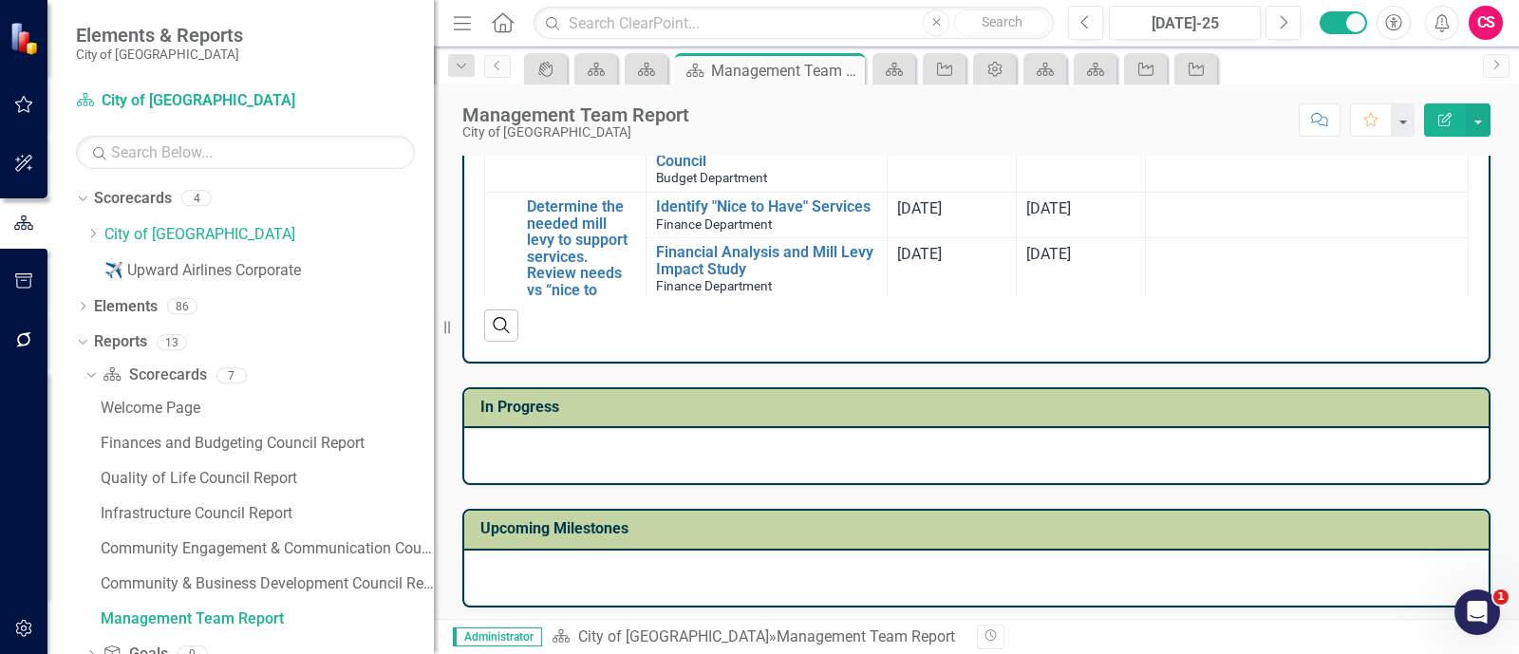
click at [952, 522] on h3 "Upcoming Milestones" at bounding box center [980, 528] width 999 height 17
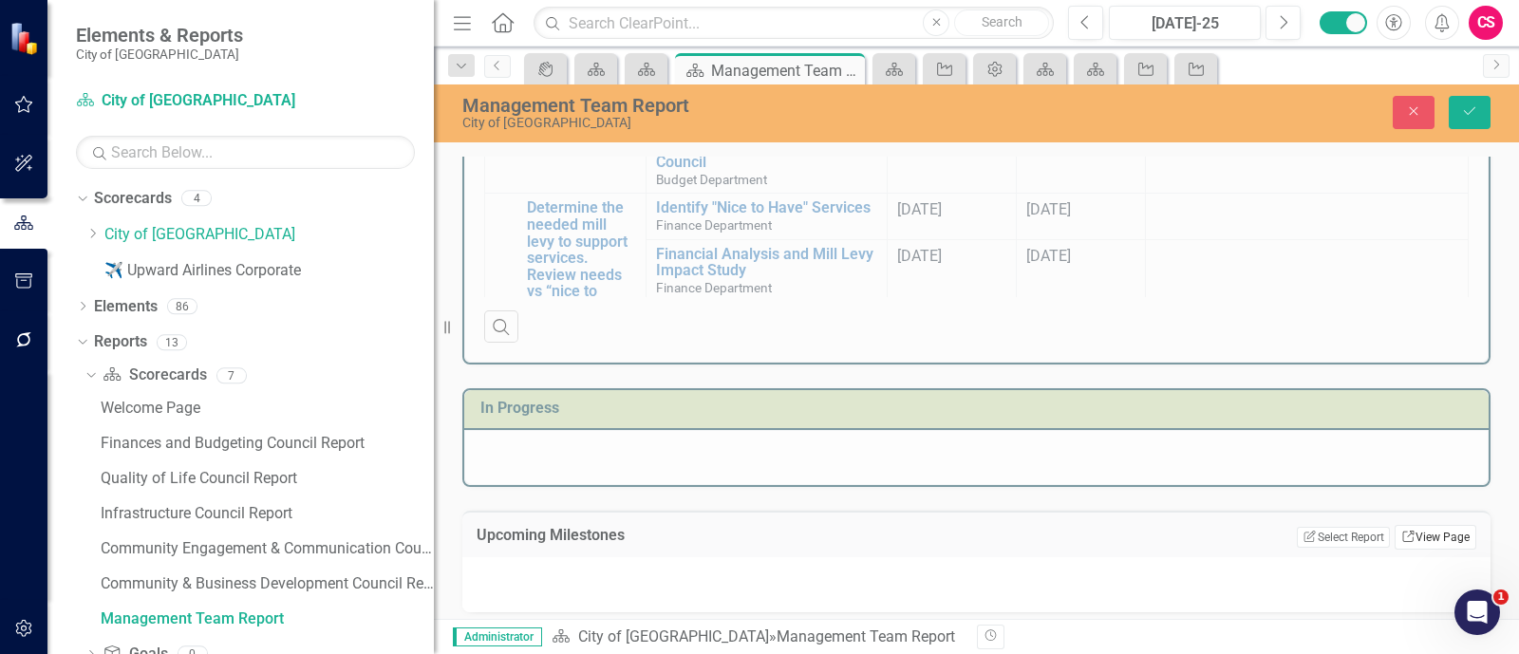
click at [1429, 529] on link "Link View Page" at bounding box center [1436, 537] width 82 height 25
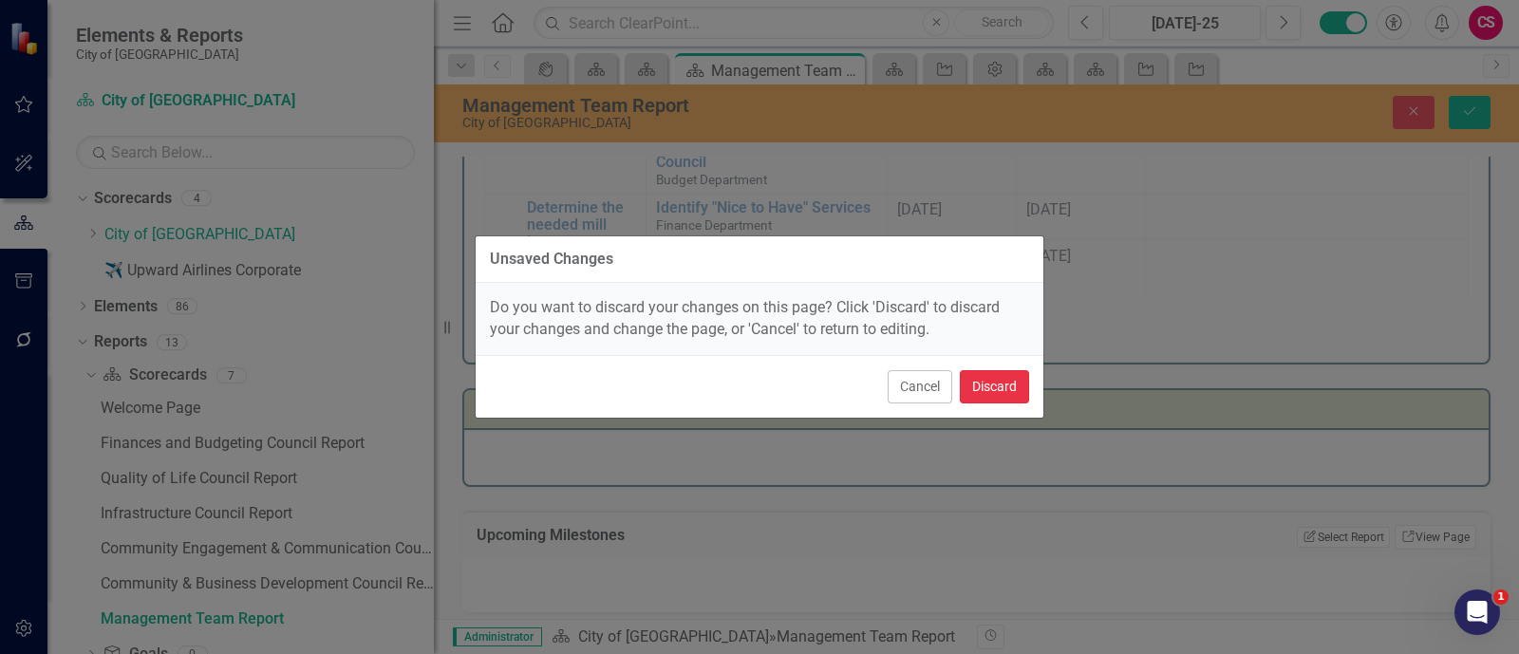
click at [982, 391] on button "Discard" at bounding box center [994, 386] width 69 height 33
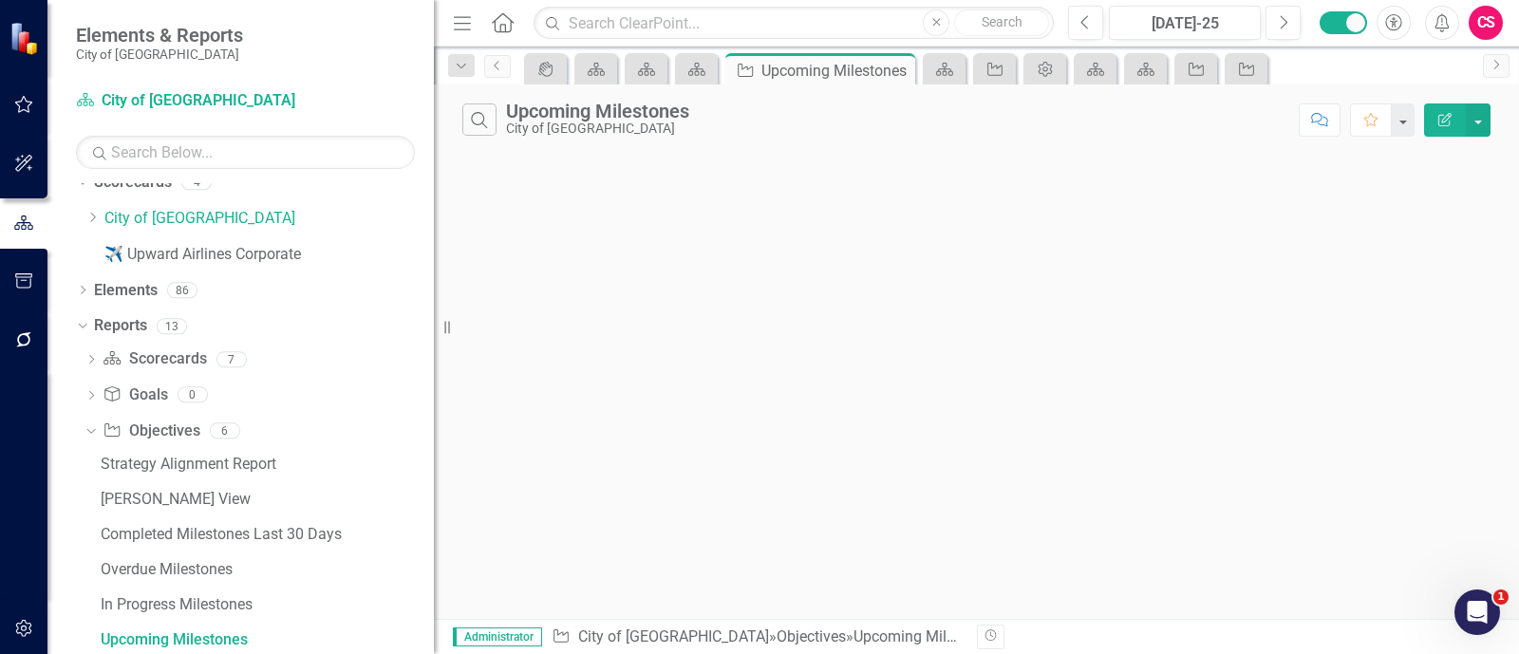
click at [1449, 126] on button "Edit Report" at bounding box center [1445, 120] width 42 height 33
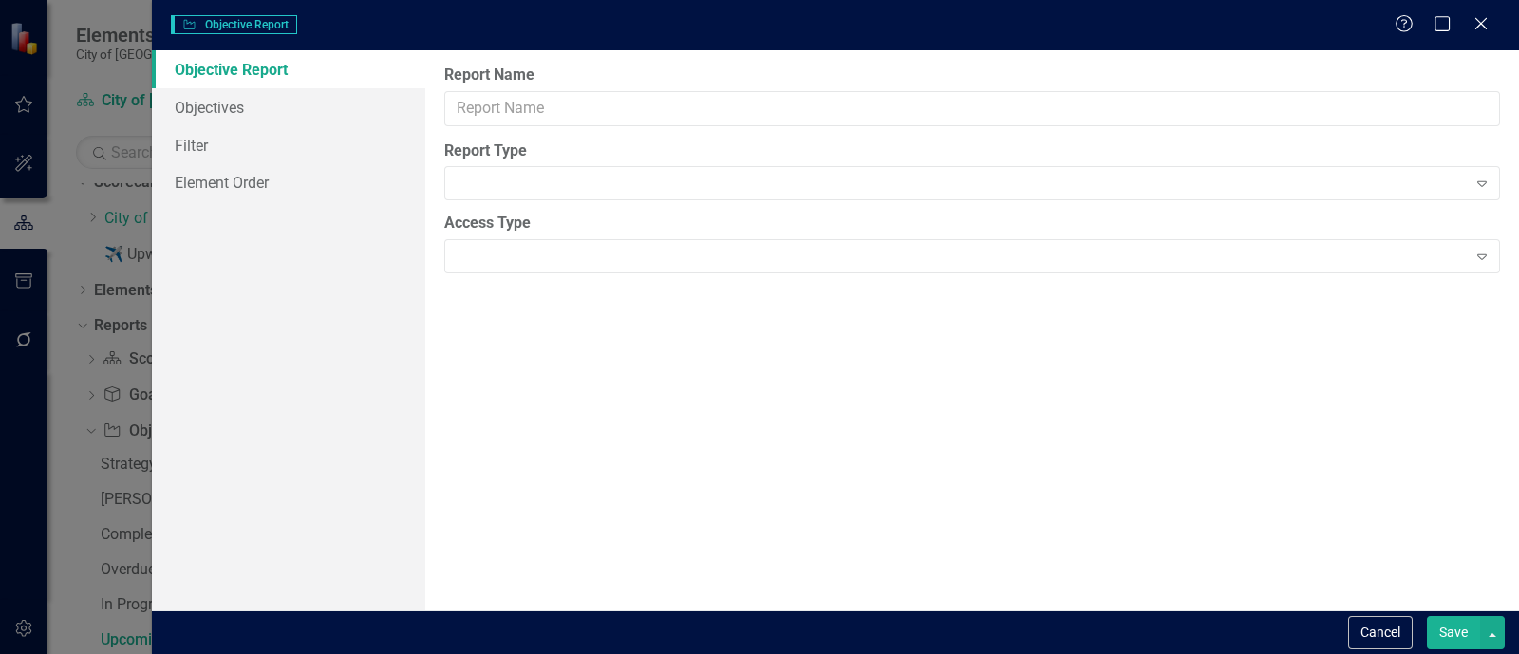
type input "Upcoming Milestones"
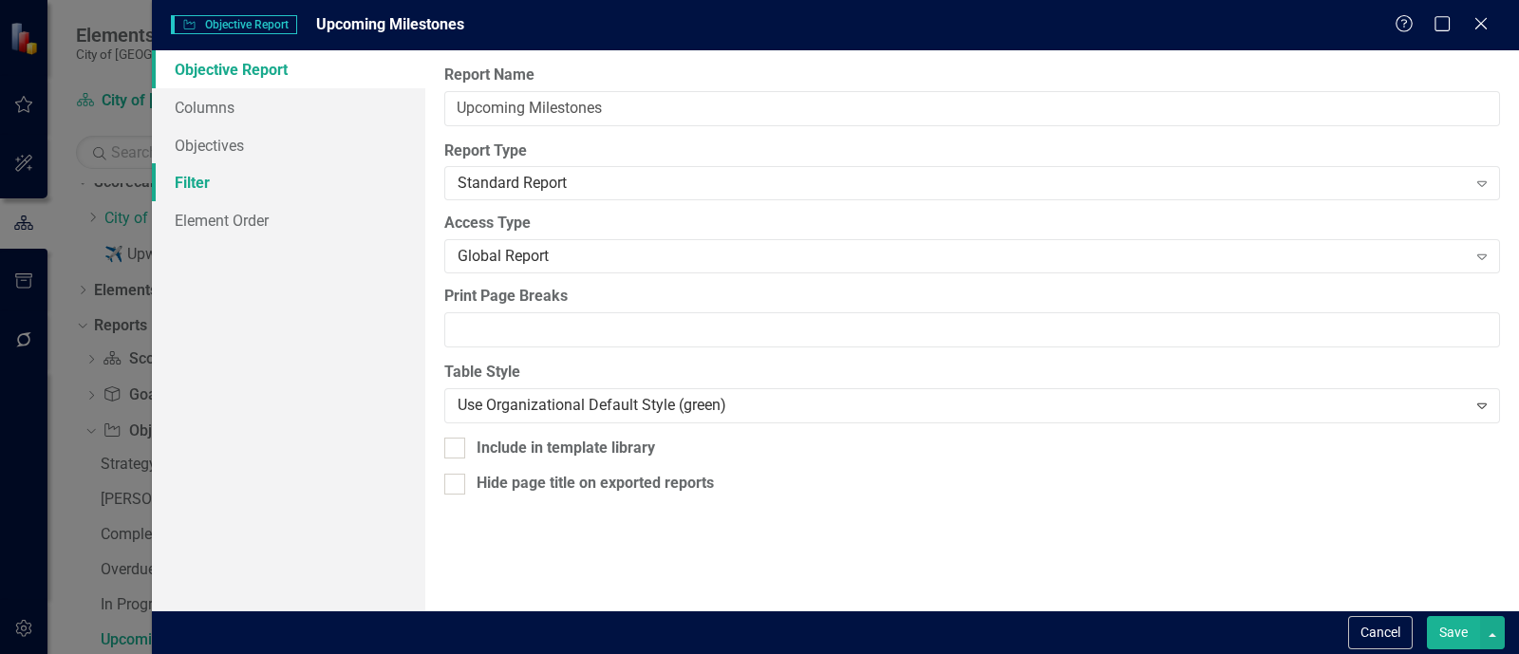
click at [221, 168] on link "Filter" at bounding box center [288, 182] width 273 height 38
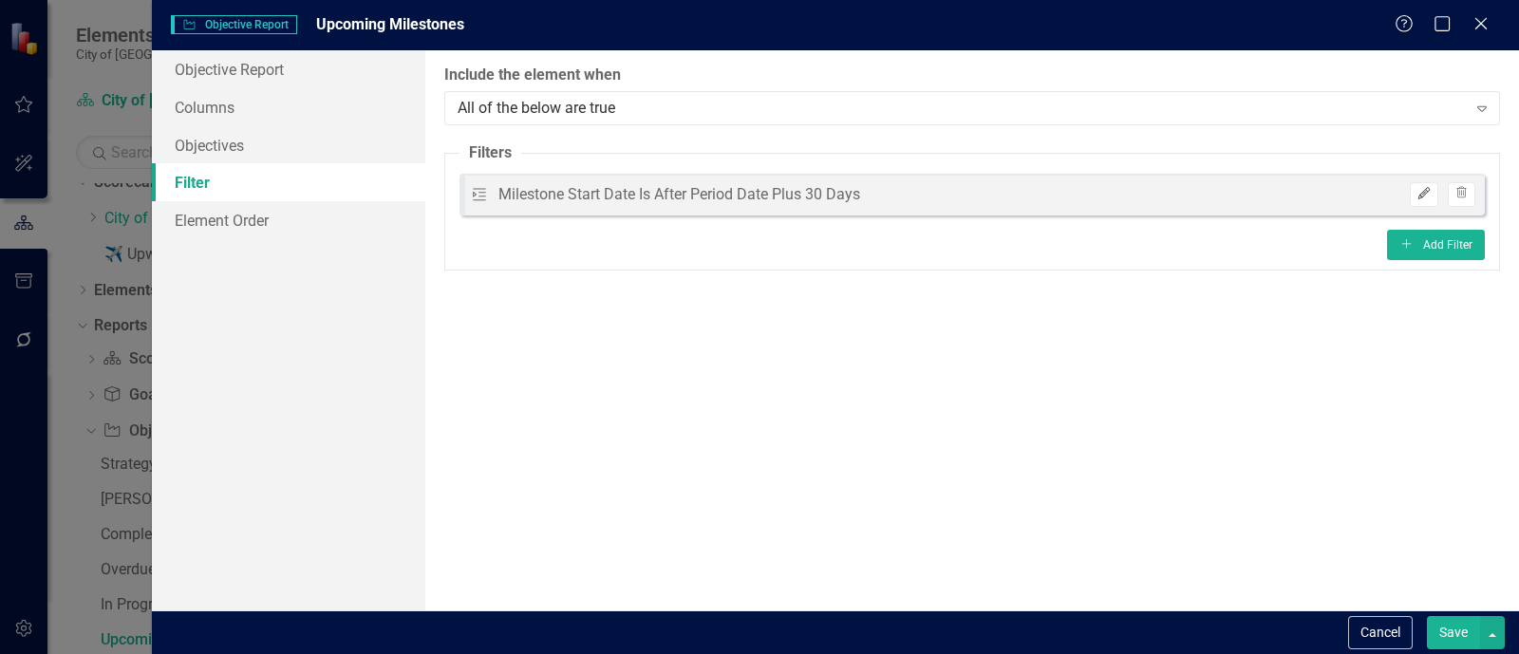
click at [1423, 191] on icon "Edit" at bounding box center [1424, 193] width 14 height 11
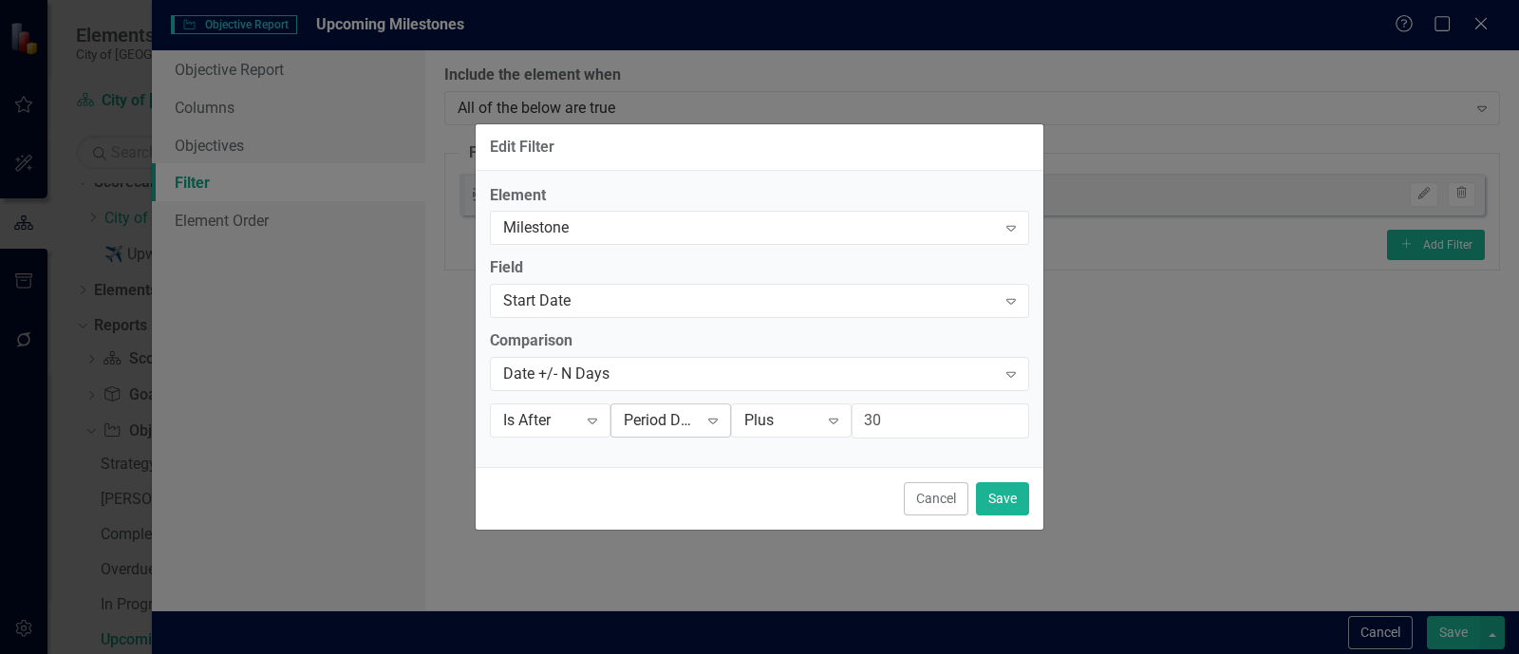
click at [669, 420] on div "Period Date" at bounding box center [661, 421] width 74 height 22
click at [697, 361] on div "Current Date" at bounding box center [691, 358] width 122 height 22
click at [1002, 505] on button "Save" at bounding box center [1002, 498] width 53 height 33
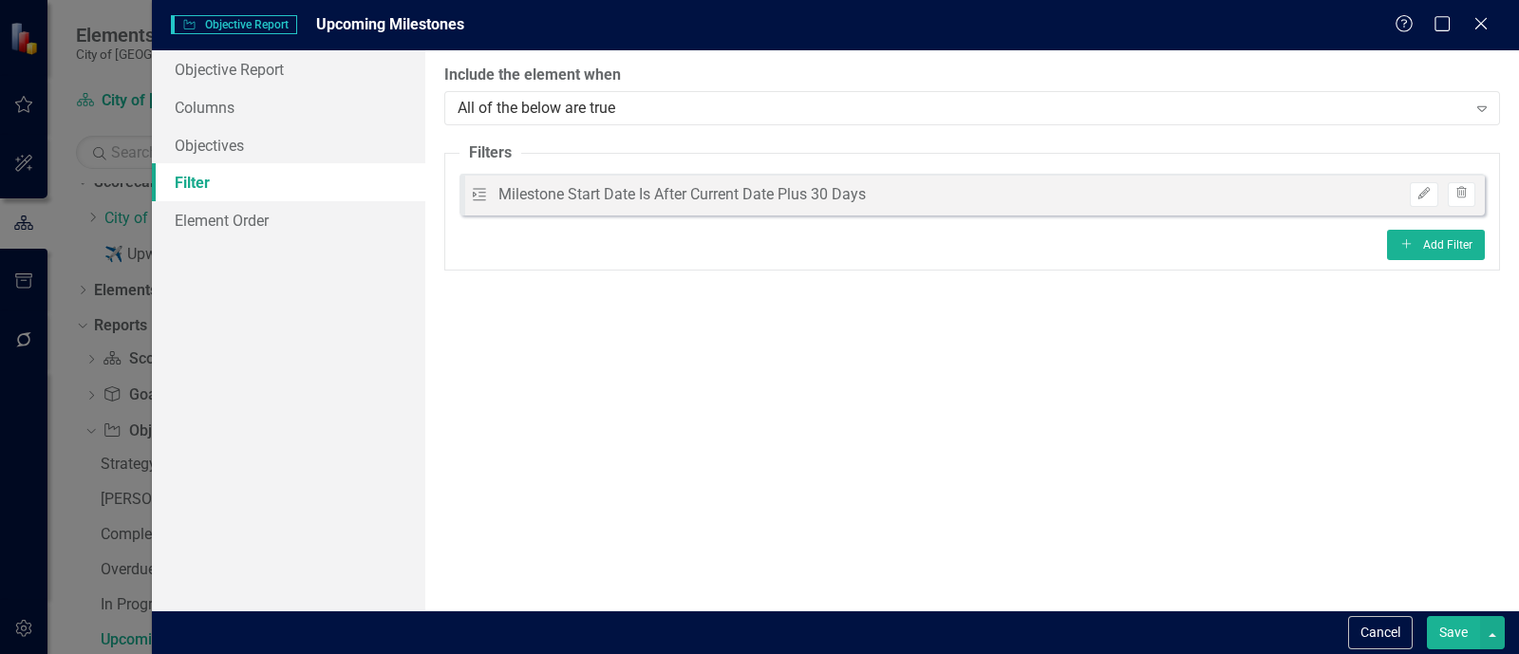
click at [1453, 625] on button "Save" at bounding box center [1453, 632] width 53 height 33
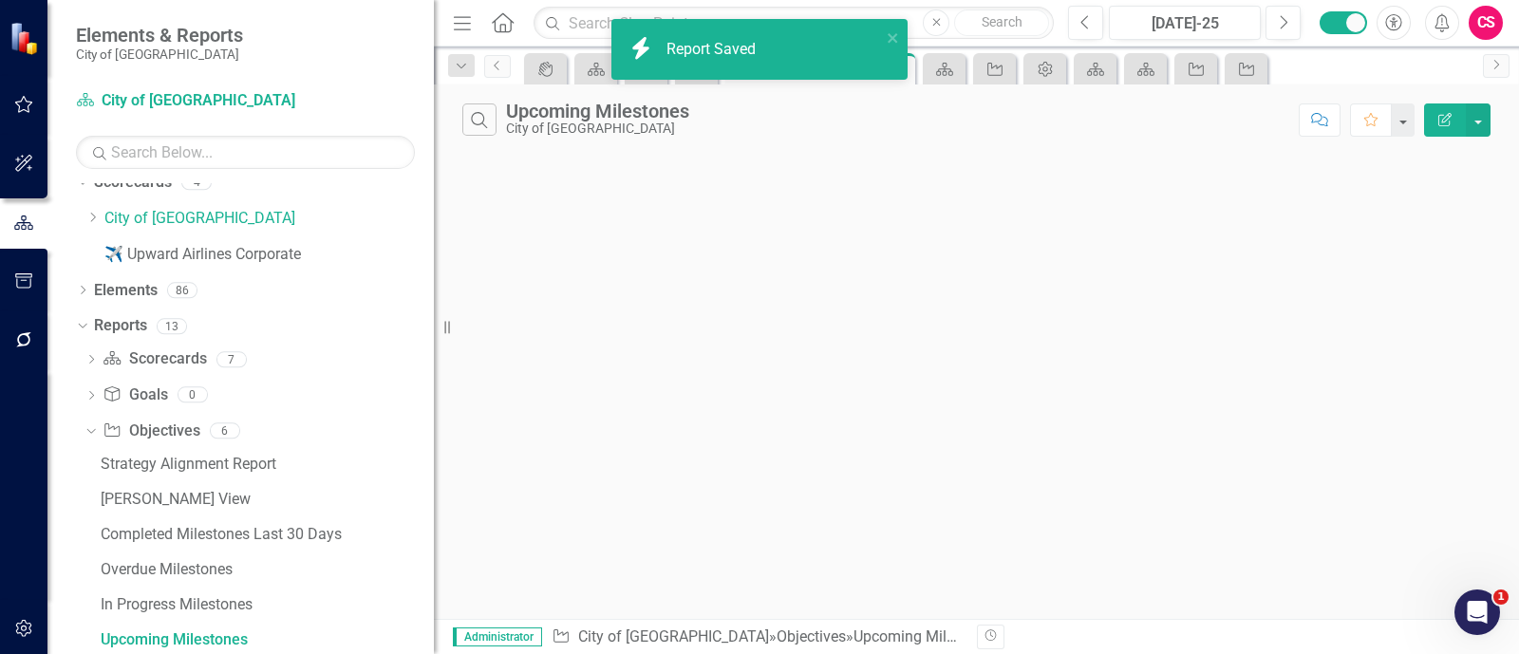
click at [1454, 133] on button "Edit Report" at bounding box center [1445, 120] width 42 height 33
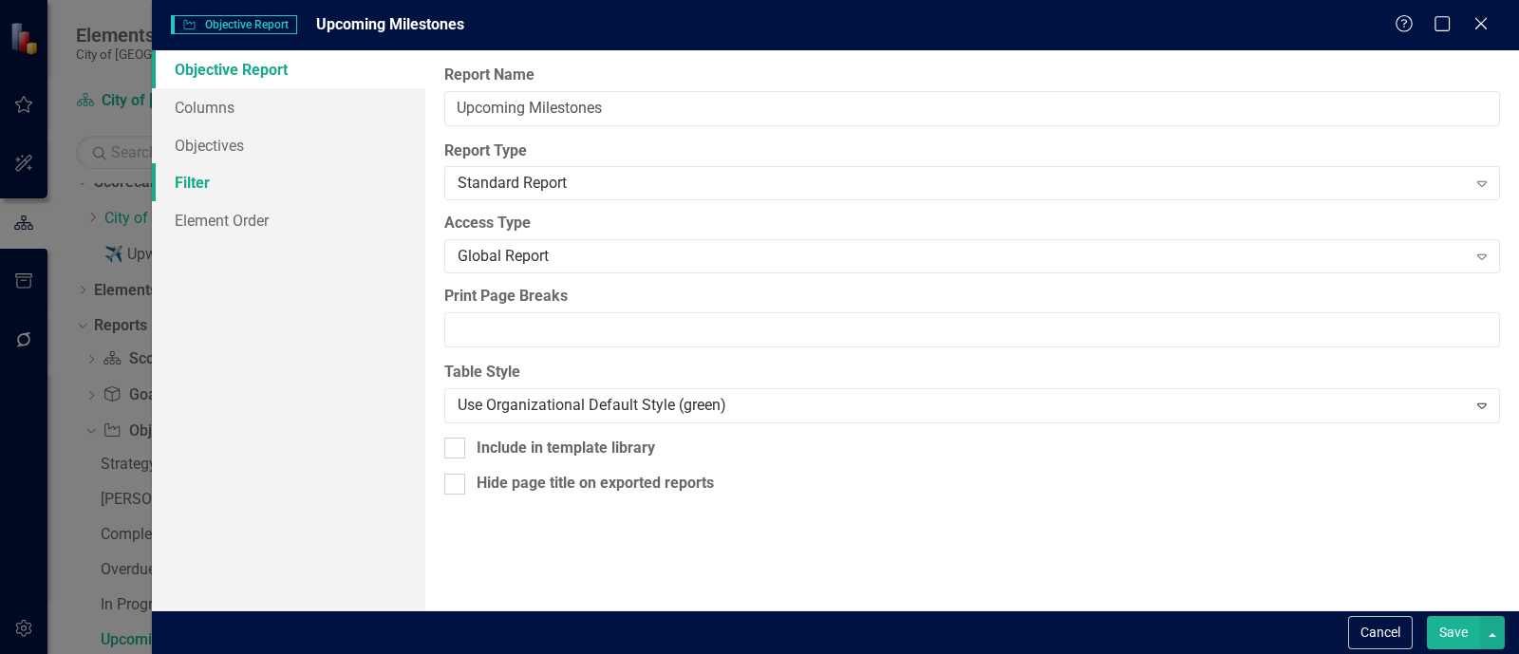
click at [281, 177] on link "Filter" at bounding box center [288, 182] width 273 height 38
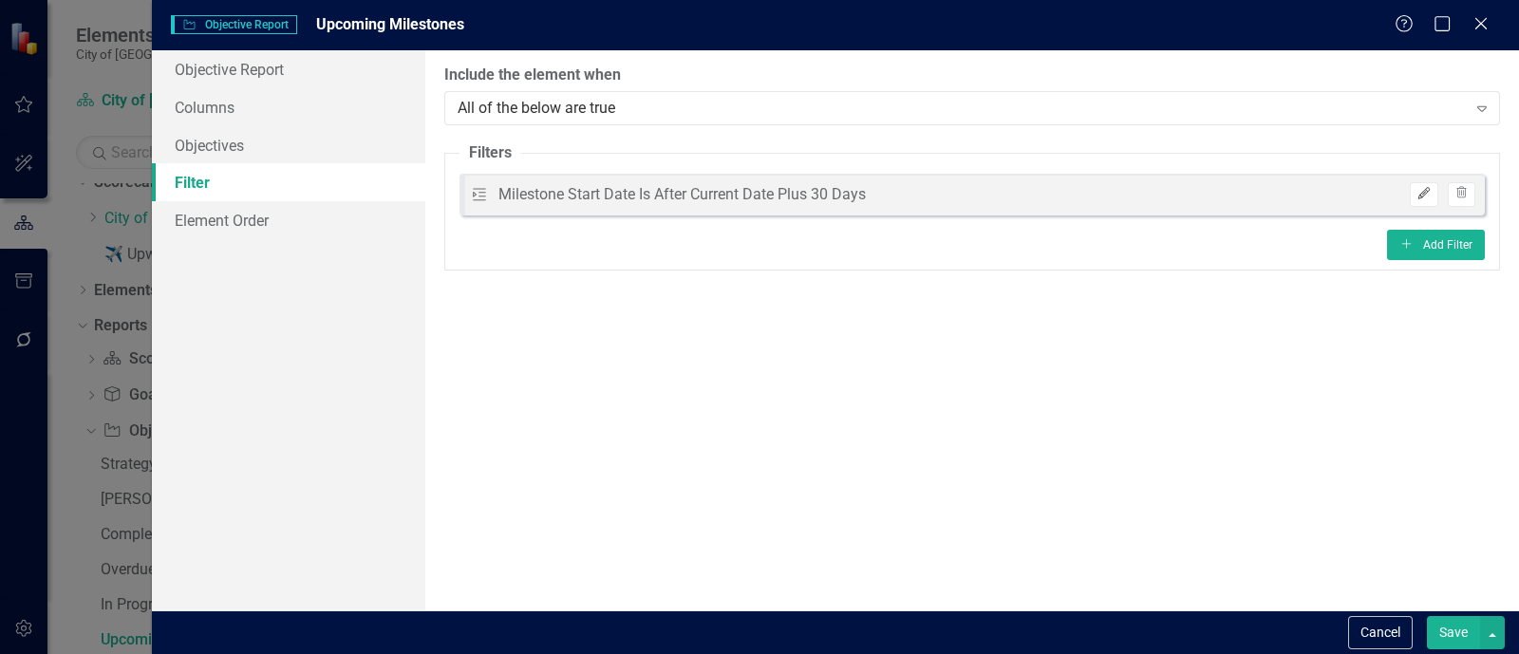
click at [1437, 198] on button "Edit" at bounding box center [1424, 194] width 28 height 25
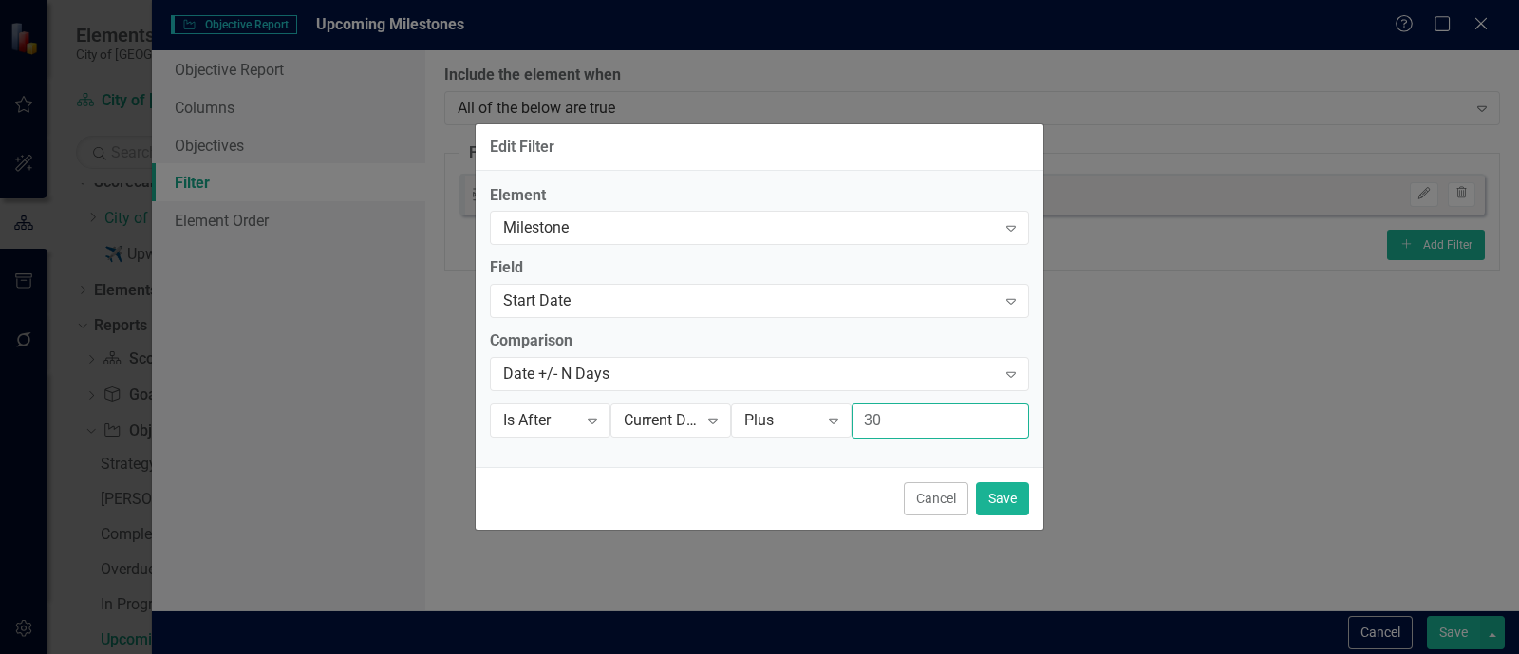
click at [885, 410] on input "30" at bounding box center [941, 421] width 178 height 35
type input "3"
type input "15"
click at [1018, 497] on button "Save" at bounding box center [1002, 498] width 53 height 33
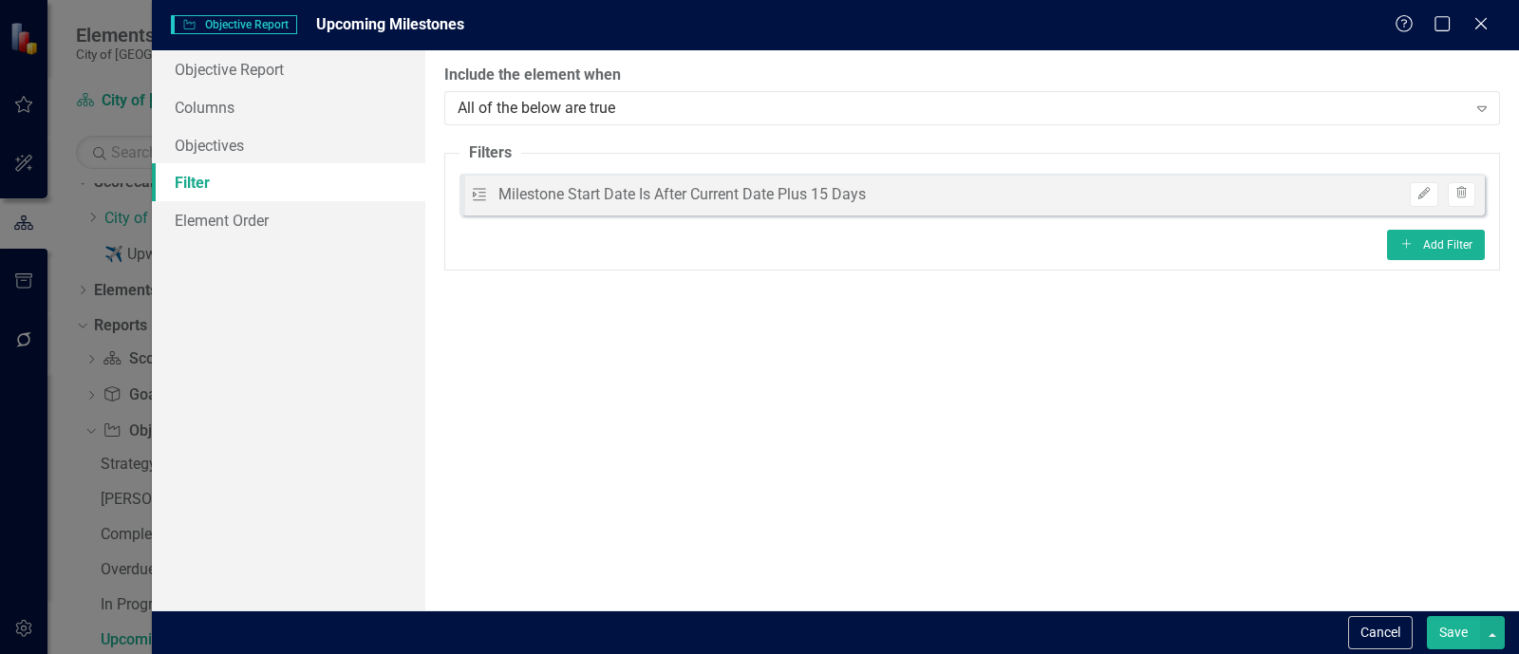
click at [1438, 640] on button "Save" at bounding box center [1453, 632] width 53 height 33
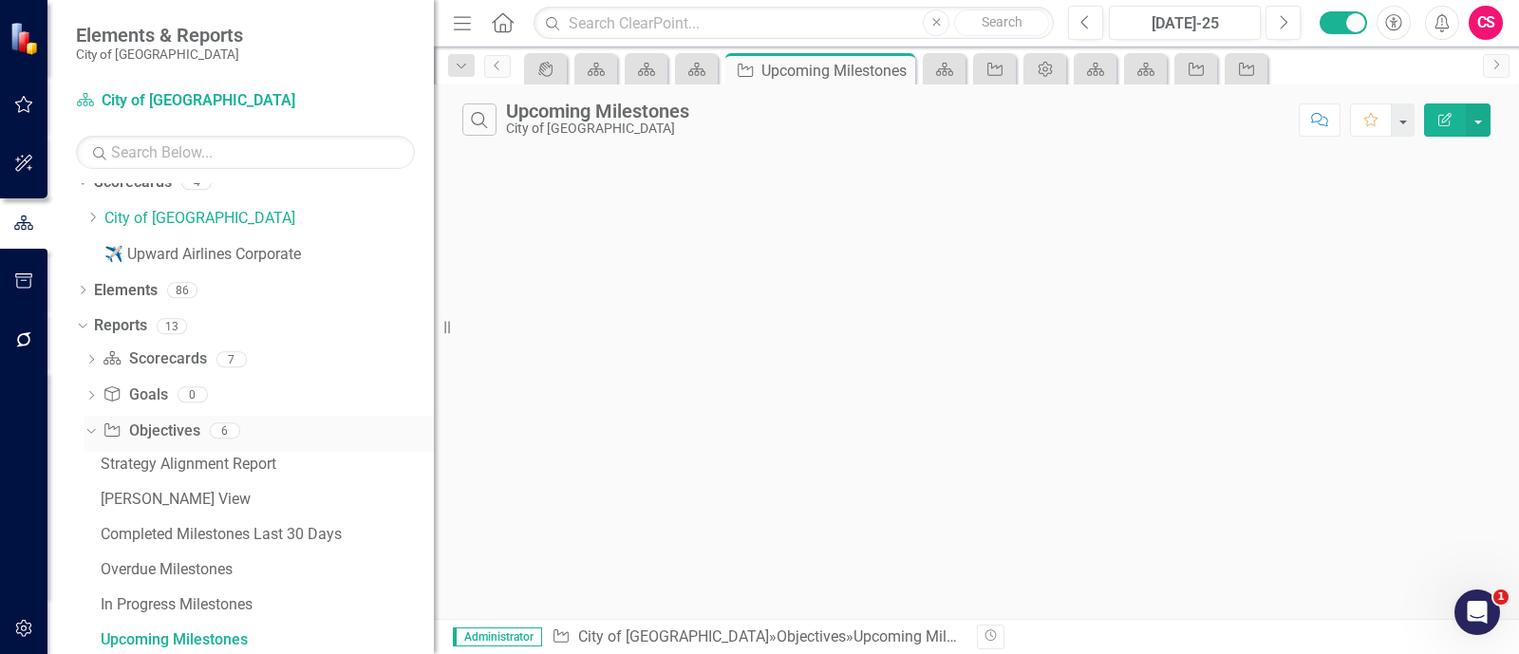
click at [91, 439] on div "Dropdown Objective Objectives 6" at bounding box center [259, 434] width 349 height 36
click at [85, 285] on div "Dropdown" at bounding box center [82, 293] width 13 height 16
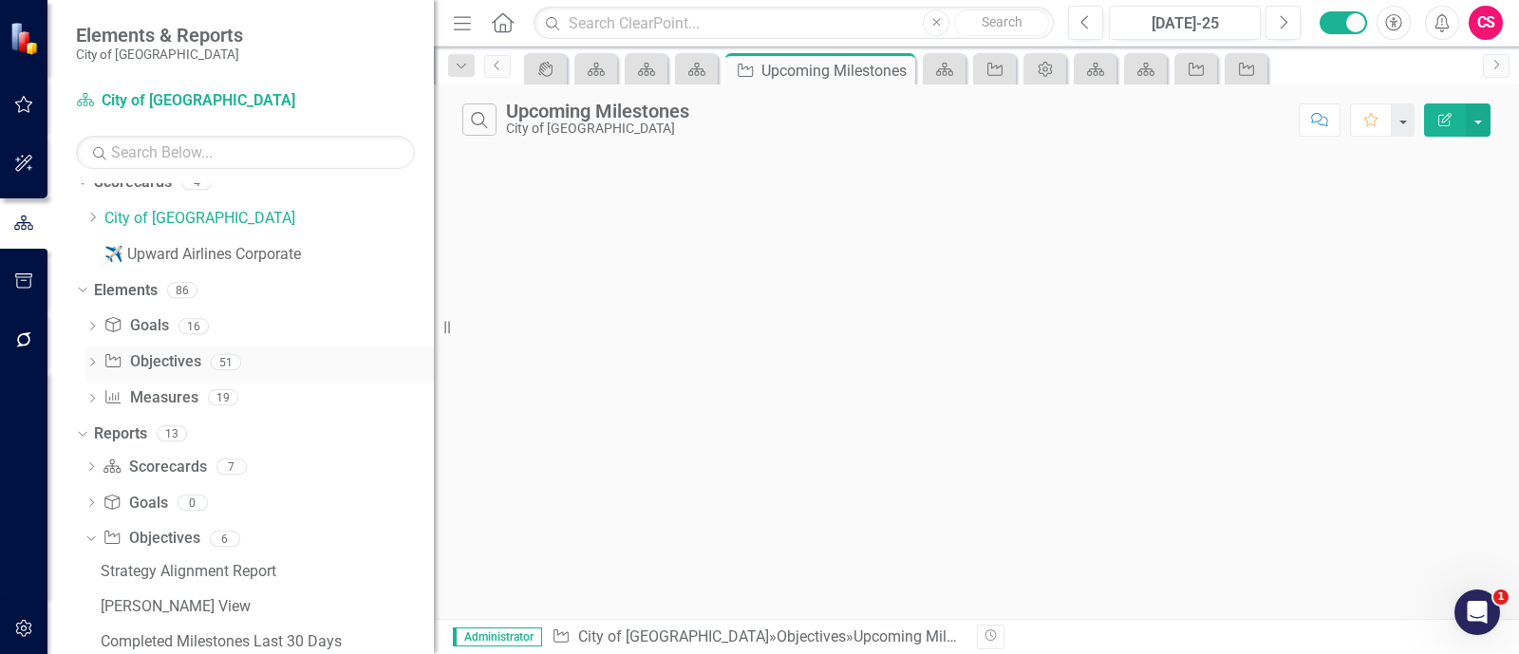
click at [96, 367] on icon "Dropdown" at bounding box center [91, 364] width 13 height 10
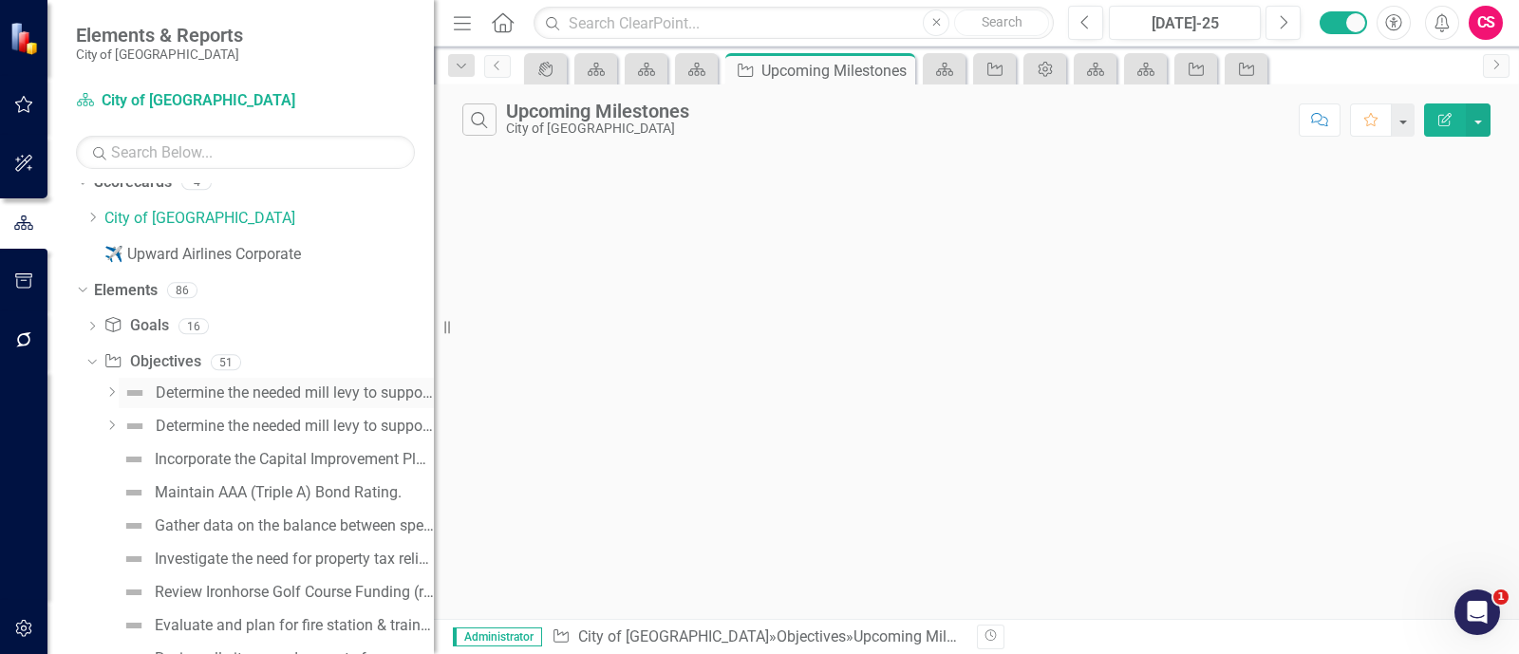
click at [176, 391] on div "Determine the needed mill levy to support services. Review needs vs “nice to ha…" at bounding box center [295, 393] width 278 height 17
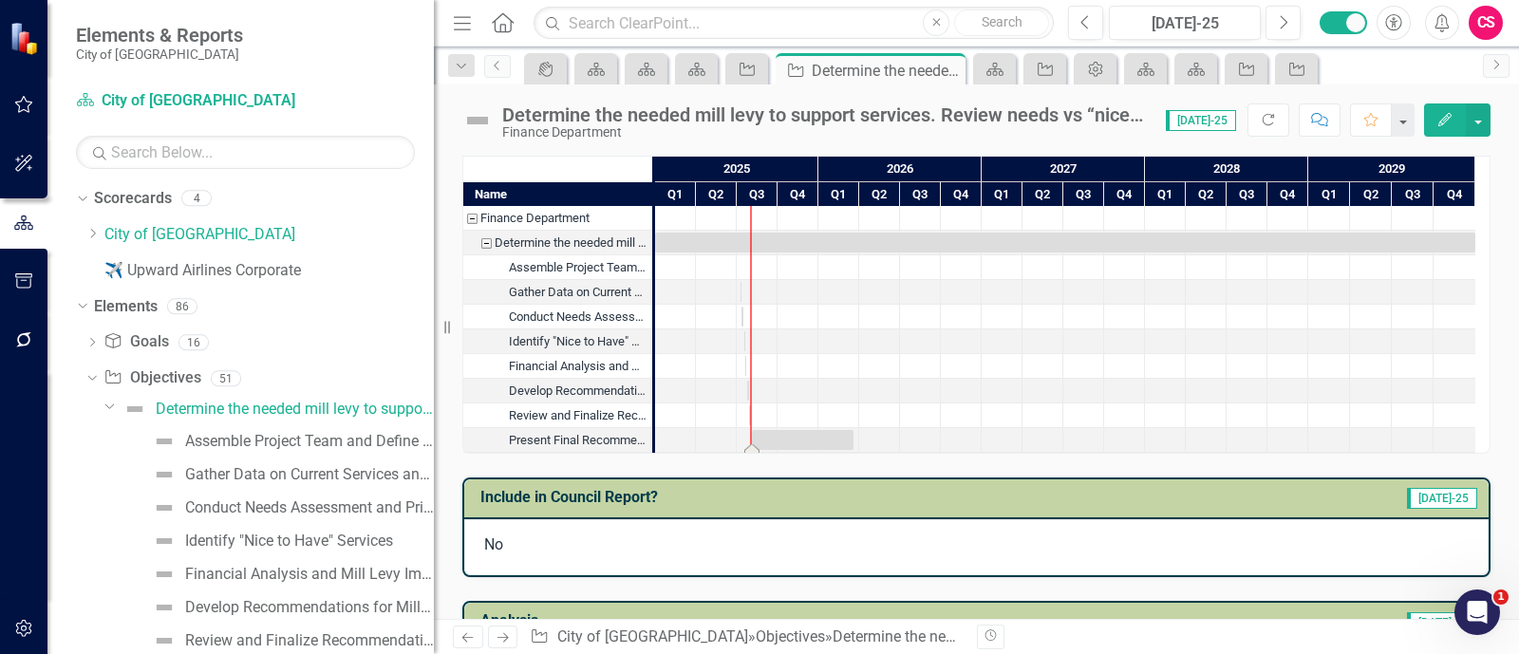
drag, startPoint x: 752, startPoint y: 441, endPoint x: 855, endPoint y: 420, distance: 104.7
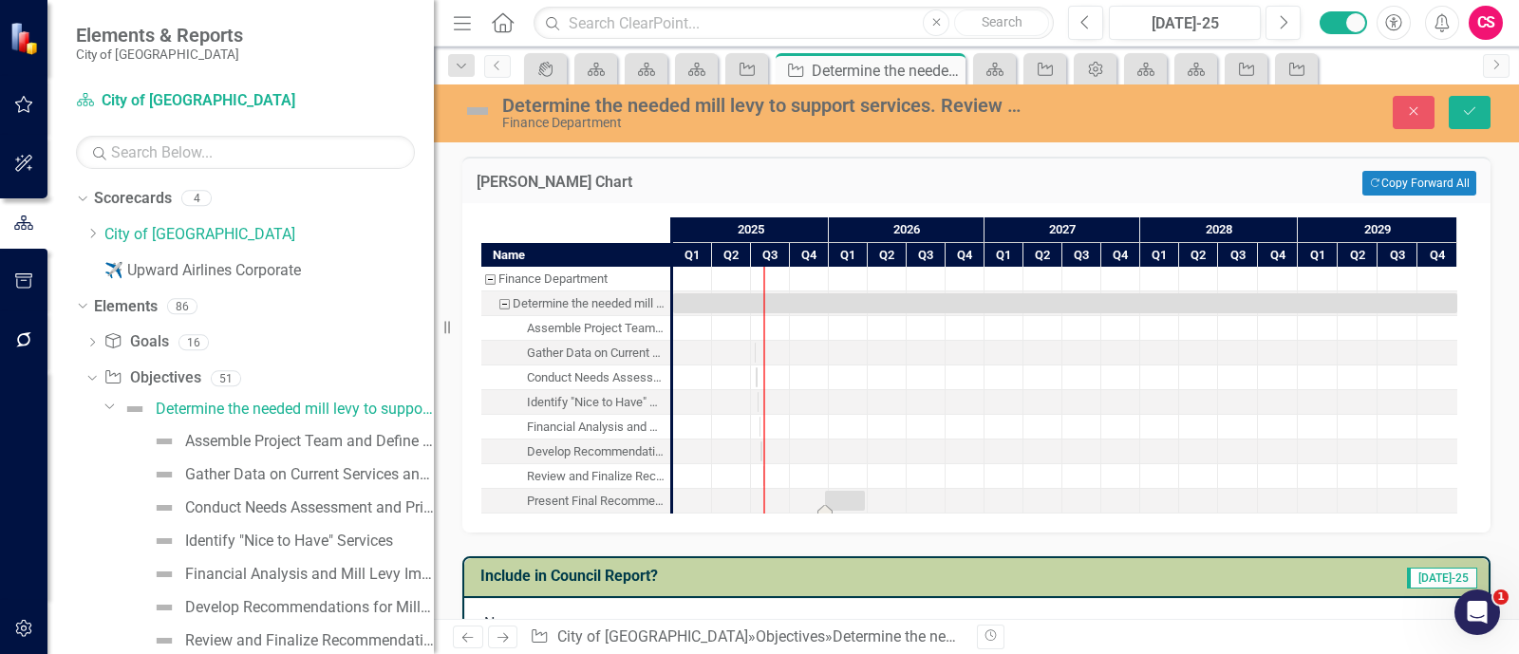
drag, startPoint x: 758, startPoint y: 499, endPoint x: 818, endPoint y: 498, distance: 59.9
click at [1464, 115] on icon "Save" at bounding box center [1469, 110] width 17 height 13
drag, startPoint x: 759, startPoint y: 429, endPoint x: 799, endPoint y: 429, distance: 39.9
drag, startPoint x: 755, startPoint y: 376, endPoint x: 798, endPoint y: 377, distance: 42.7
drag, startPoint x: 762, startPoint y: 386, endPoint x: 736, endPoint y: 386, distance: 25.7
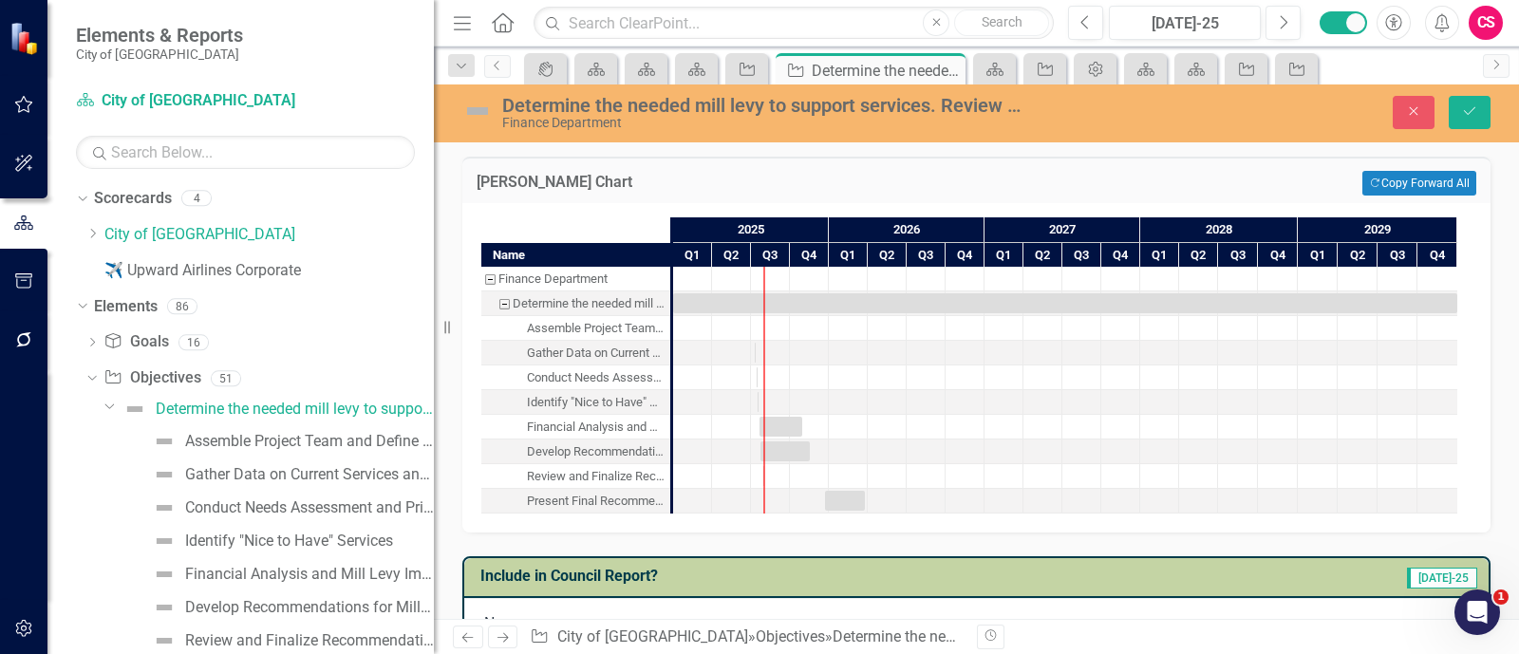
click at [755, 380] on div at bounding box center [770, 378] width 39 height 24
click at [1479, 110] on button "Save" at bounding box center [1470, 112] width 42 height 33
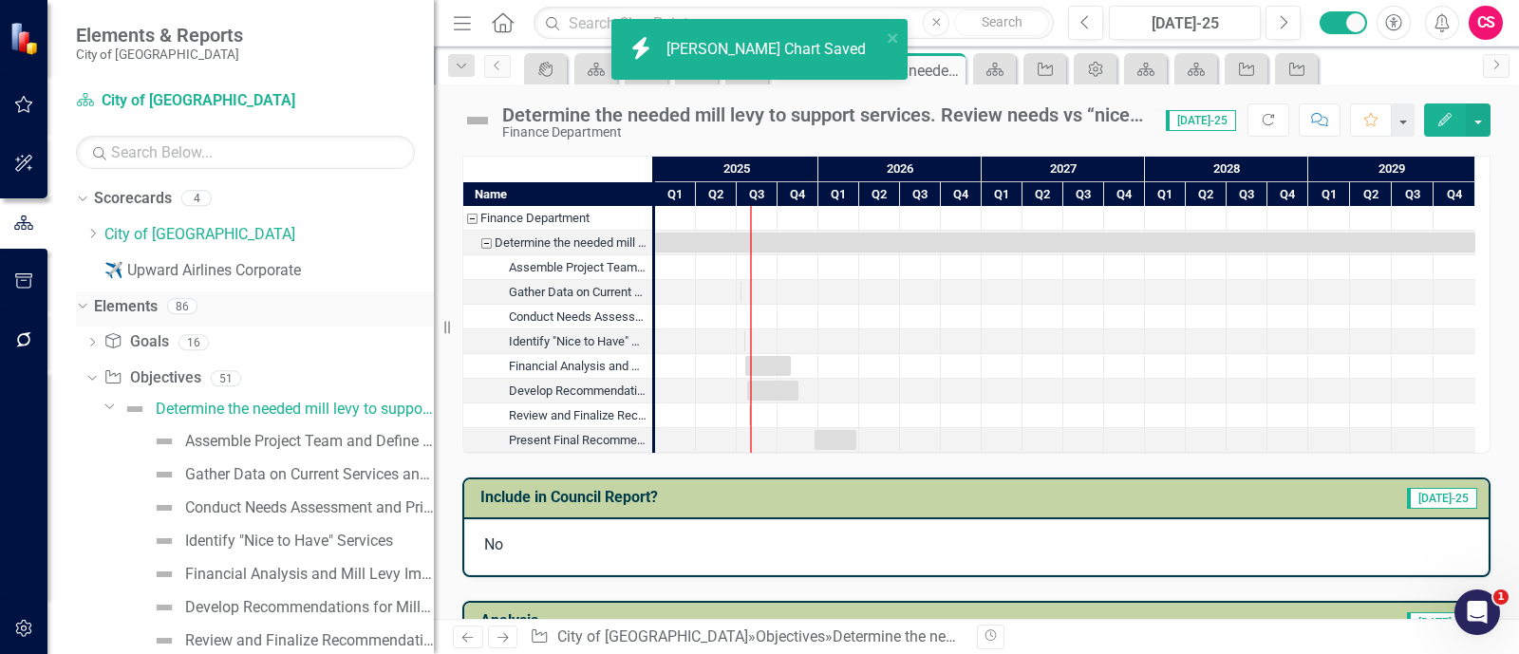
click at [85, 305] on icon at bounding box center [82, 306] width 9 height 5
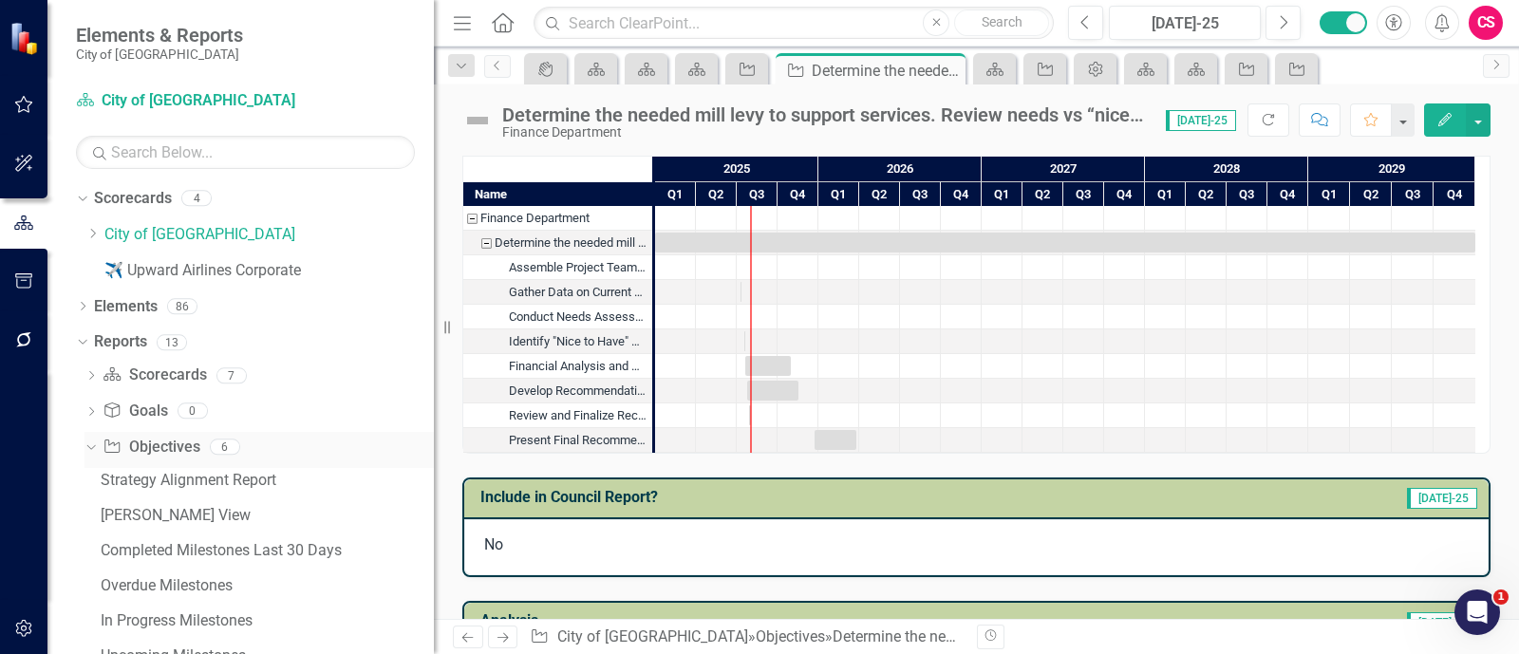
click at [90, 446] on icon "Dropdown" at bounding box center [89, 446] width 10 height 13
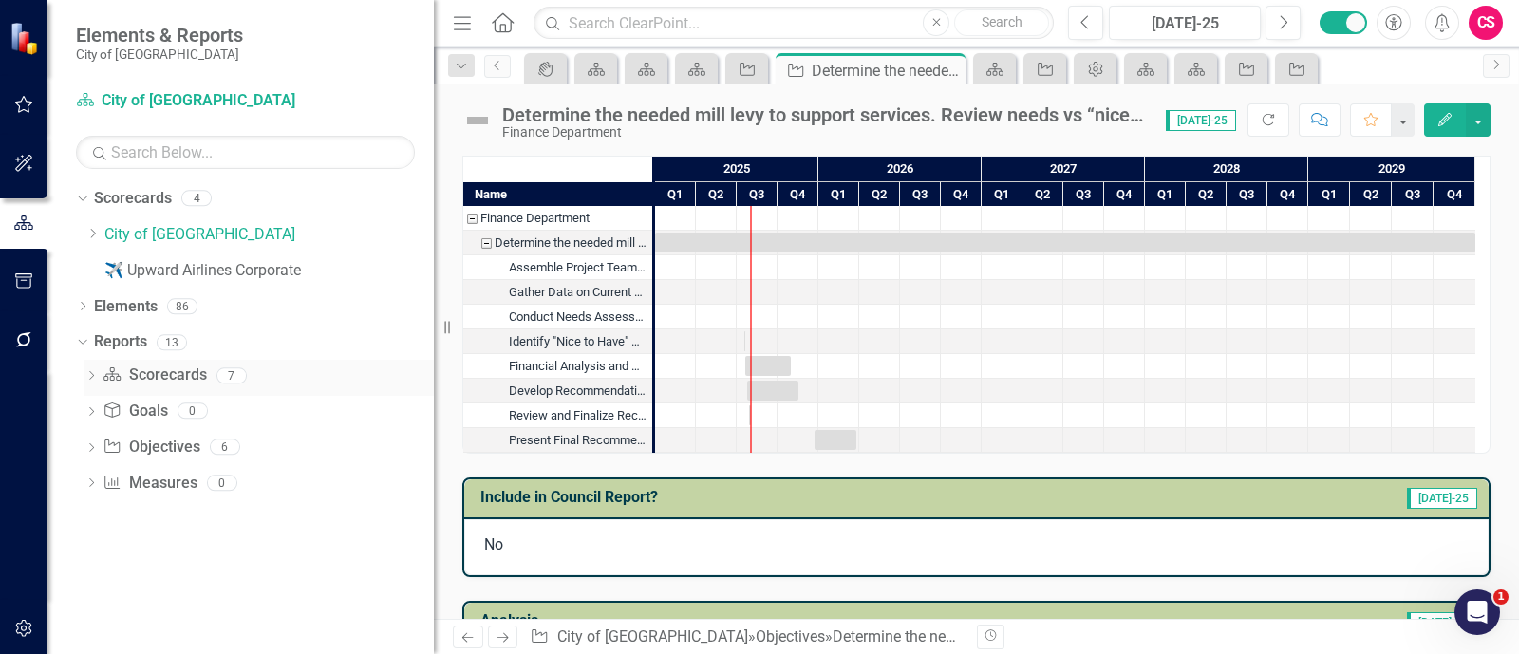
click at [86, 374] on icon "Dropdown" at bounding box center [91, 377] width 13 height 10
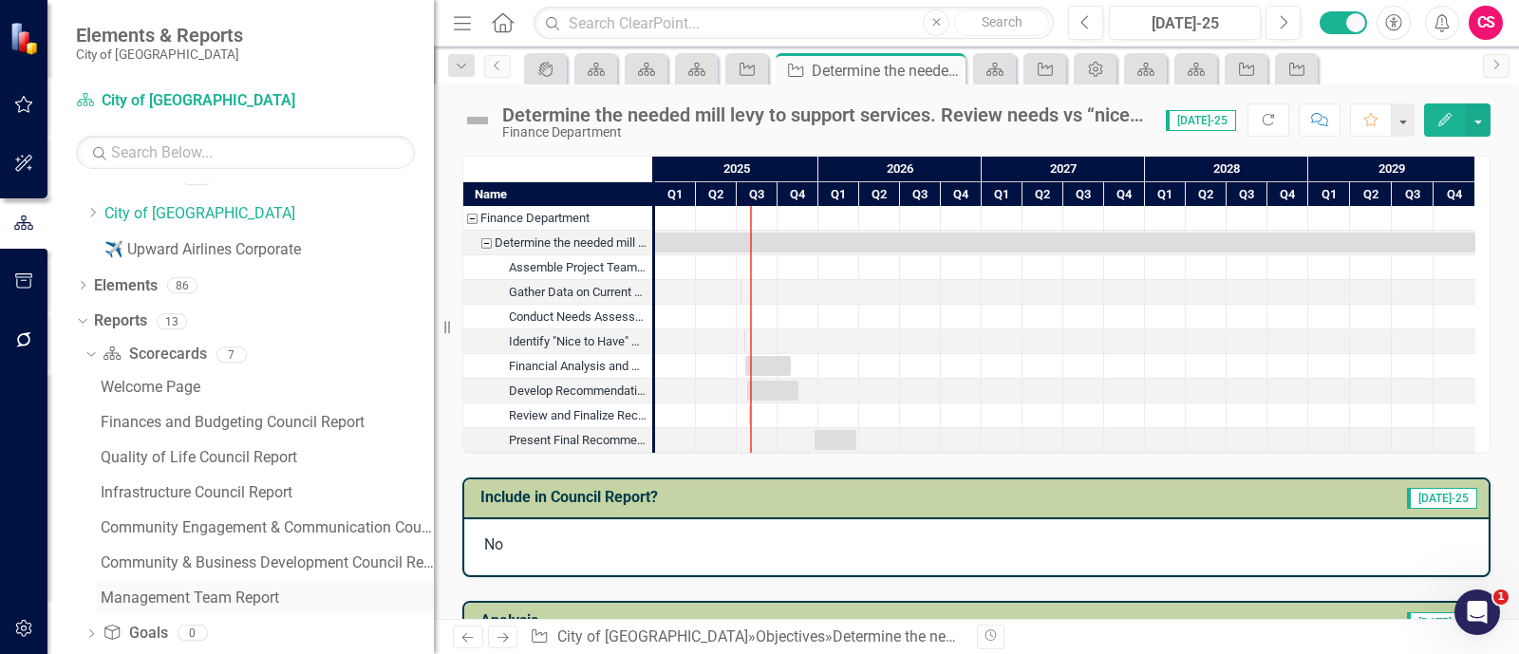
scroll to position [23, 0]
click at [160, 605] on link "Management Team Report" at bounding box center [265, 596] width 338 height 30
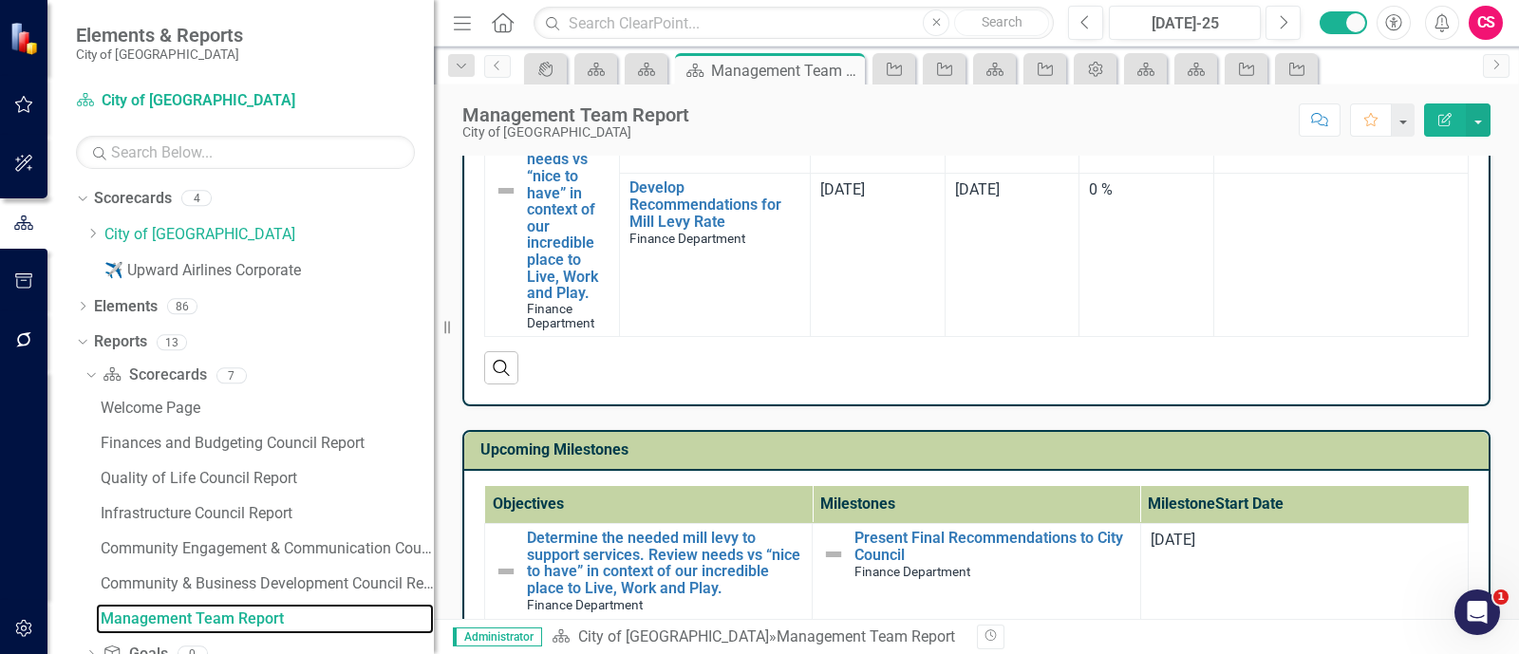
scroll to position [2138, 0]
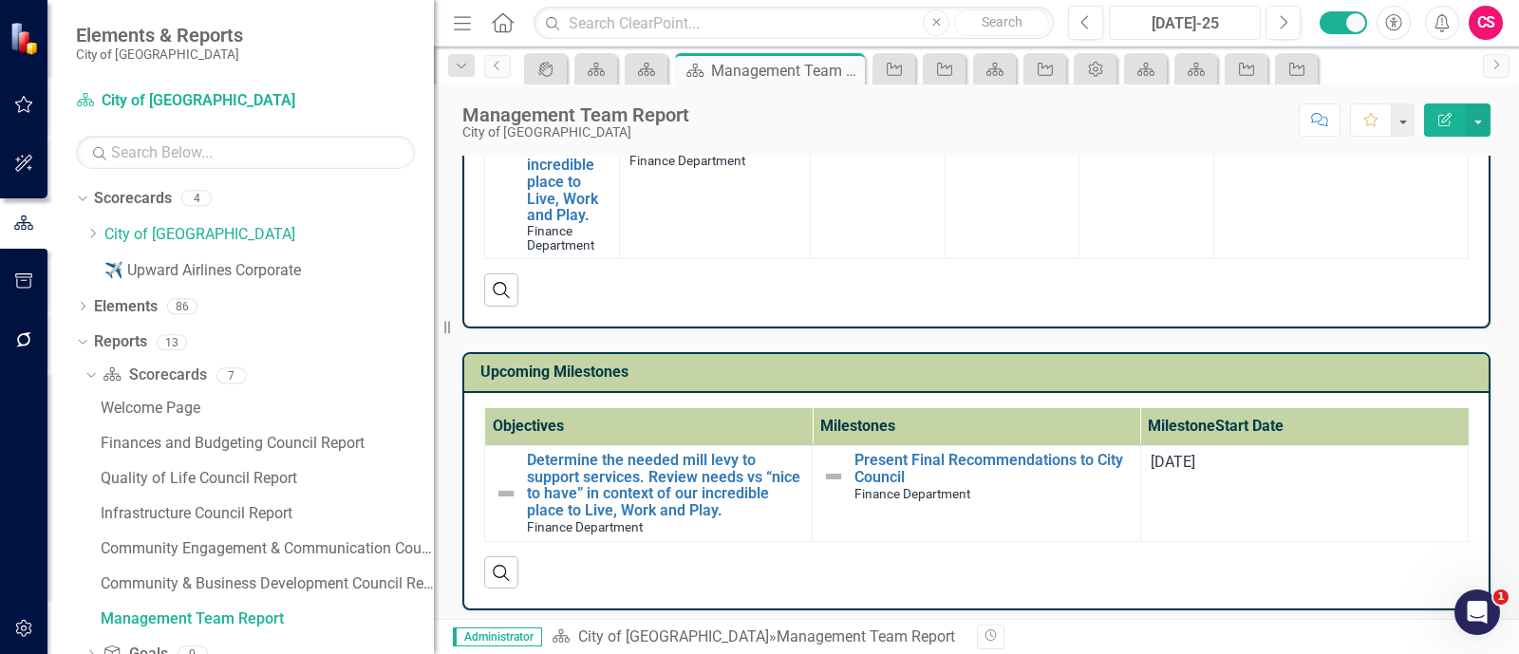
click at [1161, 20] on div "[DATE]-25" at bounding box center [1185, 23] width 139 height 23
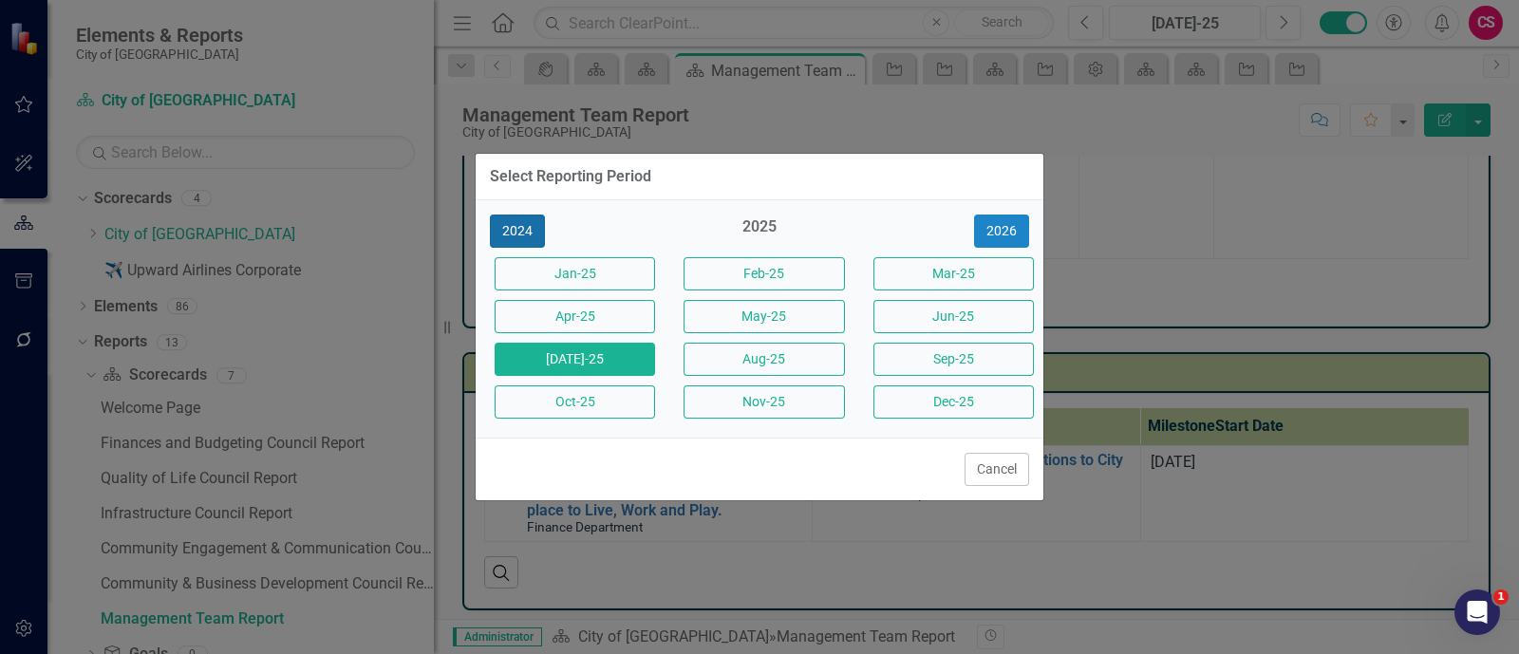
click at [535, 230] on button "2024" at bounding box center [517, 231] width 55 height 33
click at [922, 418] on div "Dec-24" at bounding box center [949, 402] width 189 height 43
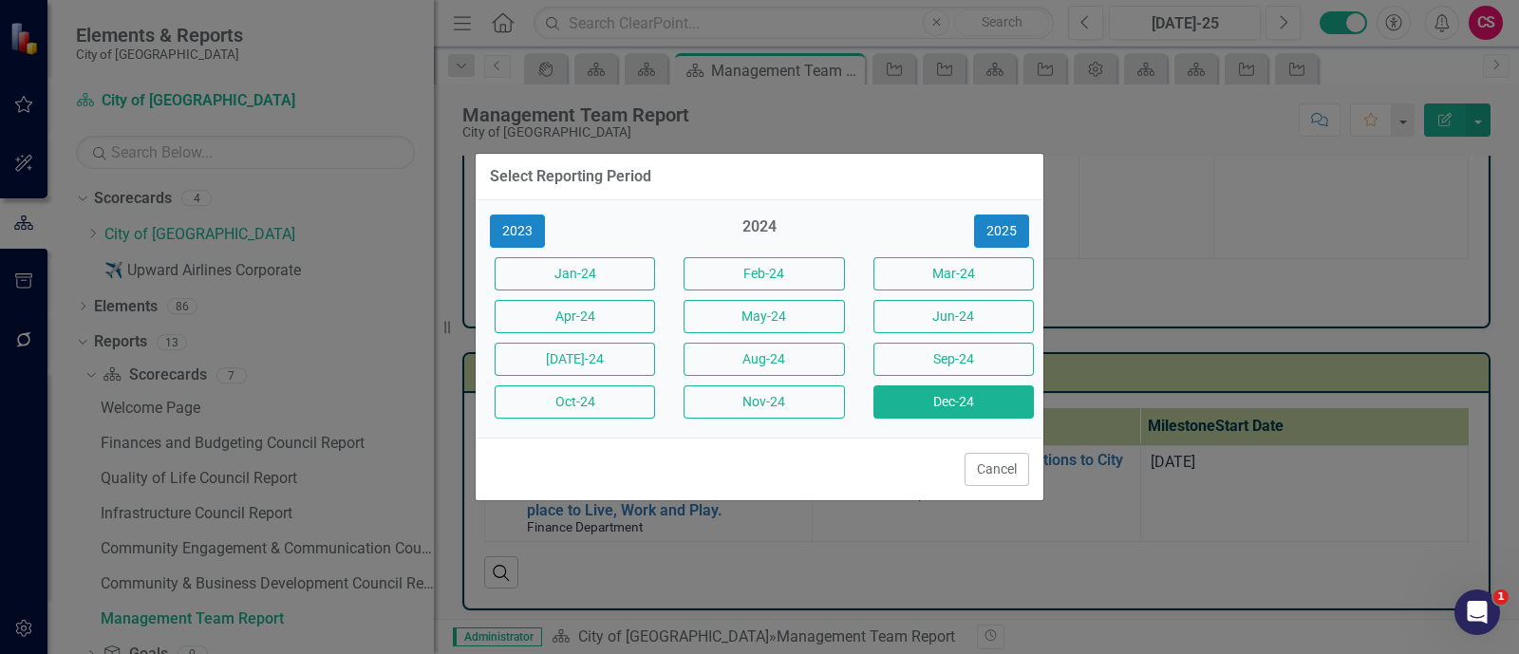
click at [926, 410] on button "Dec-24" at bounding box center [954, 402] width 160 height 33
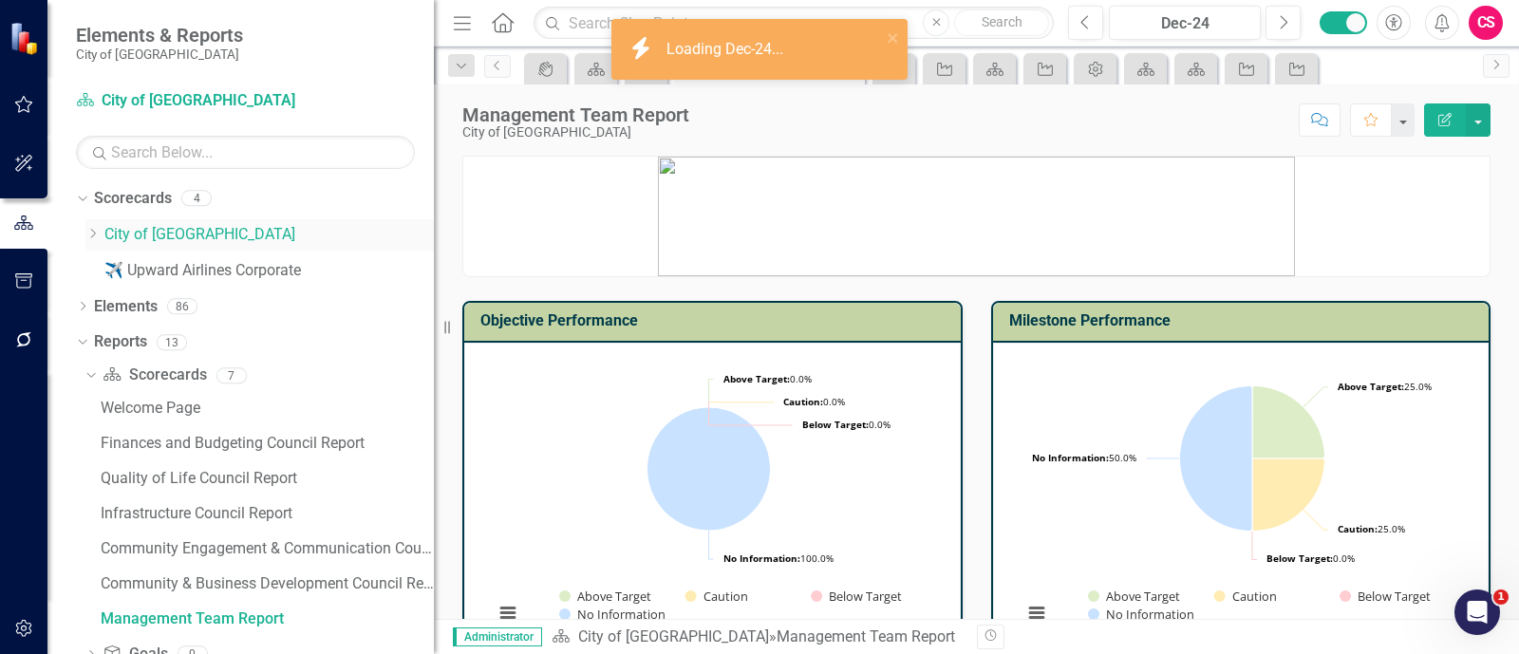
click at [187, 234] on link "City of [GEOGRAPHIC_DATA]" at bounding box center [269, 235] width 330 height 22
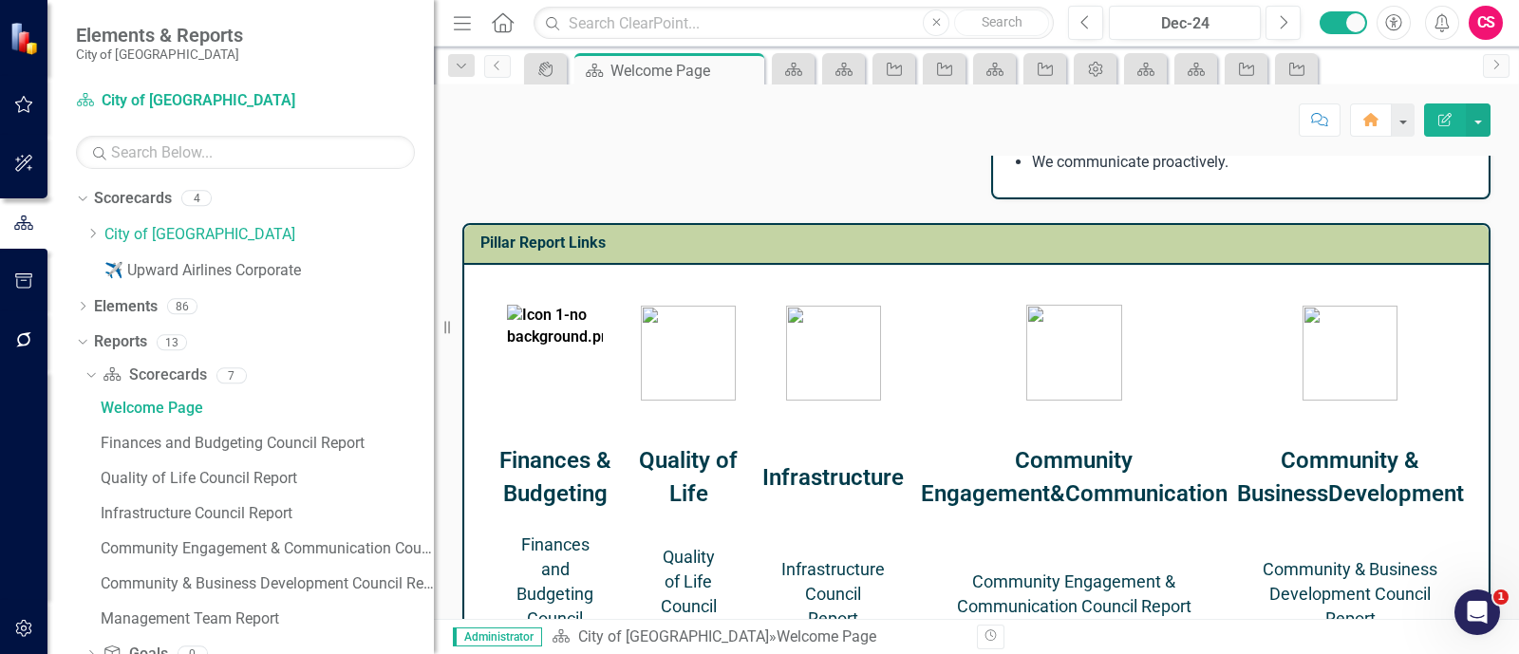
scroll to position [763, 0]
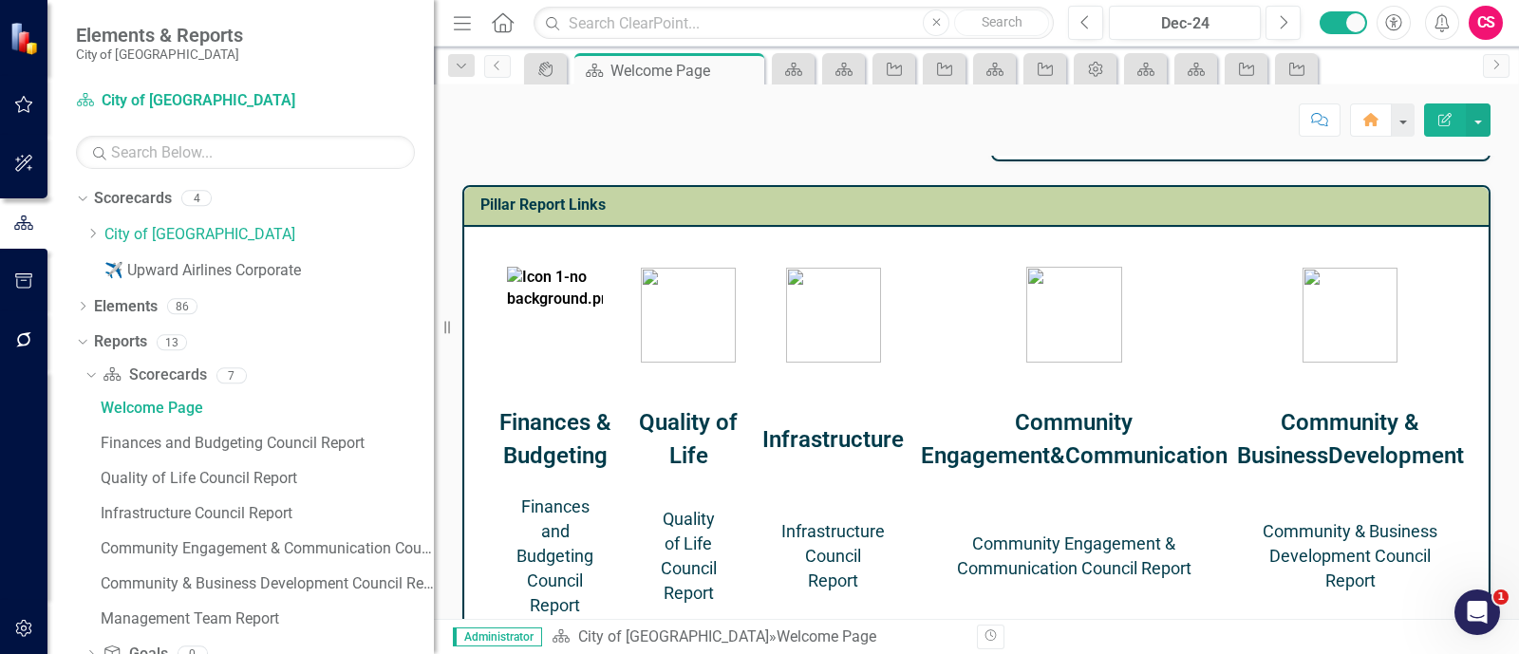
click at [582, 553] on link "Finances and Budgeting Council Report" at bounding box center [555, 556] width 77 height 118
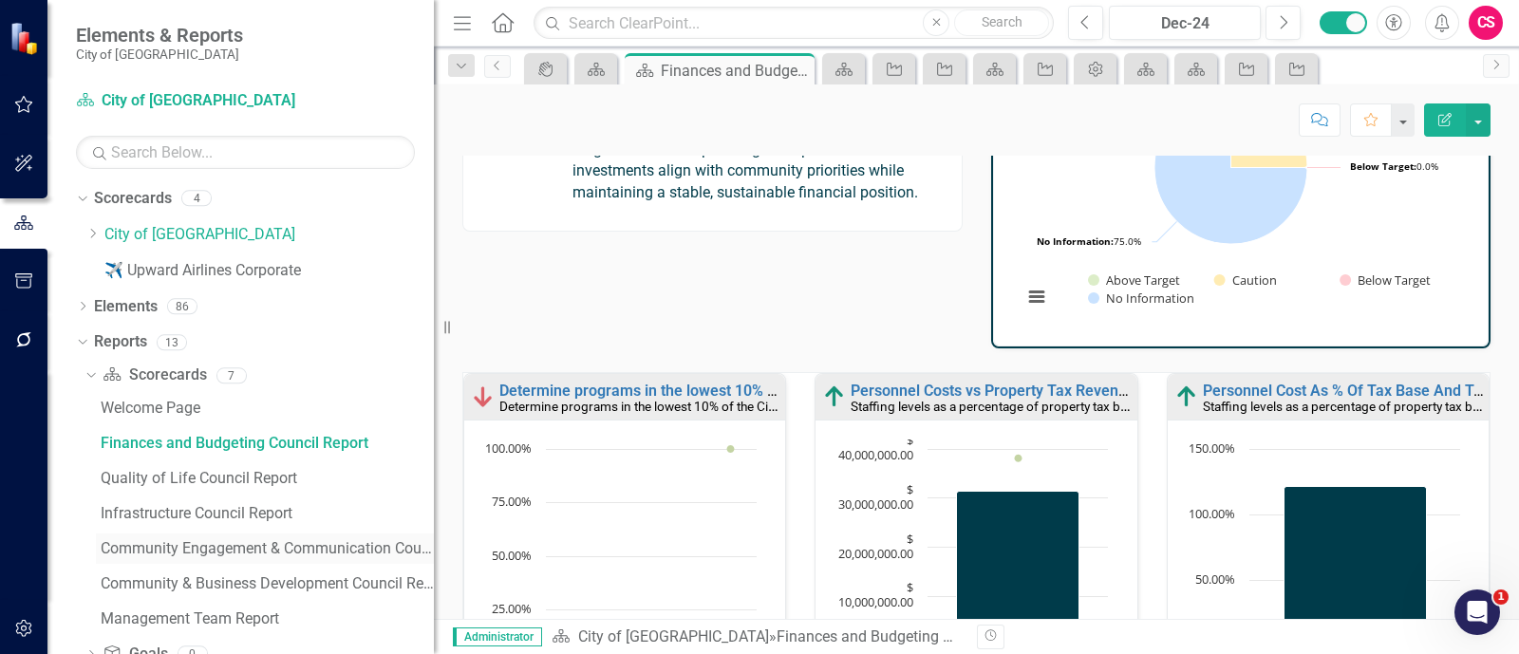
scroll to position [32, 0]
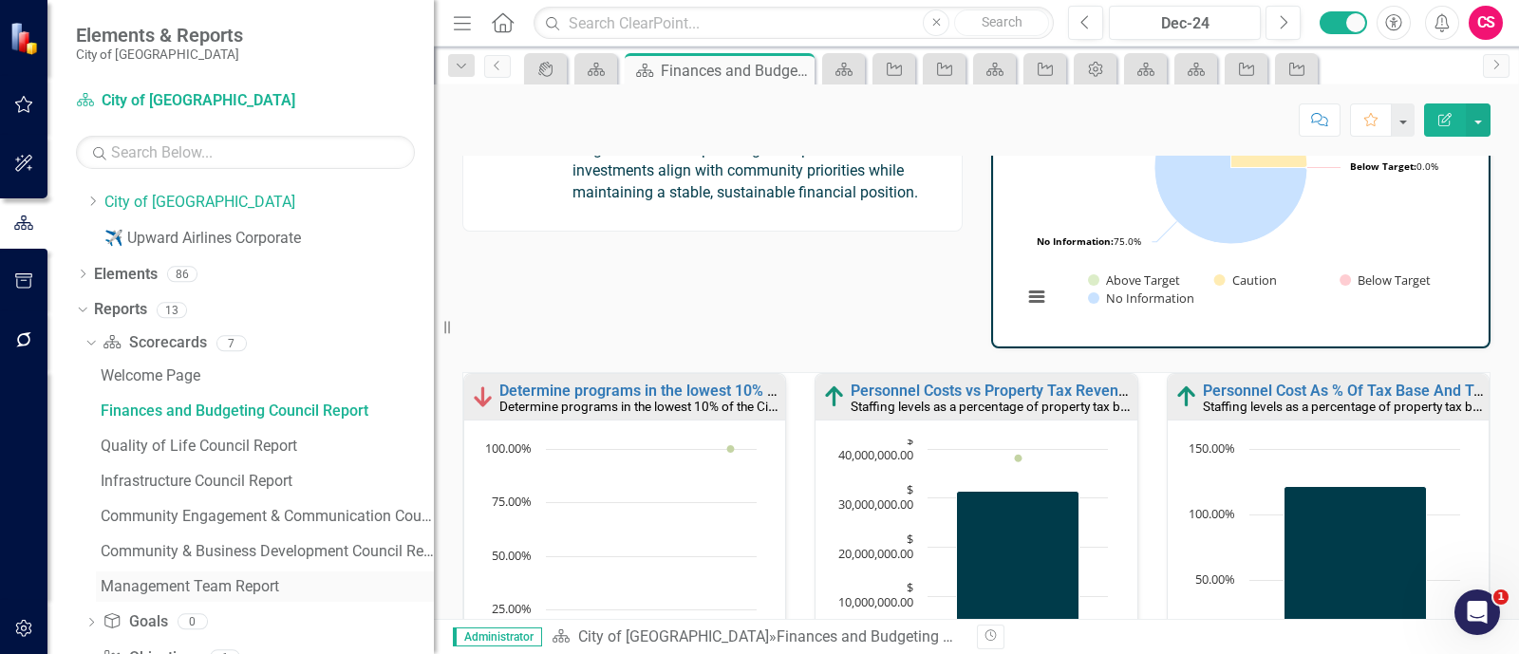
click at [252, 581] on div "Management Team Report" at bounding box center [267, 586] width 333 height 17
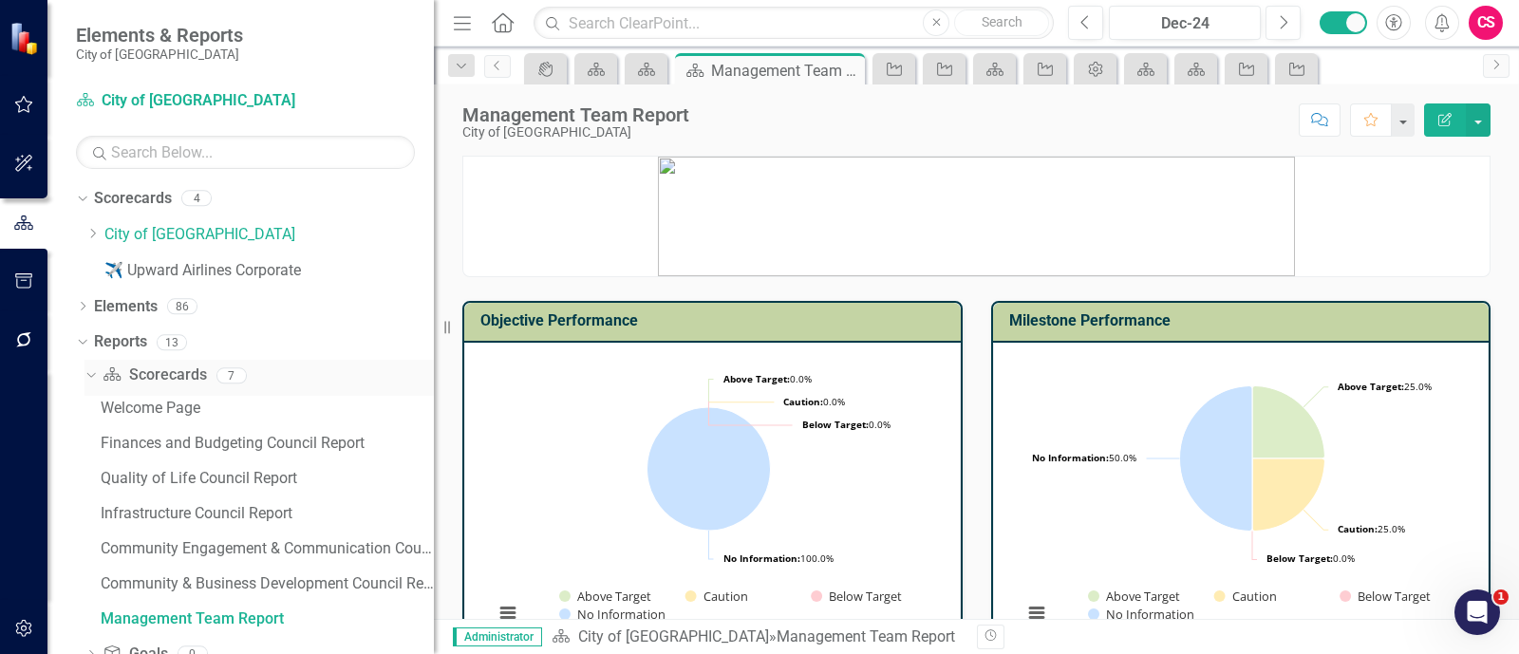
click at [86, 379] on icon "Dropdown" at bounding box center [89, 374] width 10 height 13
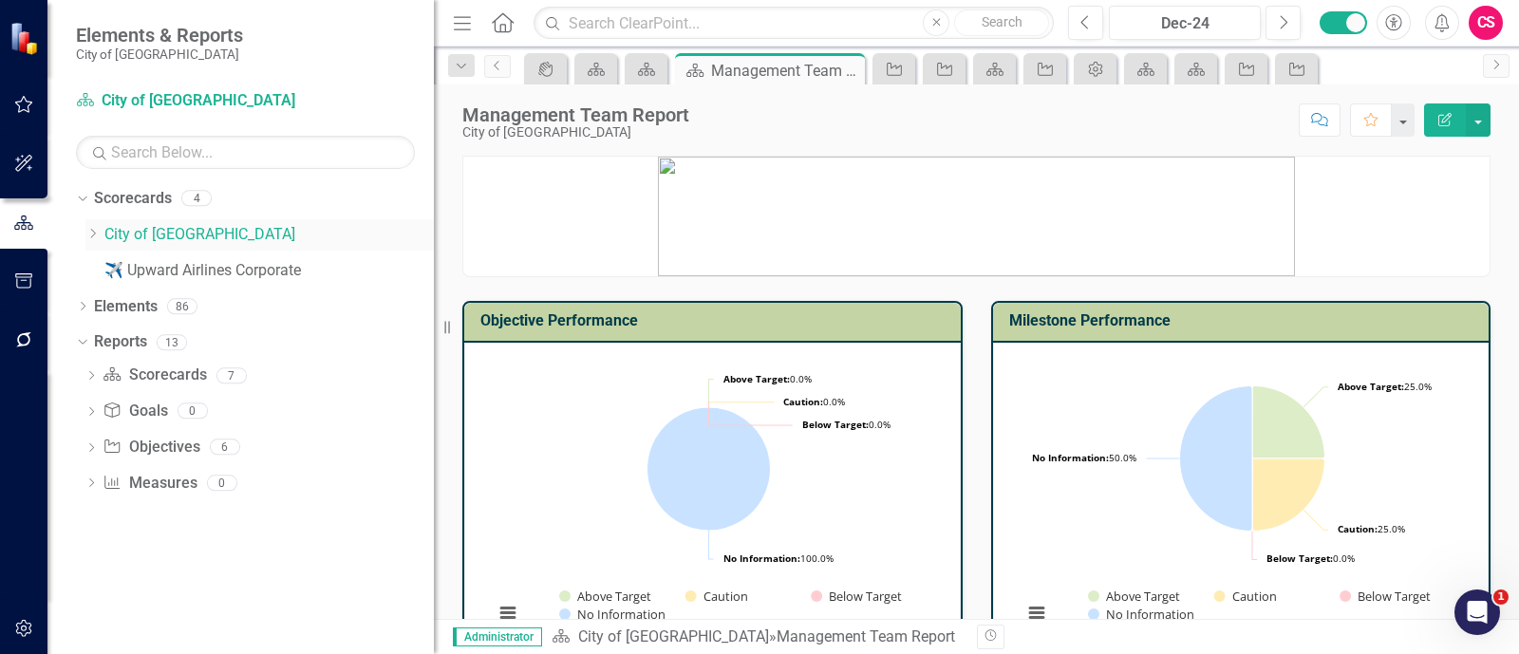
click at [87, 244] on div "Dropdown City of [GEOGRAPHIC_DATA]" at bounding box center [259, 234] width 349 height 31
click at [91, 235] on icon "Dropdown" at bounding box center [92, 233] width 14 height 11
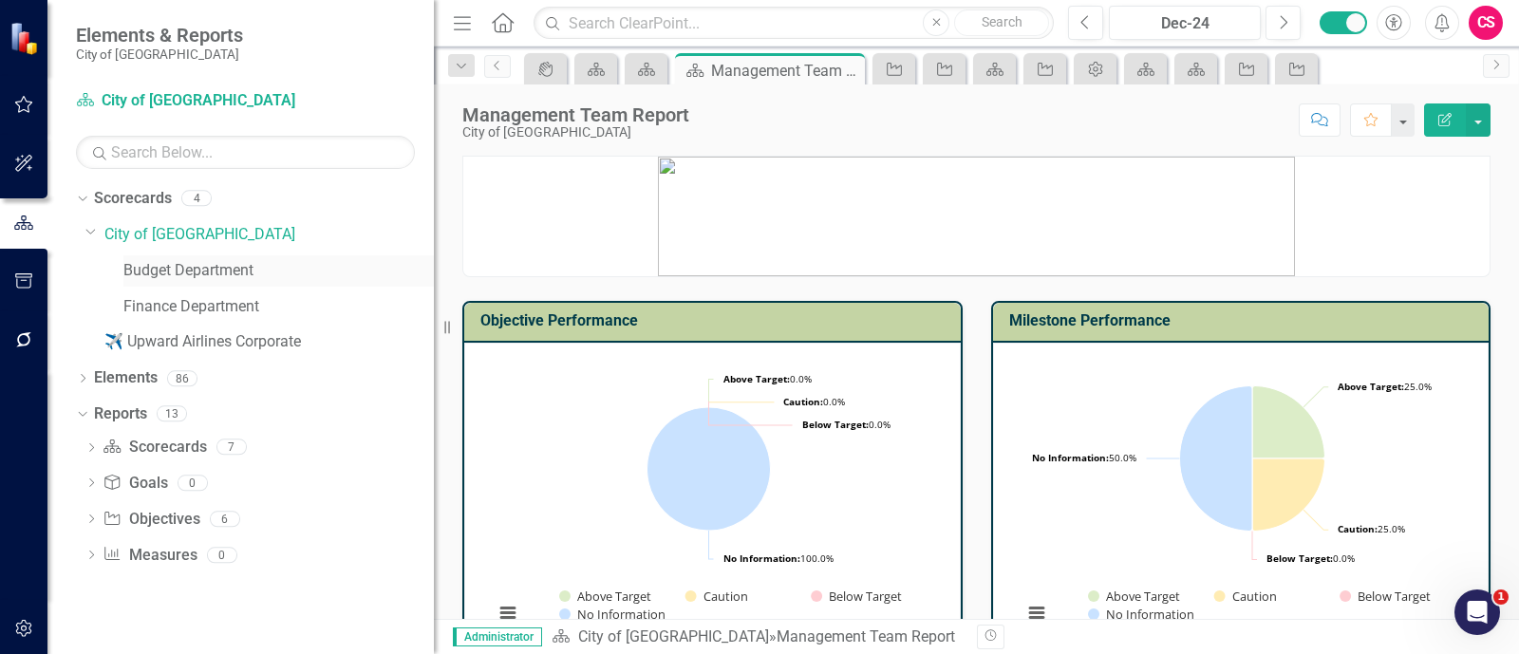
click at [157, 267] on link "Budget Department" at bounding box center [278, 271] width 311 height 22
